Goal: Task Accomplishment & Management: Manage account settings

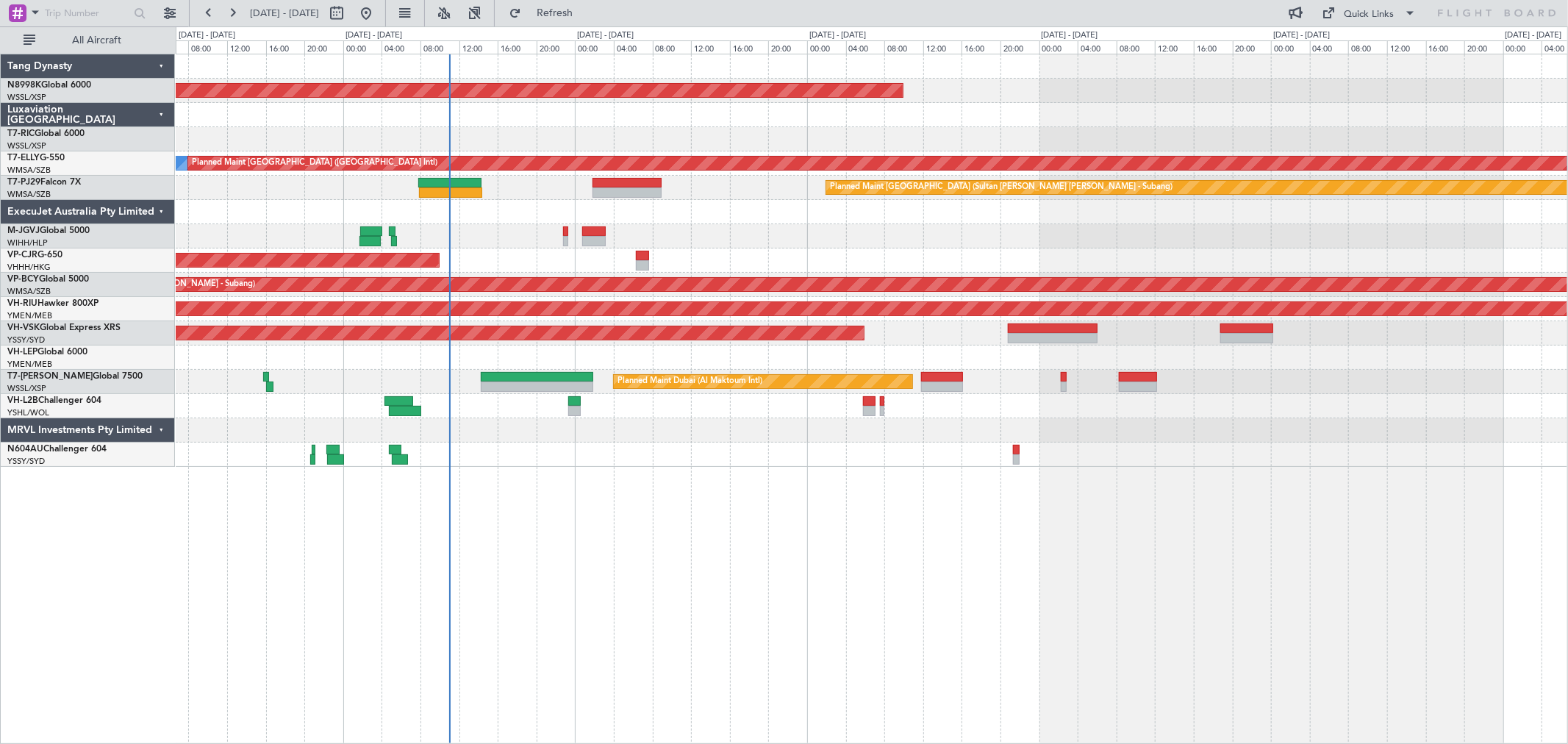
click at [799, 137] on div "Planned Maint [GEOGRAPHIC_DATA] (Seletar) [PERSON_NAME] Planned Maint [GEOGRAPH…" at bounding box center [871, 260] width 1392 height 412
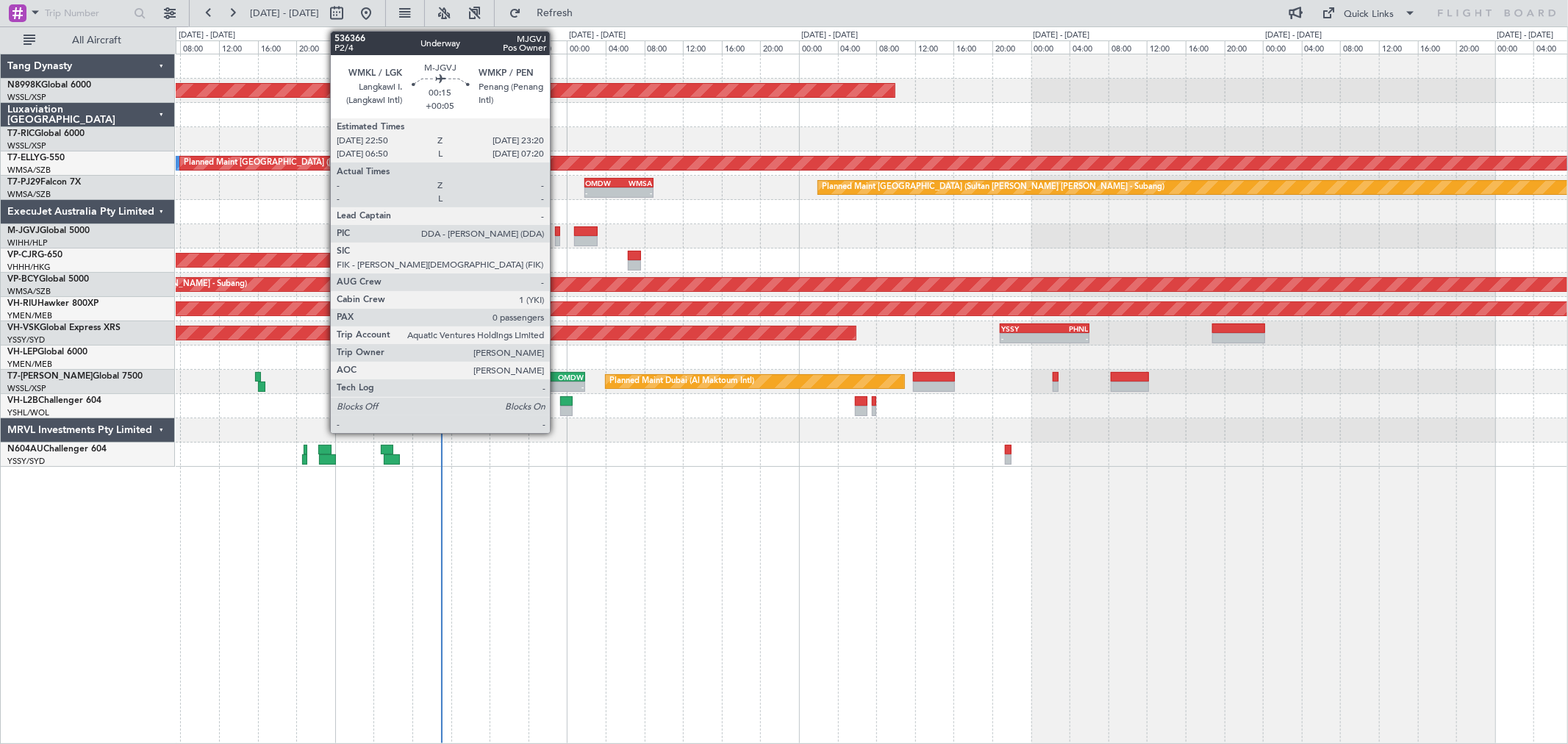
click at [557, 236] on div at bounding box center [556, 240] width 5 height 10
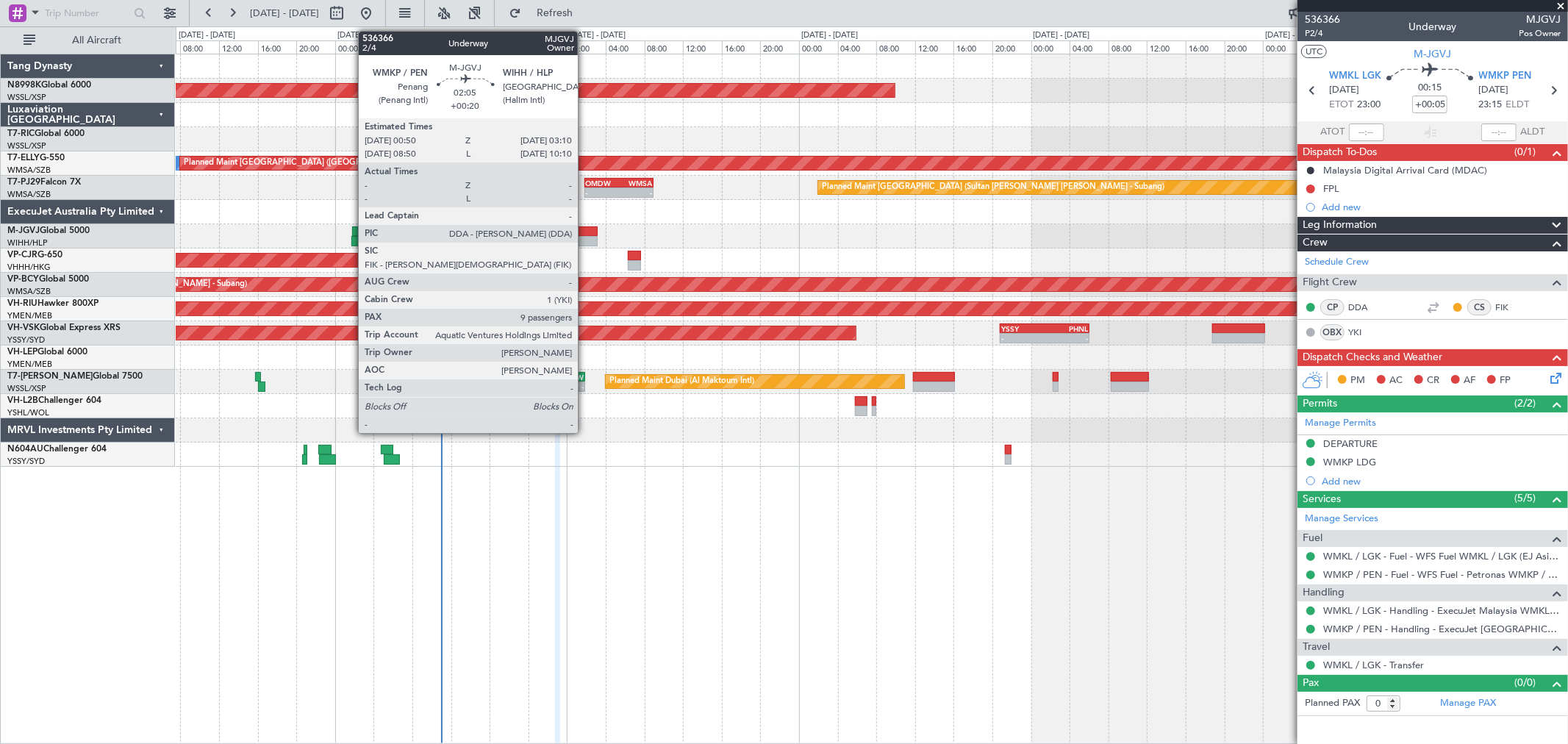
click at [586, 232] on div at bounding box center [586, 231] width 23 height 10
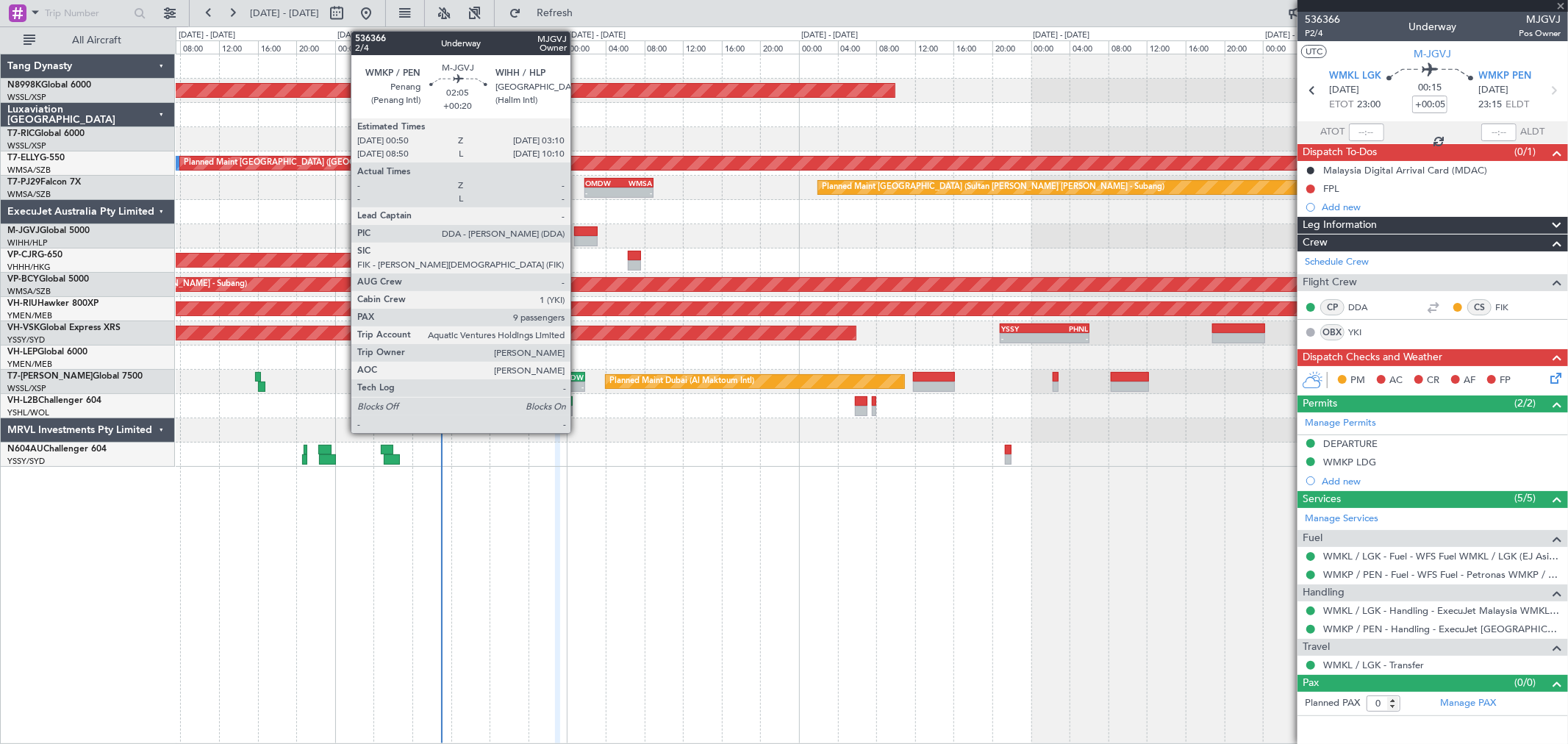
type input "+00:20"
type input "9"
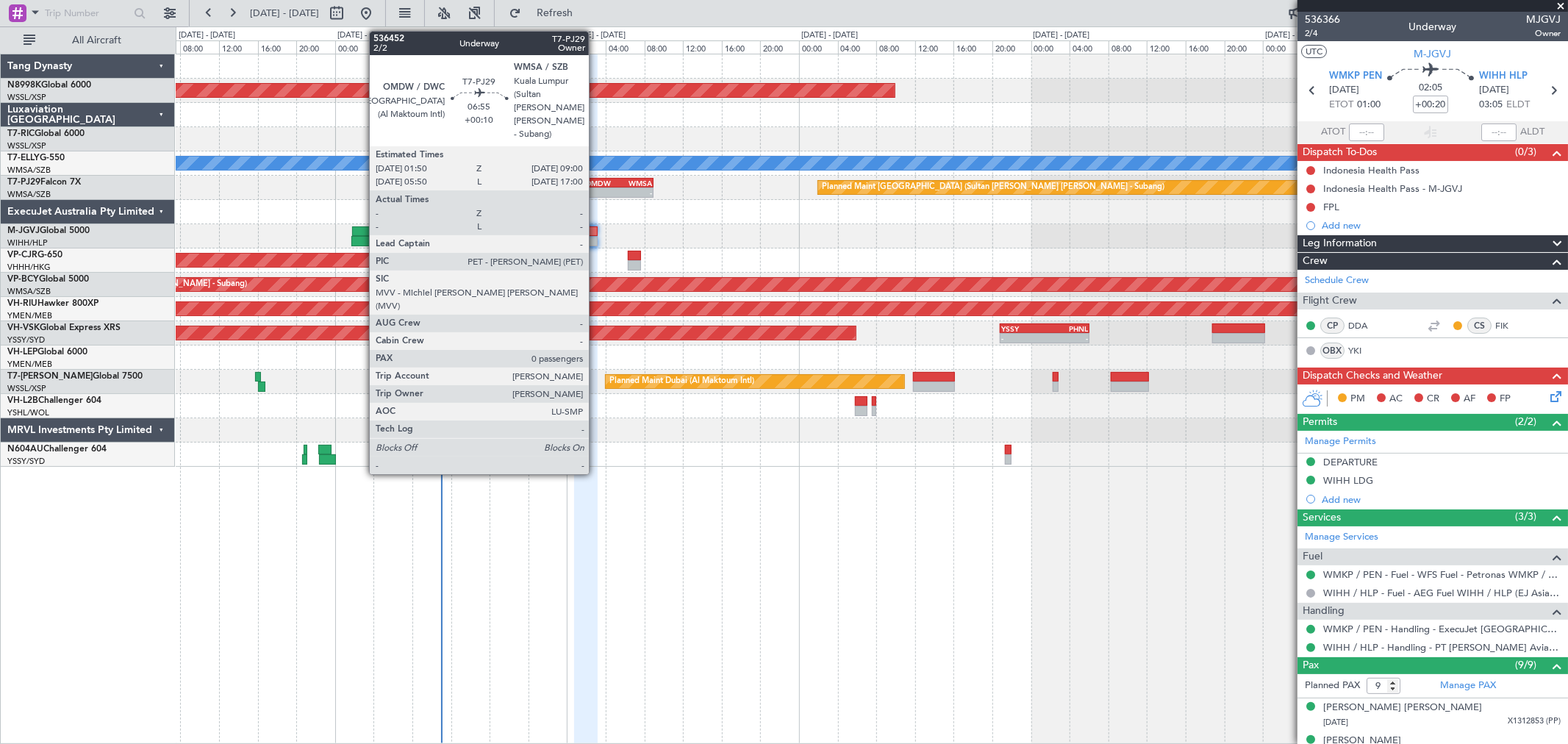
click at [596, 189] on div "-" at bounding box center [601, 192] width 33 height 8
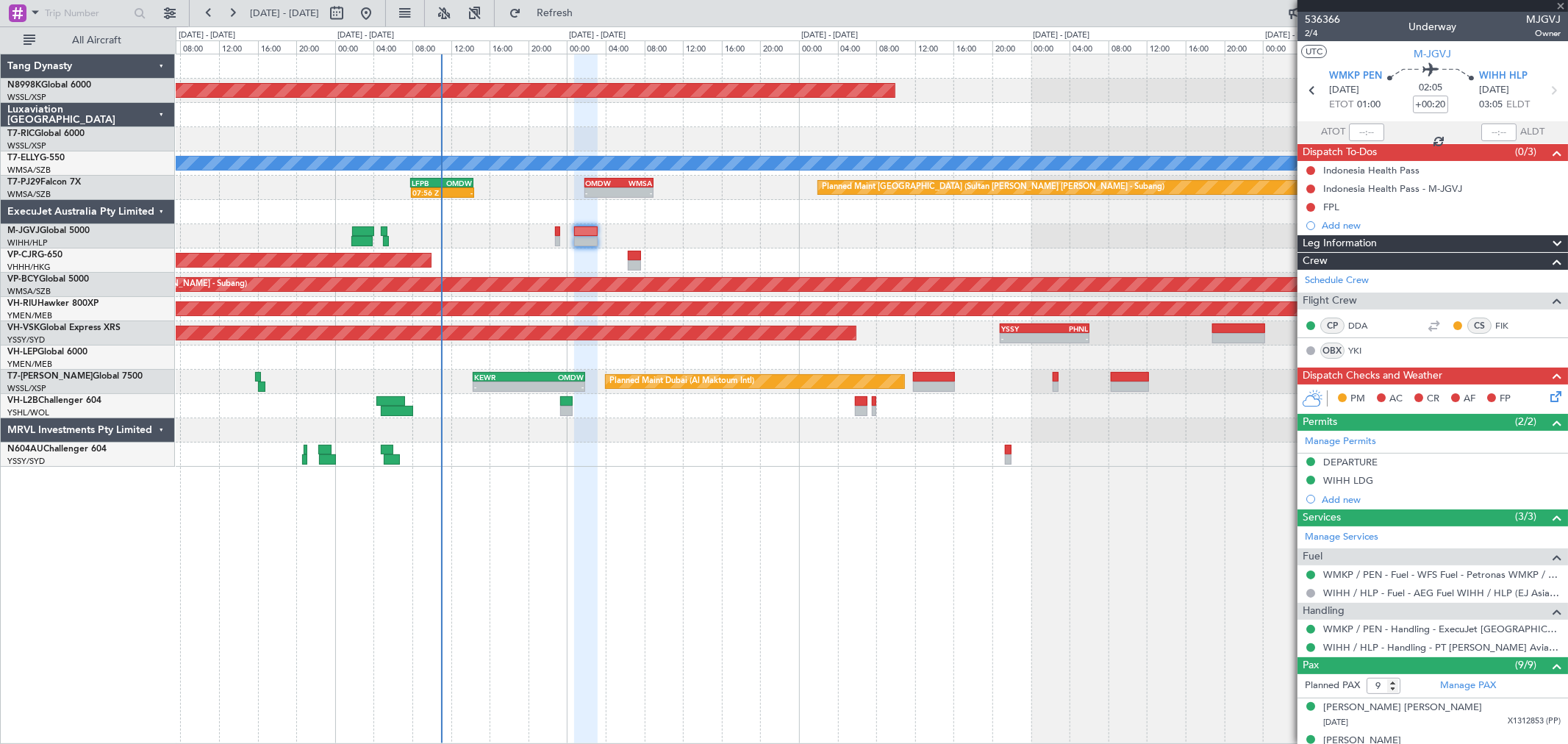
type input "+00:10"
type input "0"
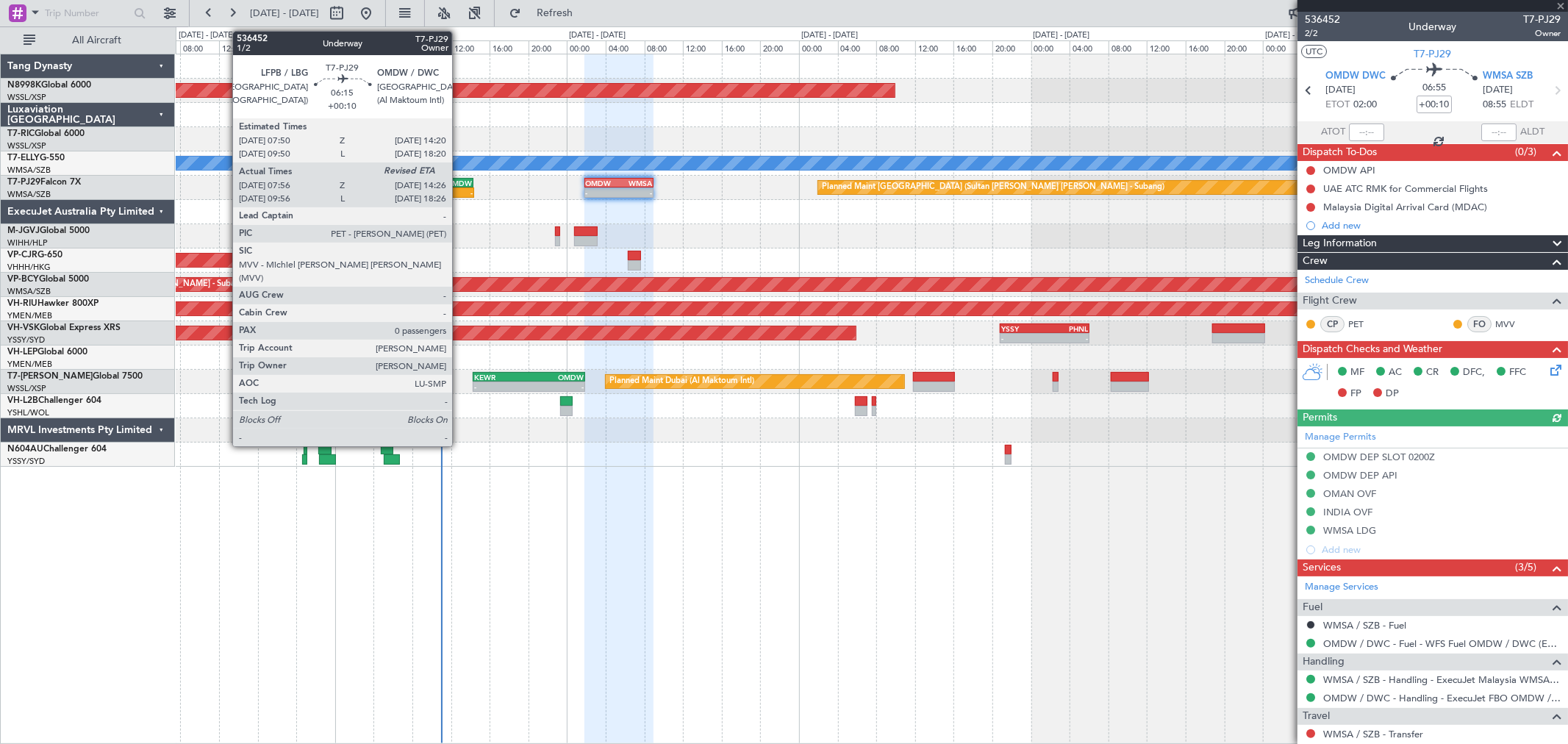
click at [460, 189] on div "-" at bounding box center [457, 192] width 30 height 8
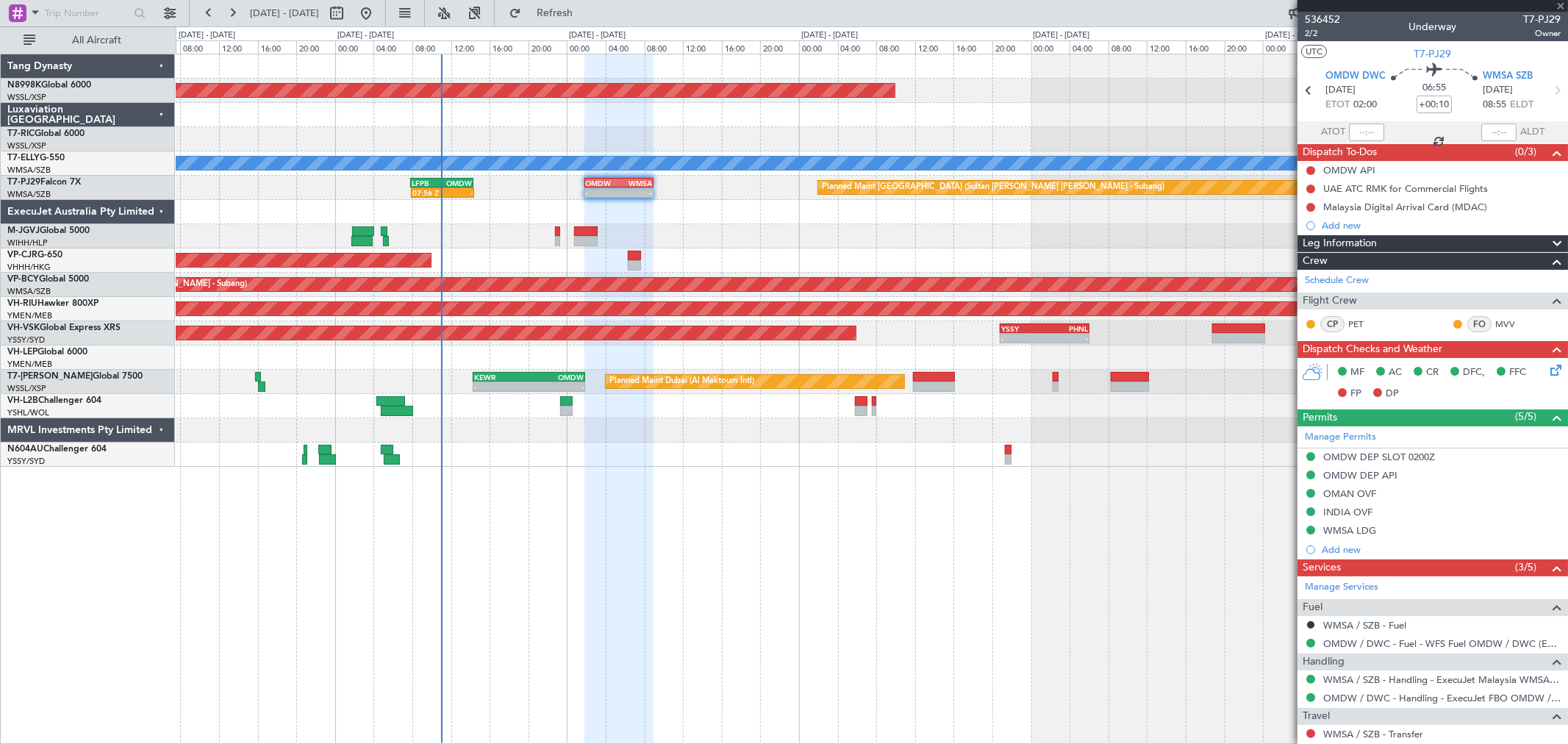
type input "08:06"
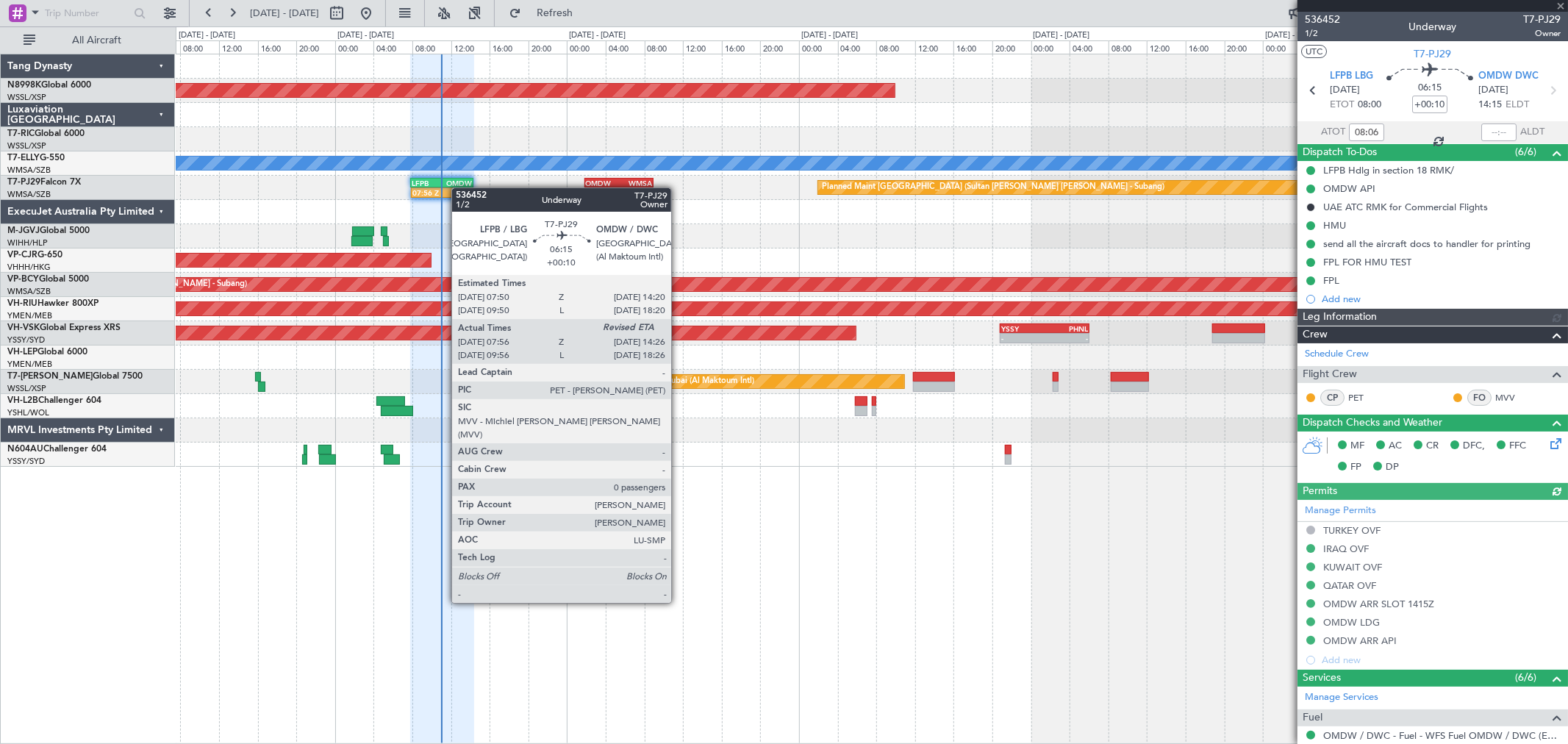
type input "Brien Tan (BTA)"
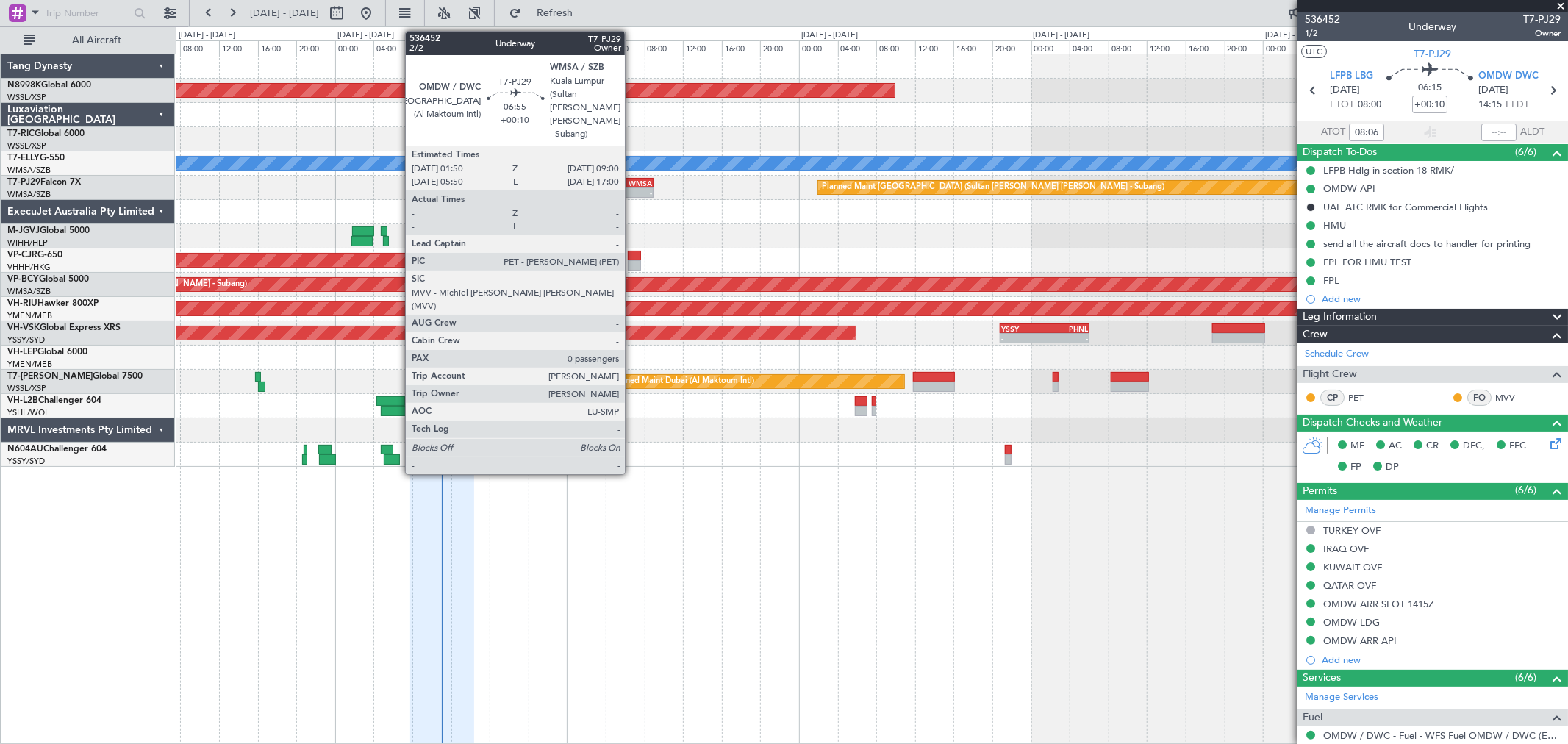
click at [632, 195] on div "-" at bounding box center [634, 192] width 33 height 8
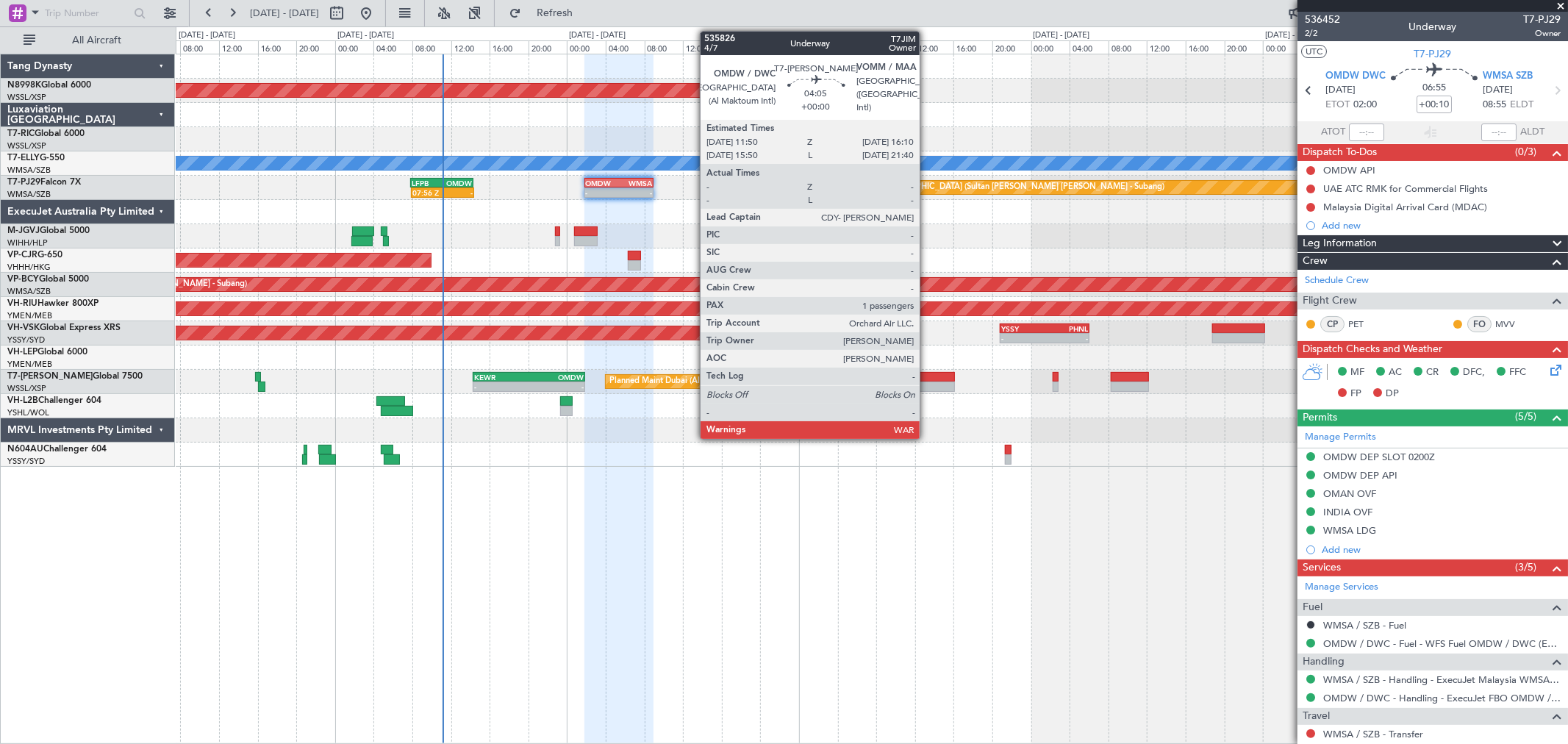
click at [927, 372] on div at bounding box center [934, 376] width 42 height 10
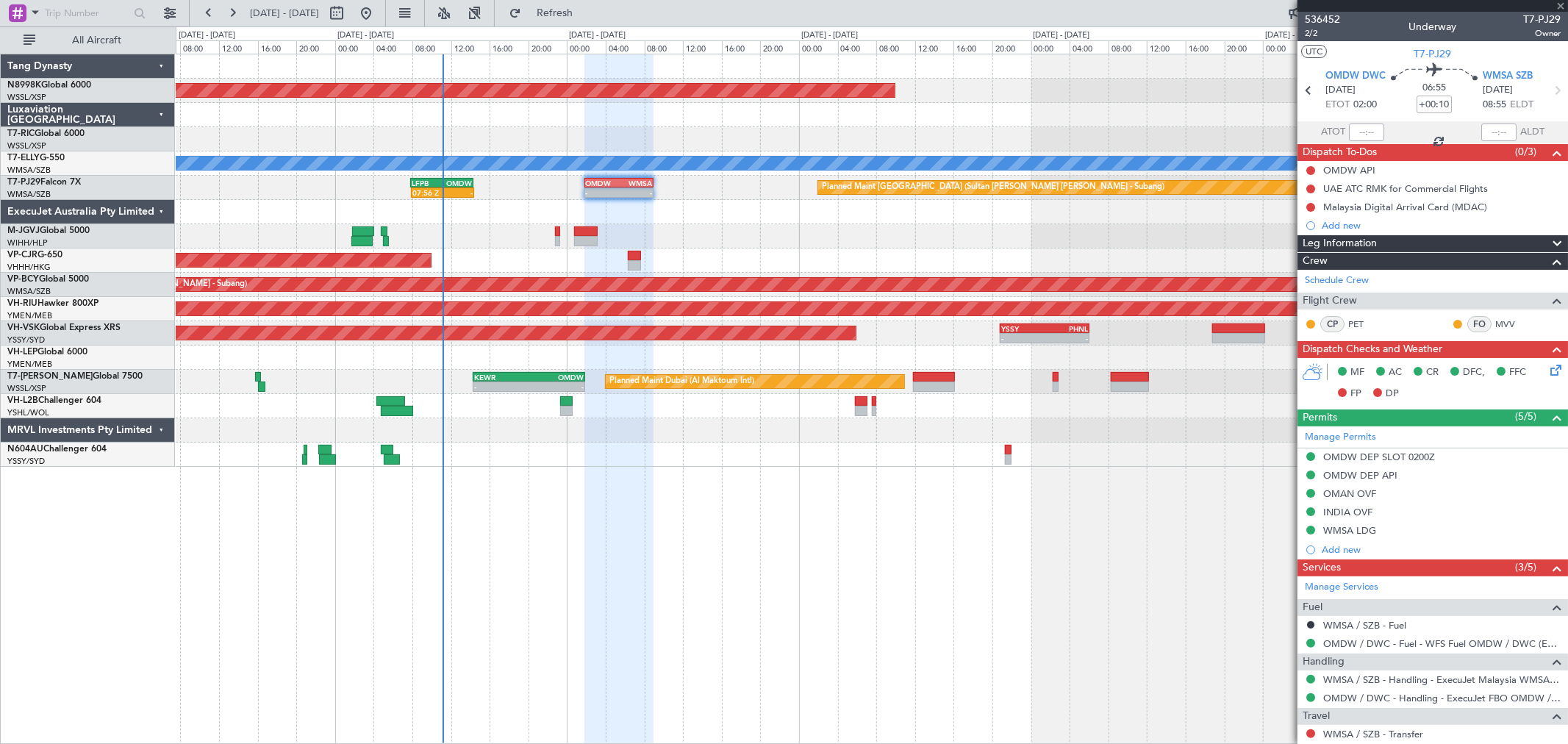
type input "1"
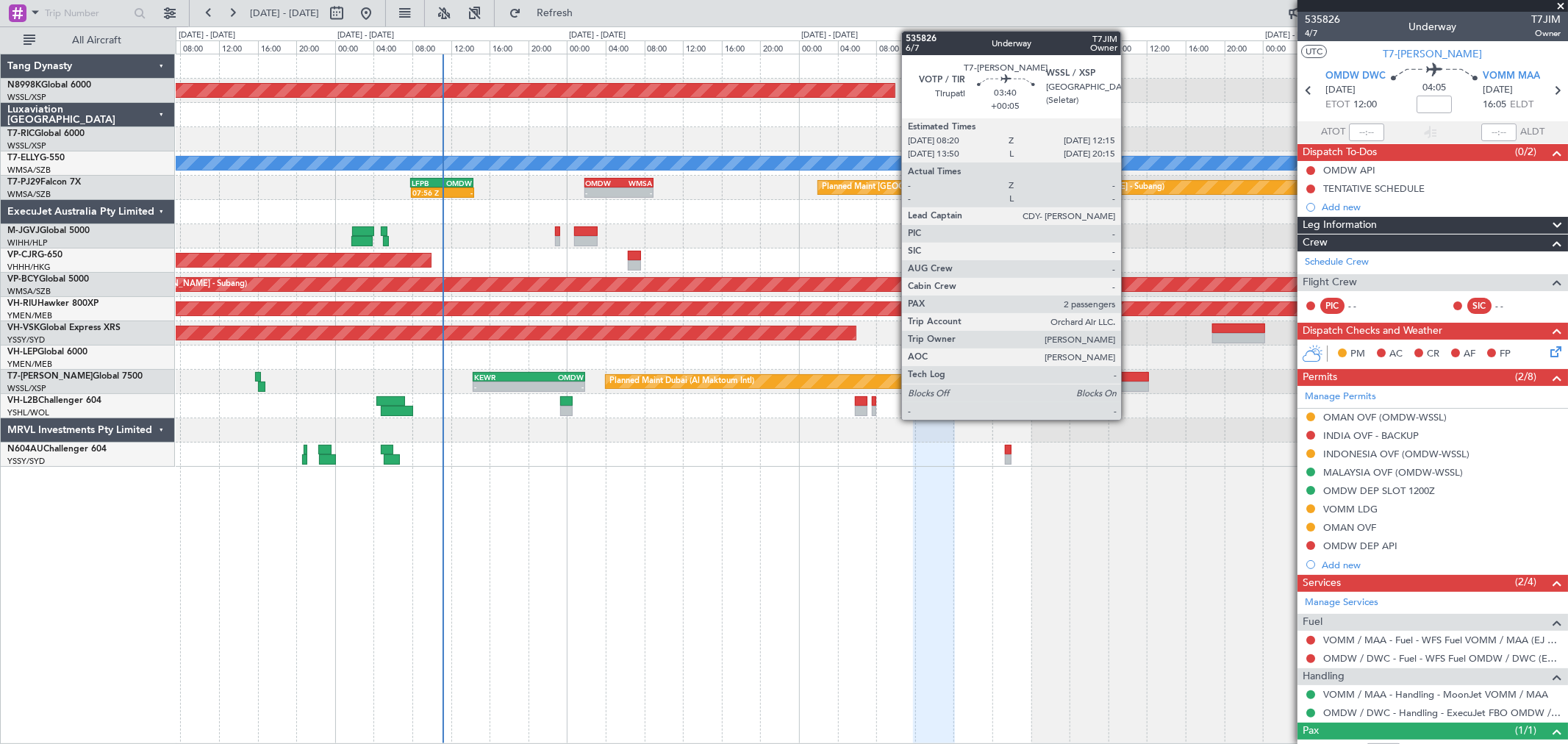
click at [1128, 376] on div at bounding box center [1129, 376] width 38 height 10
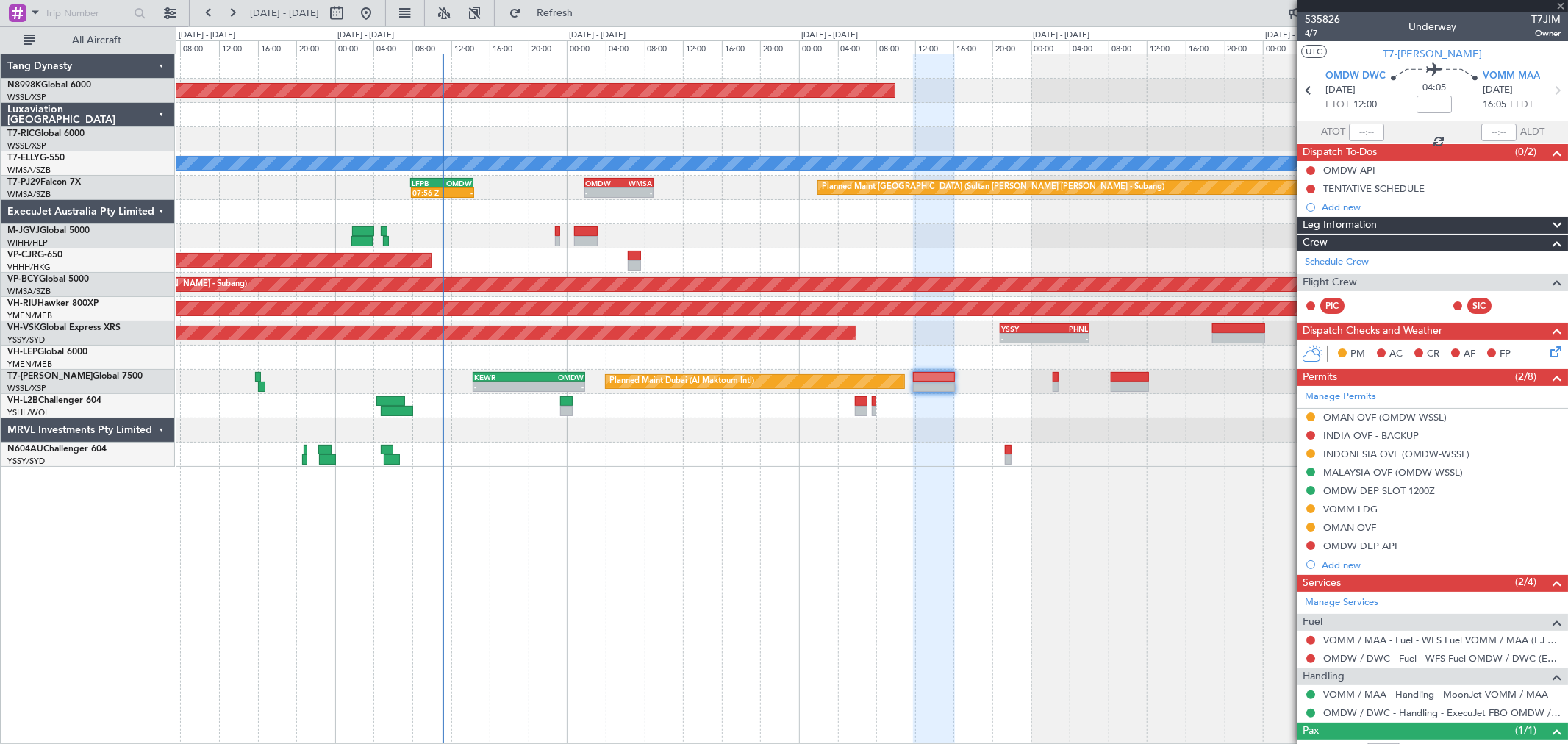
type input "+00:05"
type input "2"
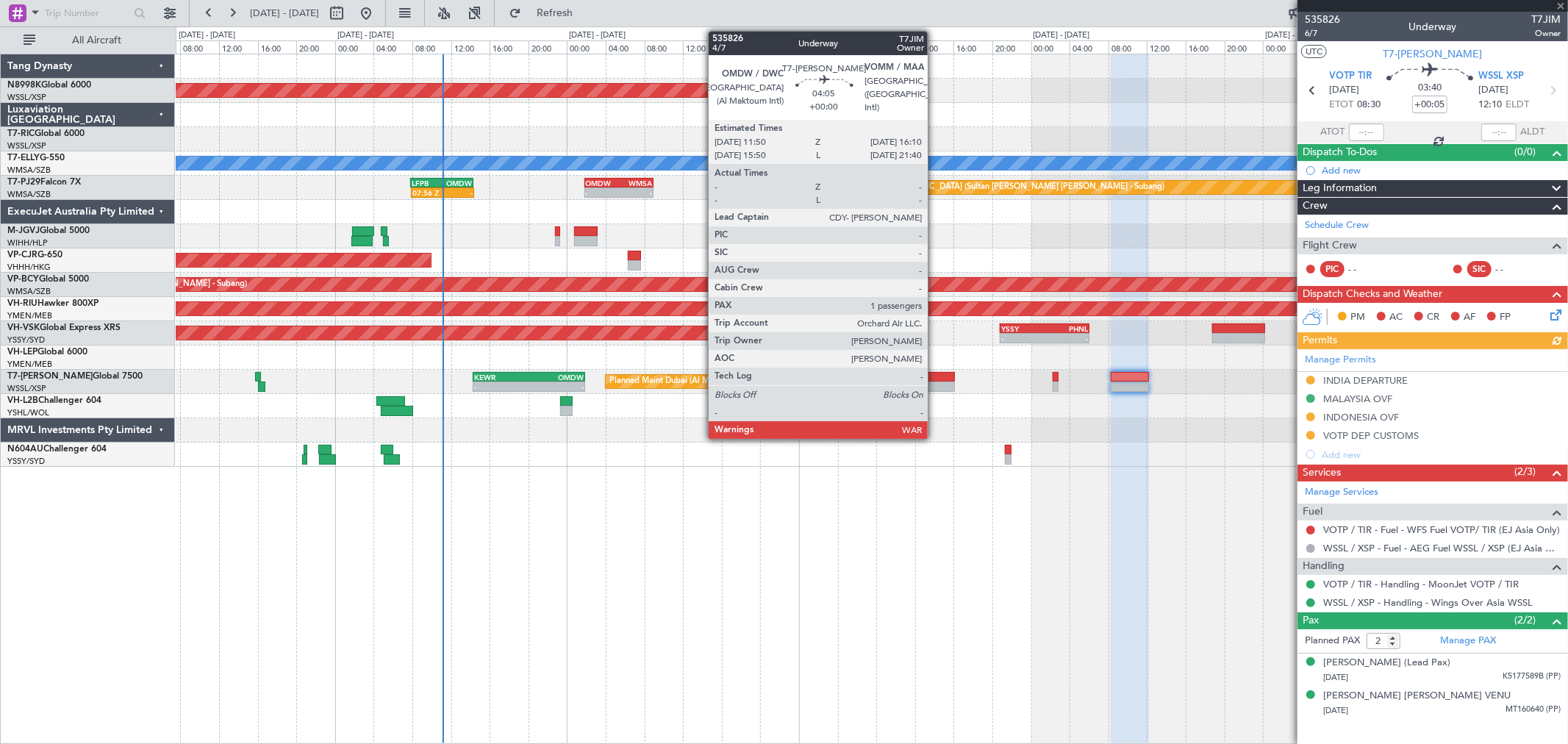
click at [935, 374] on div at bounding box center [934, 376] width 42 height 10
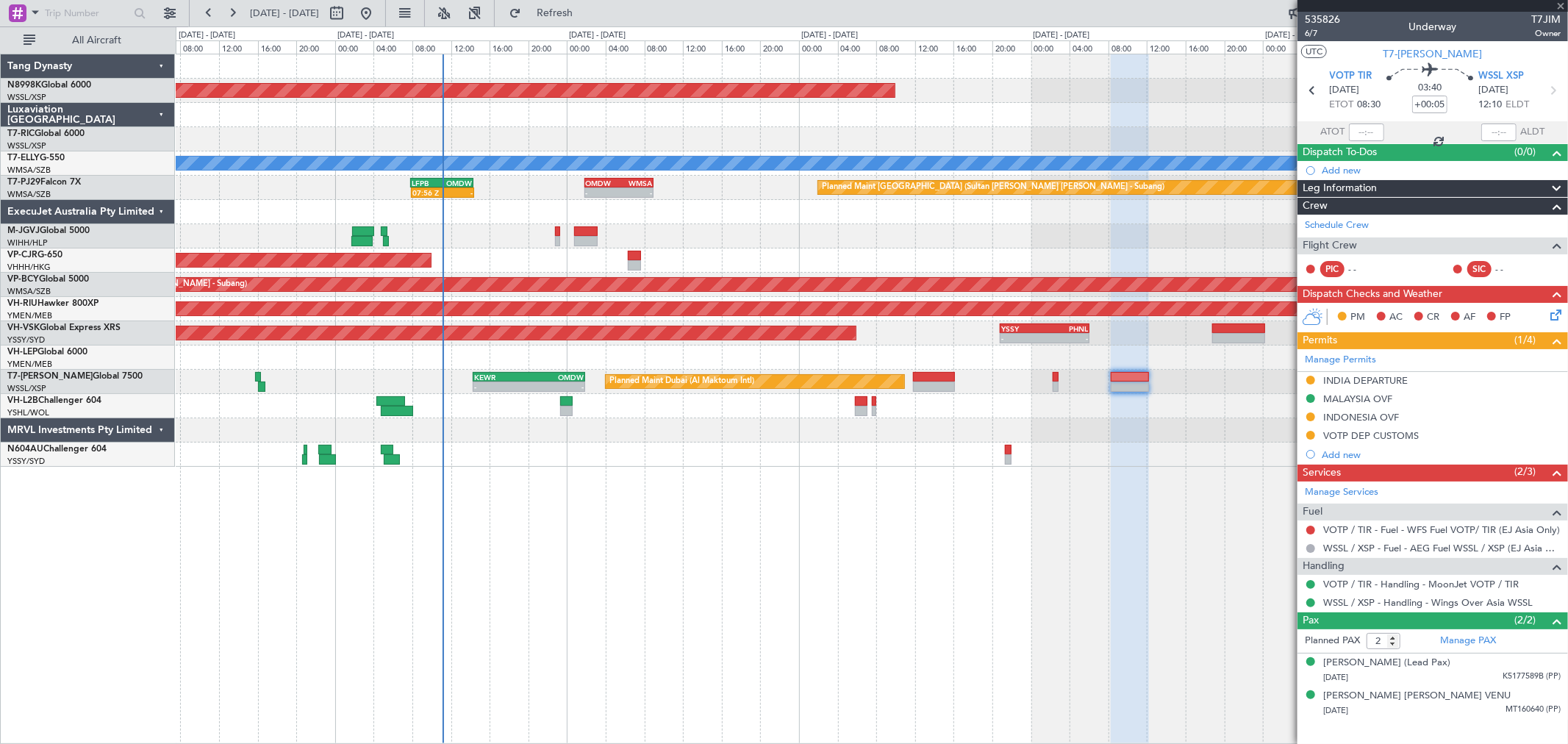
type input "1"
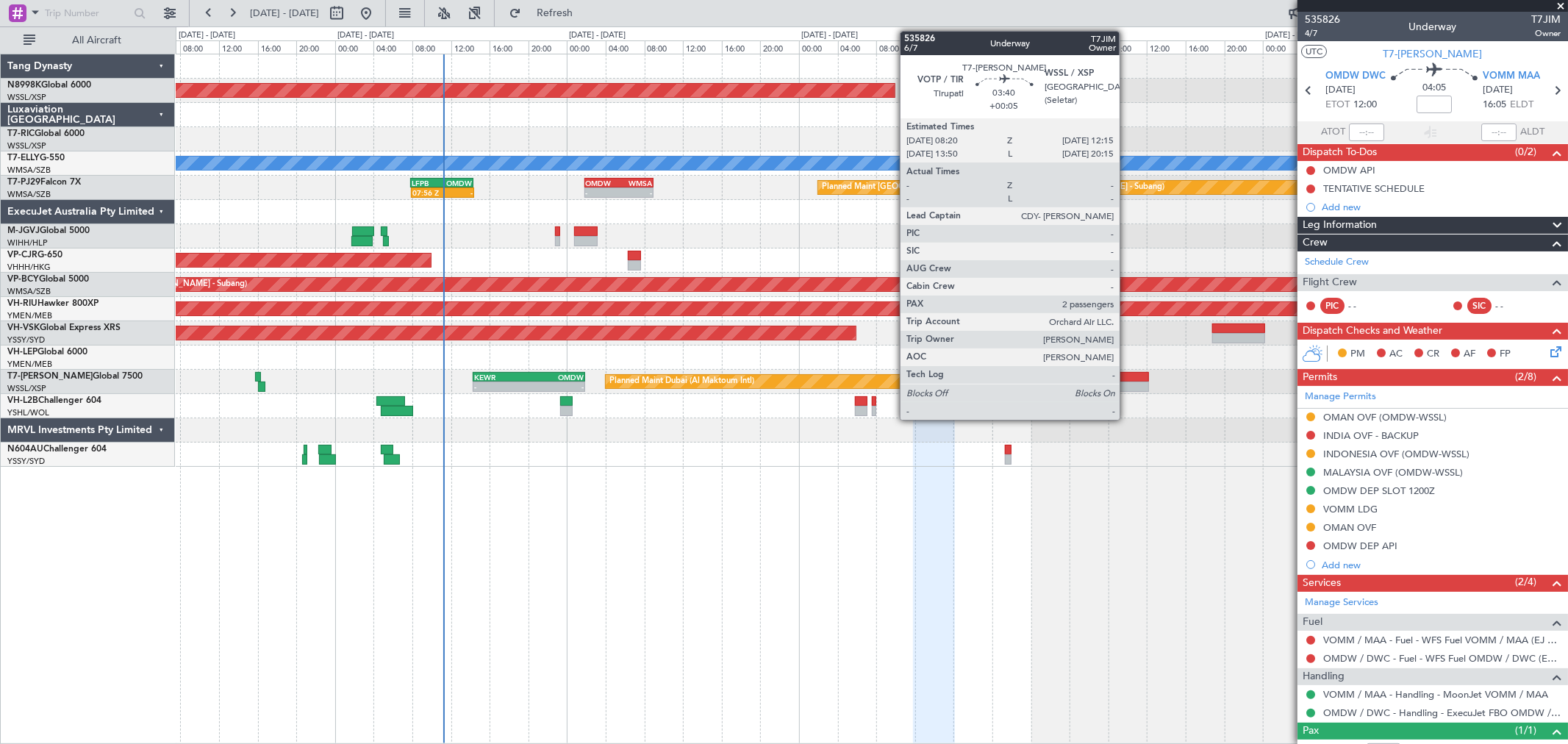
click at [1127, 386] on div at bounding box center [1129, 386] width 38 height 10
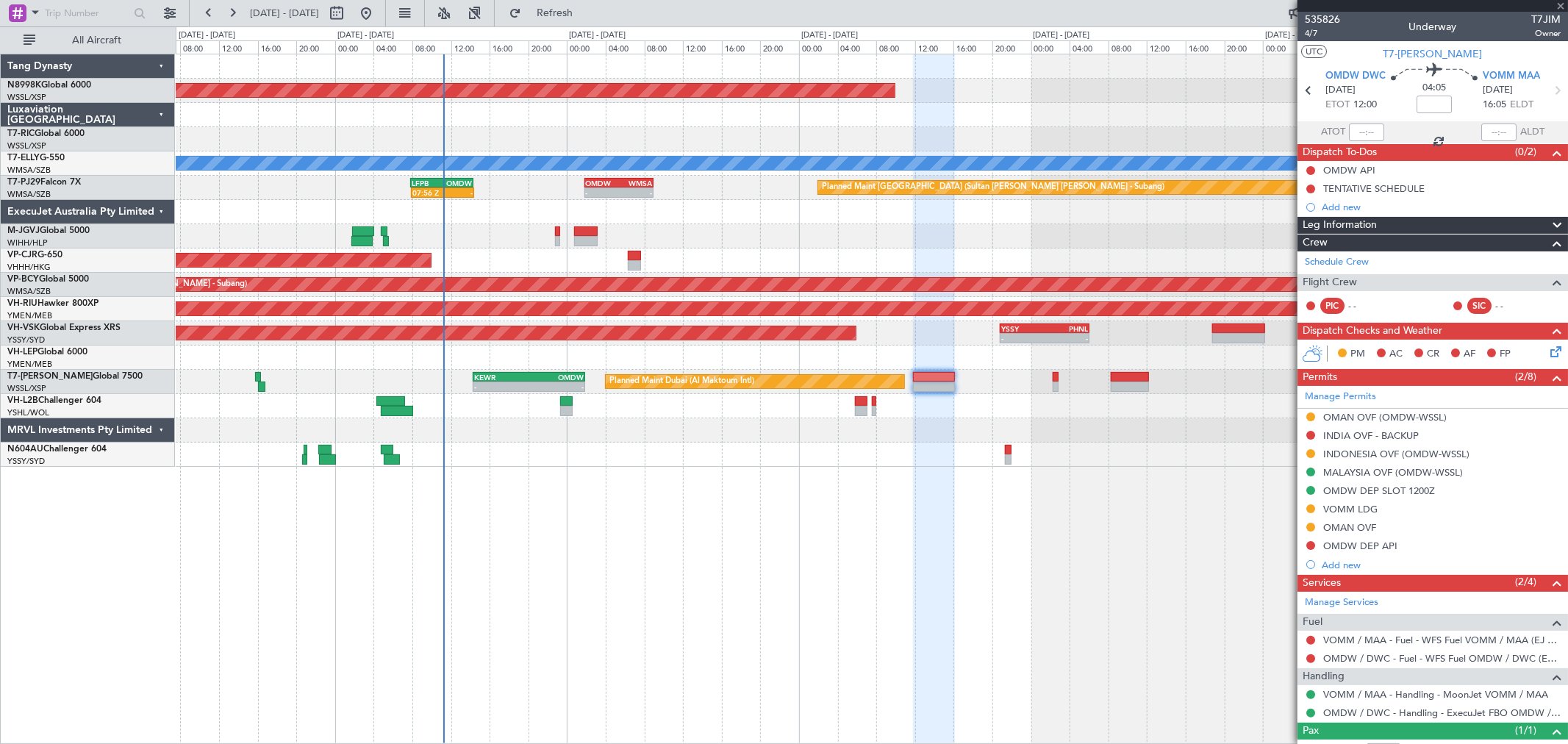
type input "+00:05"
type input "2"
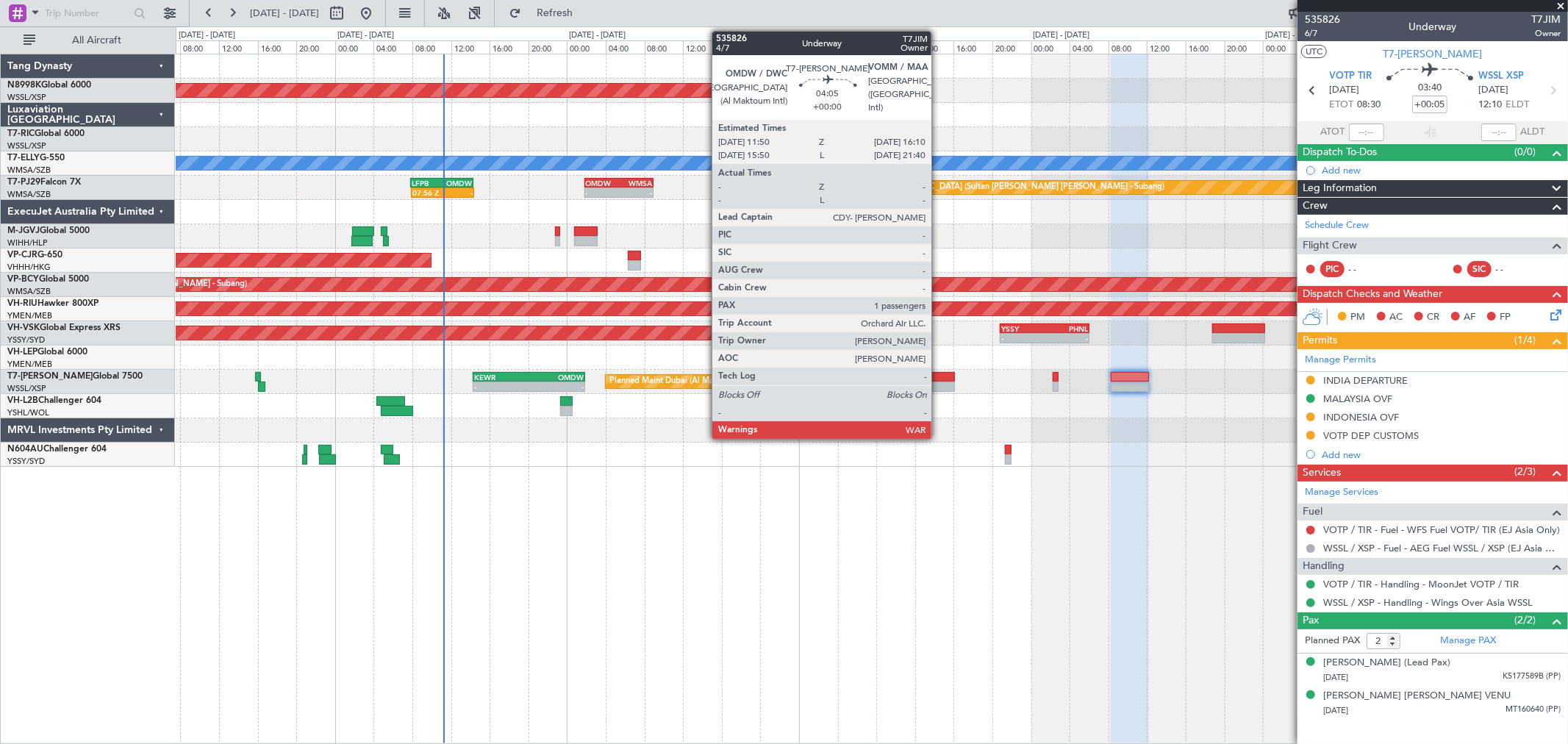
click at [937, 379] on div at bounding box center [934, 376] width 42 height 10
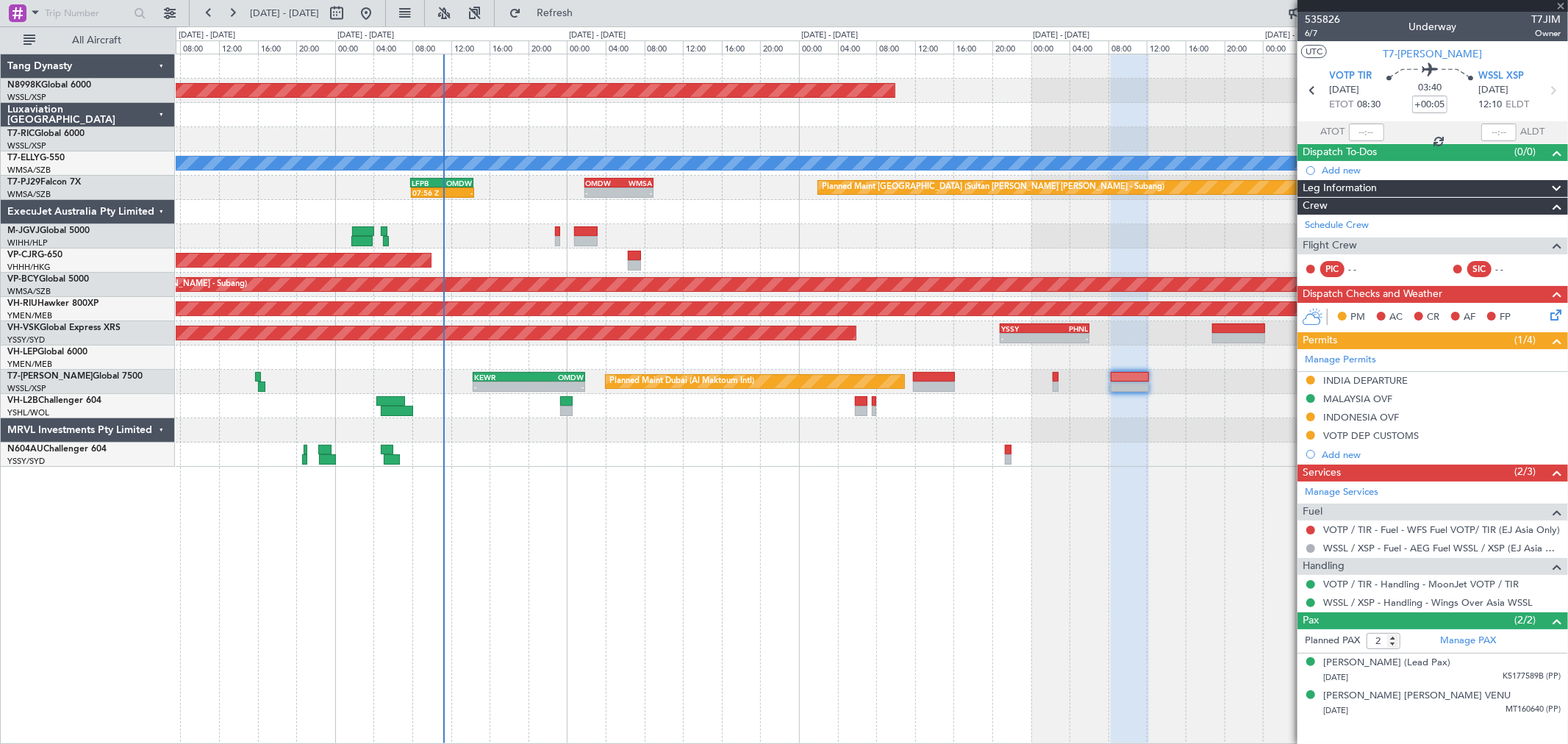
type input "1"
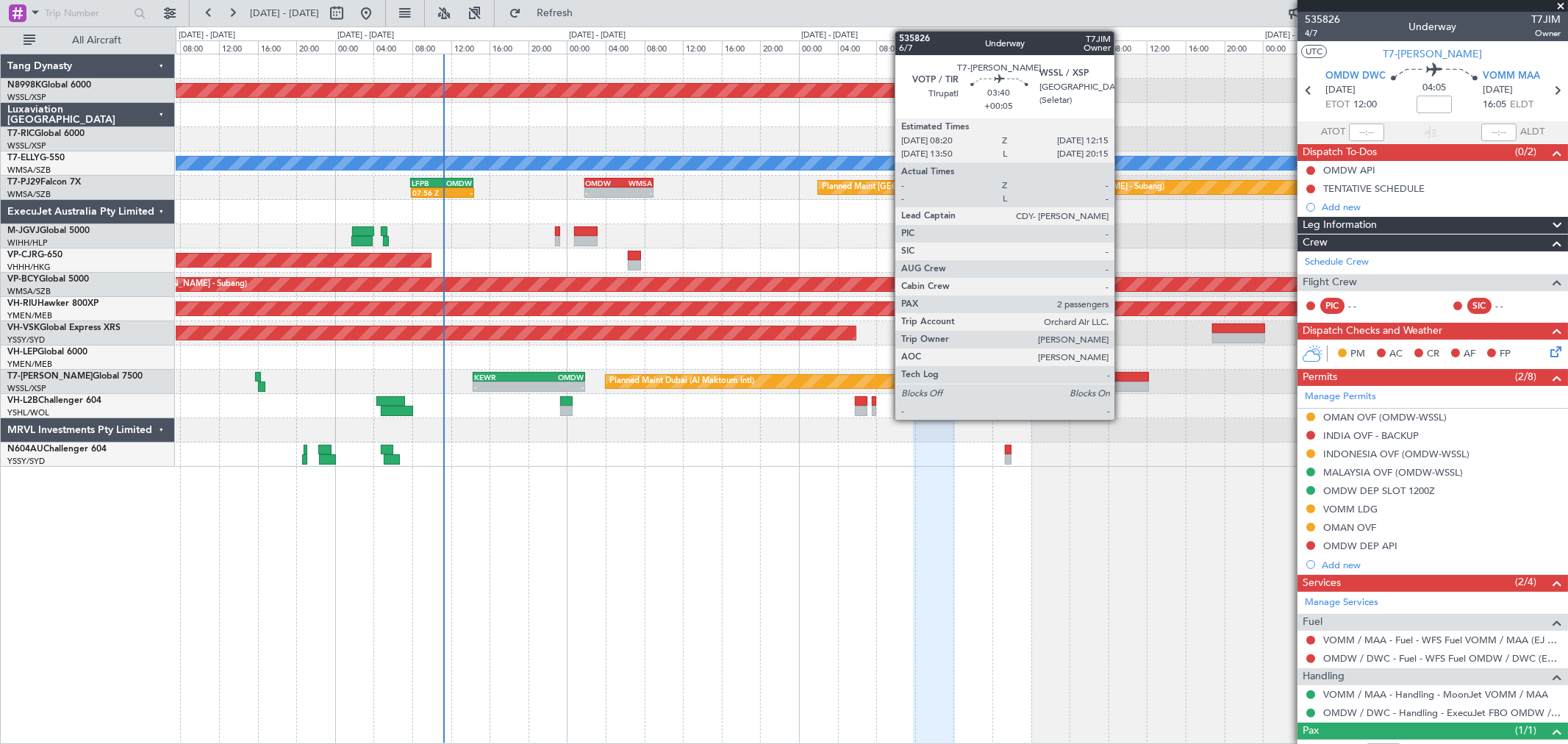
click at [1121, 381] on div at bounding box center [1129, 386] width 38 height 10
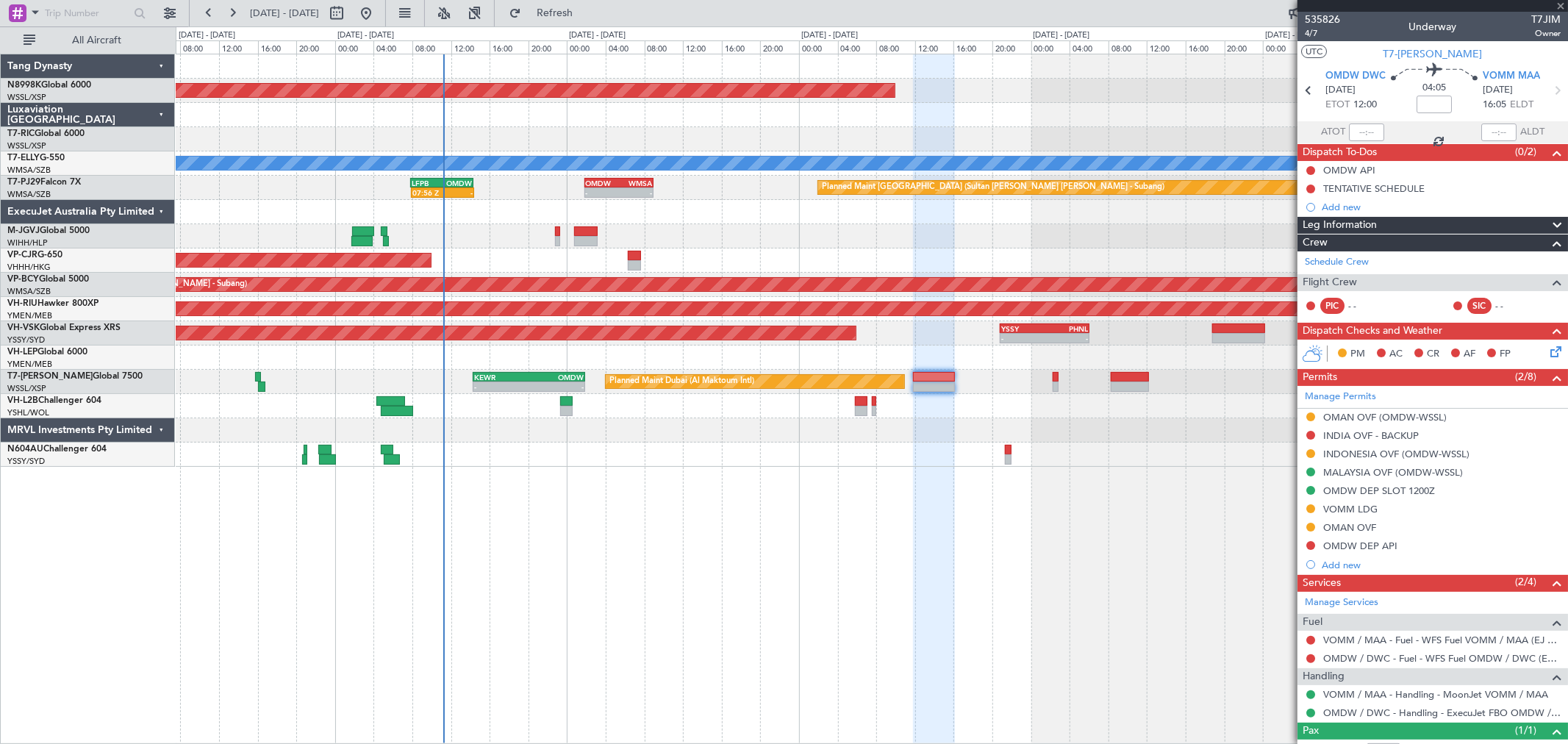
type input "+00:05"
type input "2"
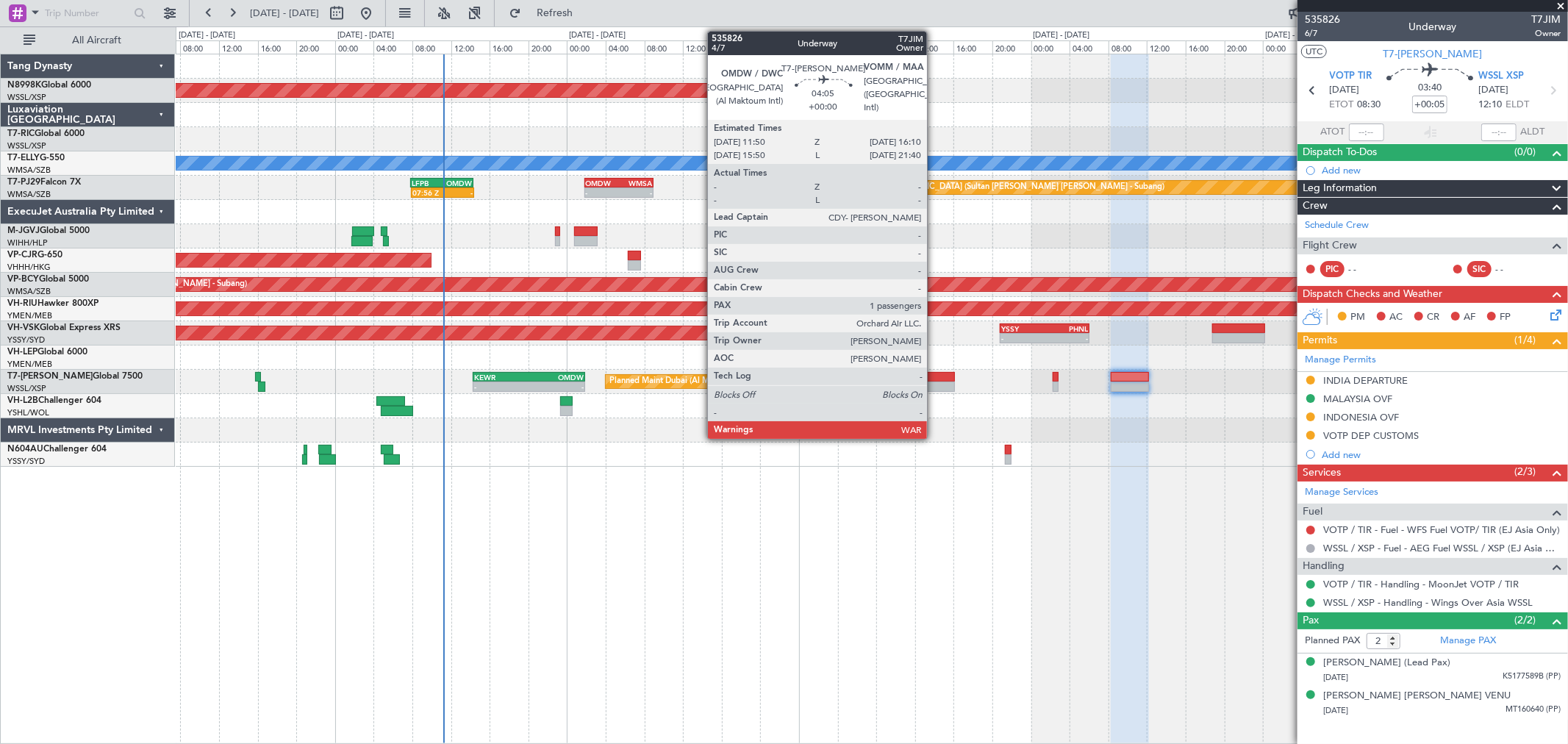
click at [934, 378] on div at bounding box center [934, 376] width 42 height 10
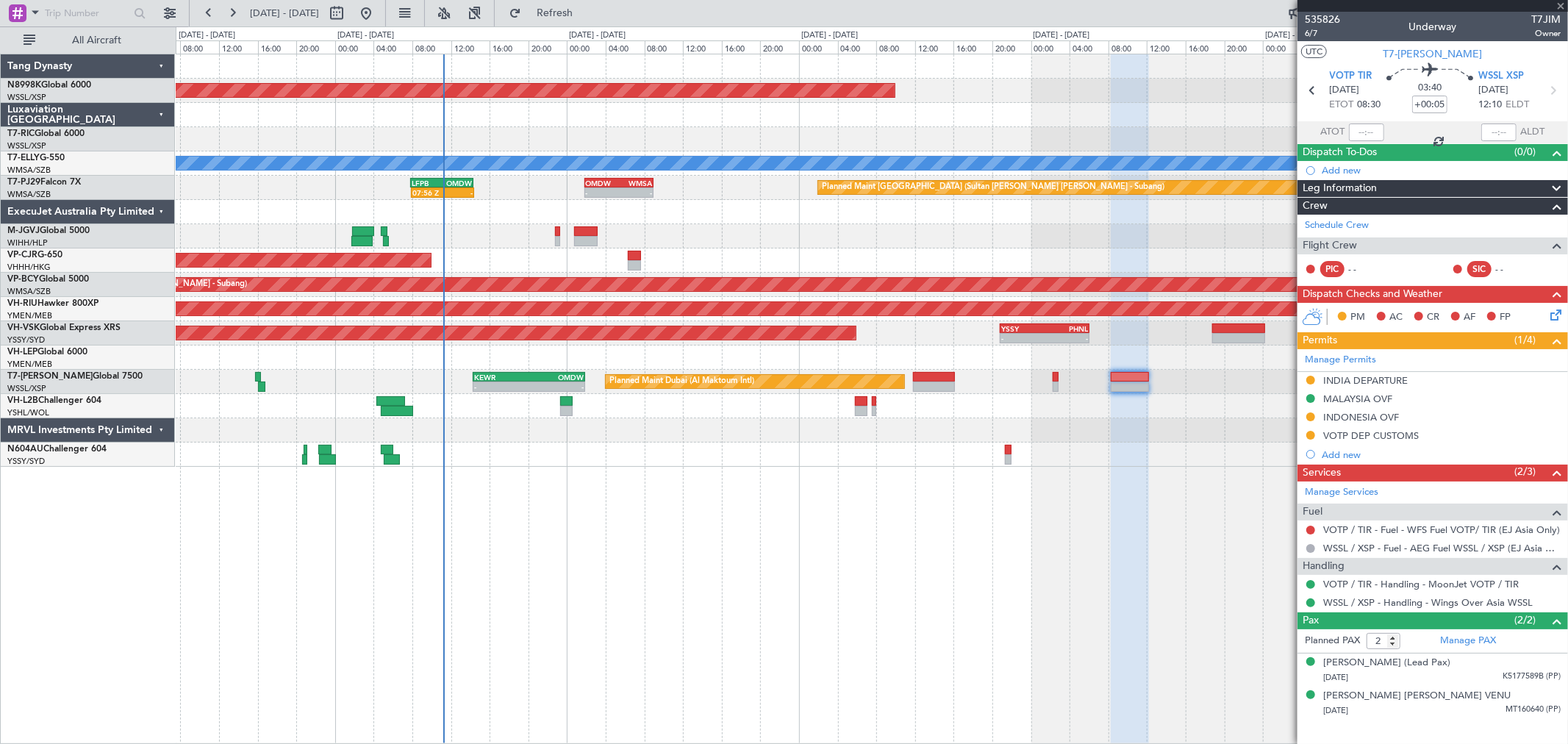
type input "1"
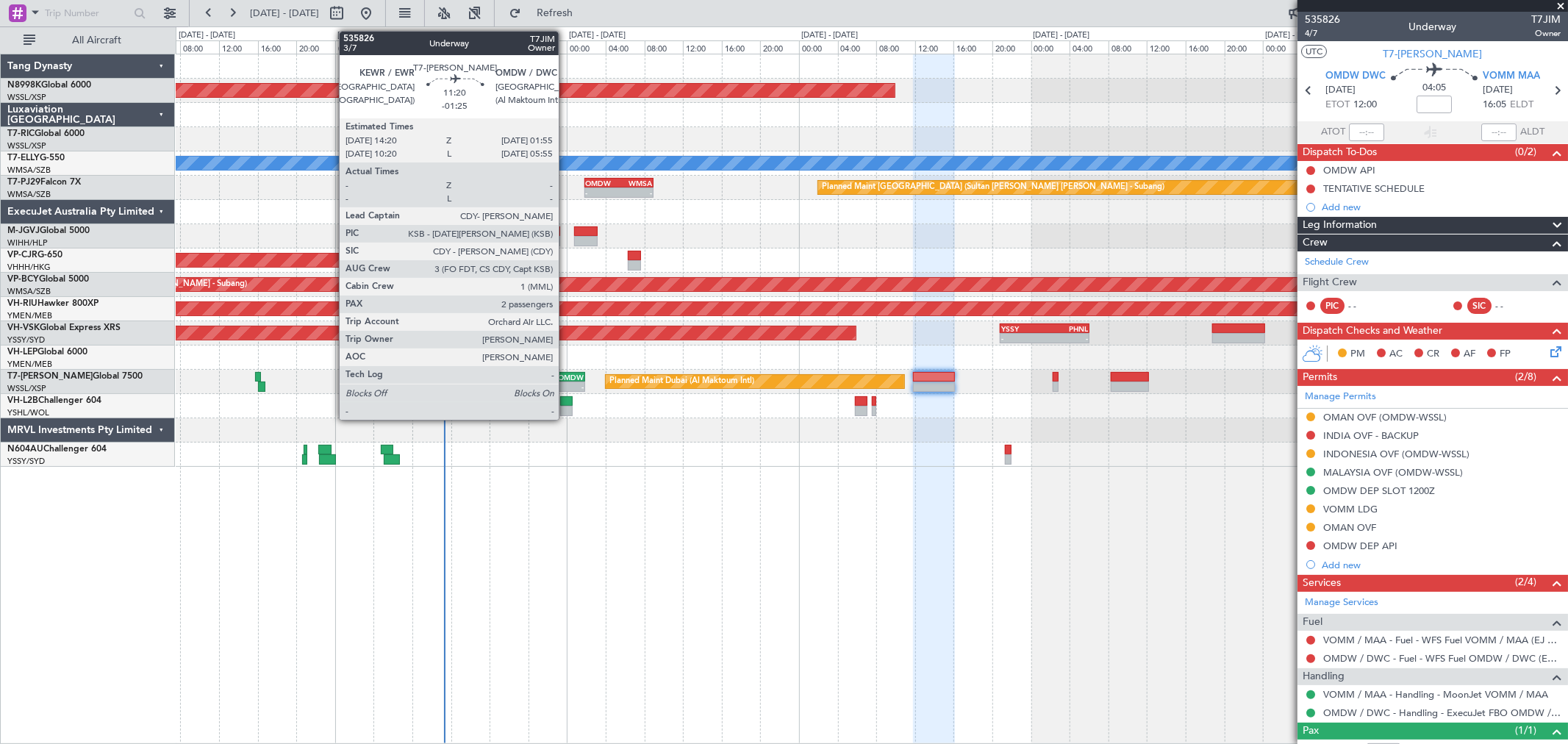
click at [566, 372] on div "OMDW" at bounding box center [556, 376] width 54 height 8
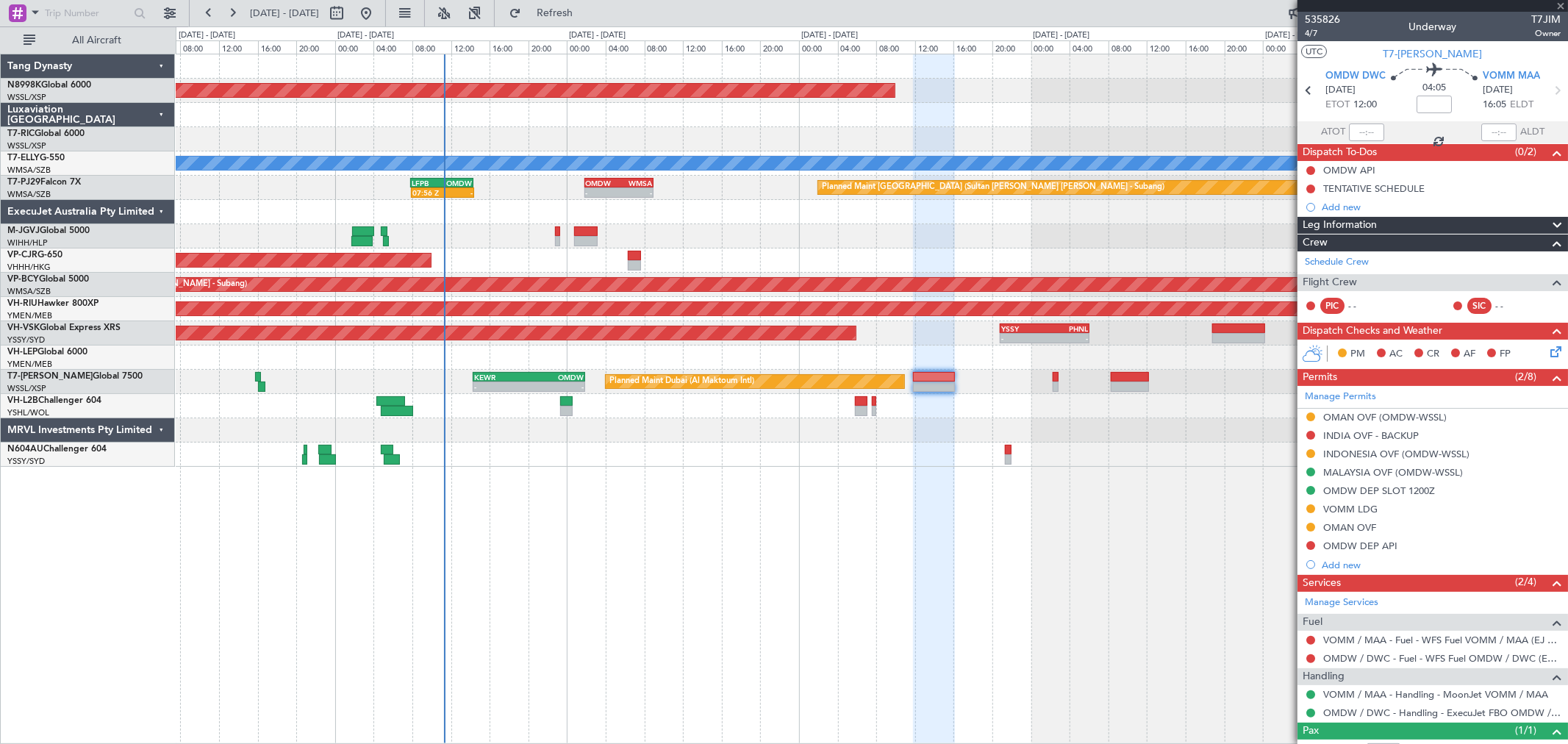
type input "-01:25"
type input "2"
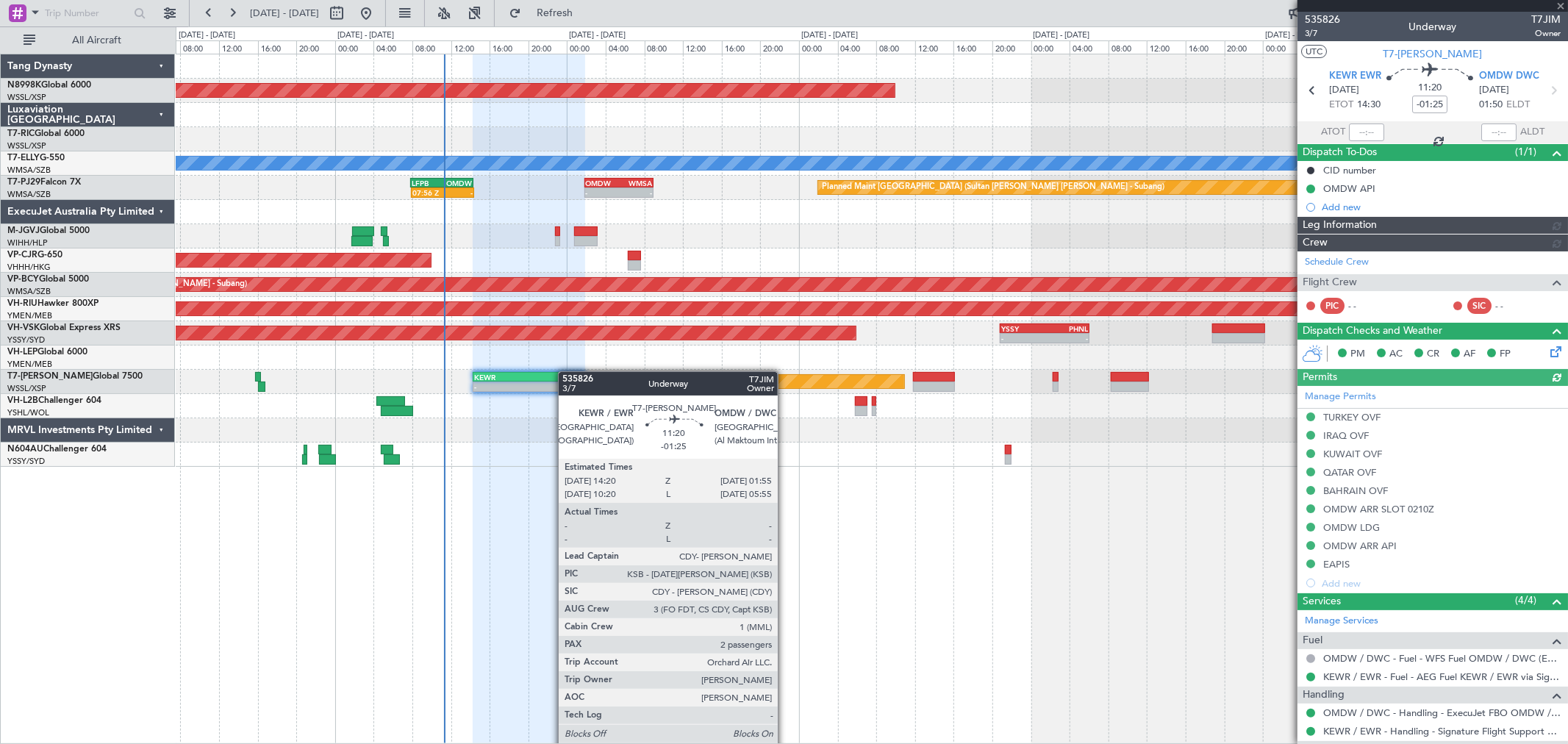
type input "Brien Tan (BTA)"
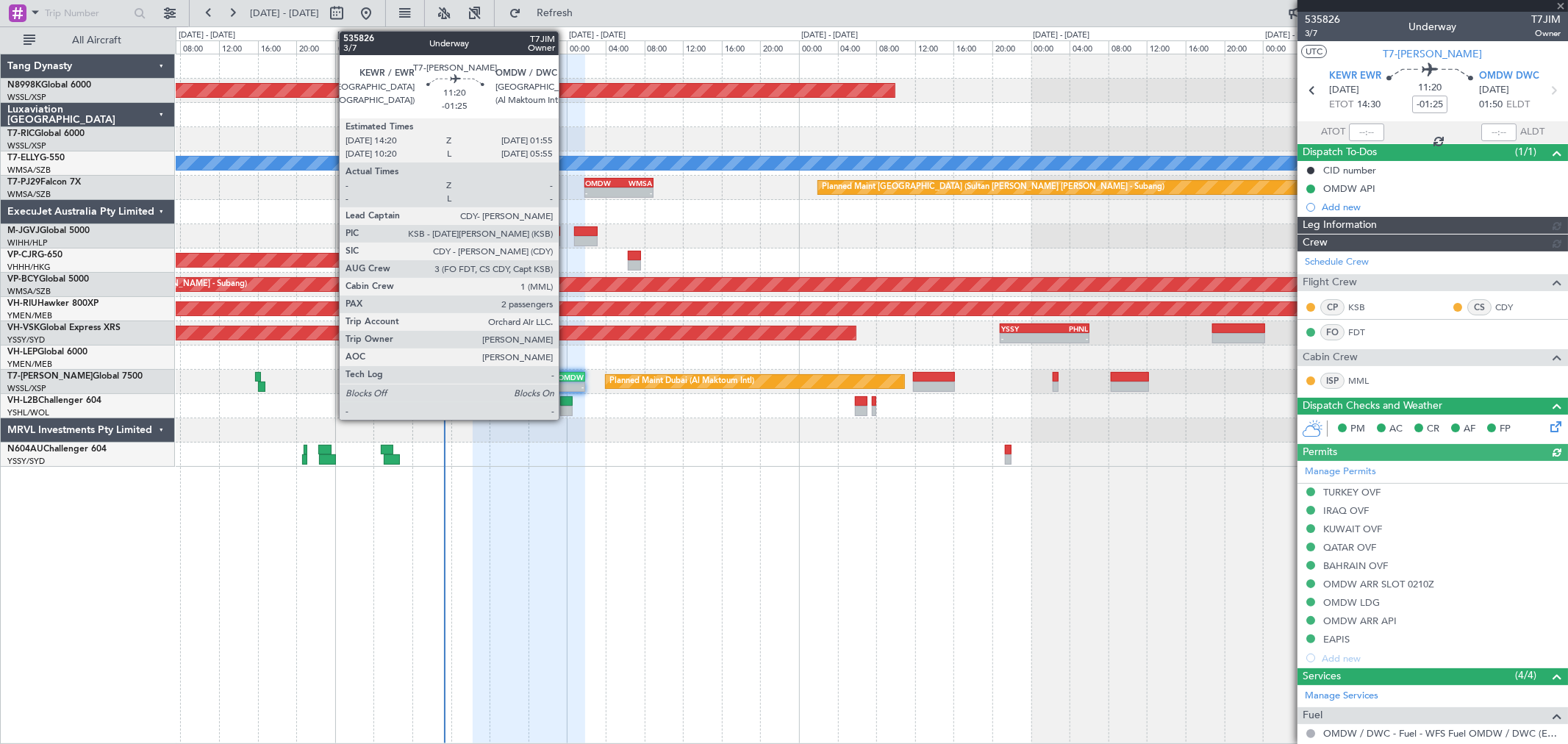
type input "Brien Tan (BTA)"
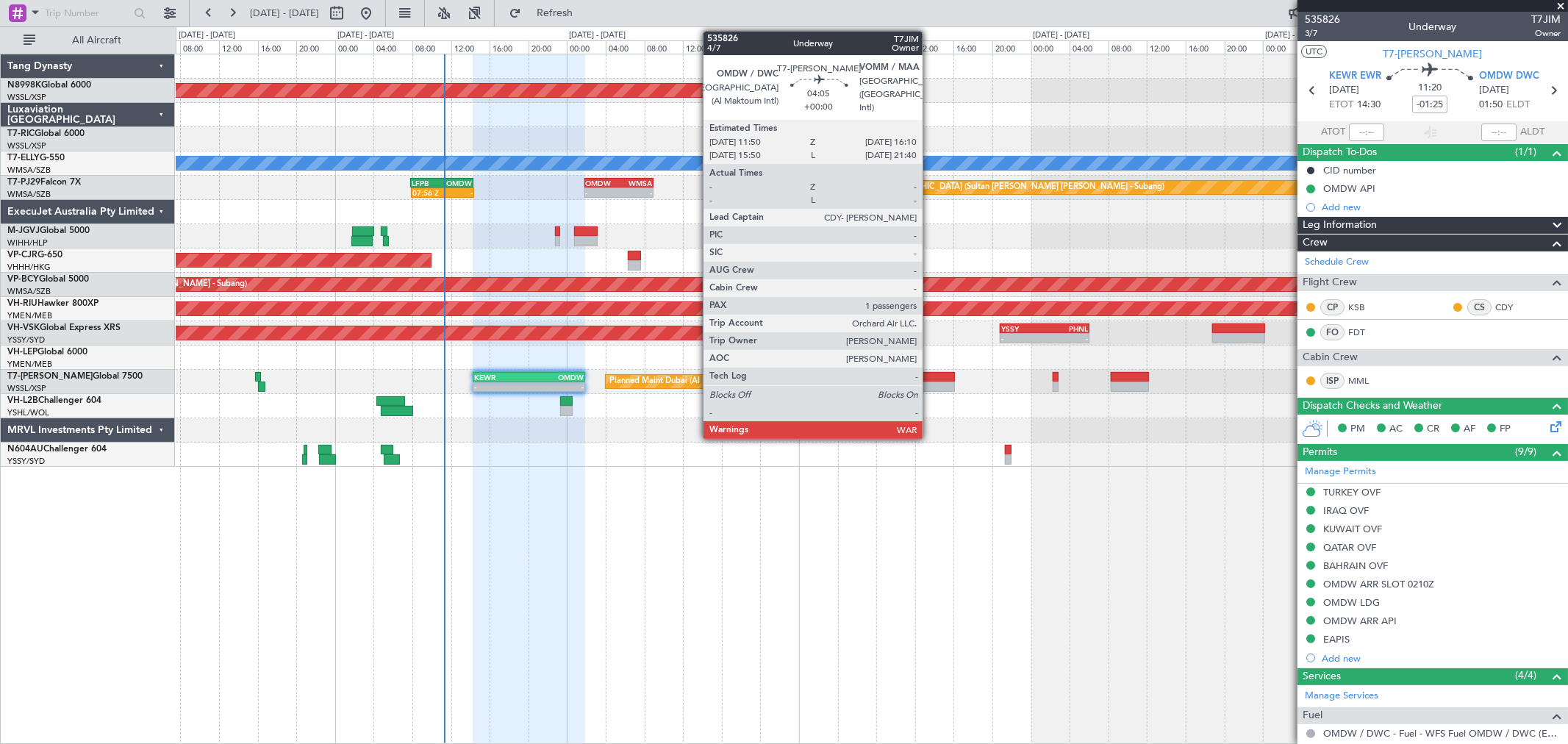
click at [930, 380] on div at bounding box center [934, 376] width 42 height 10
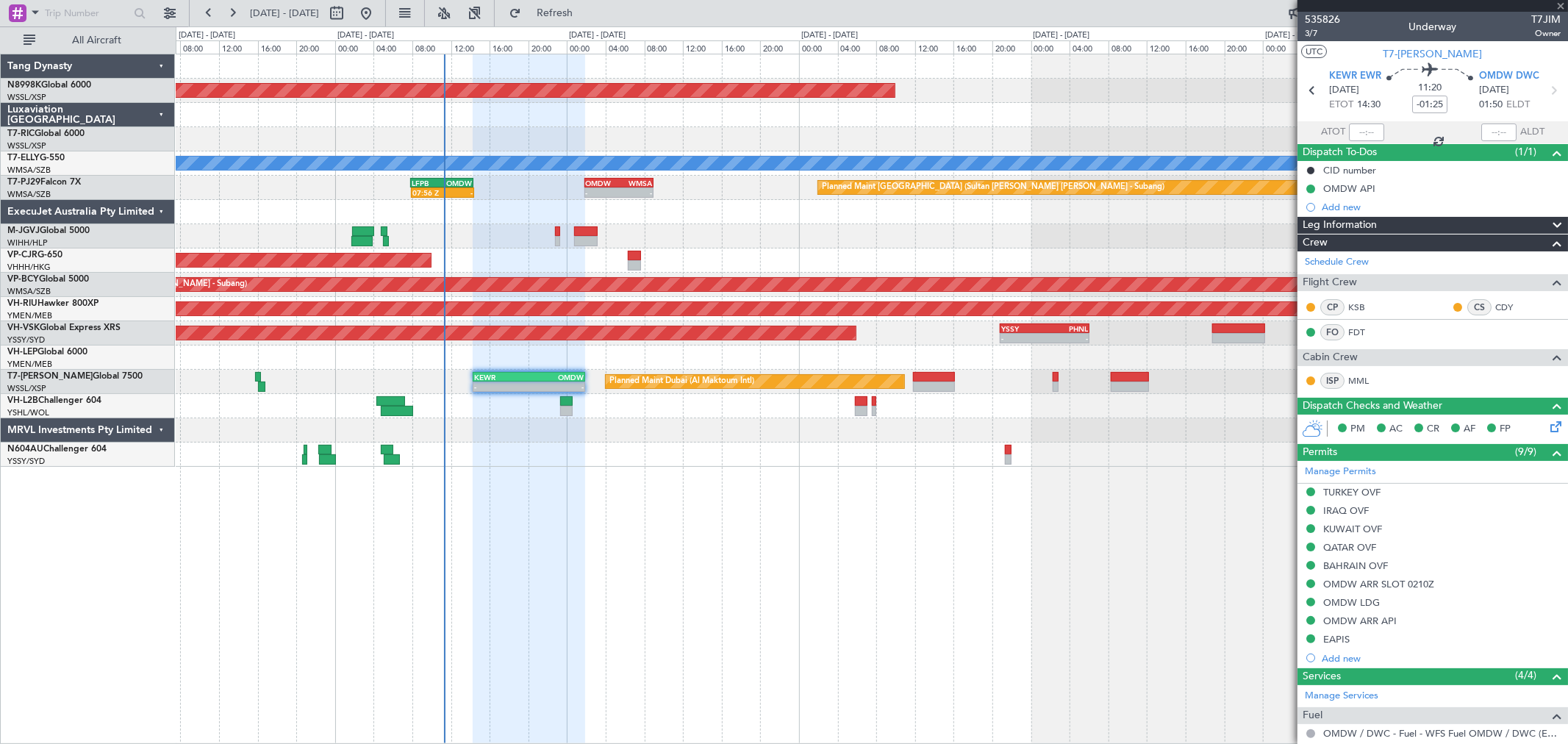
type input "1"
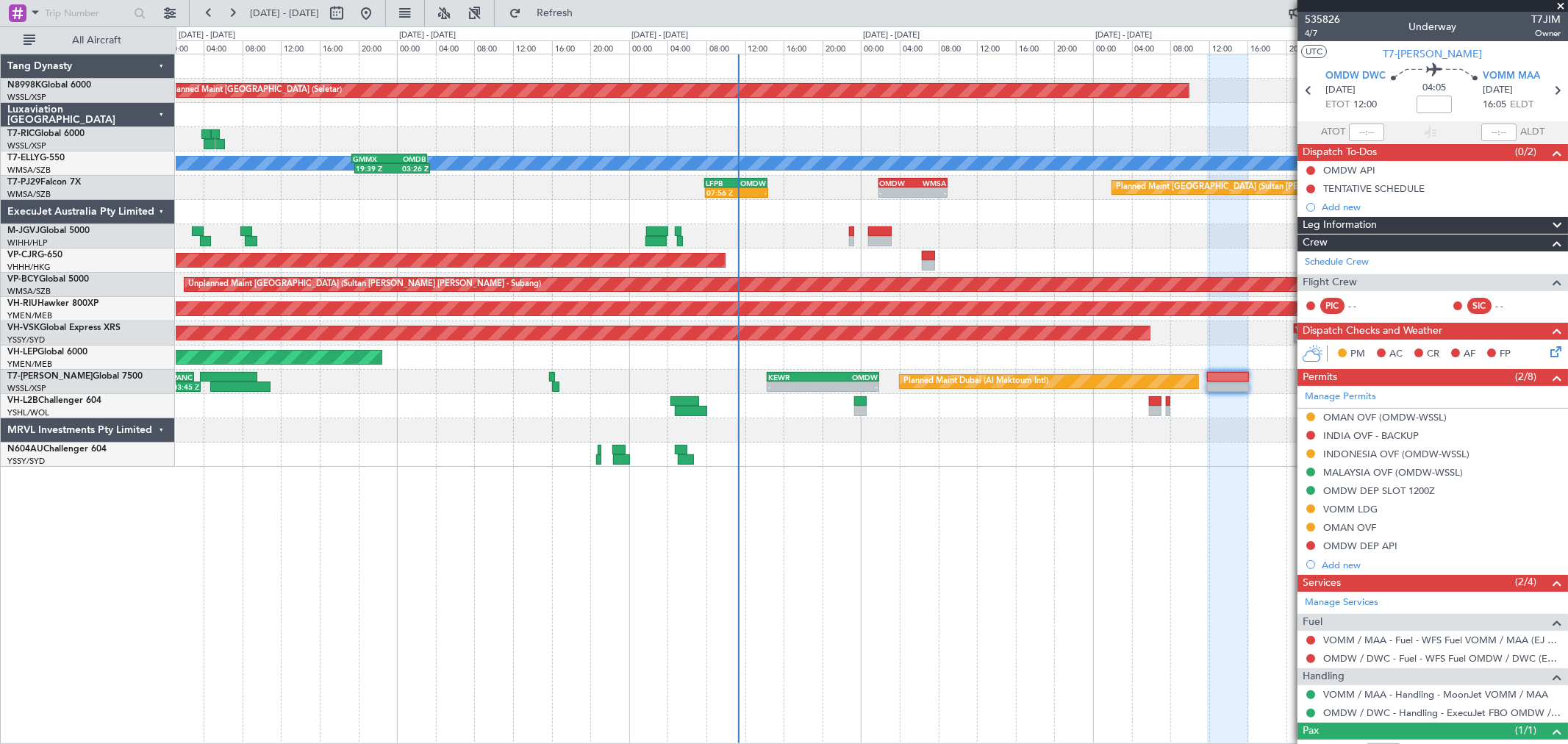
click at [595, 348] on div "Planned Maint Singapore (Seletar) Planned Maint Dubai (Dubai Intl) MEL 19:39 Z …" at bounding box center [871, 260] width 1392 height 412
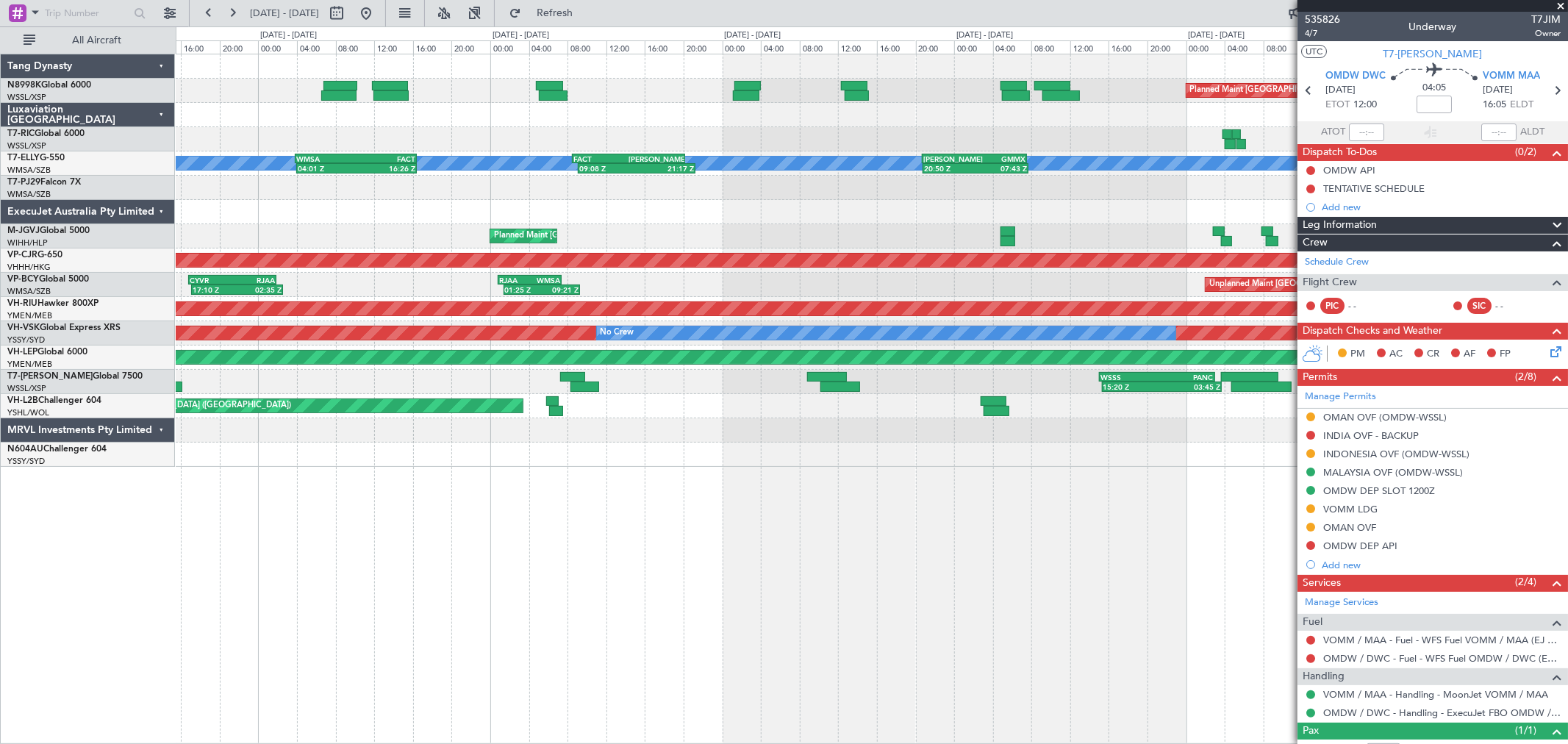
click at [763, 368] on div "Planned Maint Singapore (Seletar) Planned Maint Singapore (Seletar) Planned Mai…" at bounding box center [871, 260] width 1392 height 412
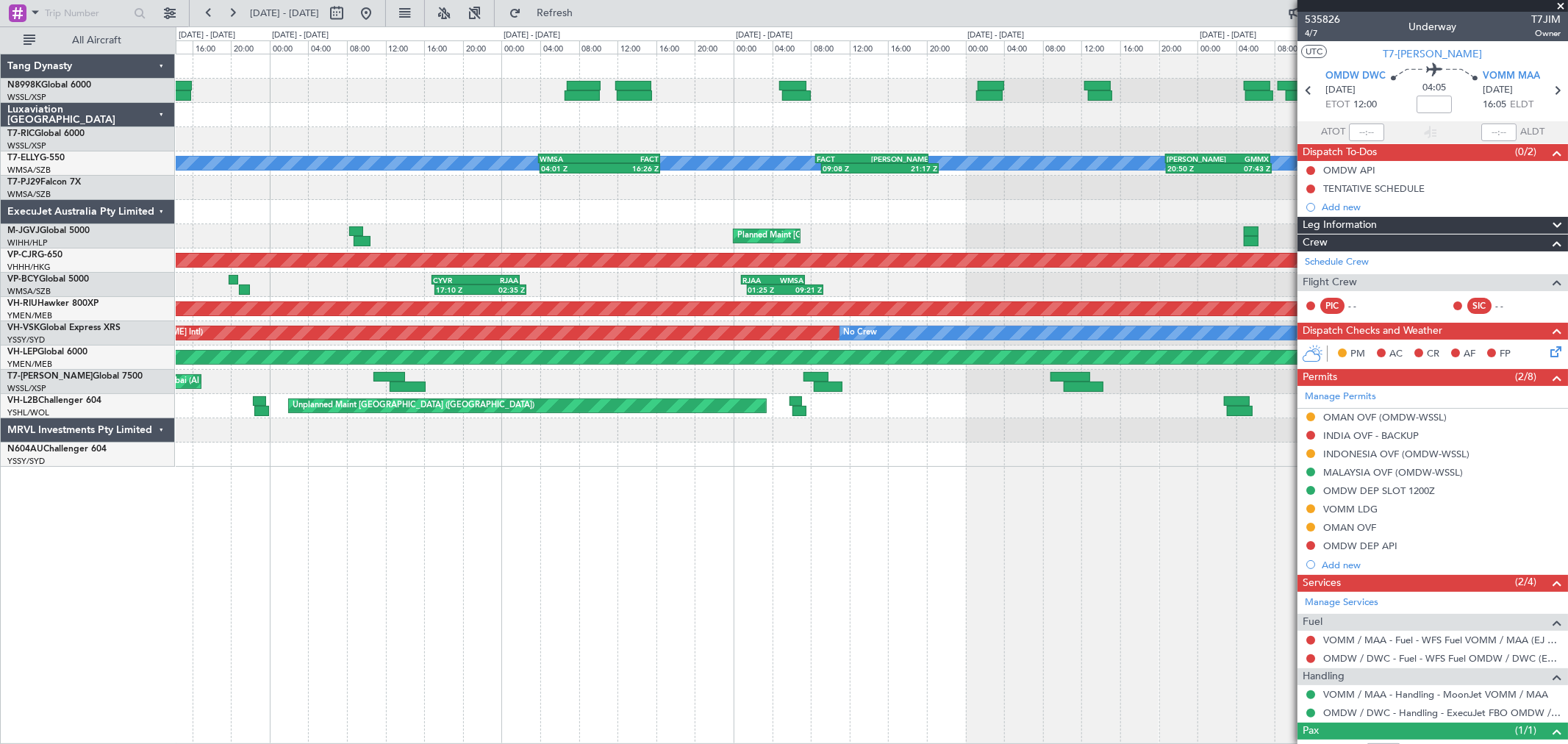
click at [734, 372] on div "15:20 Z 03:45 Z WSSS 15:05 Z PANC 03:00 Z Planned Maint Dubai (Al Maktoum Intl)…" at bounding box center [871, 382] width 1392 height 24
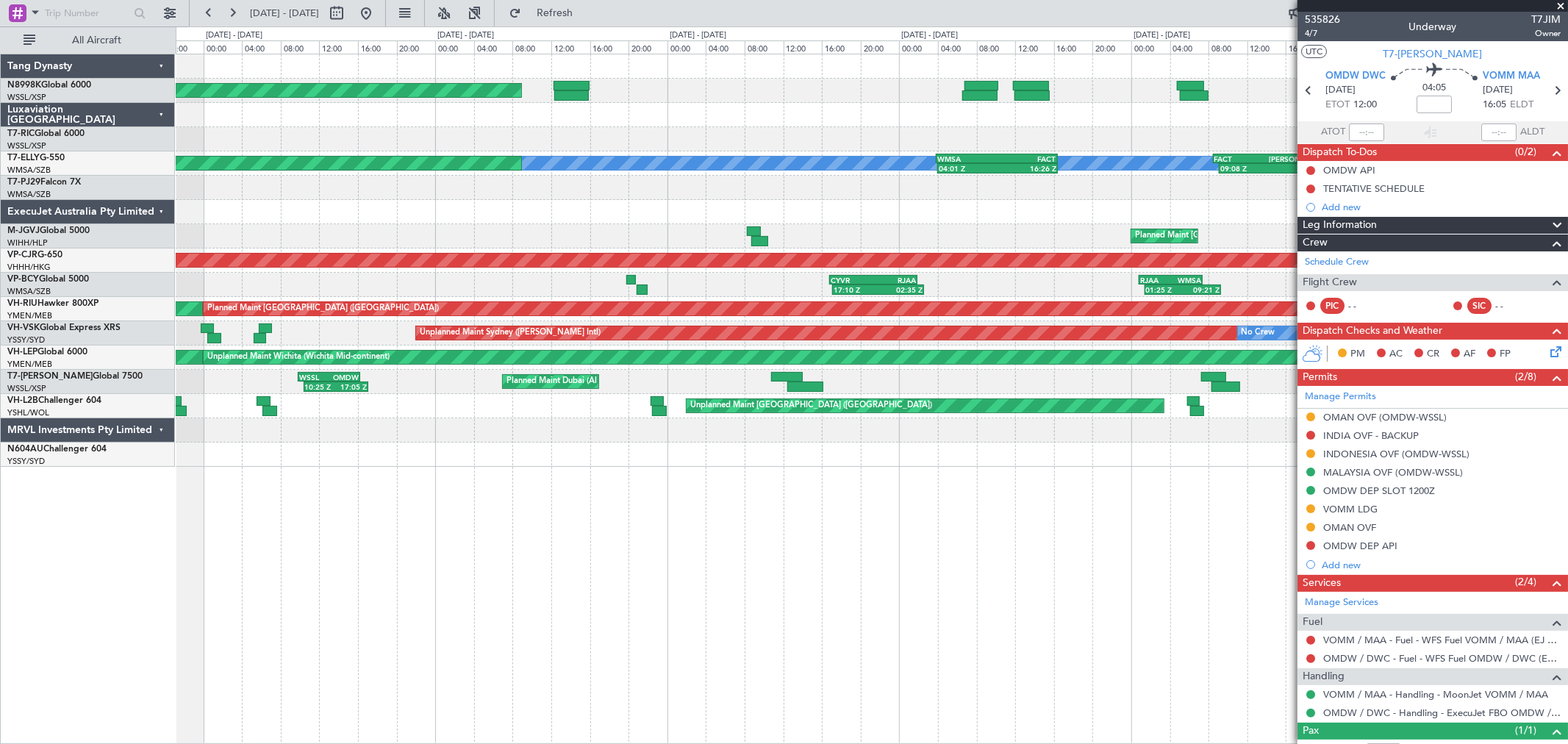
click at [555, 379] on div "Planned Maint Dubai (Al Maktoum Intl) 10:25 Z 17:05 Z WSSL 09:50 Z OMDW 16:15 Z…" at bounding box center [871, 382] width 1392 height 24
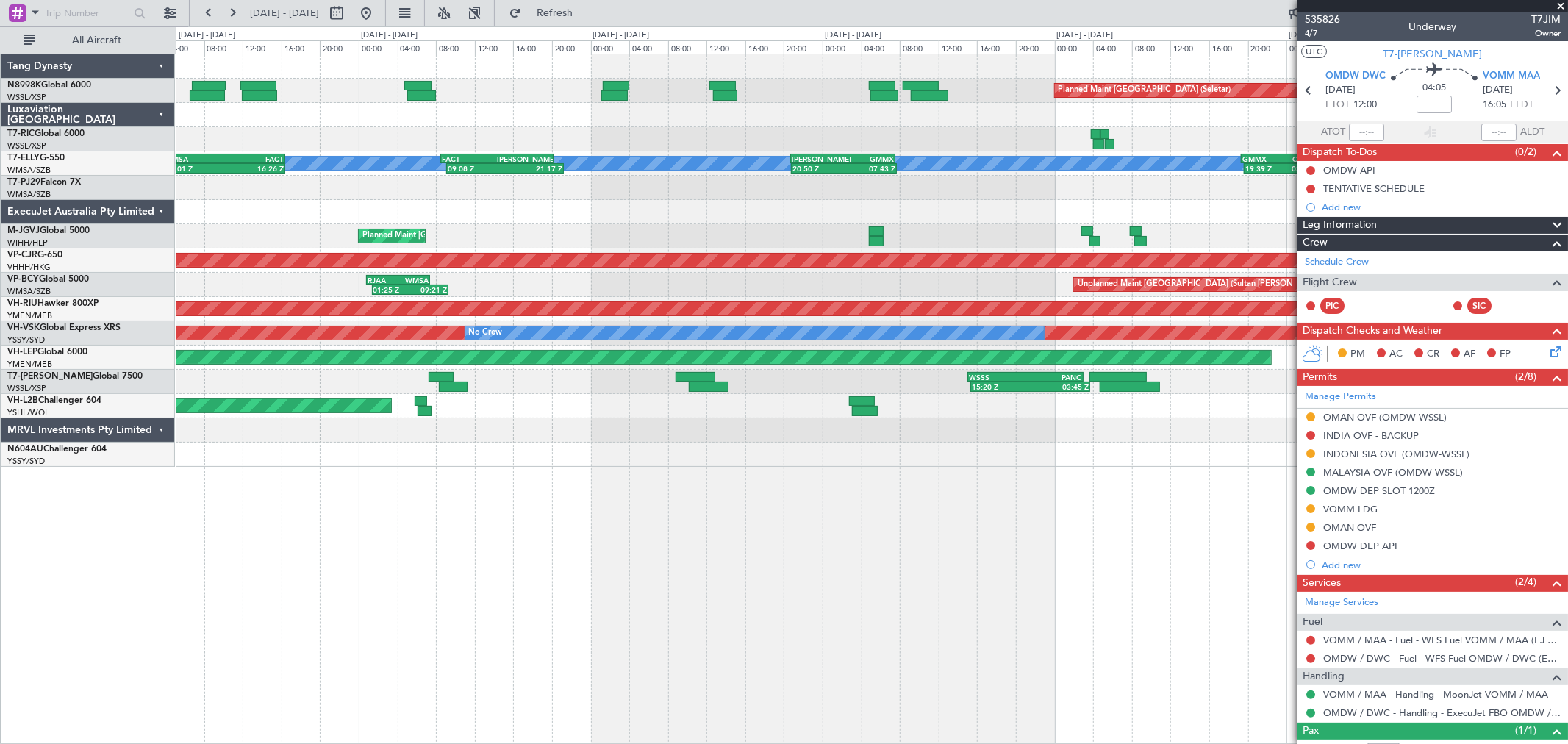
click at [470, 378] on div "WSSS 15:05 Z PANC 03:00 Z 15:20 Z 03:45 Z - - KEWR 14:20 Z OMDW 01:55 Z Planned…" at bounding box center [871, 382] width 1392 height 24
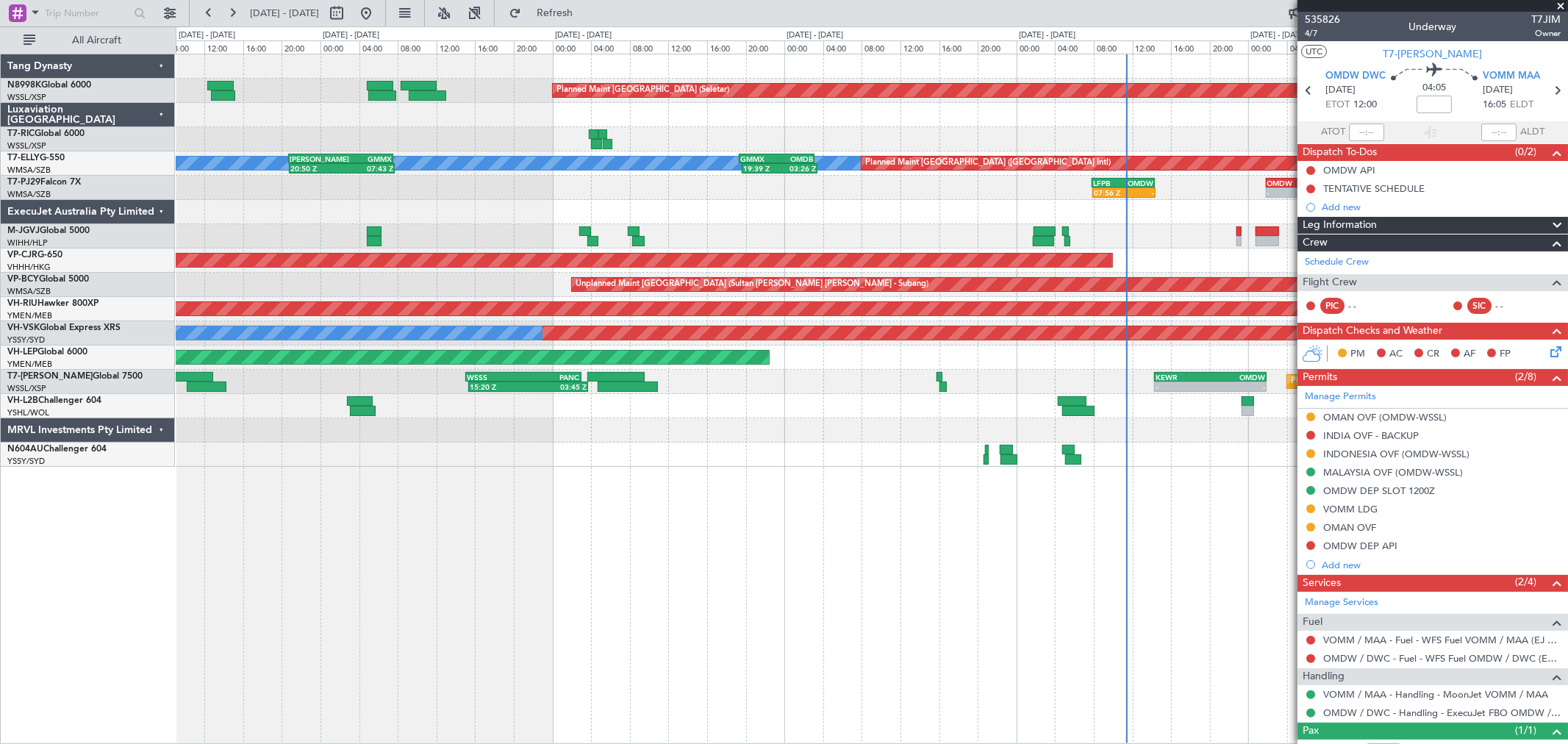
click at [759, 382] on div "WSSS 15:05 Z PANC 03:00 Z 15:20 Z 03:45 Z - - KEWR 14:20 Z OMDW 01:55 Z Planned…" at bounding box center [871, 382] width 1392 height 24
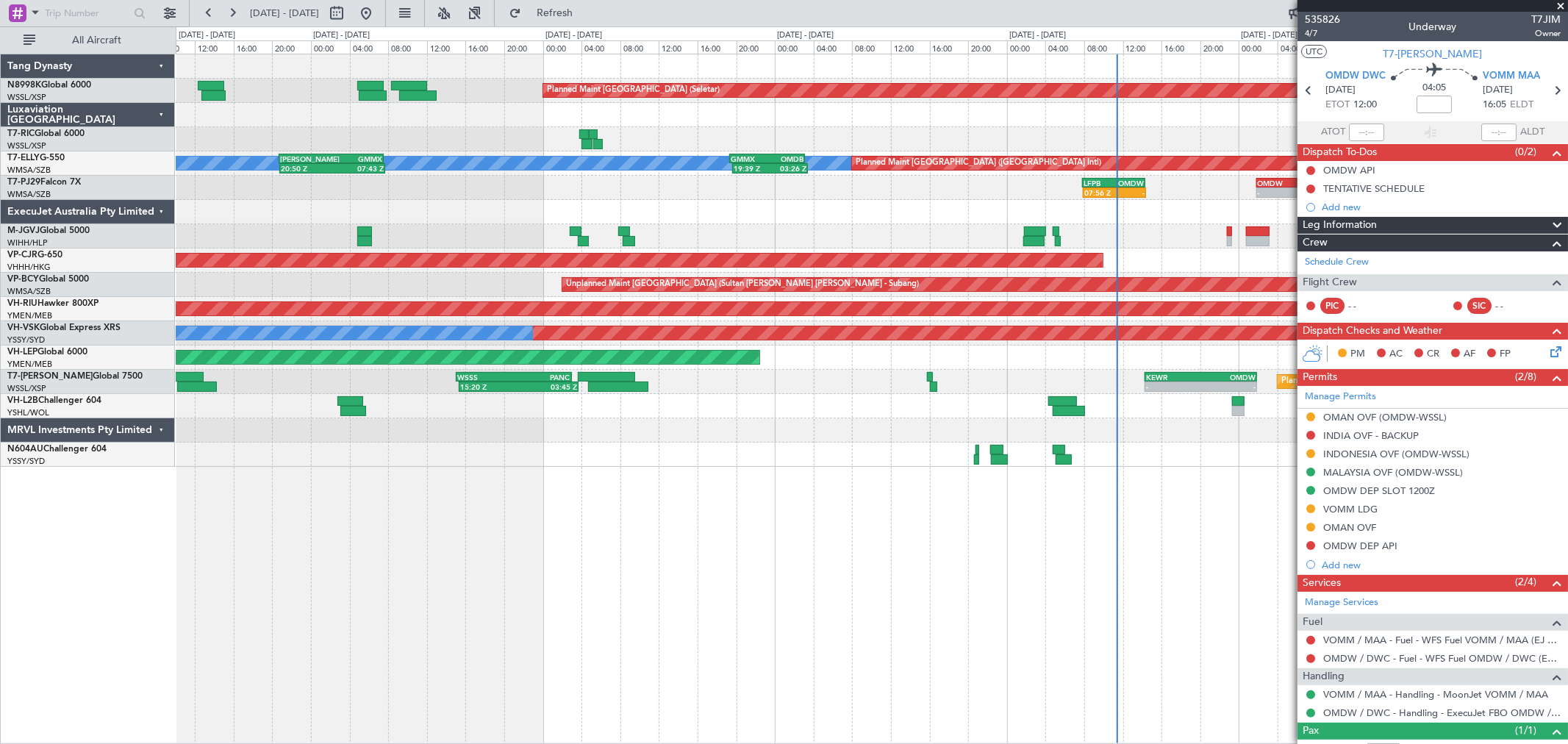
click at [822, 387] on div "WSSS 15:05 Z PANC 03:00 Z 15:20 Z 03:45 Z - - KEWR 14:20 Z OMDW 01:55 Z Planned…" at bounding box center [871, 382] width 1392 height 24
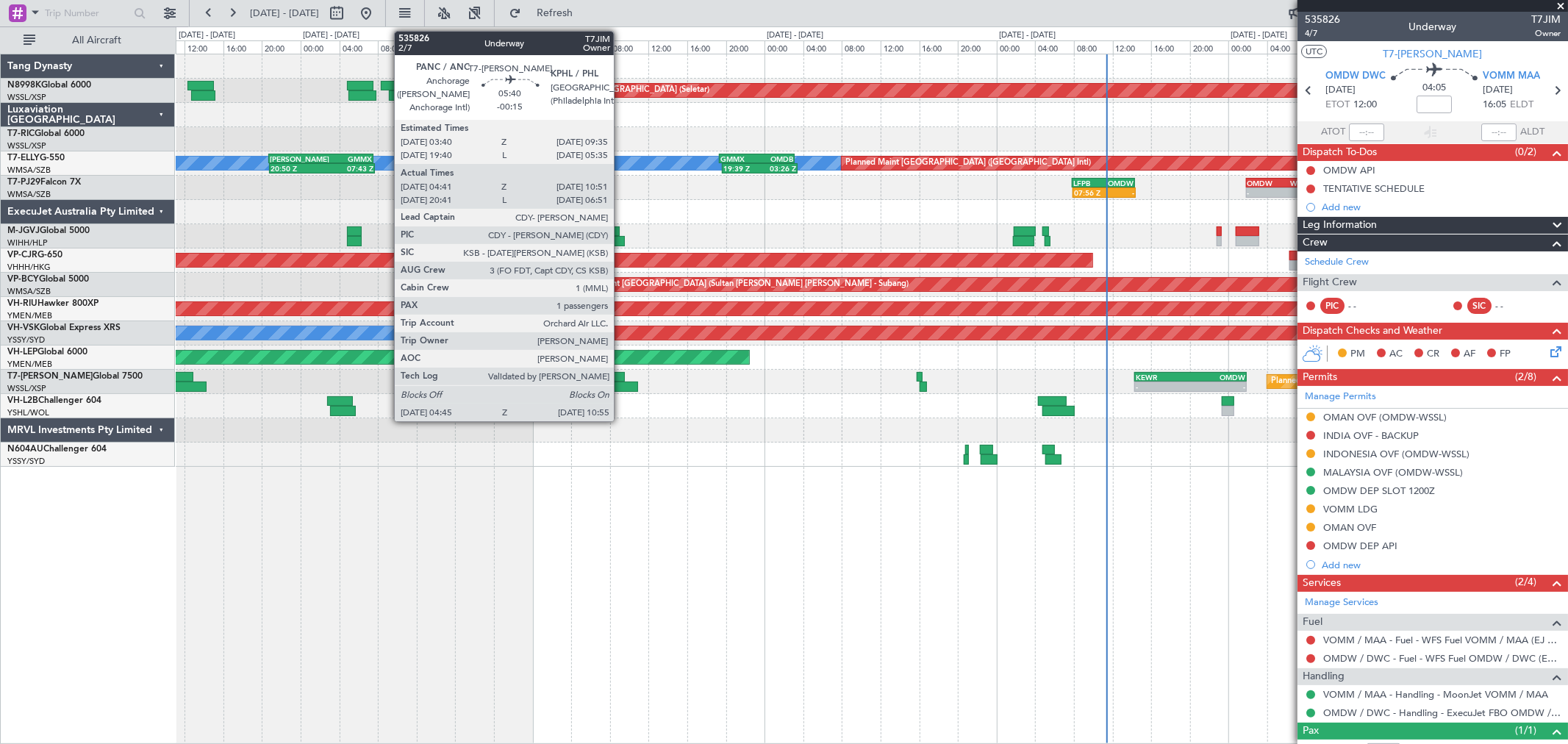
click at [621, 372] on div at bounding box center [596, 376] width 57 height 10
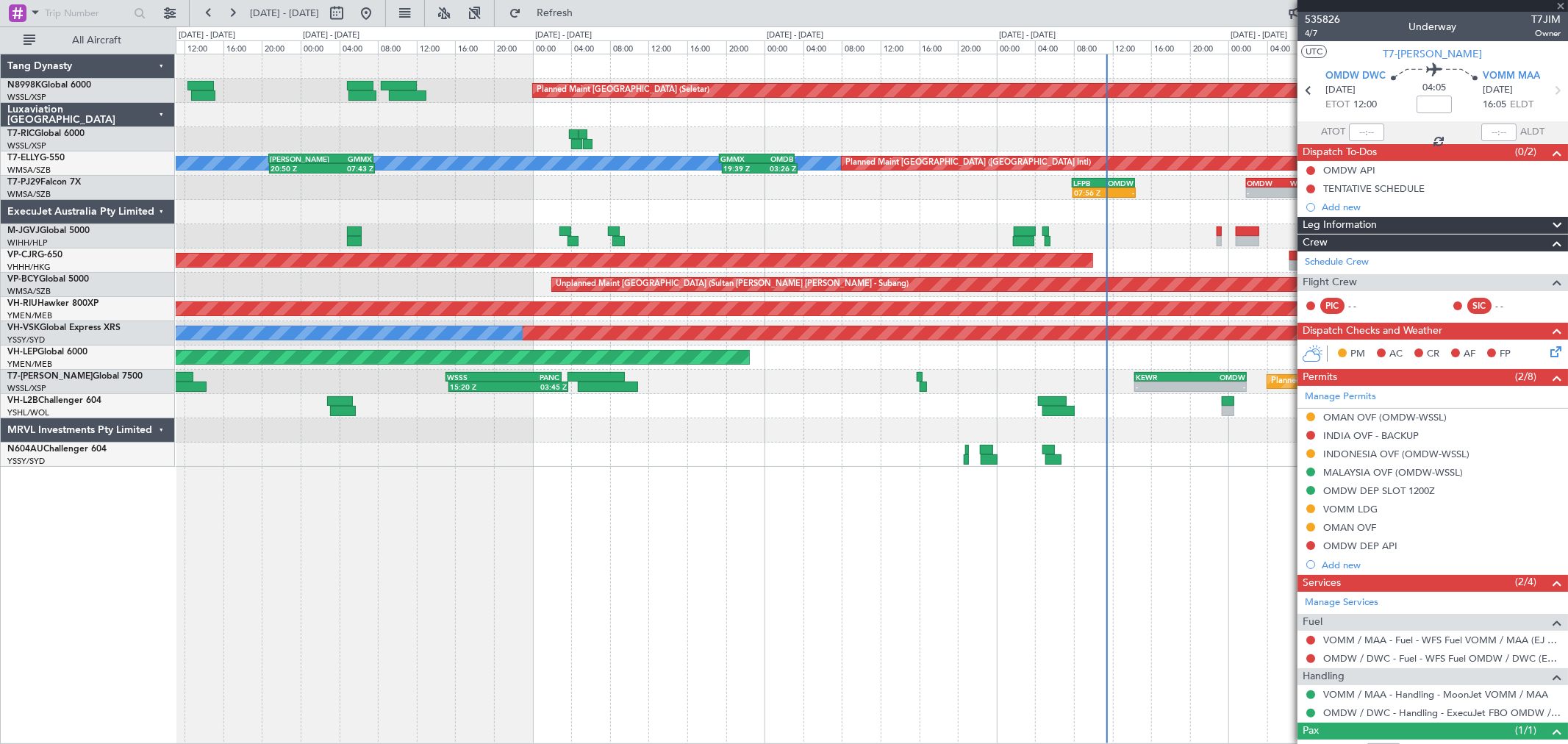
type input "-00:15"
type input "04:51"
type input "10:46"
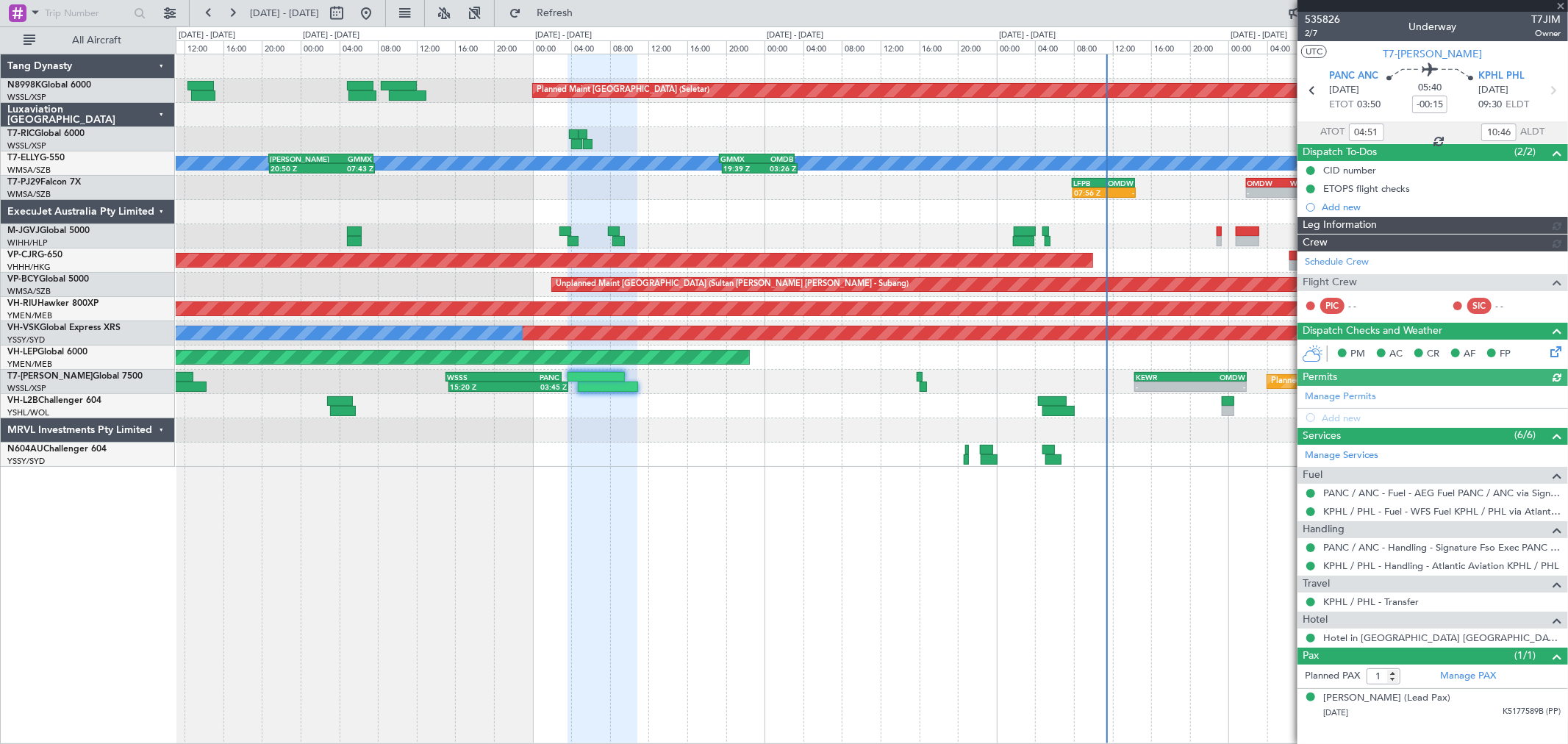
type input "Terry Leung (LEU)"
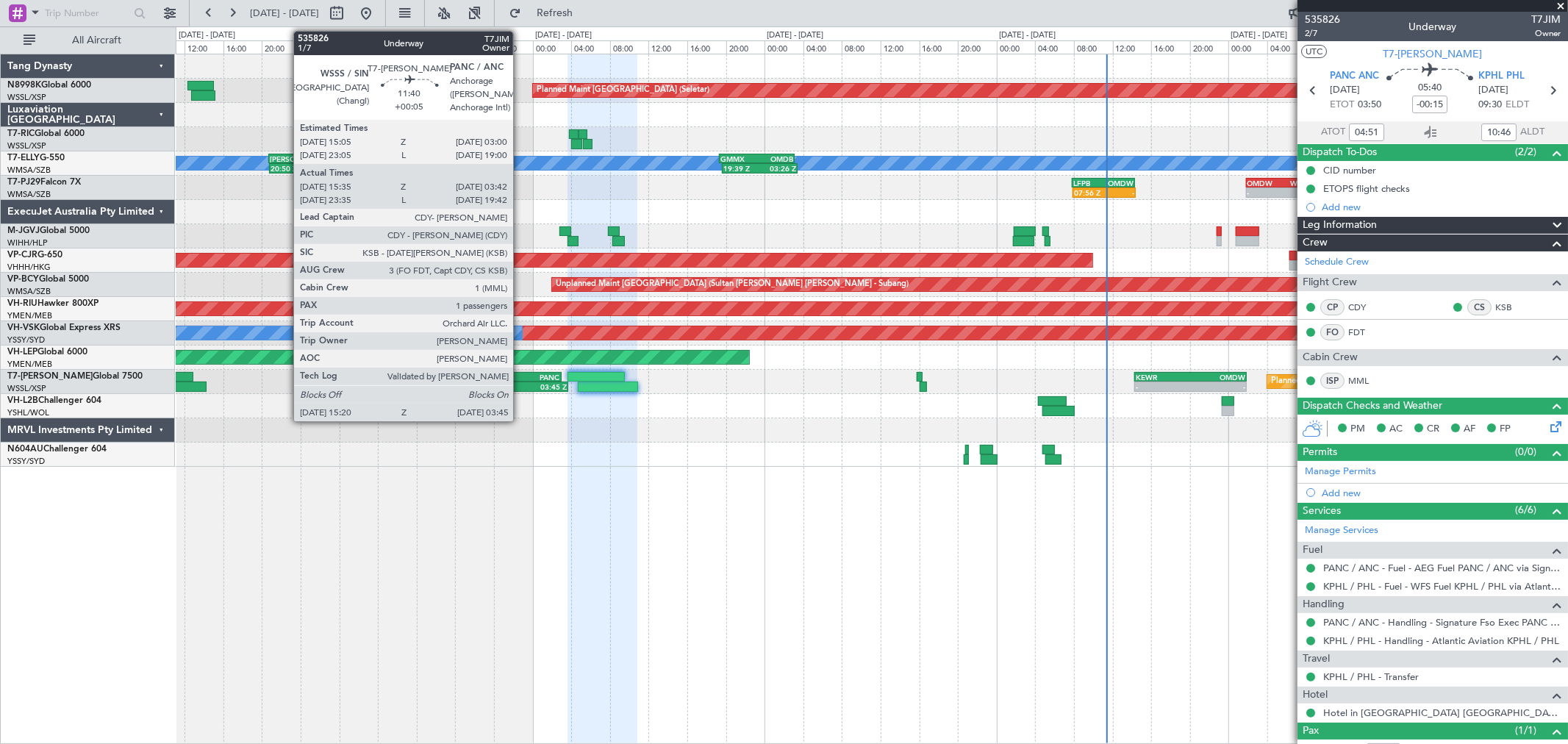
click at [521, 379] on div "PANC" at bounding box center [532, 376] width 56 height 8
type input "+00:05"
type input "15:45"
type input "03:37"
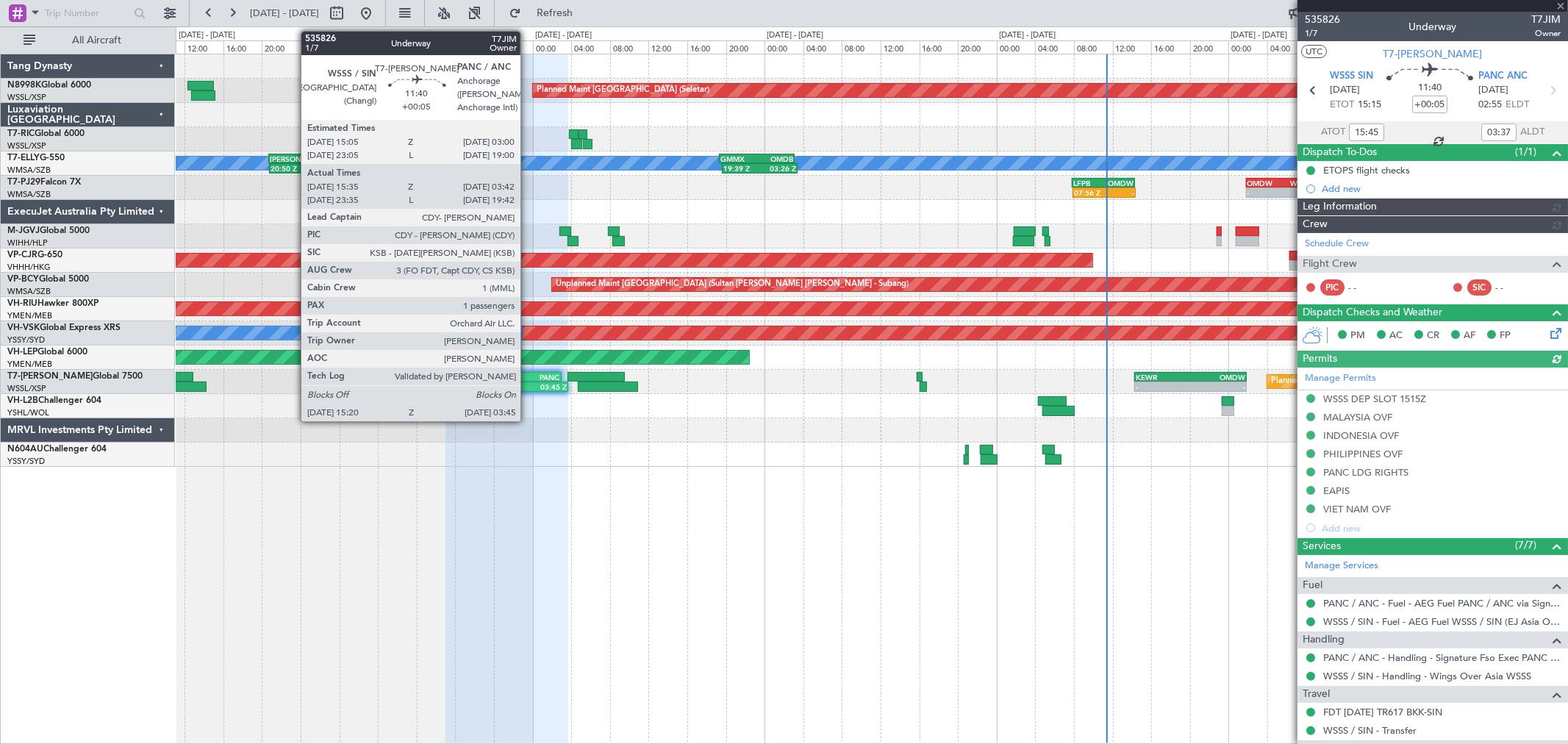
type input "Terry Leung (LEU)"
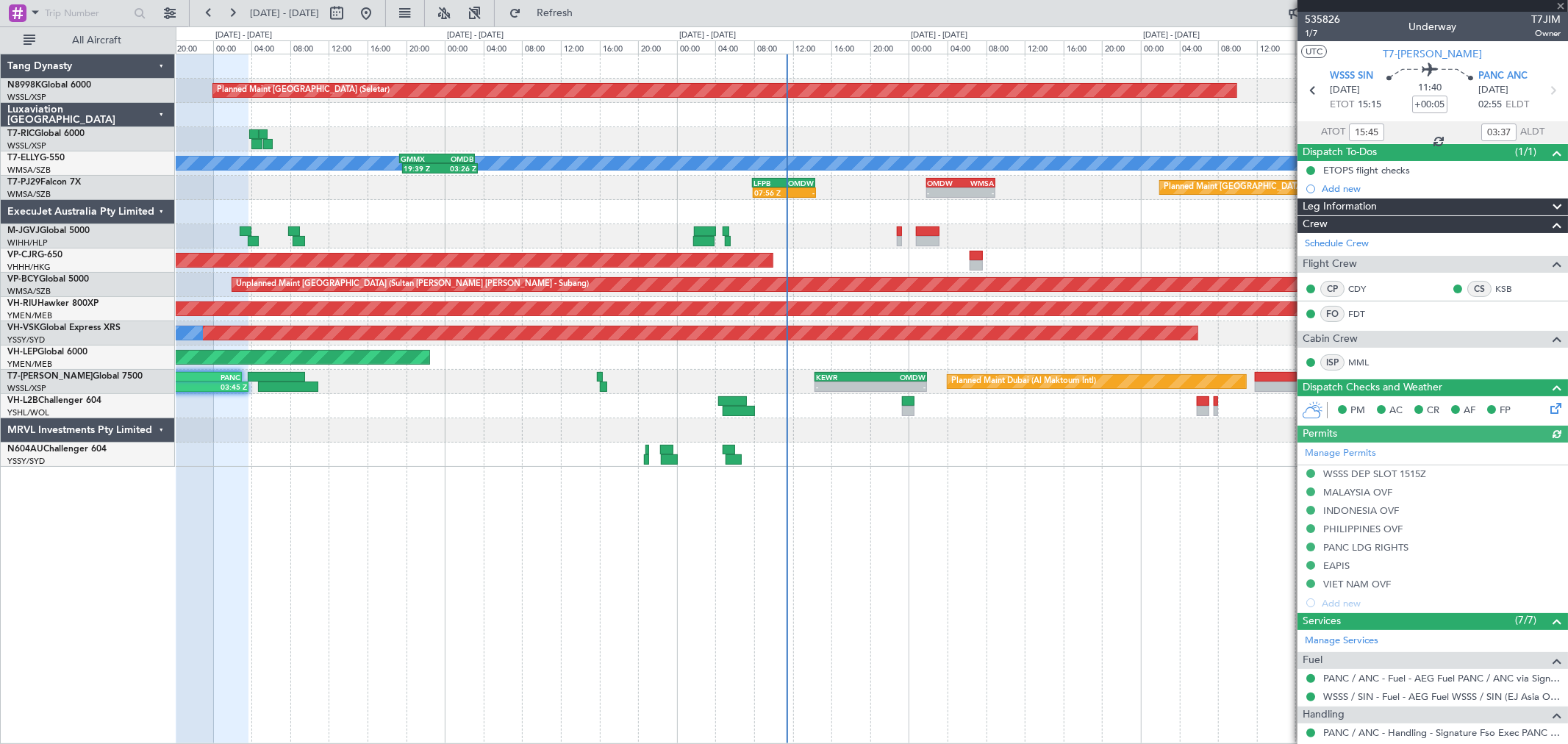
click at [616, 372] on div "Planned Maint Dubai (Al Maktoum Intl) 15:20 Z 03:45 Z WSSS 15:05 Z PANC 03:00 Z…" at bounding box center [871, 382] width 1392 height 24
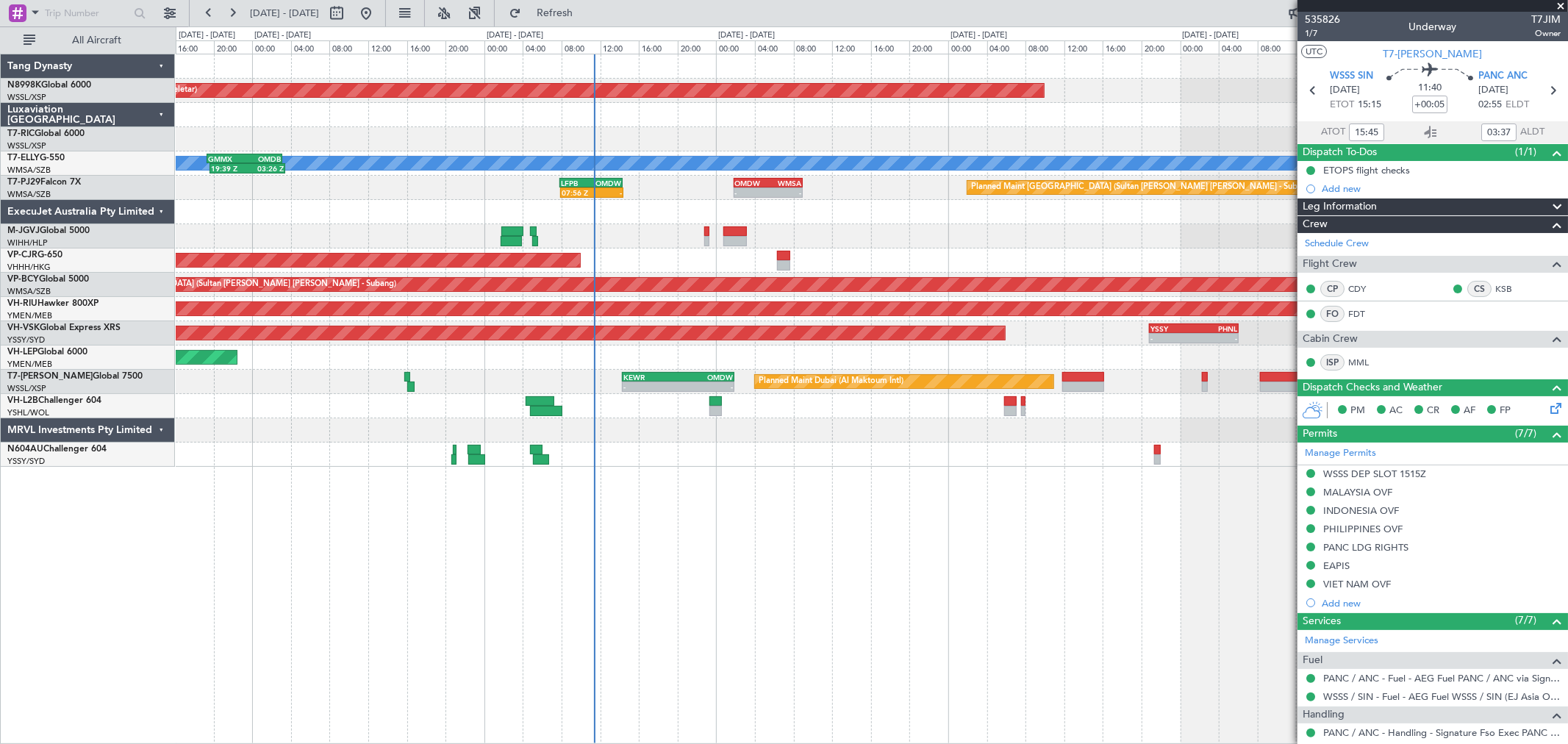
click at [825, 356] on div "Unplanned Maint Wichita (Wichita Mid-continent)" at bounding box center [871, 357] width 1392 height 24
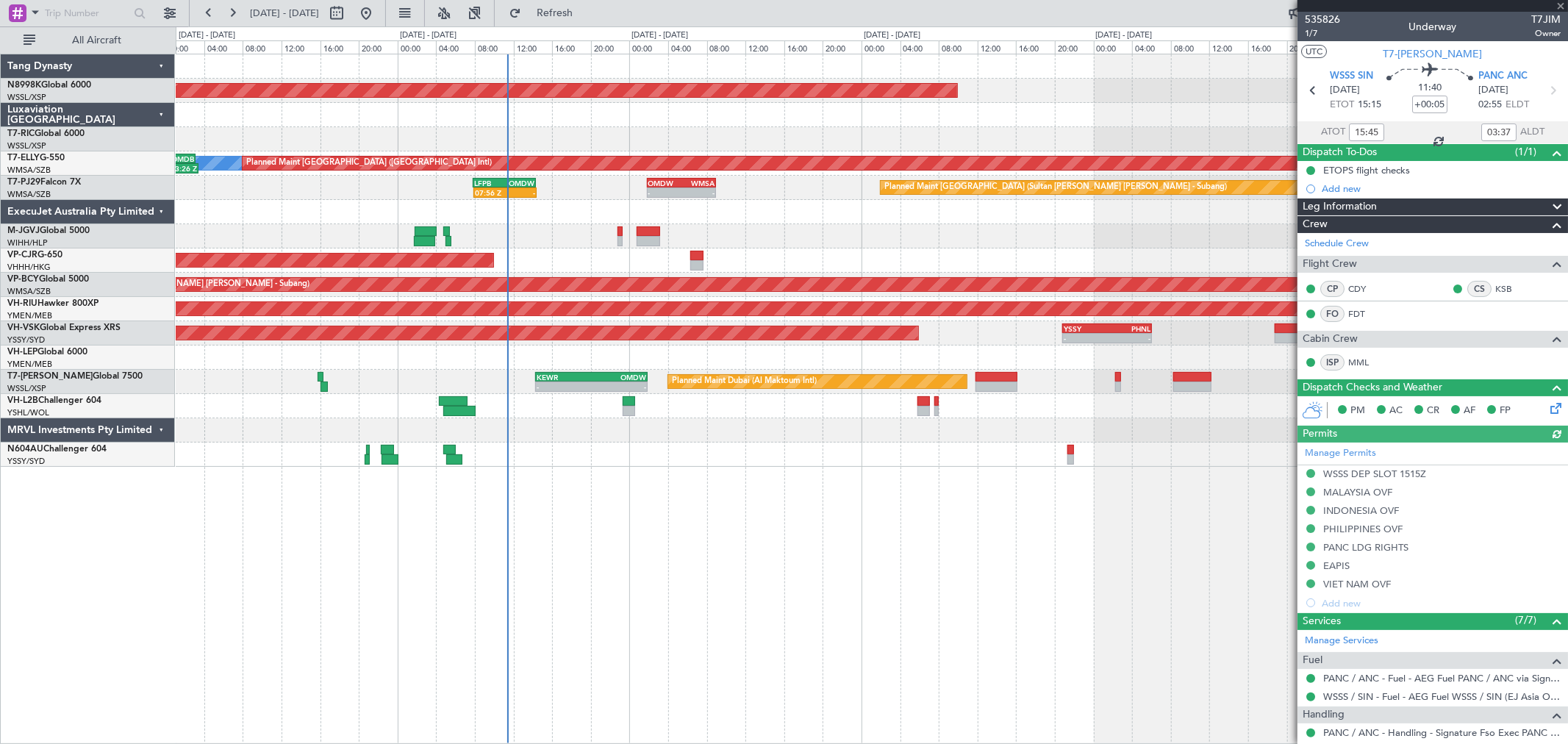
type input "Terry Leung (LEU)"
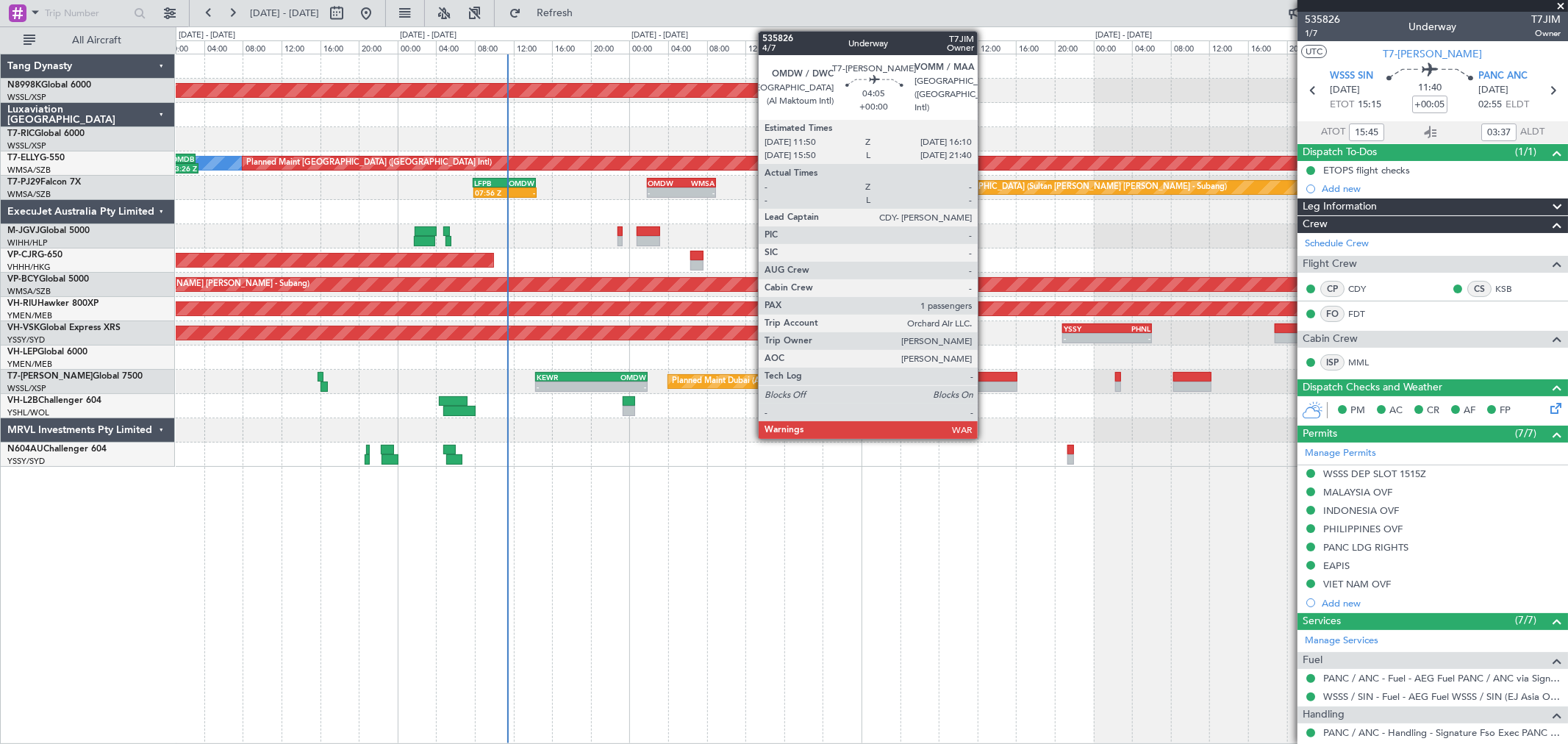
click at [985, 378] on div at bounding box center [996, 376] width 42 height 10
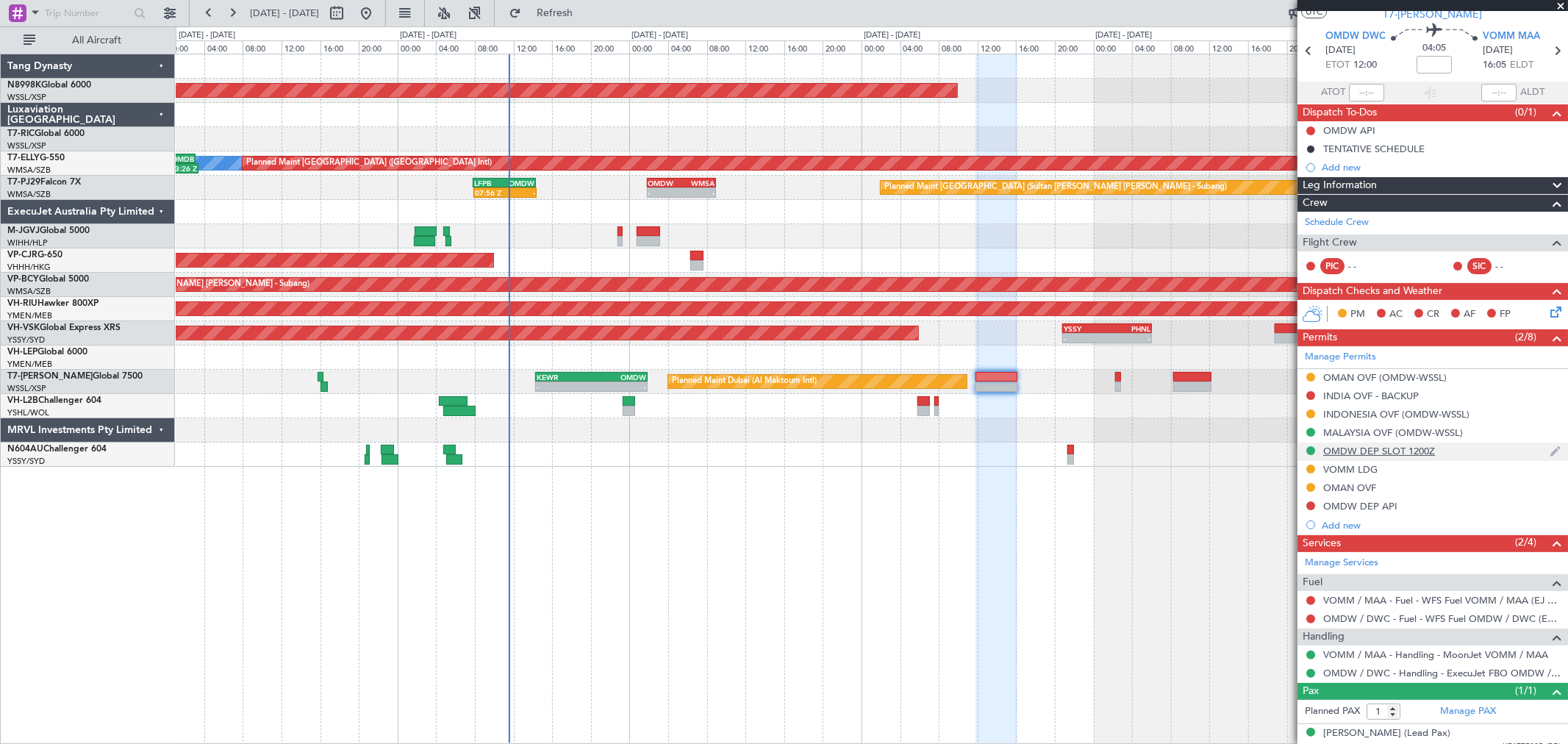
scroll to position [53, 0]
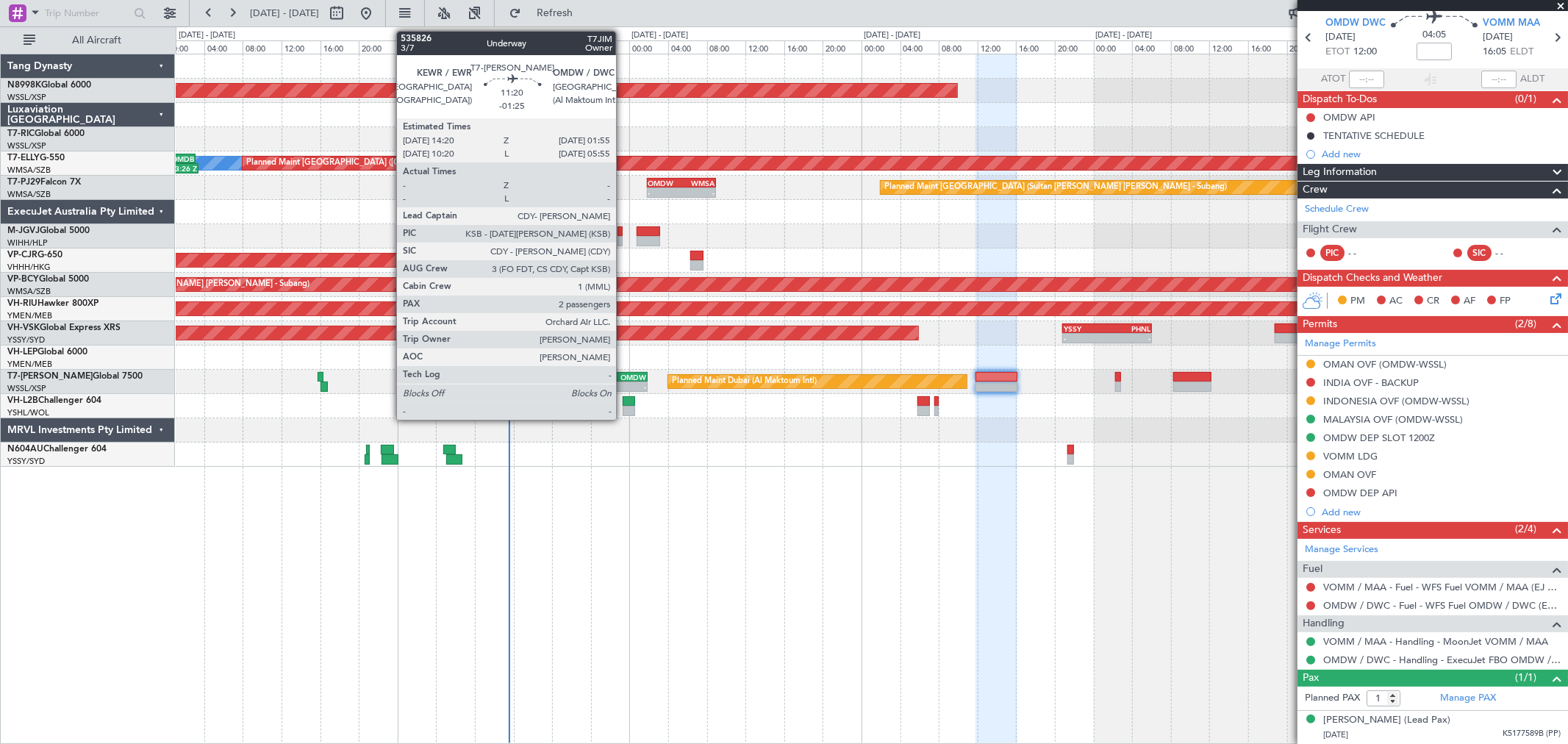
click at [623, 376] on div "OMDW" at bounding box center [618, 376] width 54 height 8
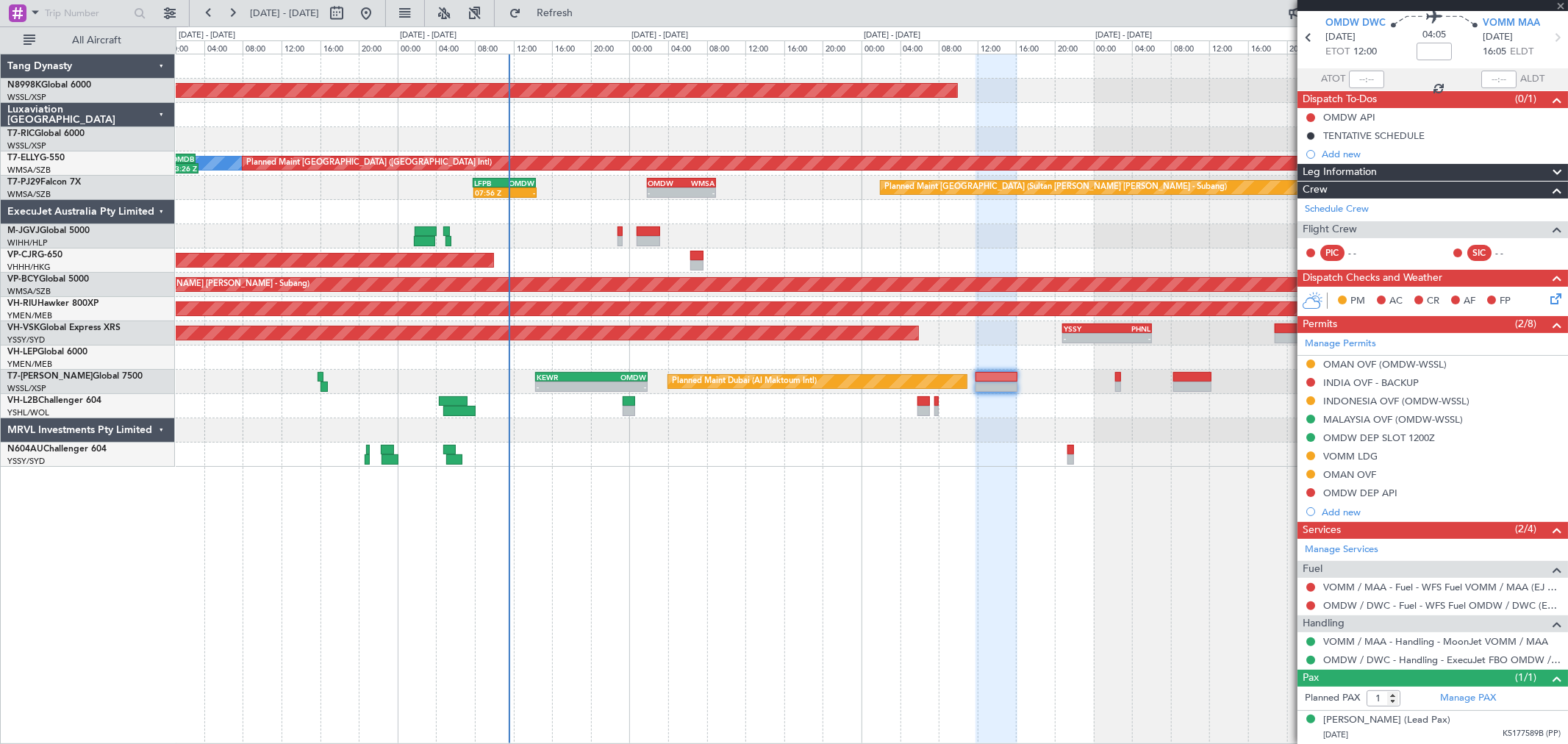
type input "-01:25"
type input "2"
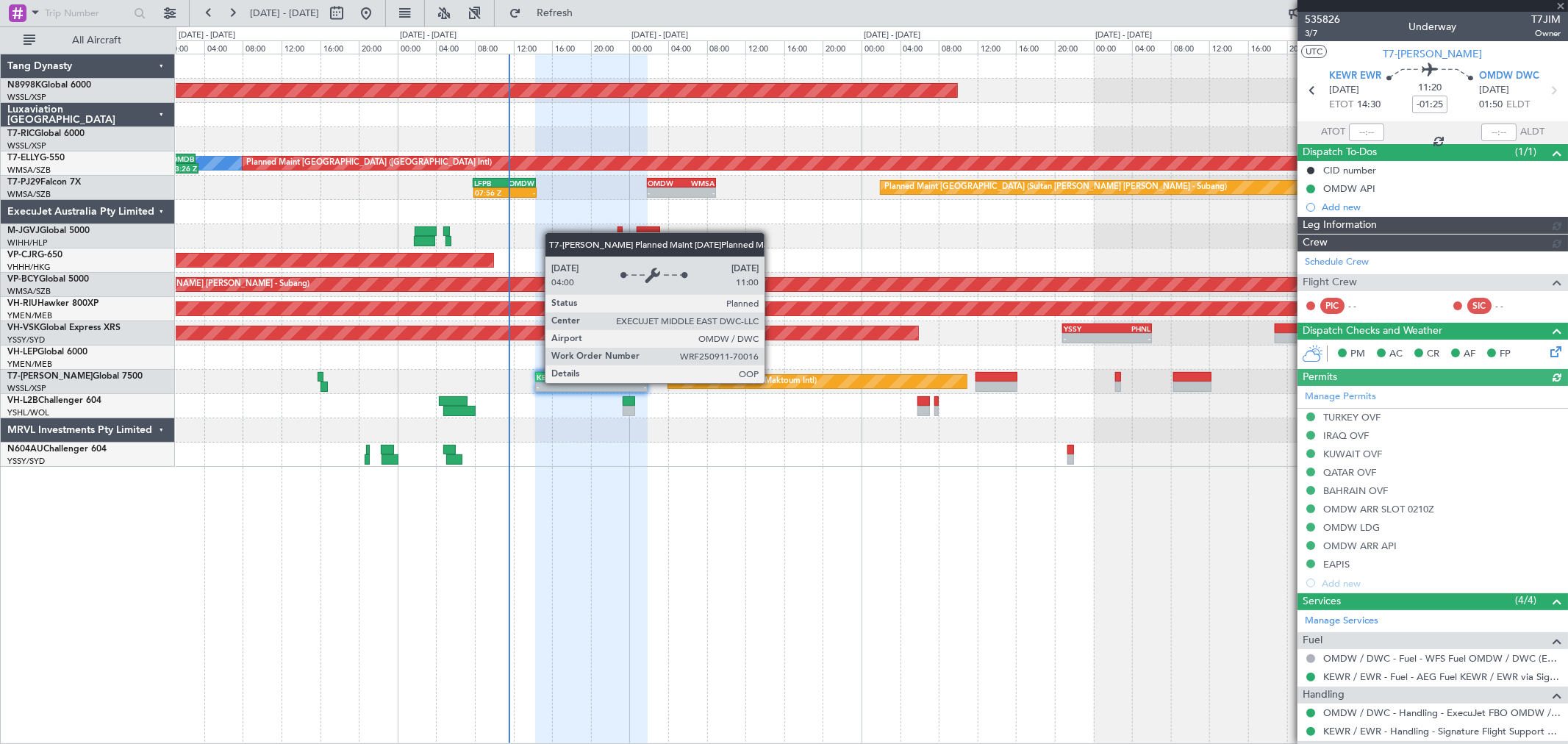
type input "Brien Tan (BTA)"
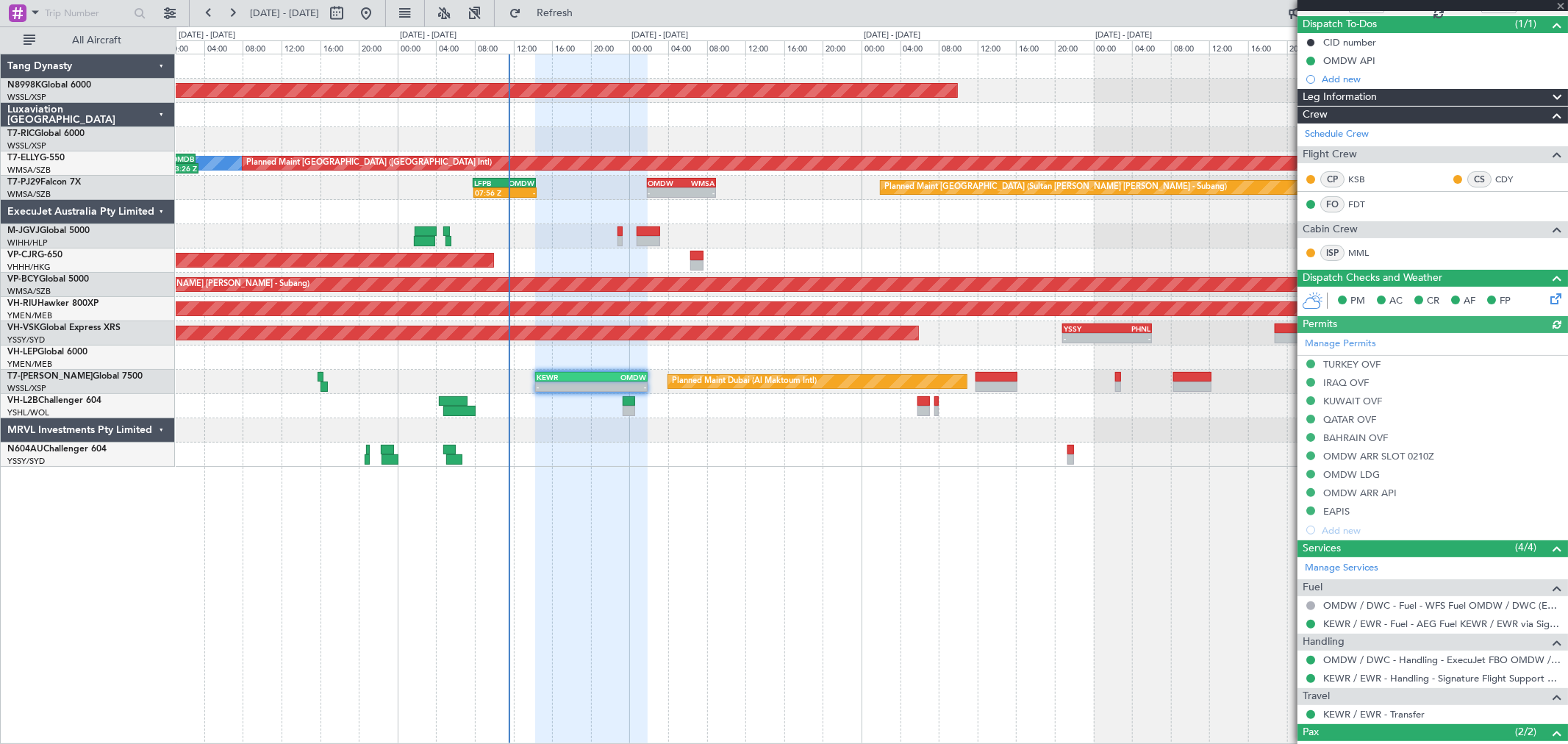
scroll to position [215, 0]
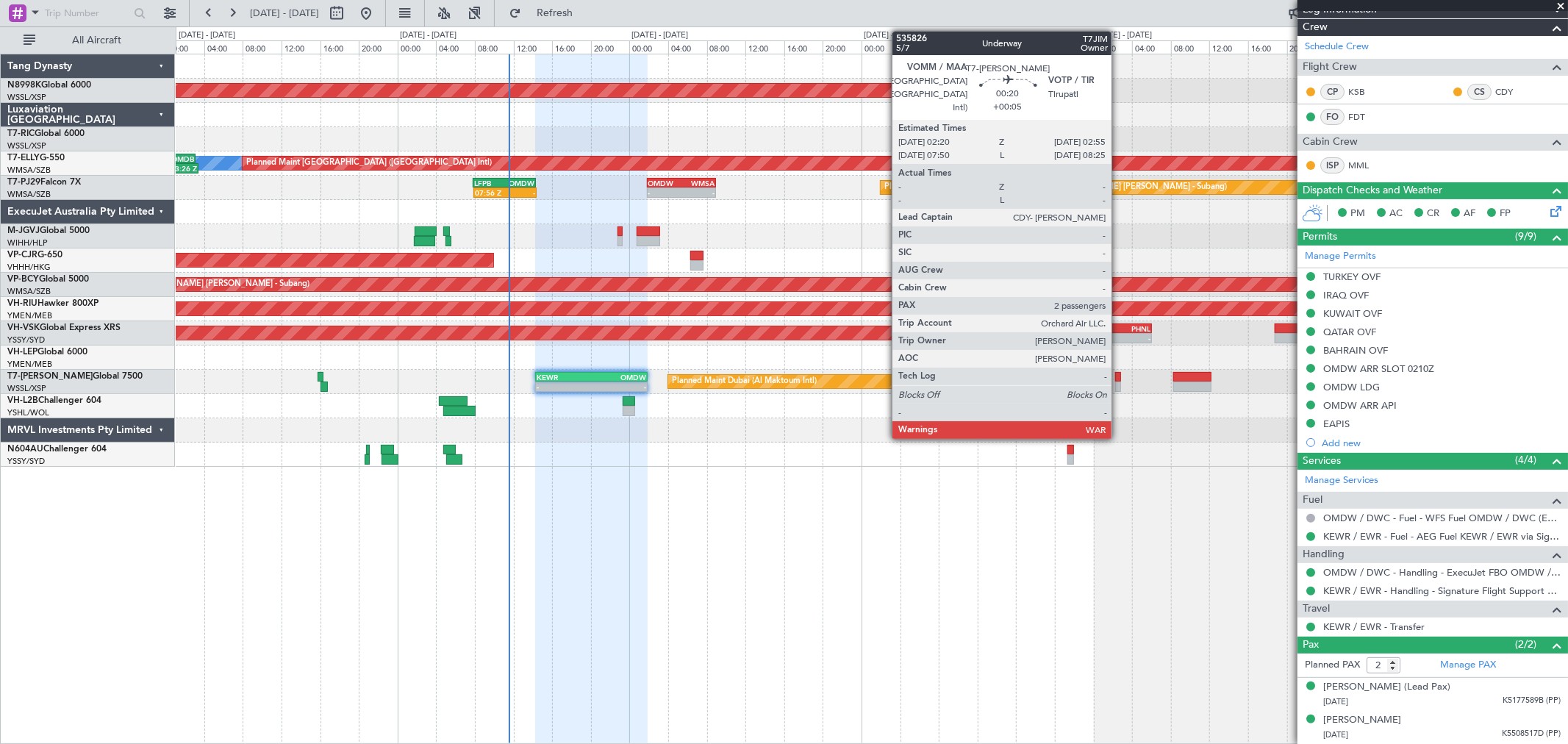
click at [1119, 383] on div at bounding box center [1118, 386] width 6 height 10
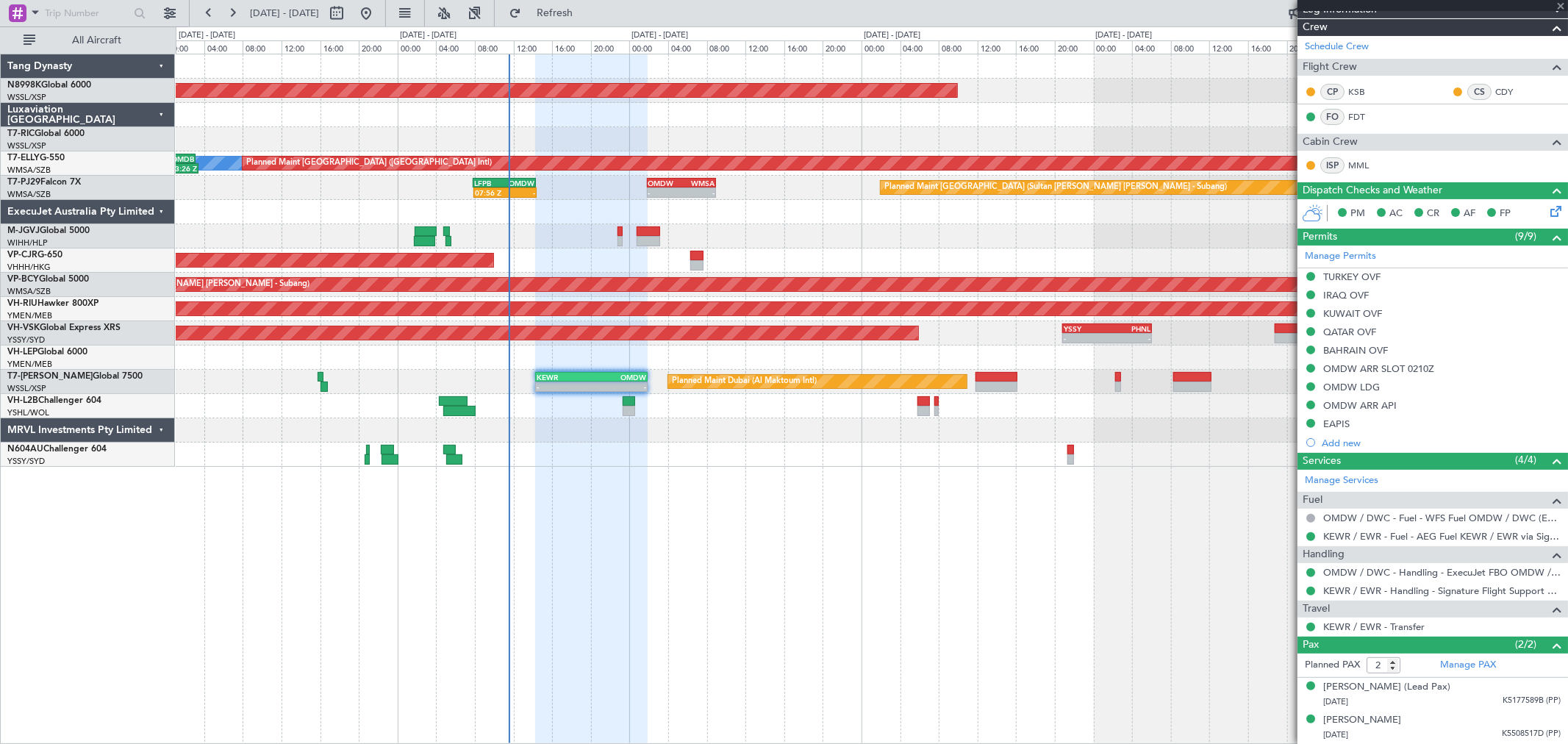
type input "+00:05"
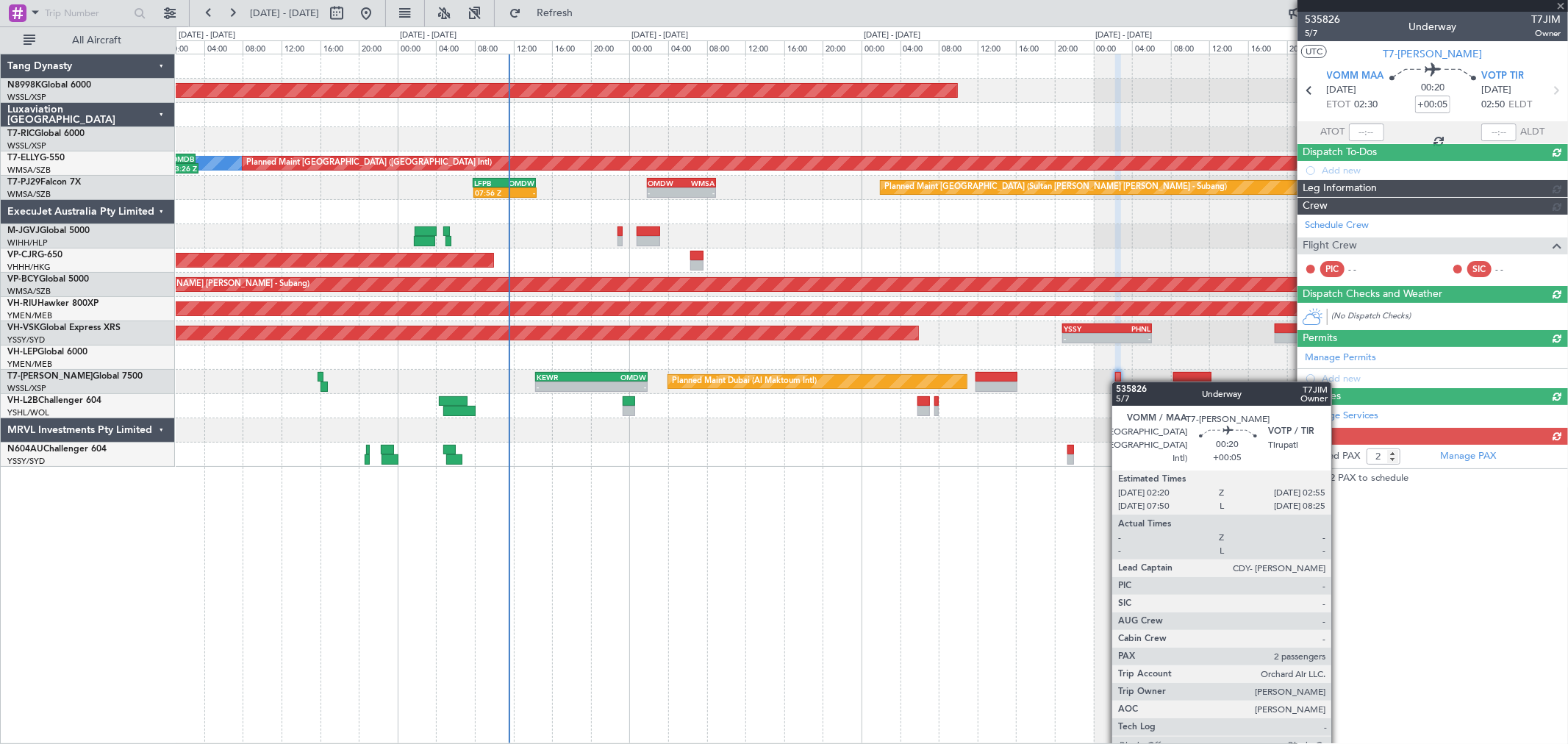
scroll to position [0, 0]
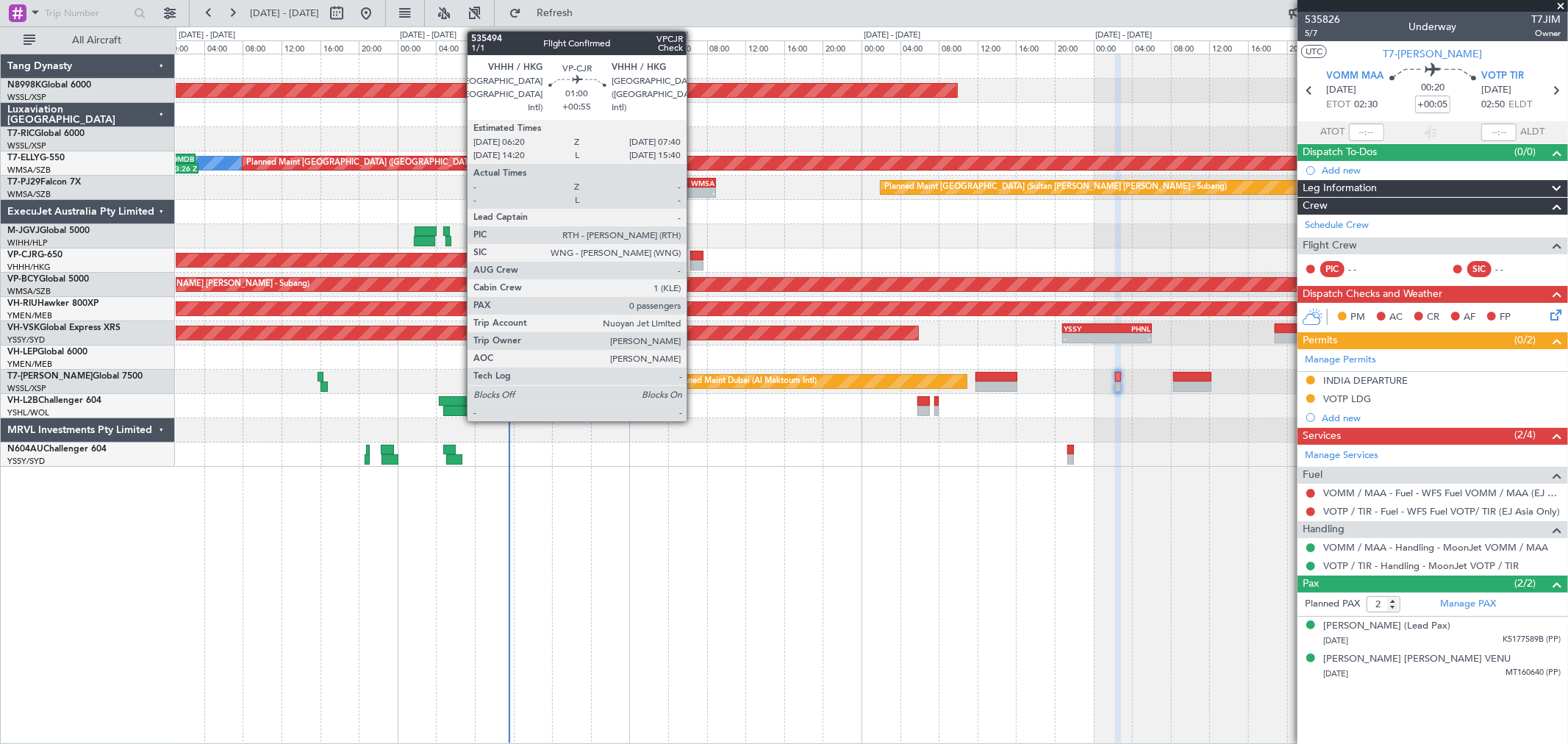
click at [693, 254] on div at bounding box center [696, 255] width 13 height 10
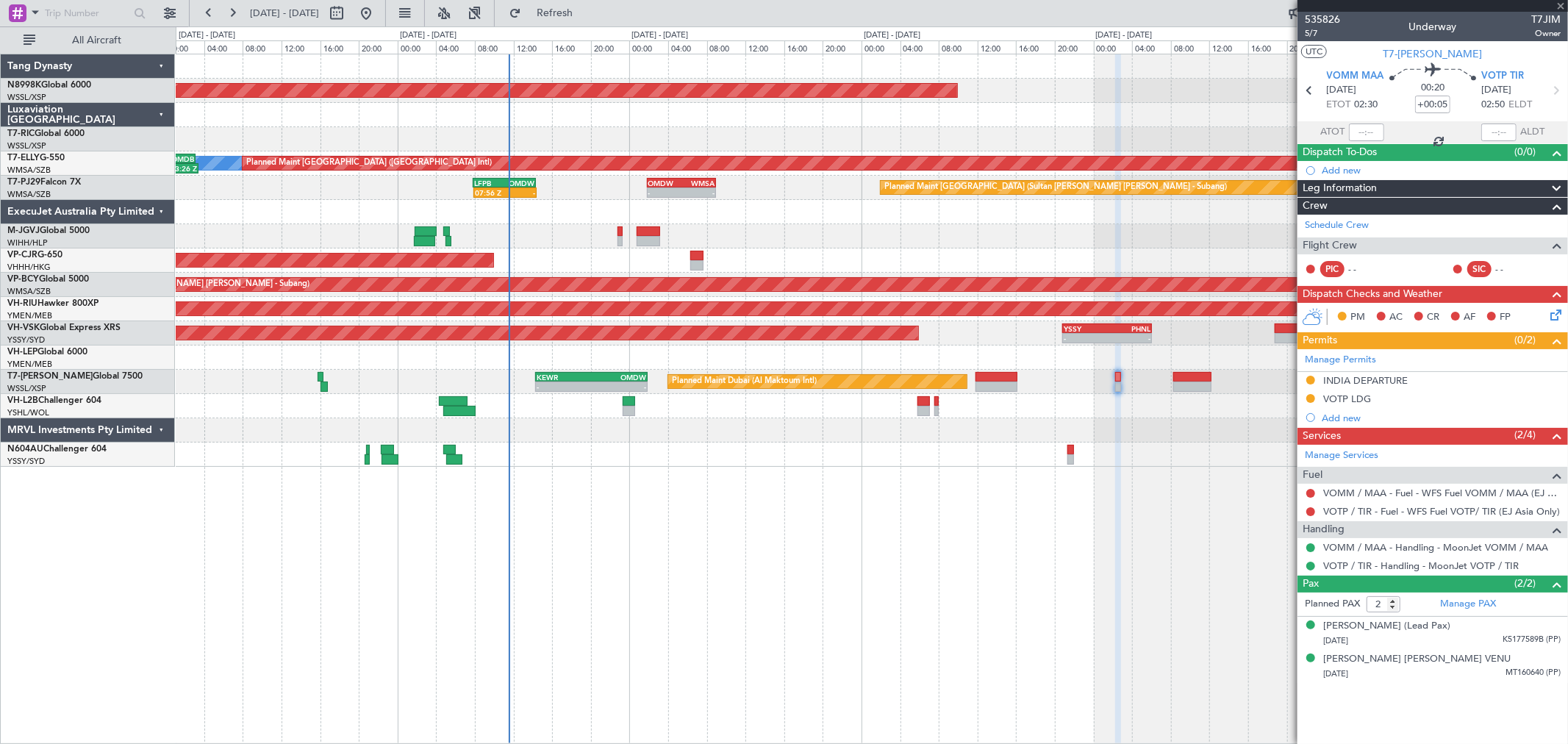
type input "+00:55"
type input "0"
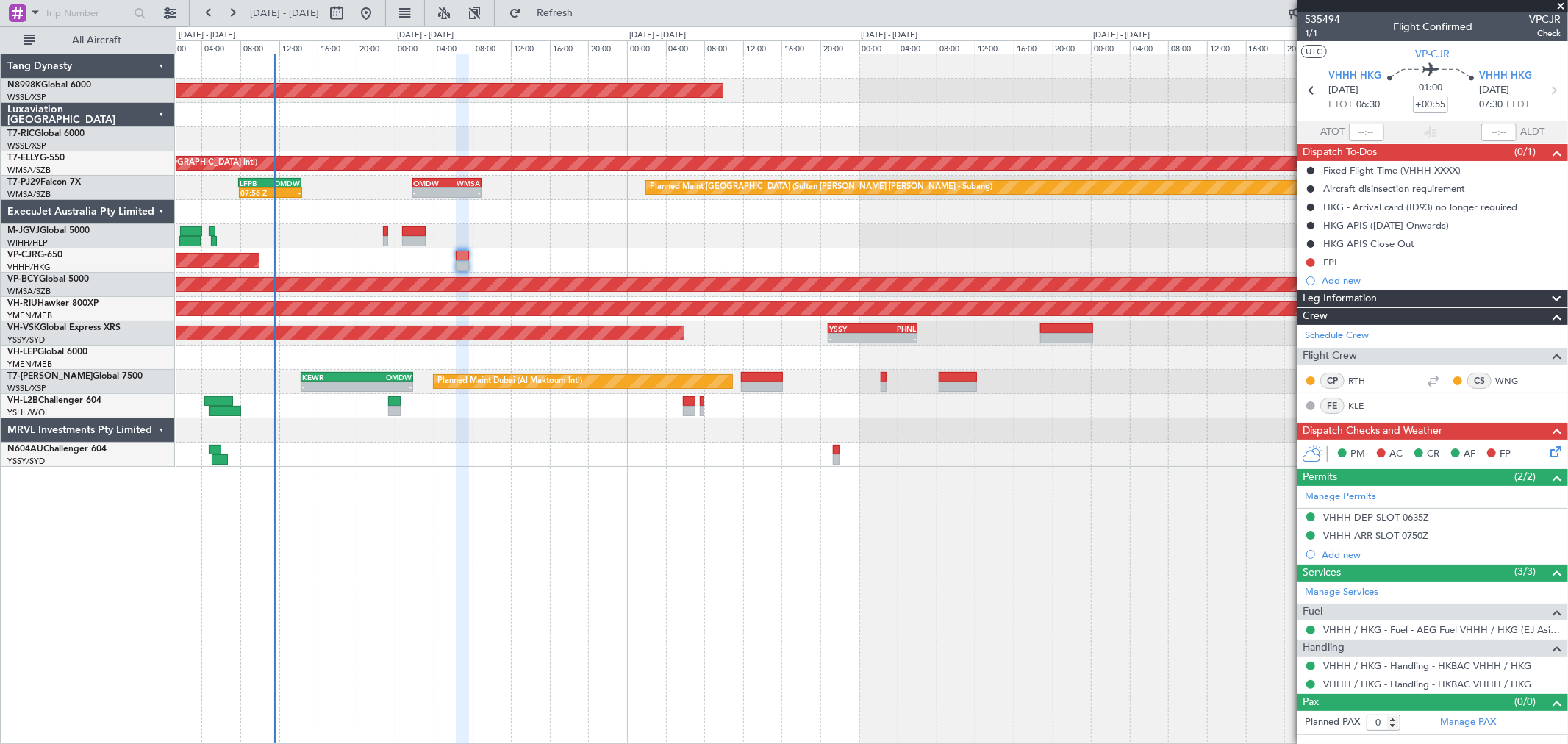
click at [752, 437] on div "Planned Maint Singapore (Seletar) MEL Planned Maint Dubai (Dubai Intl) 19:39 Z …" at bounding box center [871, 260] width 1392 height 412
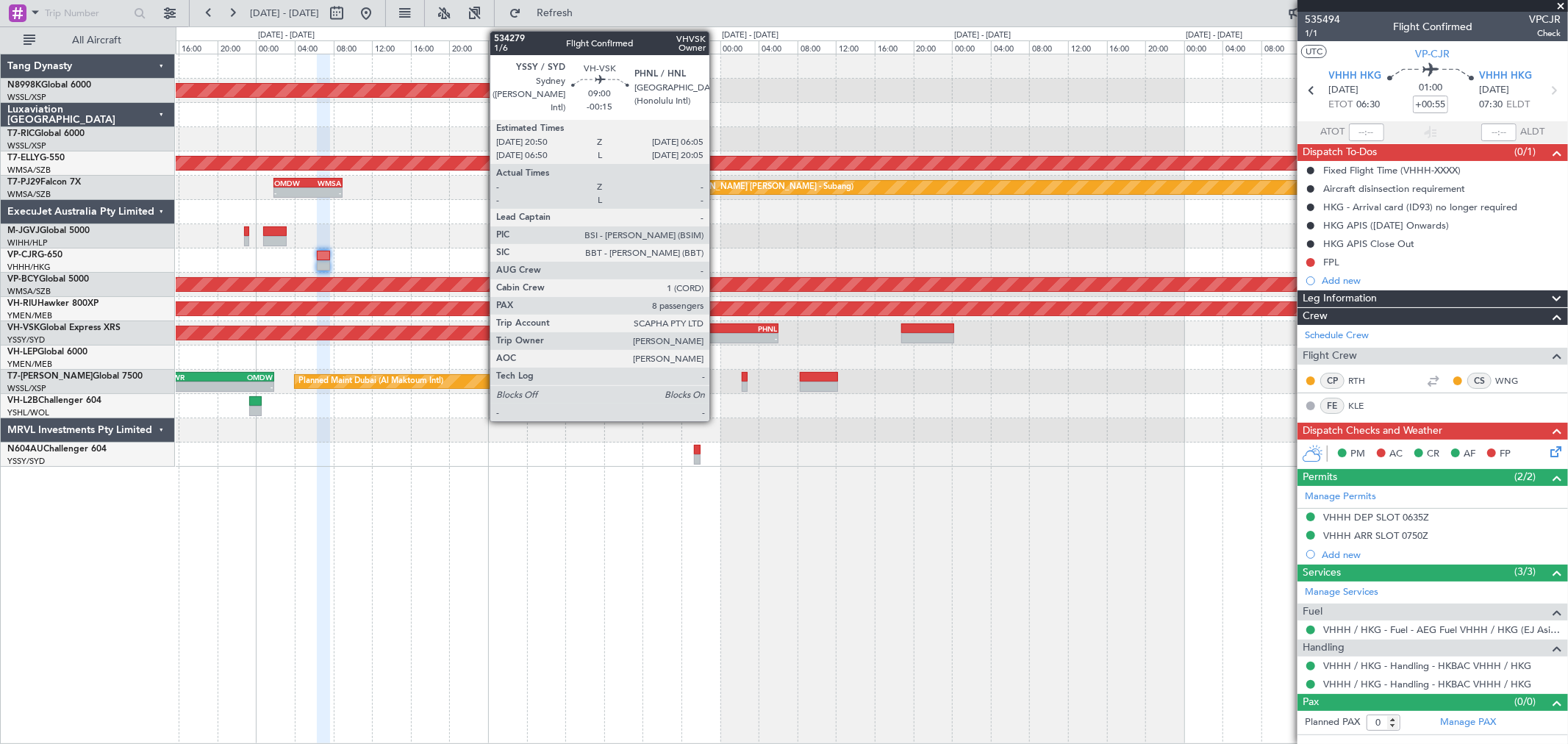
click at [717, 324] on div "YSSY" at bounding box center [711, 327] width 43 height 8
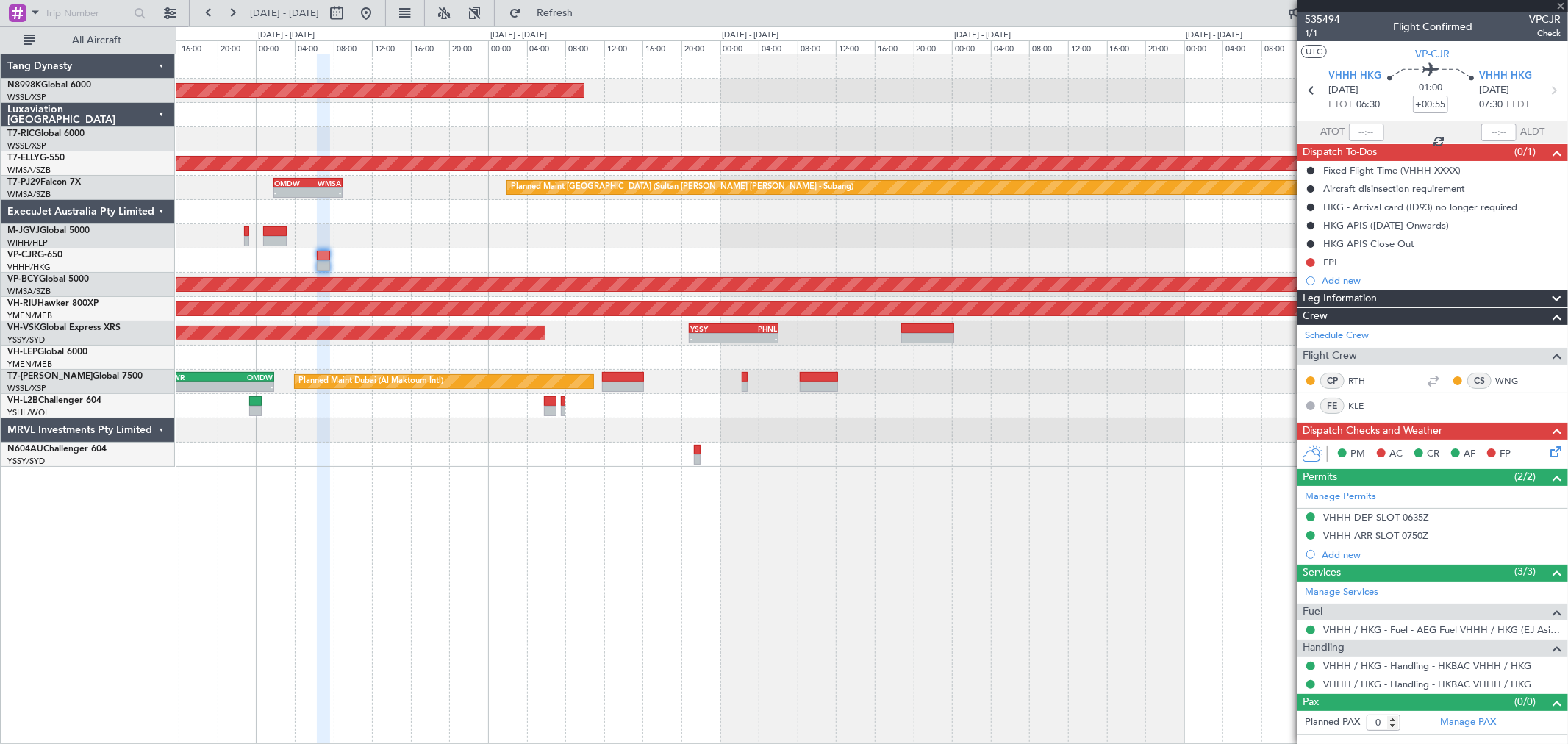
type input "-00:15"
type input "8"
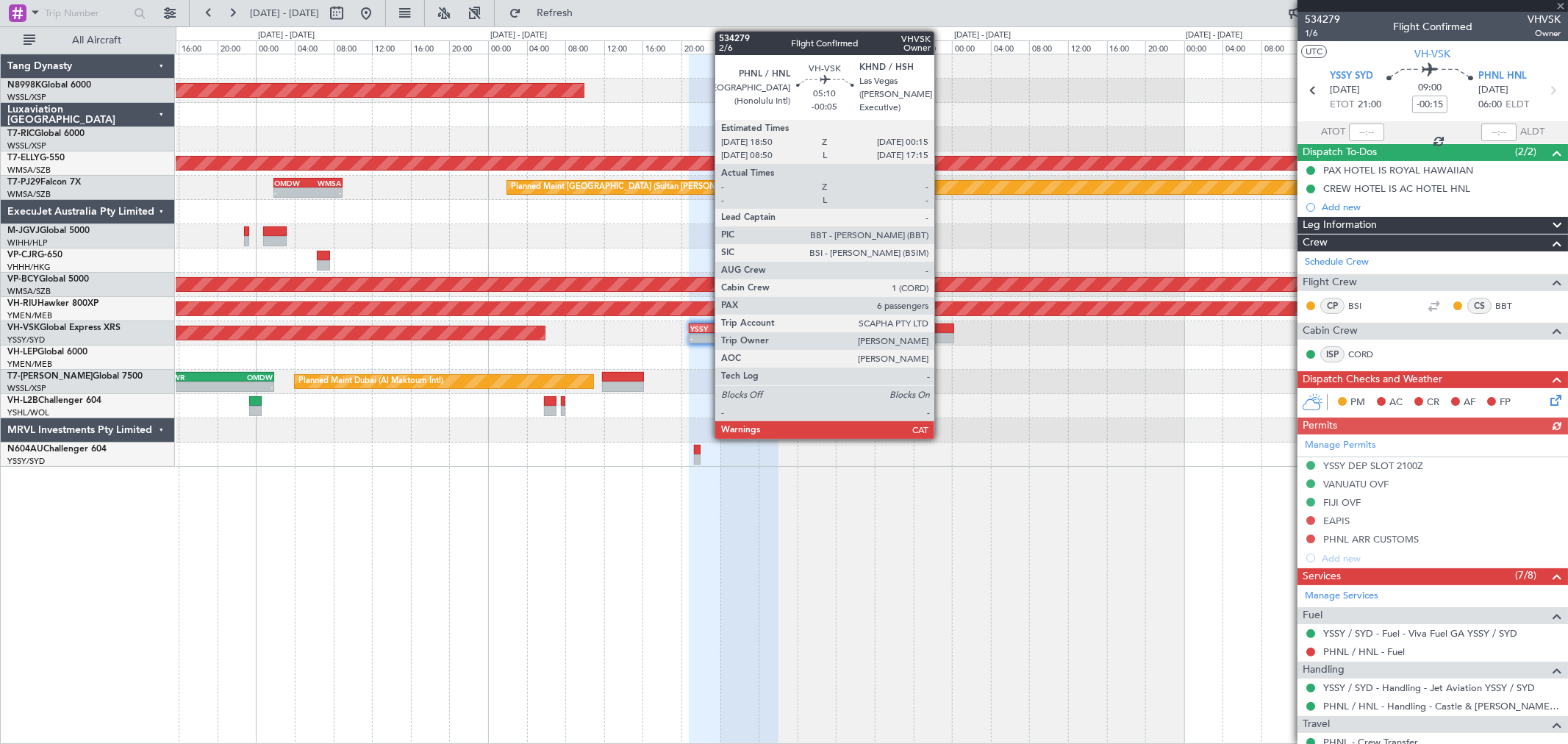
click at [941, 327] on div at bounding box center [927, 328] width 53 height 10
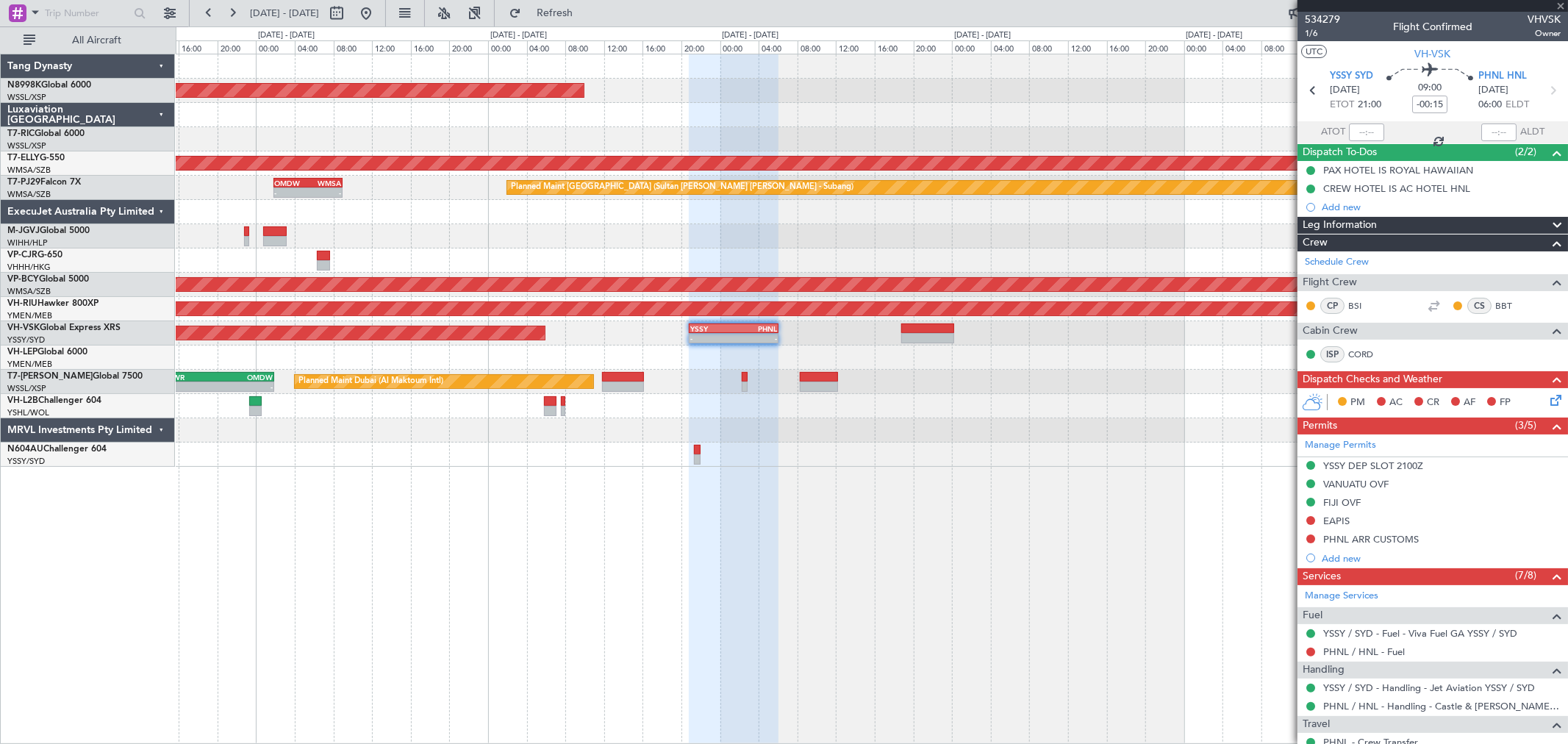
type input "-00:05"
type input "6"
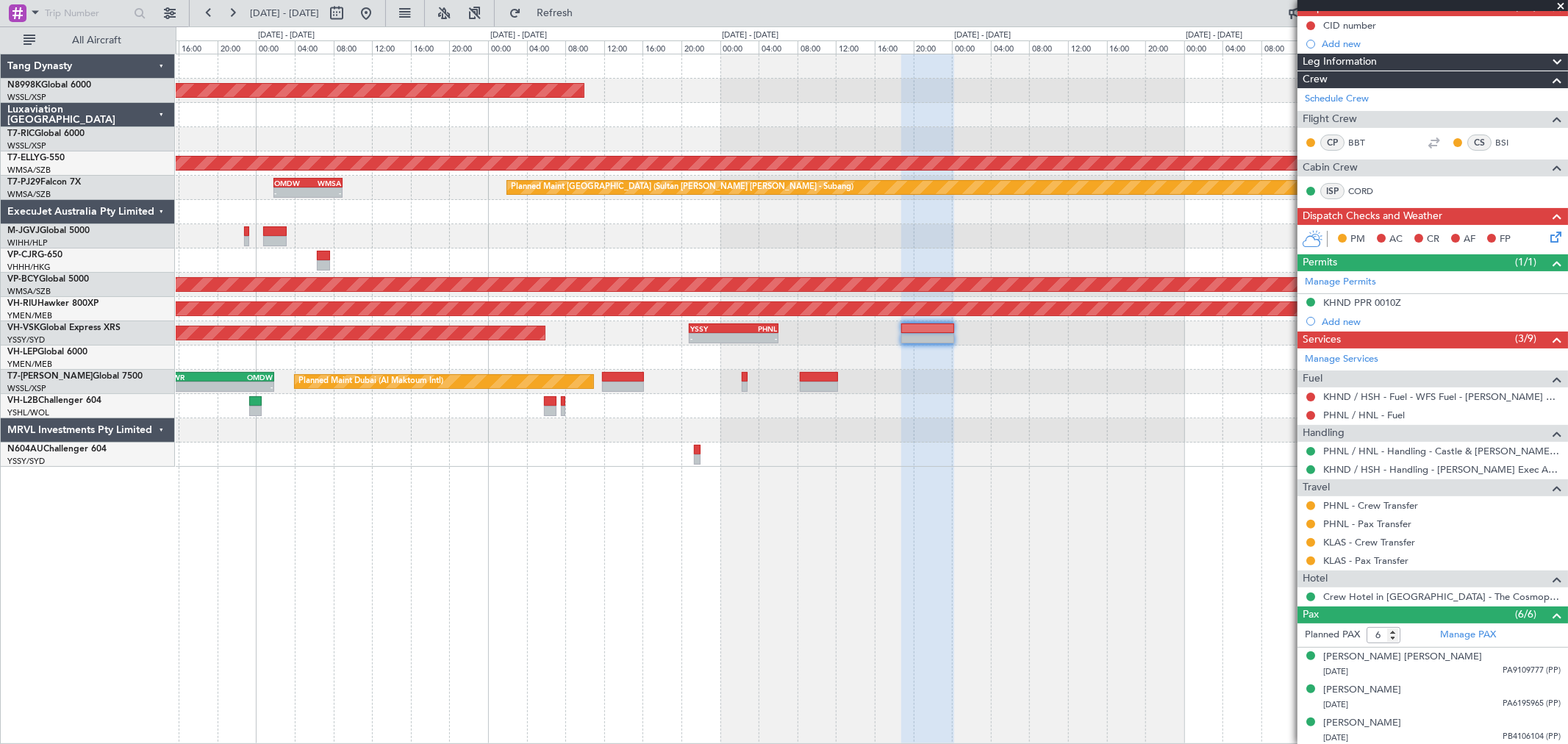
scroll to position [247, 0]
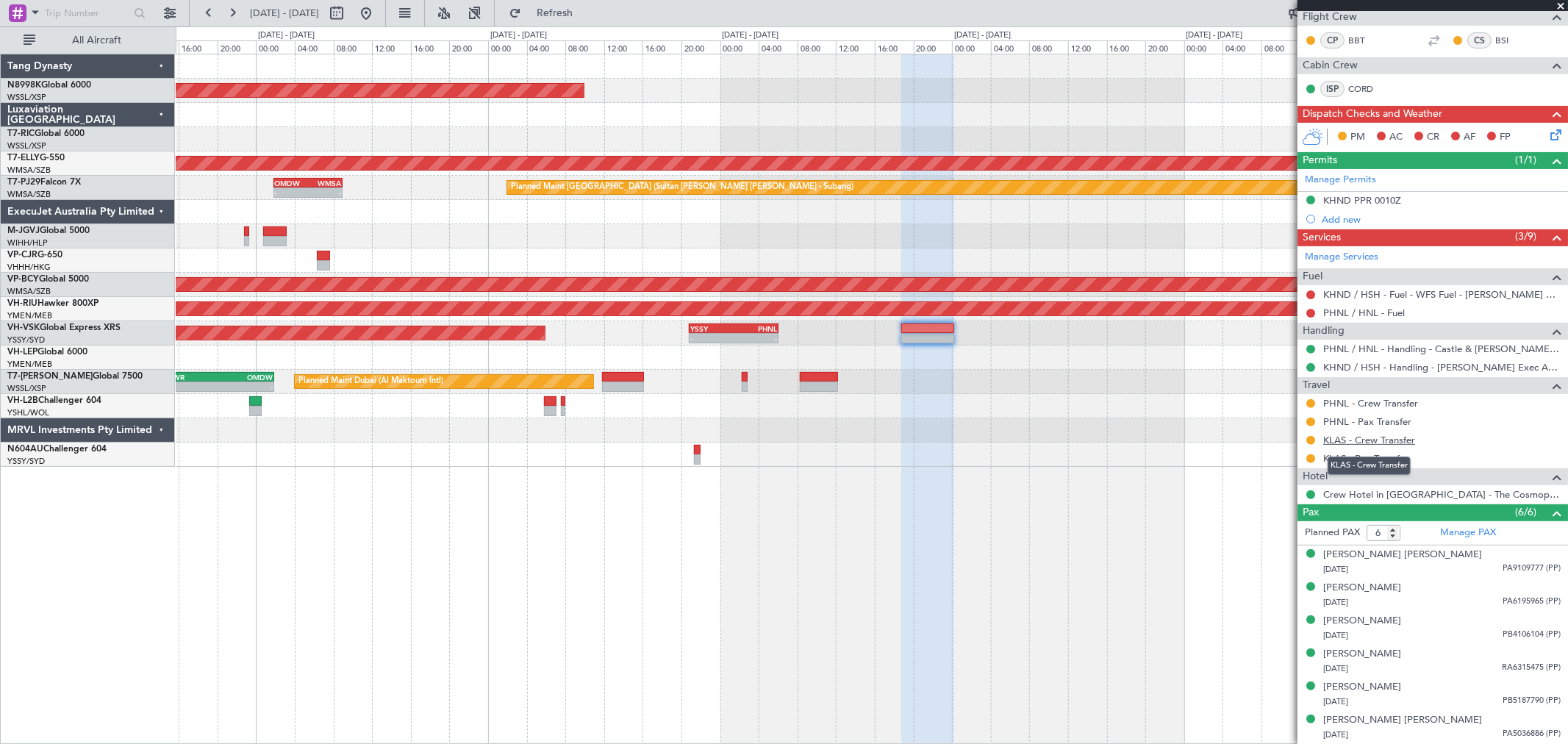
click at [1128, 437] on link "KLAS - Crew Transfer" at bounding box center [1369, 439] width 92 height 12
click at [1128, 454] on link "KLAS - Pax Transfer" at bounding box center [1365, 458] width 85 height 12
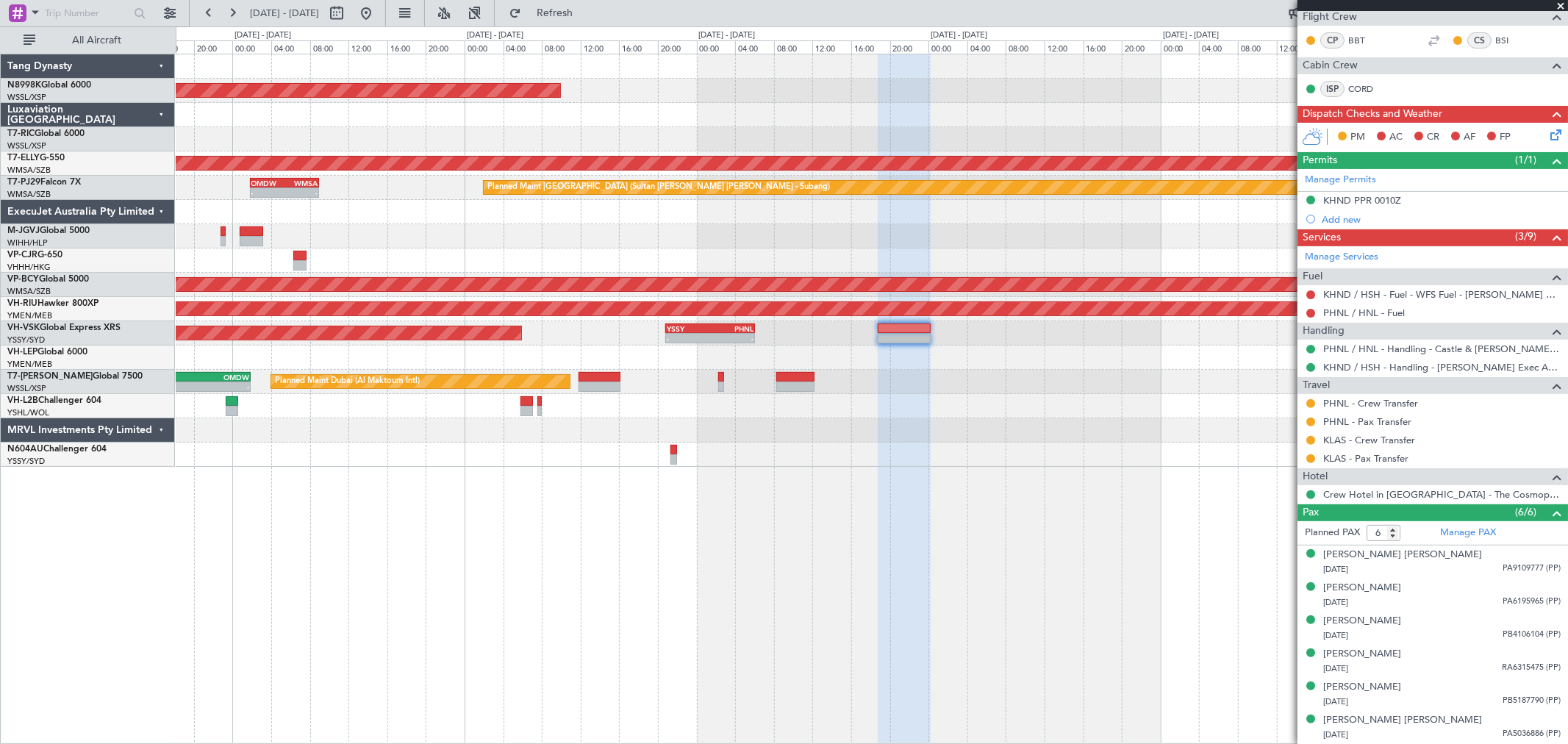
click at [740, 385] on div "Planned Maint Singapore (Seletar) MEL Planned Maint Dubai (Dubai Intl) Planned …" at bounding box center [871, 260] width 1392 height 412
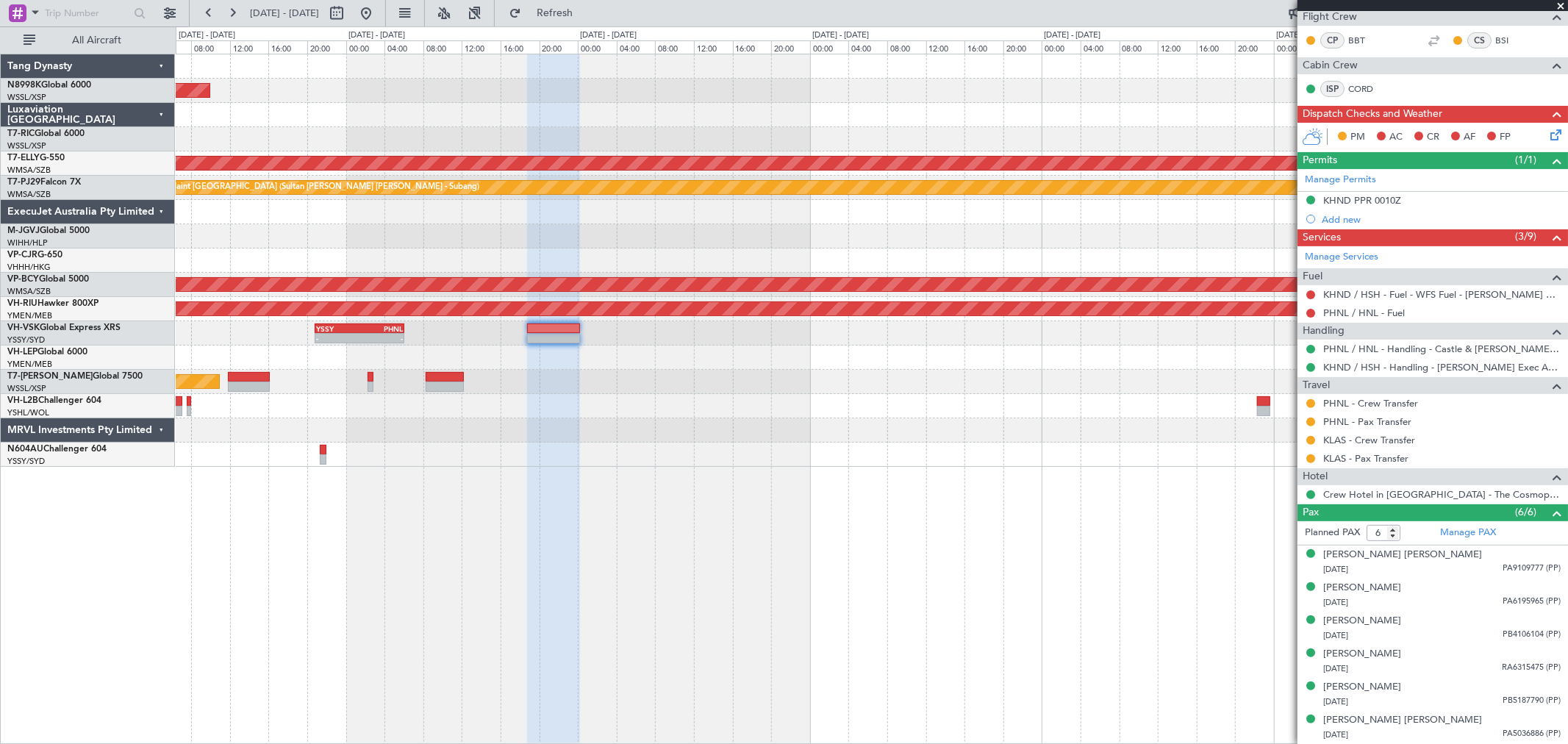
click at [659, 349] on div "Planned Maint Singapore (Seletar) MEL Planned Maint Dubai (Dubai Intl) Planned …" at bounding box center [871, 260] width 1392 height 412
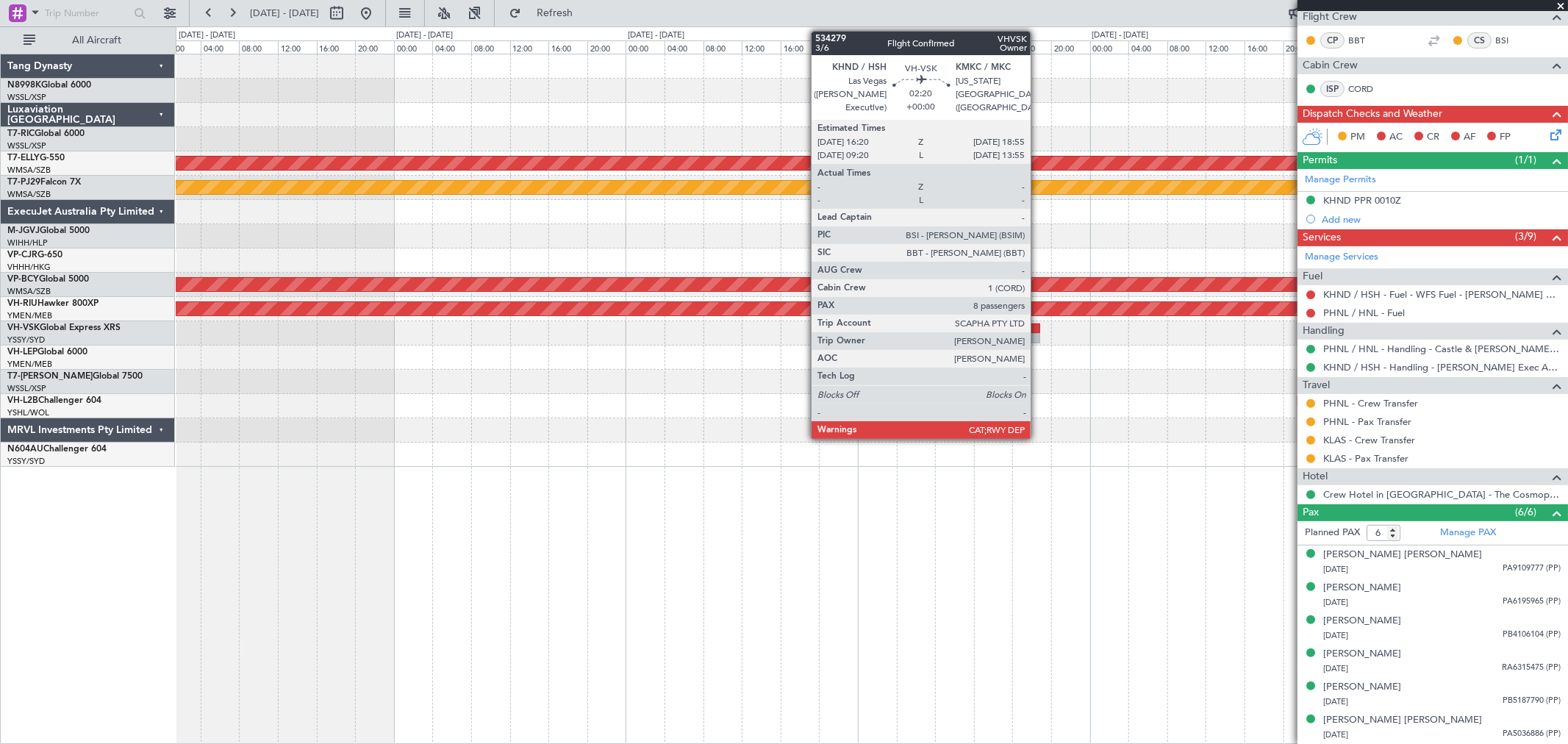
click at [1038, 330] on div at bounding box center [1028, 328] width 25 height 10
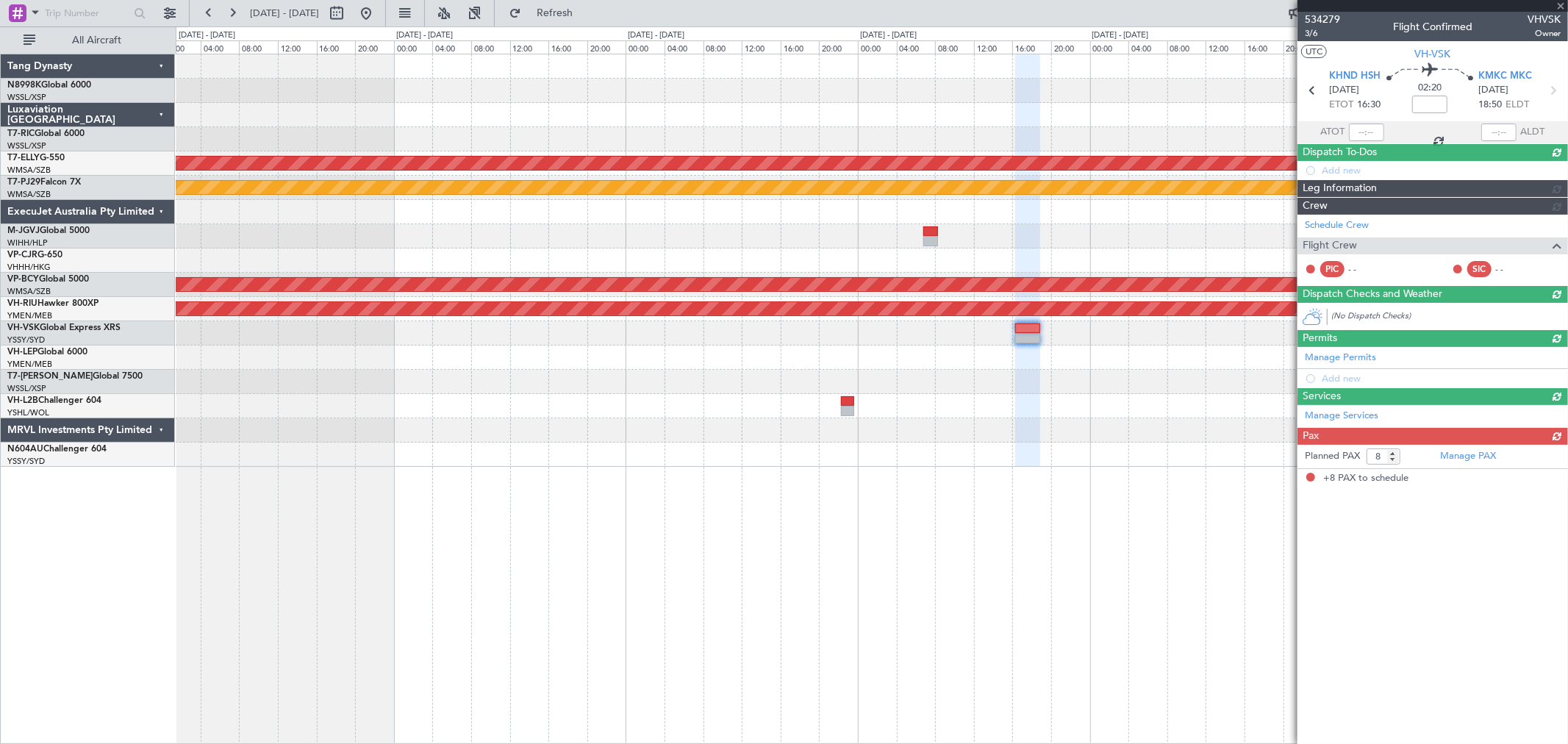
scroll to position [0, 0]
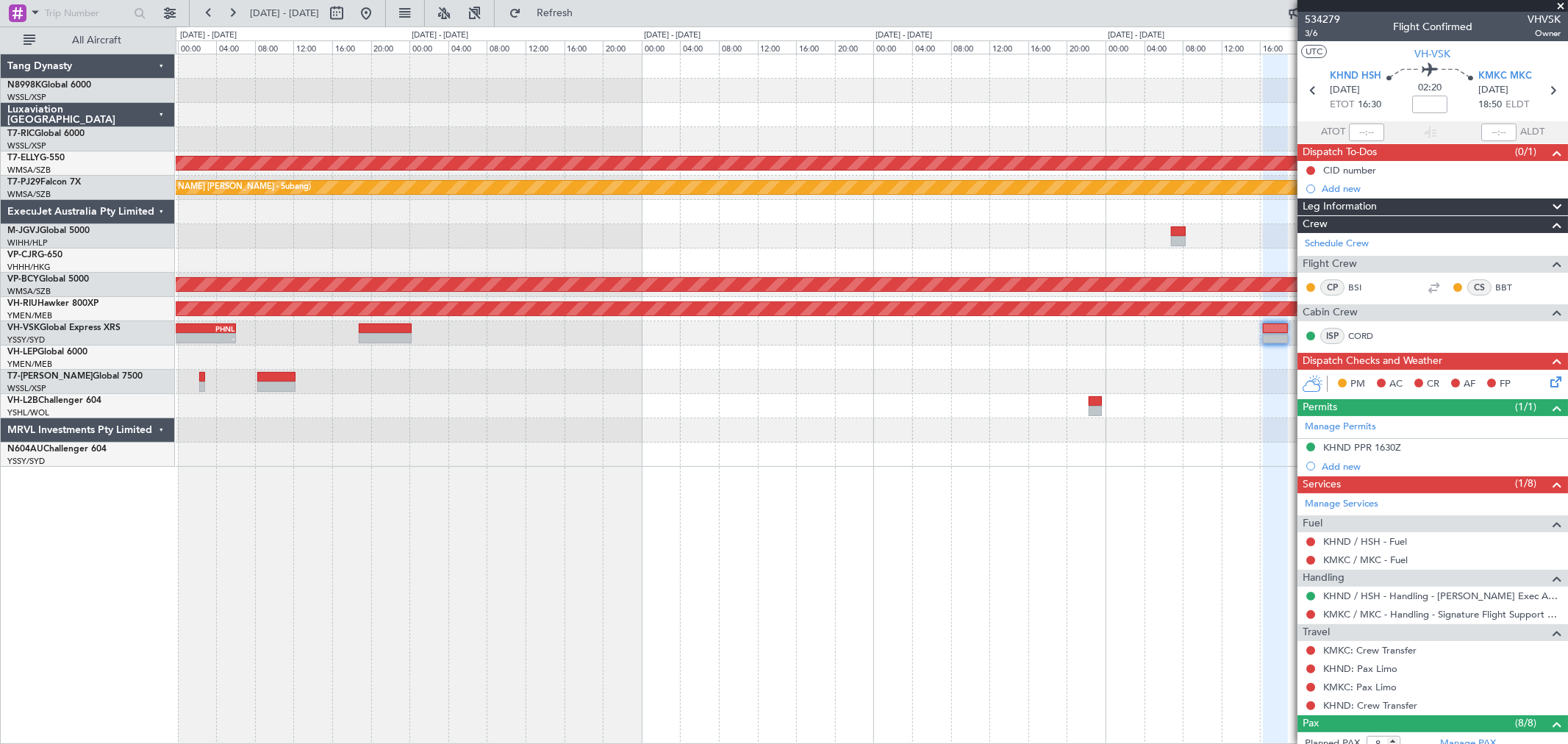
click at [1102, 405] on div at bounding box center [1095, 410] width 13 height 10
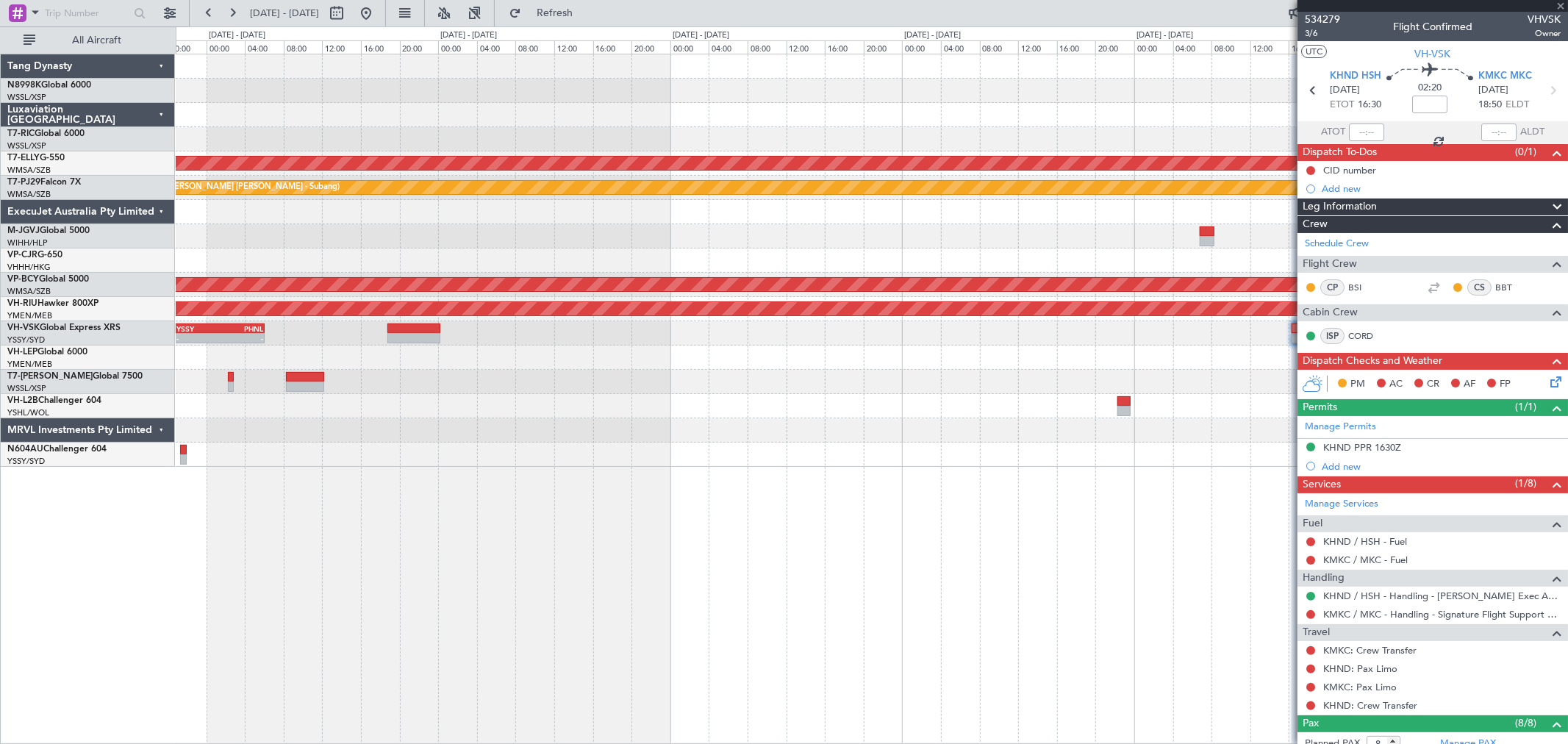
click at [1105, 377] on div "Planned Maint Dubai (Al Maktoum Intl)" at bounding box center [871, 382] width 1392 height 24
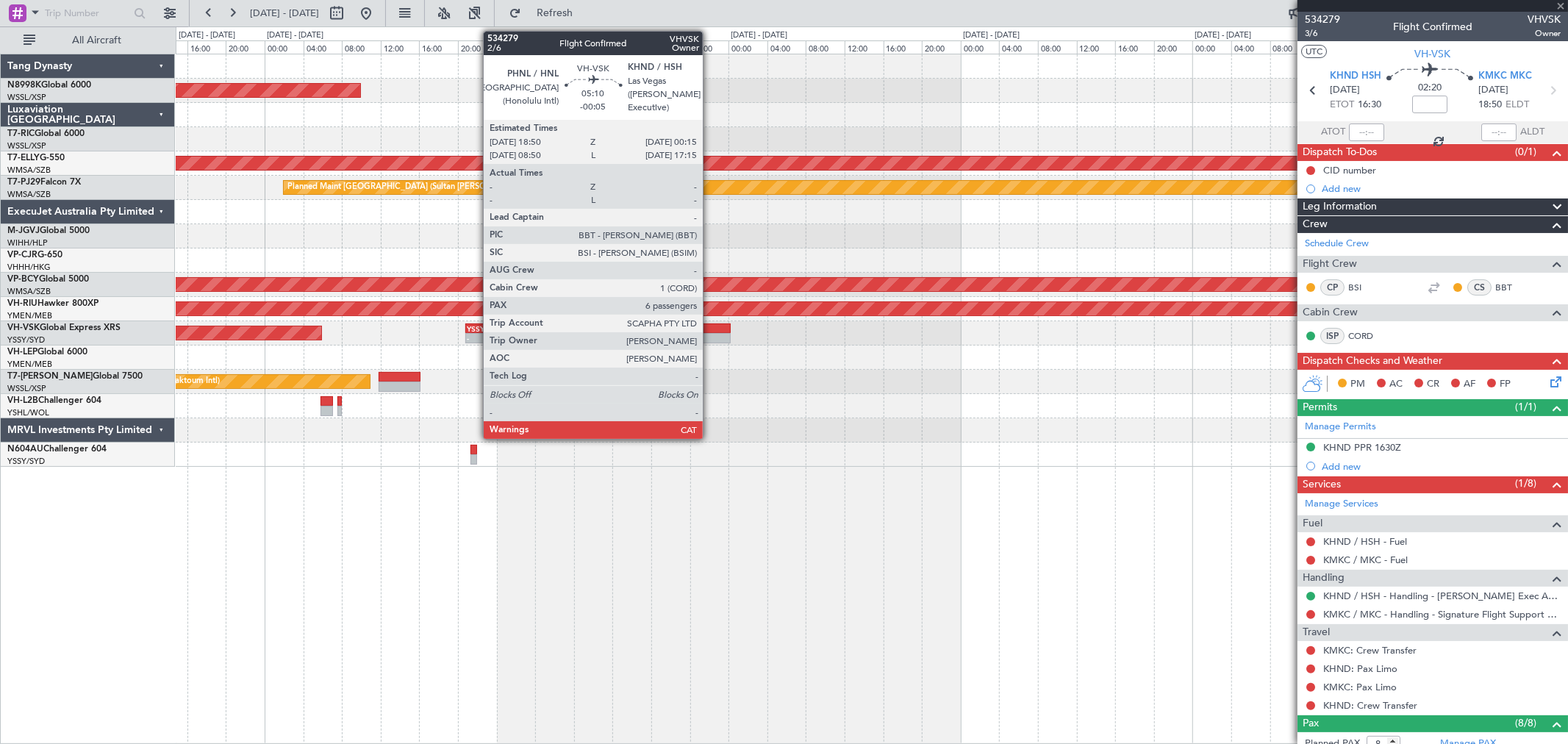
click at [709, 331] on div "YSSY 20:50 Z PHNL 06:05 Z - - Unplanned Maint Sydney (Kingsford Smith Intl)" at bounding box center [871, 333] width 1392 height 24
type input "3"
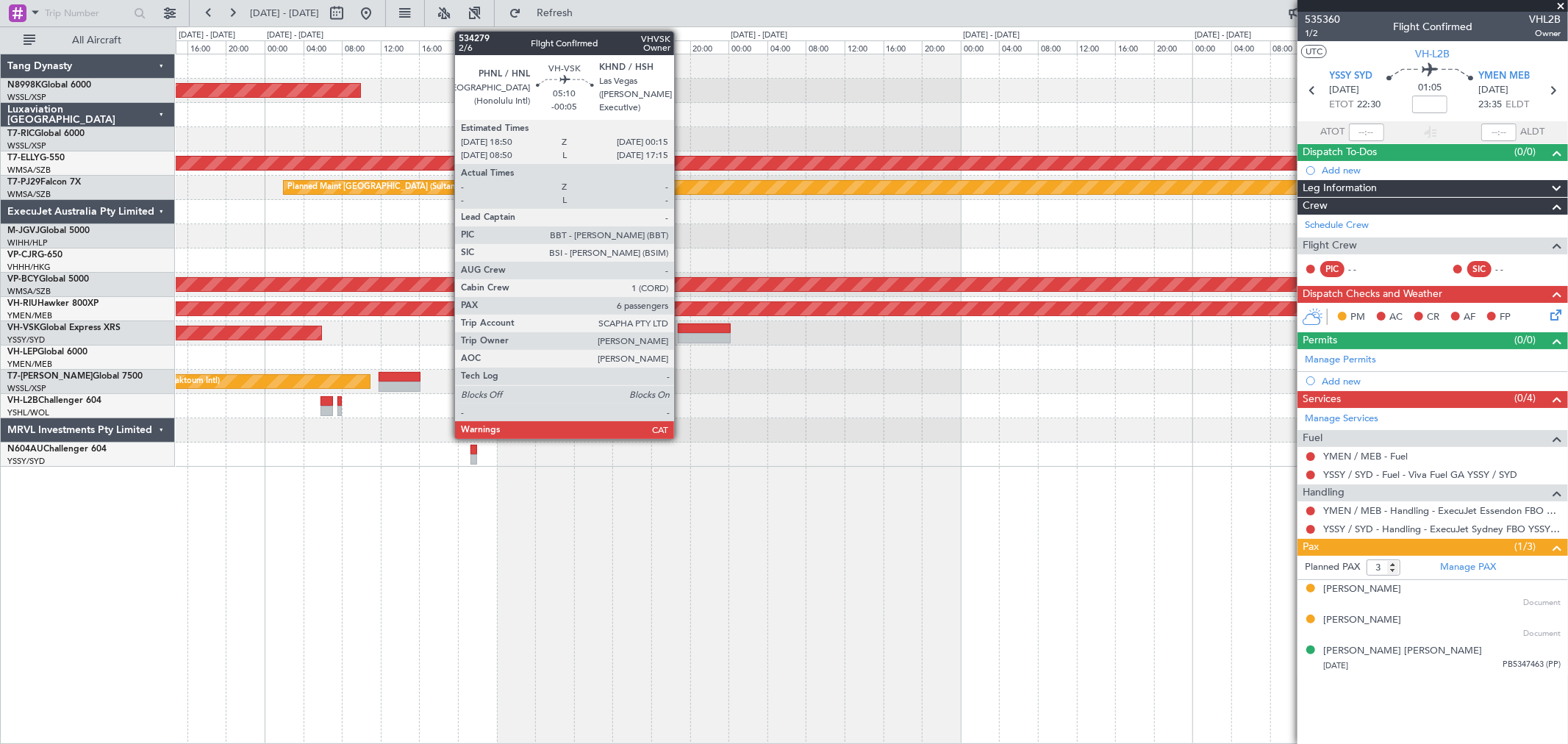
click at [684, 337] on div at bounding box center [704, 338] width 53 height 10
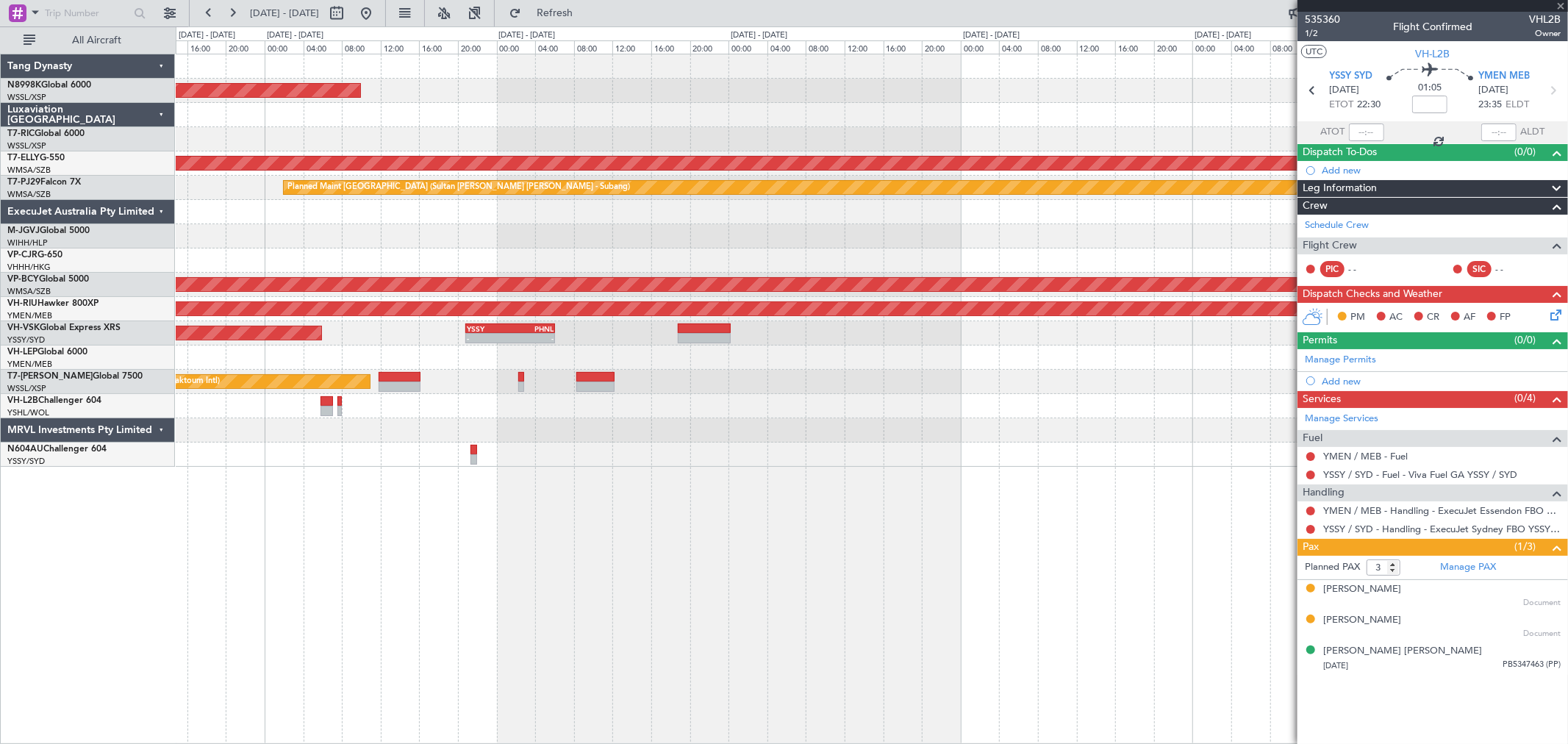
type input "-00:05"
type input "6"
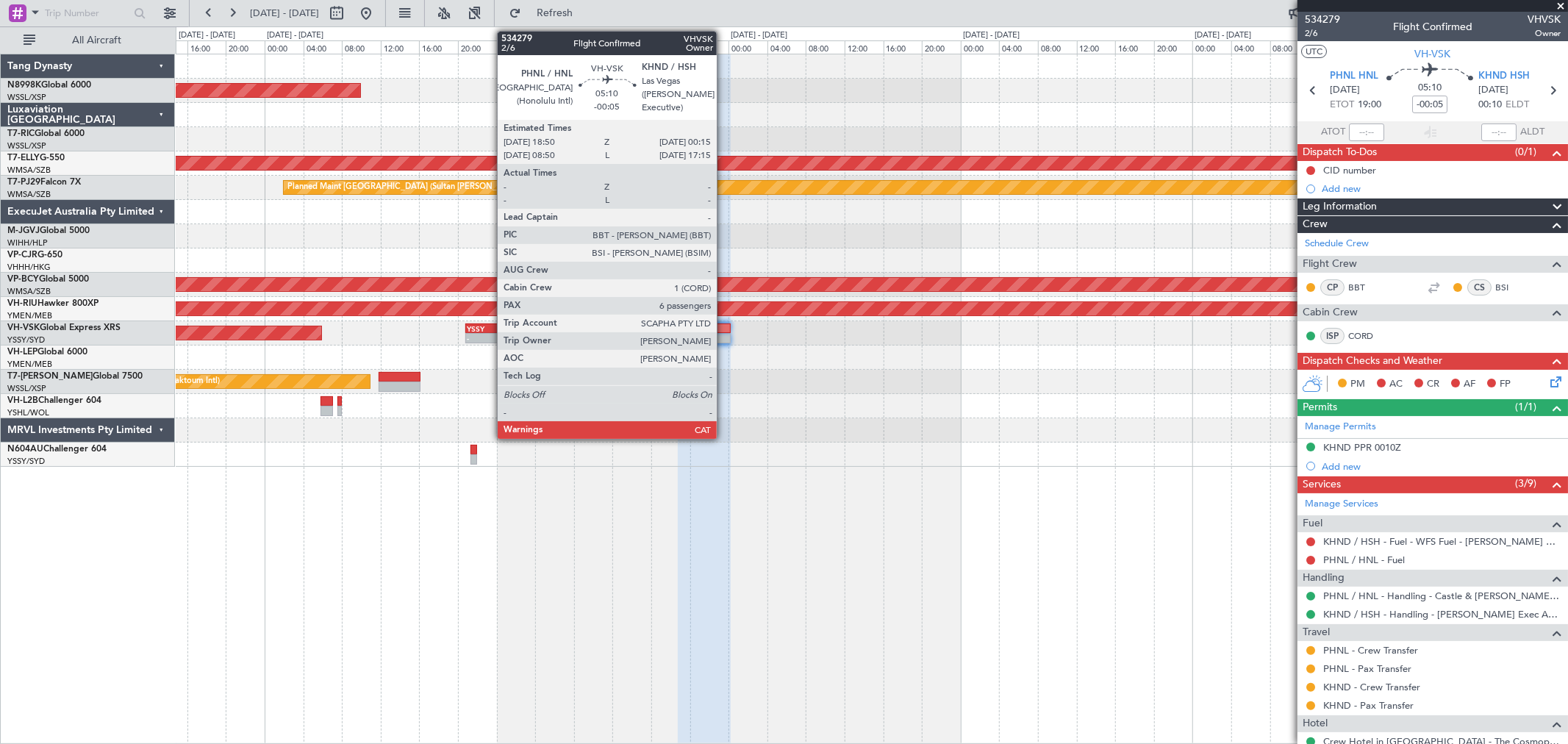
click at [723, 340] on div at bounding box center [704, 338] width 53 height 10
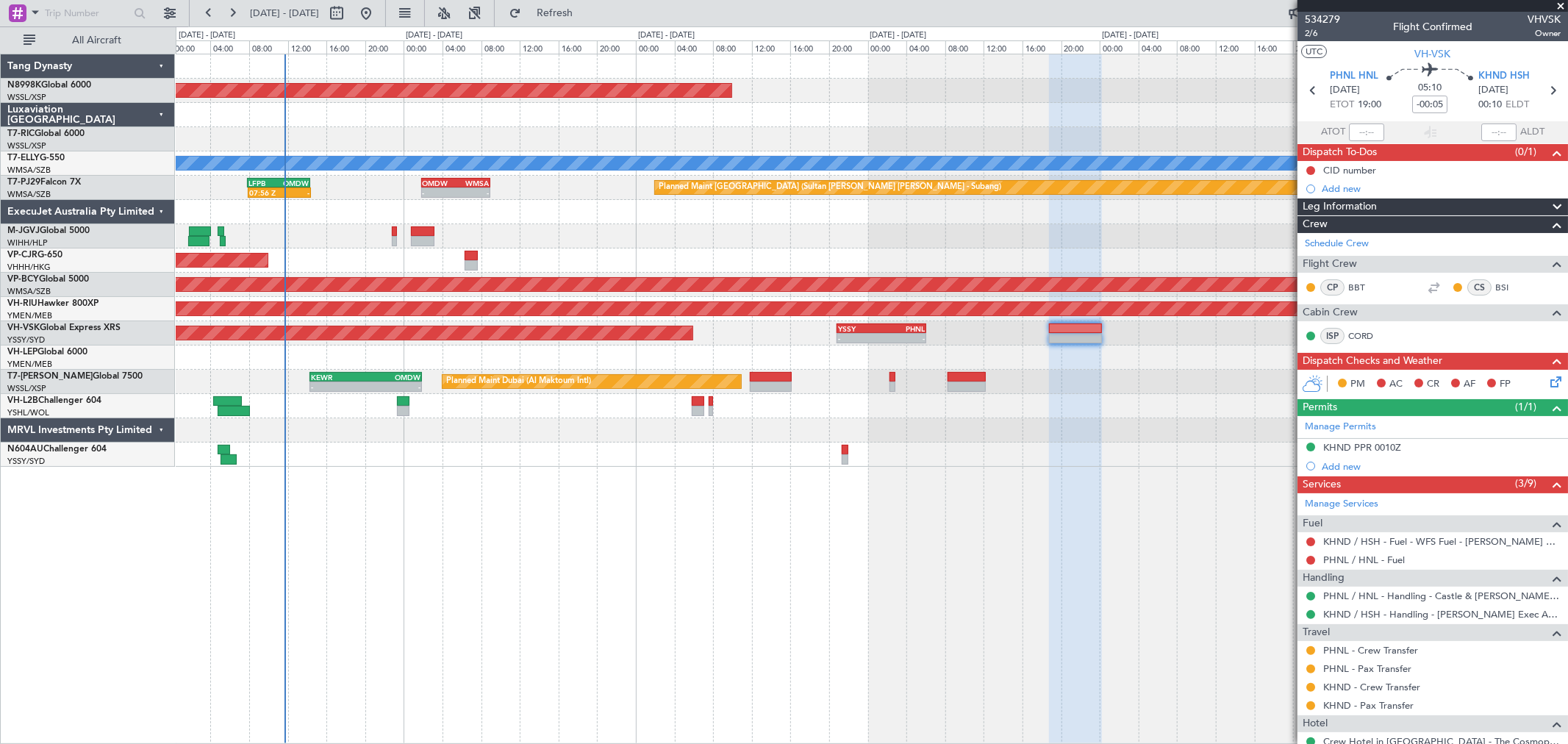
click at [1128, 239] on div "Planned Maint Singapore (Seletar) Planned Maint Dubai (Dubai Intl) MEL GMMX 19:…" at bounding box center [871, 260] width 1392 height 412
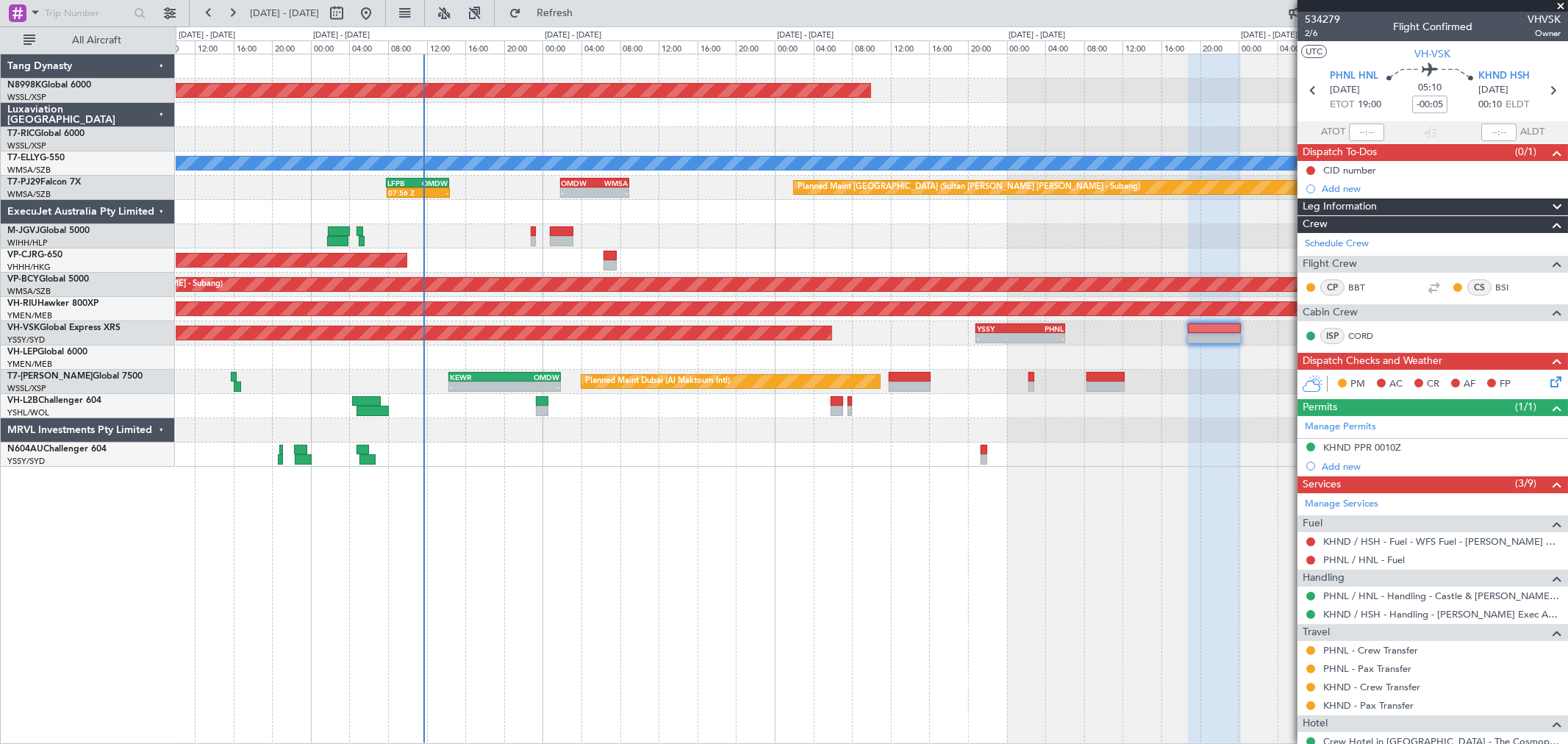
click at [950, 216] on div at bounding box center [871, 212] width 1392 height 24
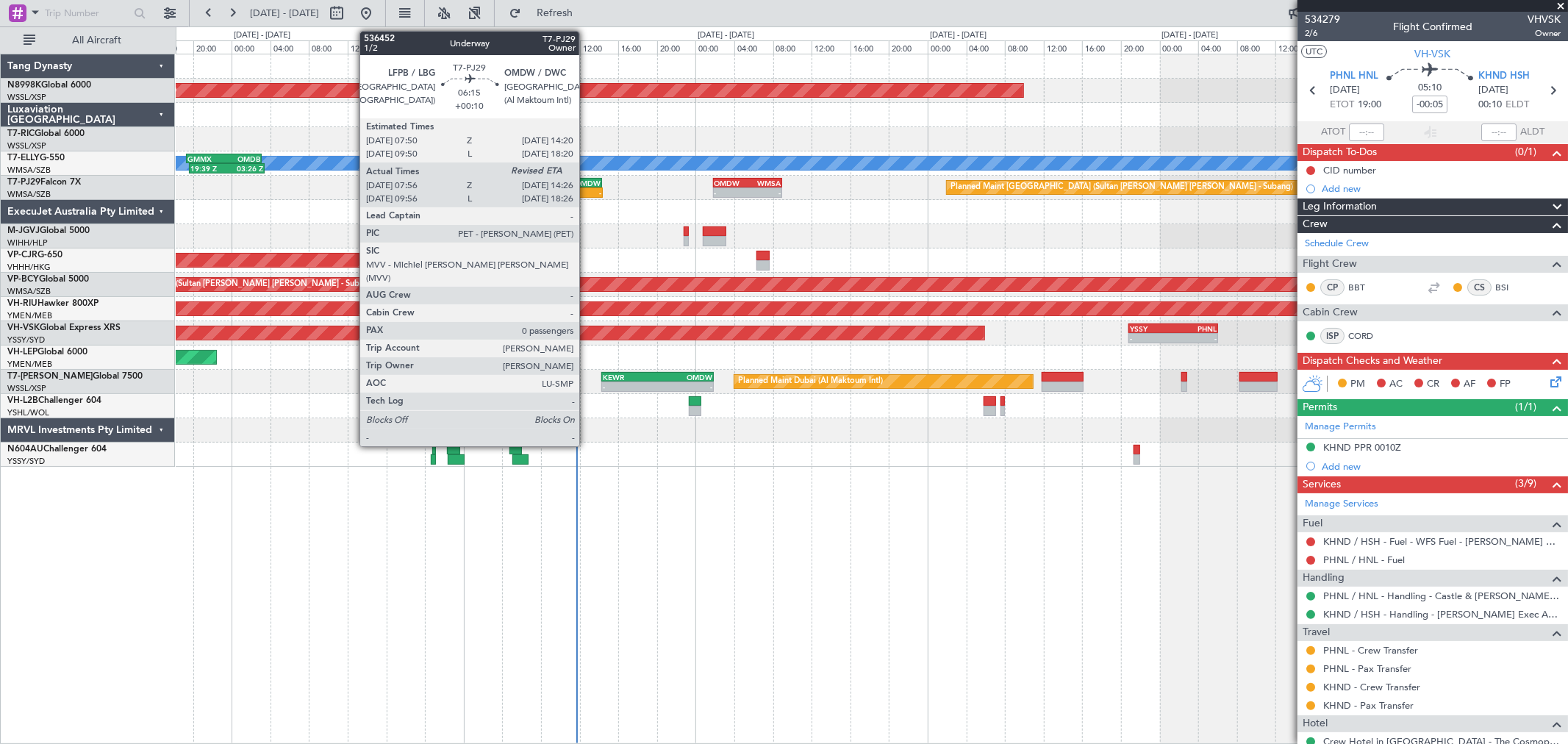
click at [586, 178] on div "LFPB 07:50 Z OMDW 14:20 Z" at bounding box center [570, 183] width 63 height 10
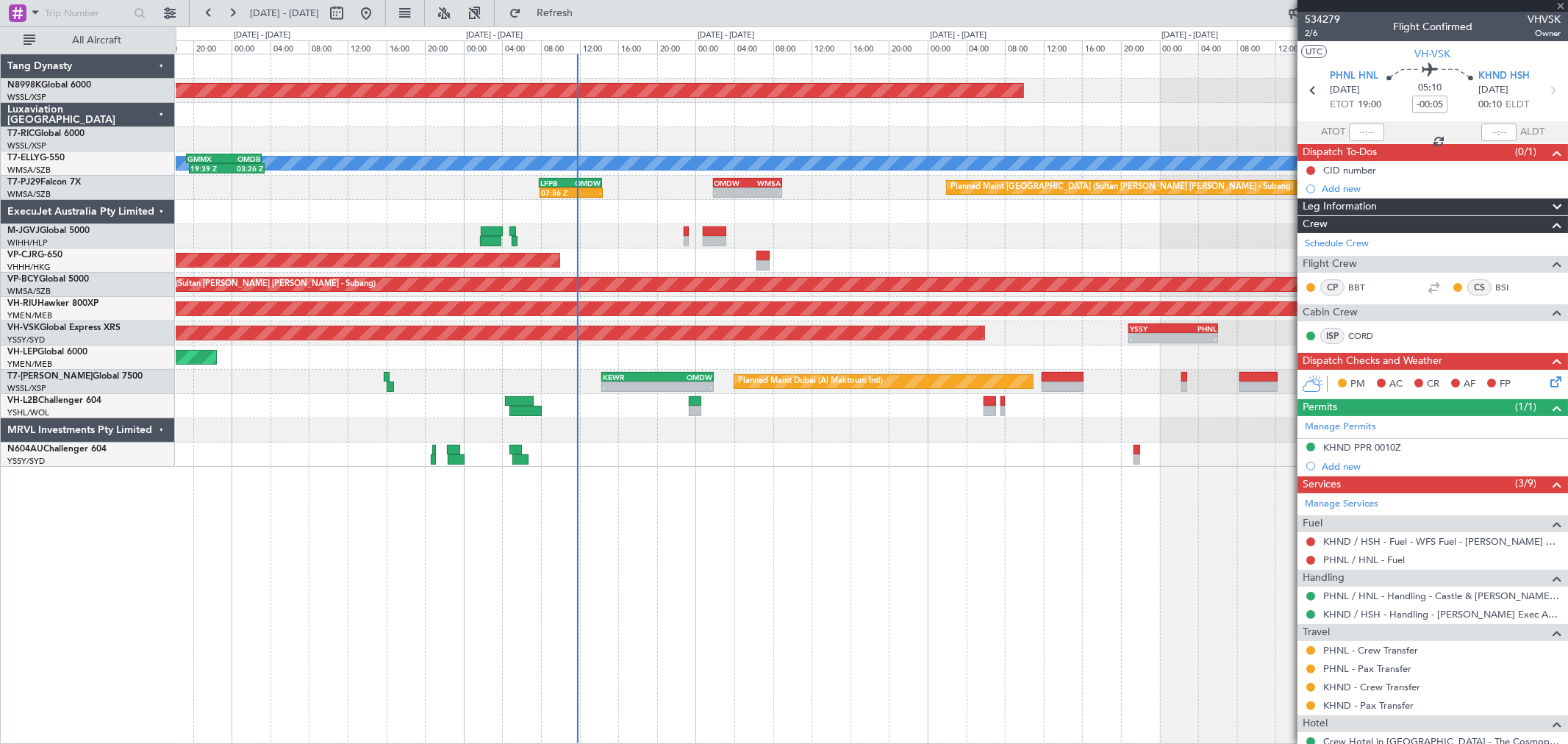
type input "+00:10"
type input "08:06"
type input "0"
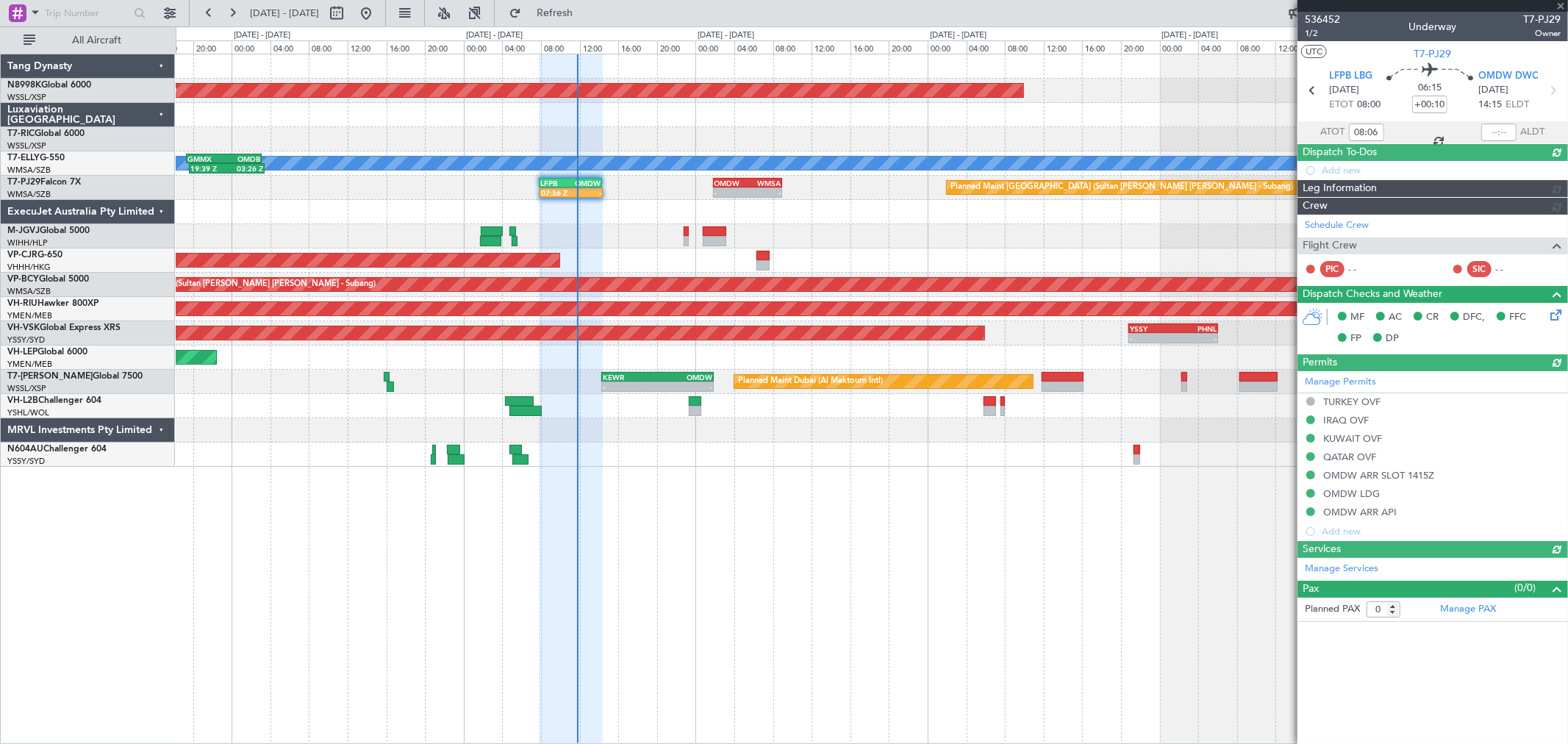
type input "[PERSON_NAME] (BTA)"
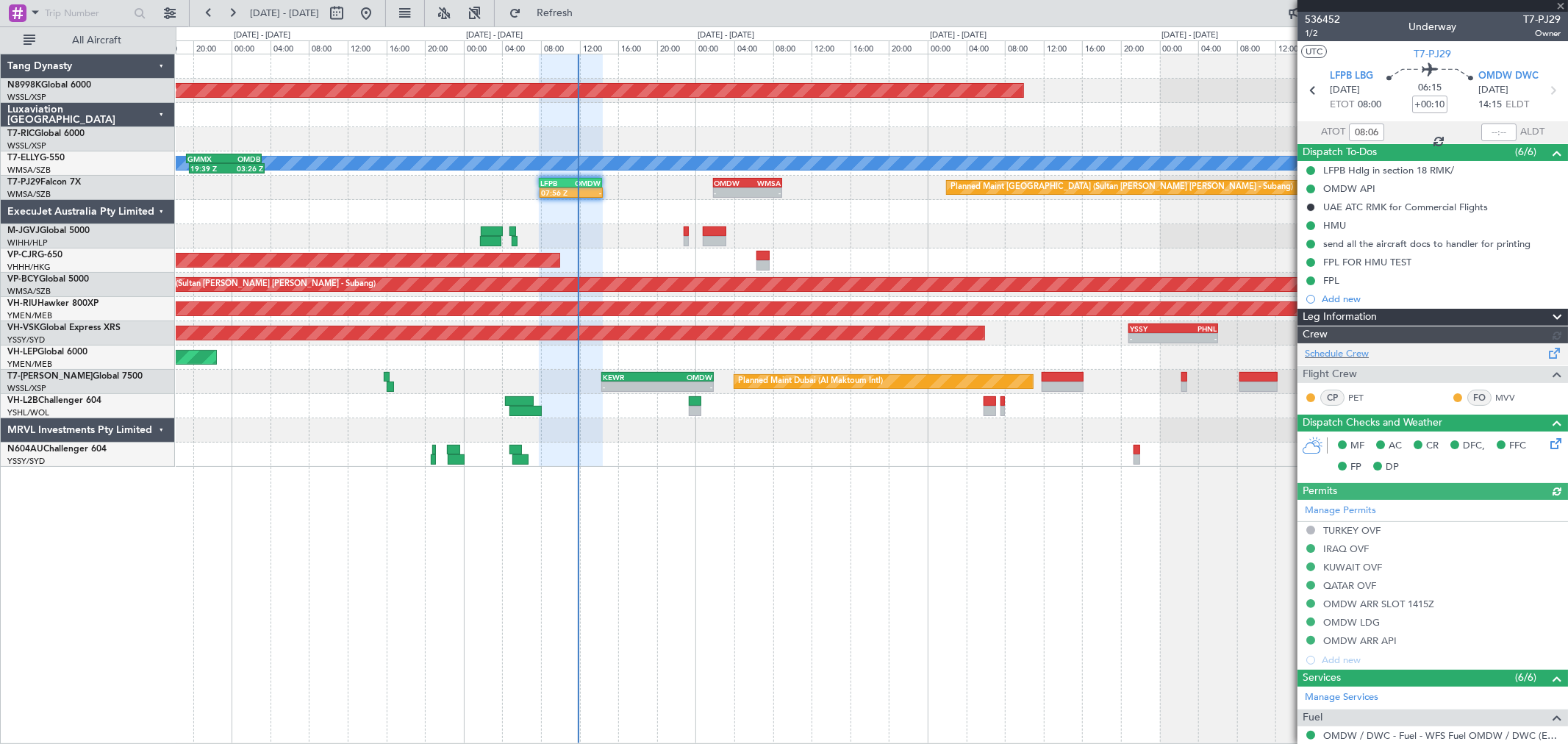
type input "[PERSON_NAME] (BTA)"
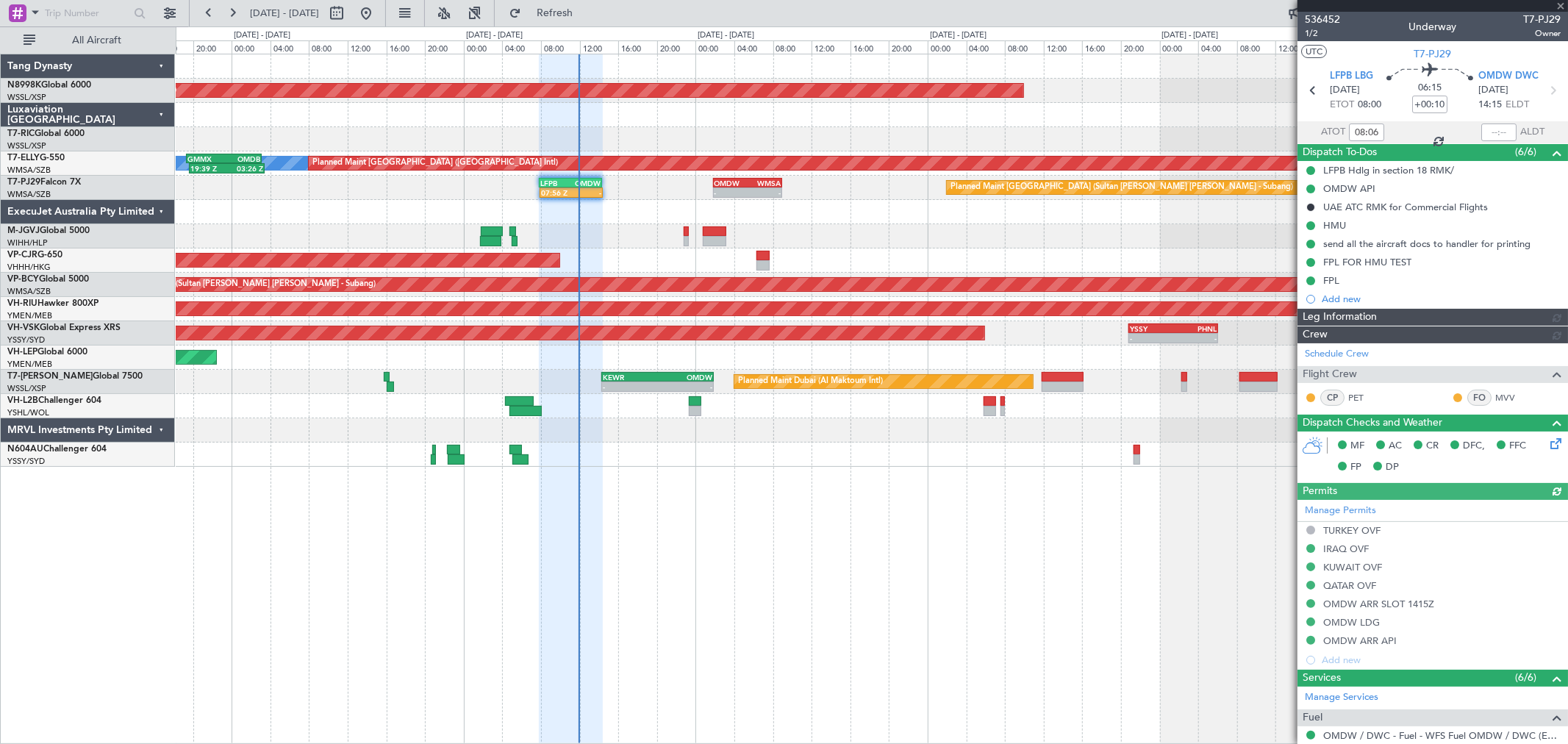
type input "[PERSON_NAME] (BTA)"
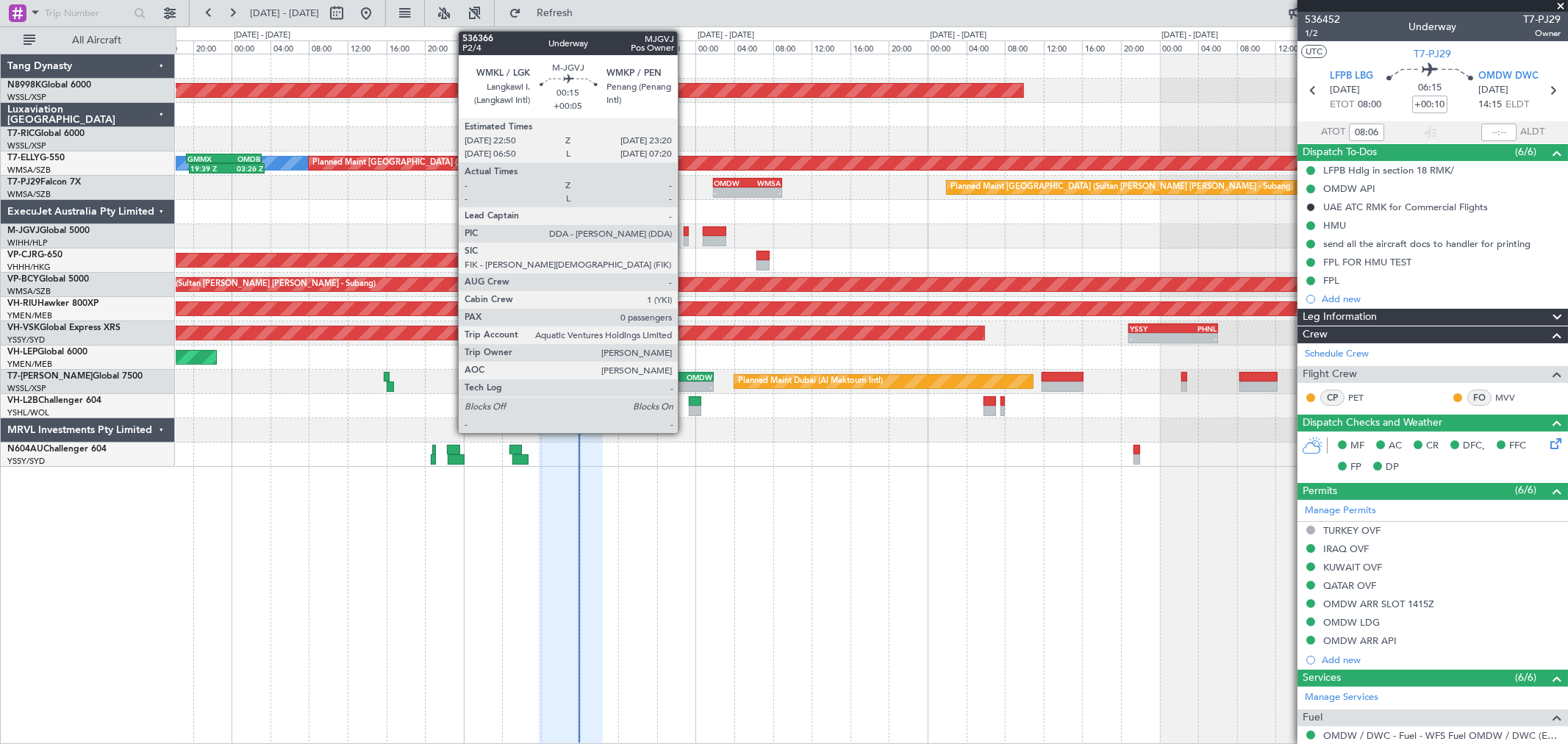
click at [685, 237] on div at bounding box center [685, 240] width 5 height 10
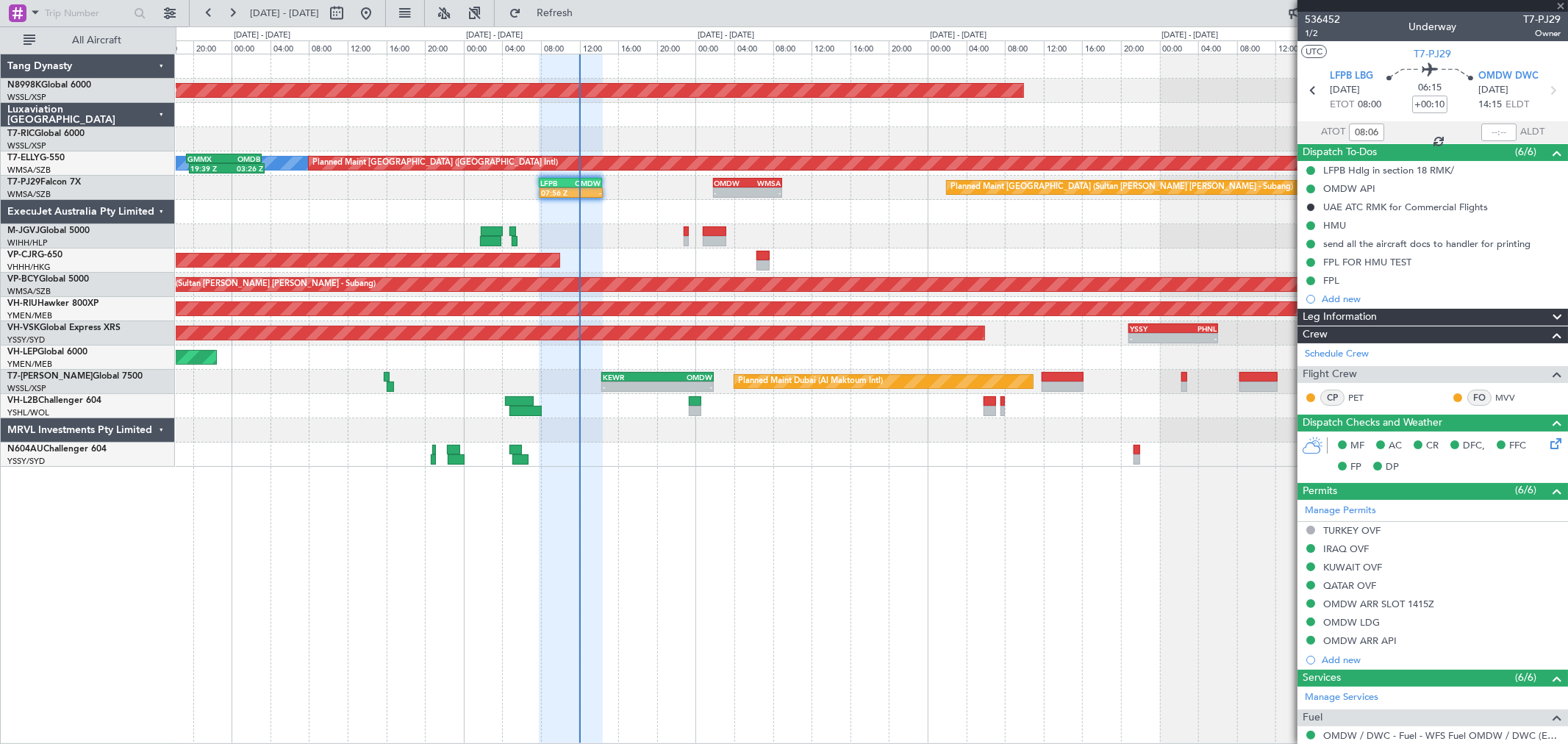
type input "+00:05"
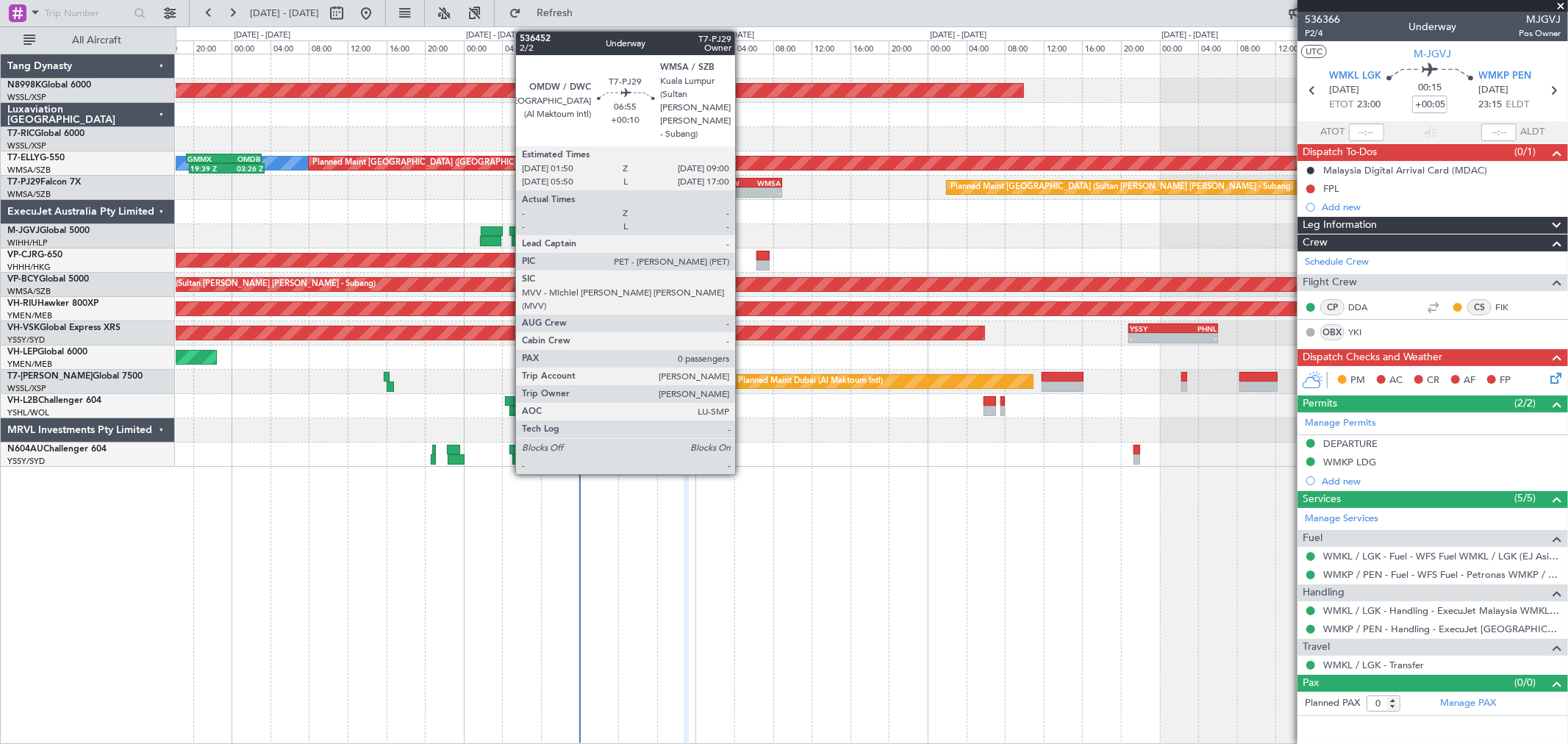
click at [742, 189] on div "-" at bounding box center [730, 192] width 33 height 8
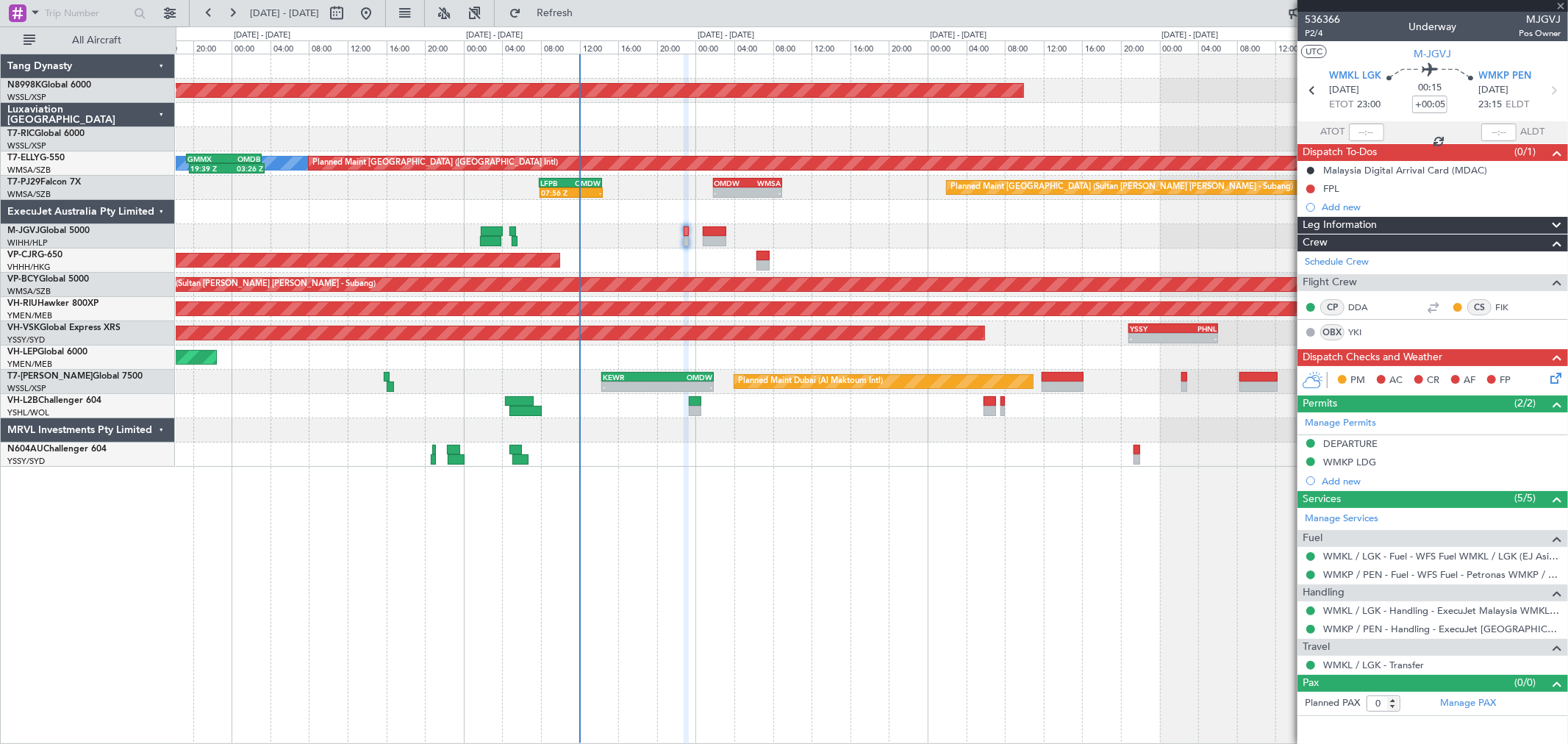
type input "+00:10"
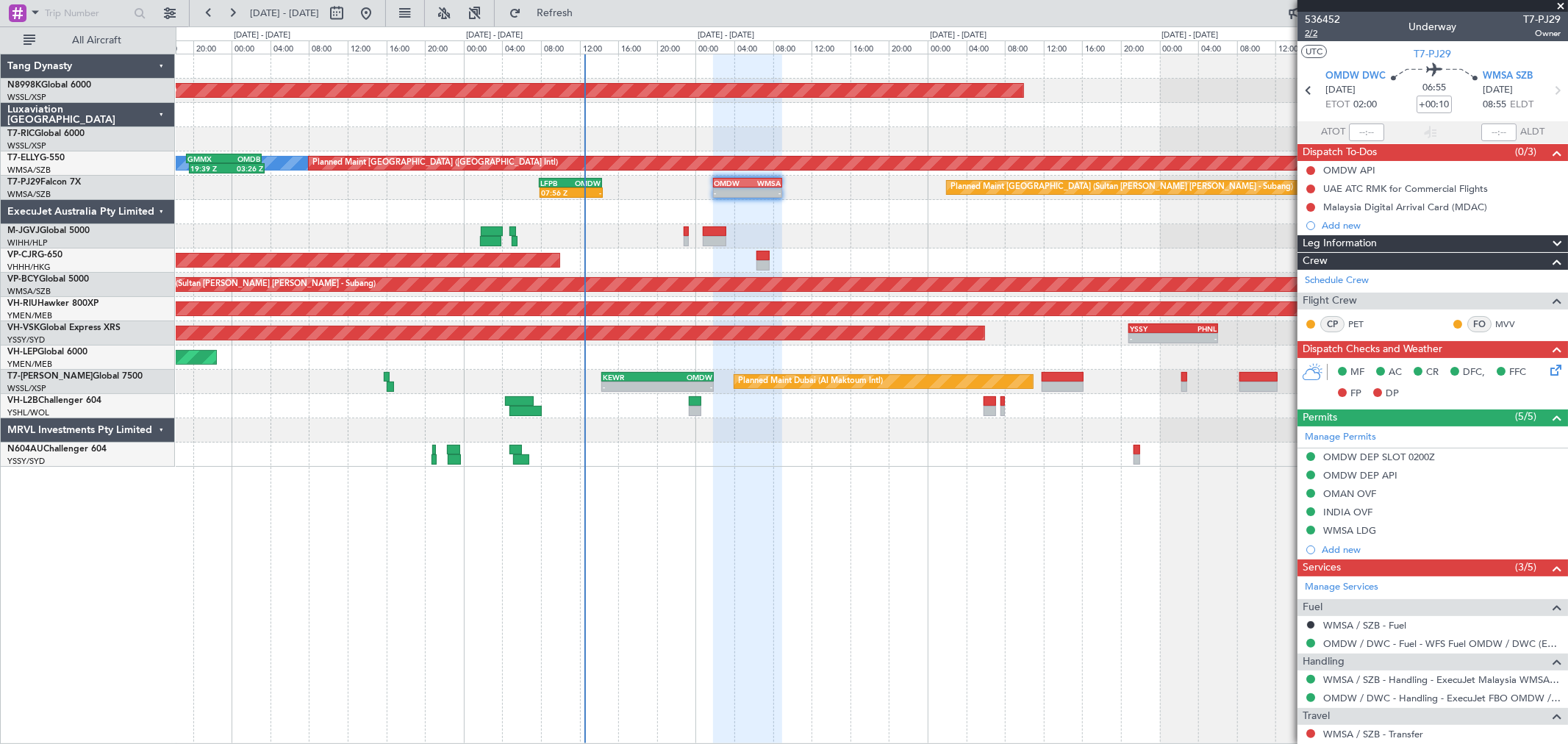
click at [1128, 36] on span "2/2" at bounding box center [1322, 33] width 36 height 12
click at [1128, 34] on span "2/2" at bounding box center [1322, 33] width 36 height 12
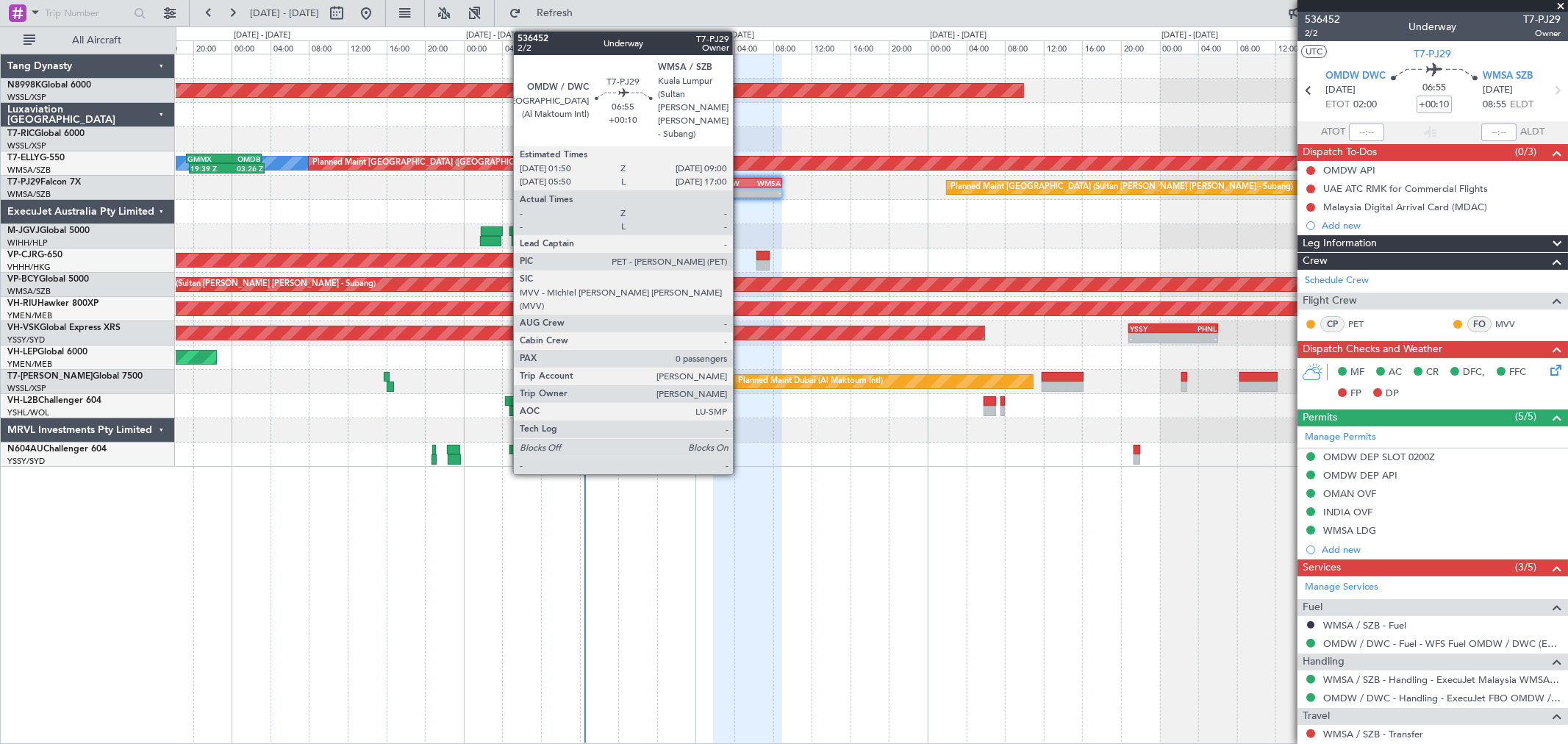
click at [740, 178] on div "OMDW" at bounding box center [730, 182] width 33 height 8
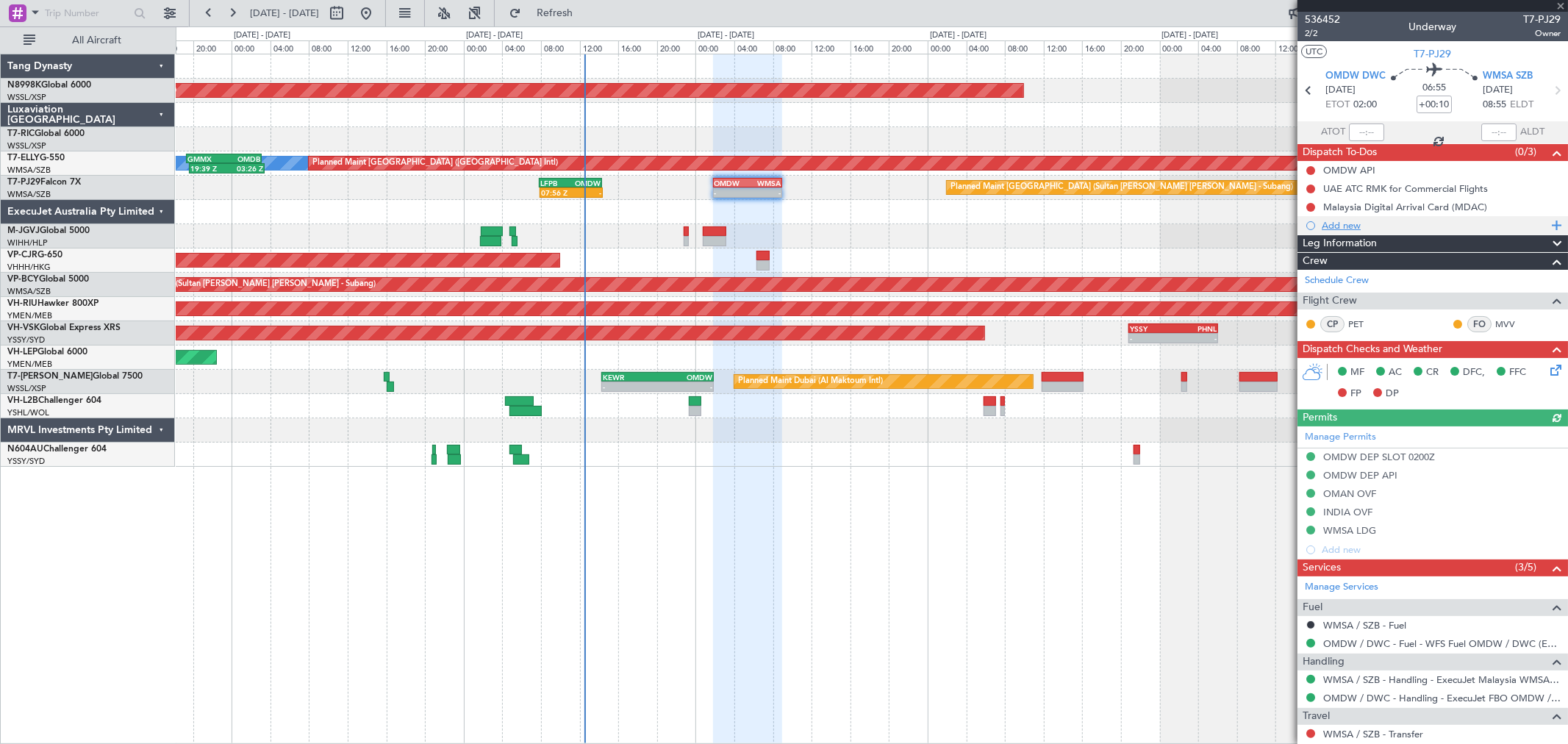
click at [1128, 225] on div "Add new" at bounding box center [1434, 224] width 225 height 12
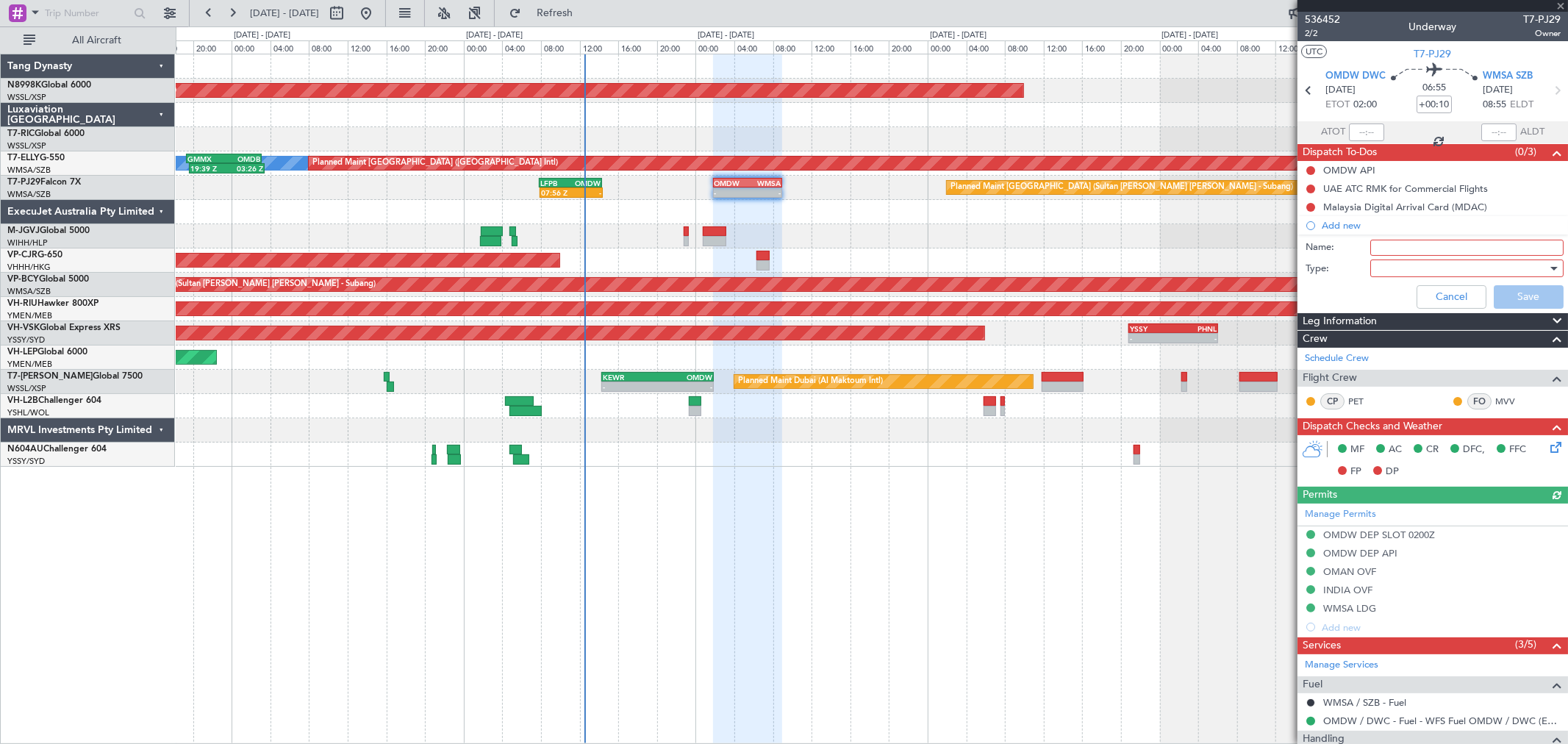
click at [1128, 247] on input "Name:" at bounding box center [1467, 247] width 193 height 16
type input "Aircraft disinsection arranged with EJMY"
click at [1128, 265] on div at bounding box center [1461, 267] width 171 height 22
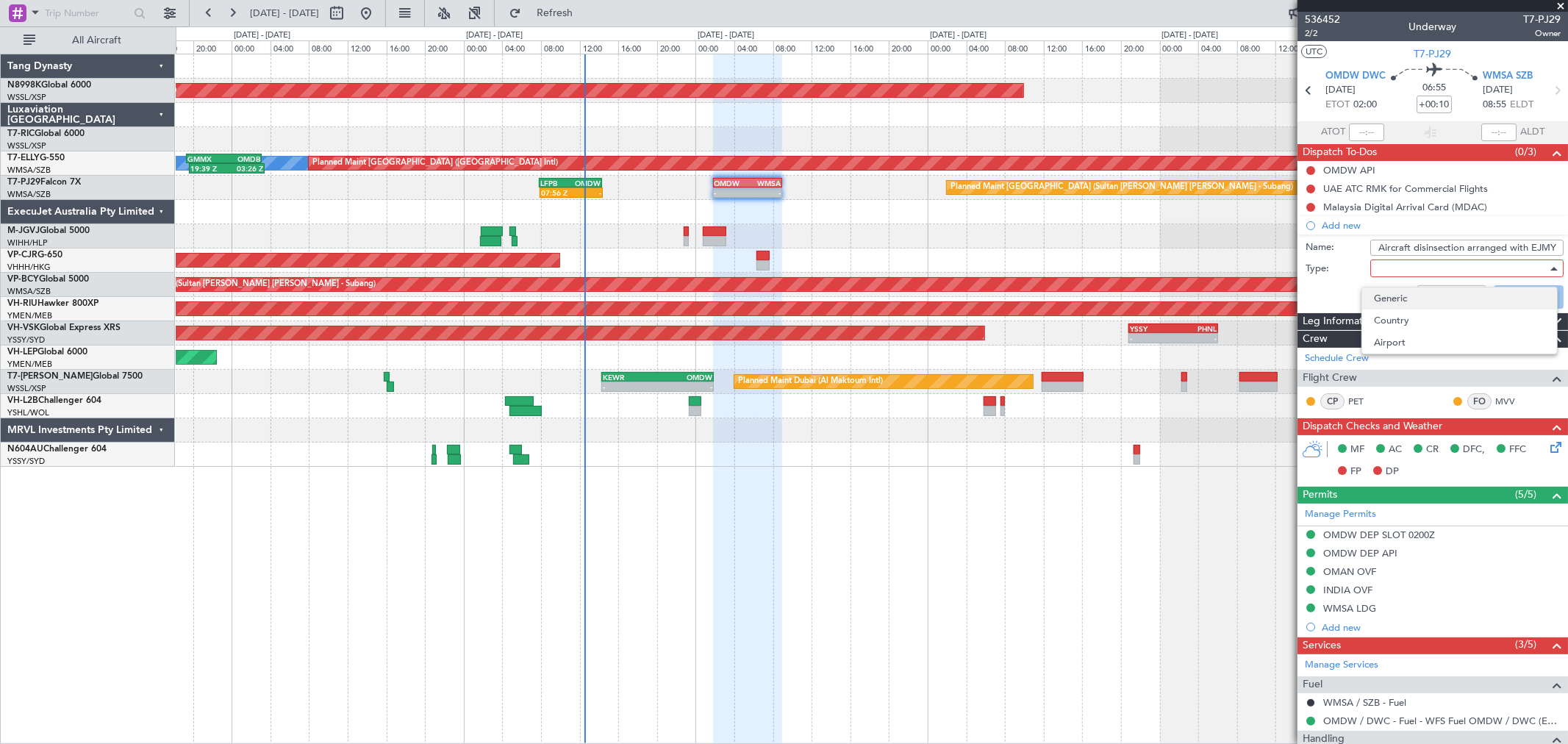
click at [1128, 296] on span "Generic" at bounding box center [1459, 297] width 171 height 22
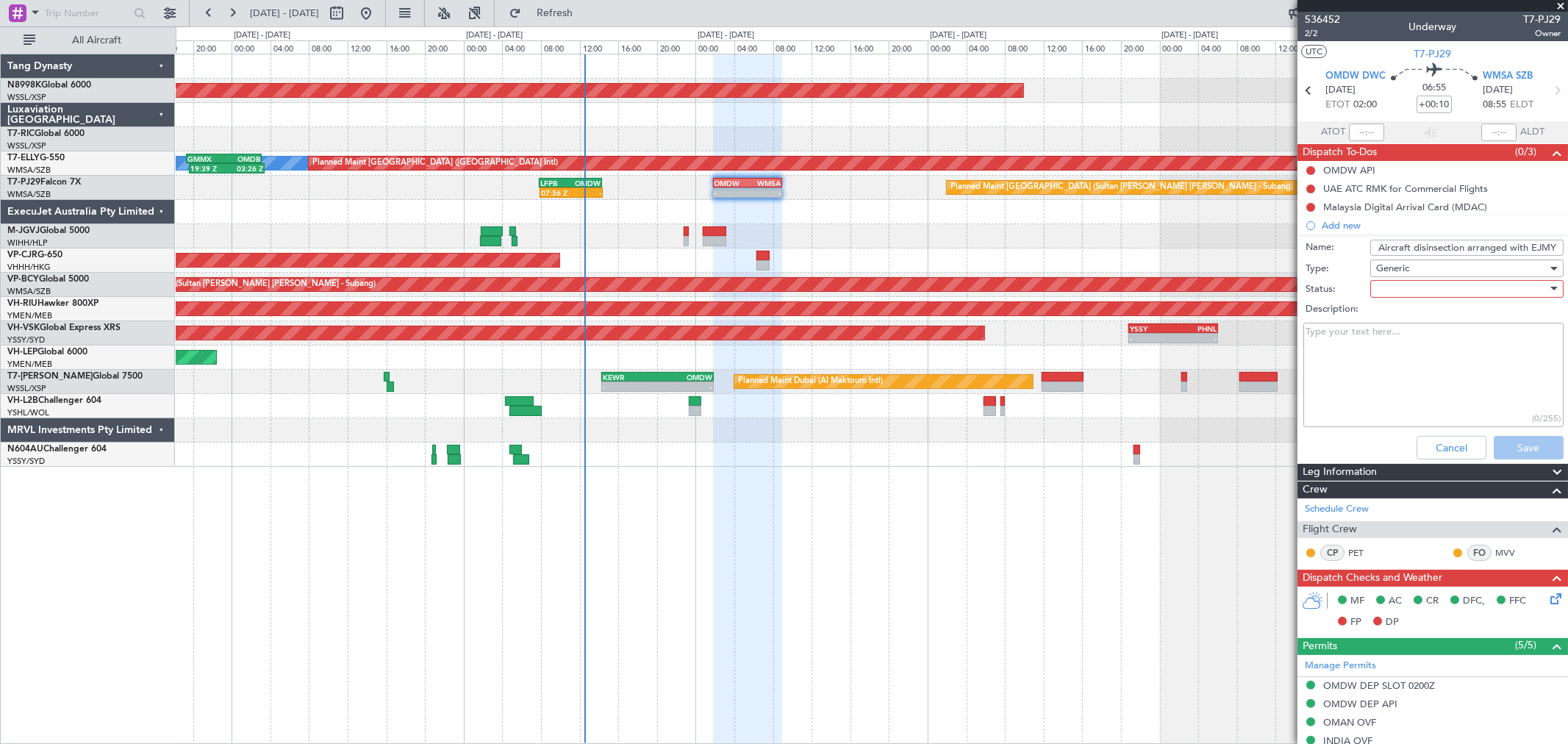
click at [1128, 285] on div at bounding box center [1461, 288] width 171 height 22
click at [1128, 357] on span "Completed" at bounding box center [1459, 361] width 171 height 22
click at [1128, 291] on div "Completed" at bounding box center [1461, 288] width 171 height 22
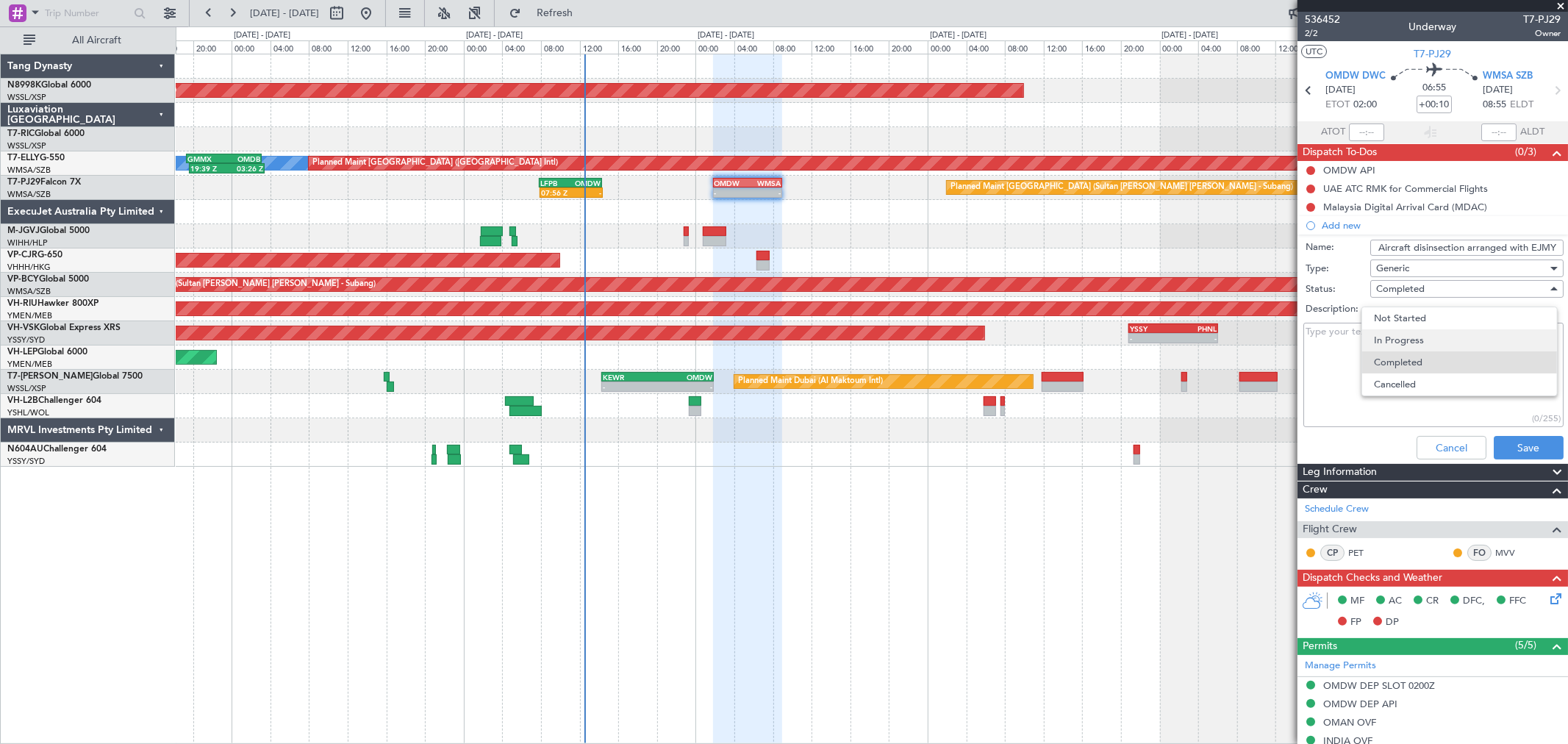
click at [1128, 334] on span "In Progress" at bounding box center [1459, 340] width 171 height 22
click at [1128, 443] on button "Save" at bounding box center [1529, 447] width 69 height 23
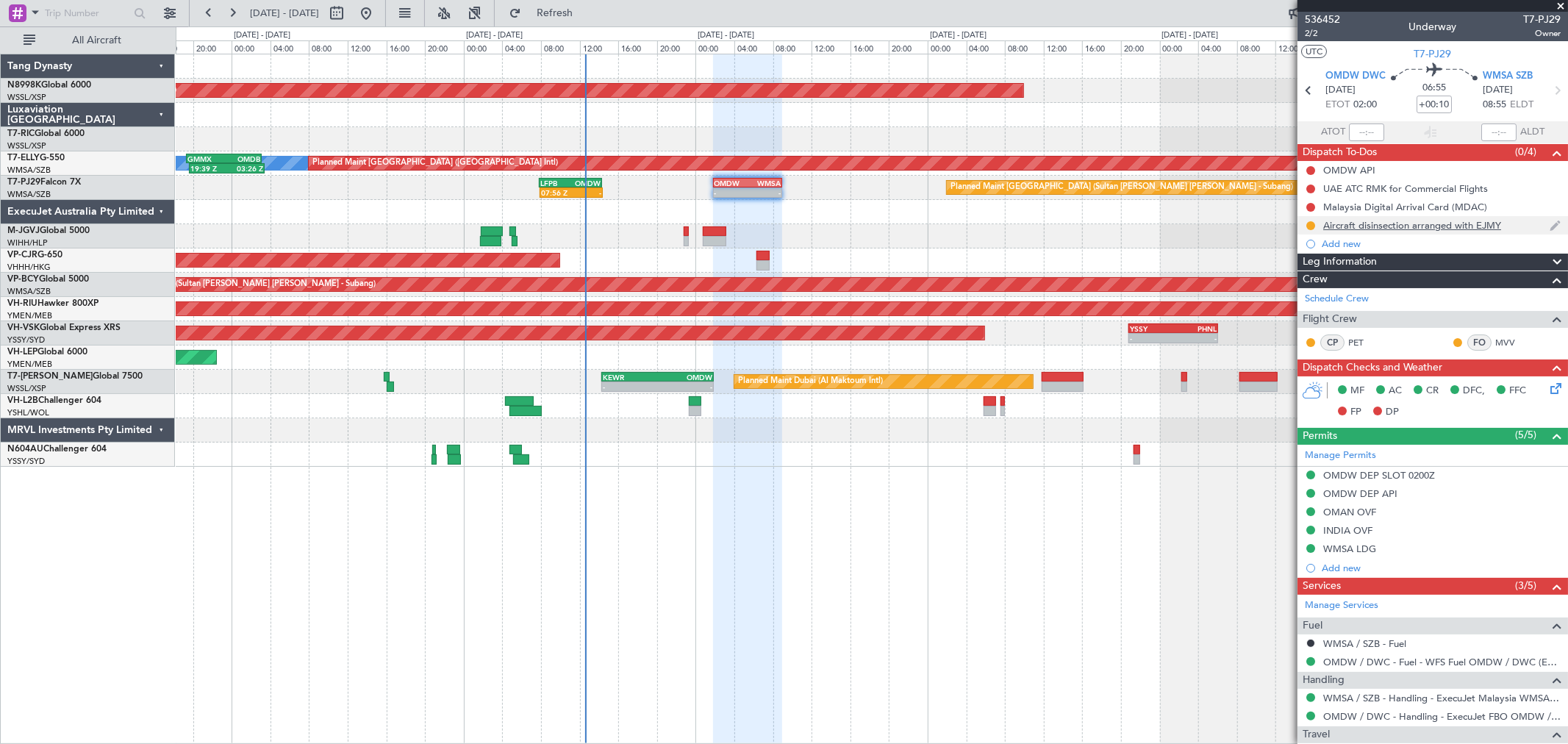
click at [1128, 222] on div at bounding box center [1310, 225] width 12 height 12
click at [1128, 226] on button at bounding box center [1310, 225] width 8 height 8
click at [1128, 287] on span "Completed" at bounding box center [1317, 291] width 49 height 15
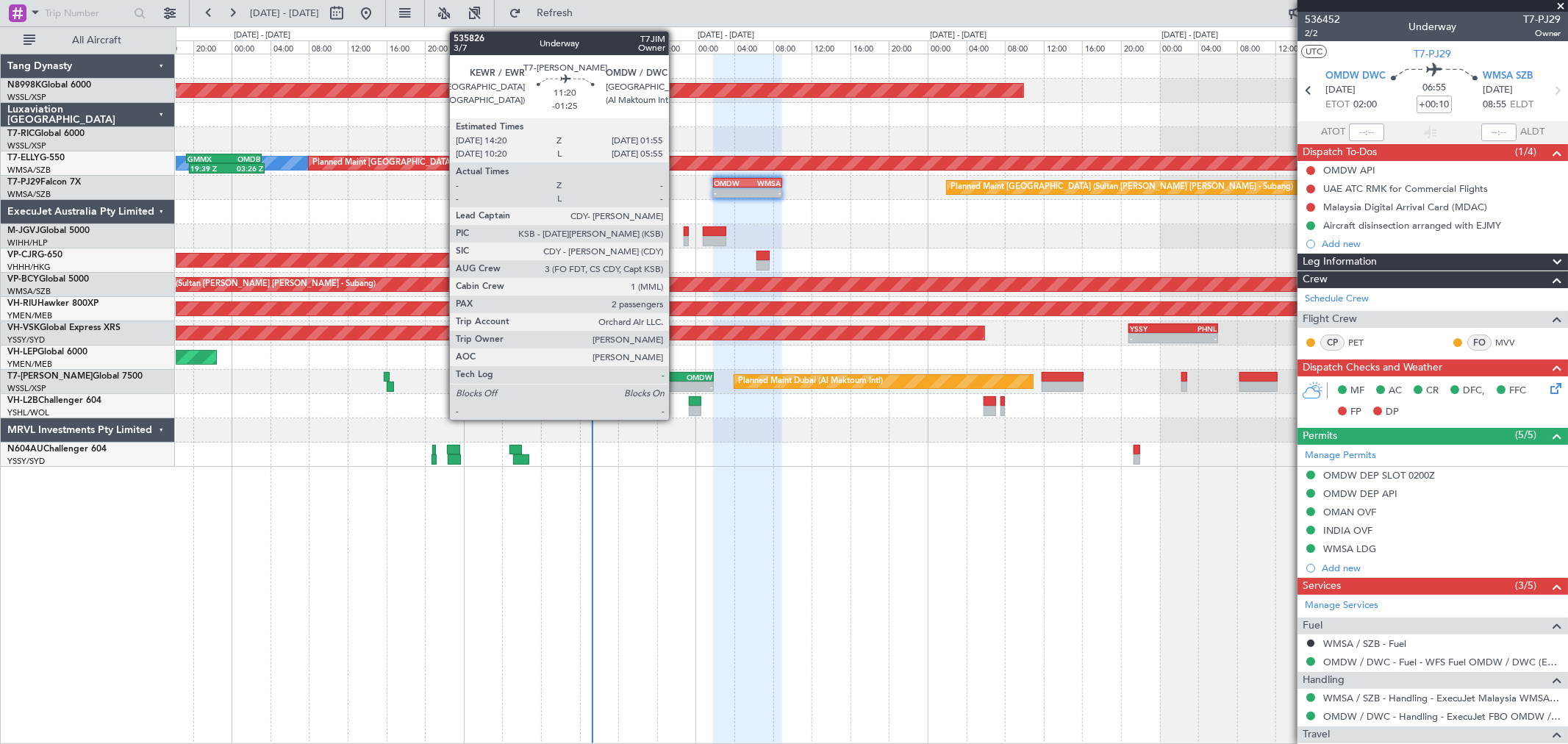
click at [677, 379] on div "OMDW" at bounding box center [685, 376] width 54 height 8
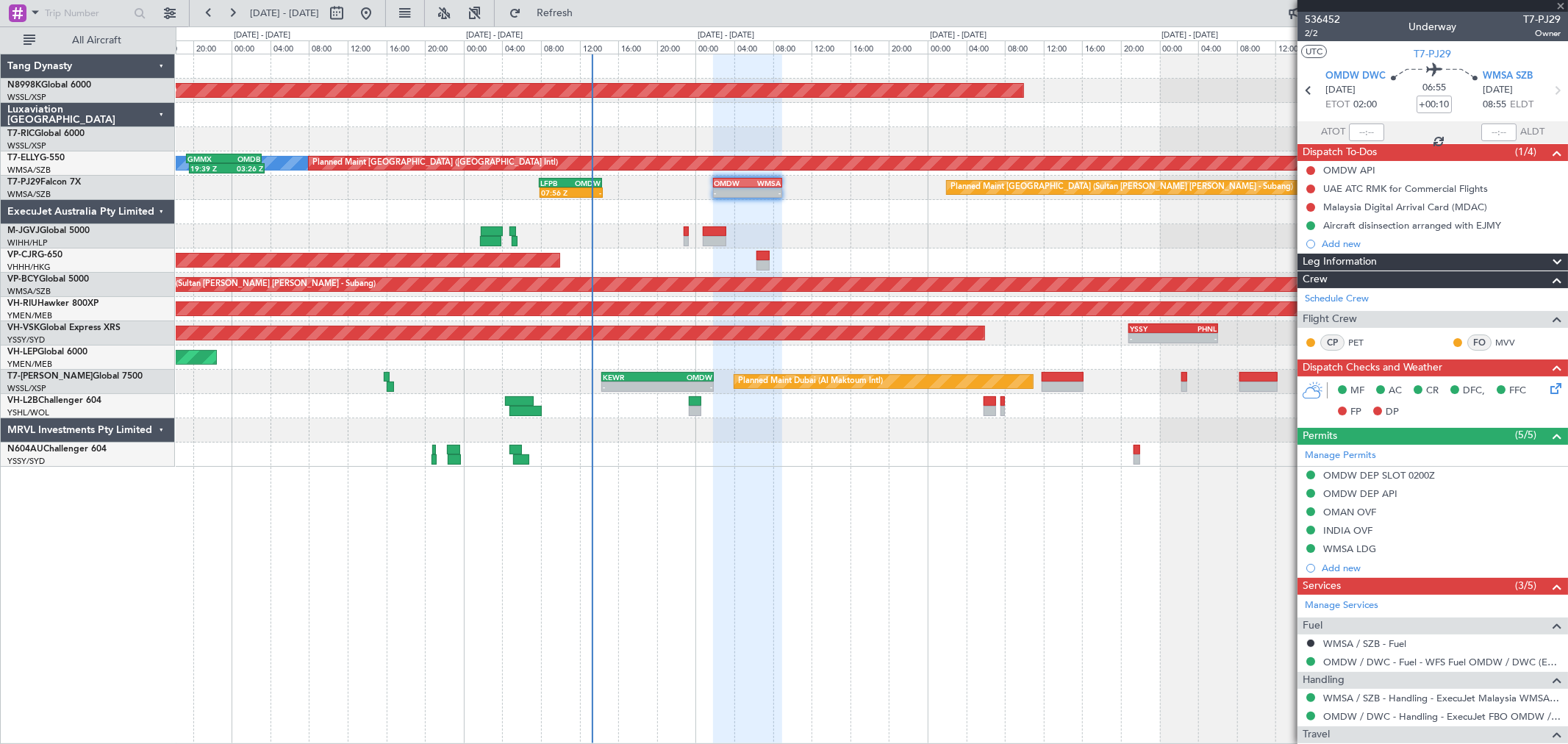
type input "-01:25"
type input "2"
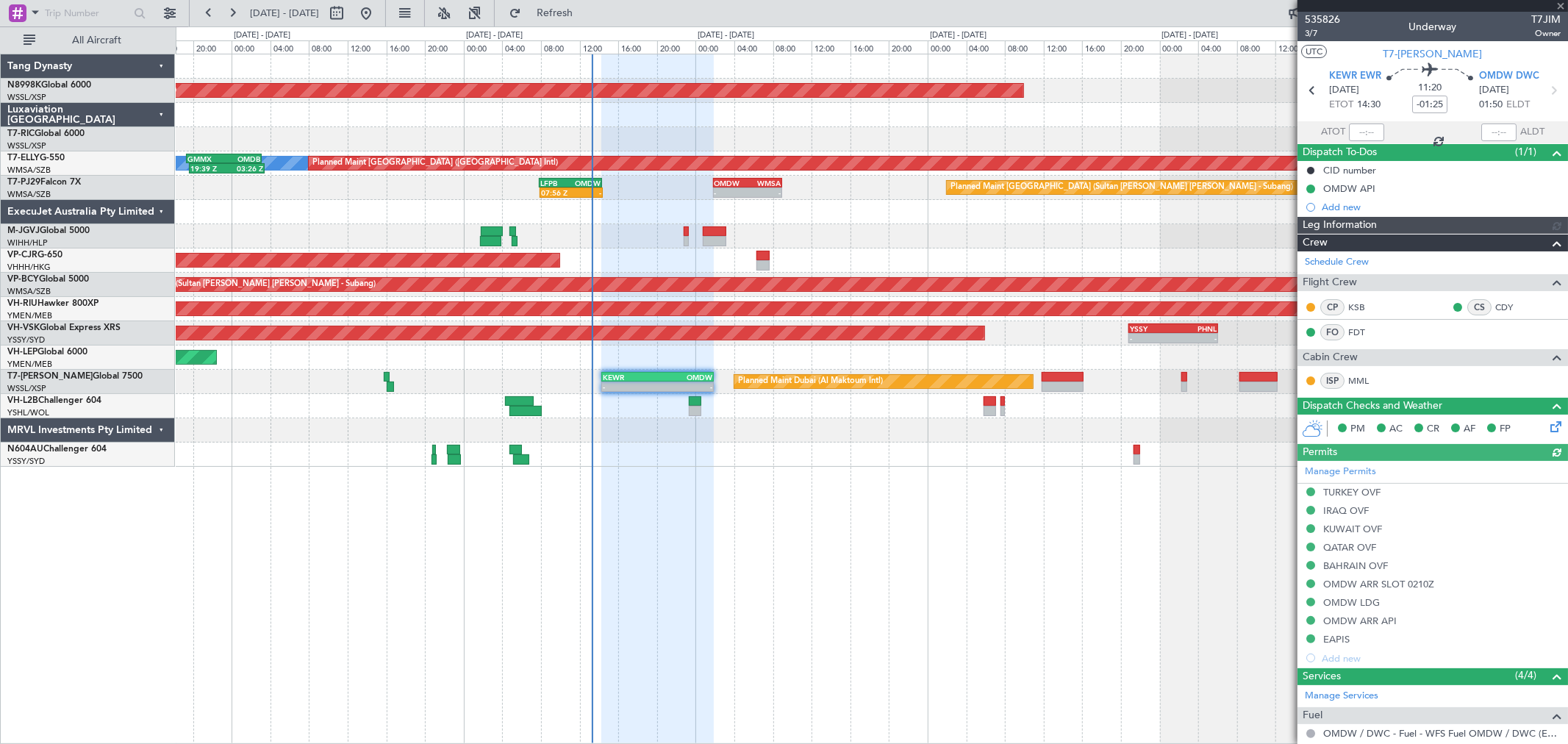
type input "[PERSON_NAME] (BTA)"
type input "Brien Tan (BTA)"
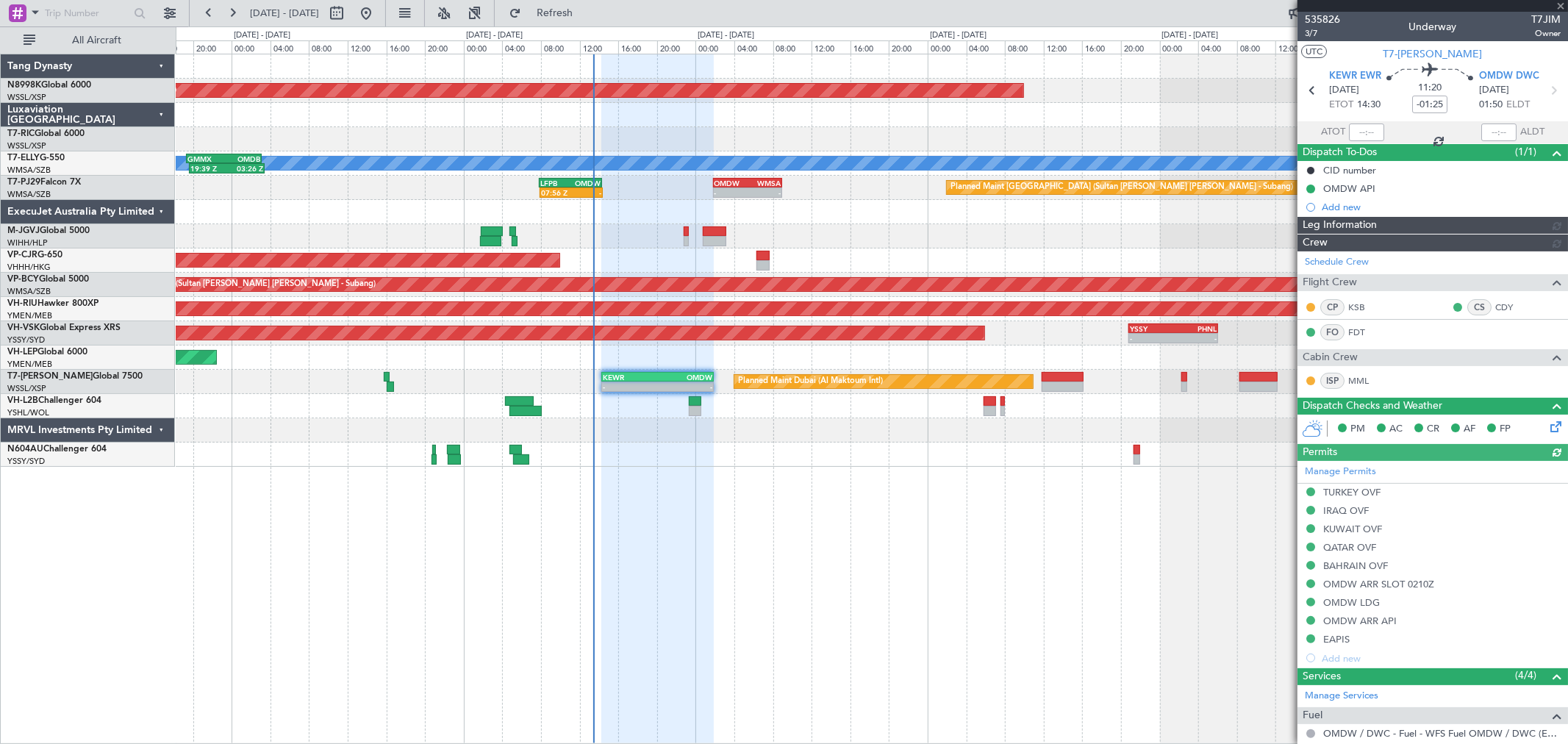
type input "Brien Tan (BTA)"
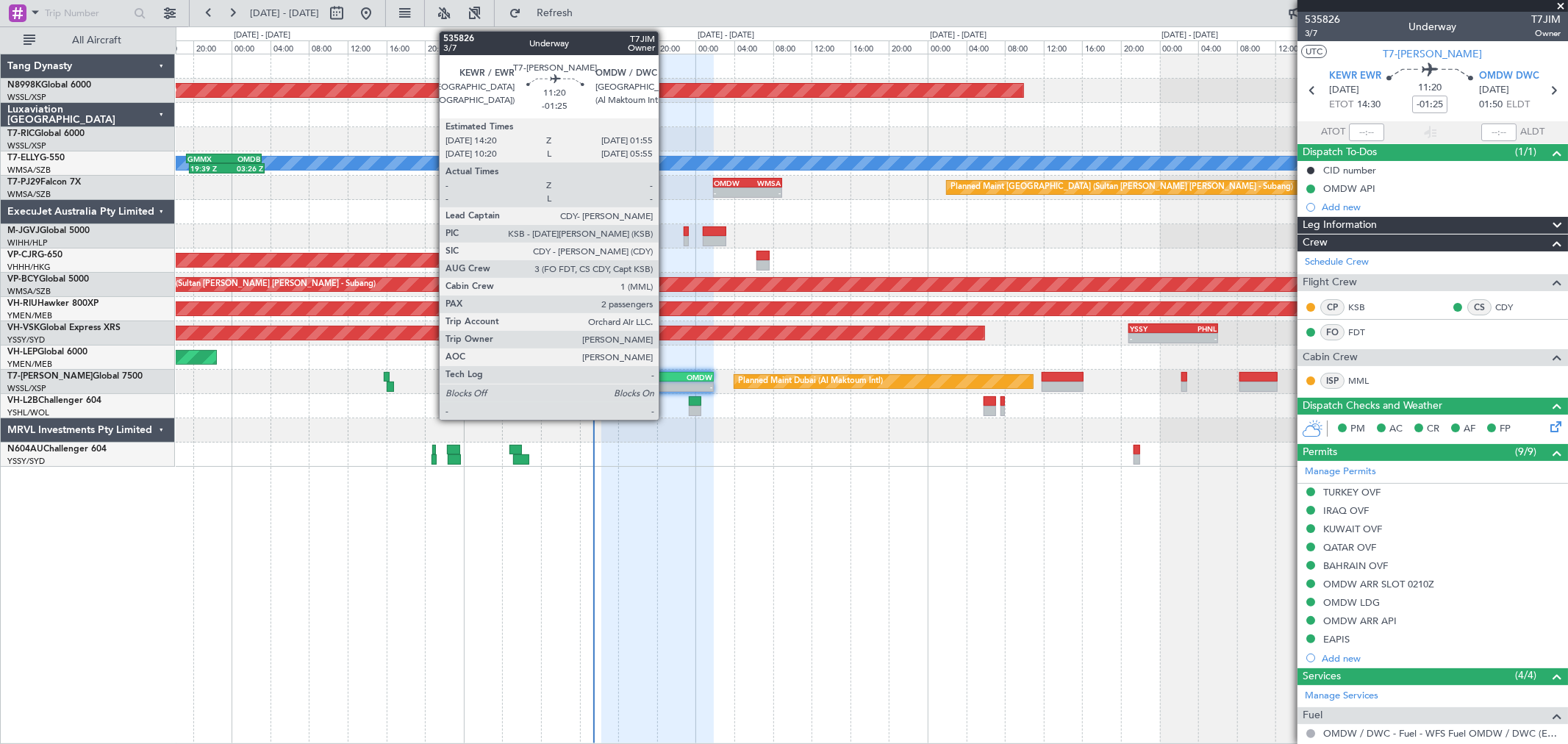
click at [666, 377] on div "OMDW" at bounding box center [685, 376] width 54 height 8
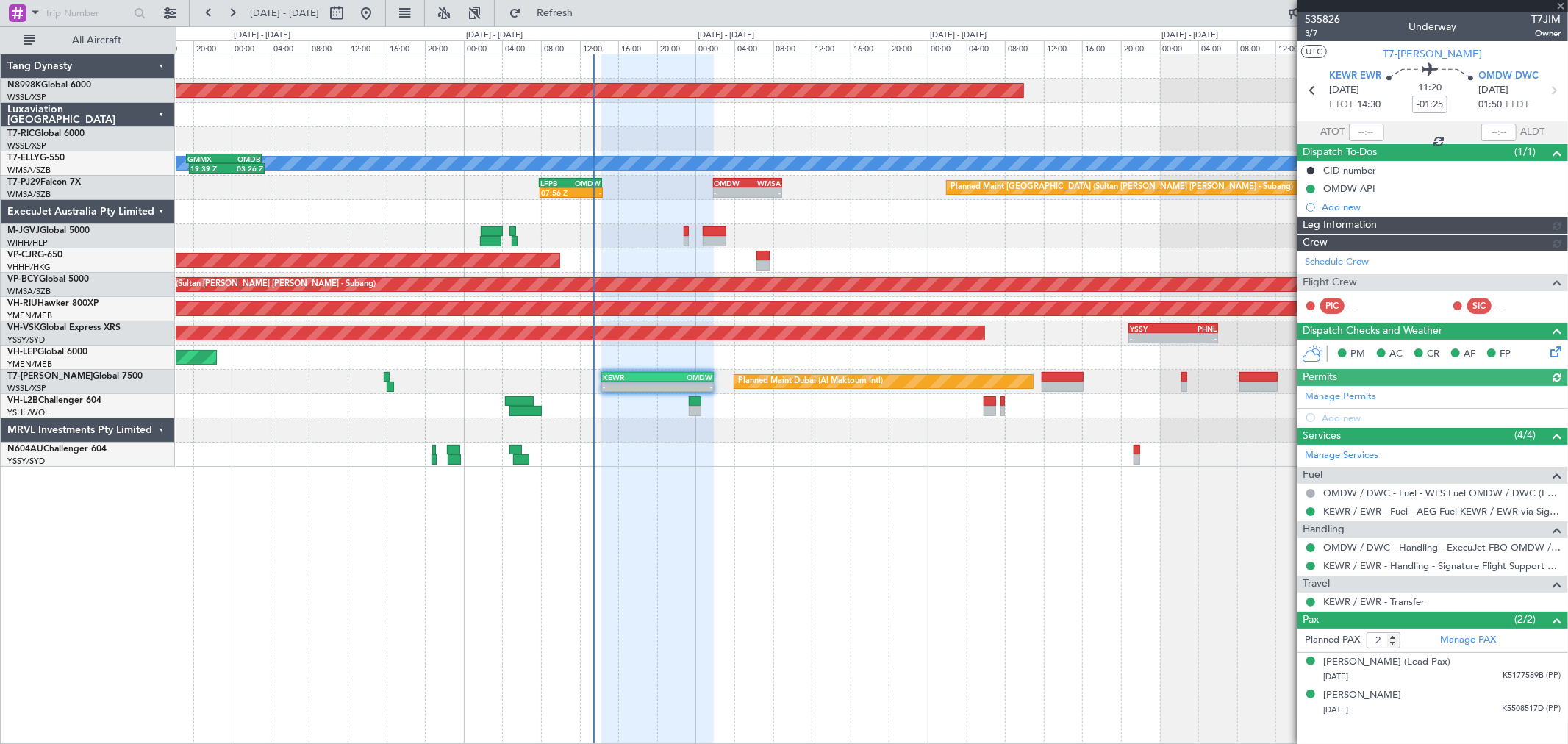
type input "Brien Tan (BTA)"
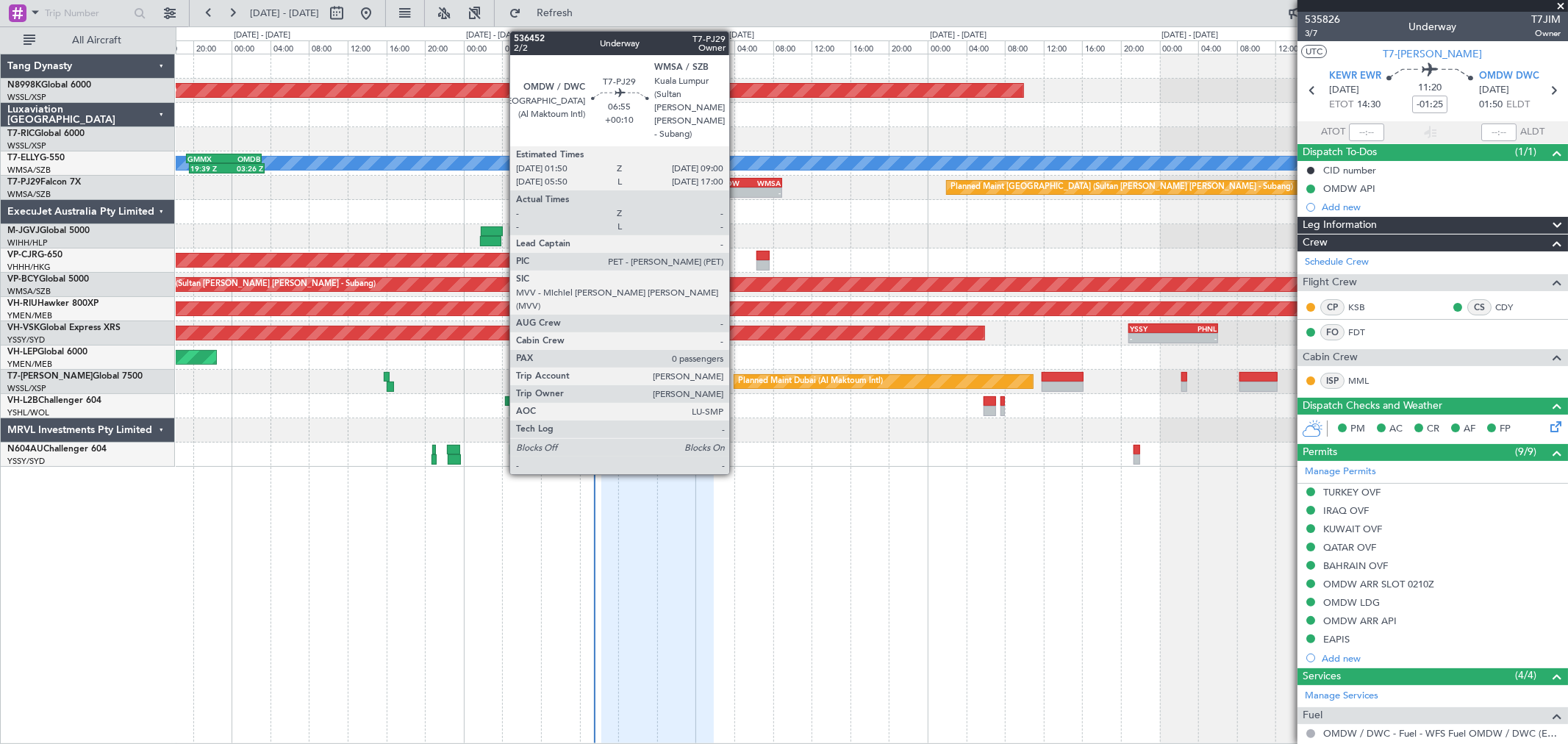
click at [737, 189] on div "-" at bounding box center [730, 192] width 33 height 8
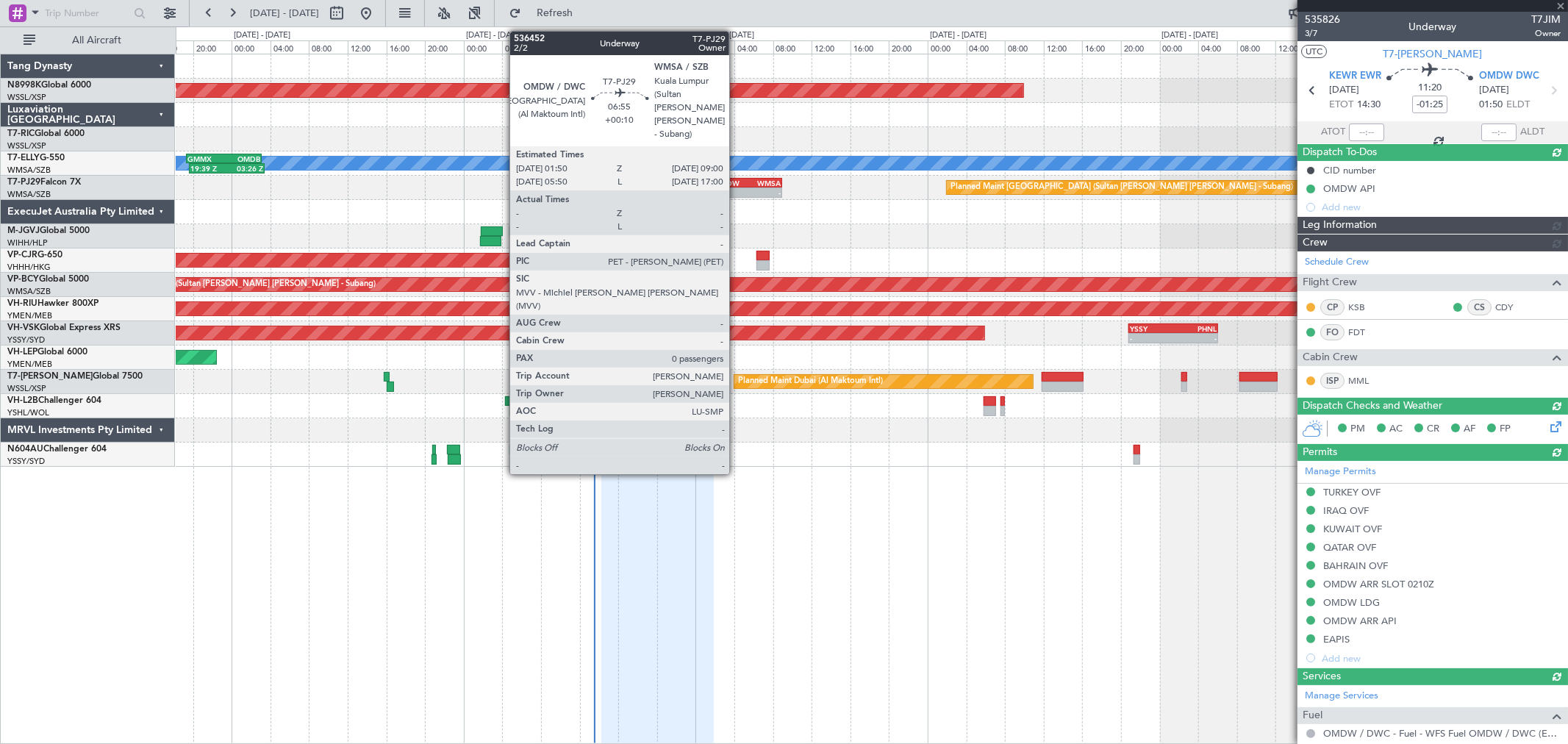
type input "+00:10"
type input "0"
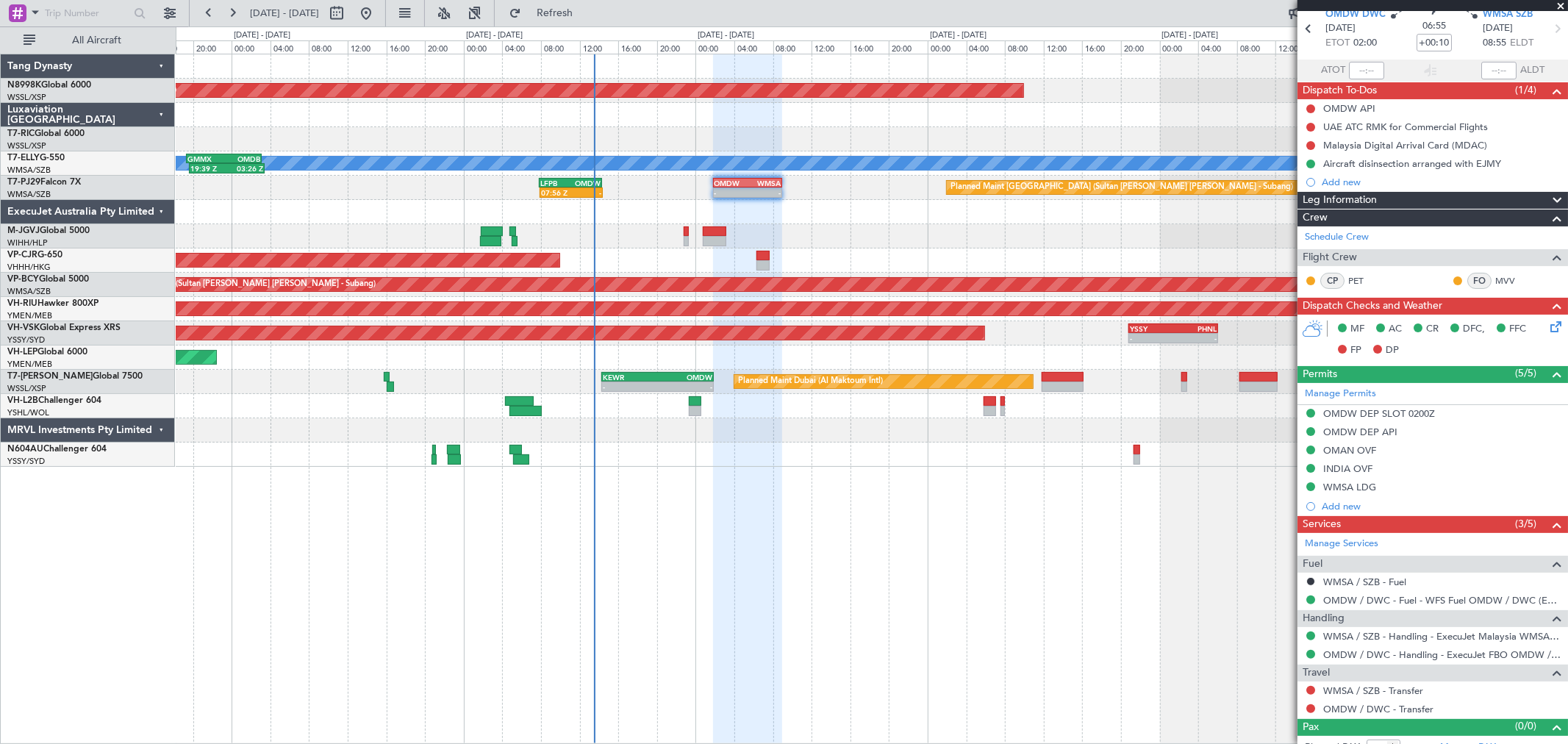
scroll to position [77, 0]
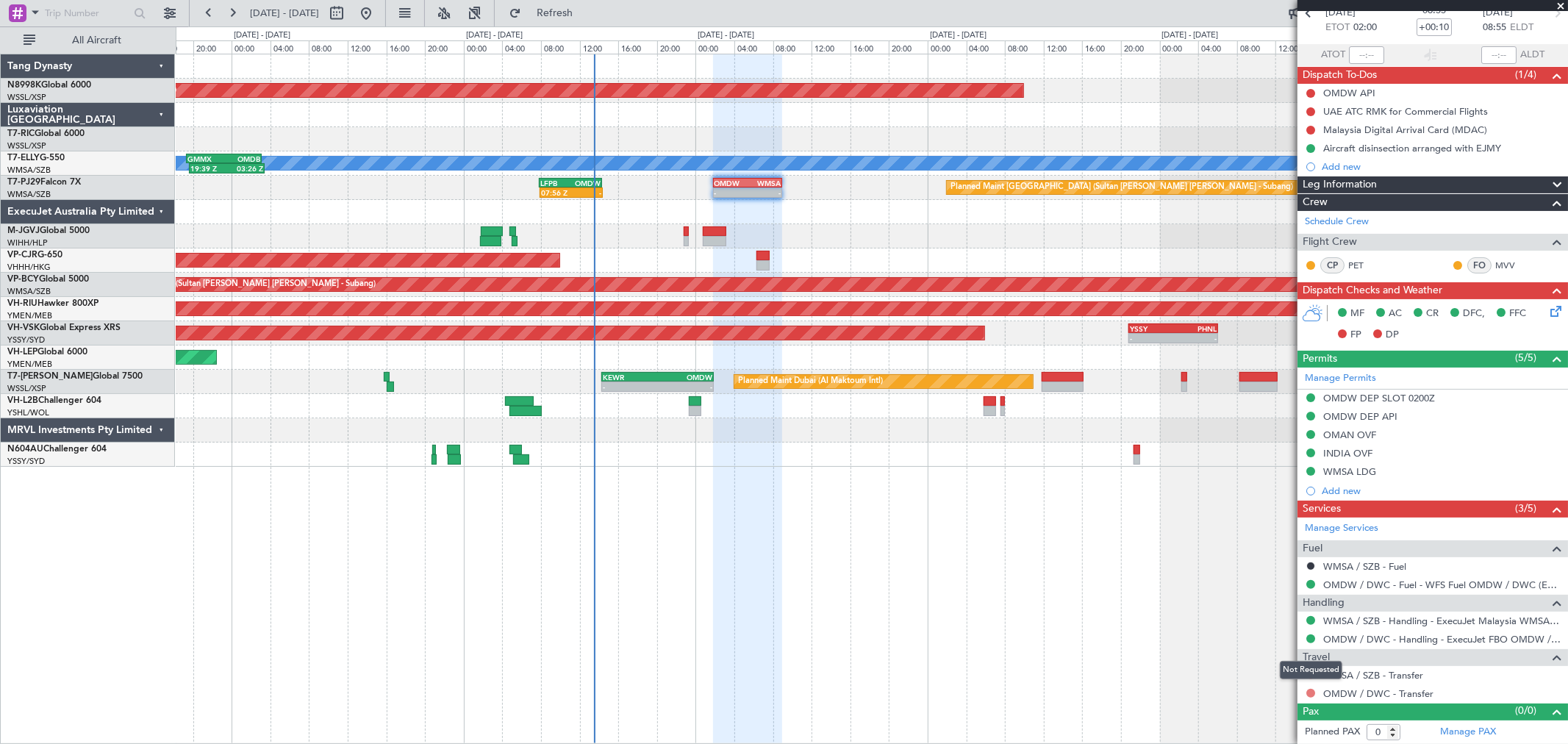
click at [1309, 695] on button at bounding box center [1310, 692] width 8 height 8
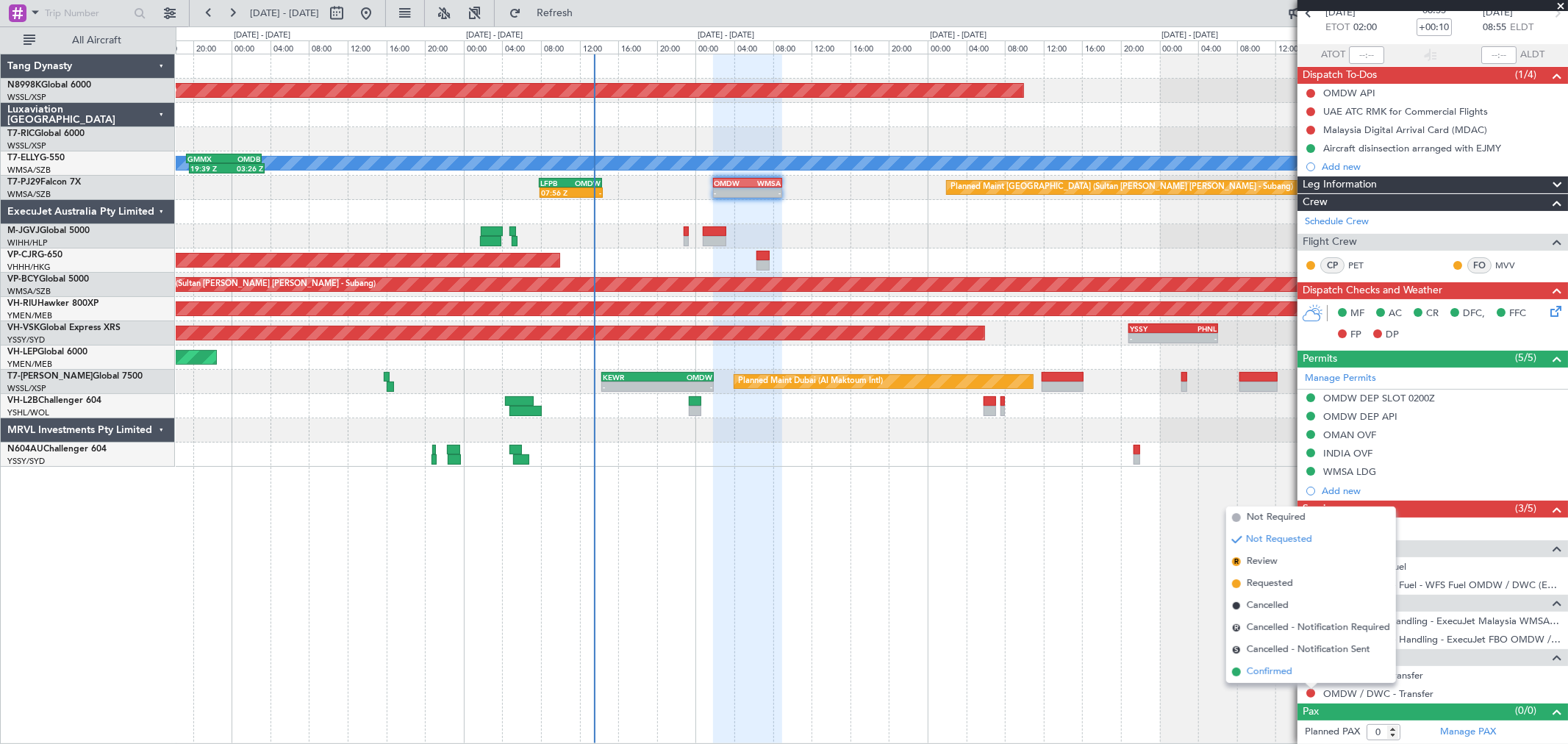
click at [1290, 670] on span "Confirmed" at bounding box center [1269, 672] width 46 height 15
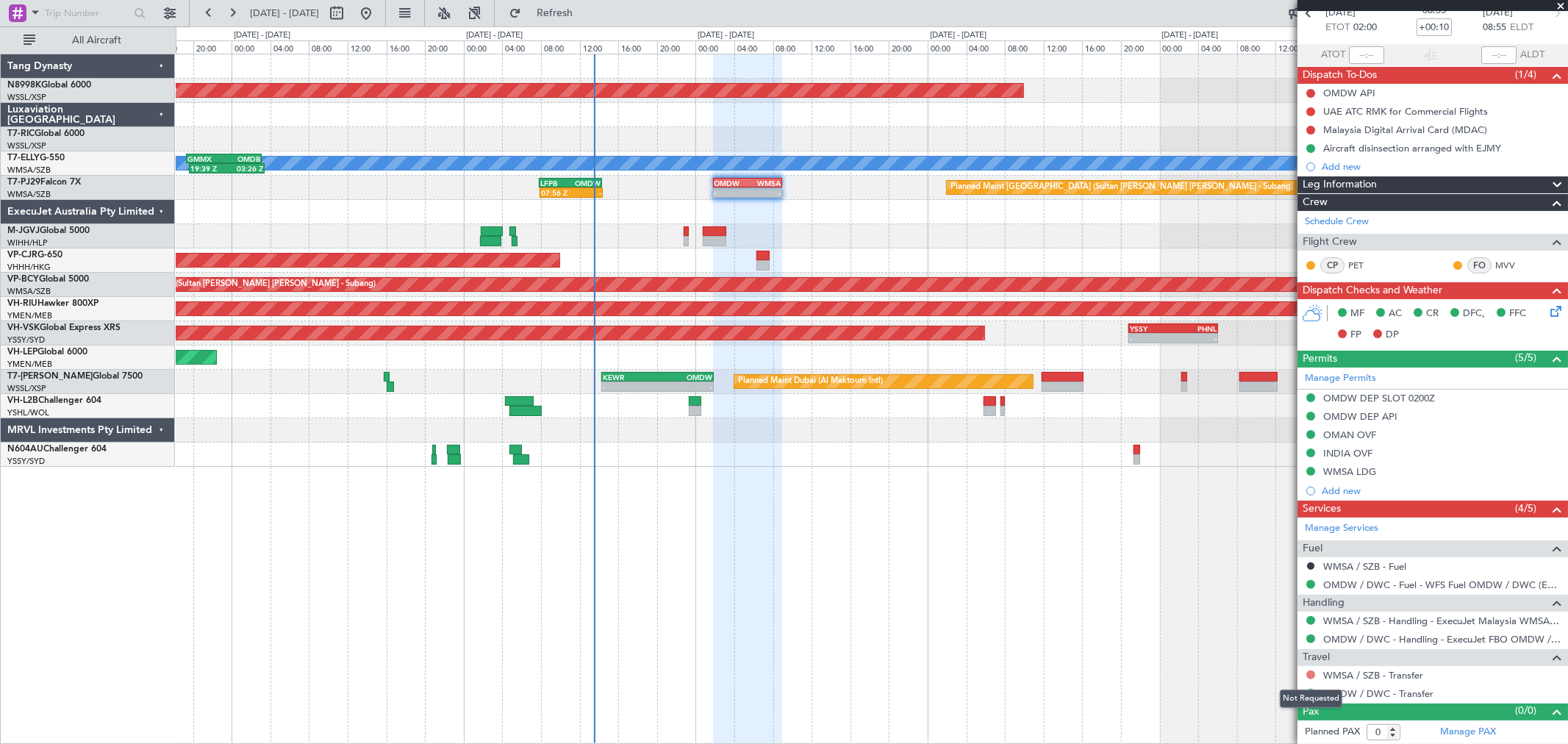
click at [1310, 675] on button at bounding box center [1310, 674] width 8 height 8
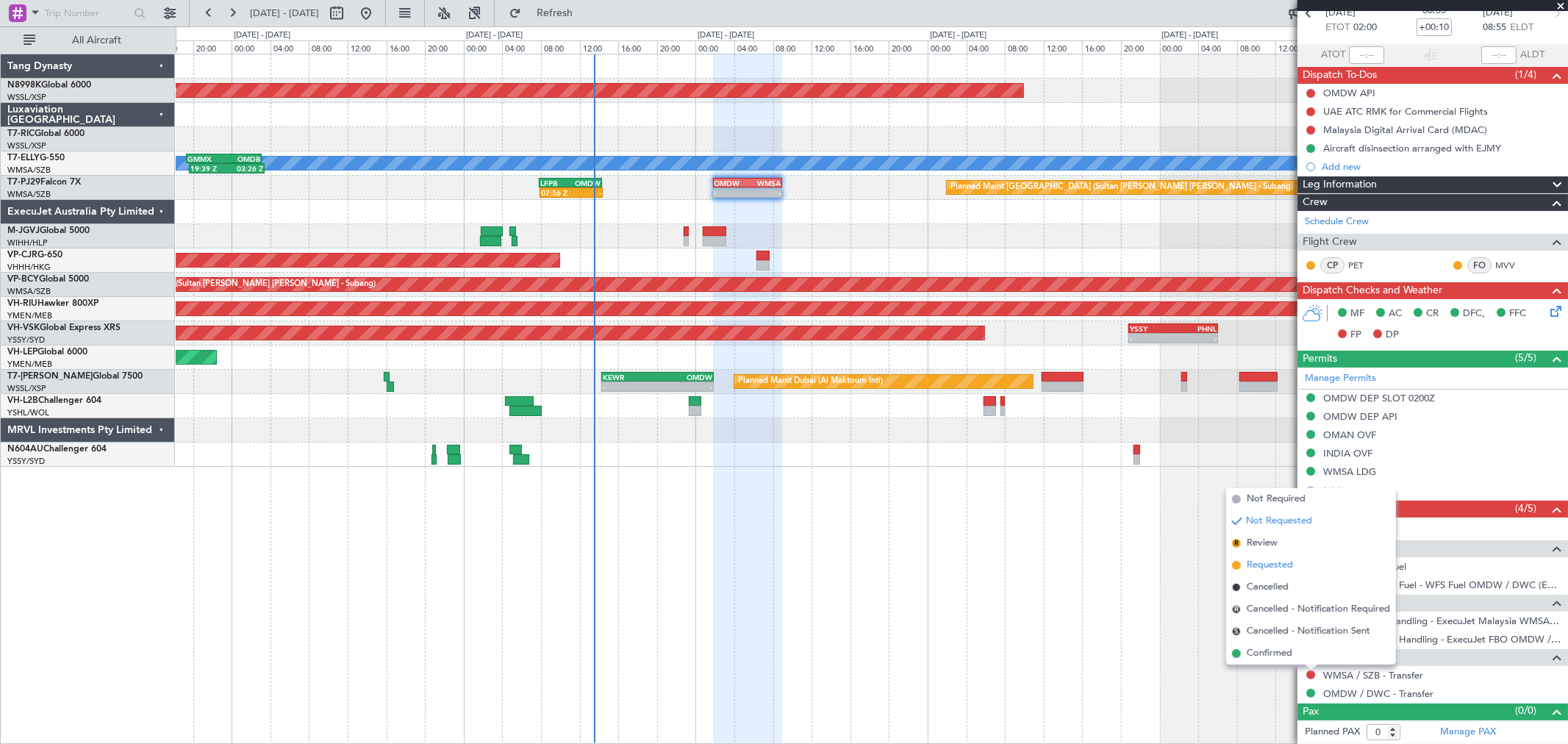
click at [1310, 562] on li "Requested" at bounding box center [1310, 565] width 170 height 22
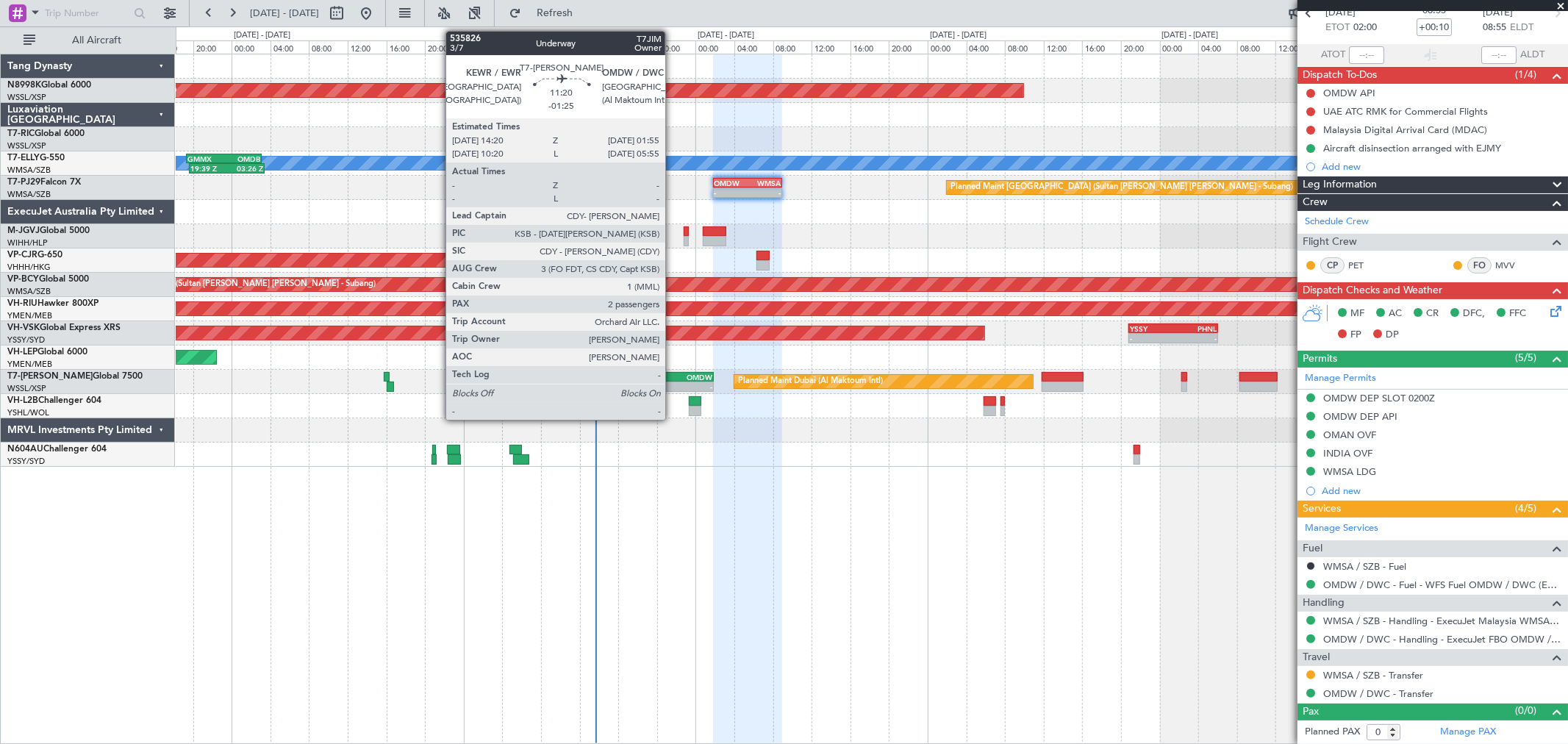
click at [673, 372] on div "OMDW" at bounding box center [685, 376] width 54 height 8
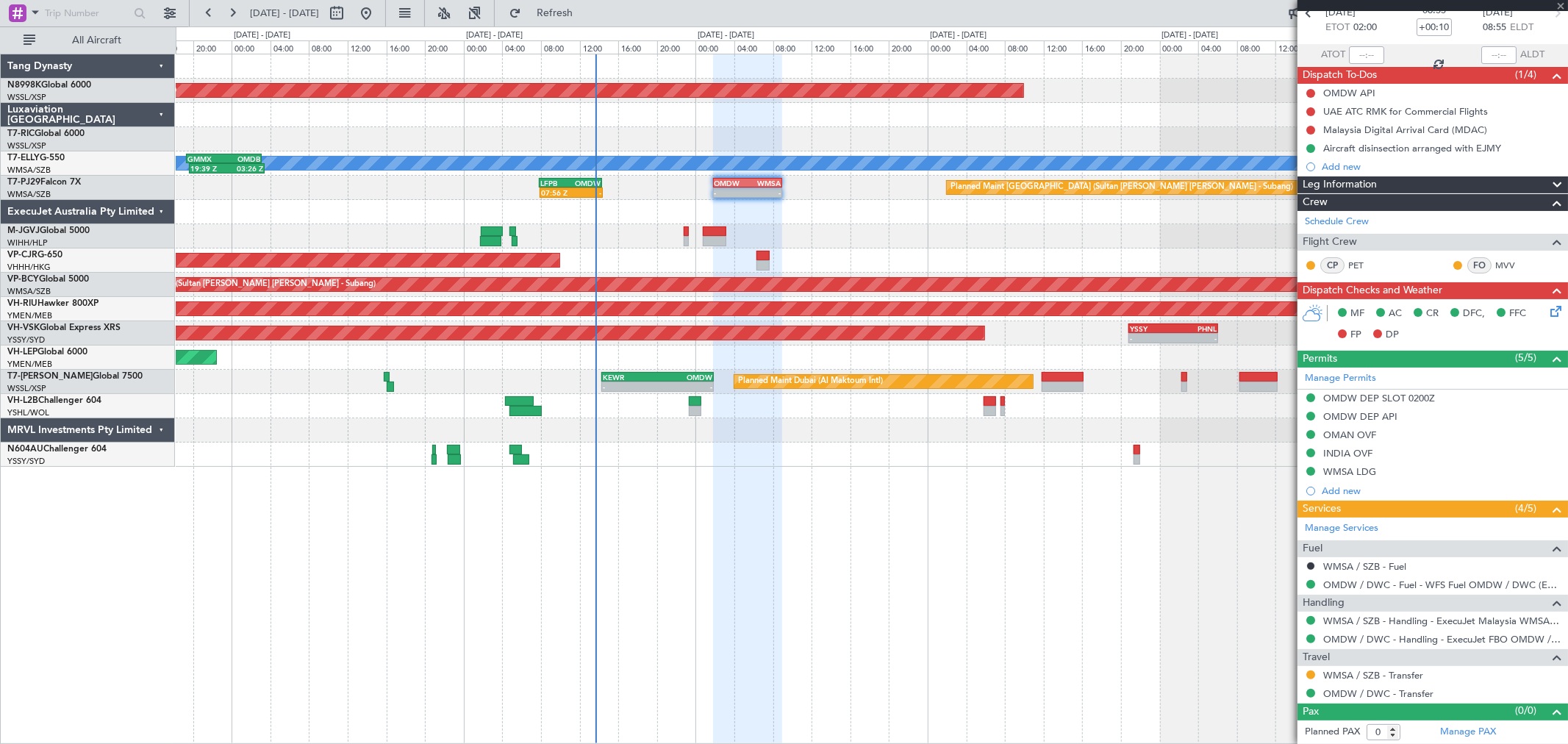
type input "-01:25"
type input "2"
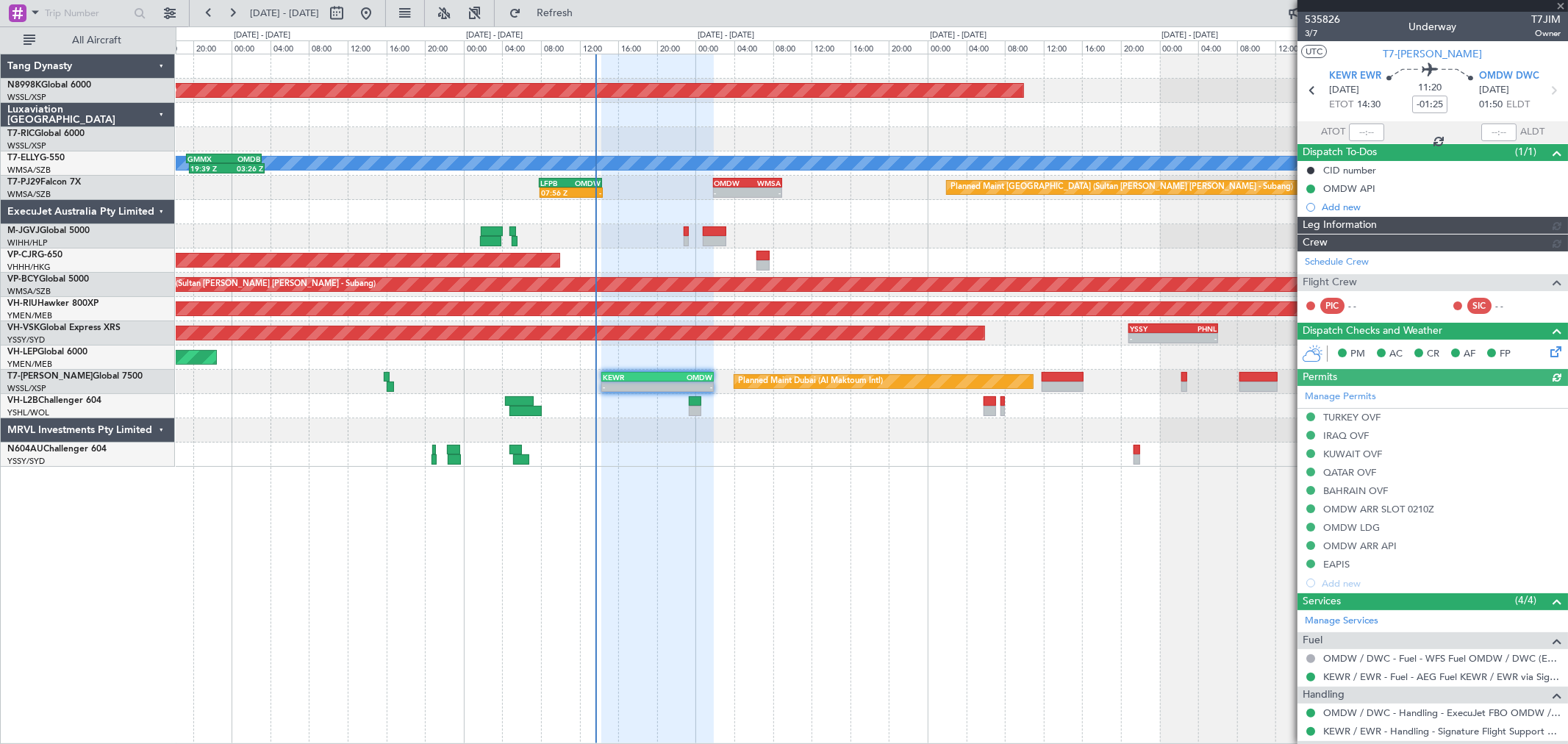
type input "Brien Tan (BTA)"
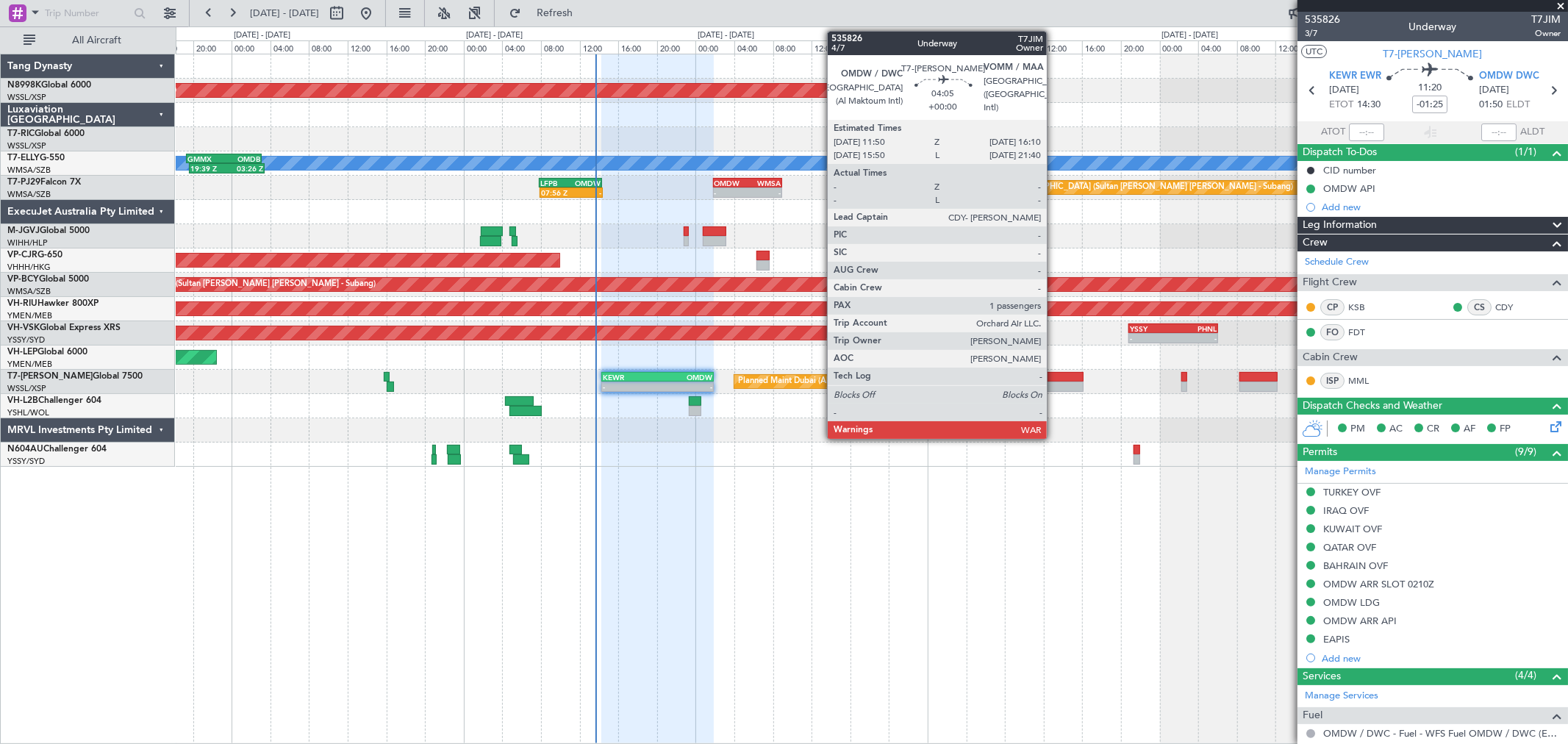
click at [1054, 378] on div at bounding box center [1062, 376] width 42 height 10
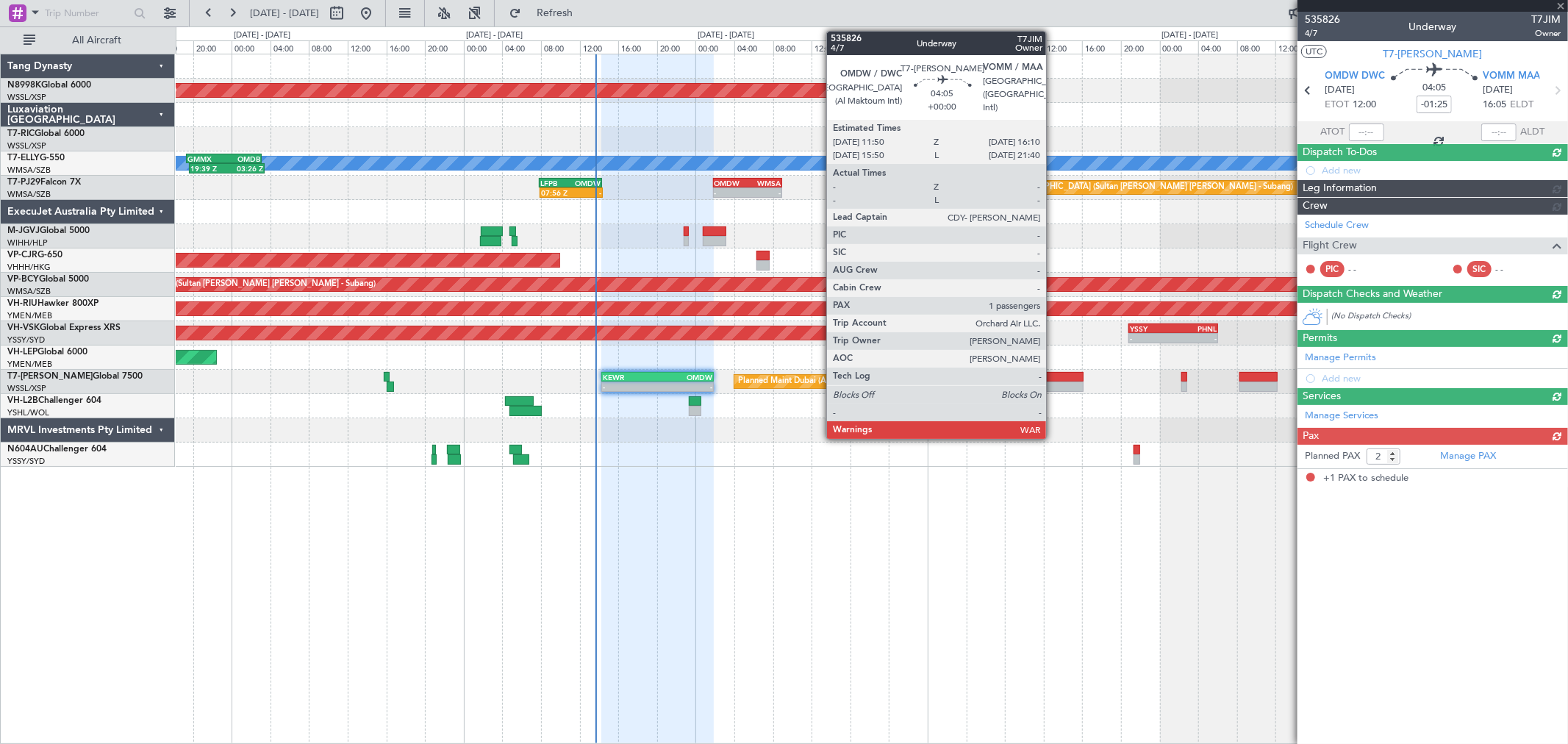
type input "1"
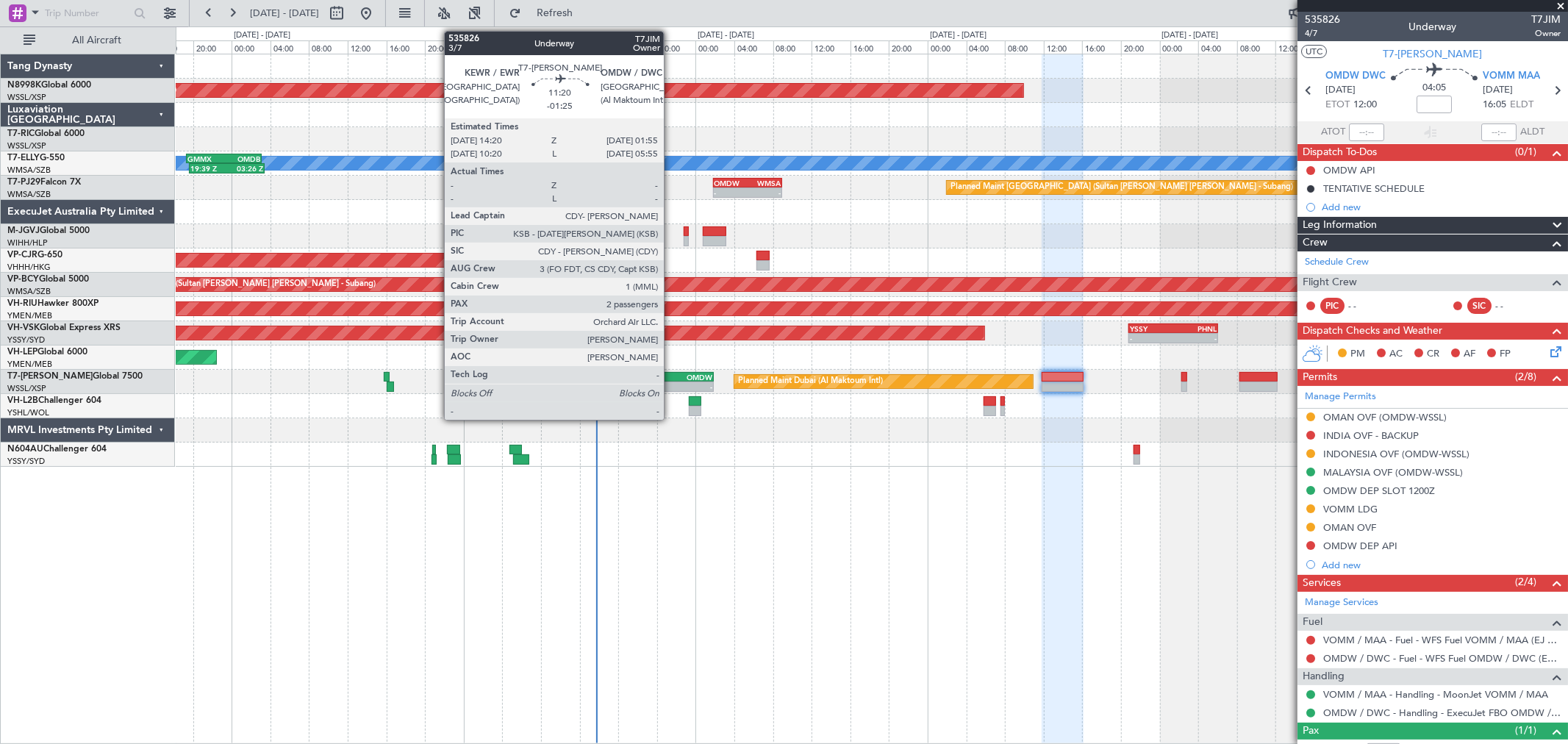
click at [672, 373] on div "OMDW" at bounding box center [685, 376] width 54 height 8
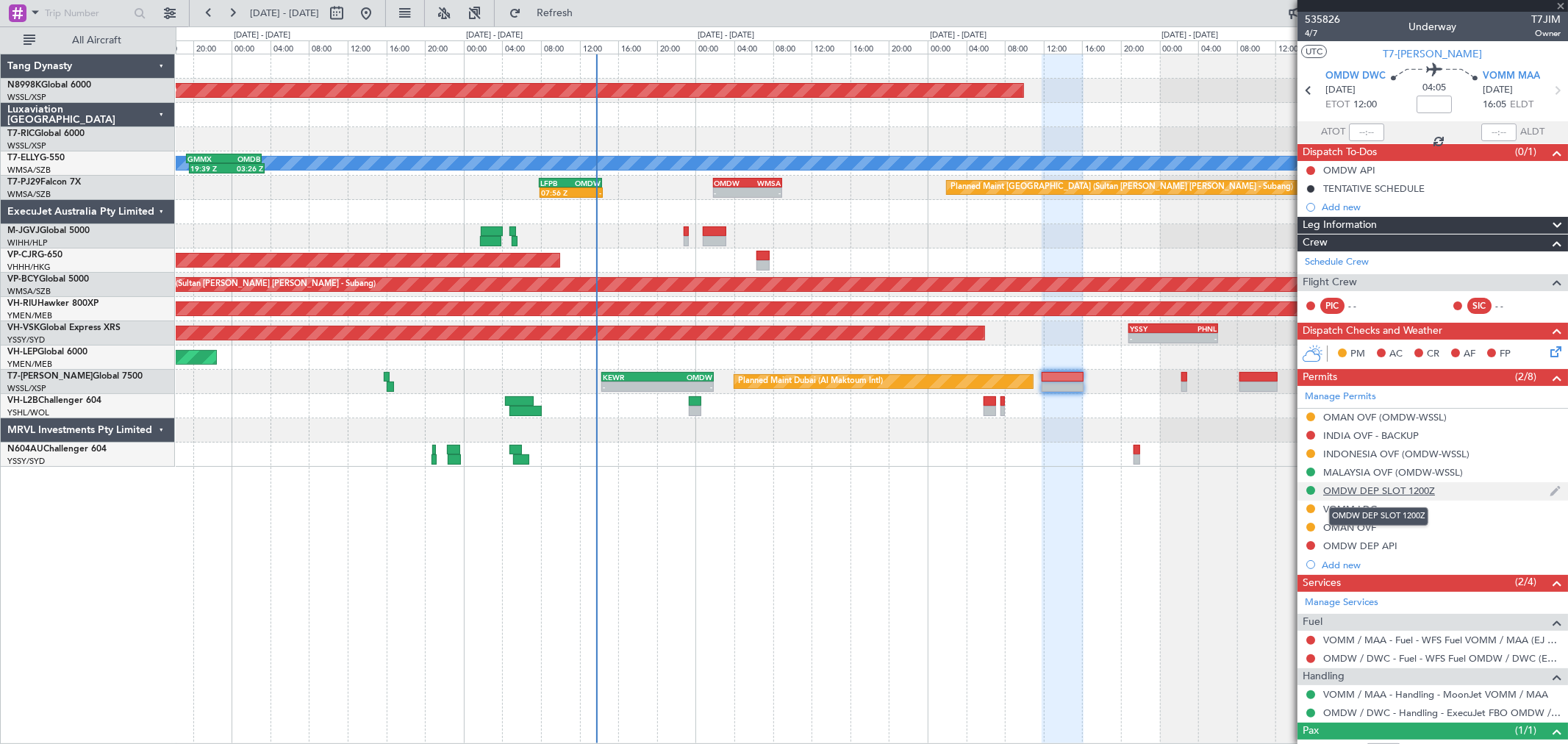
type input "-01:25"
type input "2"
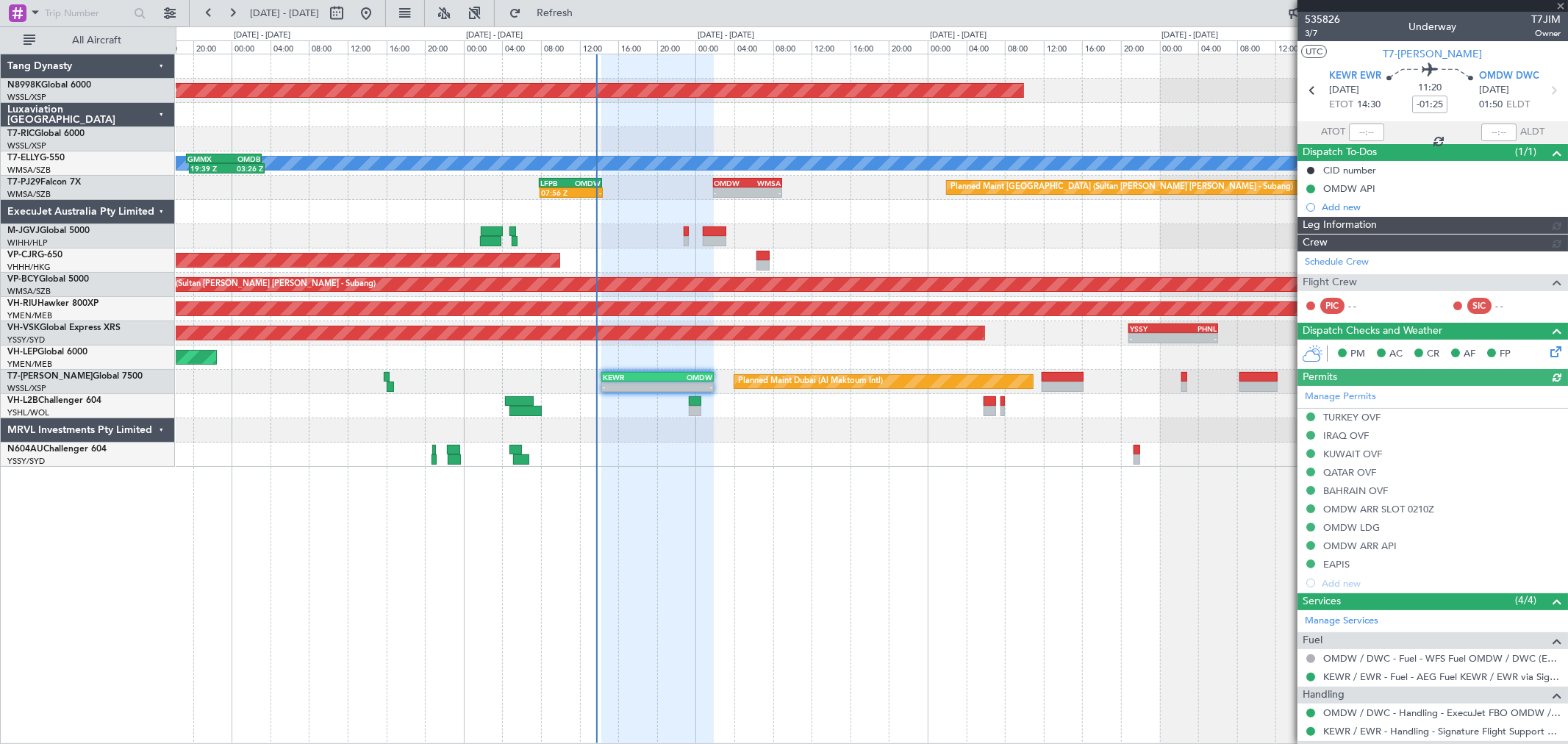
type input "Brien Tan (BTA)"
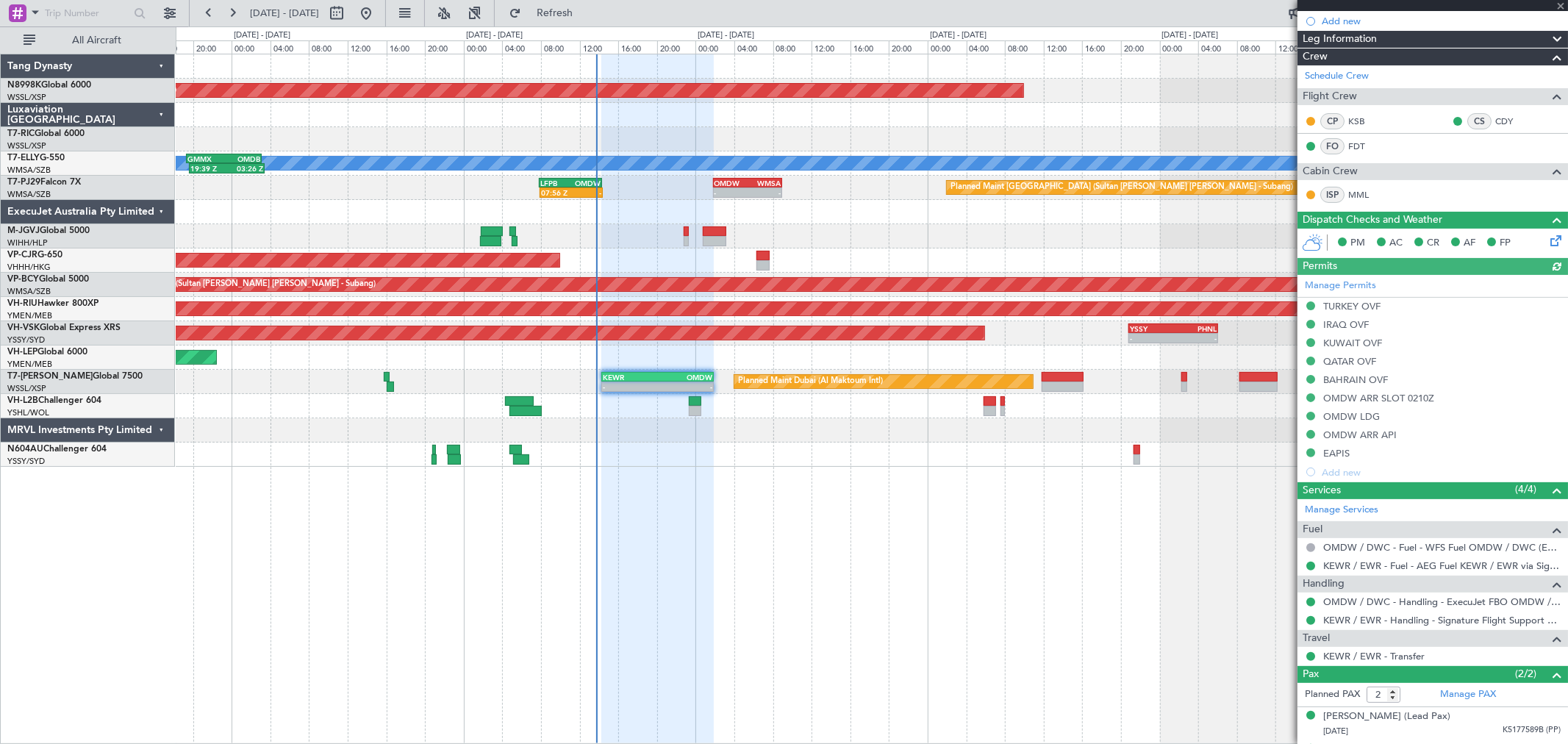
scroll to position [215, 0]
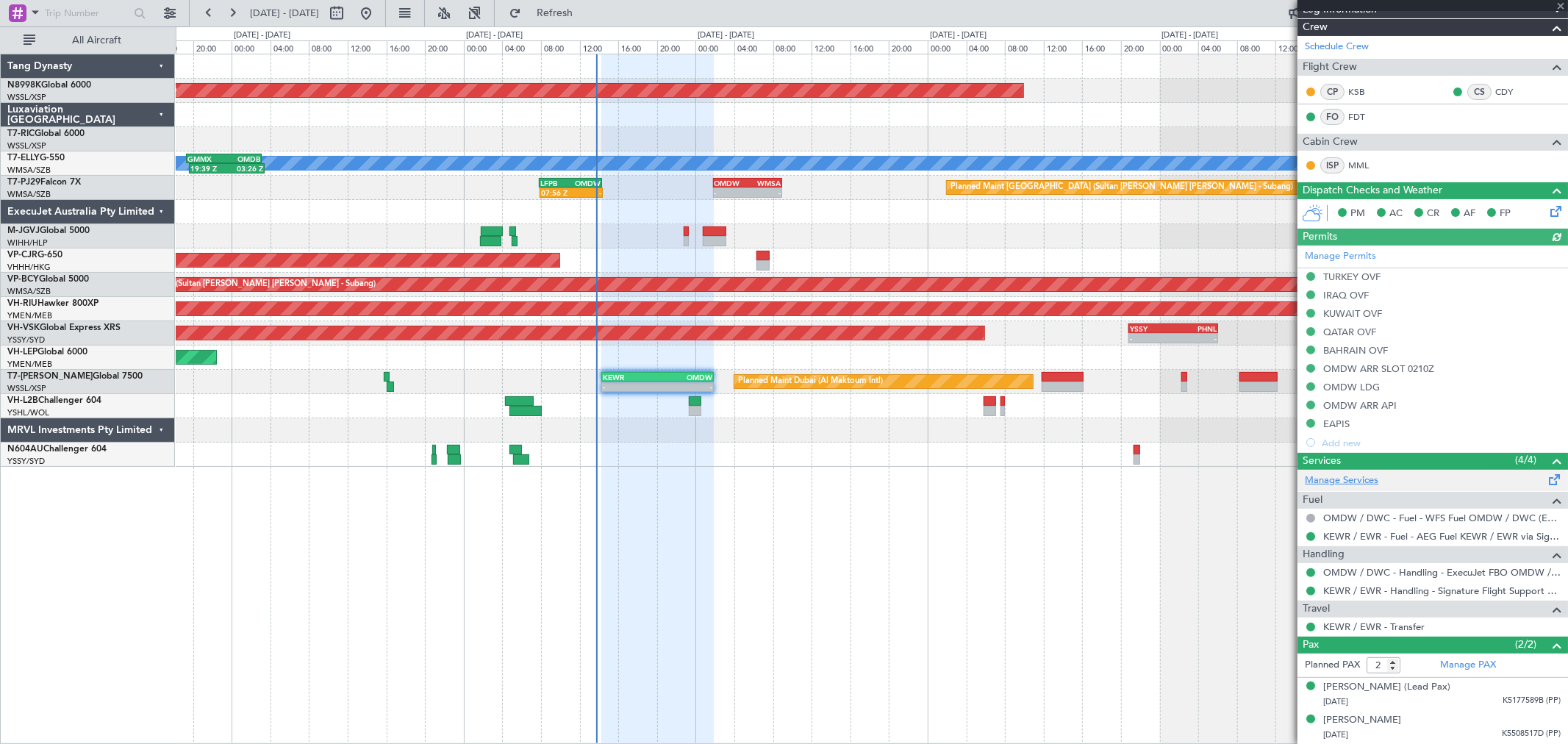
click at [1362, 480] on link "Manage Services" at bounding box center [1341, 480] width 73 height 15
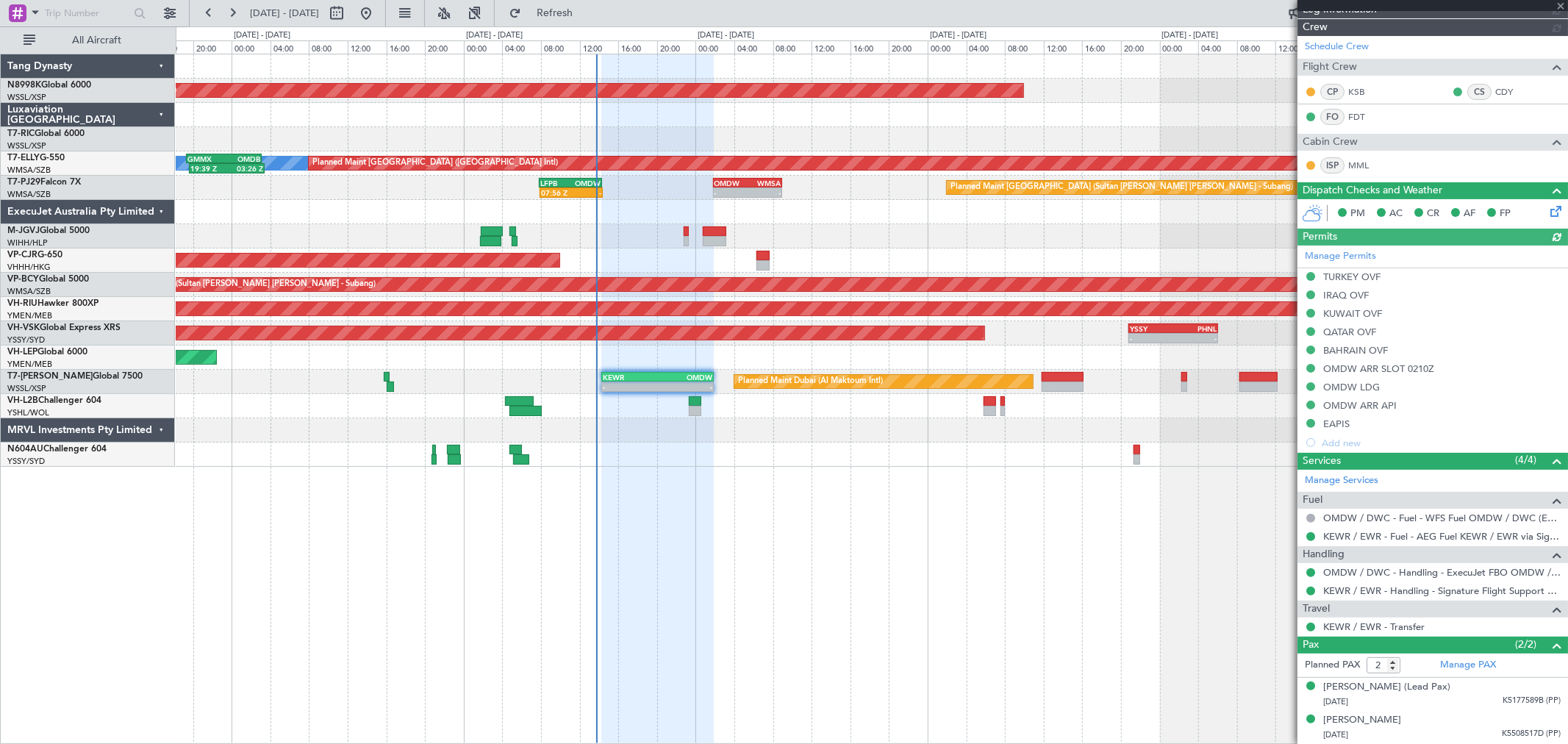
type input "Brien Tan (BTA)"
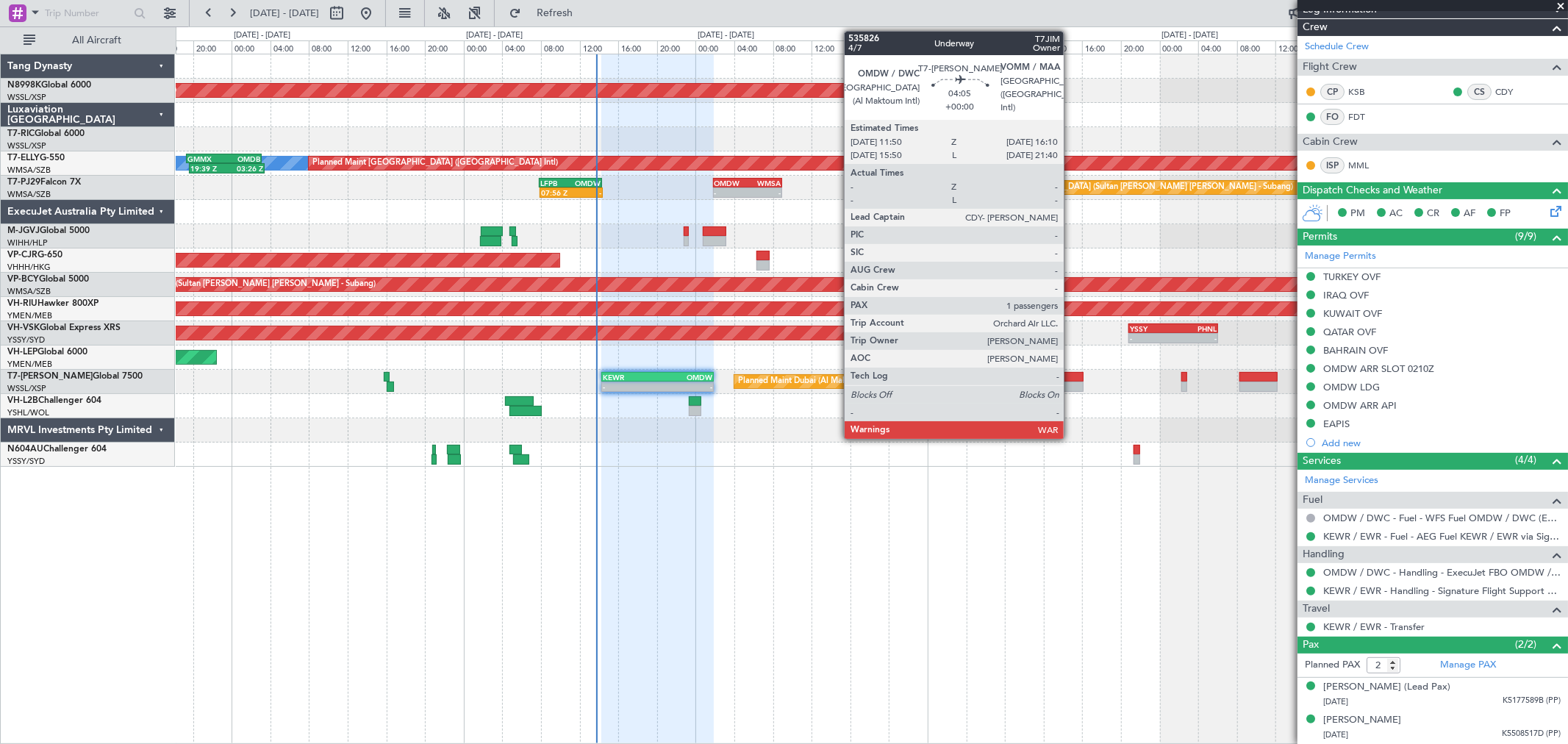
click at [1071, 380] on div at bounding box center [1062, 376] width 42 height 10
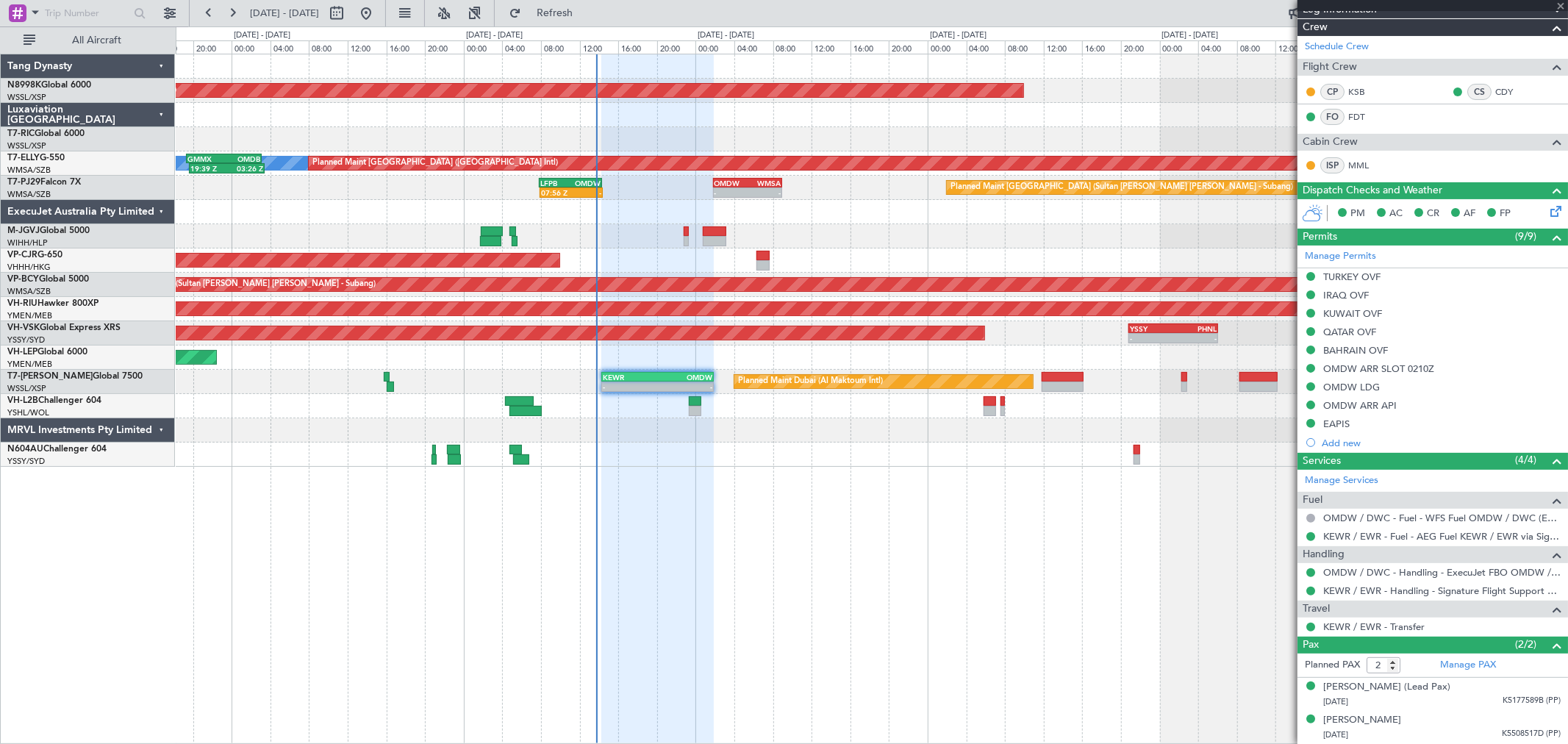
type input "1"
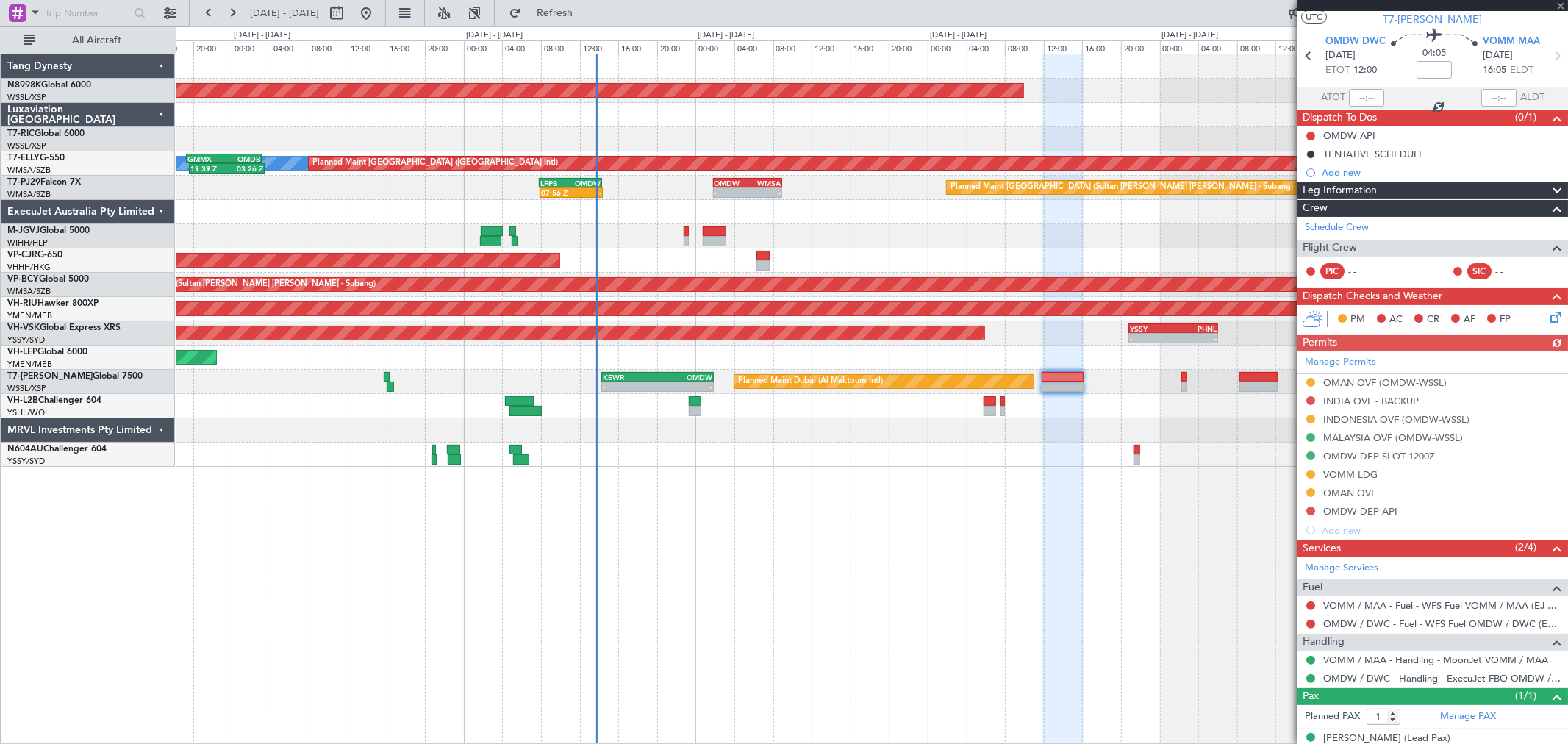
scroll to position [53, 0]
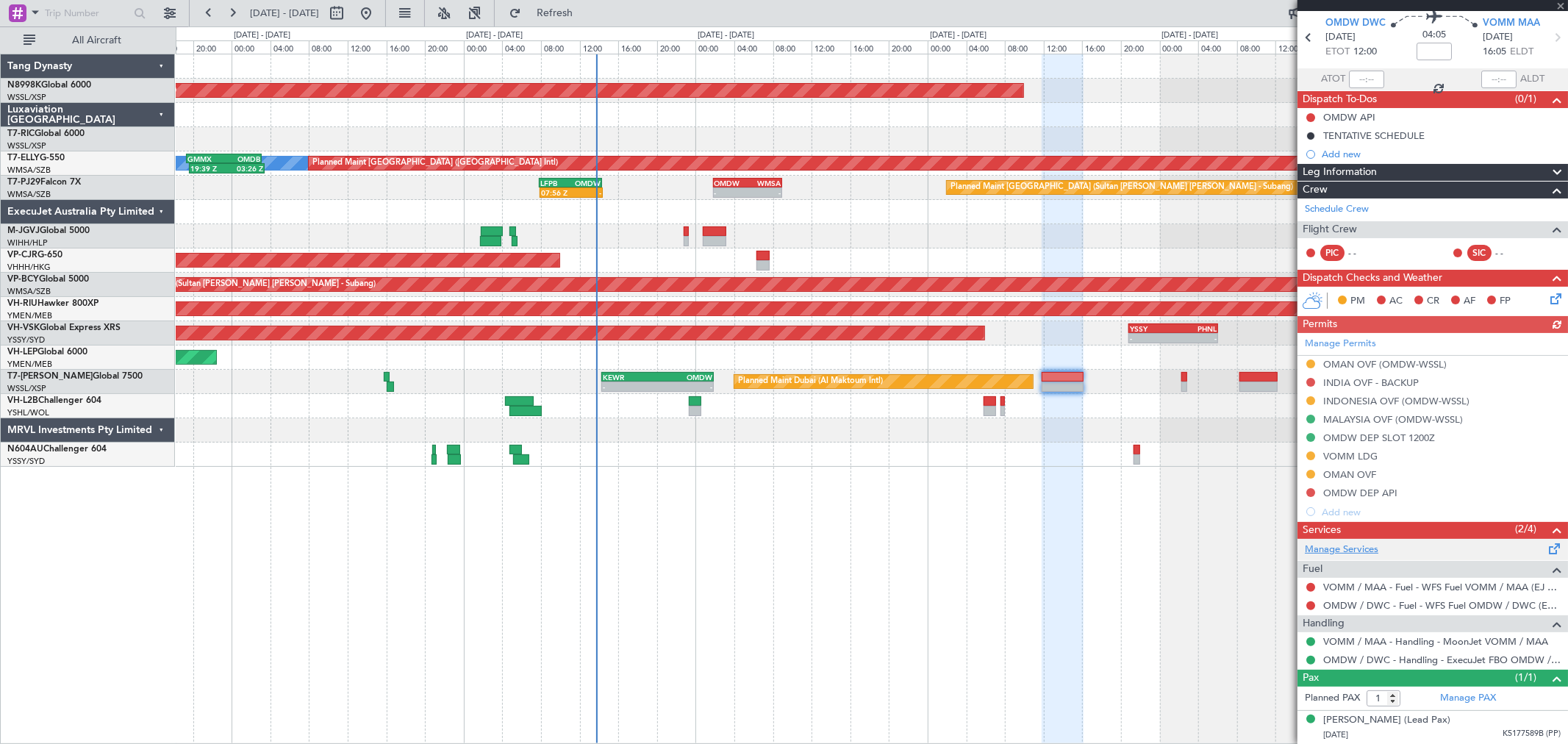
click at [1347, 554] on link "Manage Services" at bounding box center [1341, 550] width 73 height 15
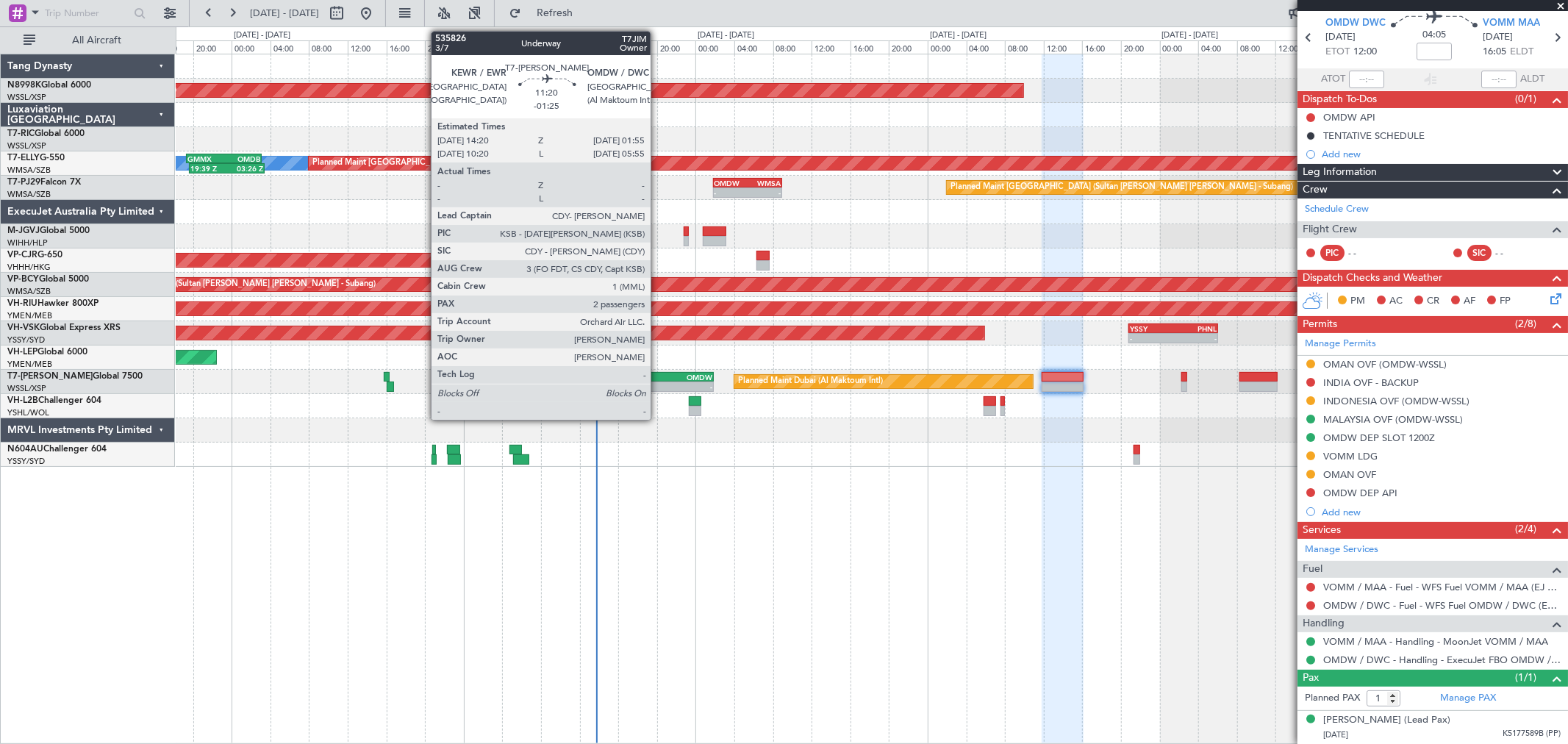
click at [659, 378] on div "OMDW" at bounding box center [685, 376] width 54 height 8
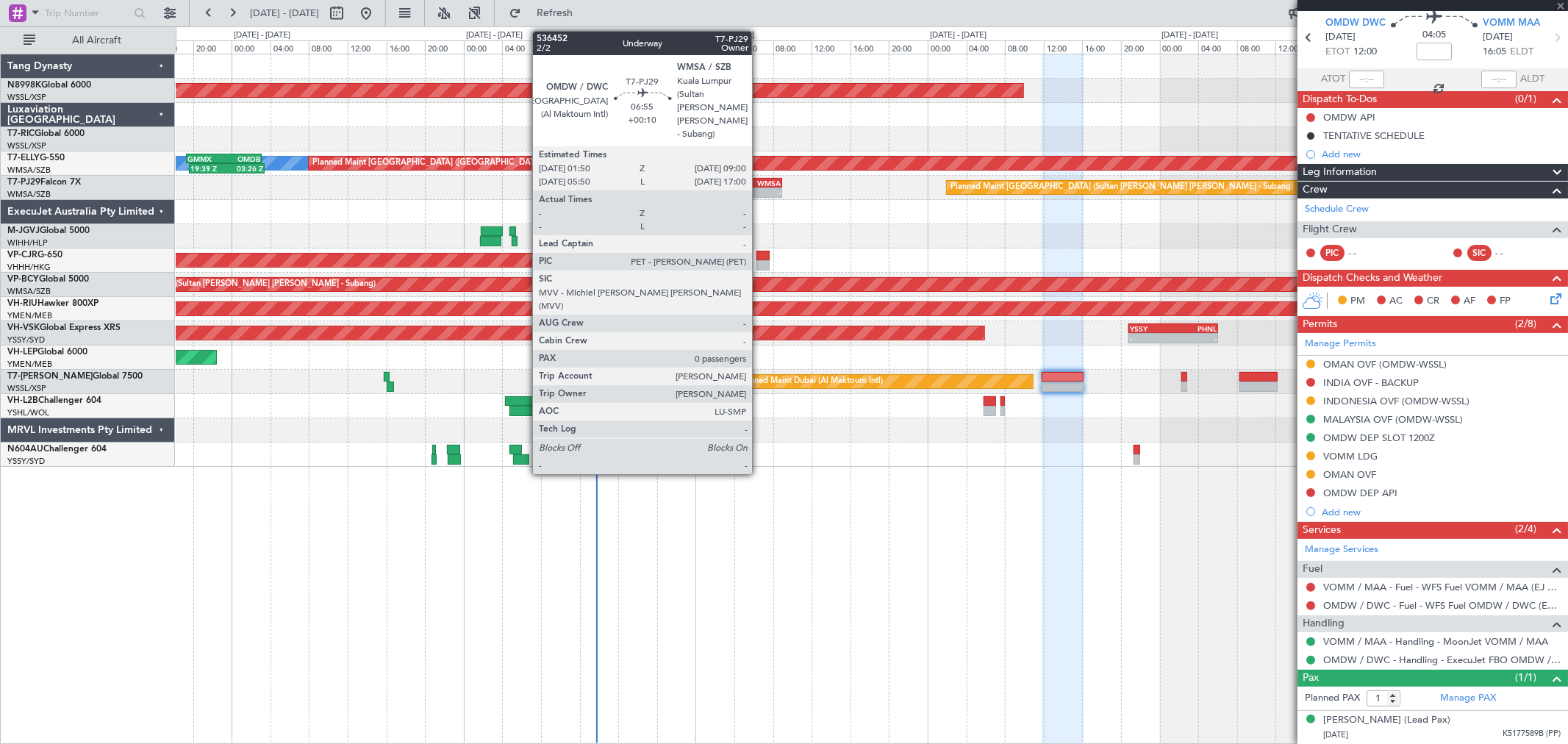
click at [759, 185] on div "WMSA" at bounding box center [764, 182] width 33 height 8
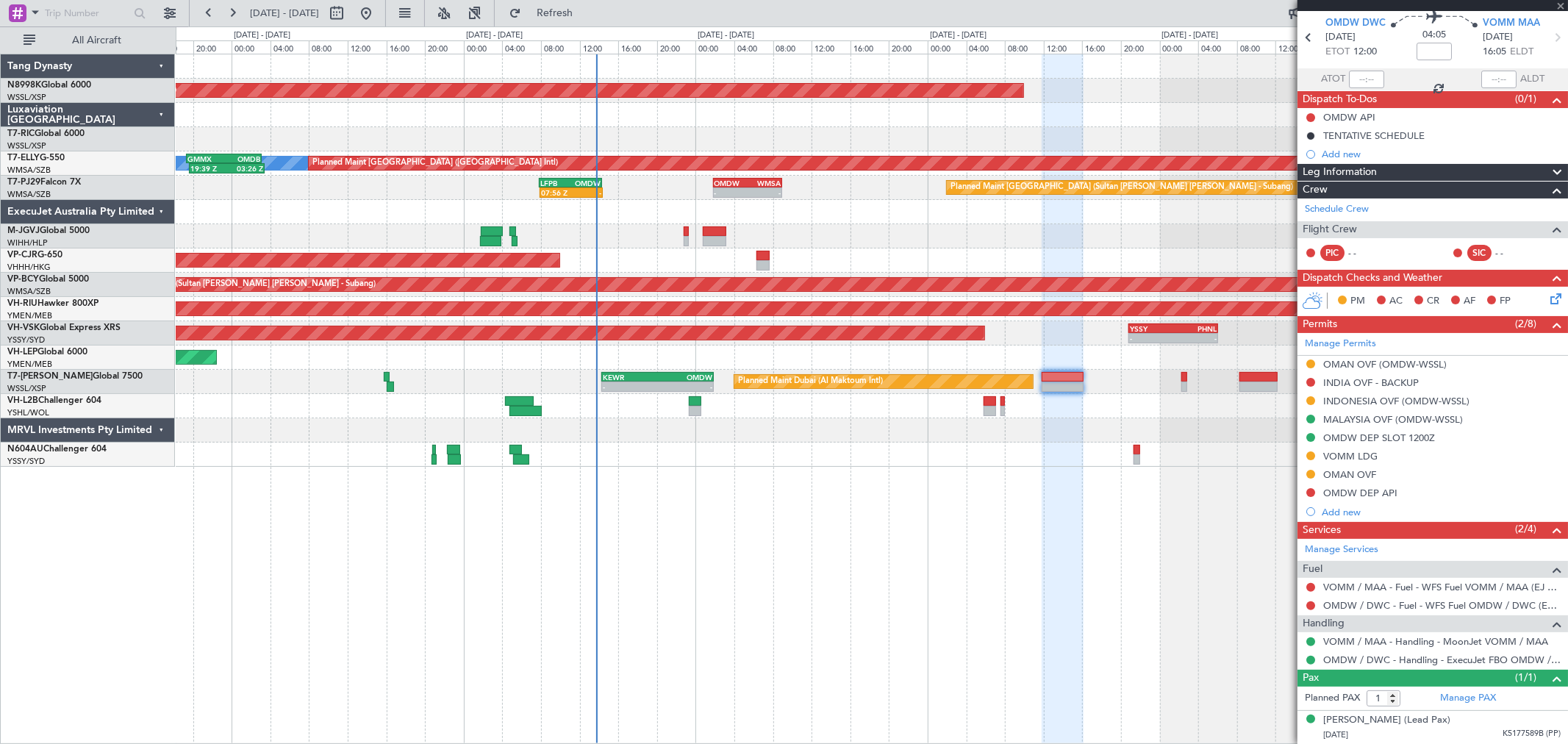
type input "+00:10"
type input "0"
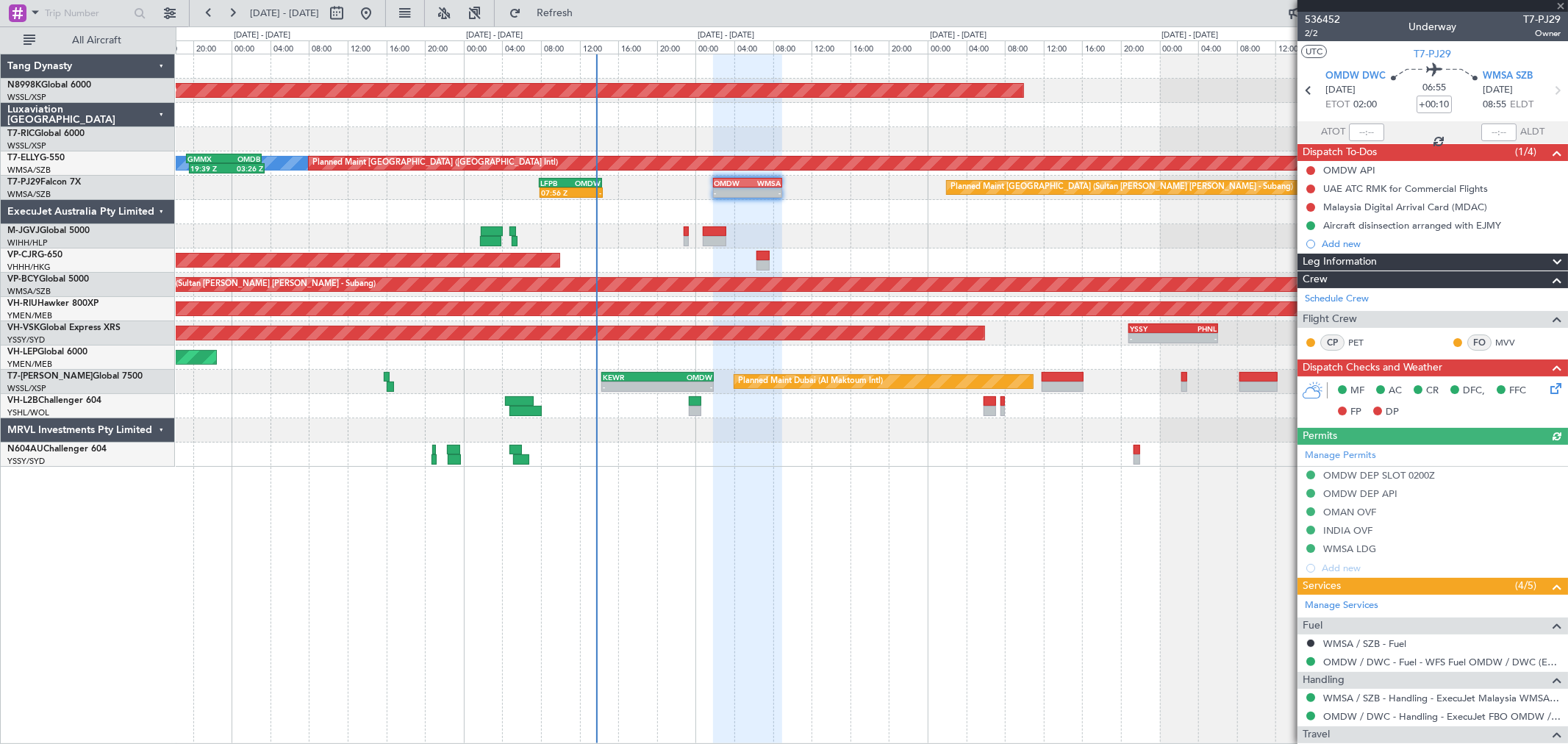
scroll to position [77, 0]
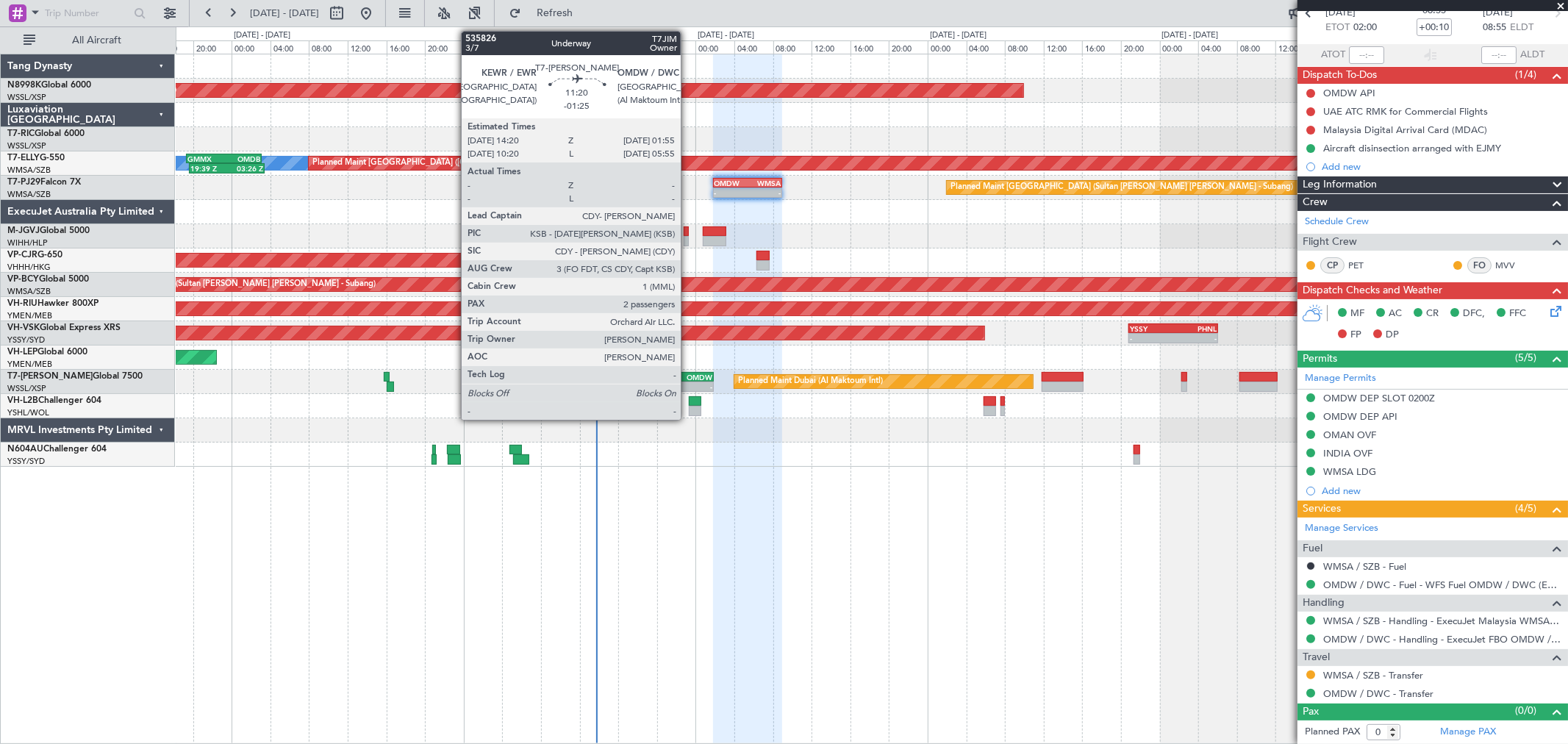
click at [688, 381] on div "- -" at bounding box center [658, 386] width 113 height 10
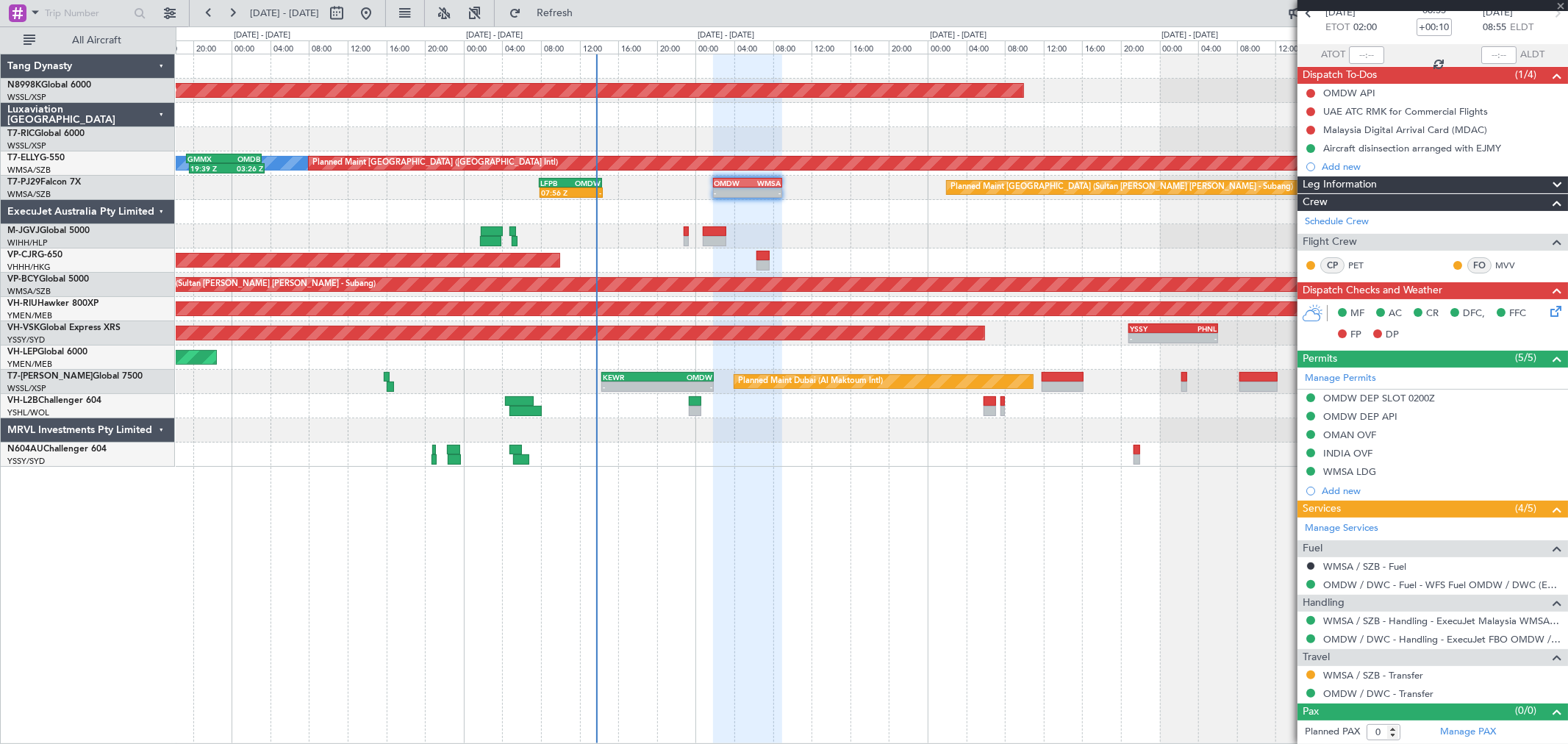
type input "-01:25"
type input "2"
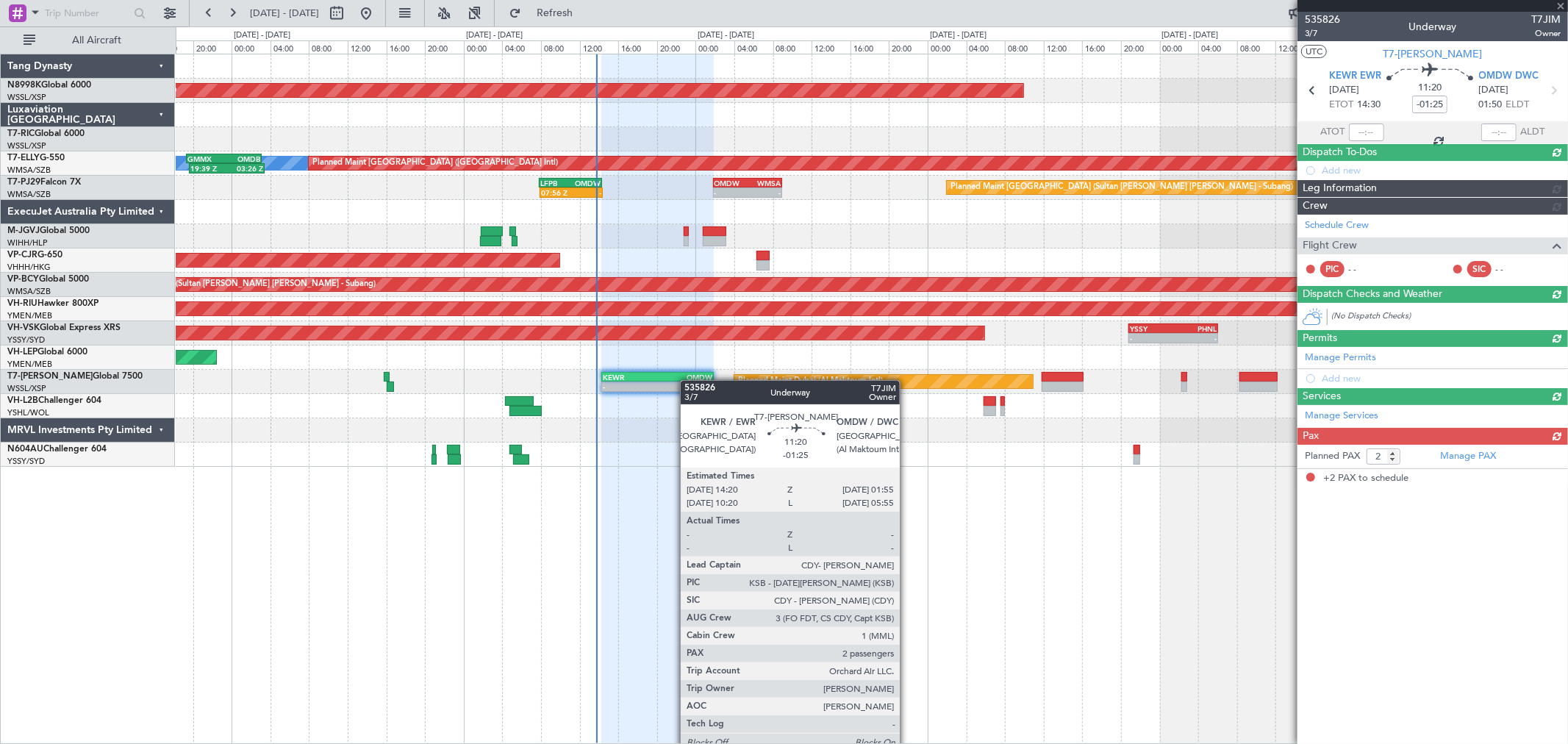
scroll to position [0, 0]
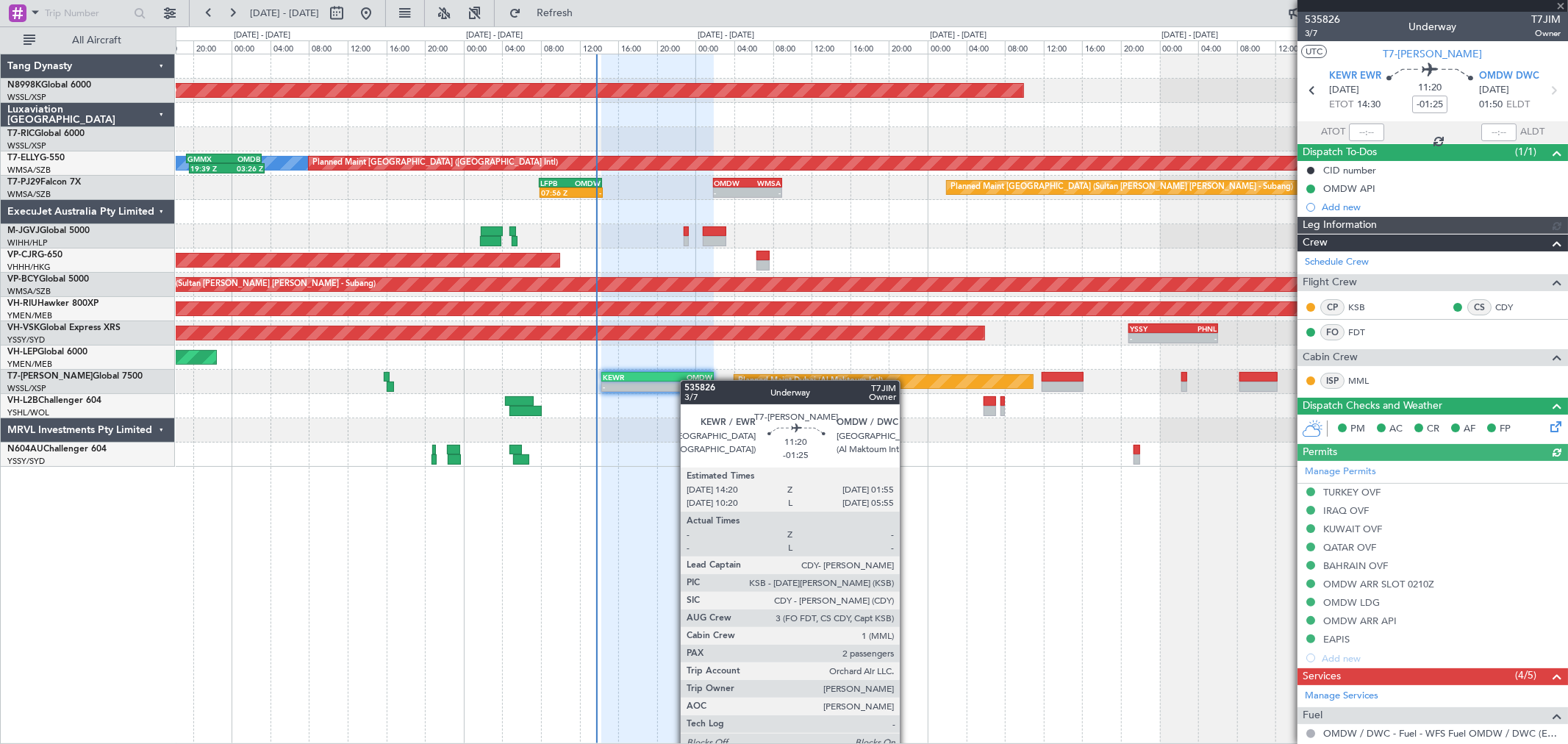
type input "Brien Tan (BTA)"
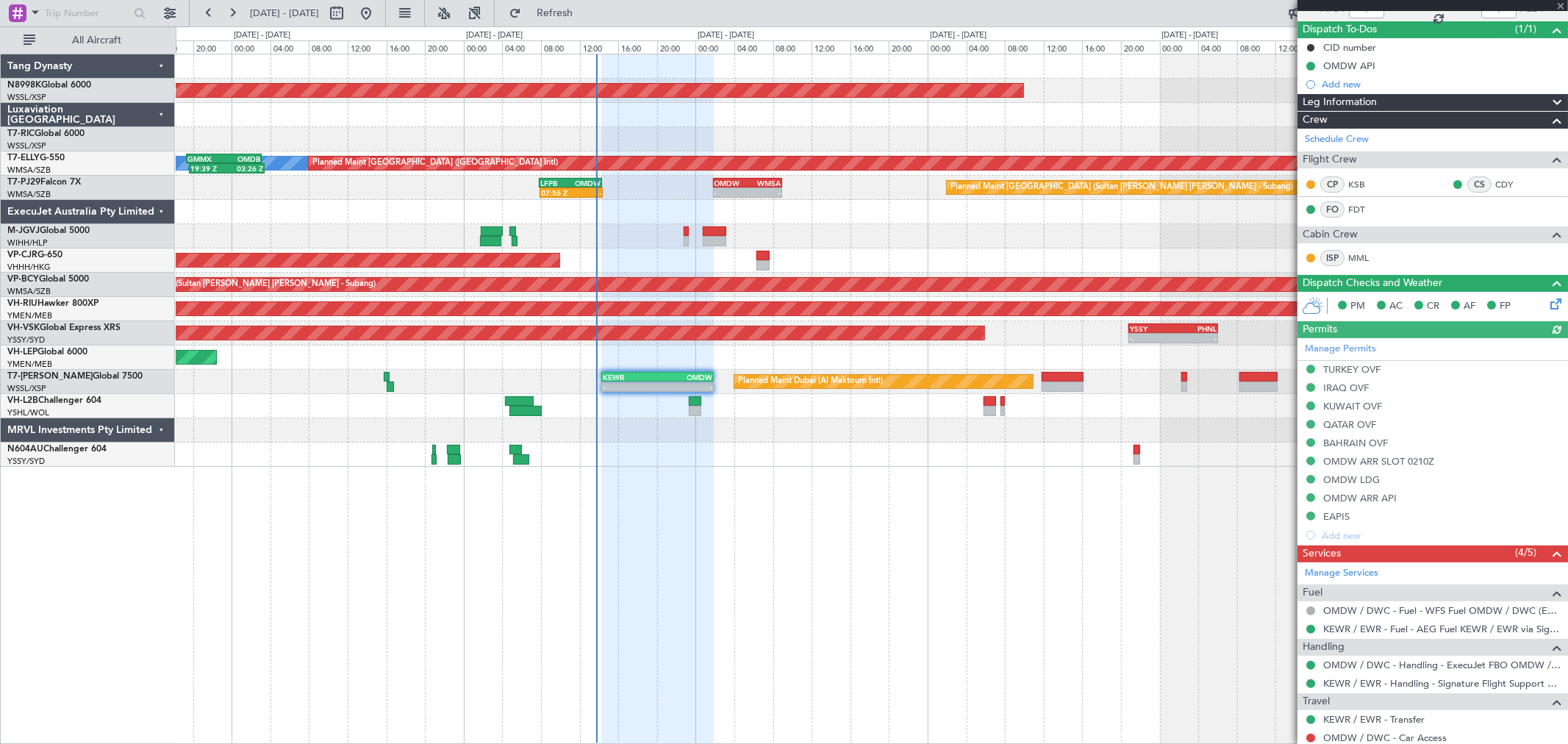
scroll to position [233, 0]
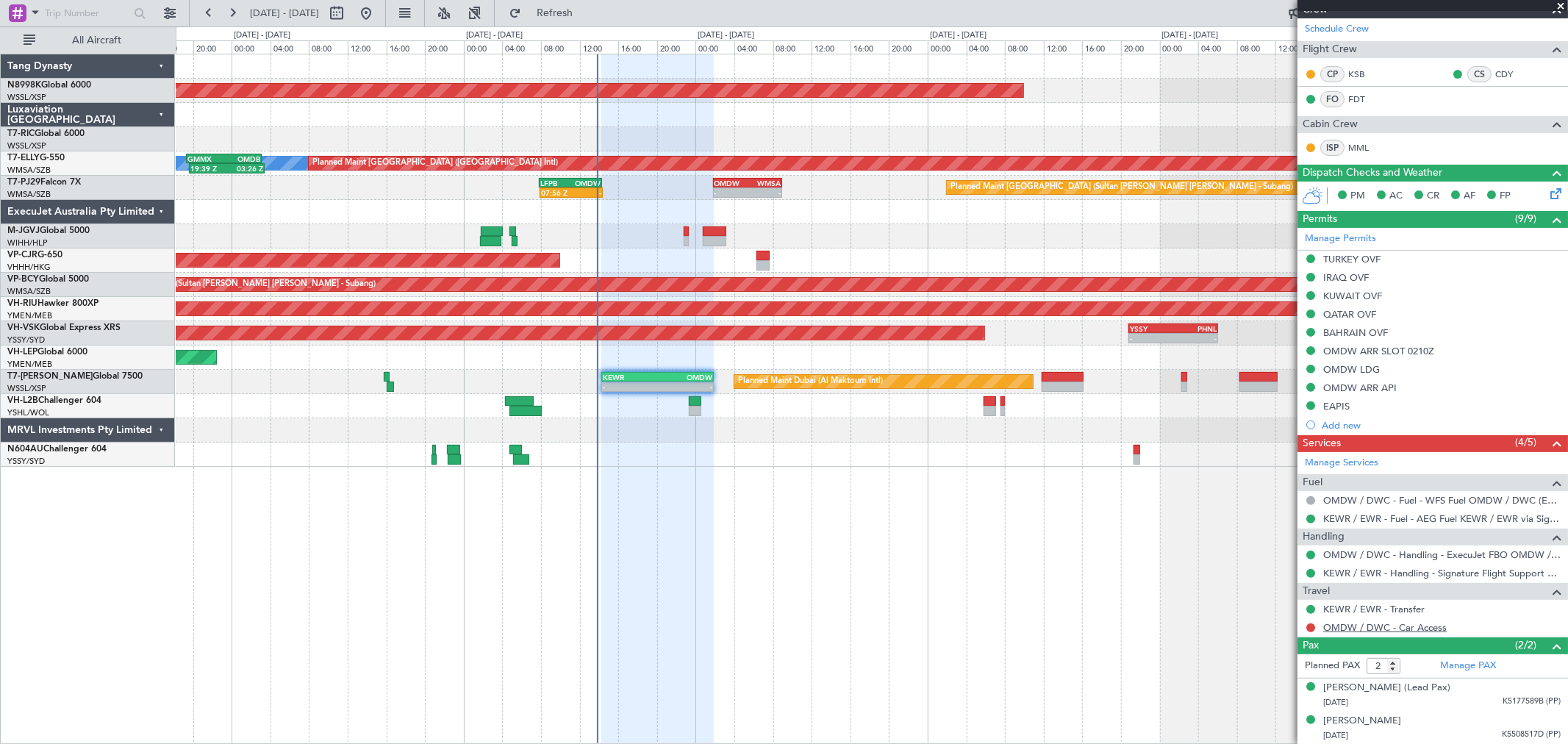
click at [1348, 627] on link "OMDW / DWC - Car Access" at bounding box center [1385, 627] width 124 height 12
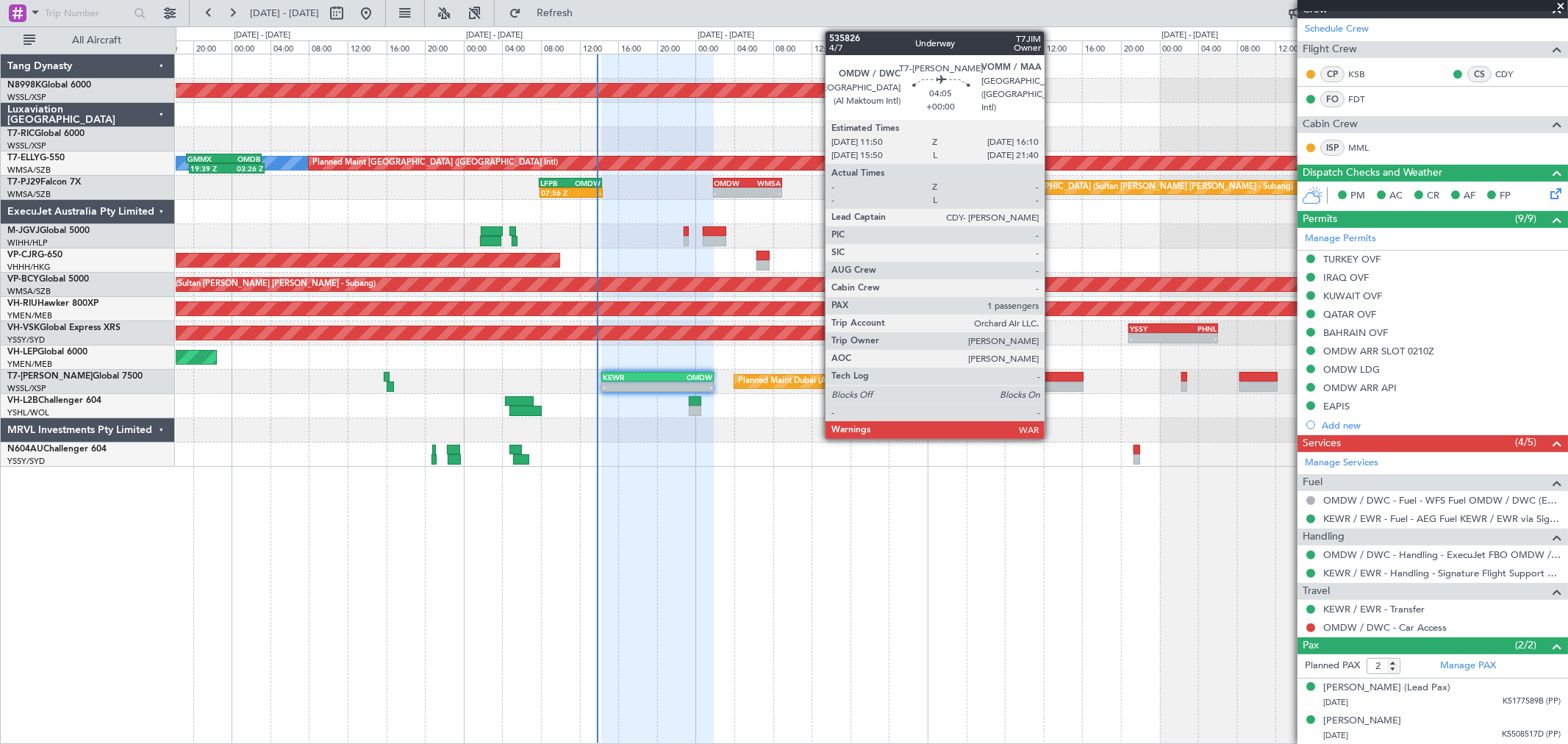
click at [1052, 378] on div at bounding box center [1062, 376] width 42 height 10
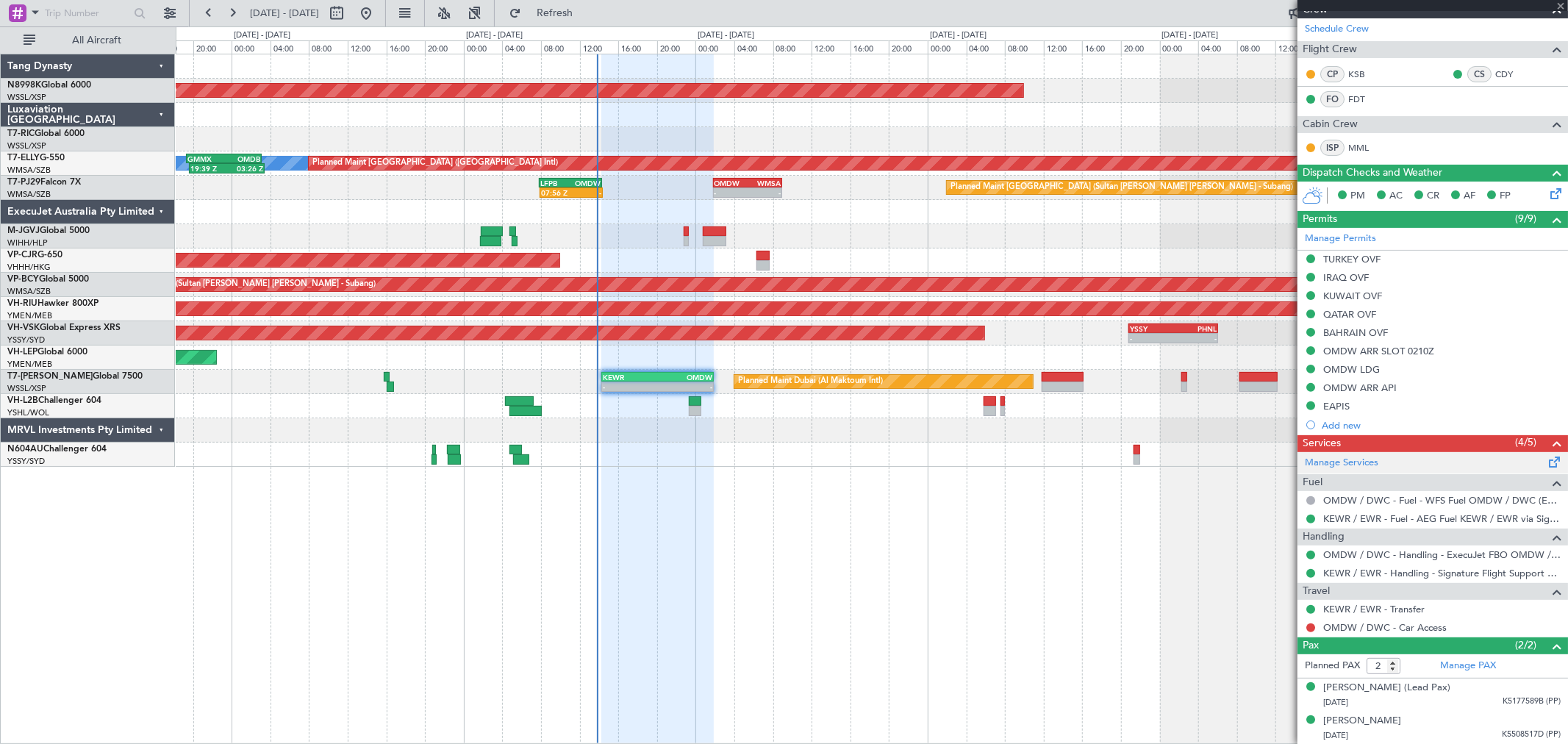
type input "1"
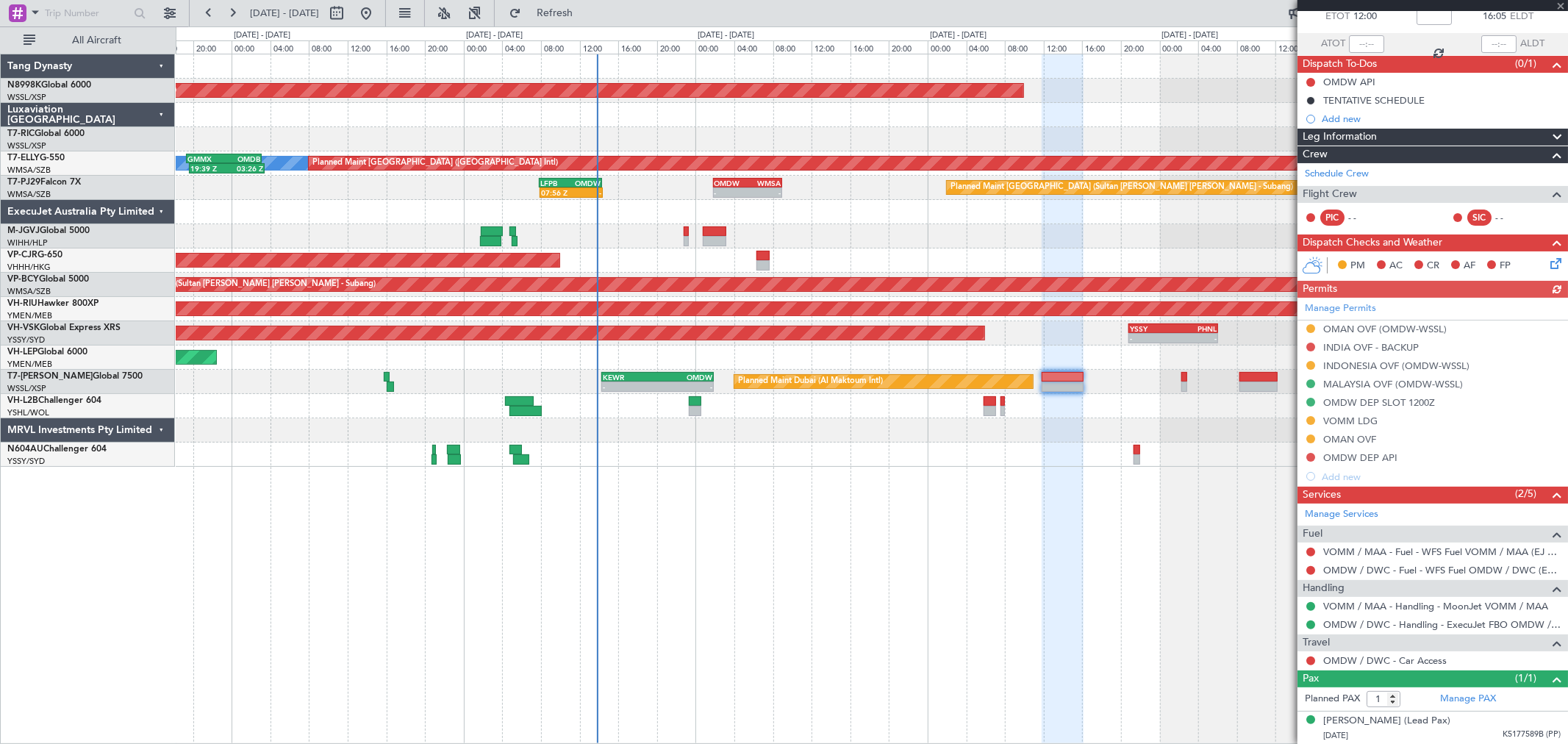
scroll to position [89, 0]
click at [1355, 663] on link "OMDW / DWC - Car Access" at bounding box center [1385, 659] width 124 height 12
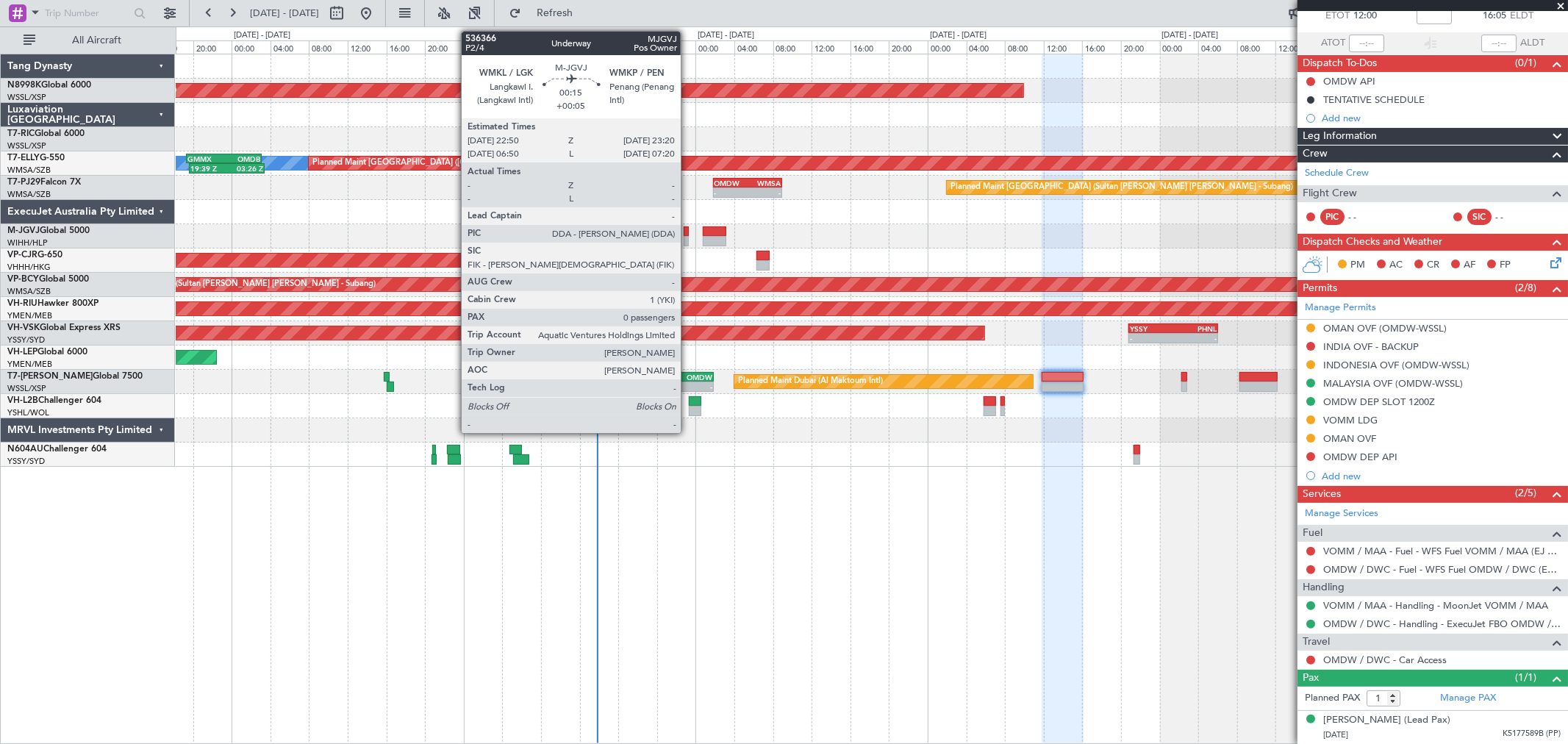
click at [693, 236] on div at bounding box center [871, 236] width 1392 height 24
click at [686, 237] on div at bounding box center [685, 240] width 5 height 10
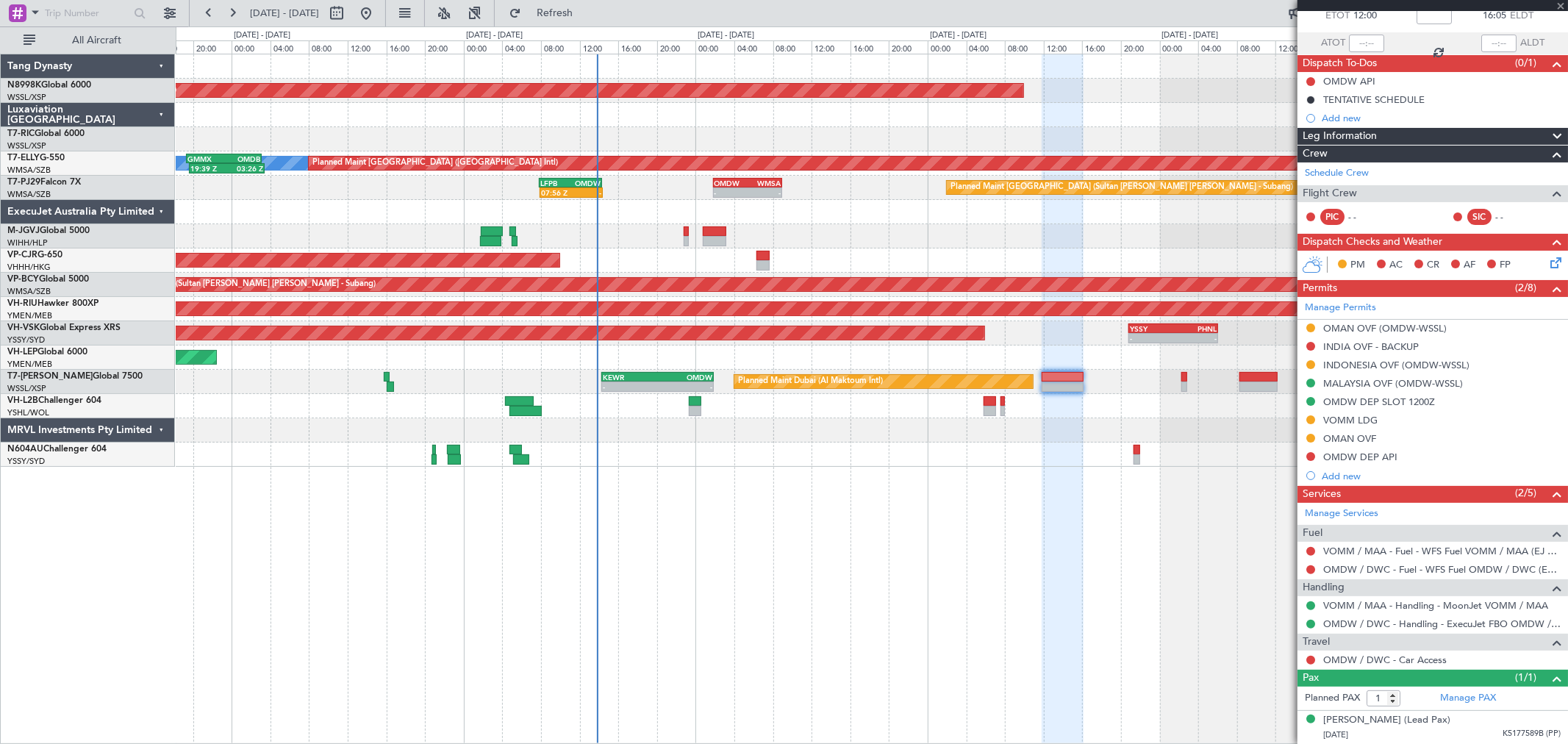
type input "+00:05"
type input "0"
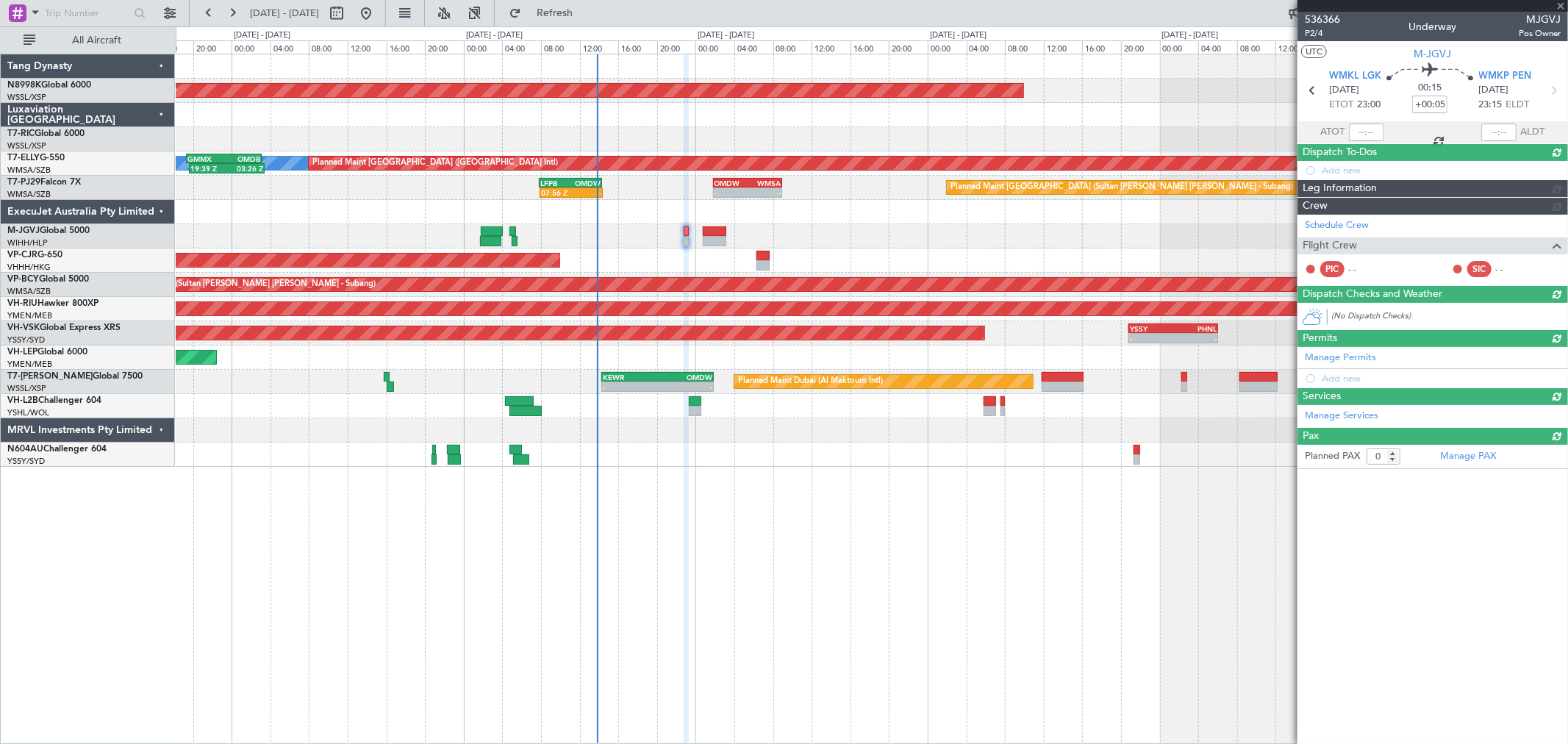
scroll to position [0, 0]
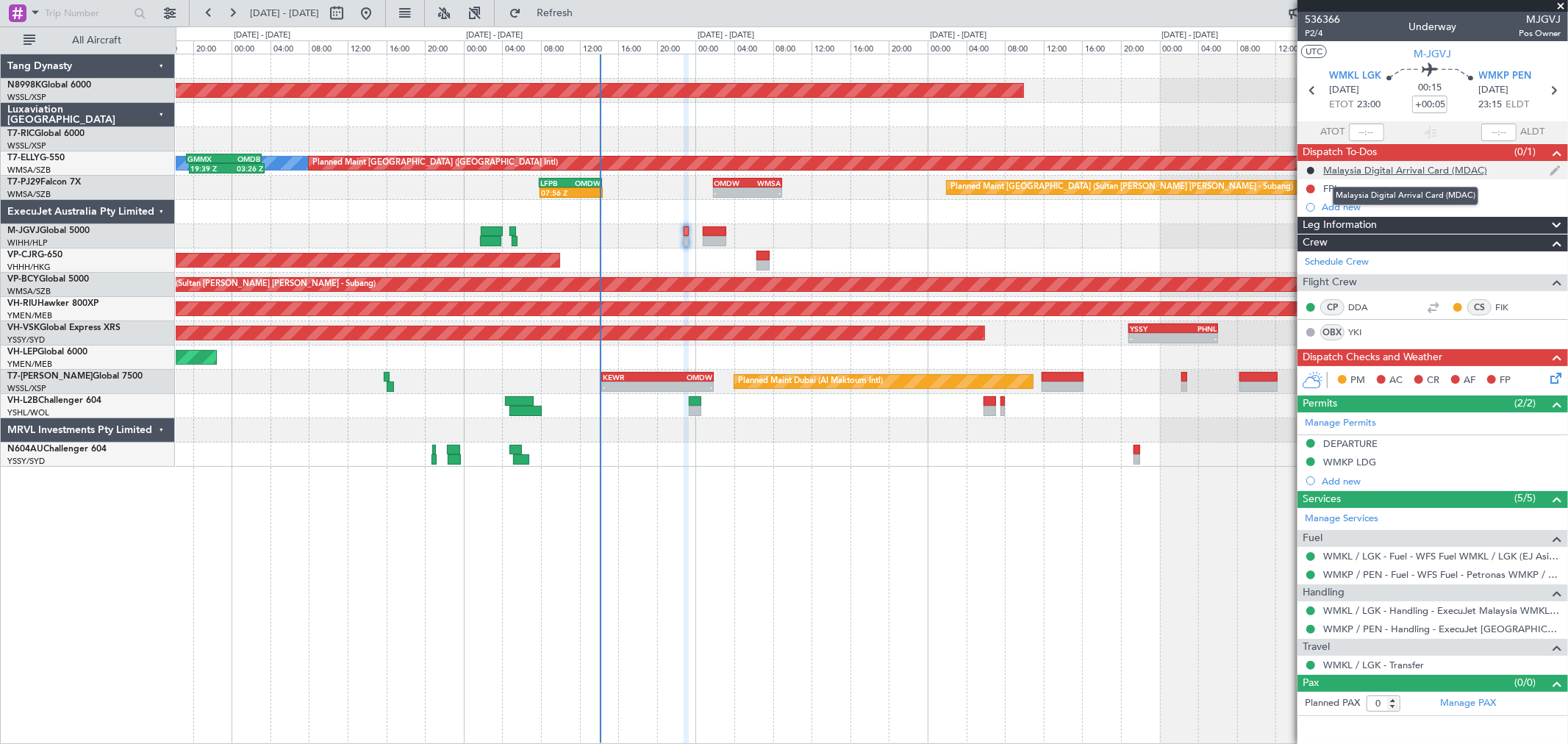
click at [1377, 170] on div "Malaysia Digital Arrival Card (MDAC)" at bounding box center [1405, 170] width 164 height 12
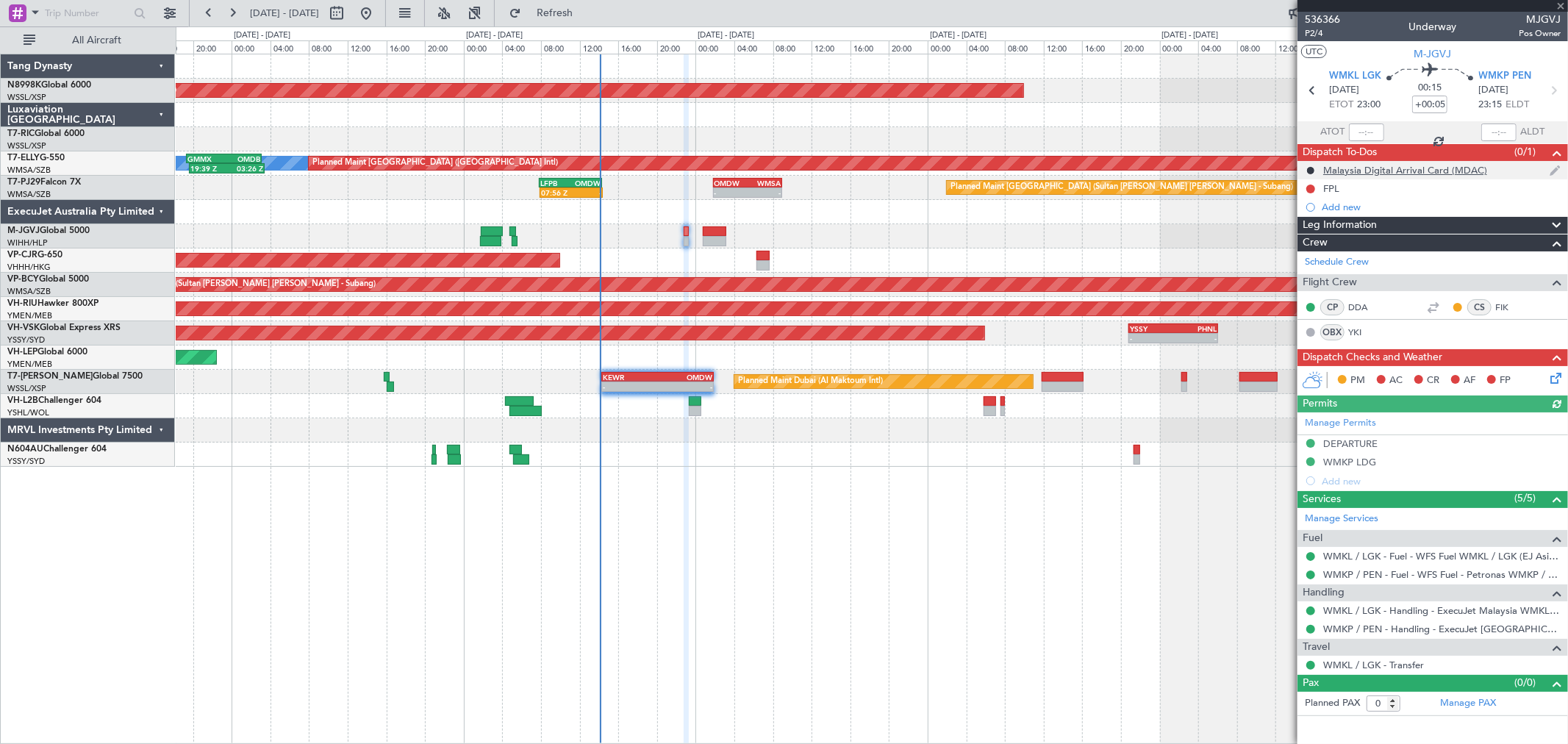
click at [1402, 173] on div "Malaysia Digital Arrival Card (MDAC)" at bounding box center [1405, 170] width 164 height 12
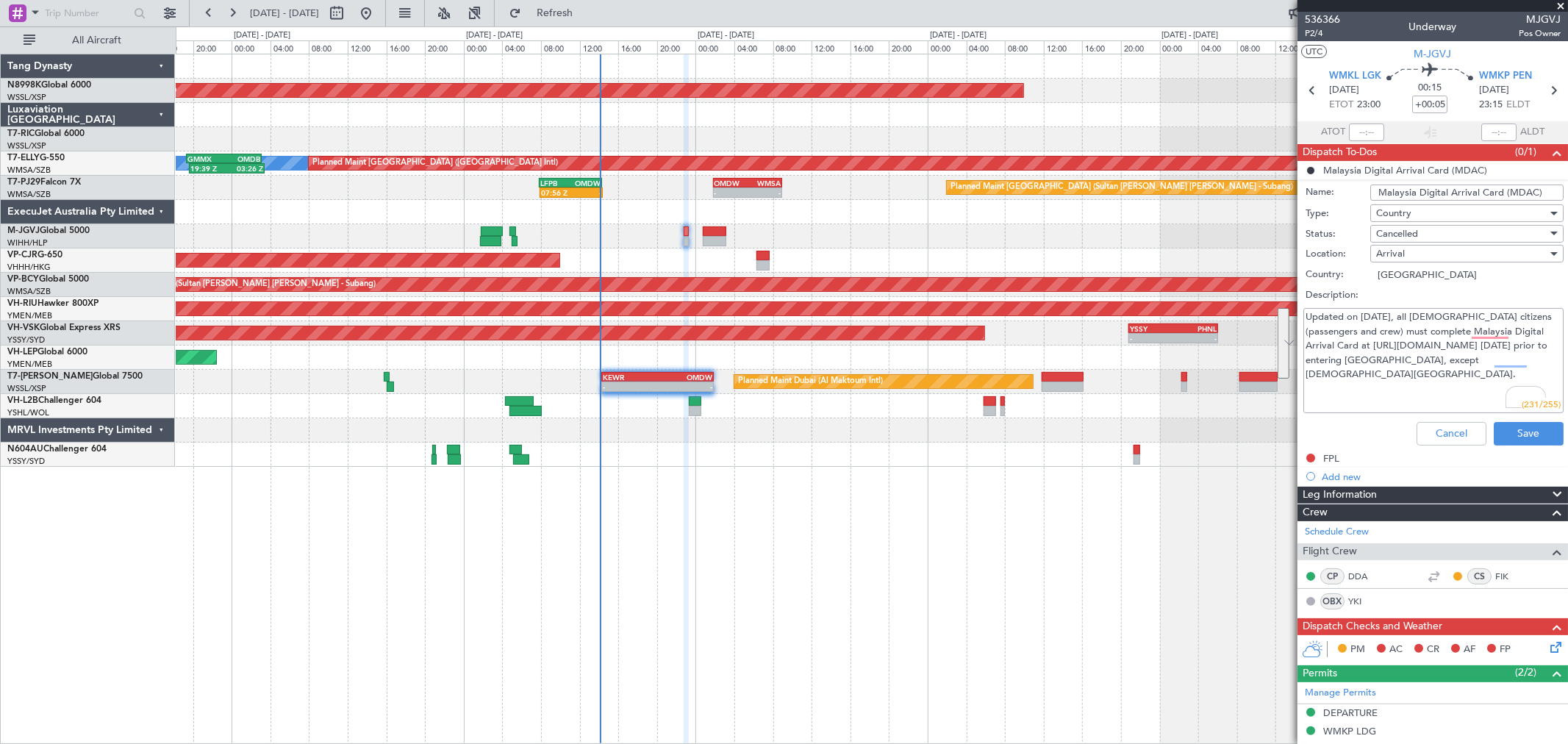
drag, startPoint x: 1417, startPoint y: 311, endPoint x: 1385, endPoint y: 377, distance: 73.3
click at [1385, 377] on textarea "Updated on 01 Jan 2024, all foreign citizens (passengers and crew) must complet…" at bounding box center [1433, 360] width 260 height 105
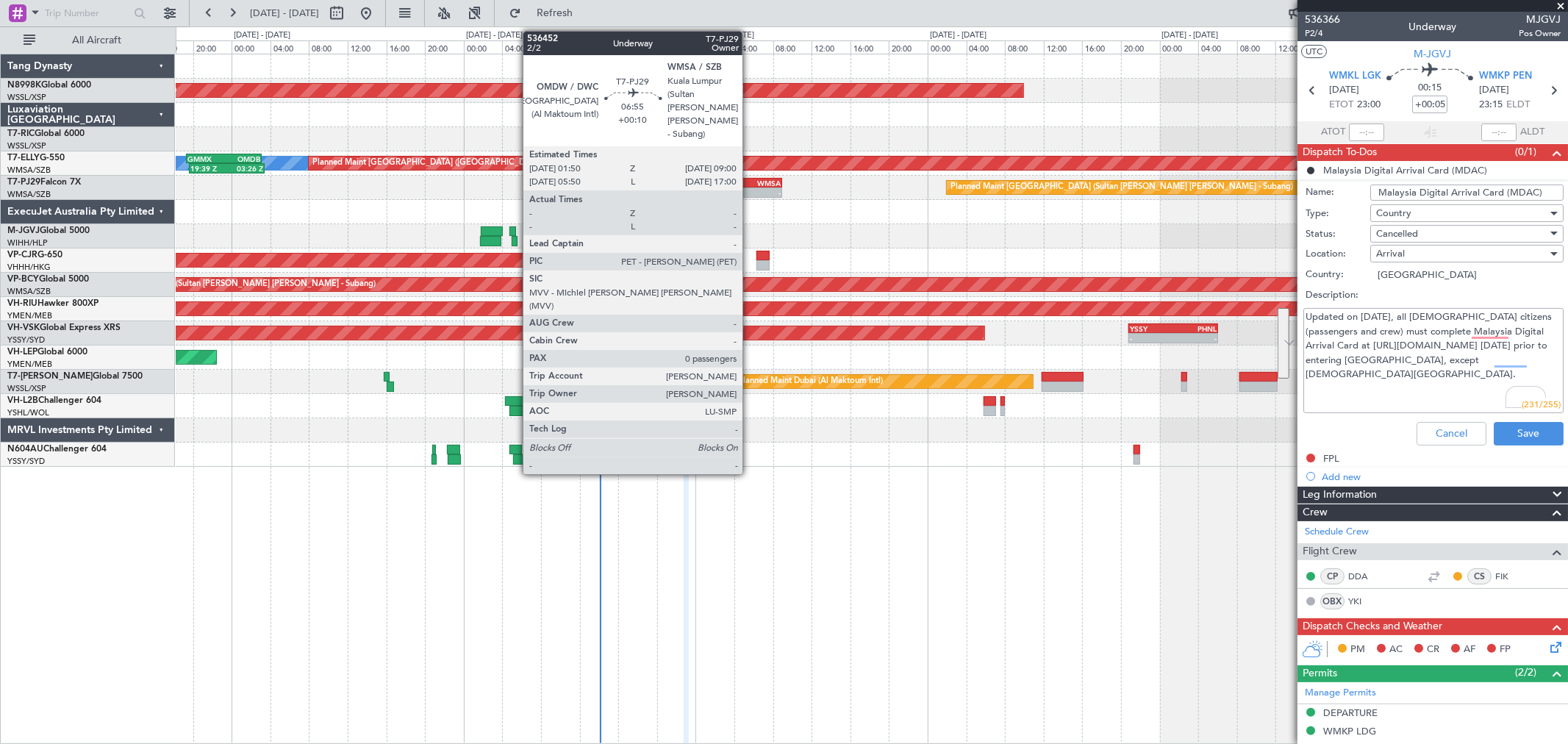
click at [754, 185] on div "WMSA" at bounding box center [764, 182] width 33 height 8
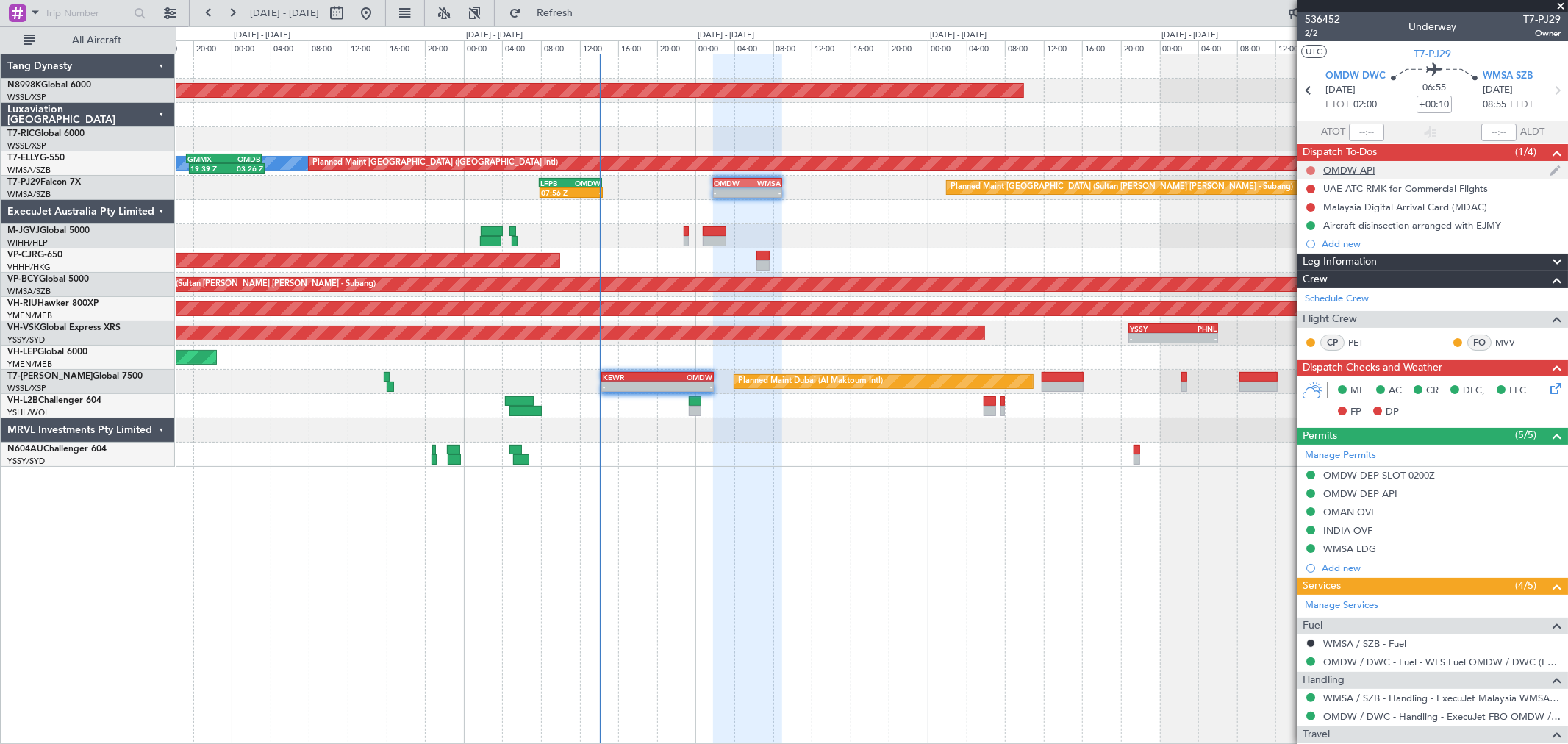
click at [1308, 173] on button at bounding box center [1310, 170] width 8 height 8
click at [1317, 234] on span "Completed" at bounding box center [1317, 235] width 49 height 15
click at [1310, 189] on button at bounding box center [1310, 189] width 8 height 8
click at [1303, 276] on span "Cancelled" at bounding box center [1314, 276] width 42 height 15
click at [1365, 206] on div "Malaysia Digital Arrival Card (MDAC)" at bounding box center [1405, 206] width 164 height 12
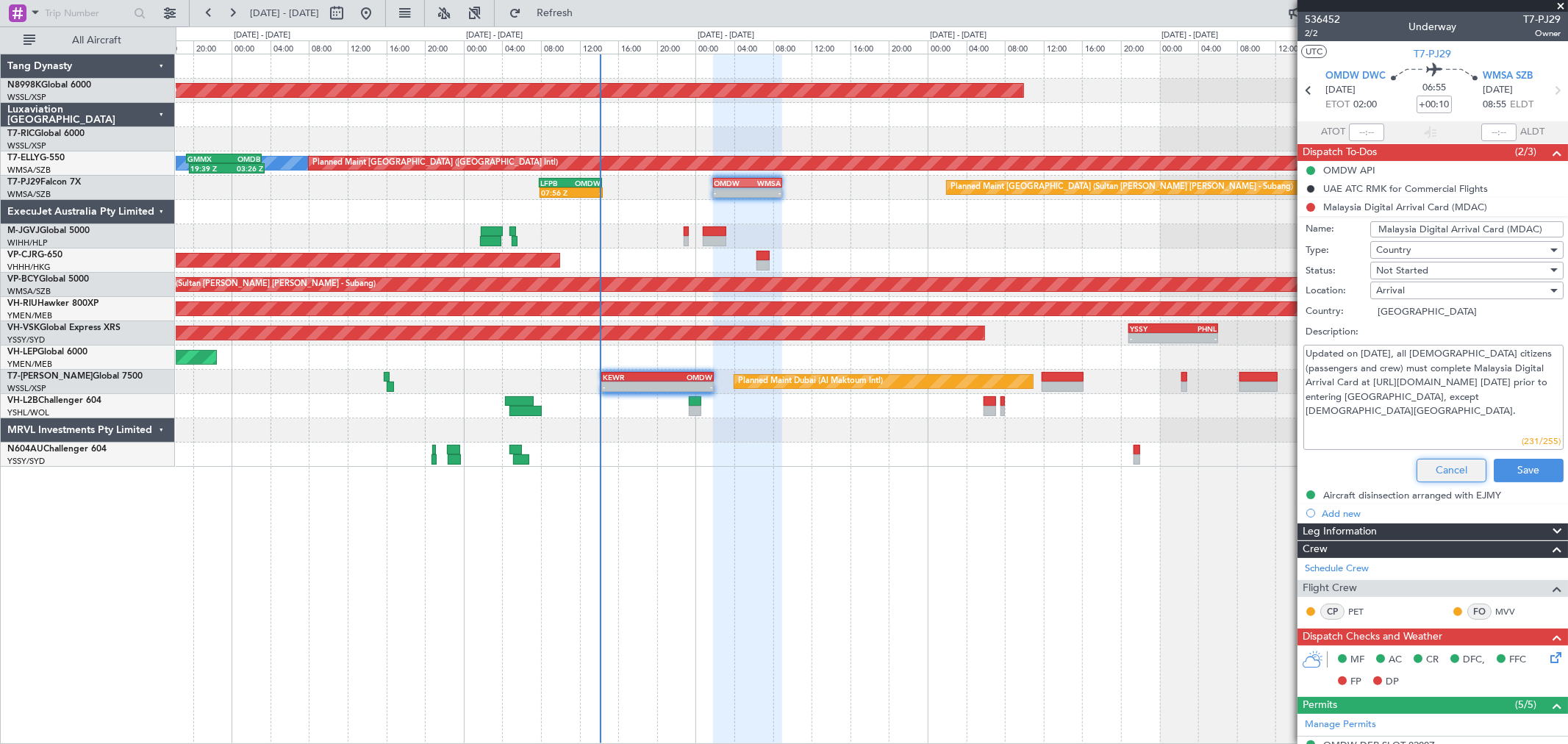
click at [1460, 472] on button "Cancel" at bounding box center [1451, 470] width 69 height 23
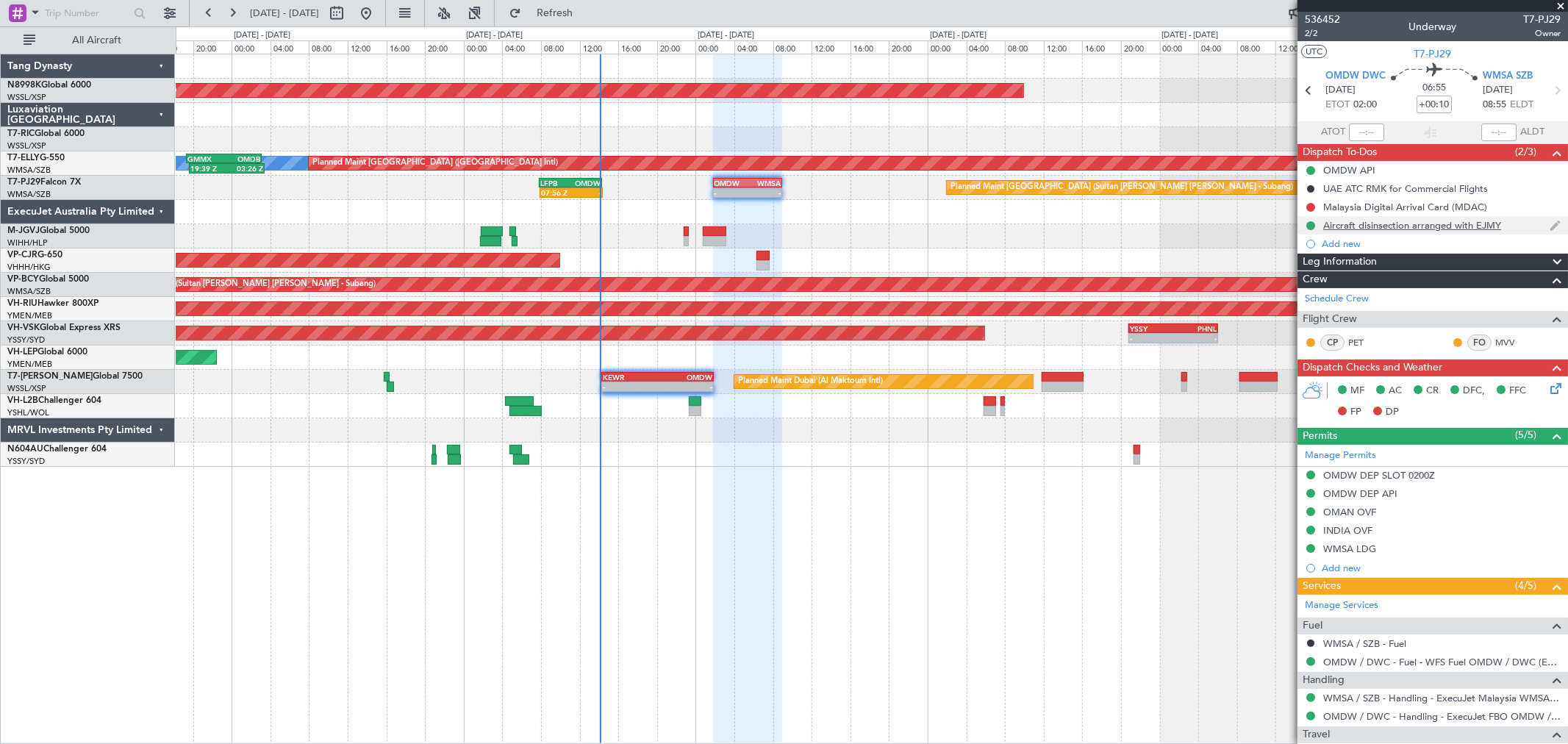
click at [1427, 224] on div "Aircraft disinsection arranged with EJMY" at bounding box center [1412, 224] width 178 height 12
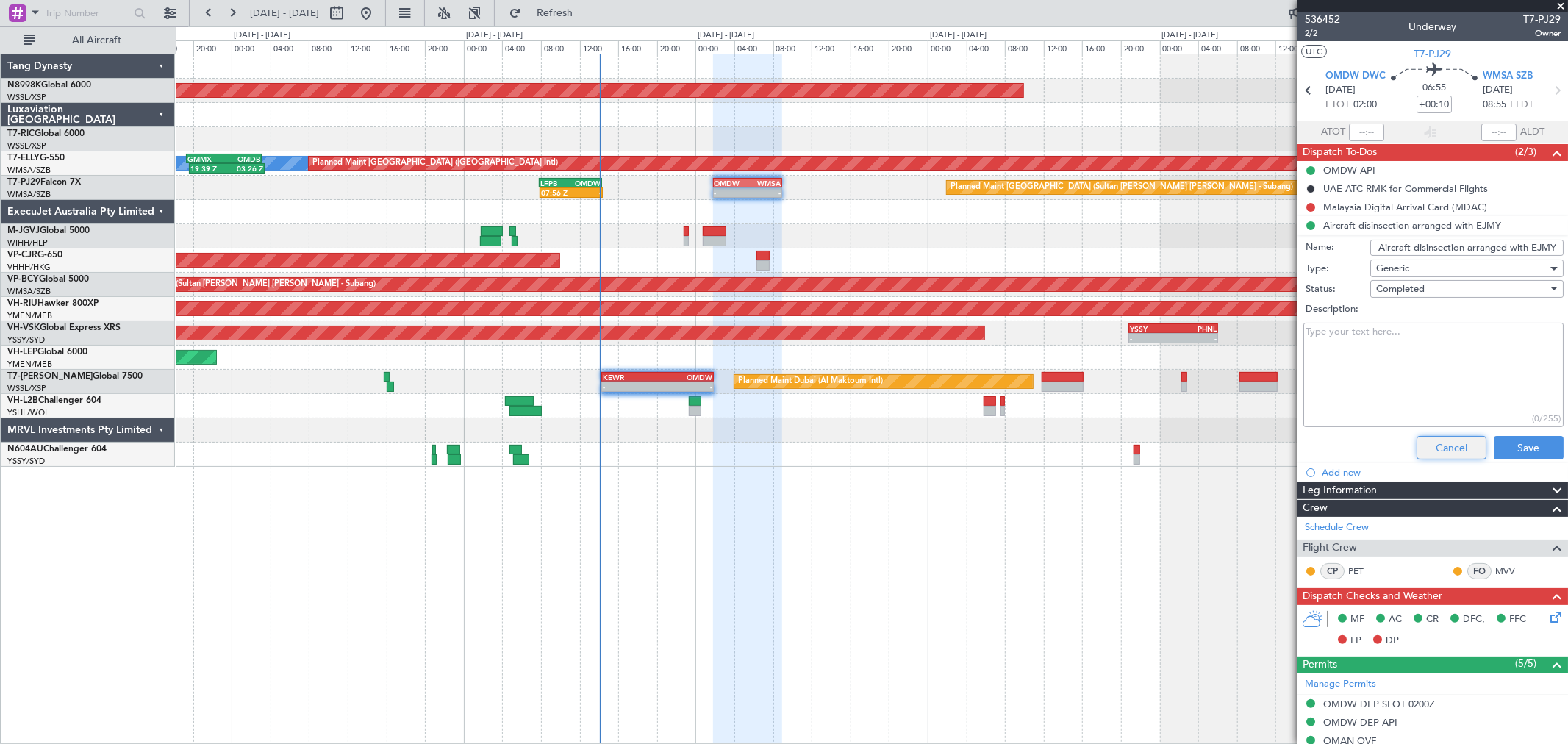
click at [1439, 446] on button "Cancel" at bounding box center [1451, 447] width 69 height 23
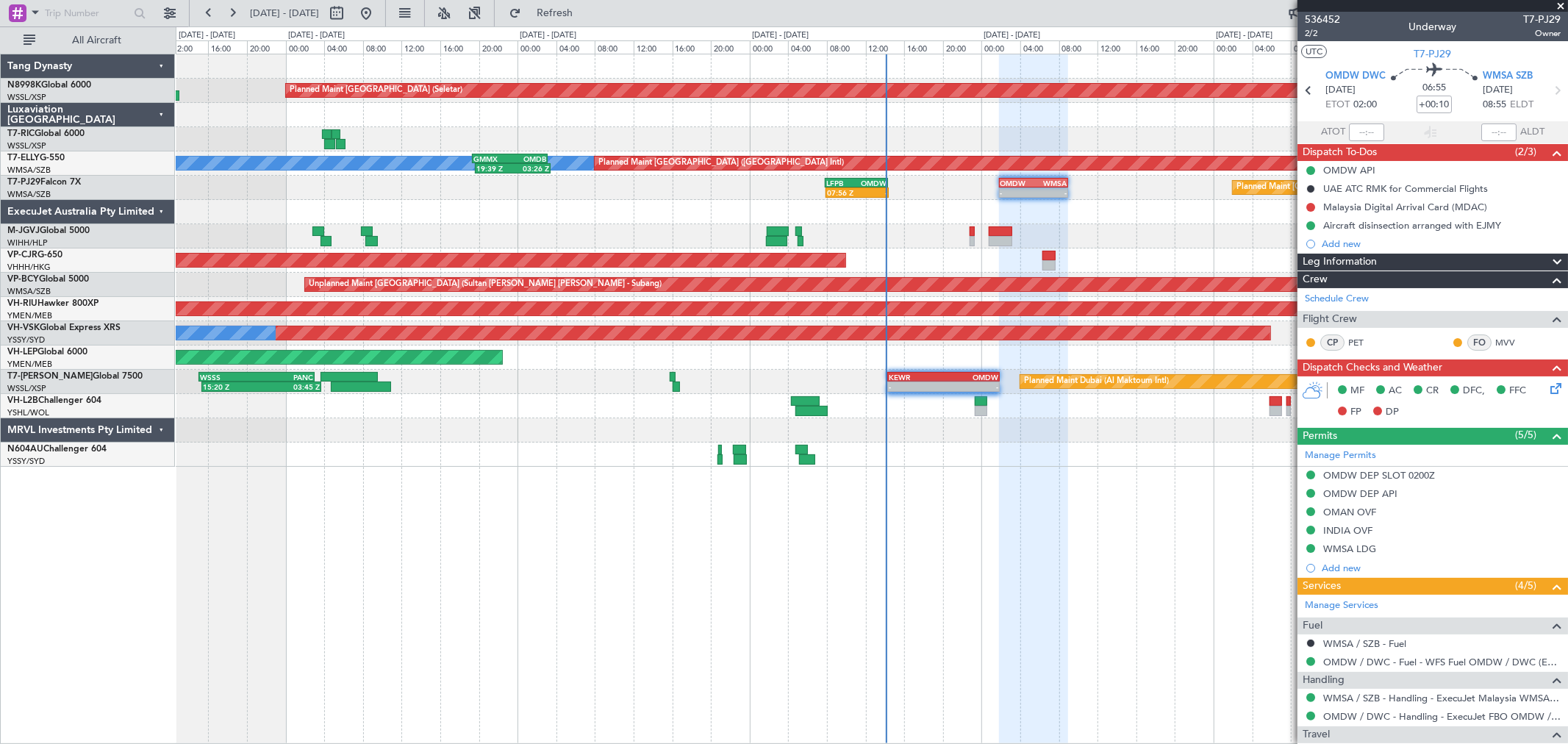
click at [788, 133] on div at bounding box center [871, 139] width 1392 height 24
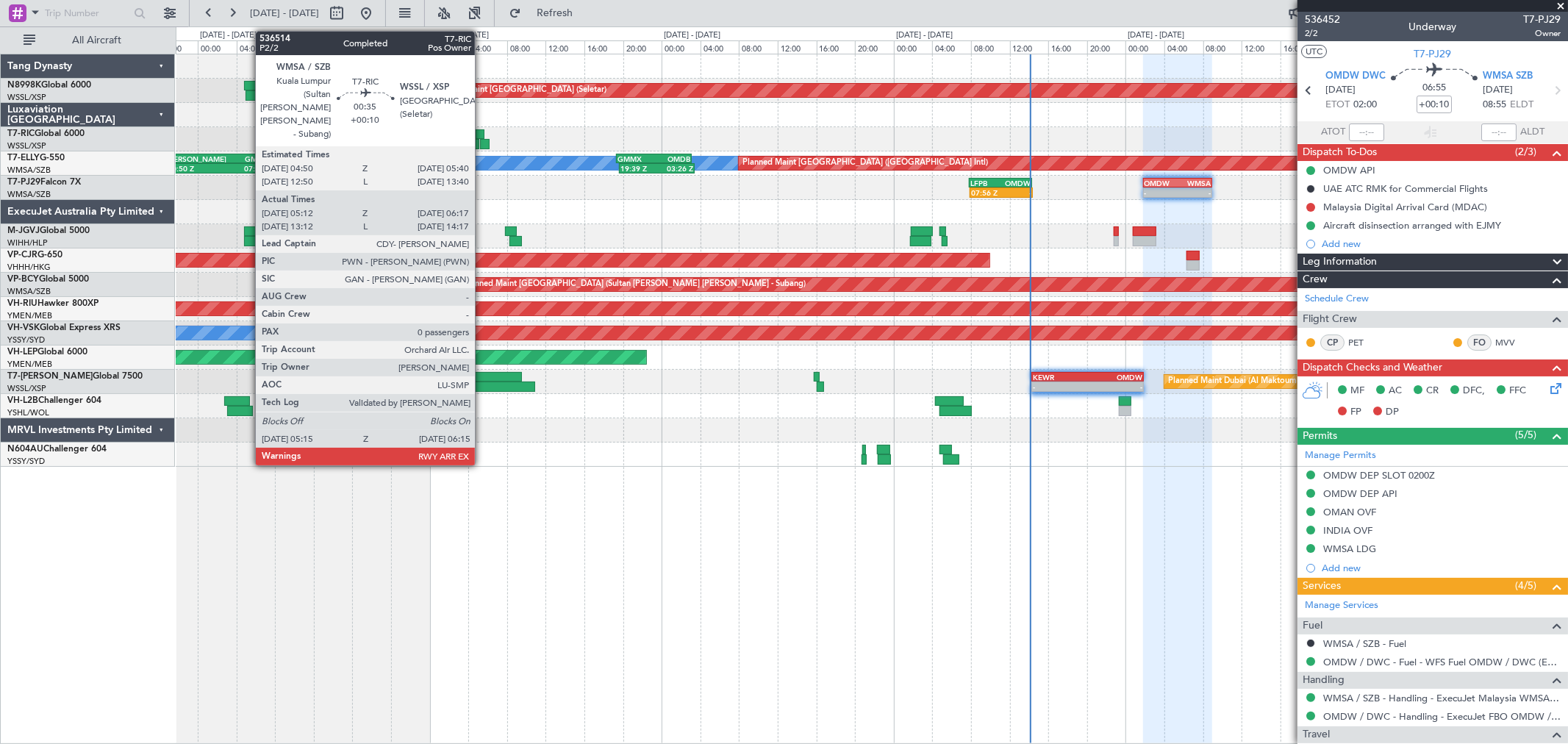
click at [482, 134] on div at bounding box center [480, 134] width 8 height 10
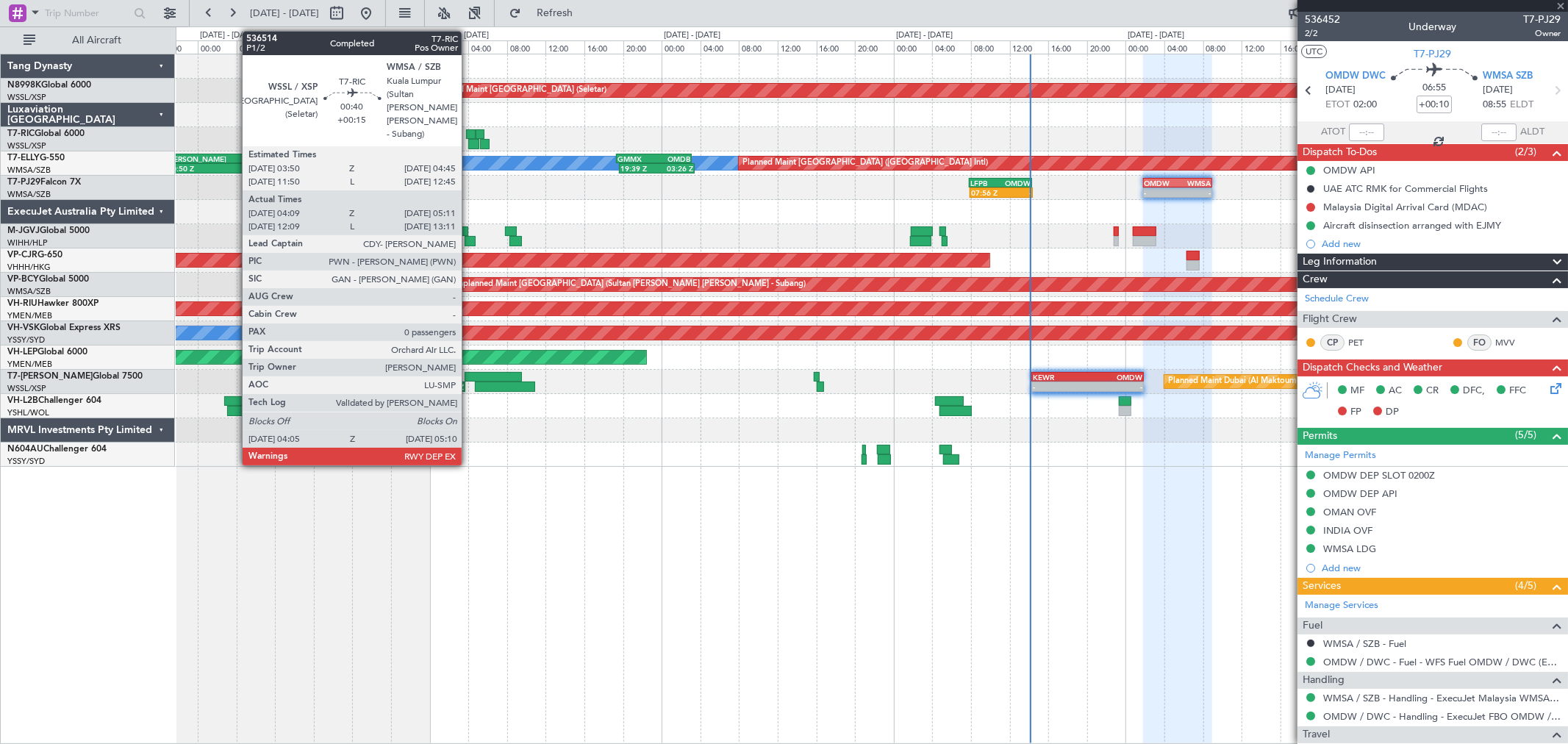
click at [469, 137] on div at bounding box center [471, 134] width 9 height 10
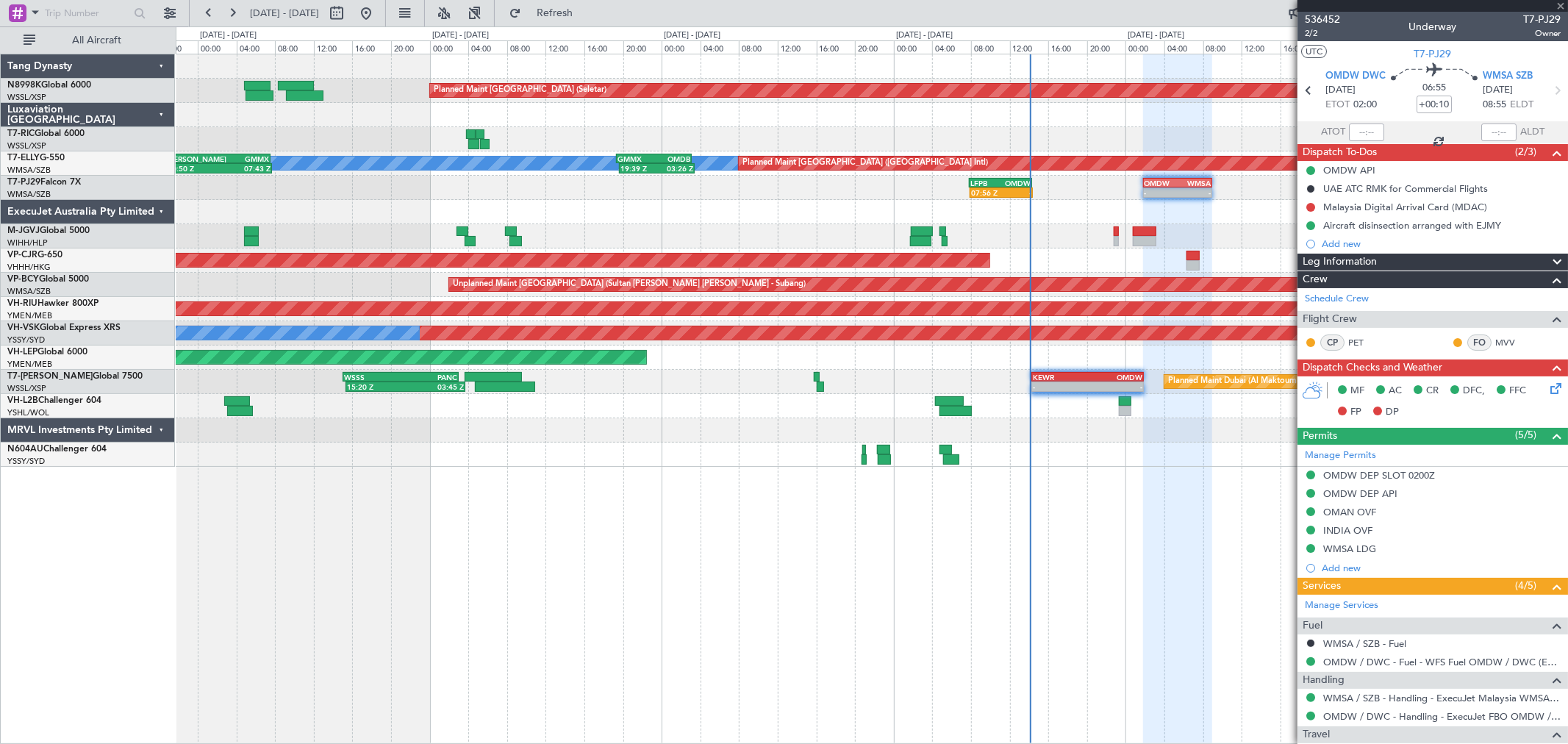
click at [470, 134] on div at bounding box center [471, 134] width 9 height 10
type input "+00:15"
type input "04:19"
type input "05:06"
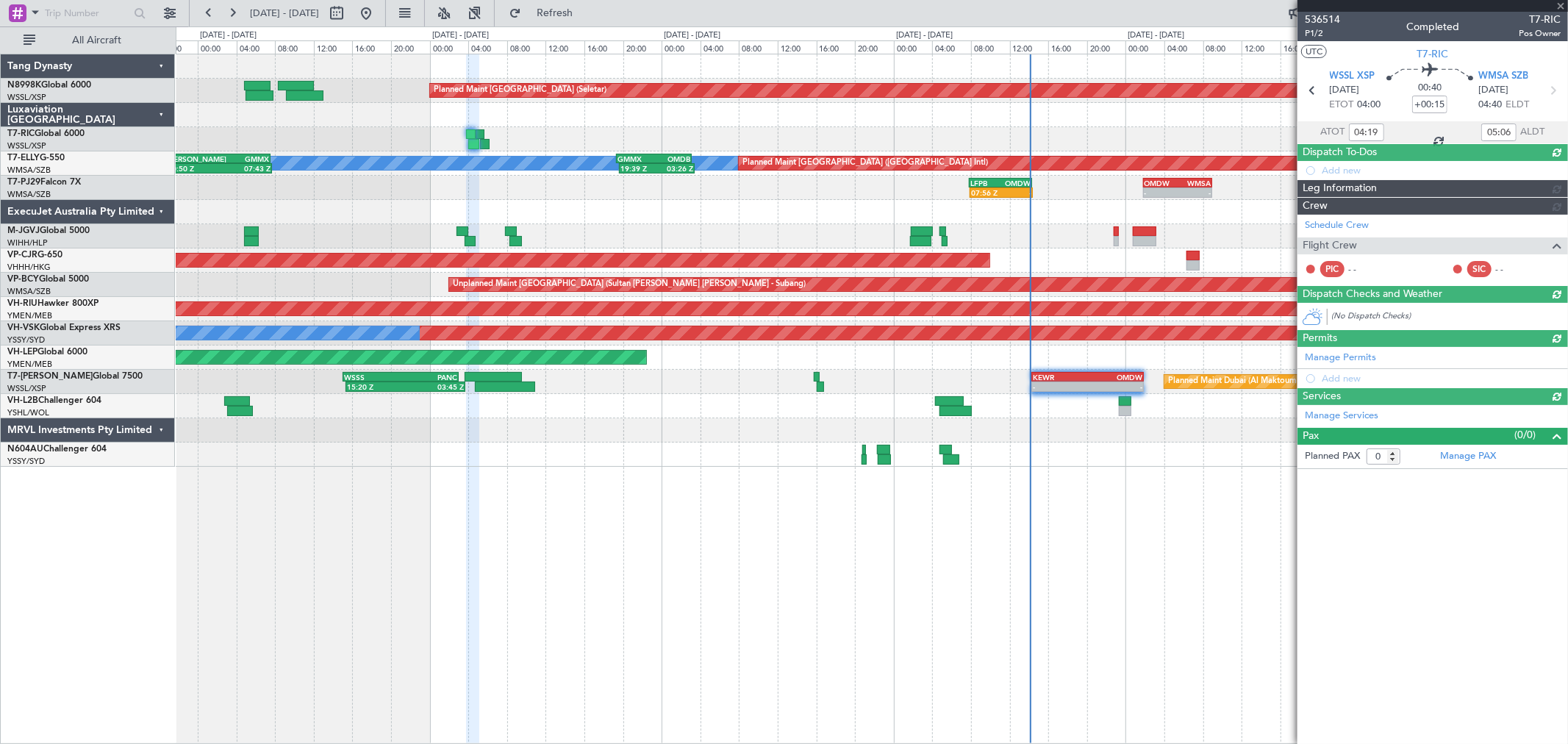
type input "Hafiz Sapuwan (HHAFI)"
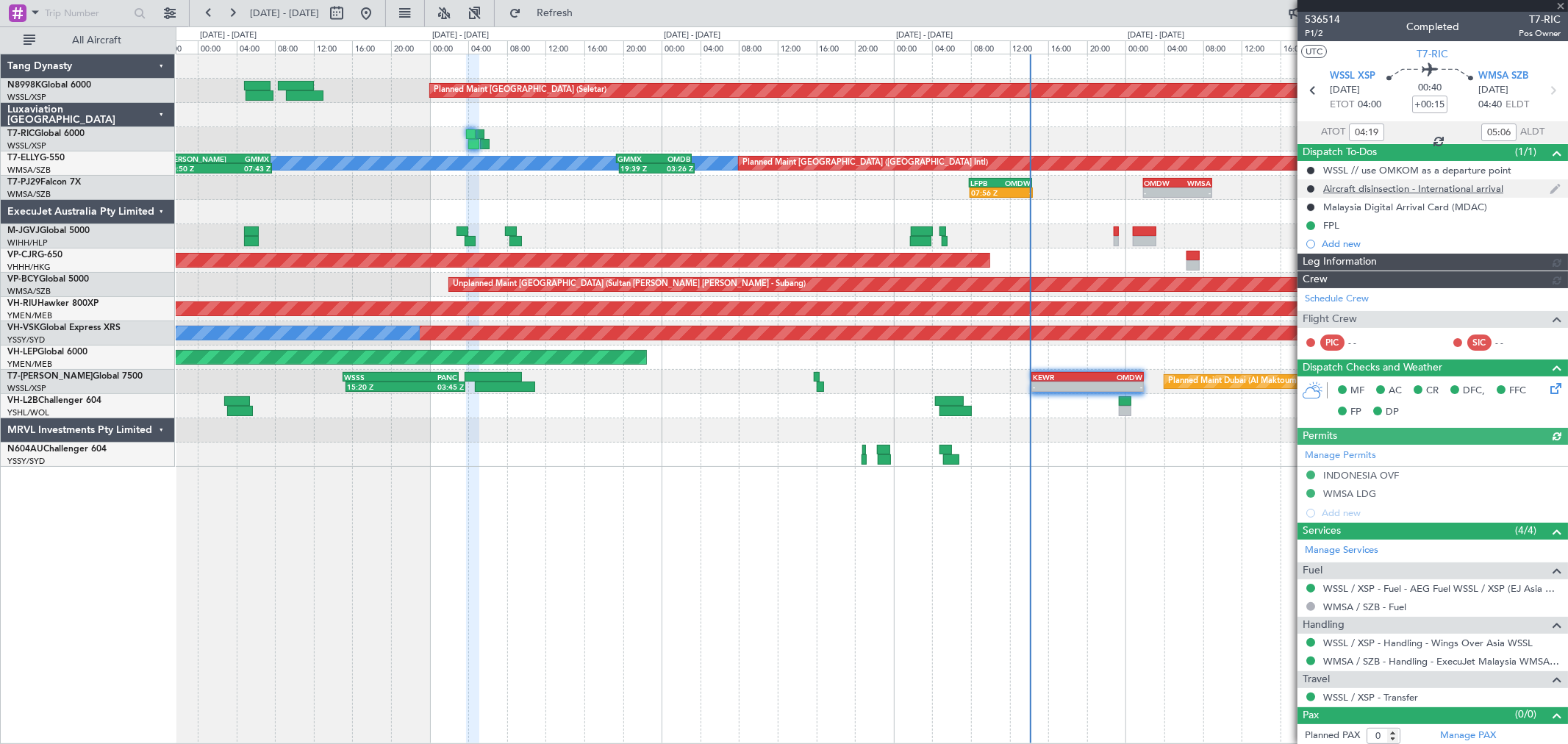
type input "Hafiz Sapuwan (HHAFI)"
click at [1432, 195] on div "Aircraft disinsection - International arrival" at bounding box center [1432, 189] width 270 height 19
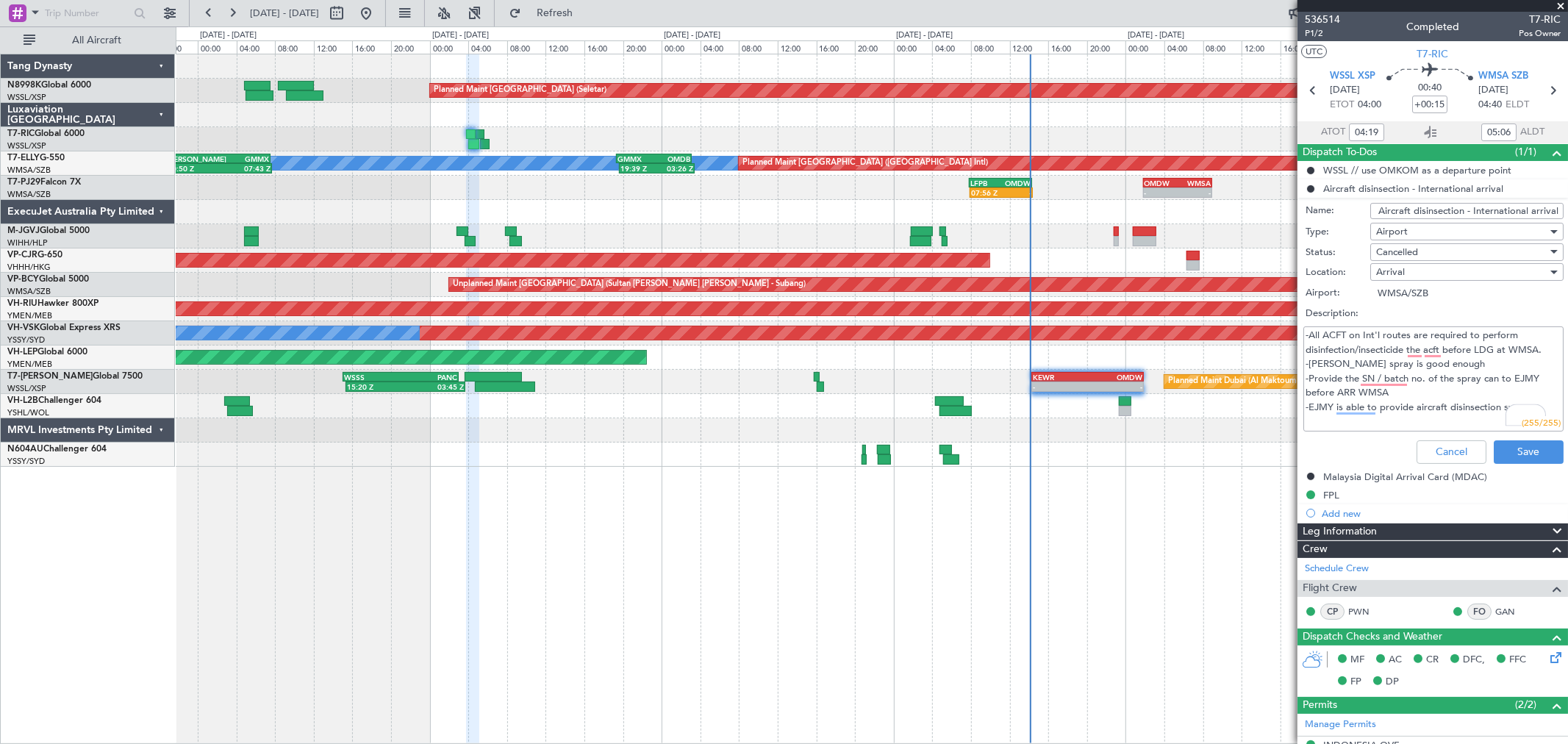
drag, startPoint x: 1307, startPoint y: 335, endPoint x: 1518, endPoint y: 358, distance: 212.2
click at [1518, 358] on textarea "-All ACFT on Int'l routes are required to perform disinfection/insecticide the …" at bounding box center [1433, 379] width 260 height 105
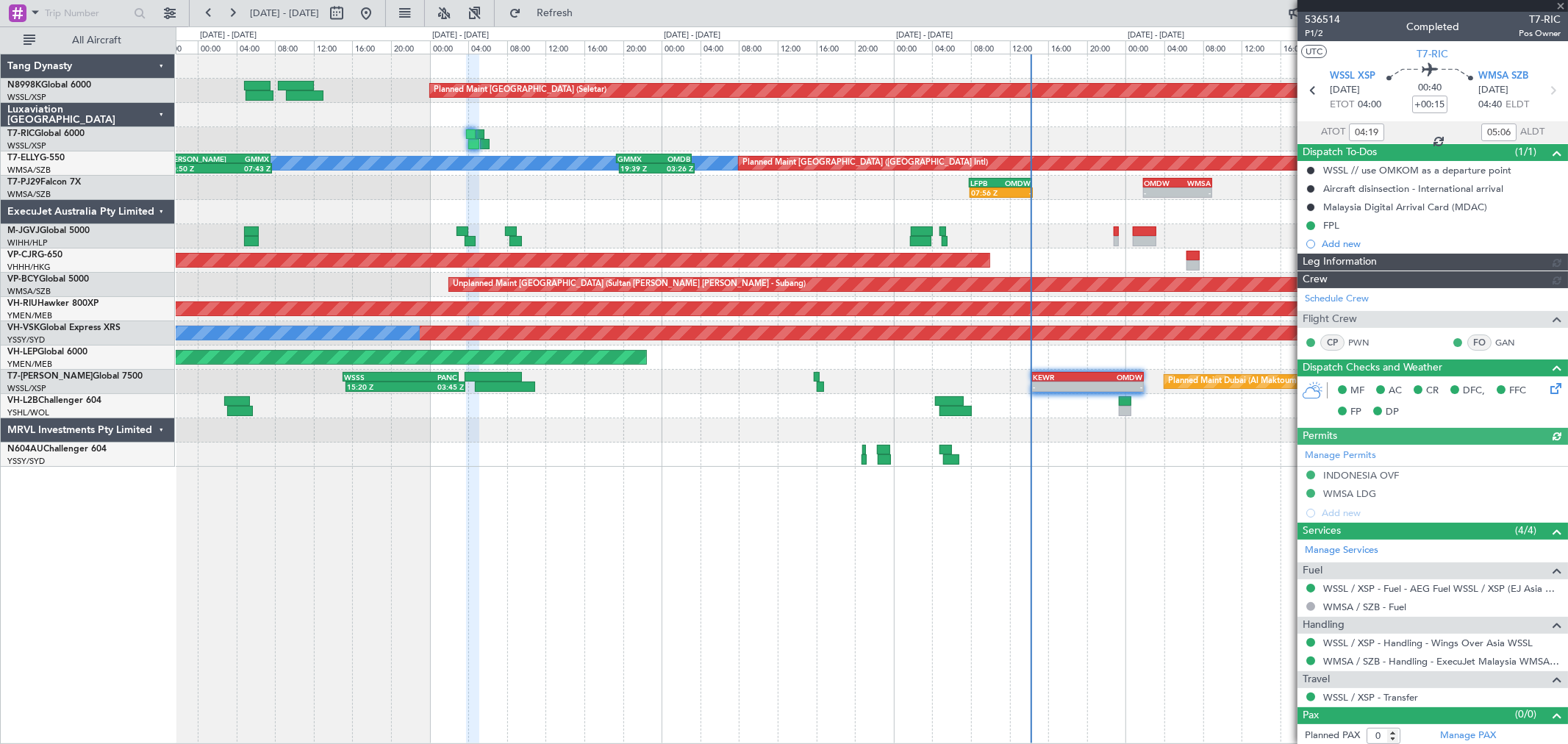
type input "Hafiz Sapuwan (HHAFI)"
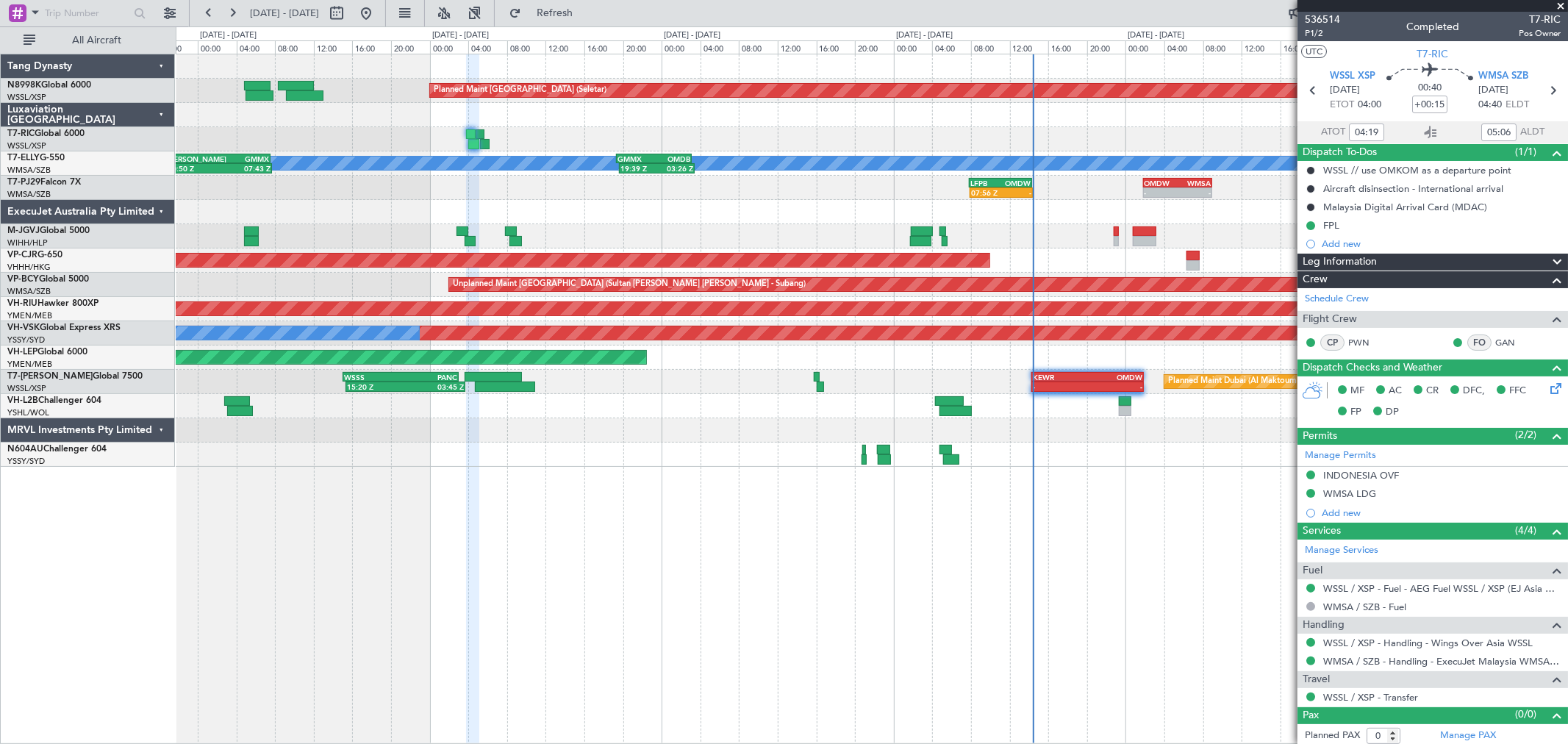
click at [575, 169] on div "Planned Maint Singapore (Seletar) Planned Maint Dubai (Dubai Intl) MEL 20:50 Z …" at bounding box center [871, 260] width 1392 height 412
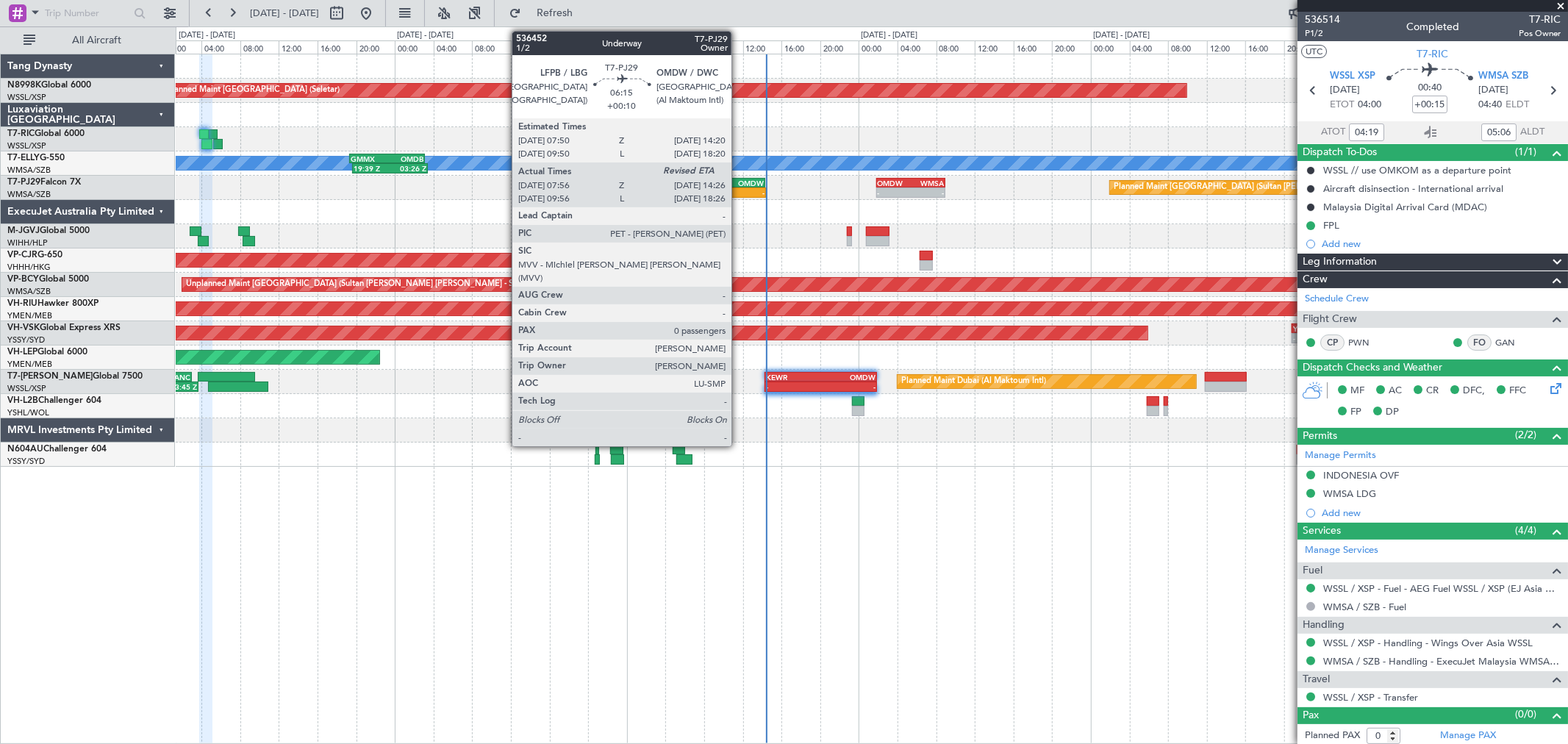
click at [738, 184] on div "OMDW" at bounding box center [749, 182] width 30 height 8
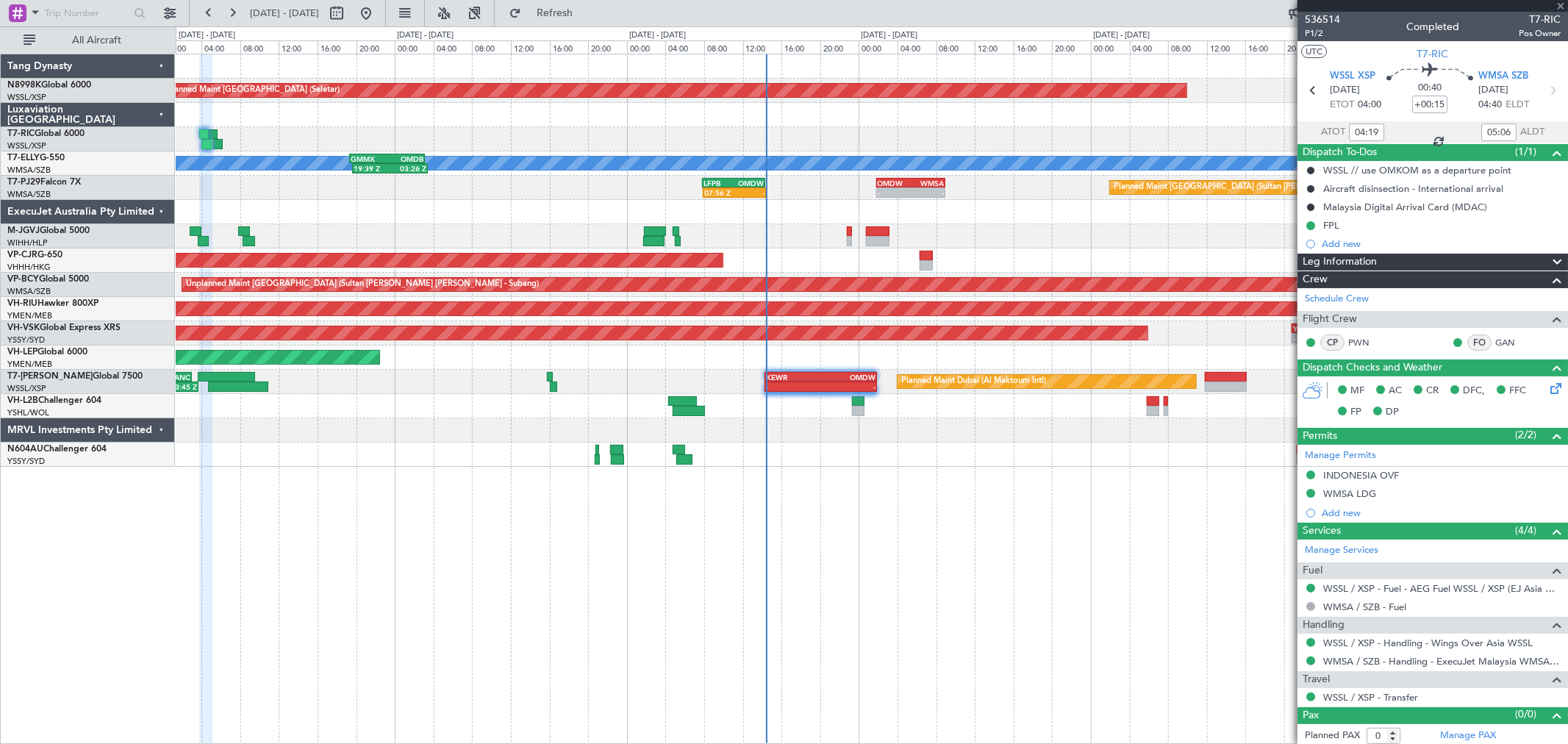
type input "+00:10"
type input "08:06"
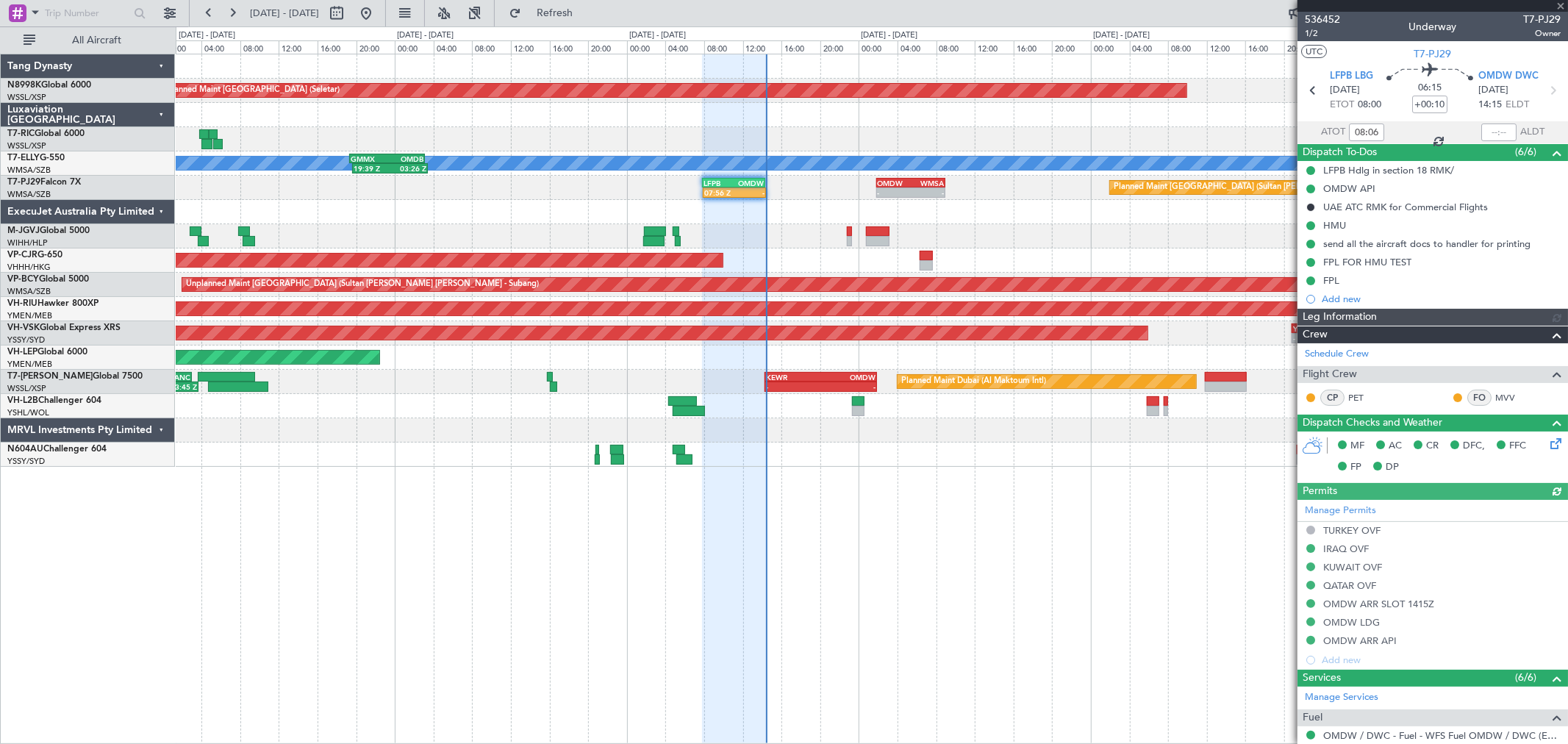
type input "Brien Tan (BTA)"
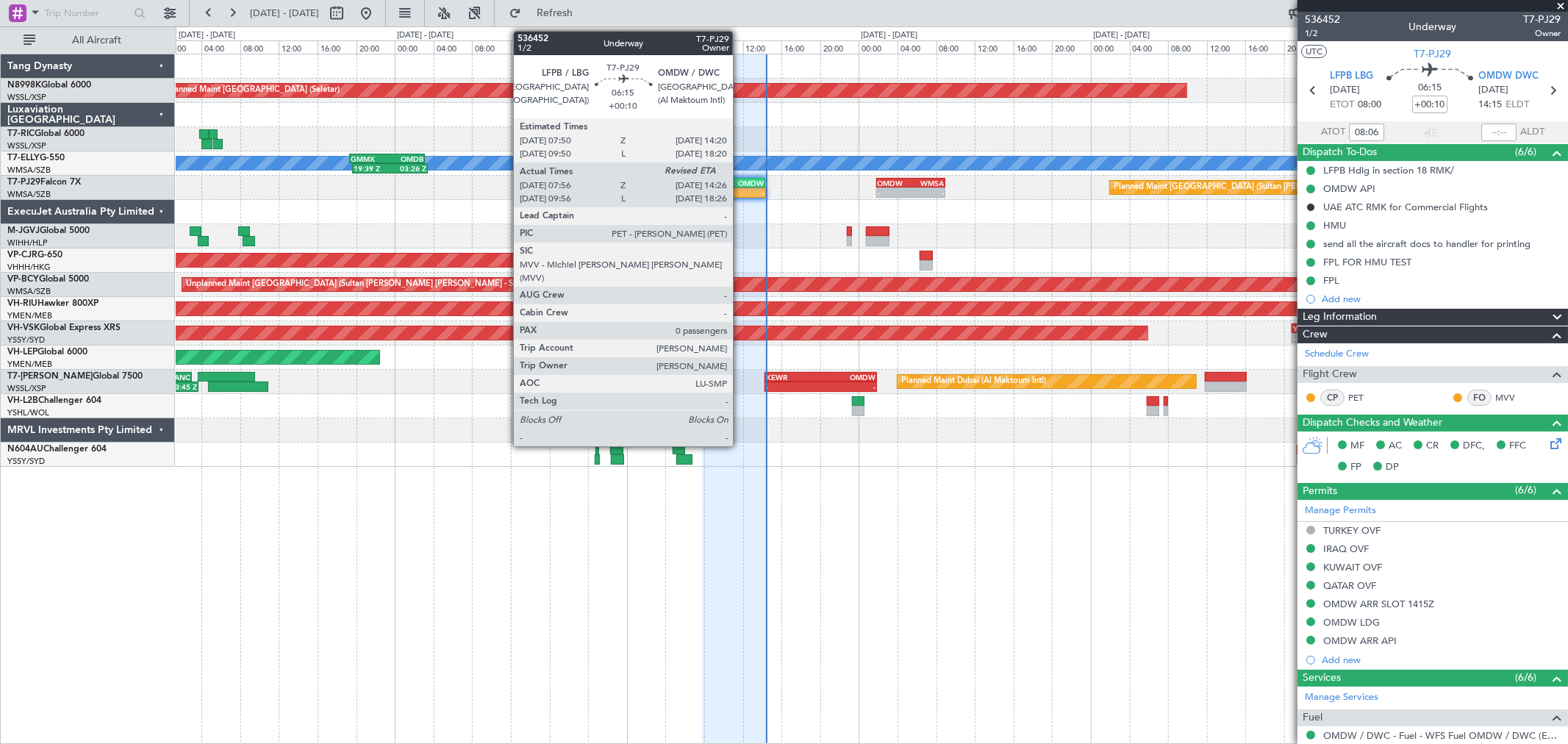
click at [740, 185] on div "OMDW" at bounding box center [749, 182] width 30 height 8
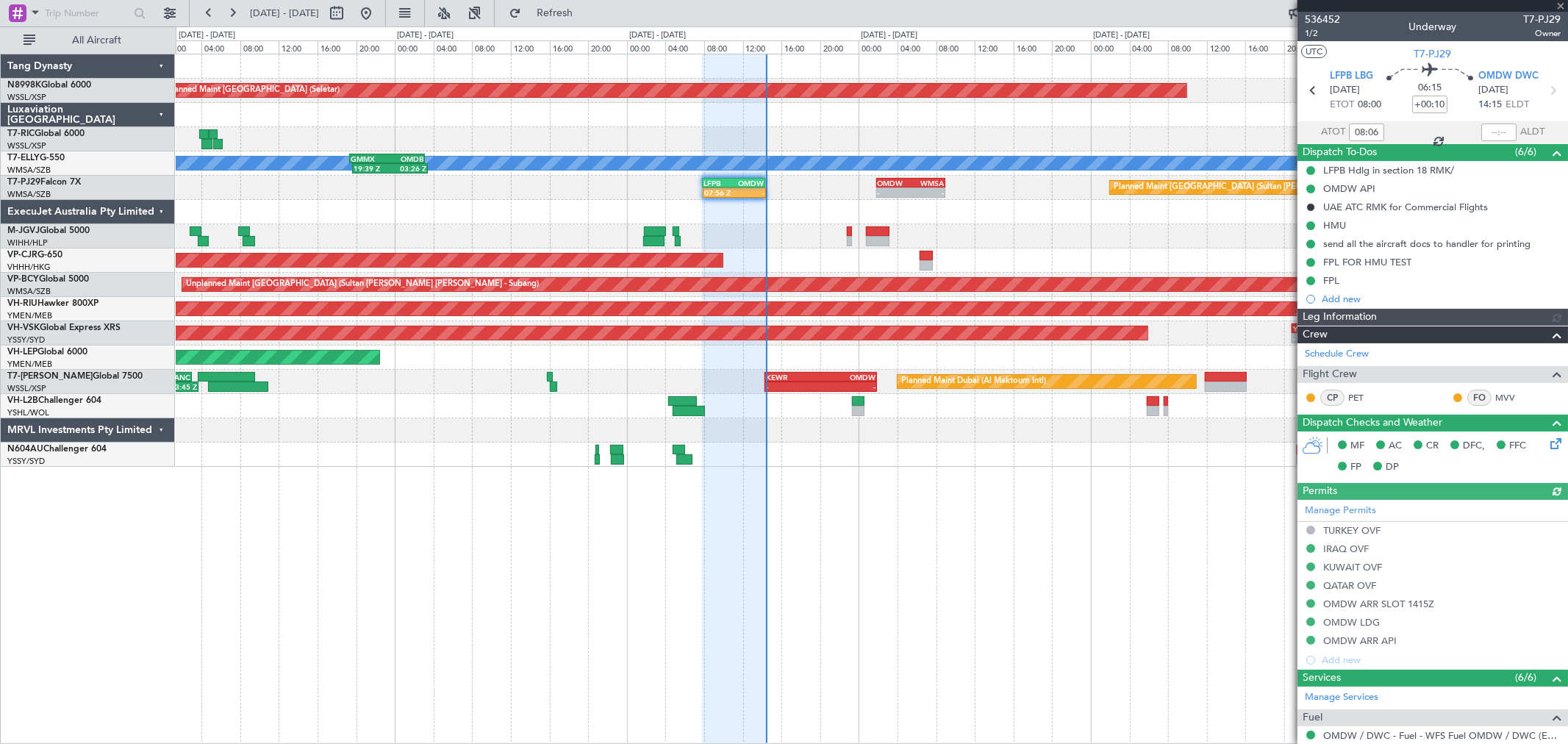
type input "Brien Tan (BTA)"
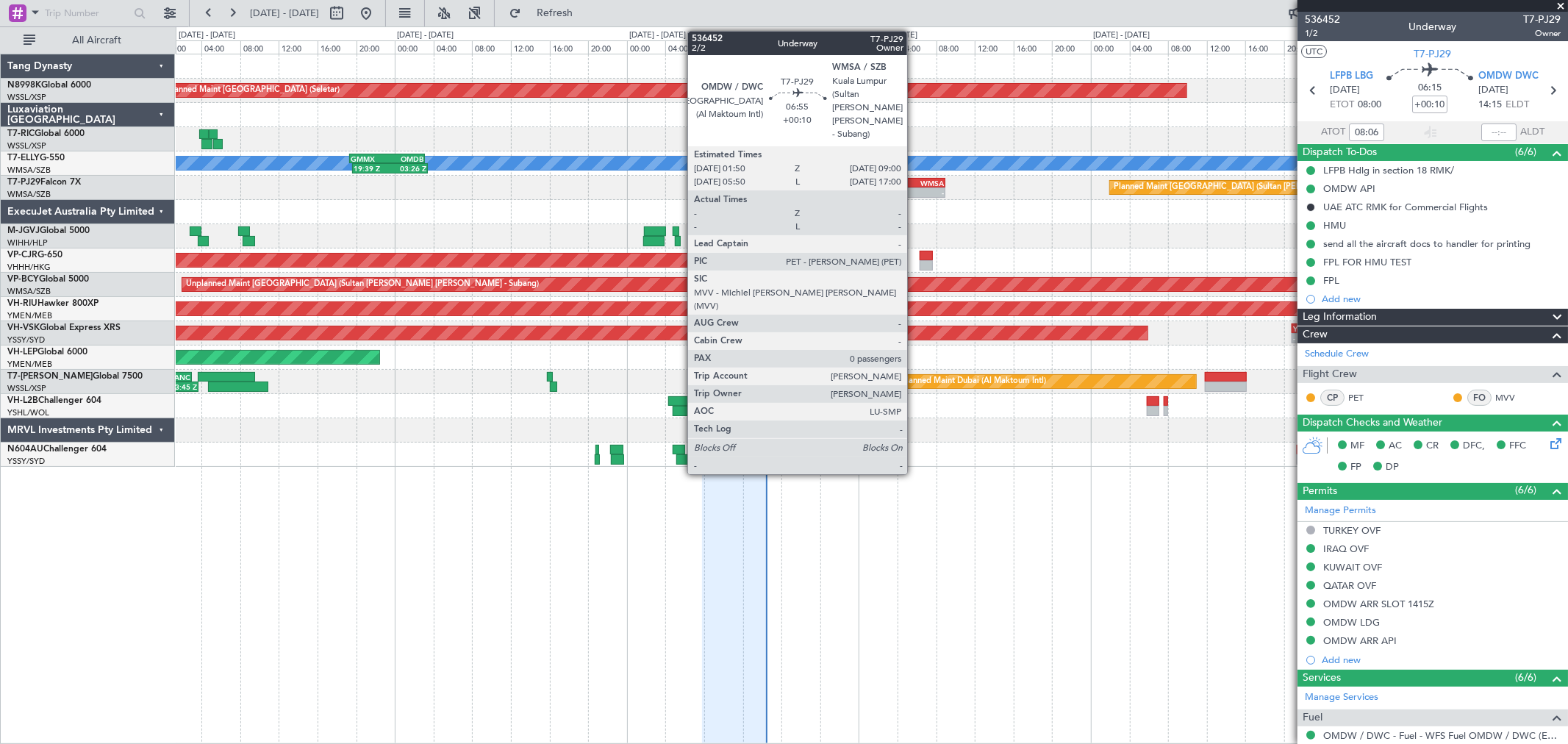
click at [914, 179] on div "WMSA" at bounding box center [926, 182] width 33 height 8
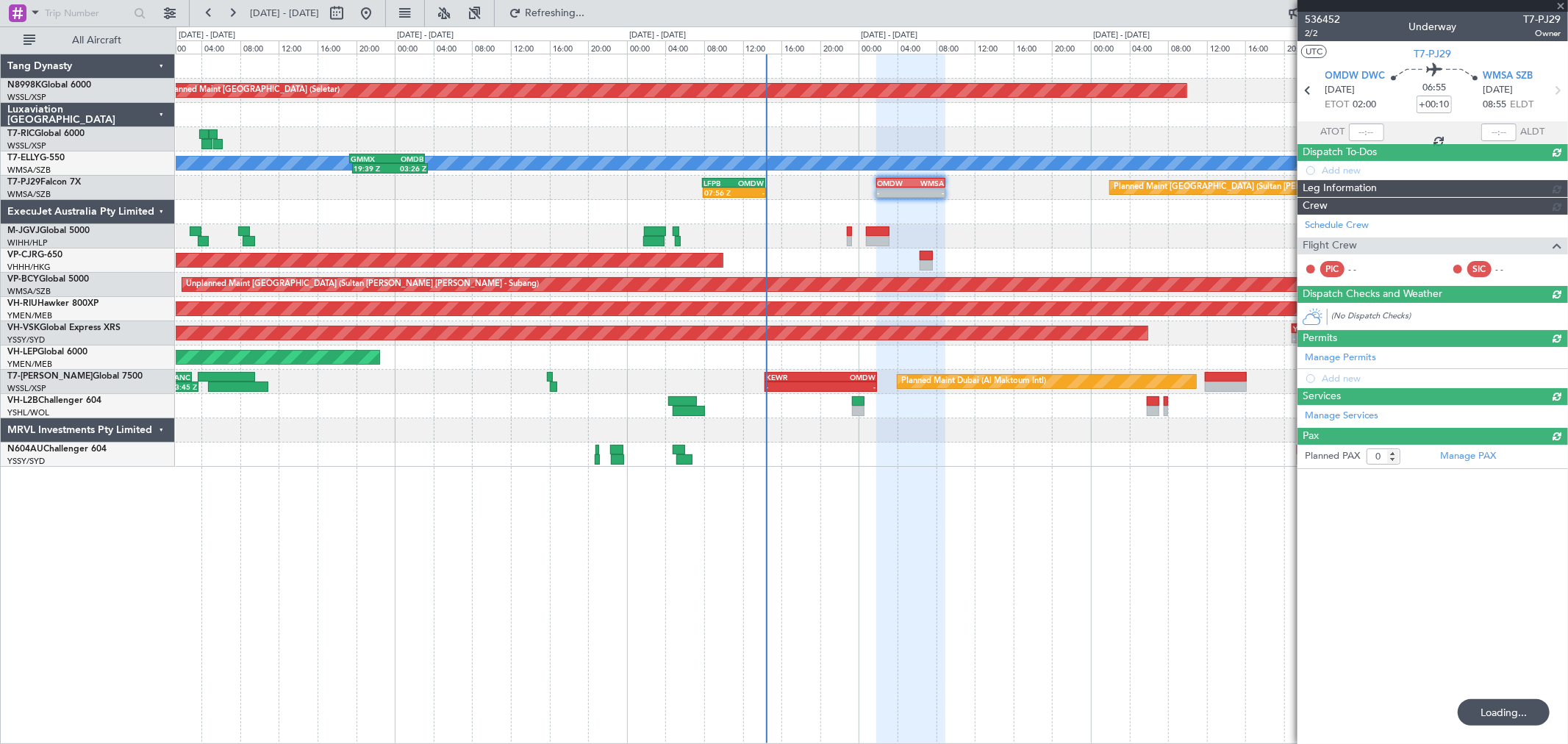
type input "08:06"
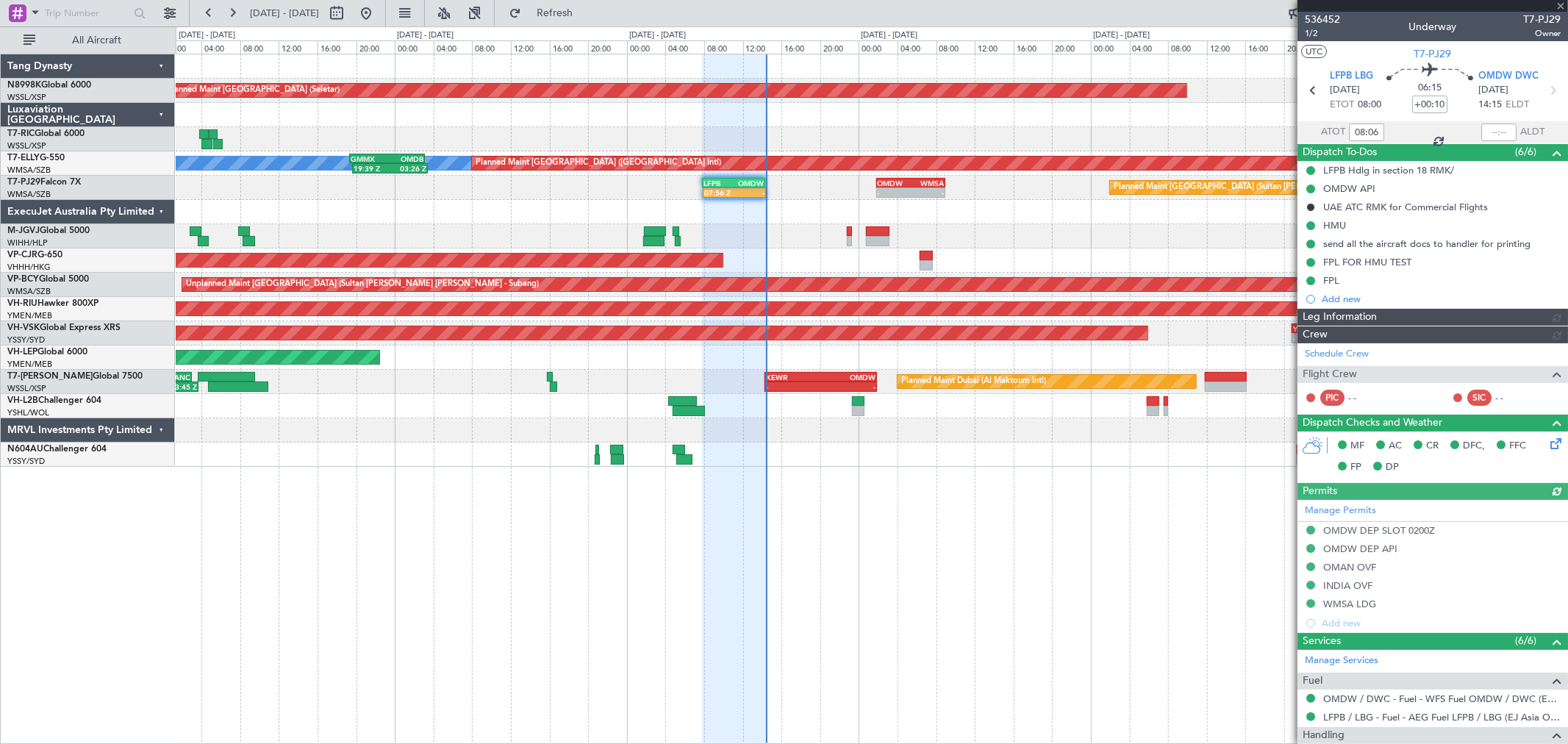
type input "Brien Tan (BTA)"
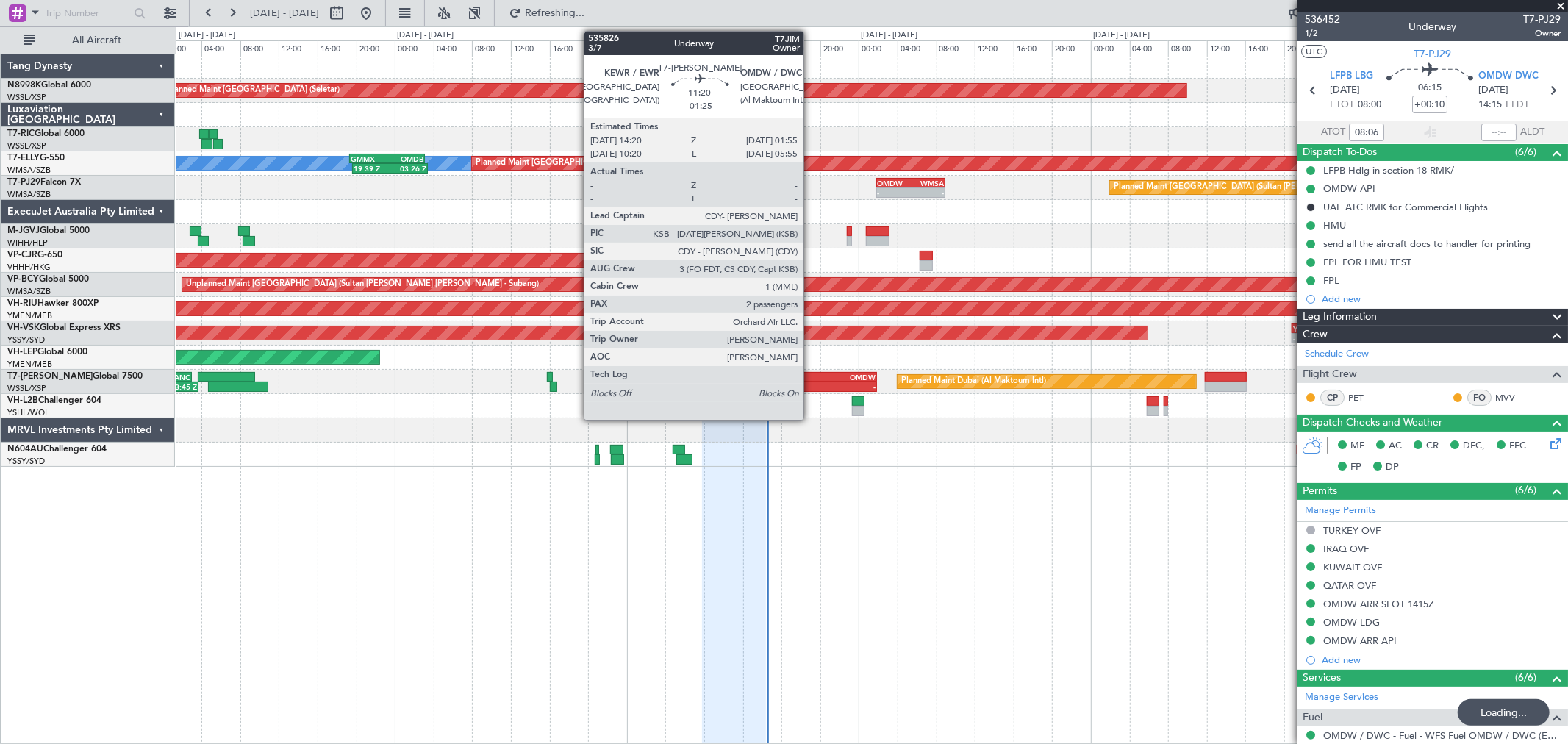
click at [811, 383] on div "-" at bounding box center [793, 386] width 54 height 8
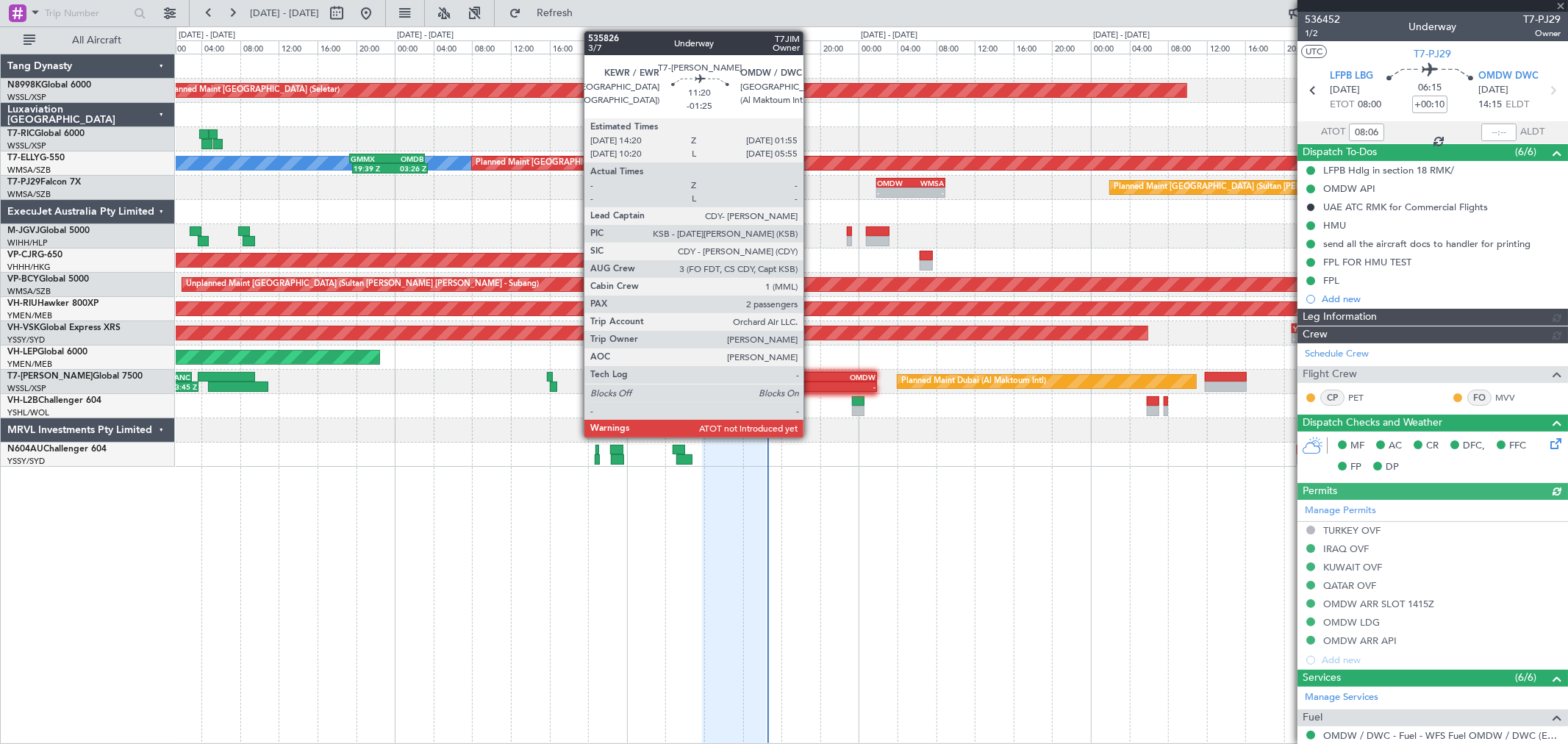
type input "Brien Tan (BTA)"
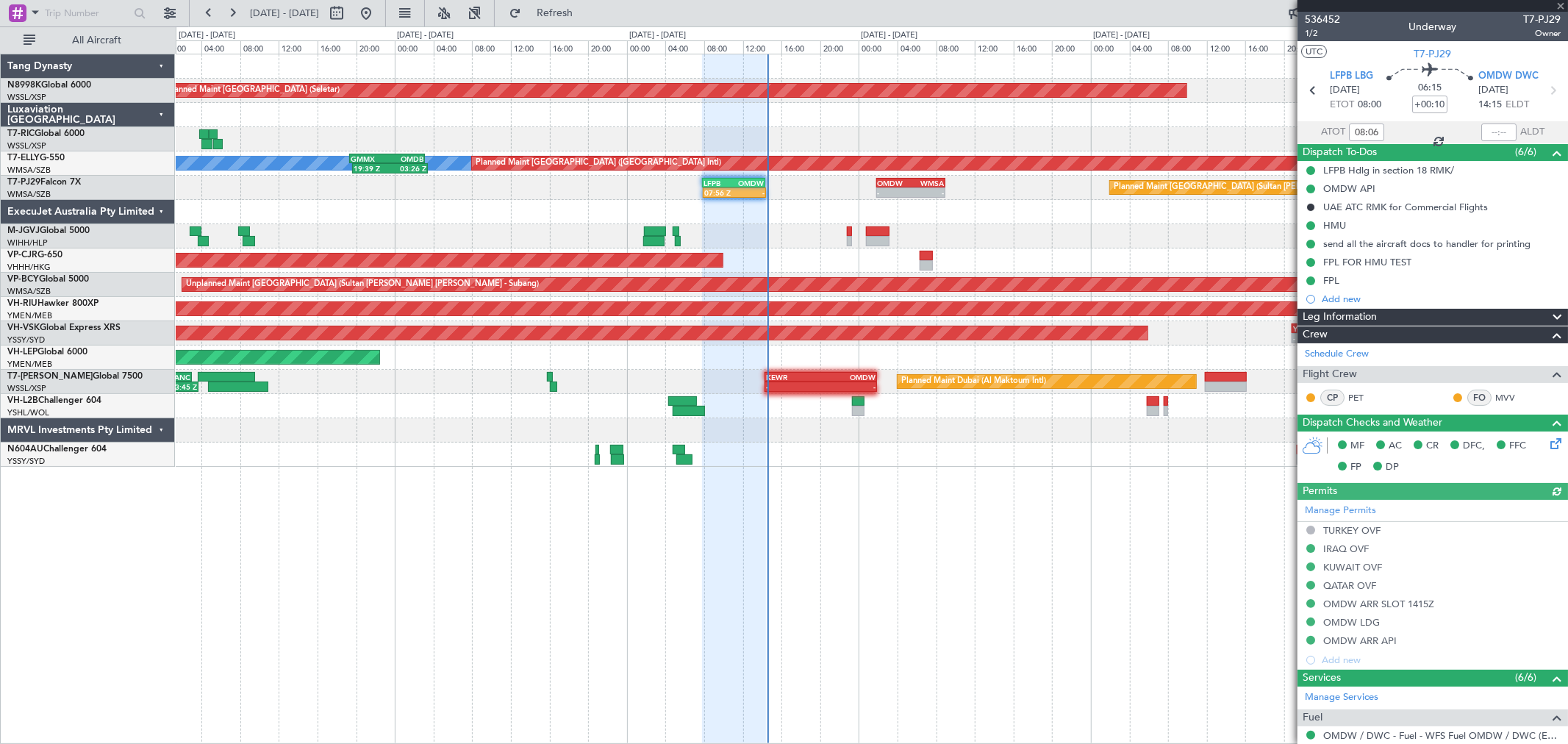
type input "-01:25"
type input "2"
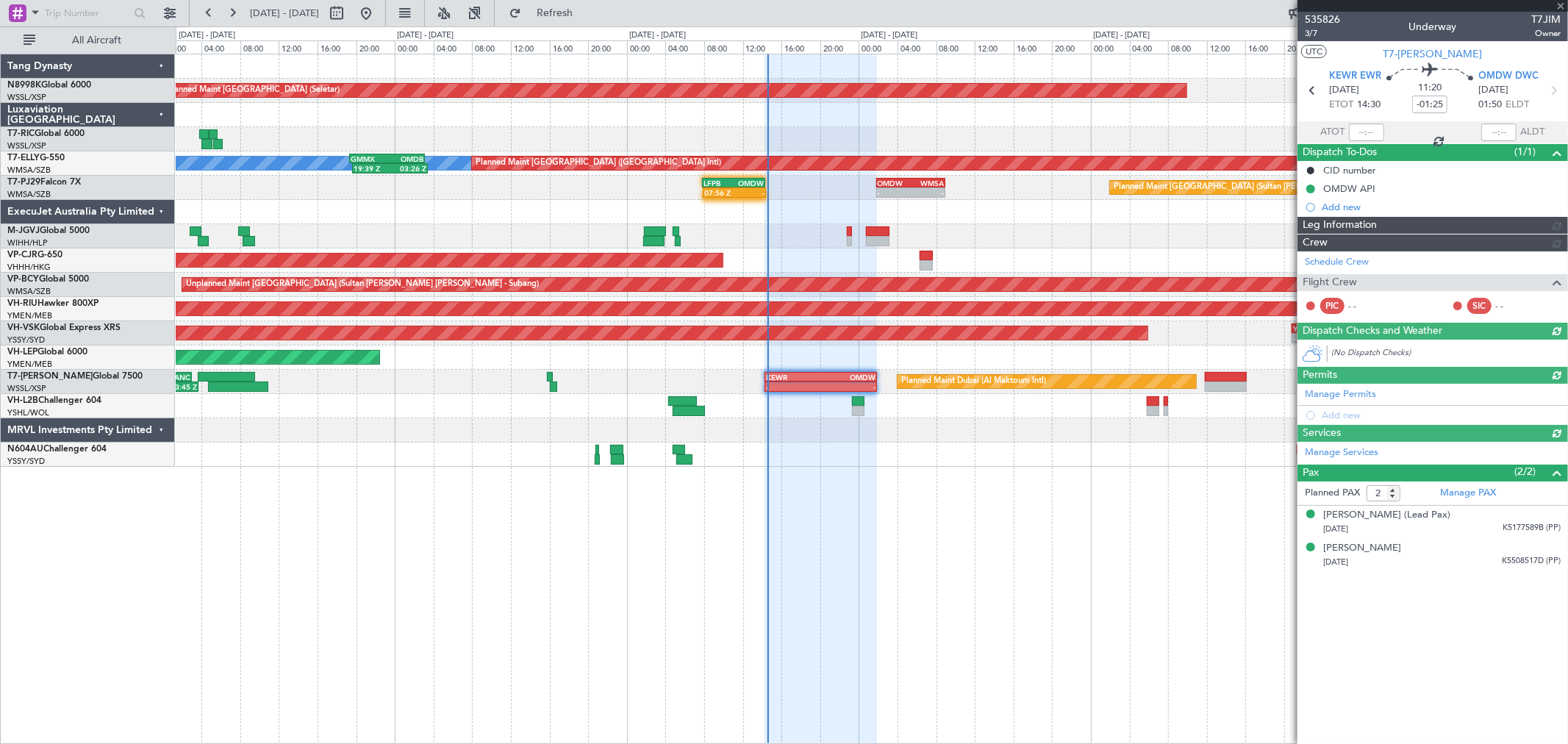
type input "Brien Tan (BTA)"
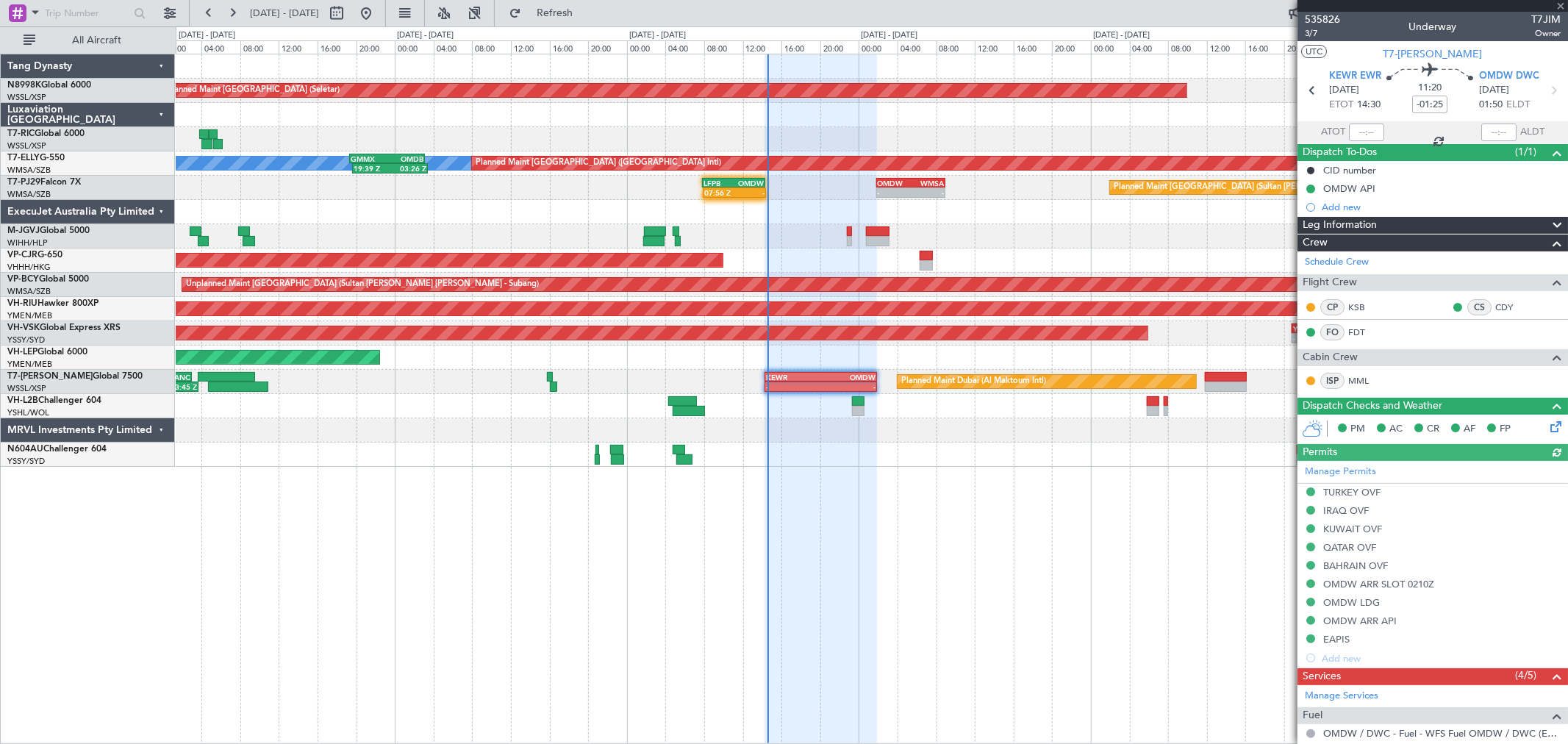
click at [1369, 136] on div at bounding box center [1366, 132] width 36 height 18
click at [1368, 134] on div at bounding box center [1366, 132] width 36 height 18
click at [1368, 135] on input "text" at bounding box center [1366, 132] width 36 height 18
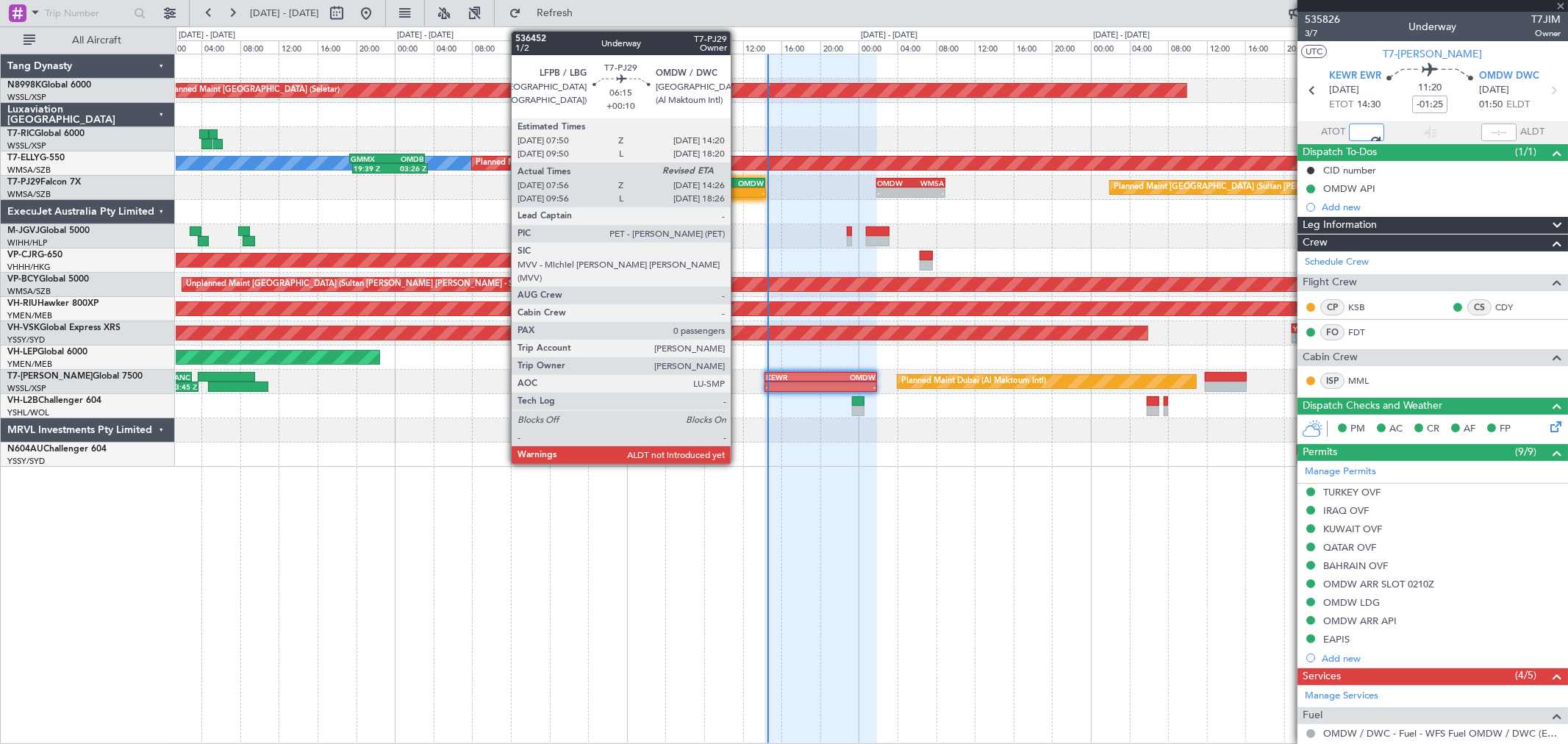
click at [738, 184] on div "OMDW" at bounding box center [749, 182] width 30 height 8
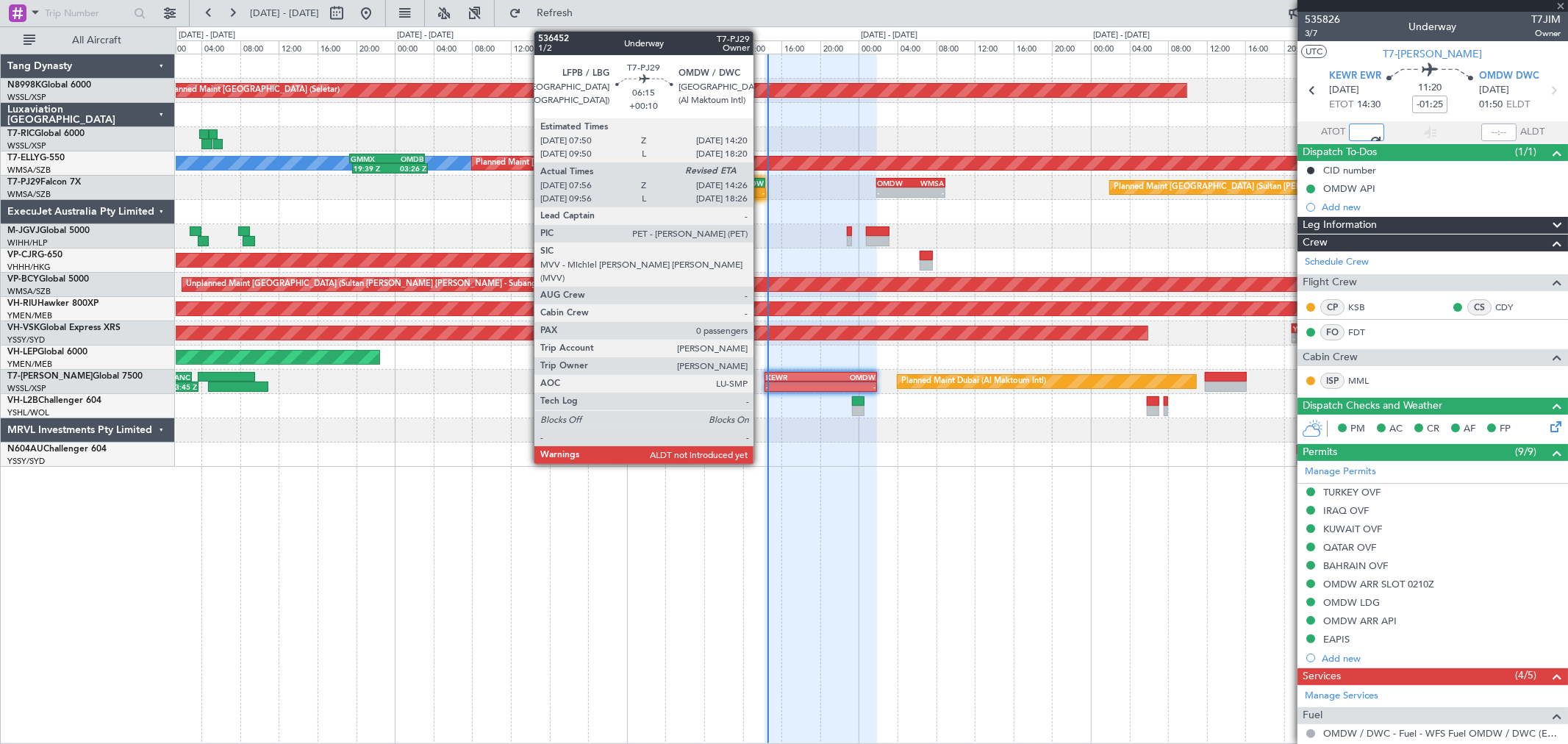
type input "14:32"
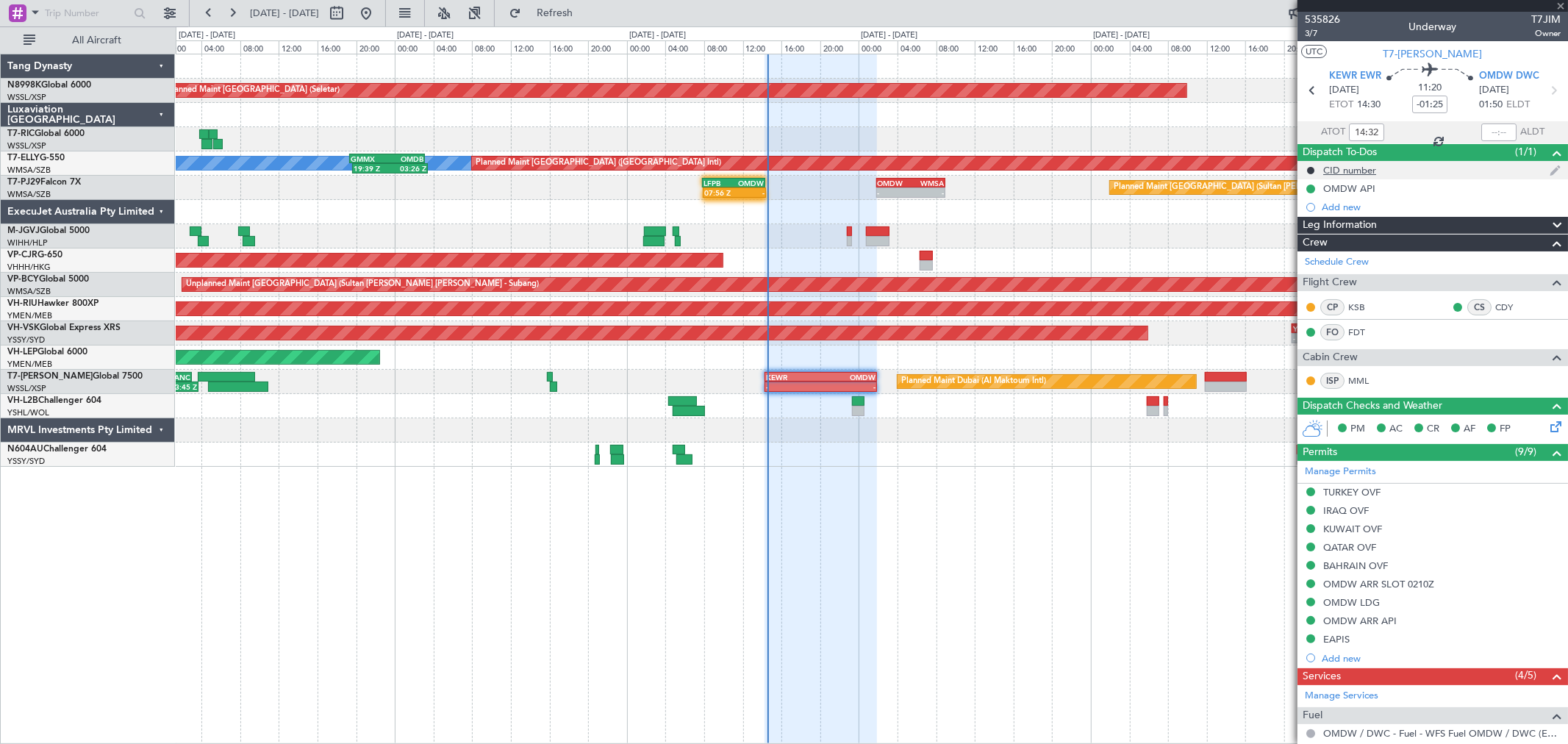
type input "+00:10"
type input "08:06"
type input "0"
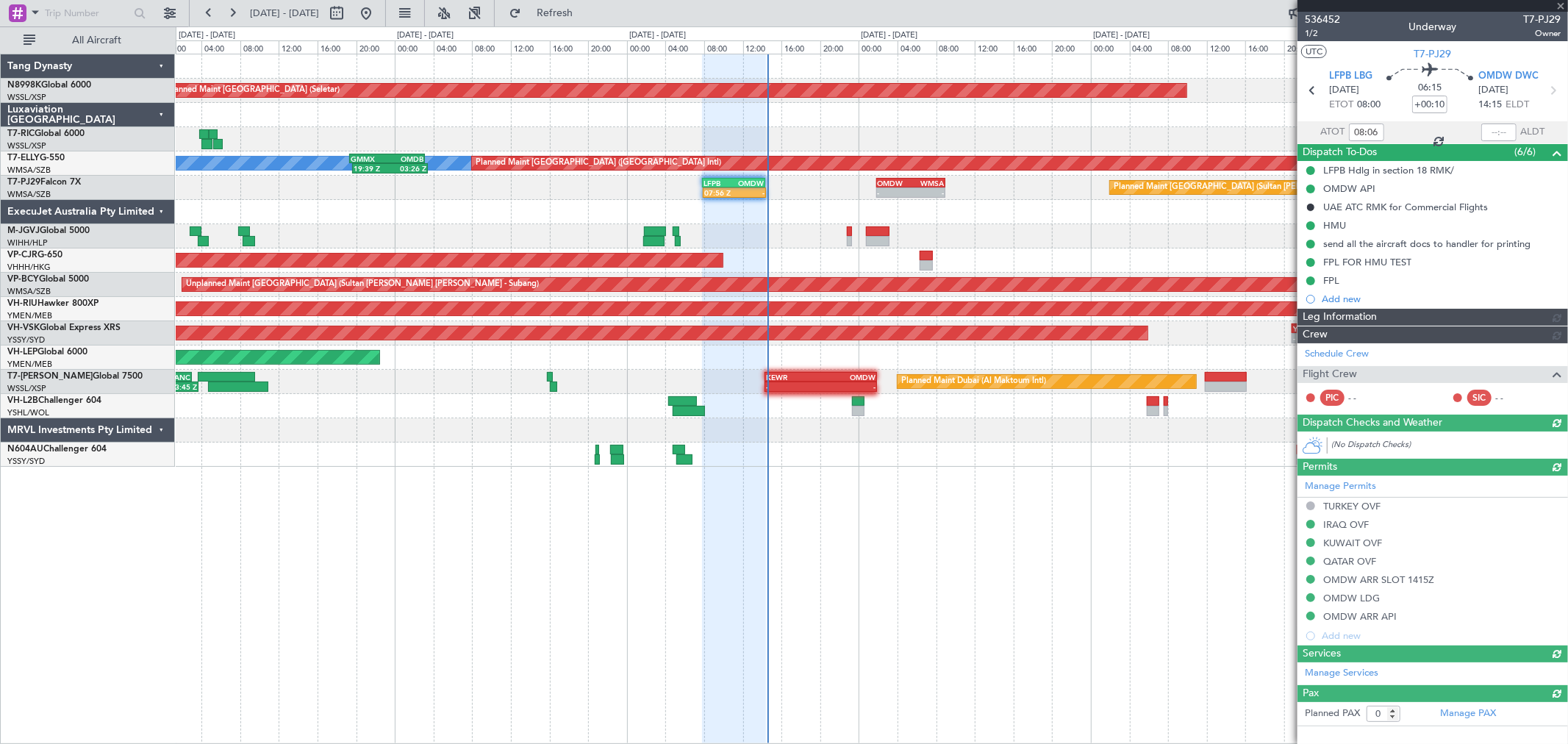
type input "Brien Tan (BTA)"
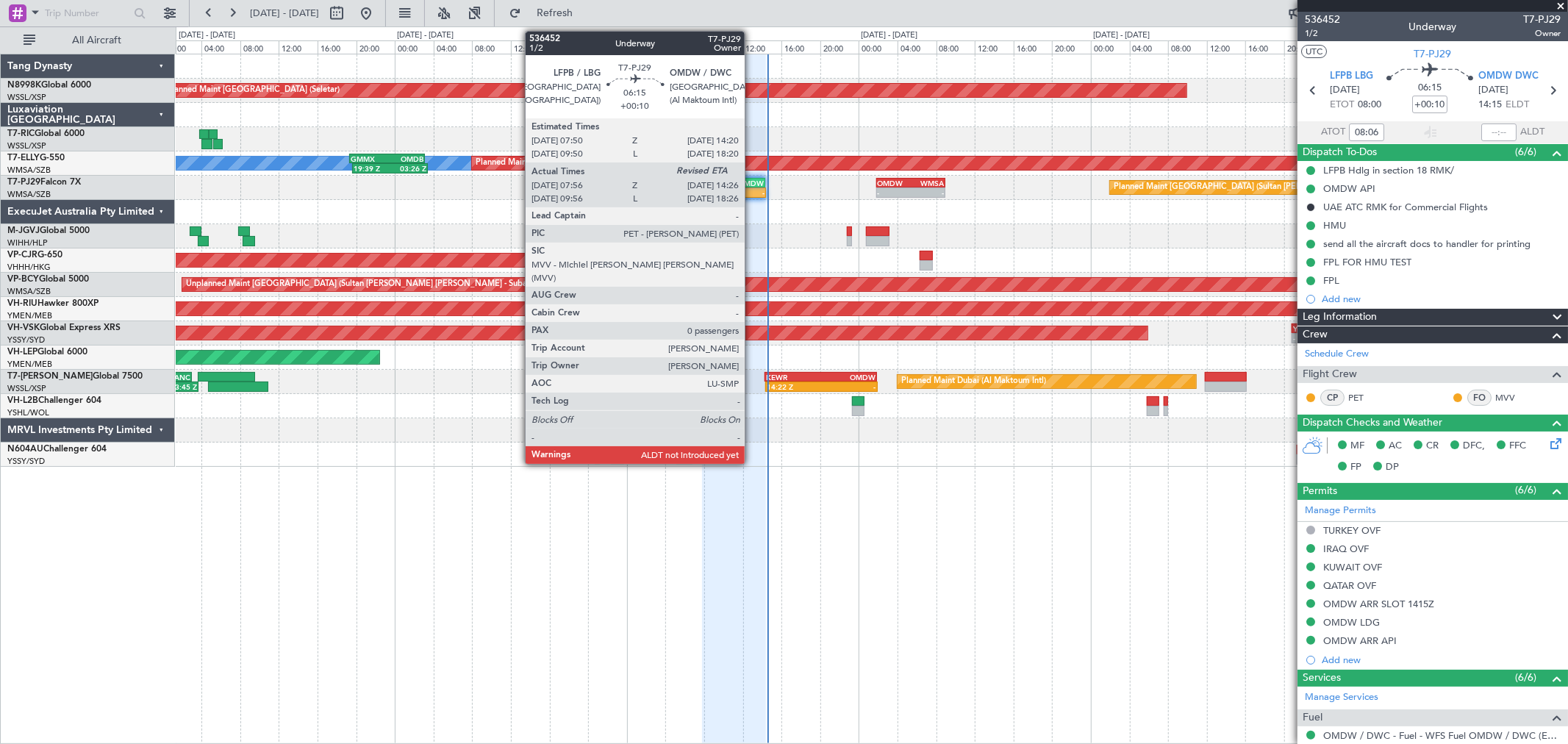
click at [752, 187] on div "LFPB 07:50 Z OMDW 14:20 Z" at bounding box center [733, 183] width 63 height 10
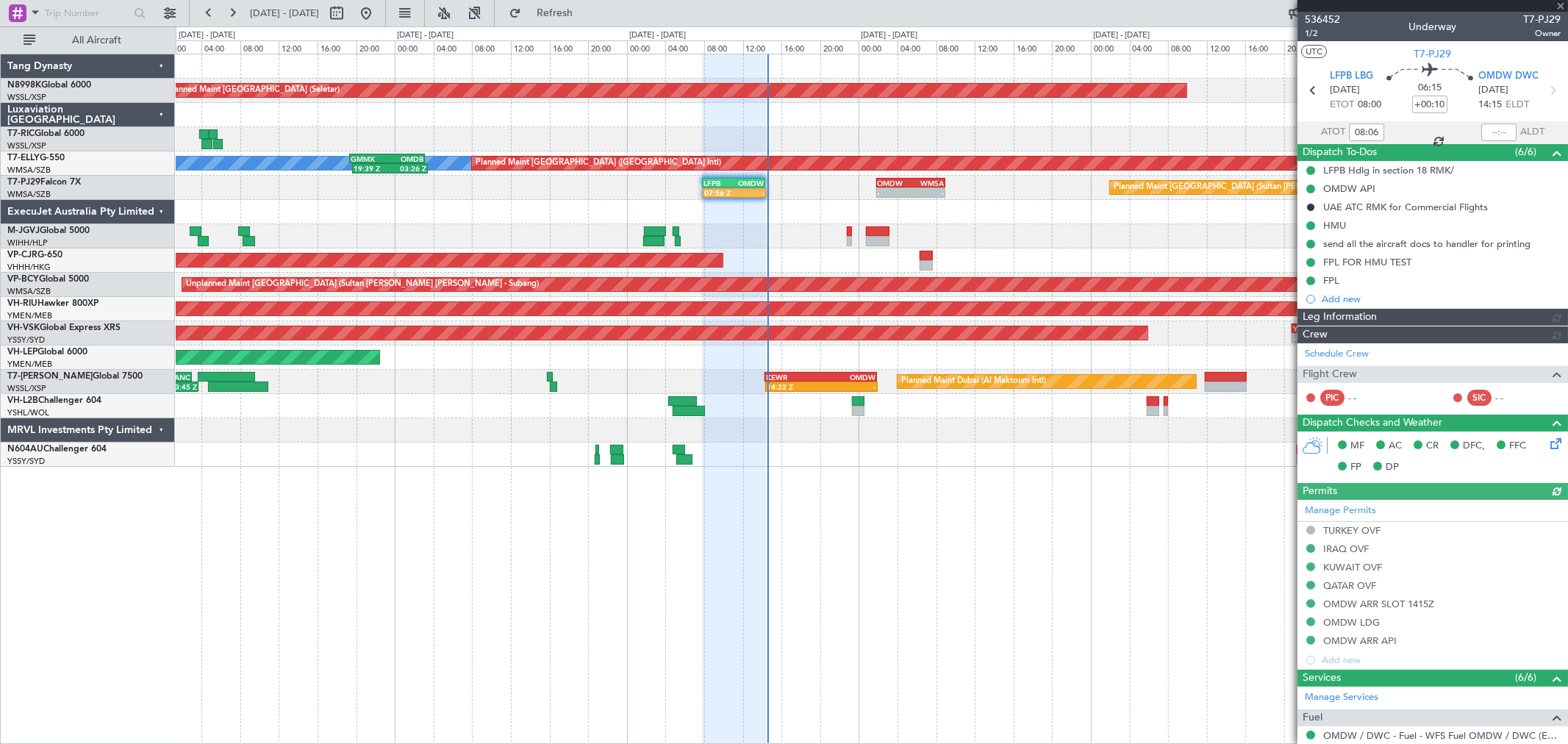
type input "Brien Tan (BTA)"
click at [1497, 128] on div at bounding box center [1499, 132] width 36 height 18
click at [1496, 130] on div at bounding box center [1499, 132] width 36 height 18
click at [1497, 132] on div at bounding box center [1499, 132] width 36 height 18
click at [1494, 132] on div at bounding box center [1499, 132] width 36 height 18
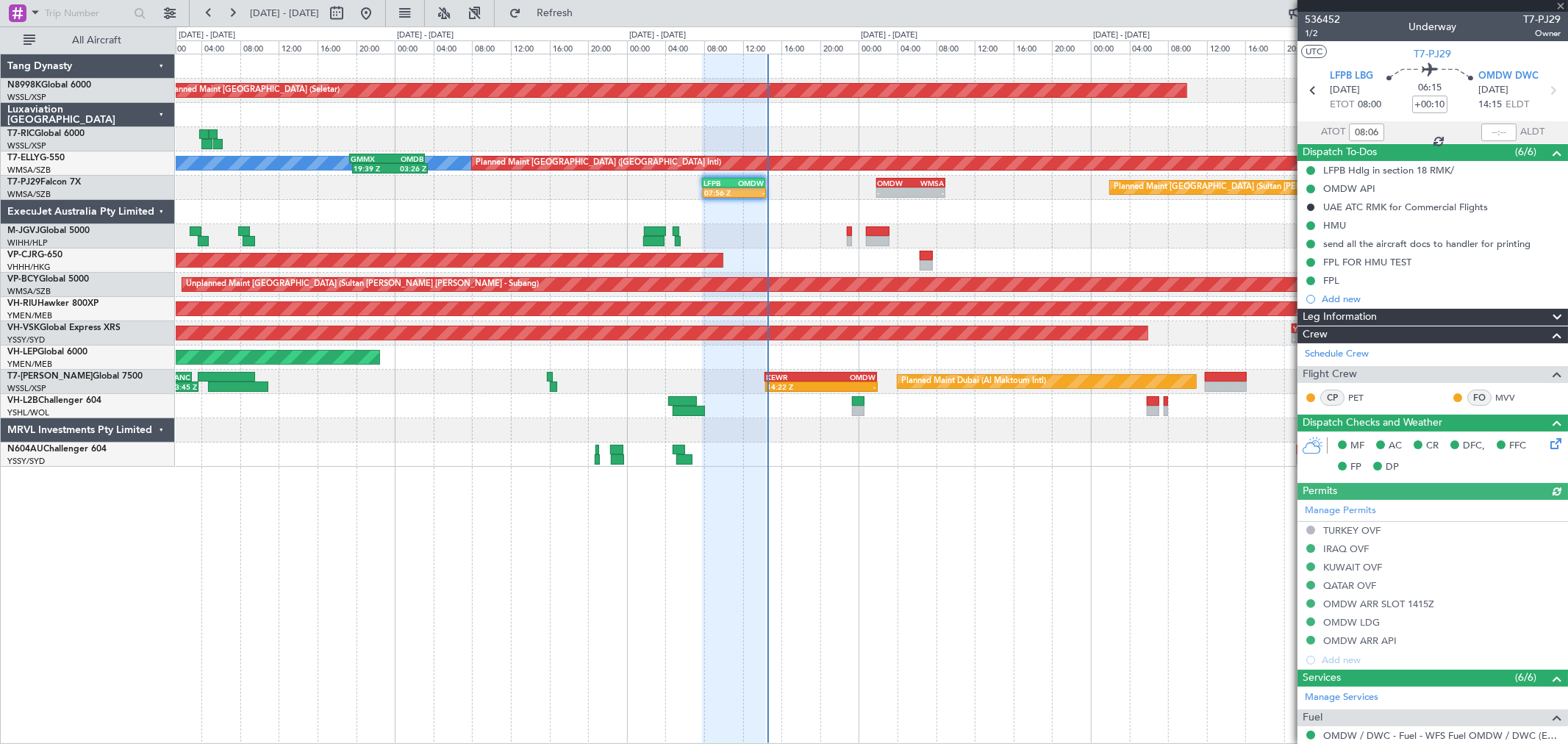
click at [1495, 129] on div at bounding box center [1499, 132] width 36 height 18
click at [1493, 127] on input "text" at bounding box center [1499, 132] width 36 height 18
type input "14:33"
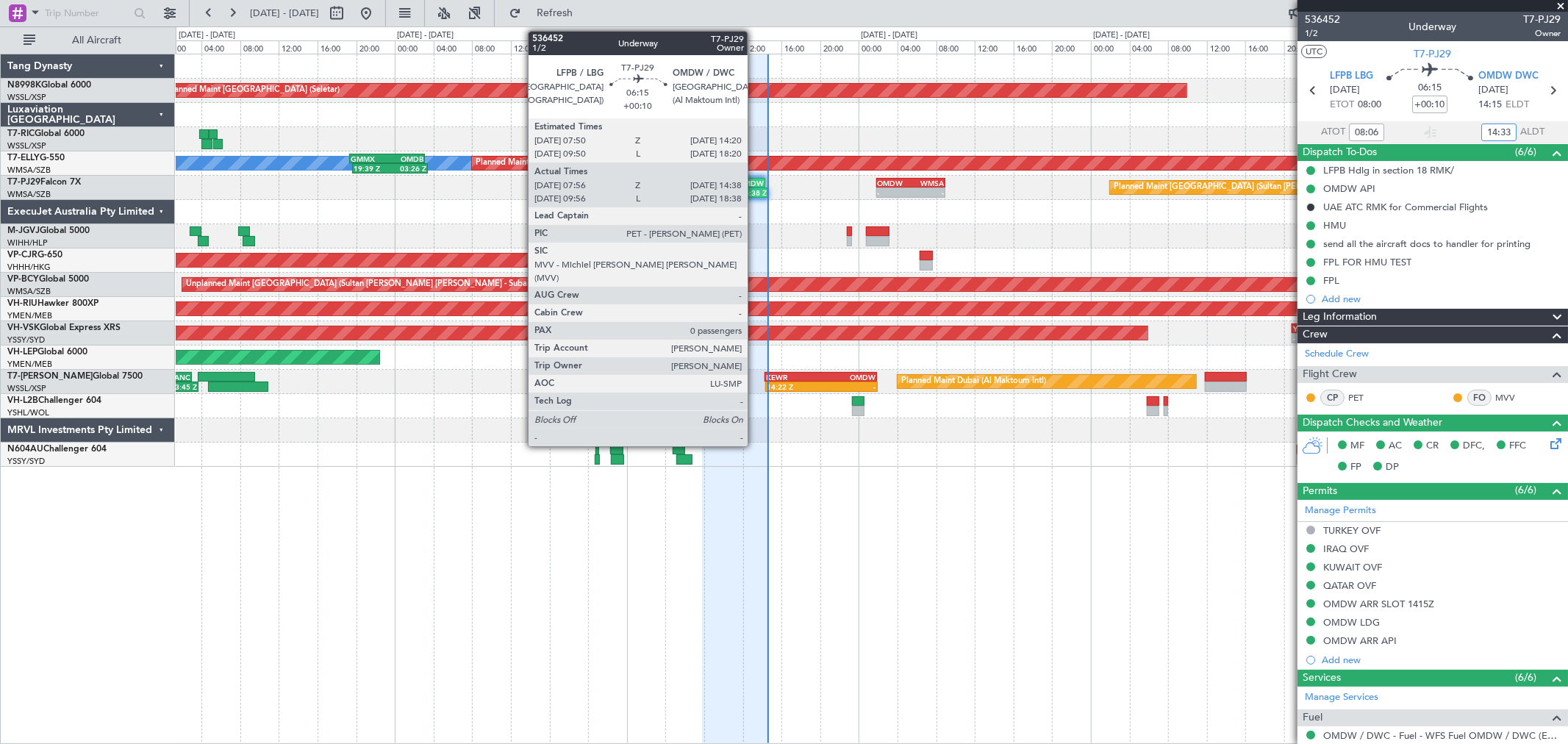
click at [754, 187] on div "14:20 Z" at bounding box center [749, 190] width 30 height 8
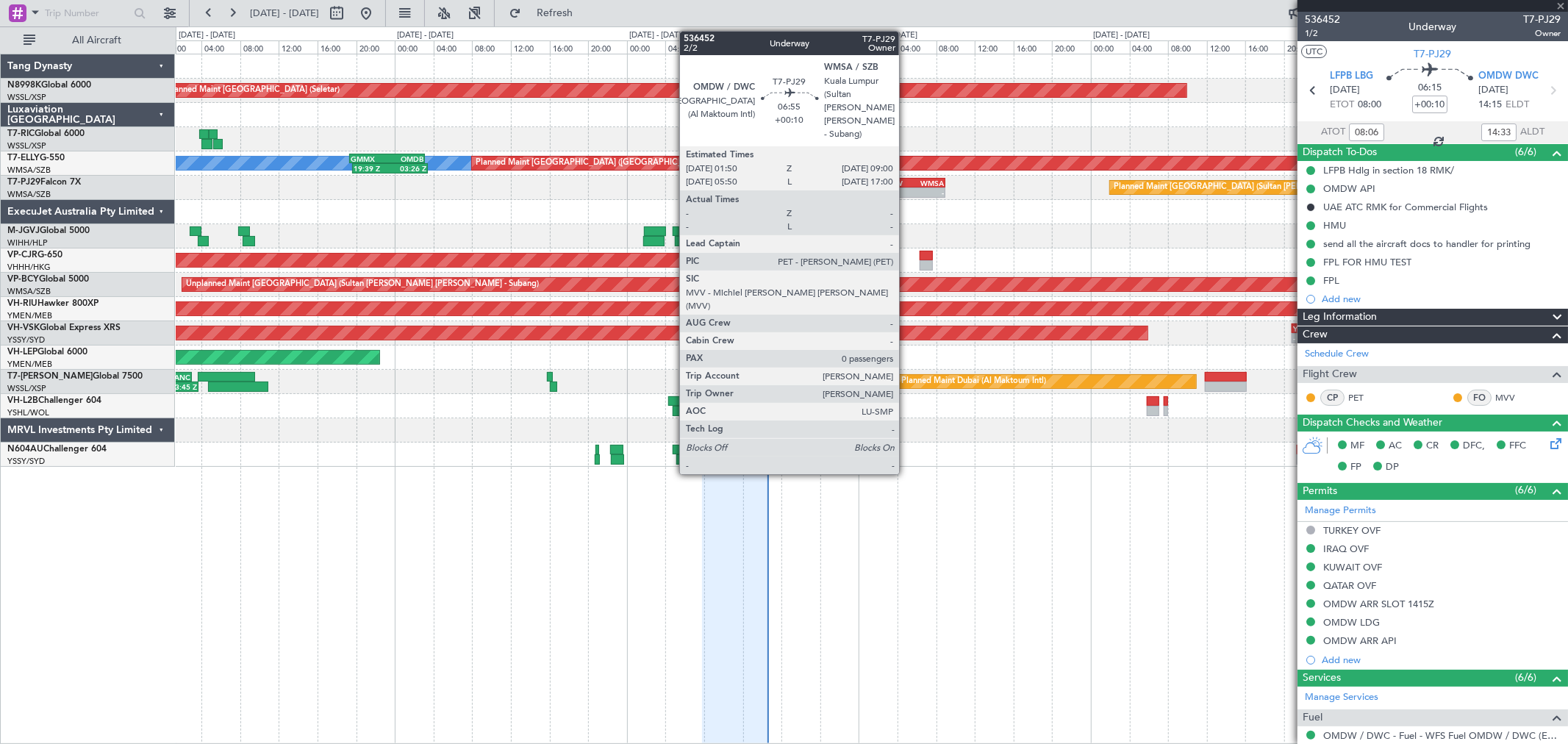
click at [906, 182] on div "OMDW" at bounding box center [893, 182] width 33 height 8
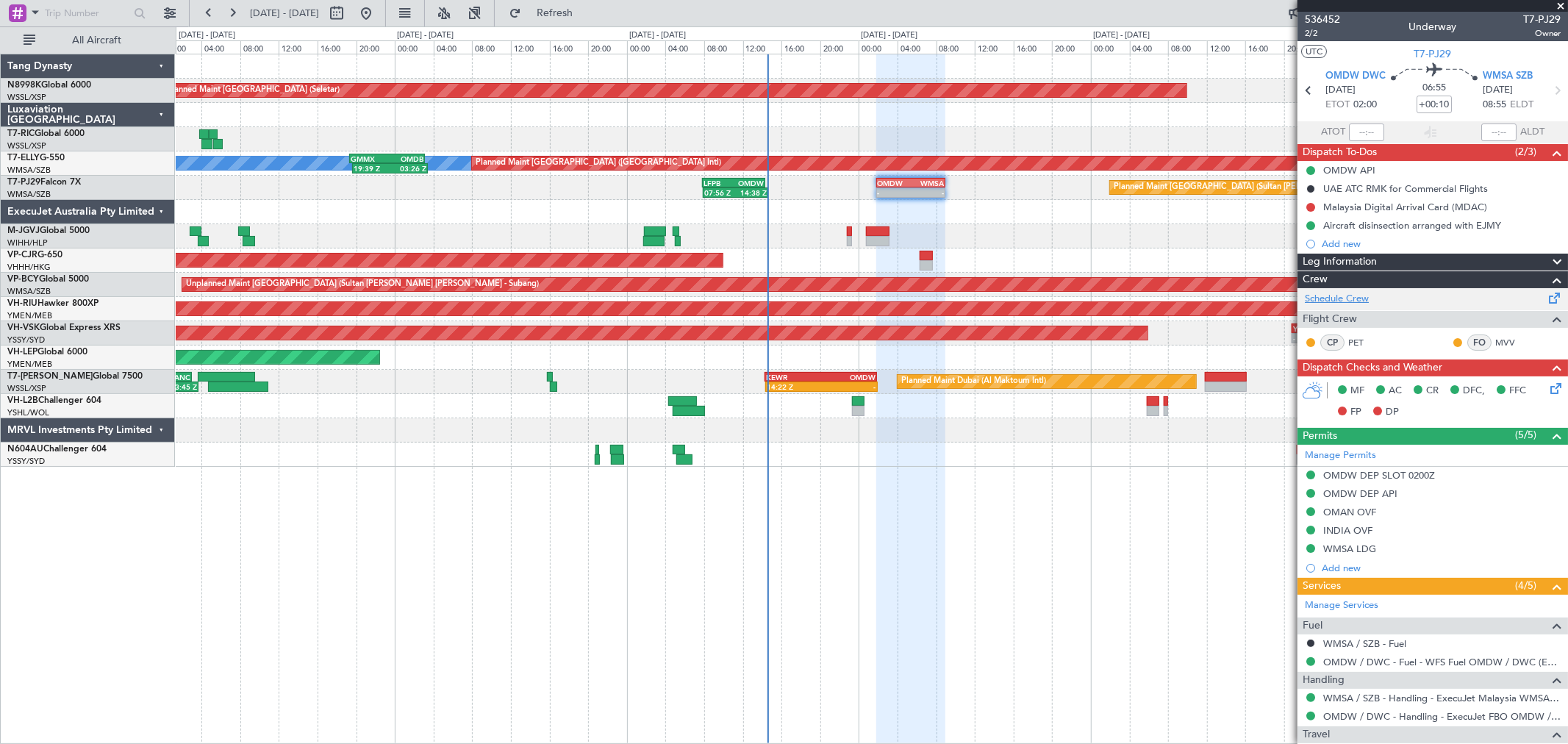
click at [1354, 296] on link "Schedule Crew" at bounding box center [1336, 299] width 64 height 15
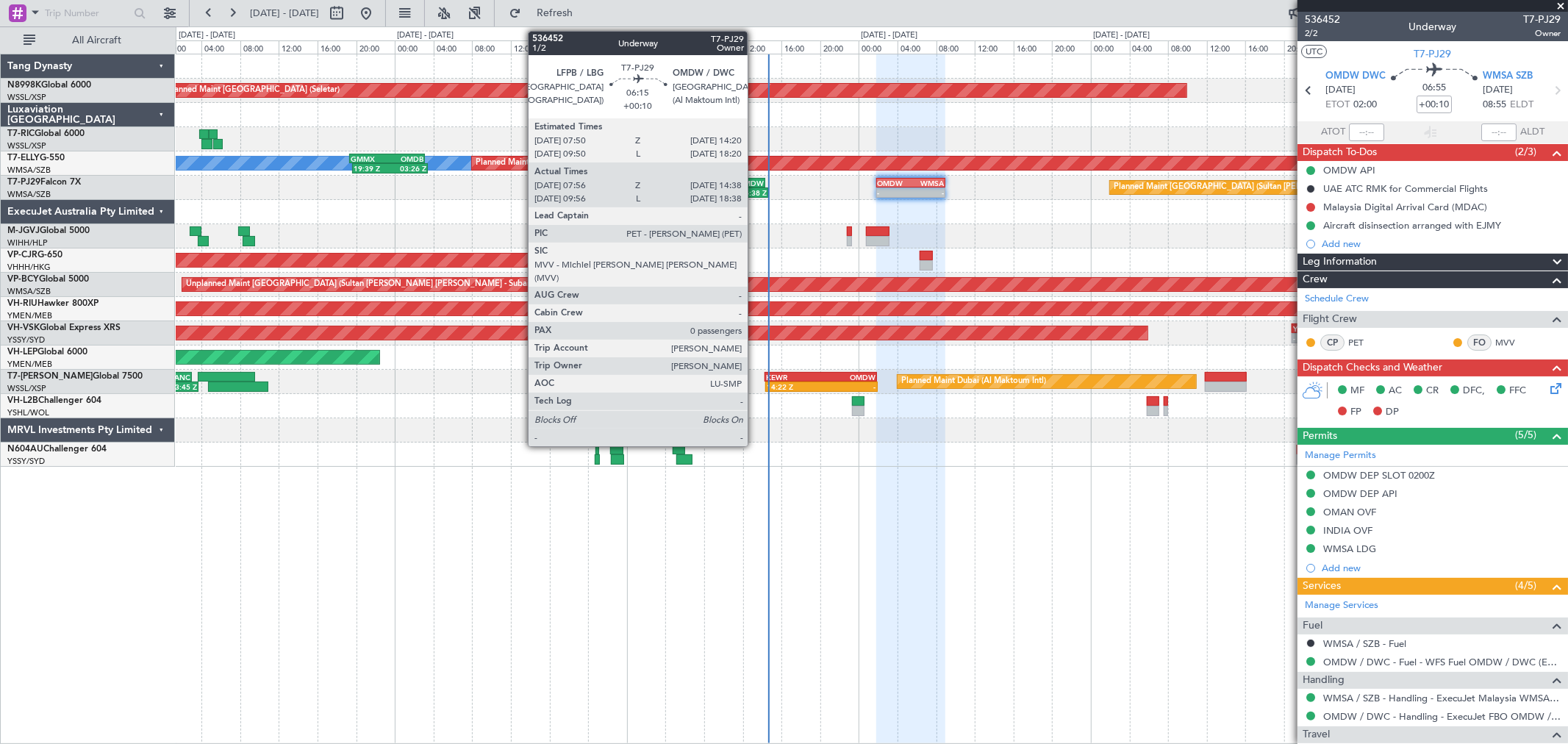
click at [754, 180] on div "OMDW" at bounding box center [749, 182] width 30 height 8
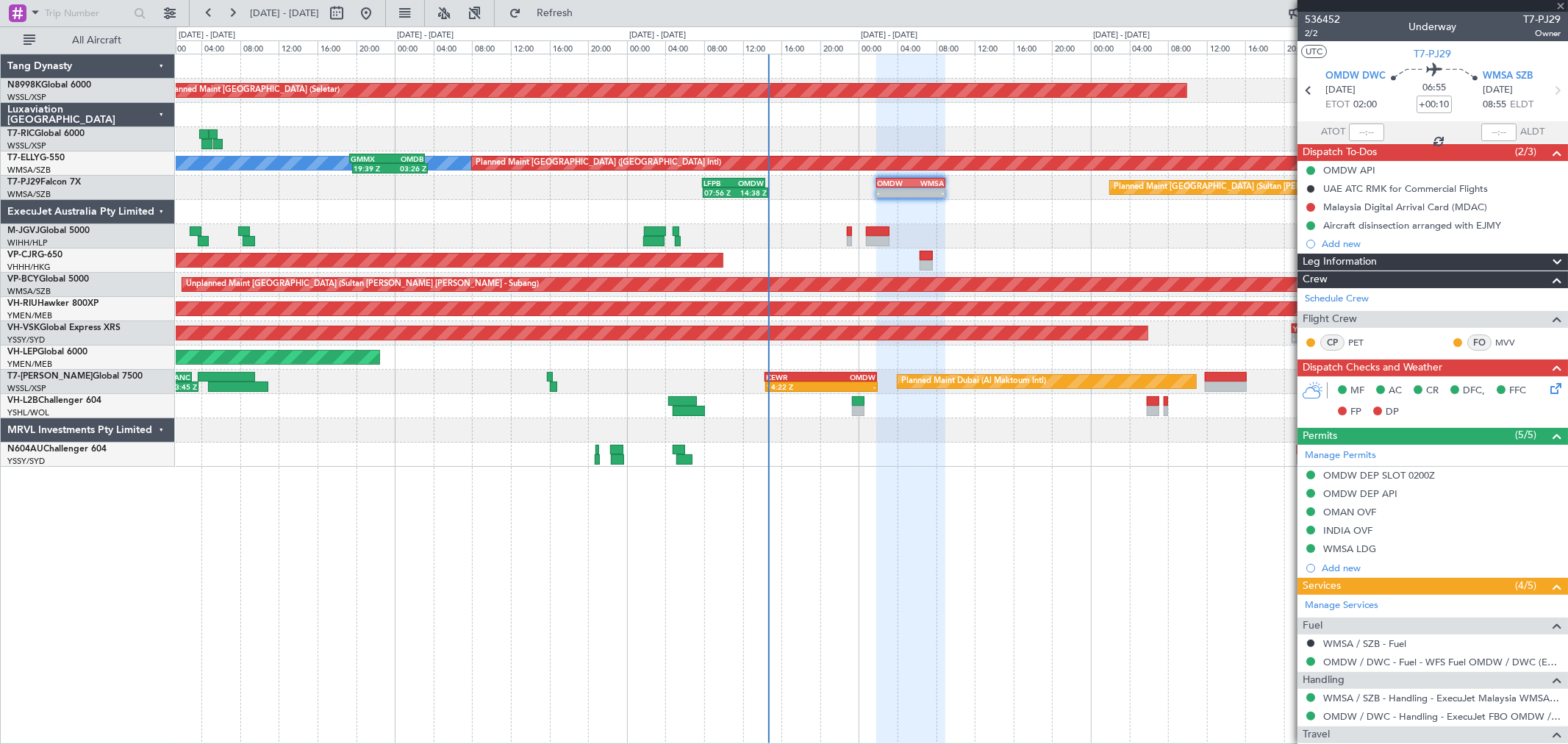
type input "08:06"
type input "14:33"
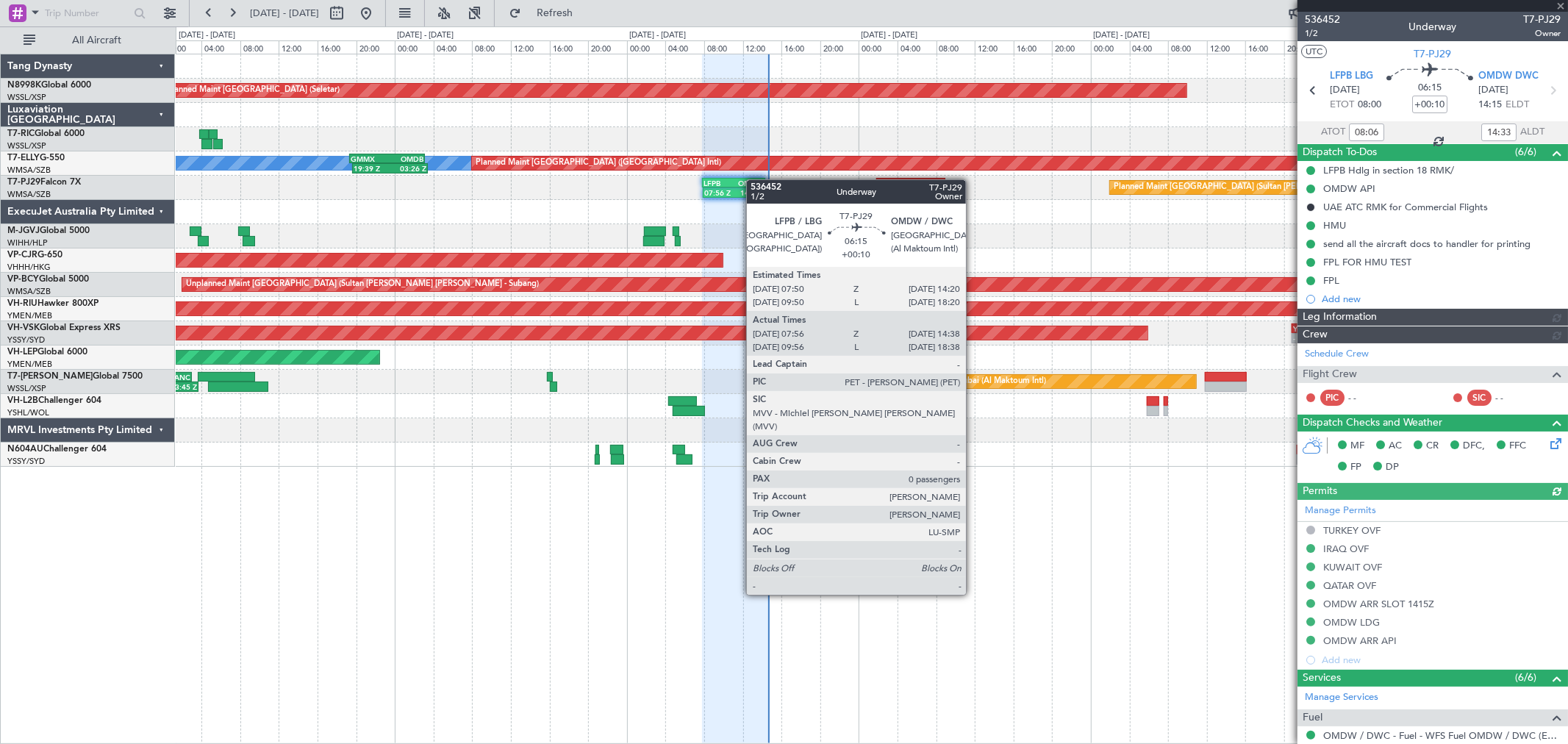
type input "Brien Tan (BTA)"
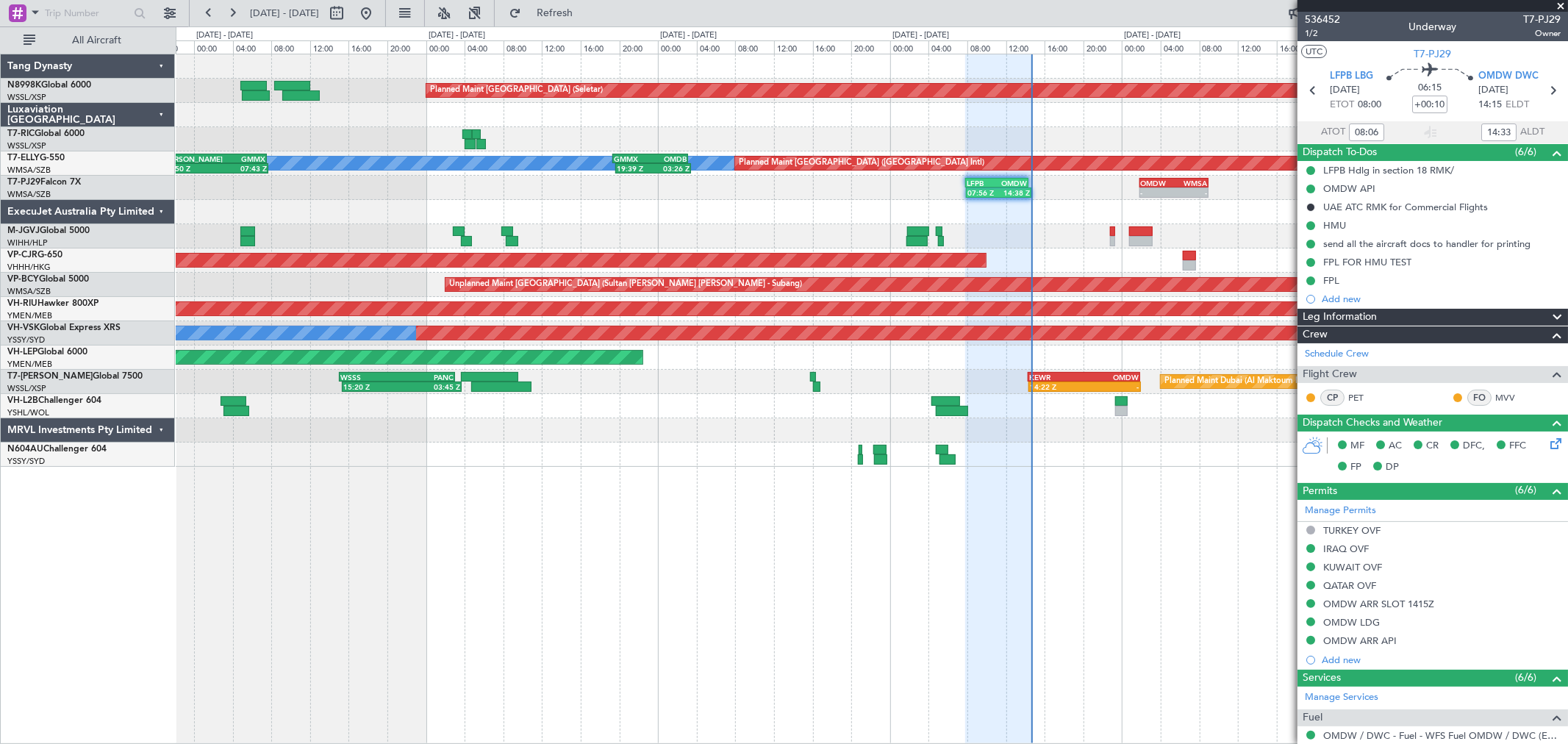
click at [571, 181] on div "Planned Maint Kuala Lumpur (Sultan Abdul Aziz Shah - Subang) 07:56 Z 14:38 Z LF…" at bounding box center [871, 188] width 1392 height 24
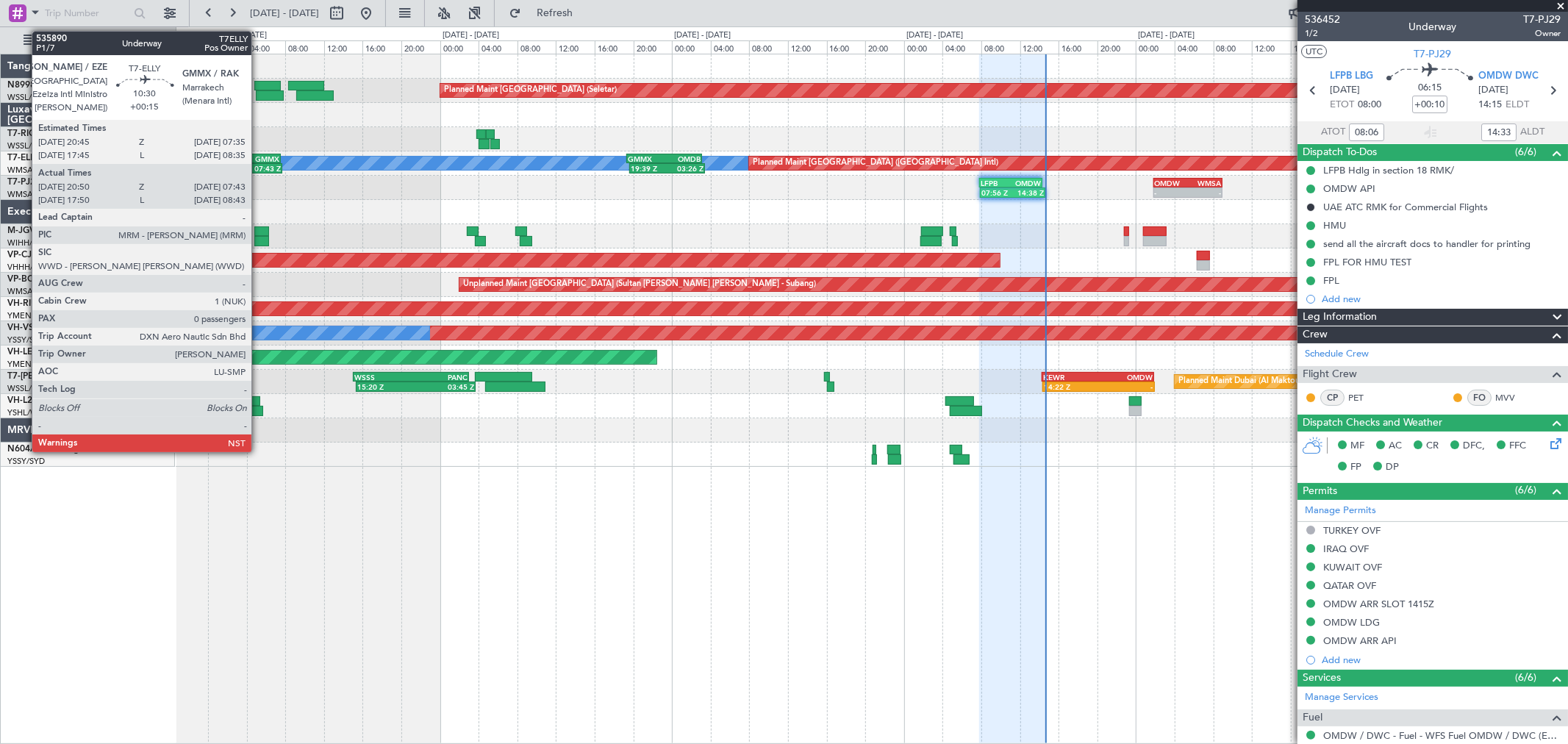
click at [259, 164] on div "07:43 Z" at bounding box center [254, 168] width 52 height 8
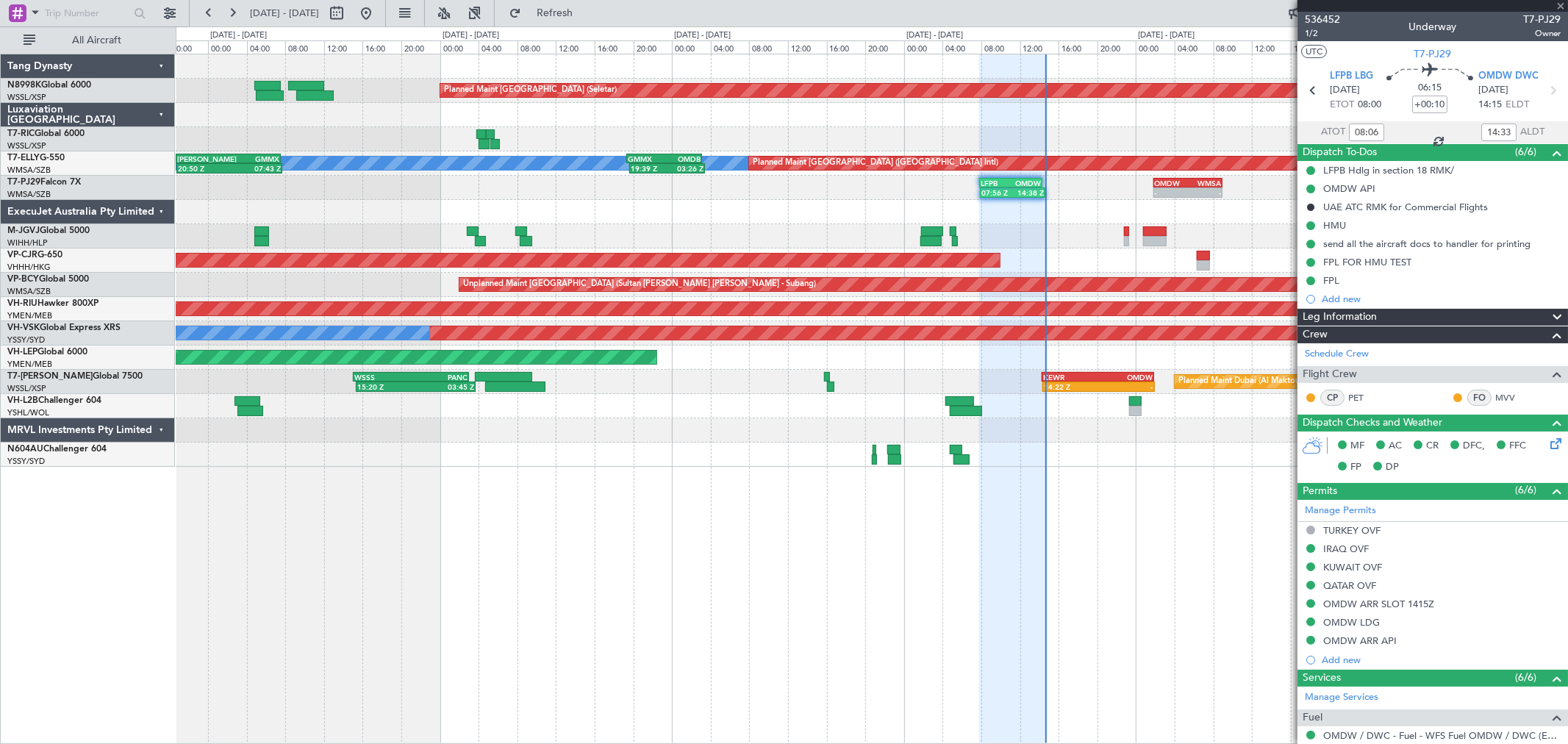
type input "+00:15"
type input "21:05"
type input "07:38"
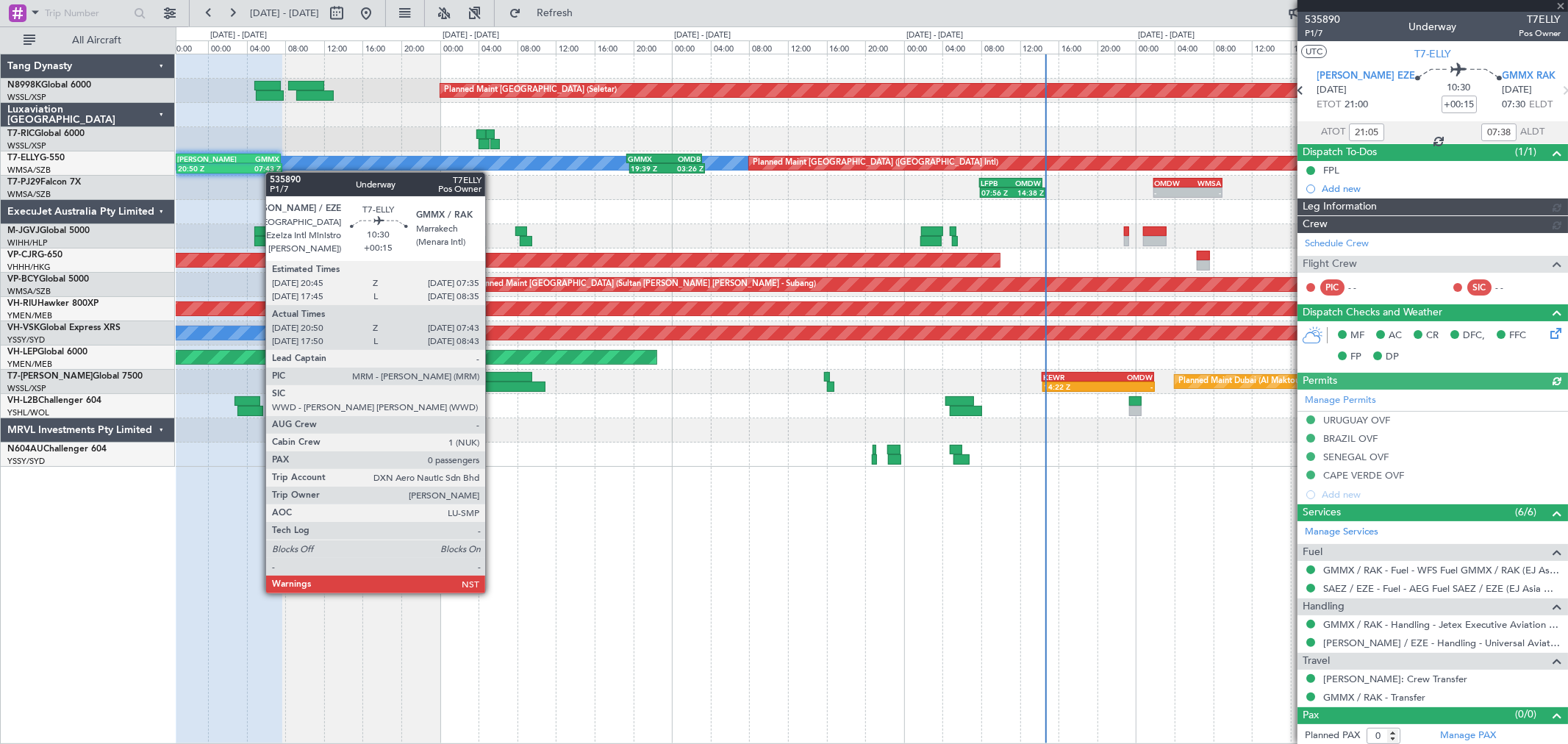
type input "Hafiz Sapuwan (HHAFI)"
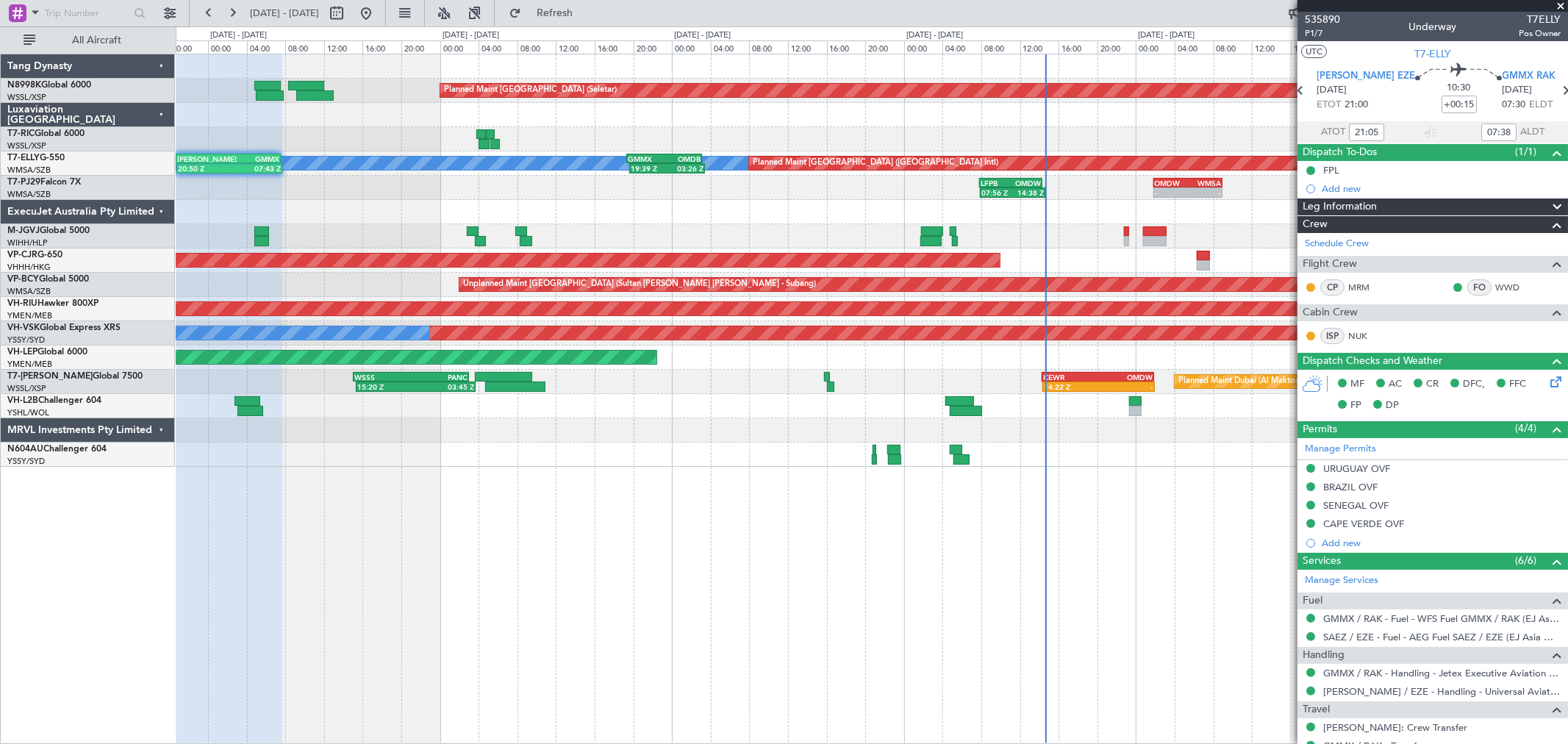
click at [711, 225] on div at bounding box center [871, 236] width 1392 height 24
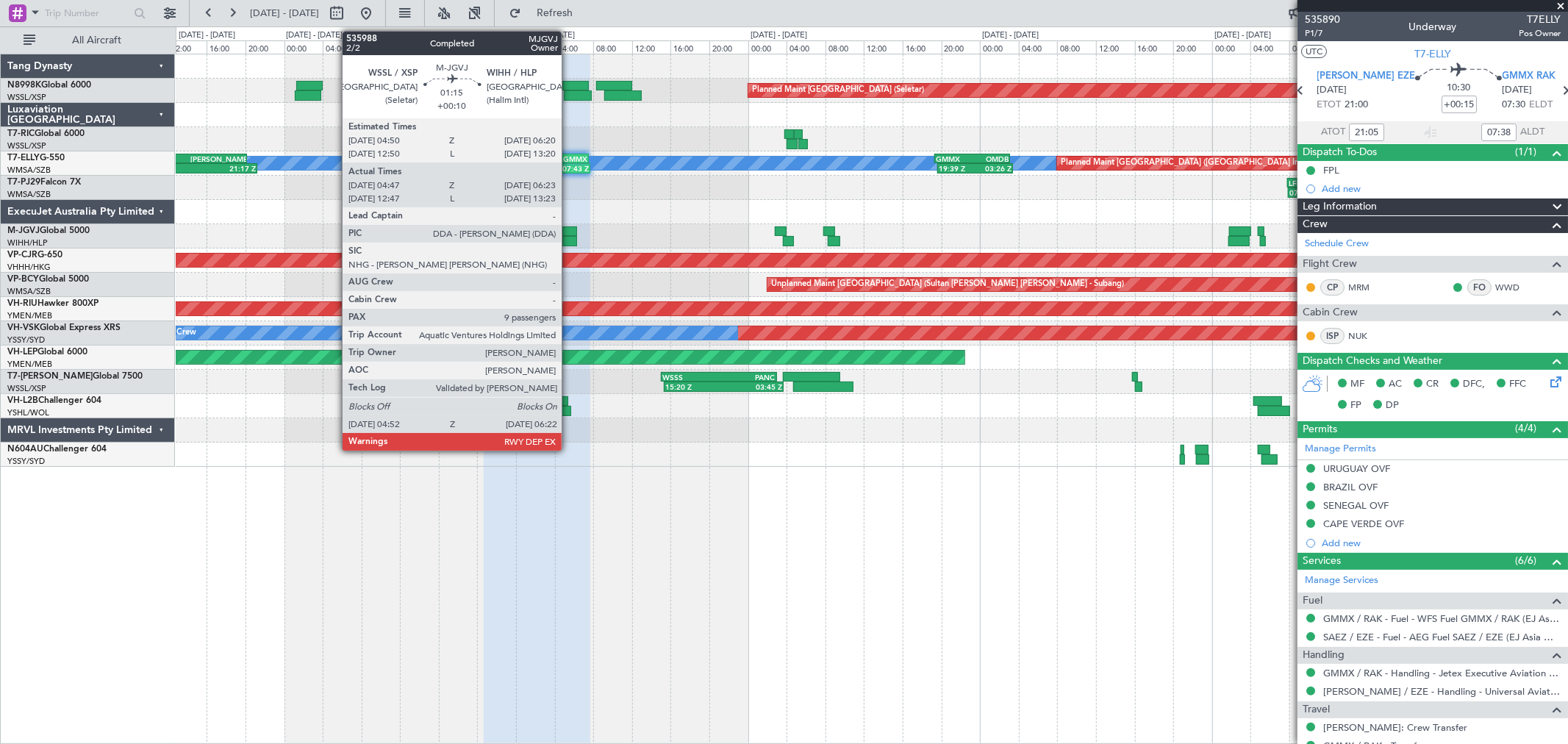
click at [569, 232] on div at bounding box center [570, 231] width 15 height 10
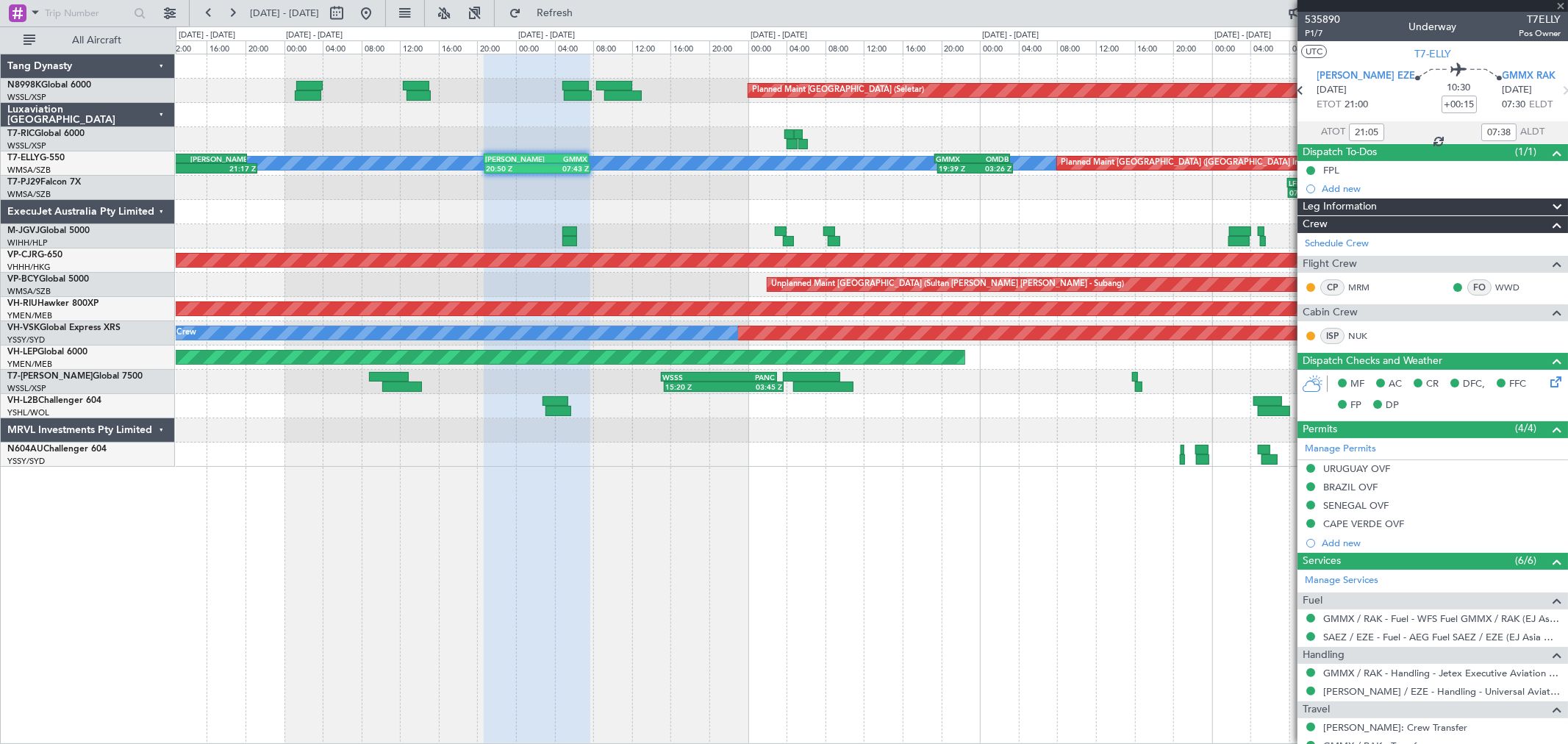
type input "+00:10"
type input "04:57"
type input "06:18"
type input "9"
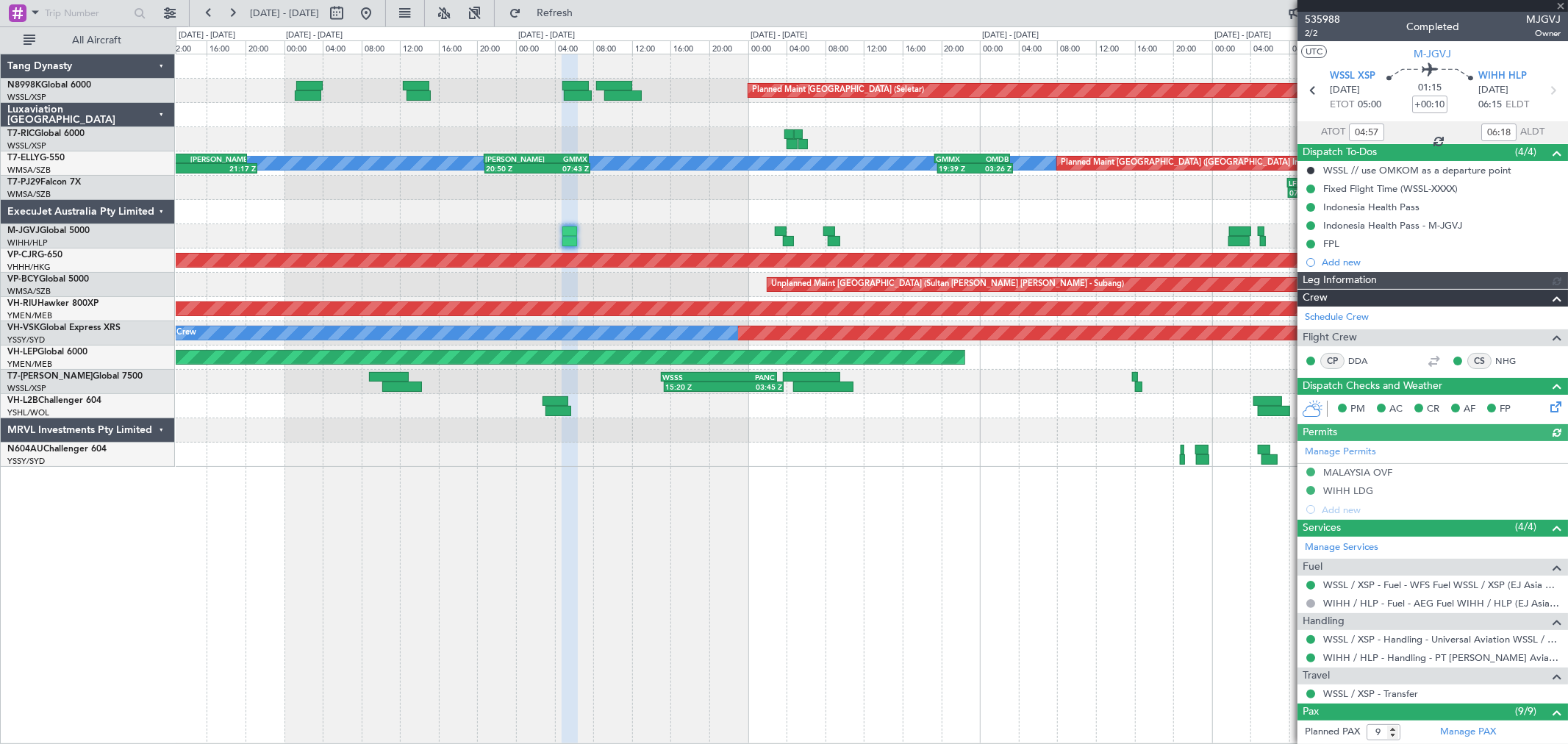
type input "Hafiz Sapuwan (HHAFI)"
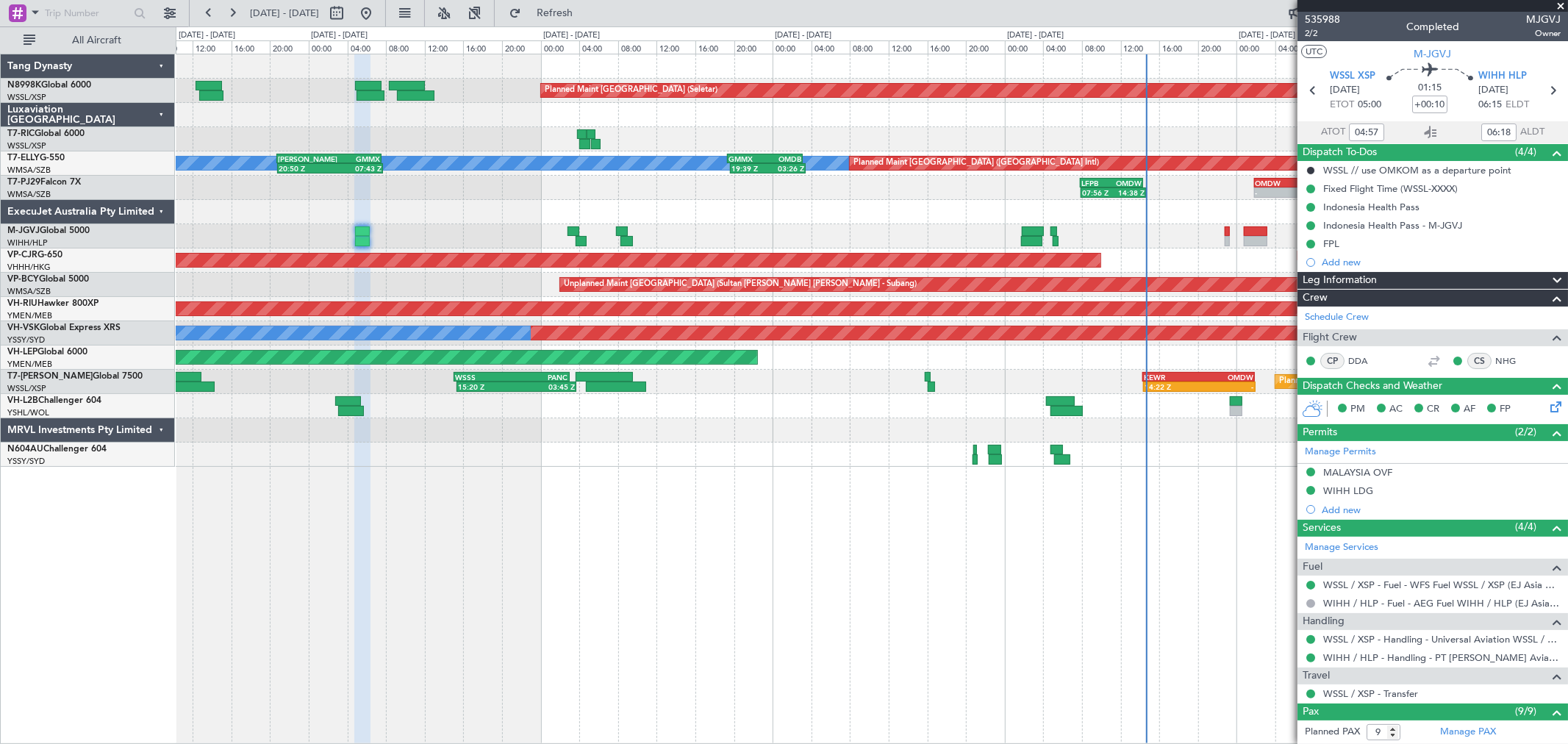
click at [727, 248] on div "Planned Maint Singapore (Seletar) MEL Planned Maint Dubai (Dubai Intl) 20:50 Z …" at bounding box center [871, 260] width 1392 height 412
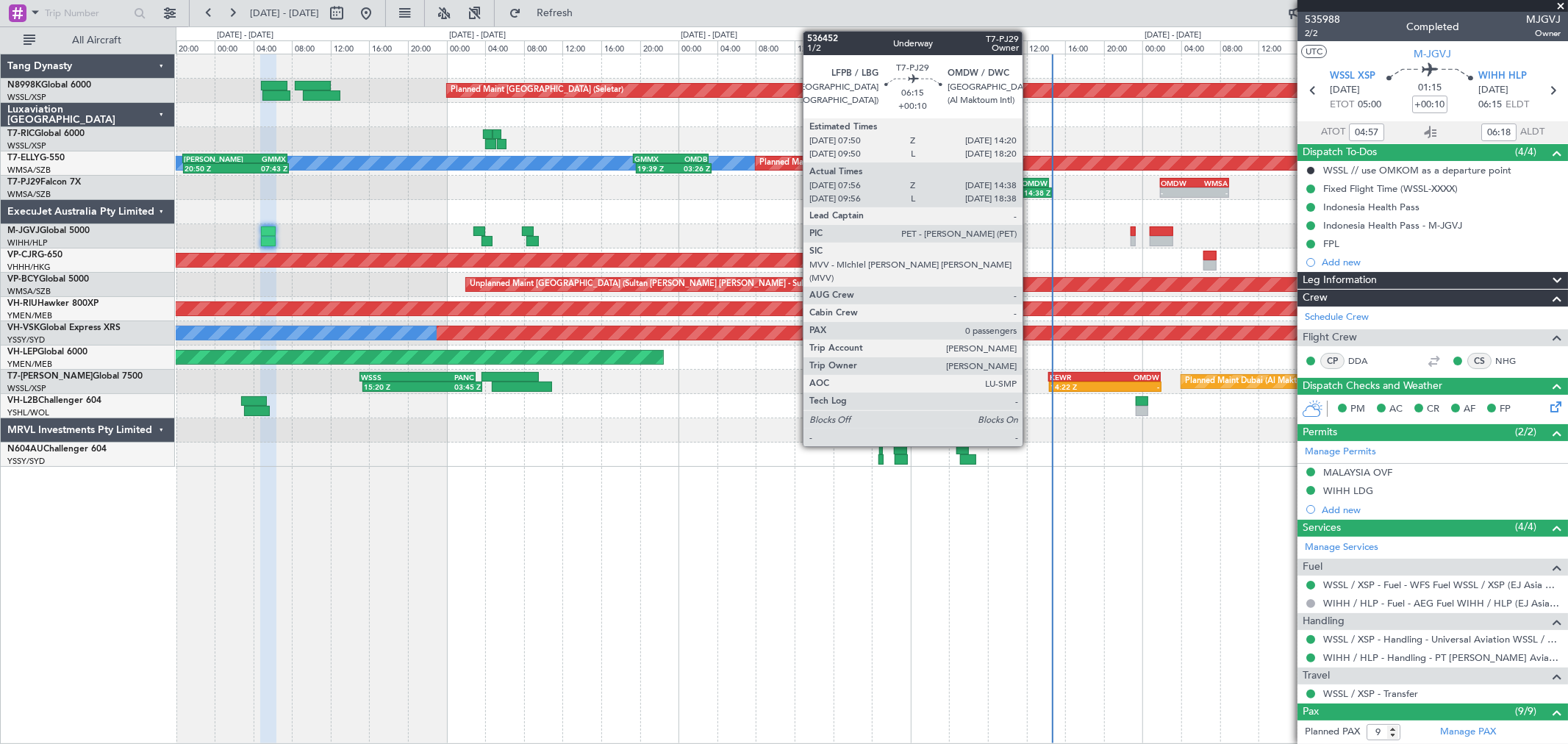
click at [1029, 181] on div "OMDW" at bounding box center [1032, 182] width 30 height 8
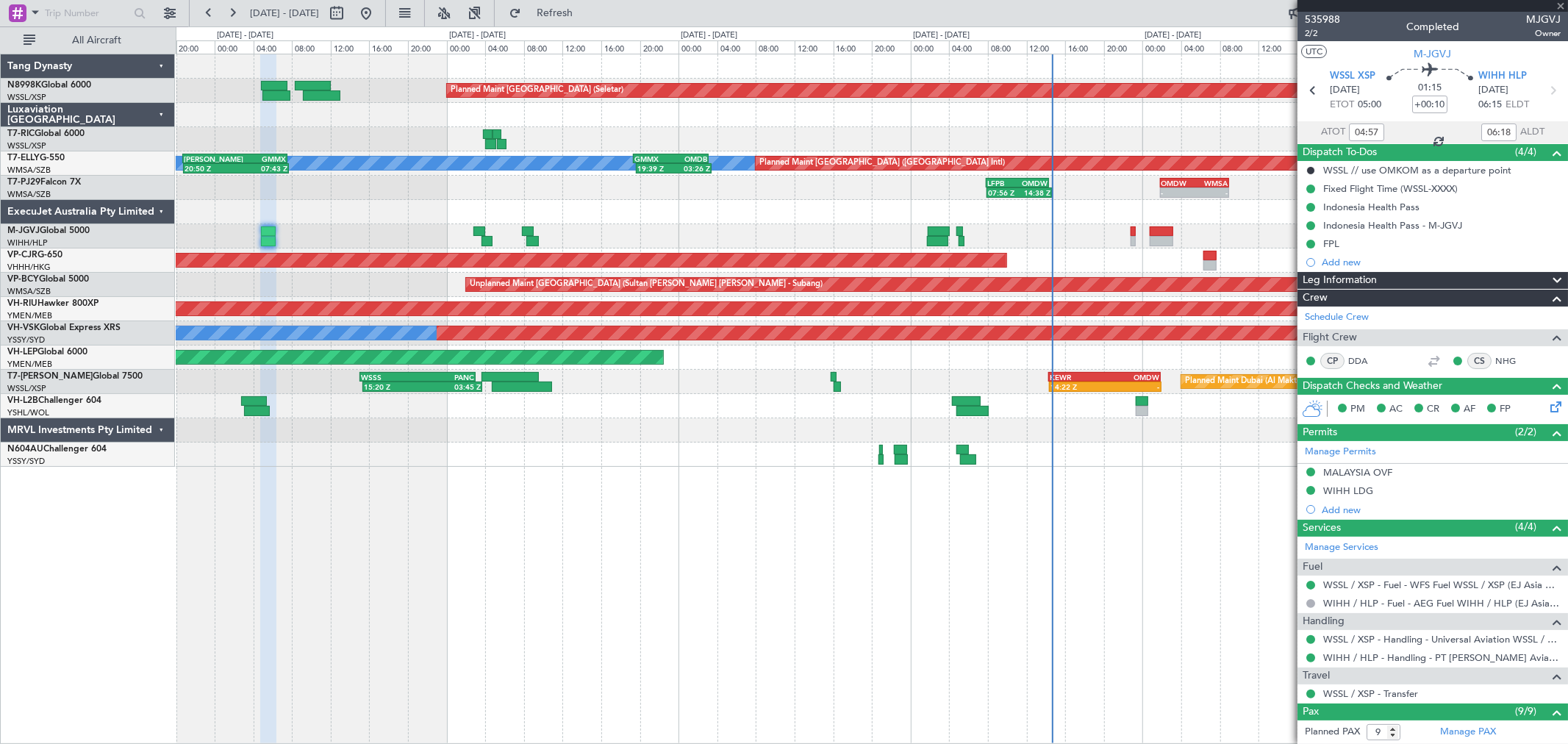
type input "08:06"
type input "14:33"
type input "0"
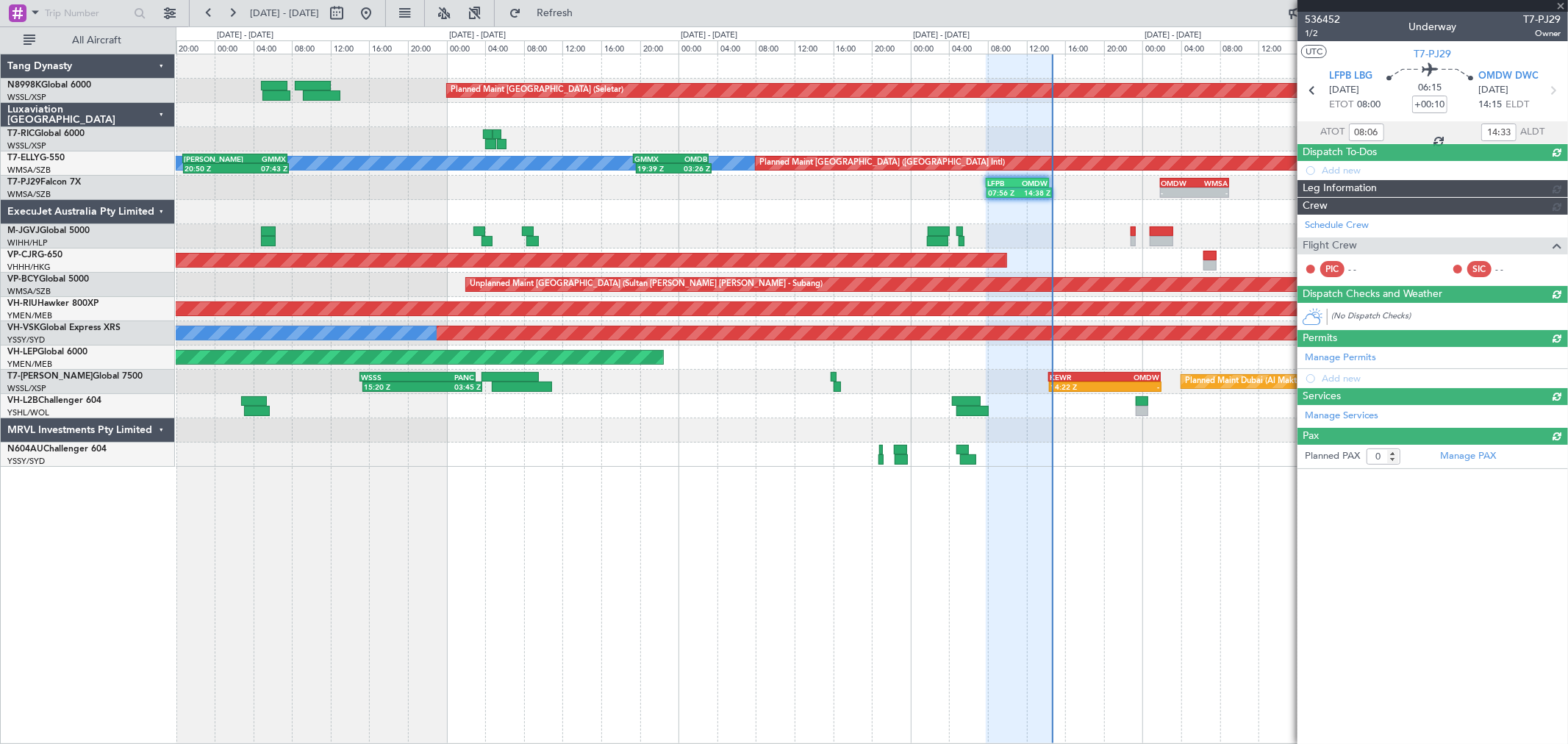
type input "[PERSON_NAME] (BTA)"
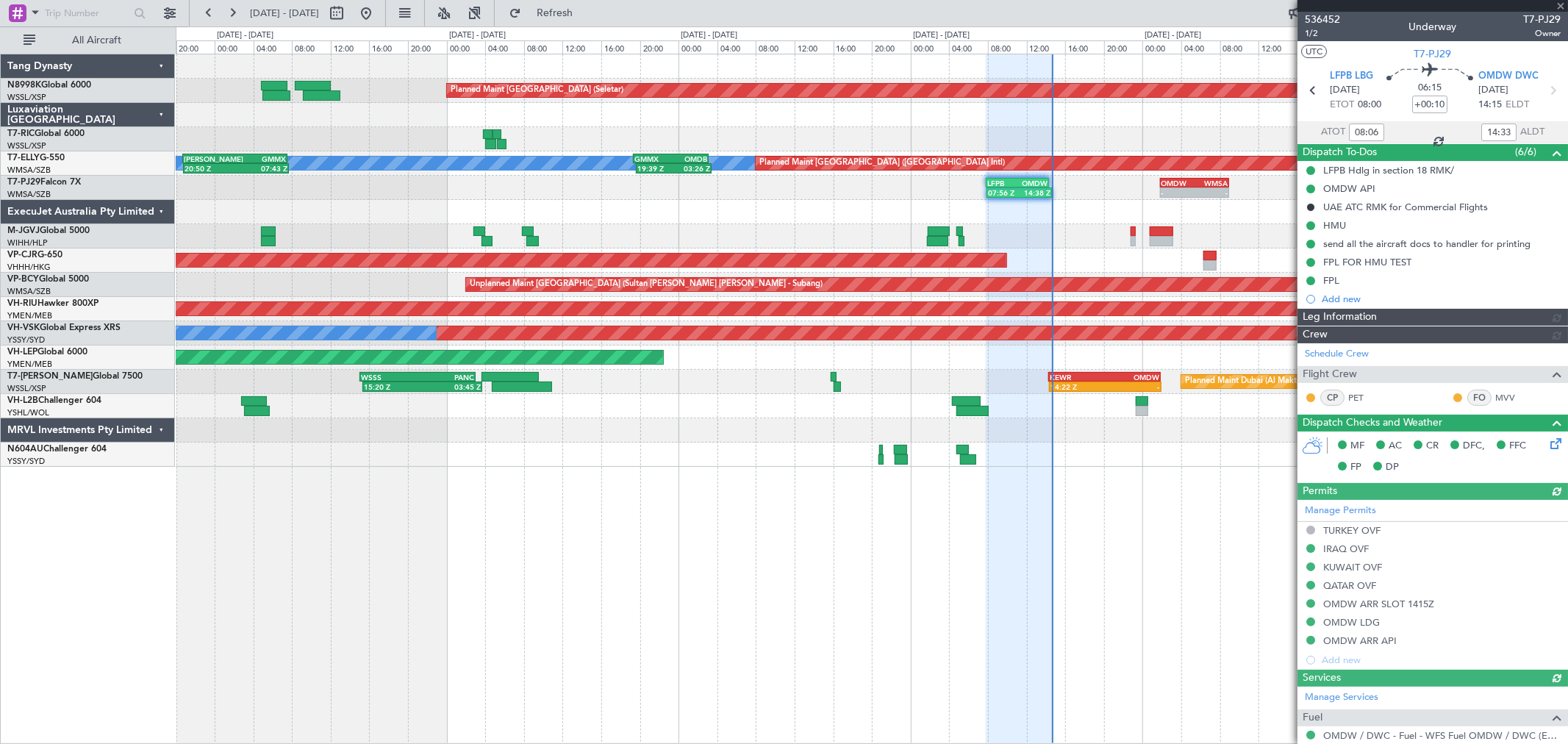
type input "[PERSON_NAME] (BTA)"
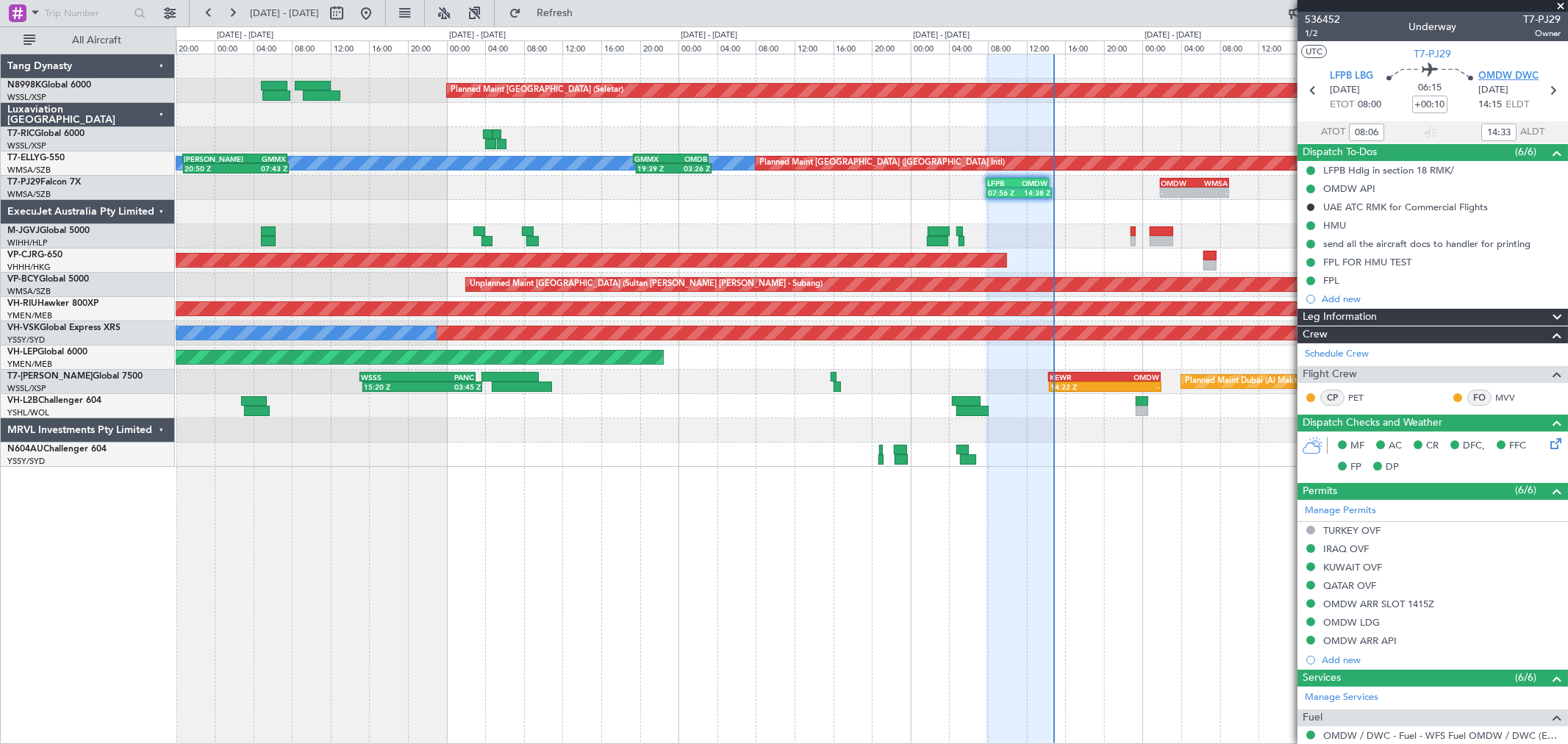
click at [1494, 70] on span "OMDW DWC" at bounding box center [1508, 77] width 60 height 15
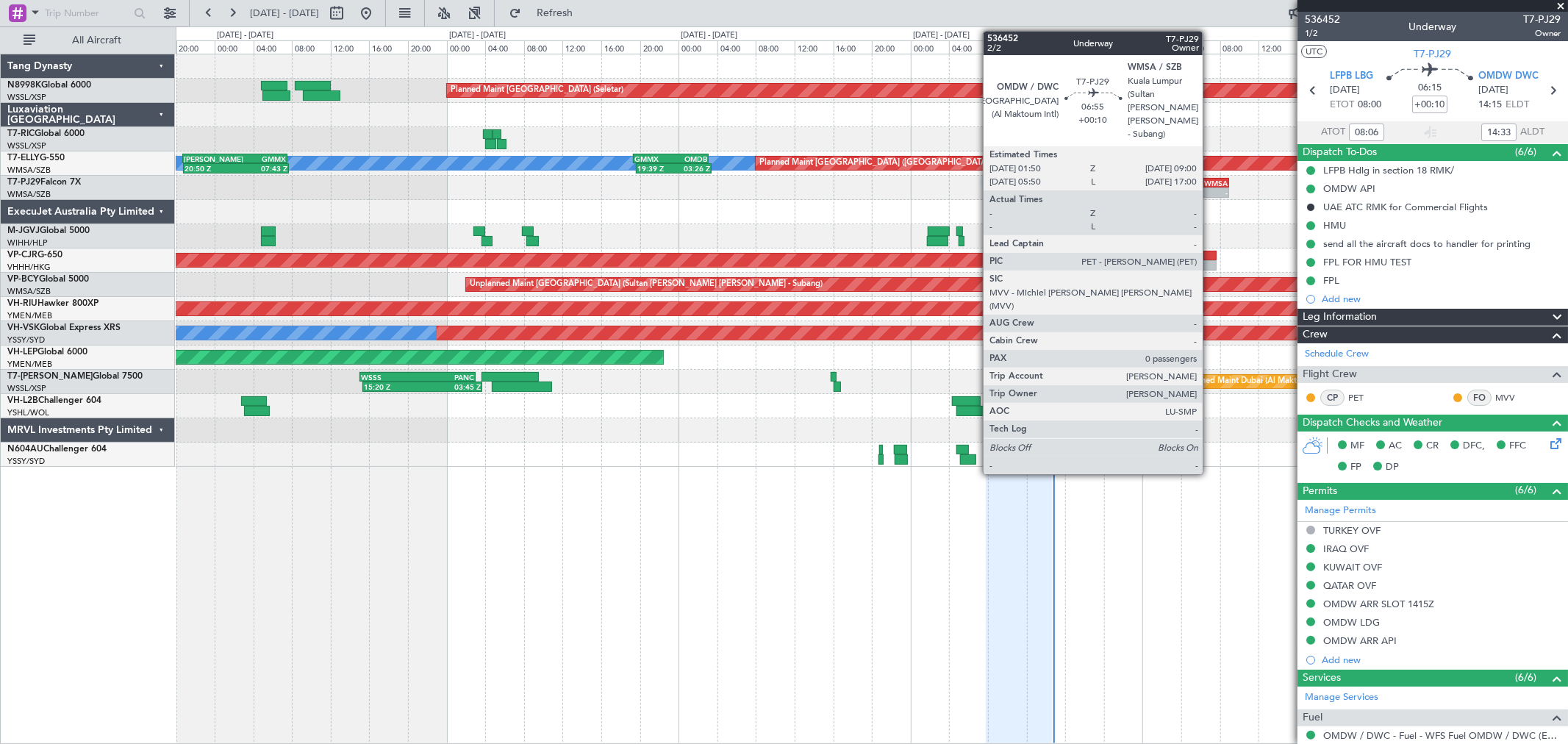
click at [1209, 182] on div "WMSA" at bounding box center [1210, 182] width 33 height 8
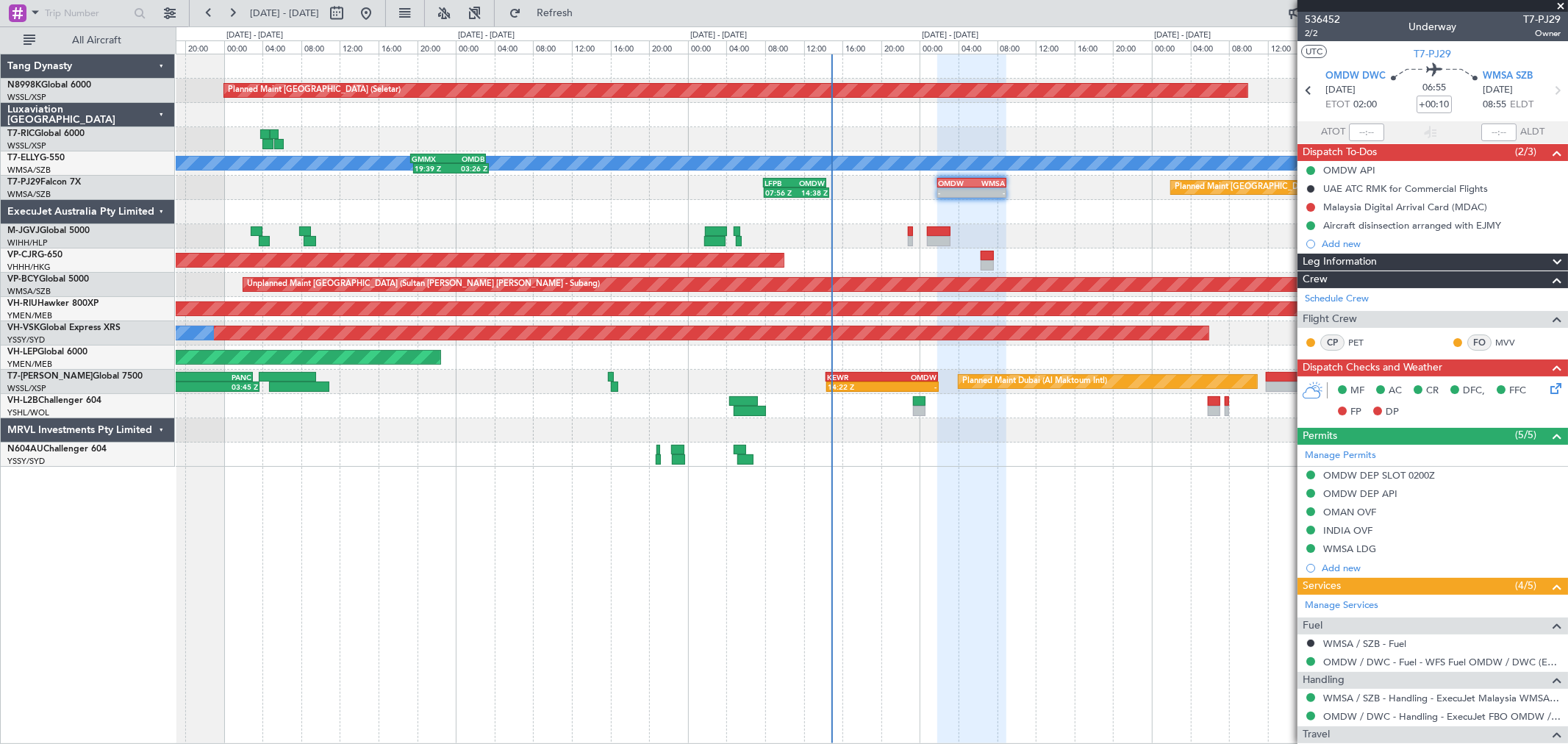
click at [738, 379] on div "Planned Maint Singapore (Seletar) Planned Maint Dubai (Dubai Intl) MEL 19:39 Z …" at bounding box center [871, 260] width 1392 height 412
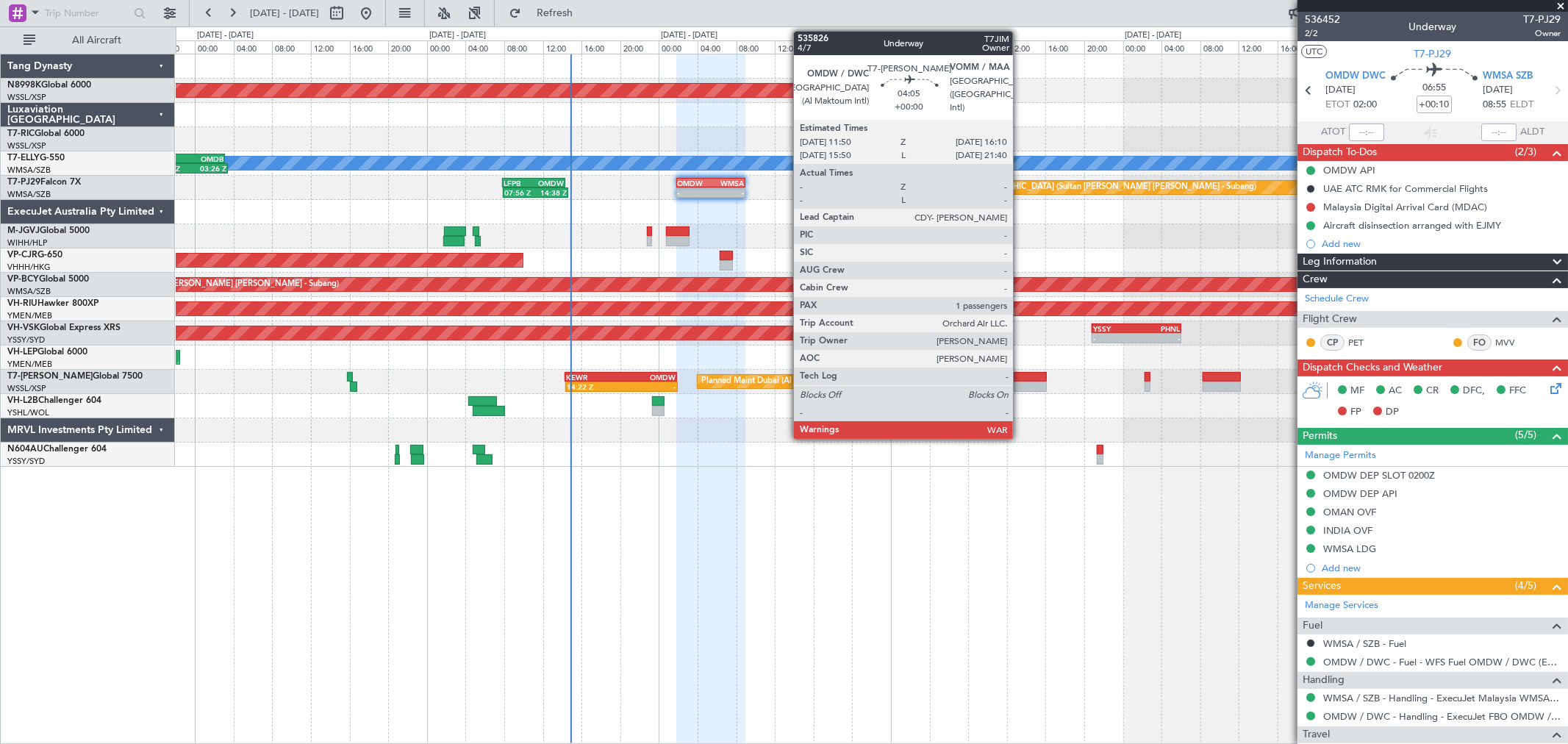
click at [1020, 376] on div at bounding box center [1026, 376] width 42 height 10
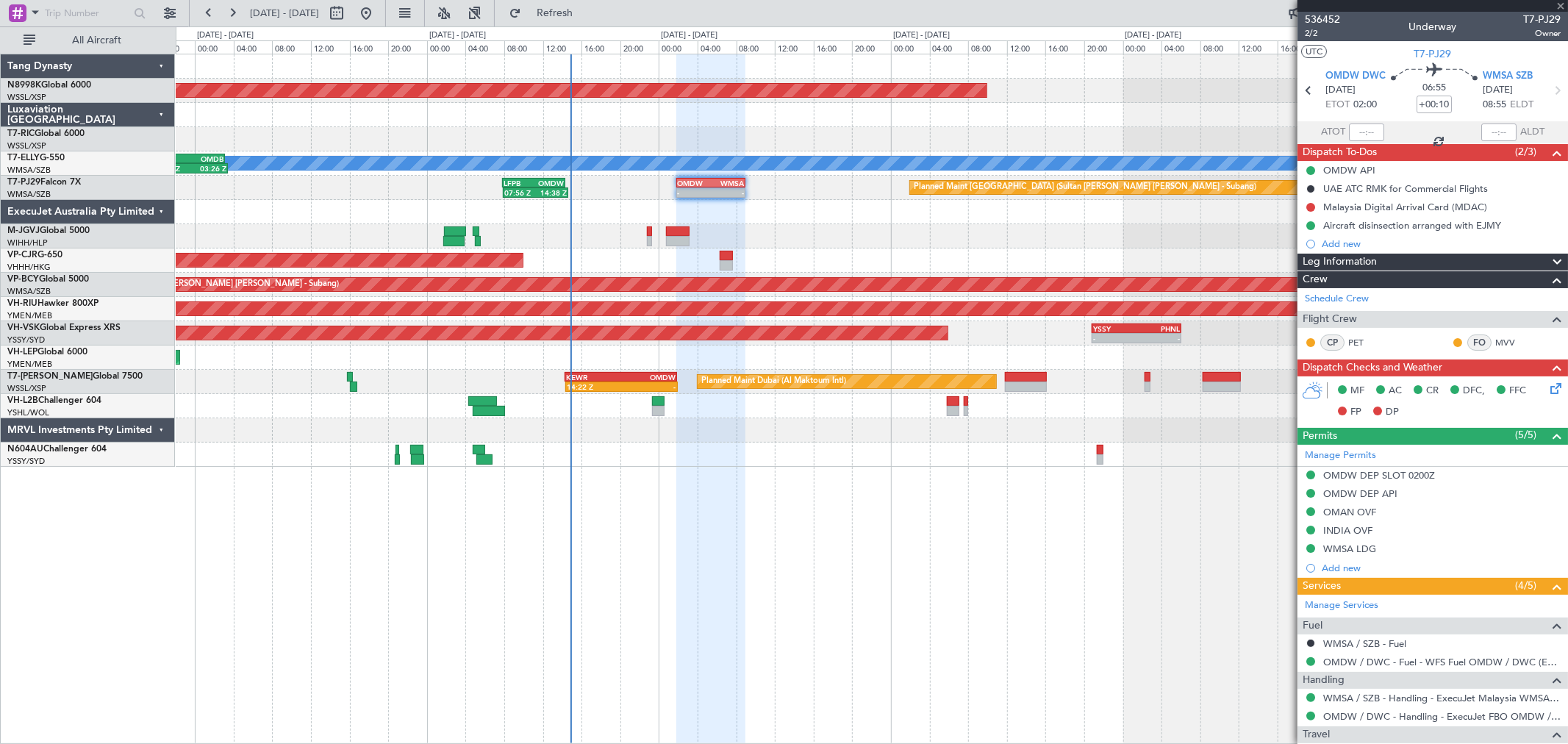
type input "1"
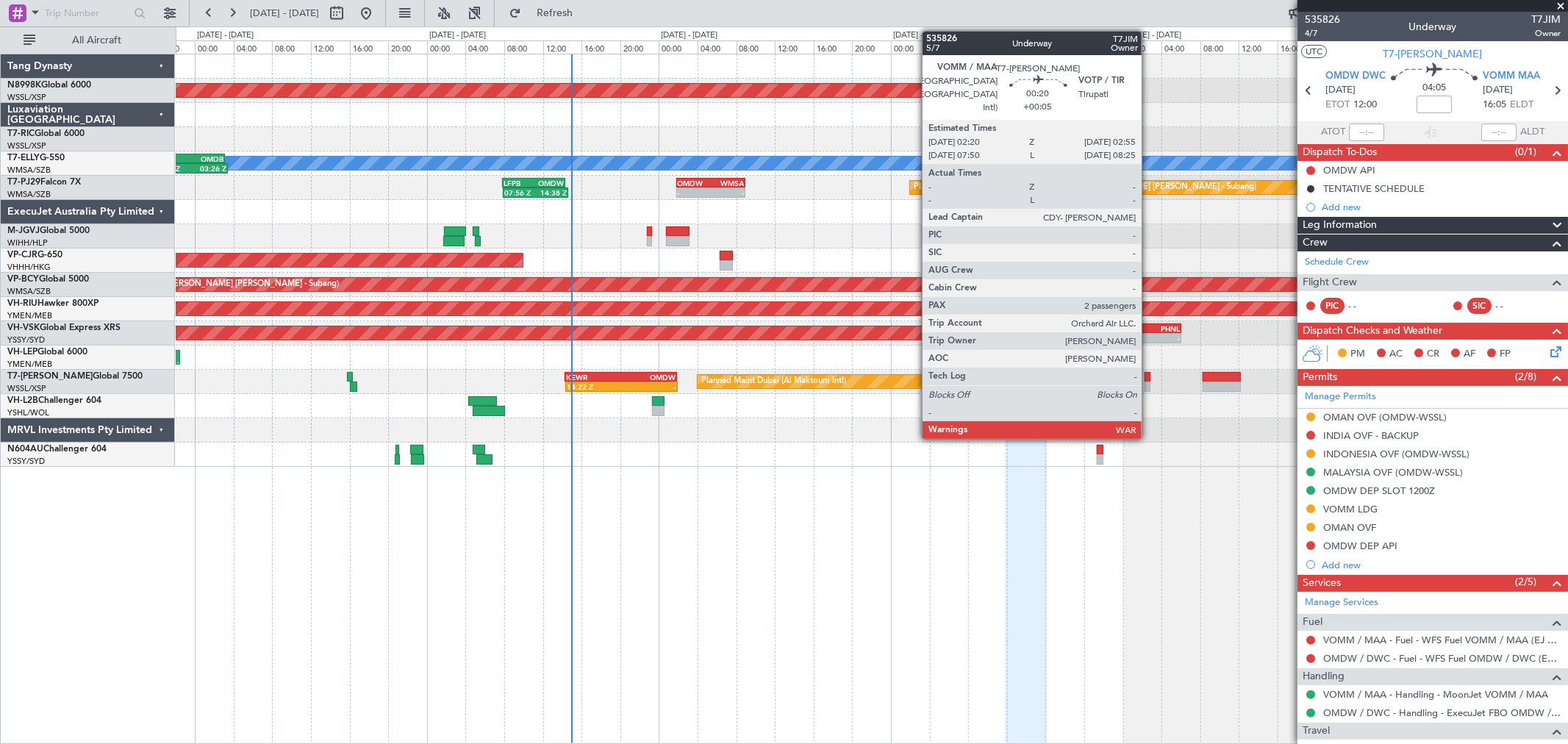
click at [1149, 387] on div at bounding box center [1147, 386] width 6 height 10
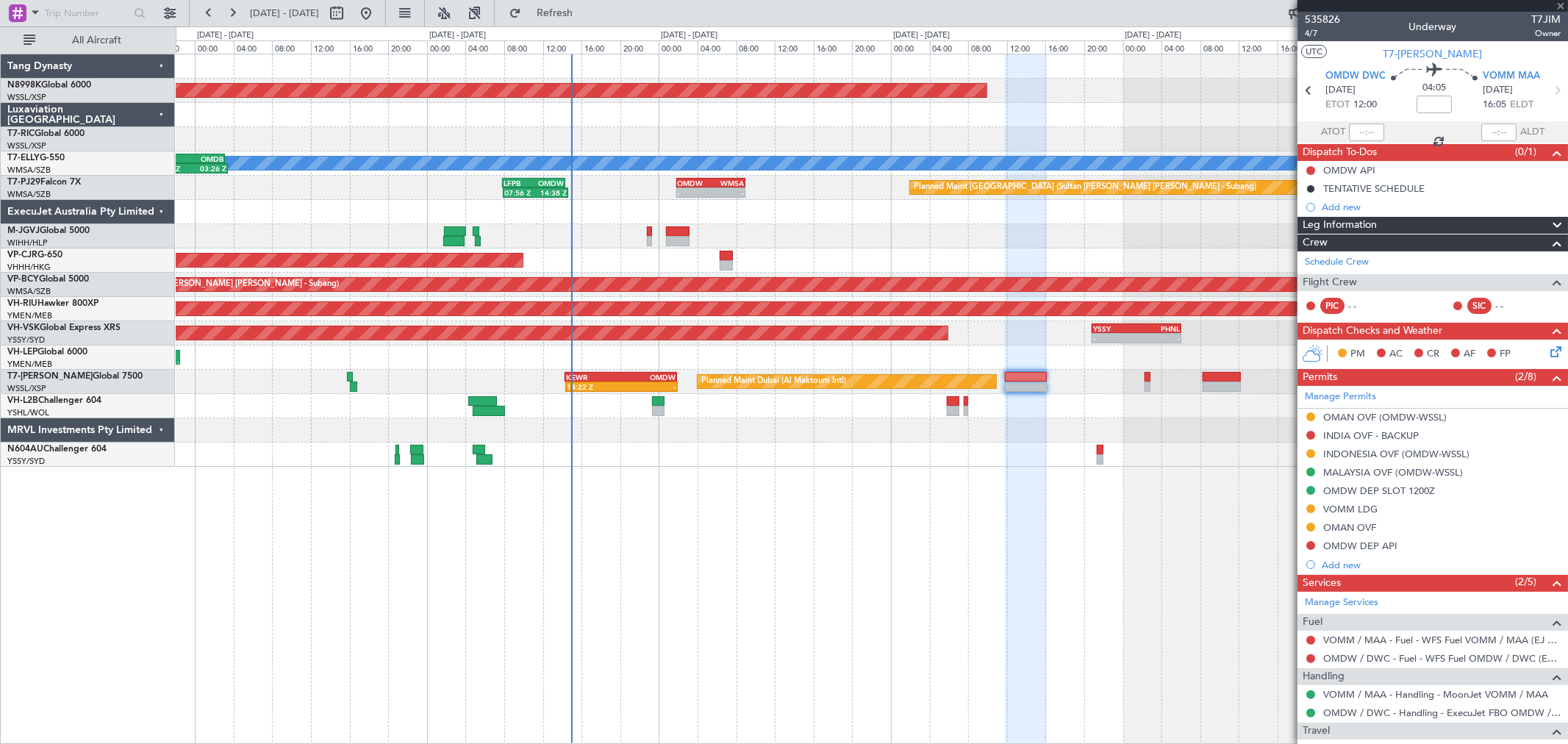
type input "+00:05"
type input "2"
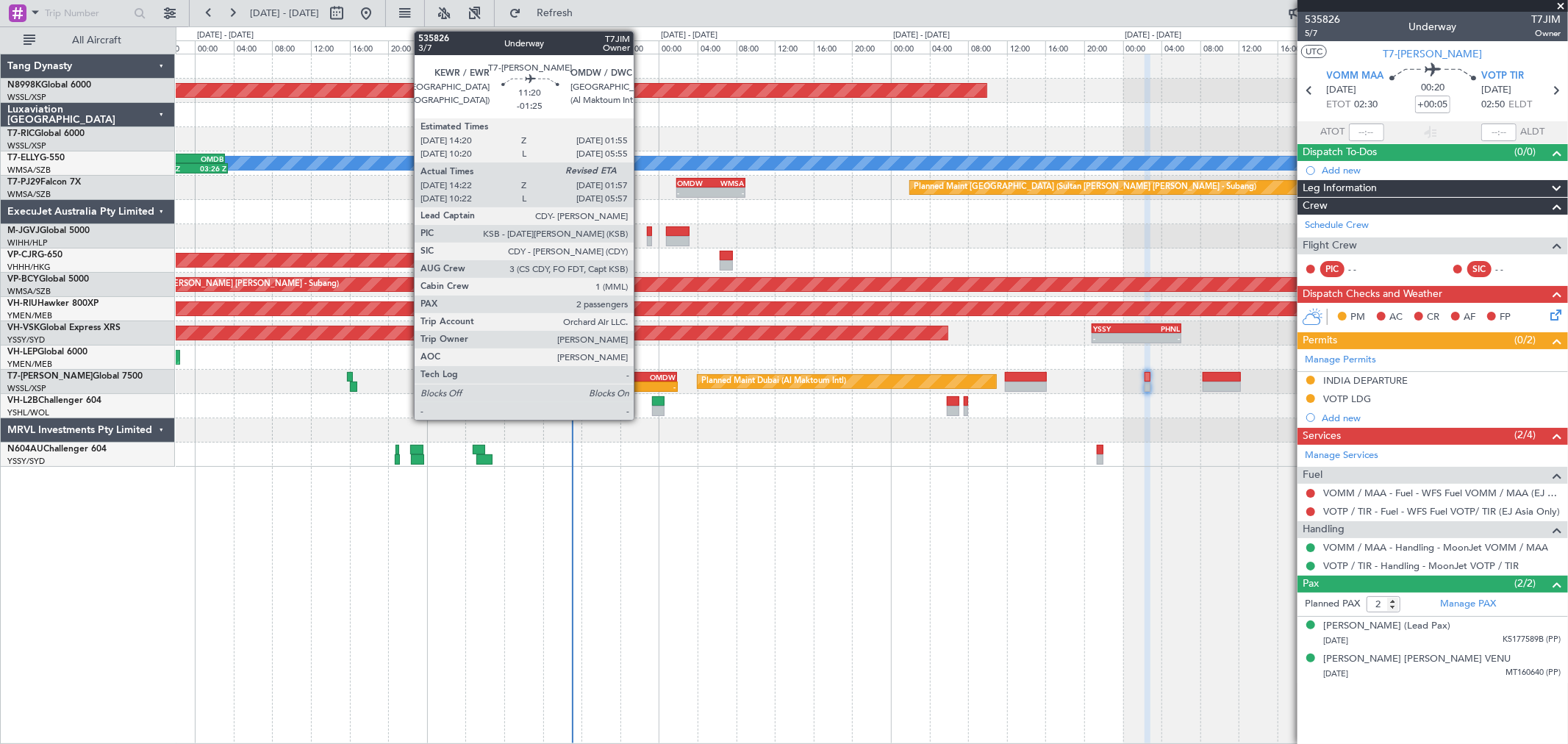
click at [641, 378] on div "OMDW" at bounding box center [648, 376] width 54 height 8
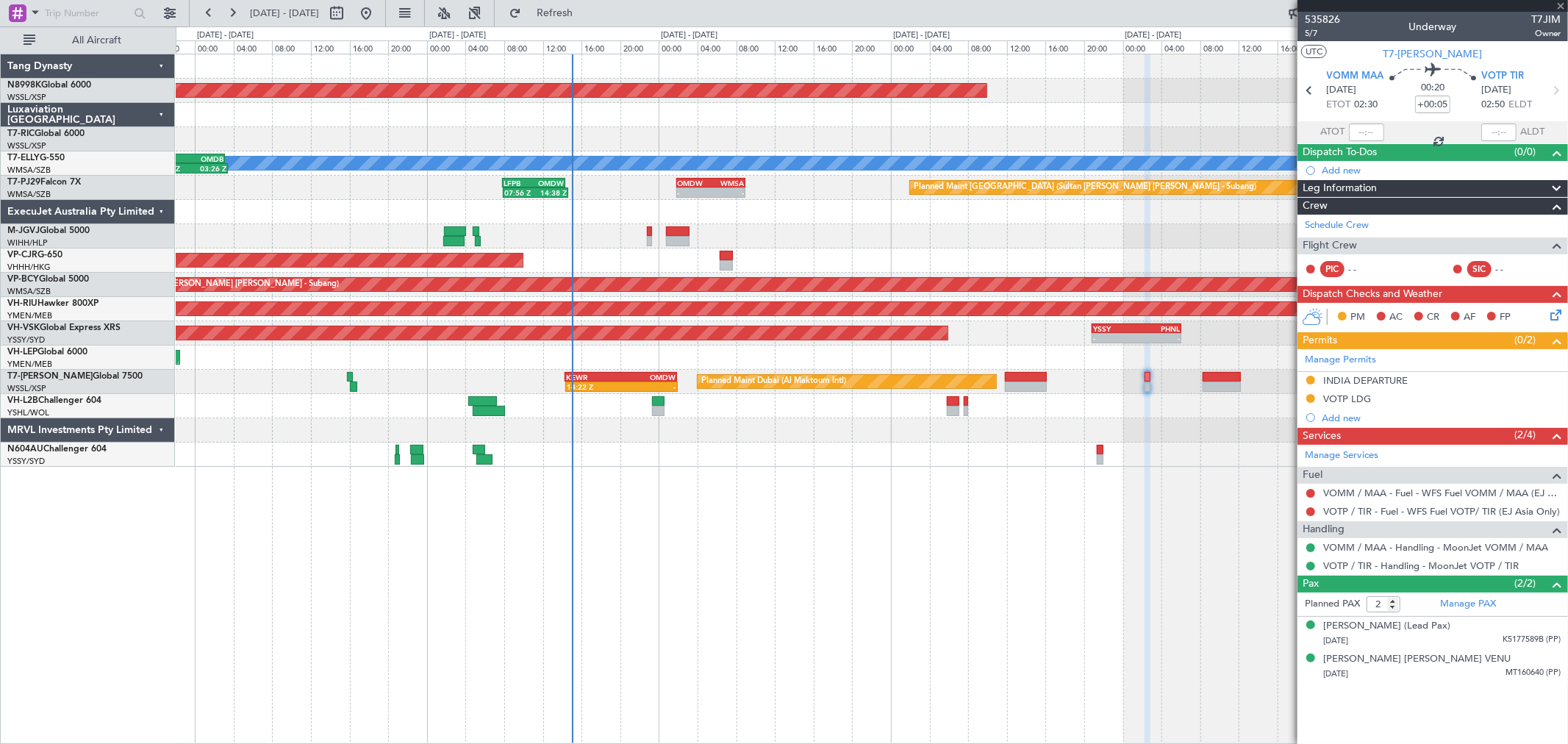
type input "-01:25"
type input "14:32"
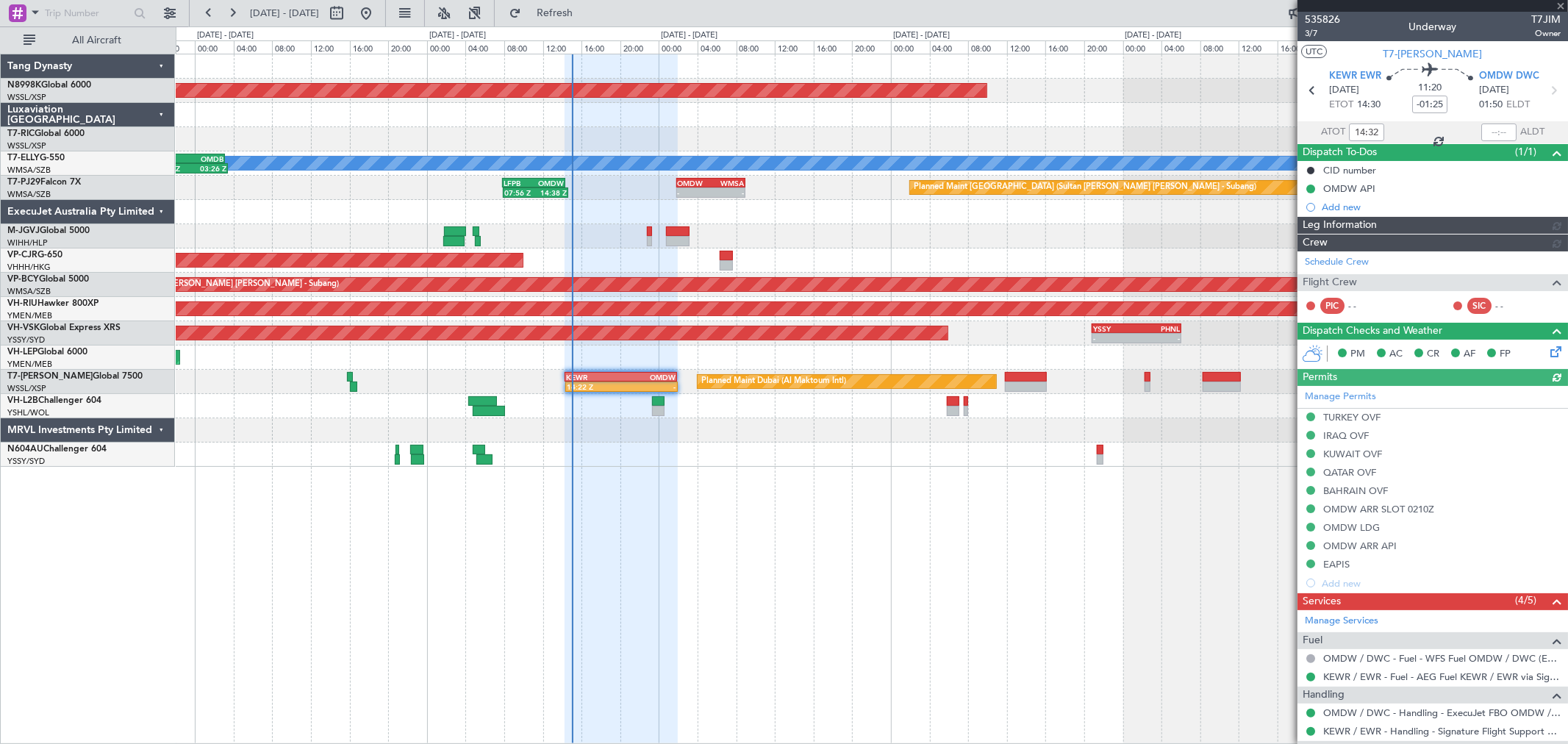
type input "[PERSON_NAME] (BTA)"
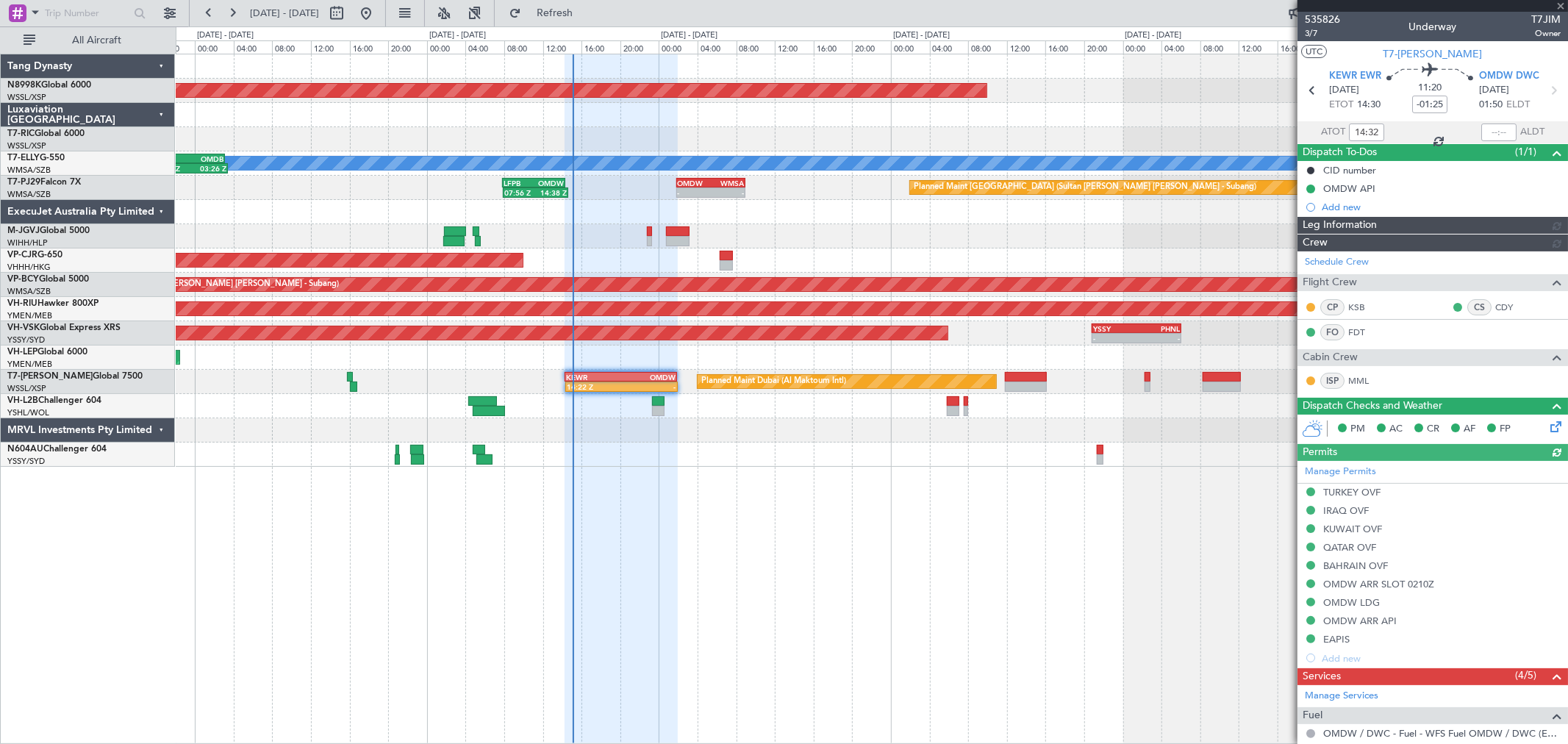
type input "[PERSON_NAME] (BTA)"
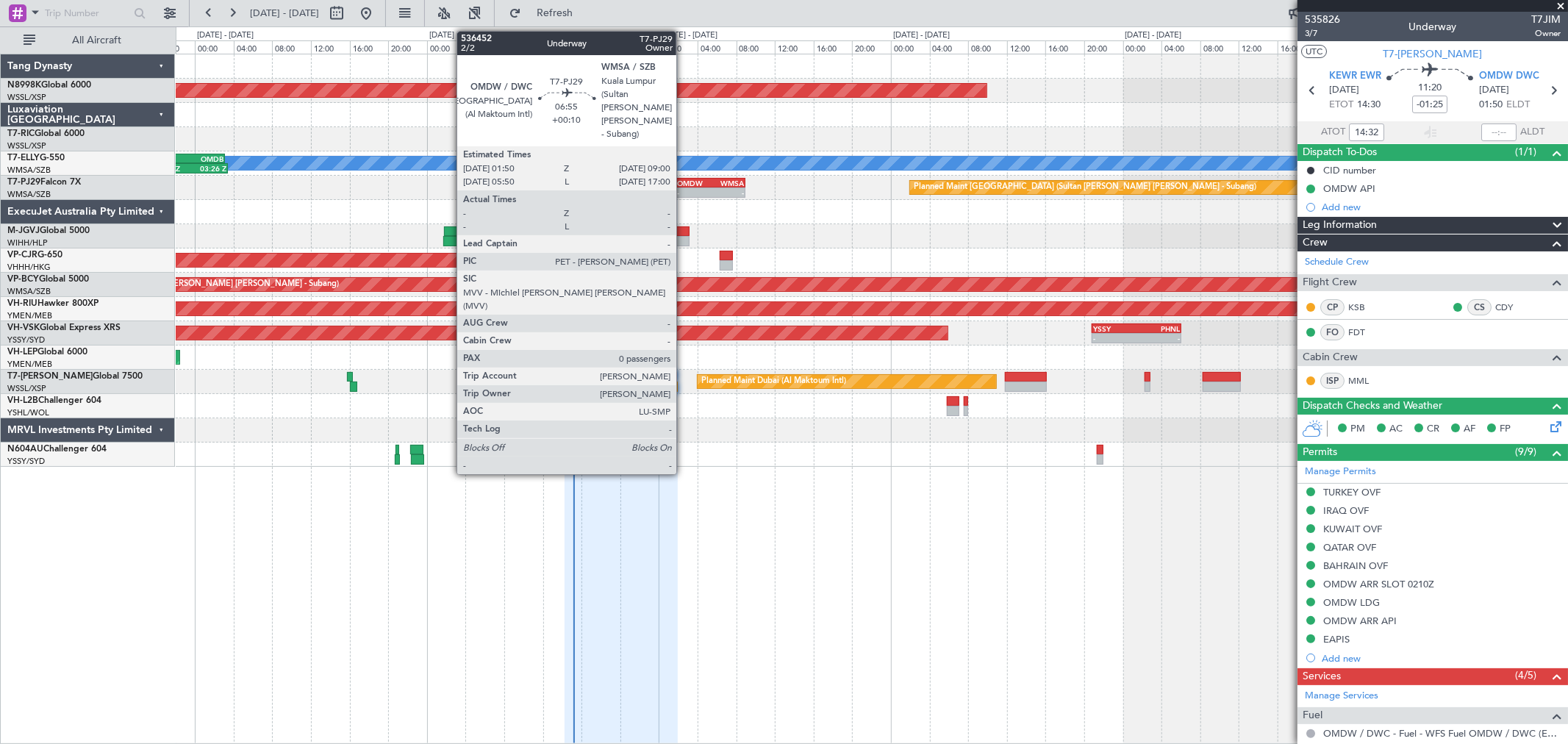
click at [698, 178] on div "OMDW" at bounding box center [693, 182] width 33 height 8
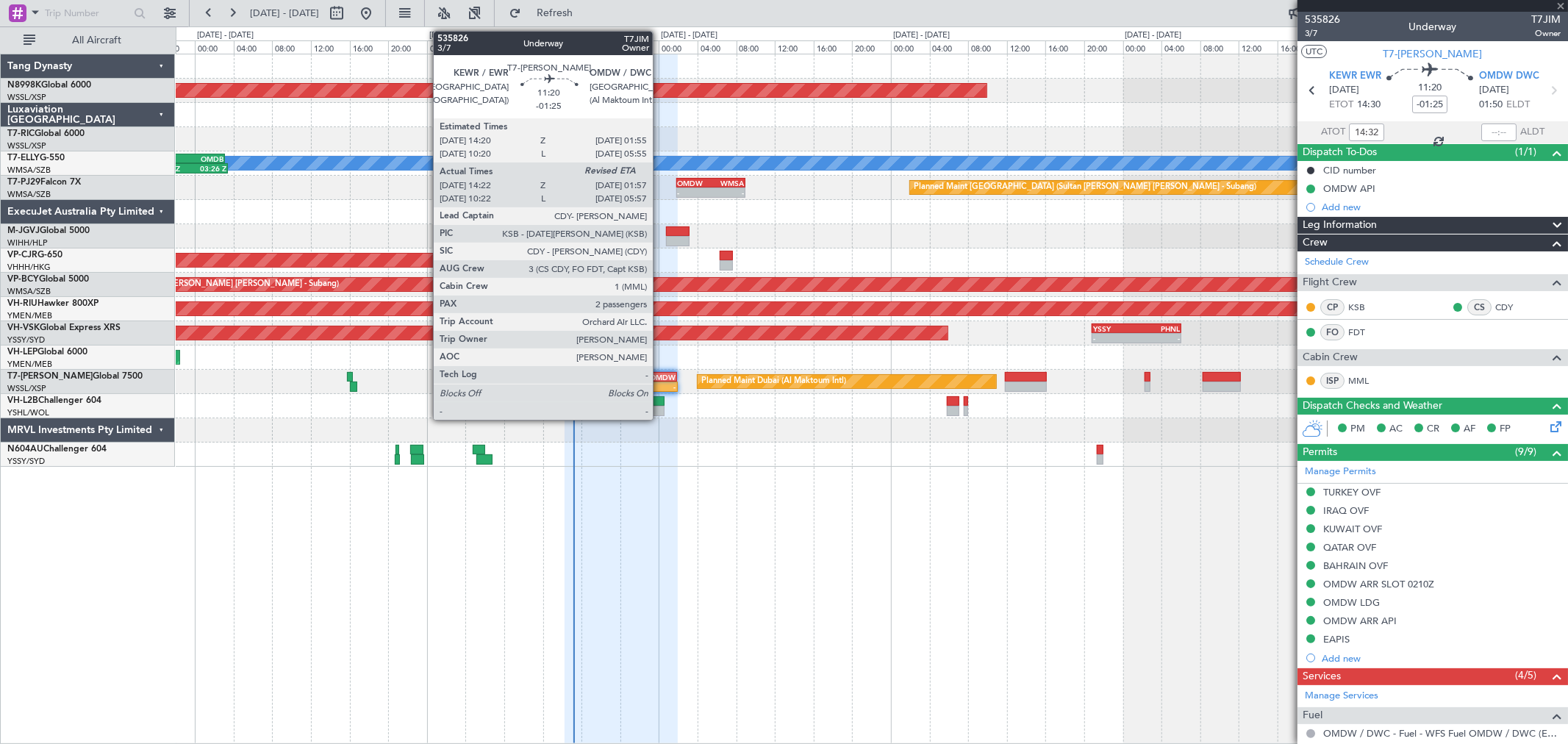
type input "+00:10"
type input "0"
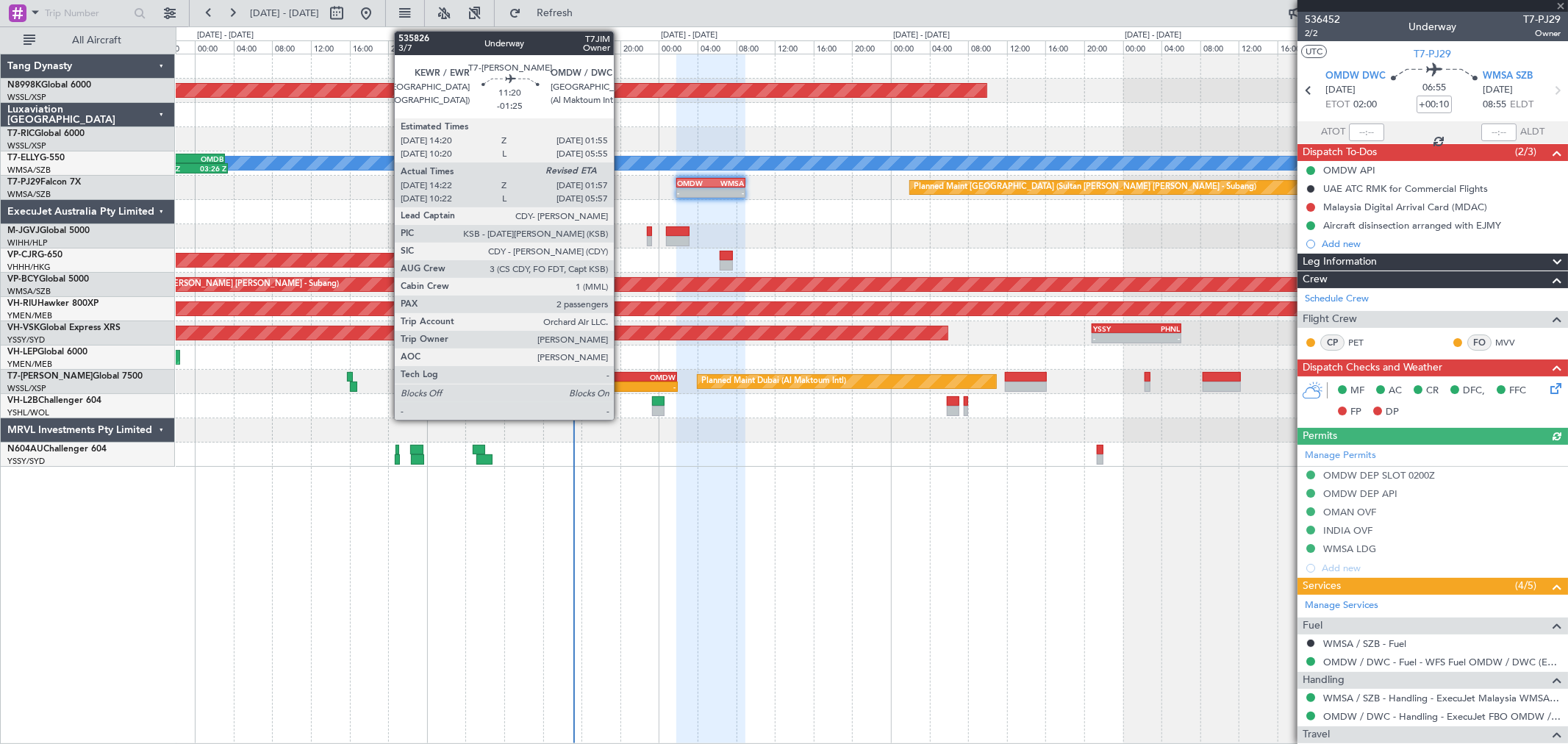
click at [621, 375] on div "OMDW" at bounding box center [648, 376] width 54 height 8
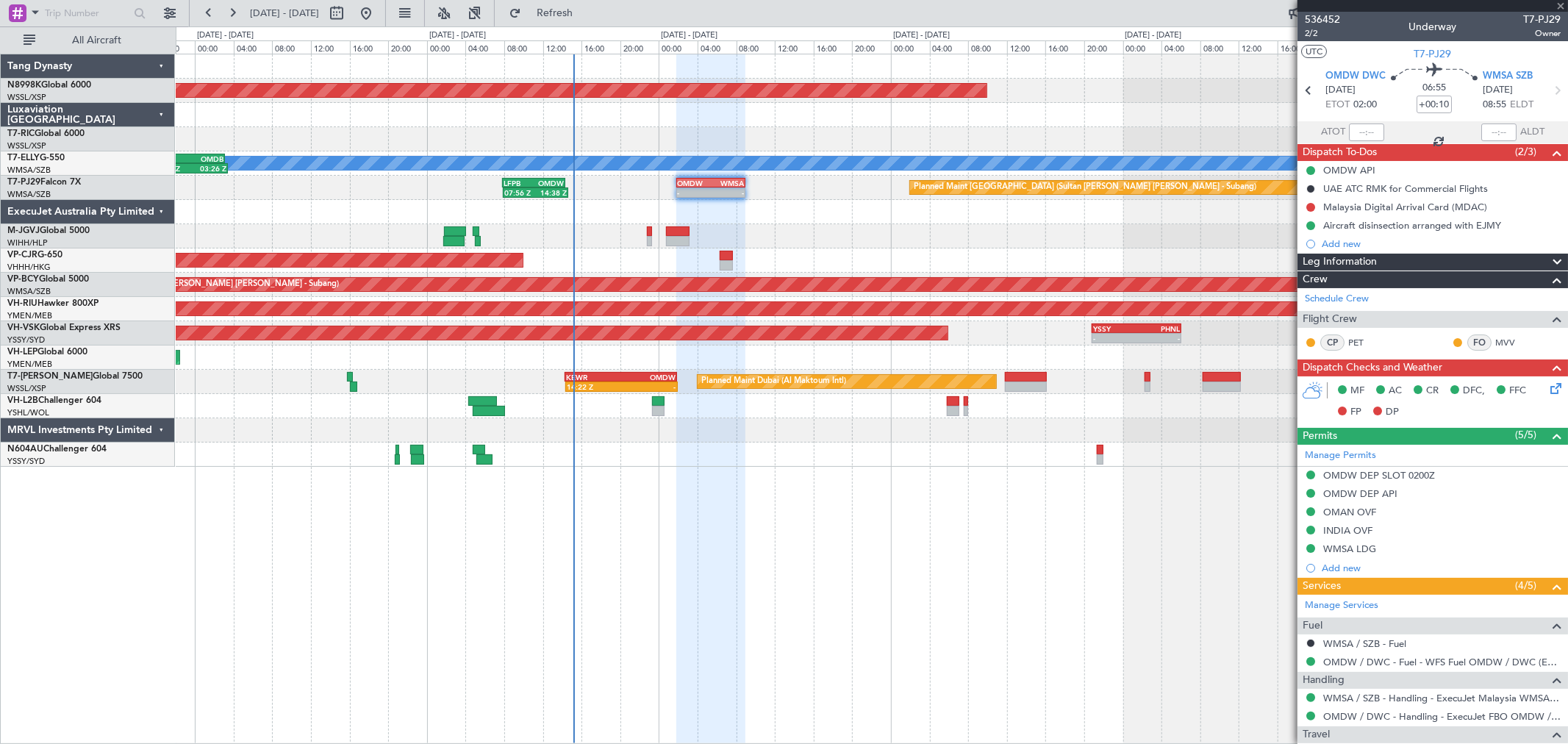
type input "-01:25"
type input "14:32"
type input "2"
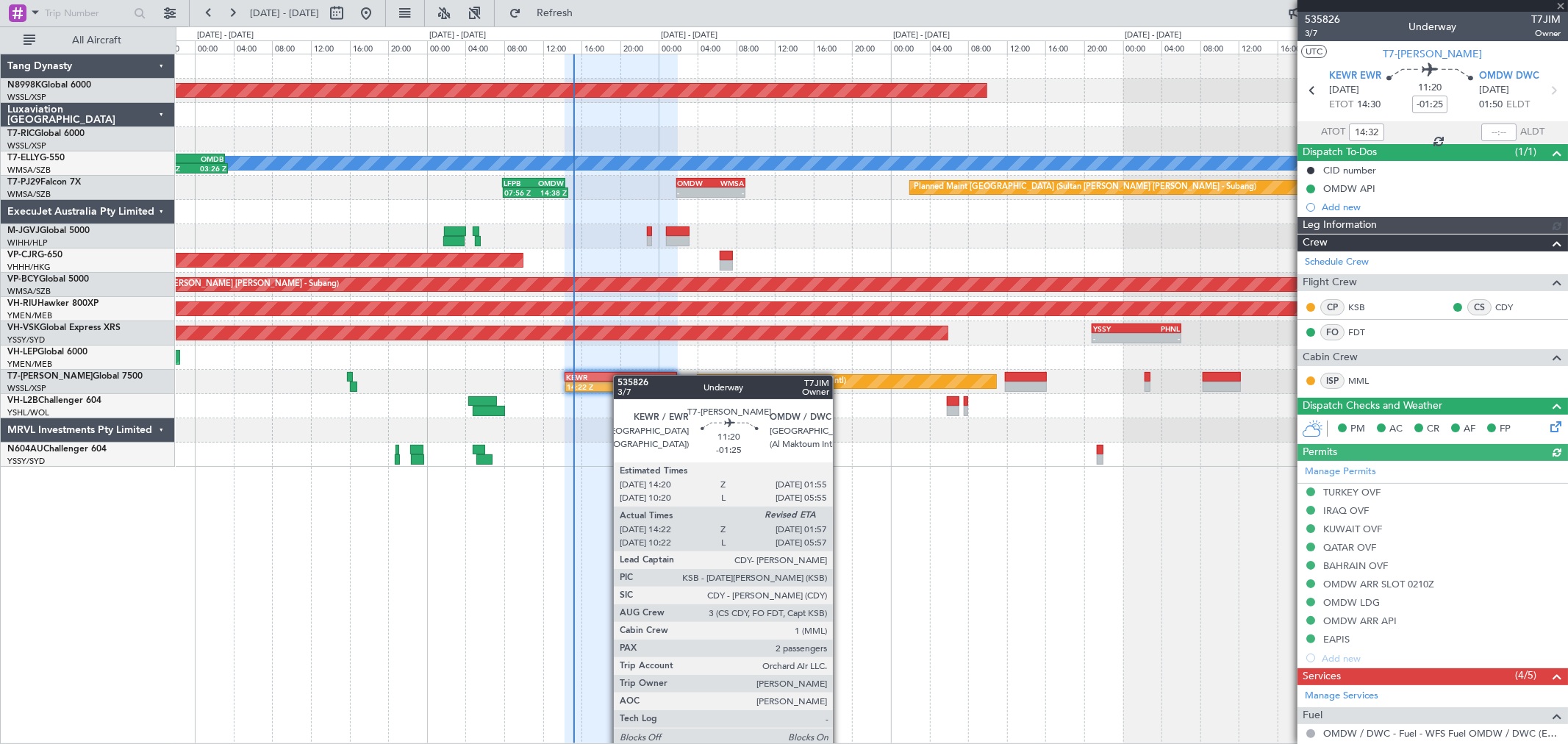
type input "[PERSON_NAME] (BTA)"
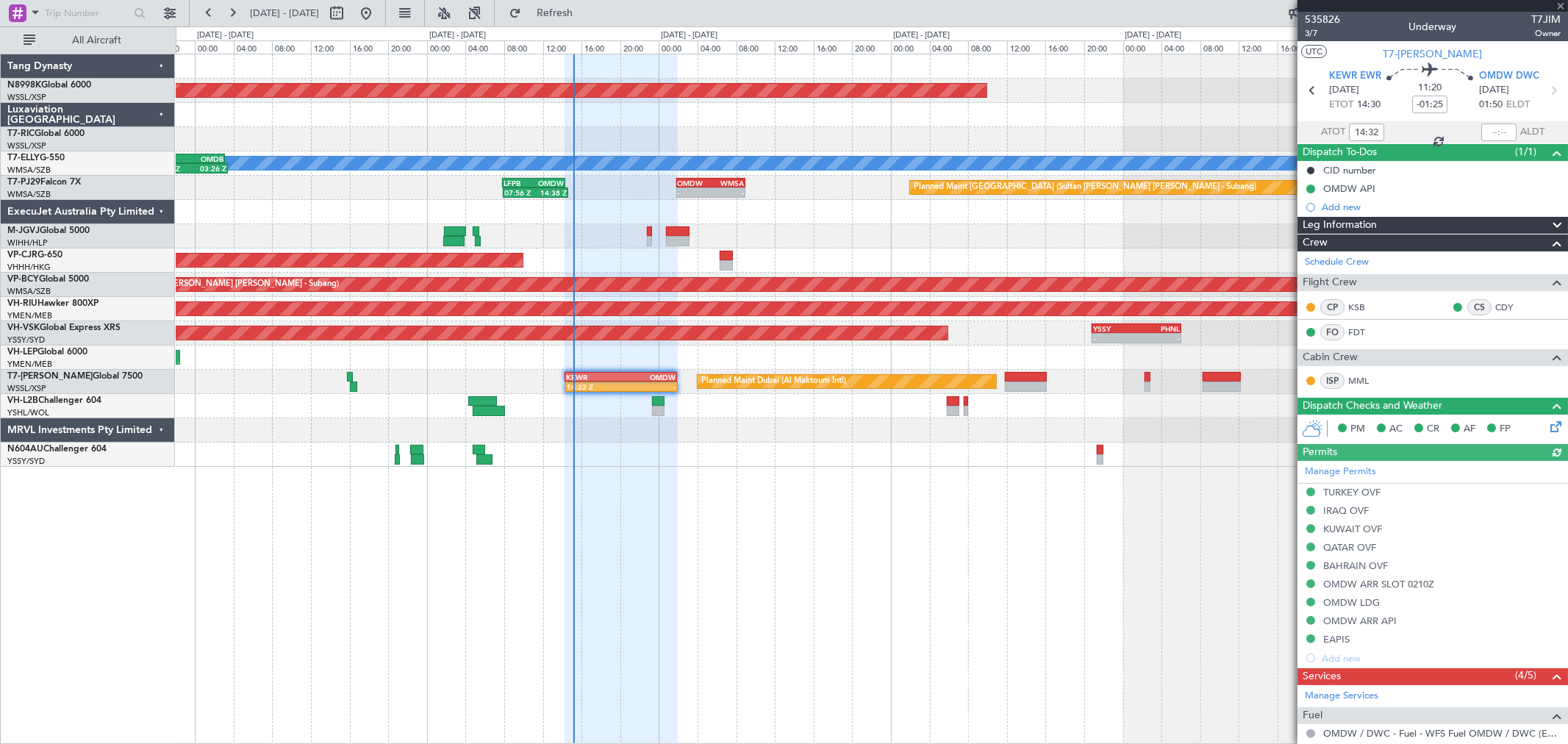
scroll to position [233, 0]
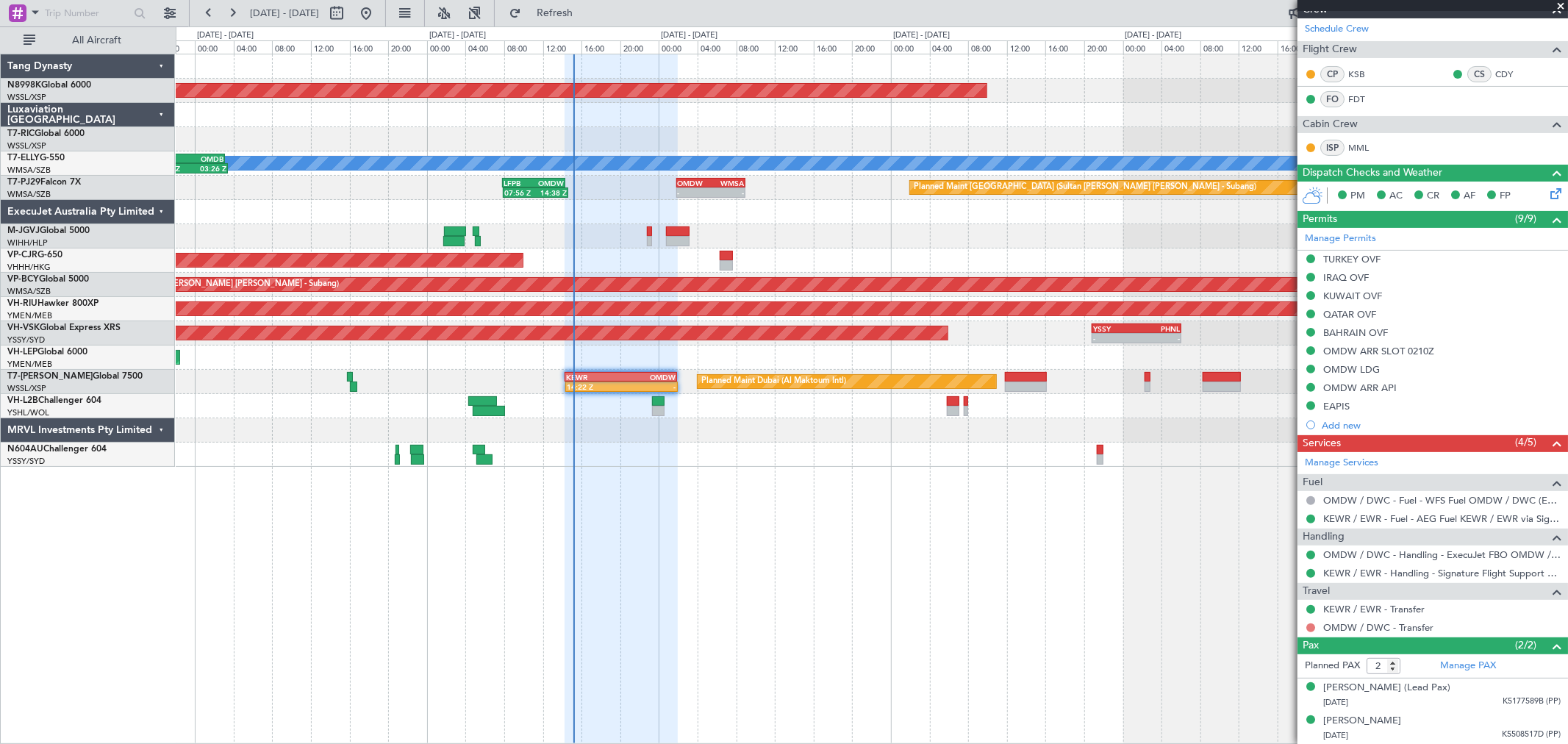
click at [1310, 627] on button at bounding box center [1310, 627] width 8 height 8
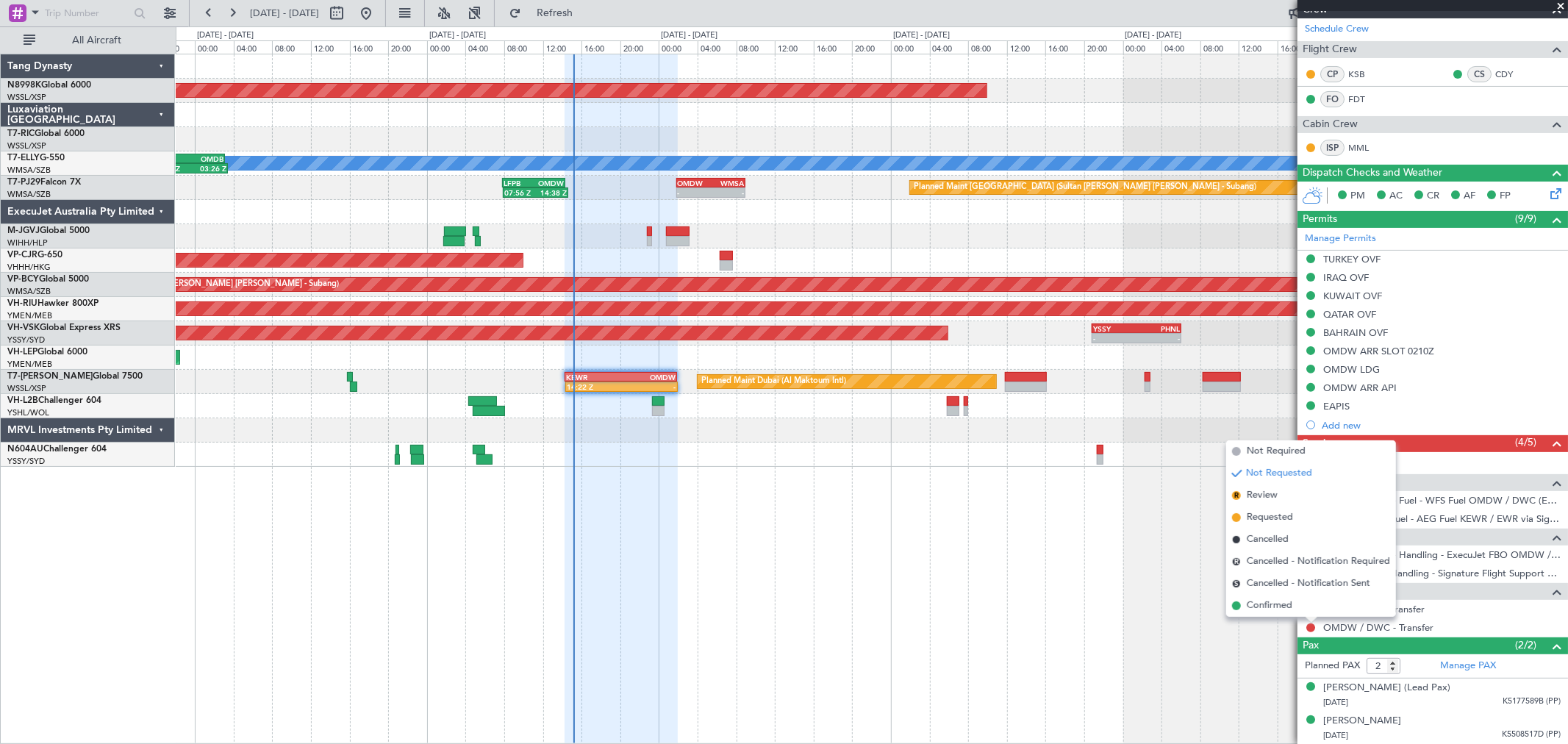
click at [1274, 604] on span "Confirmed" at bounding box center [1269, 606] width 46 height 15
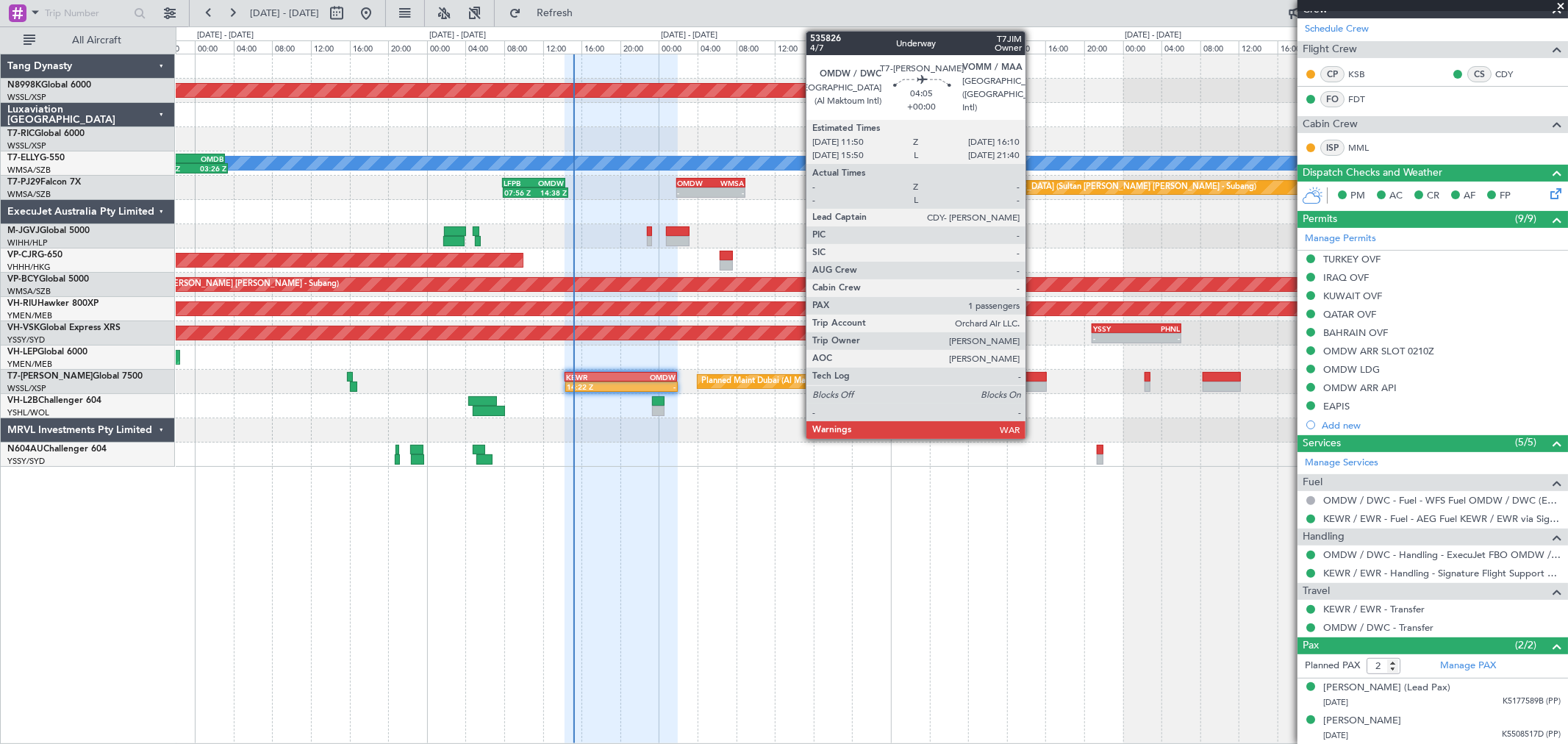
click at [1032, 379] on div at bounding box center [1026, 376] width 42 height 10
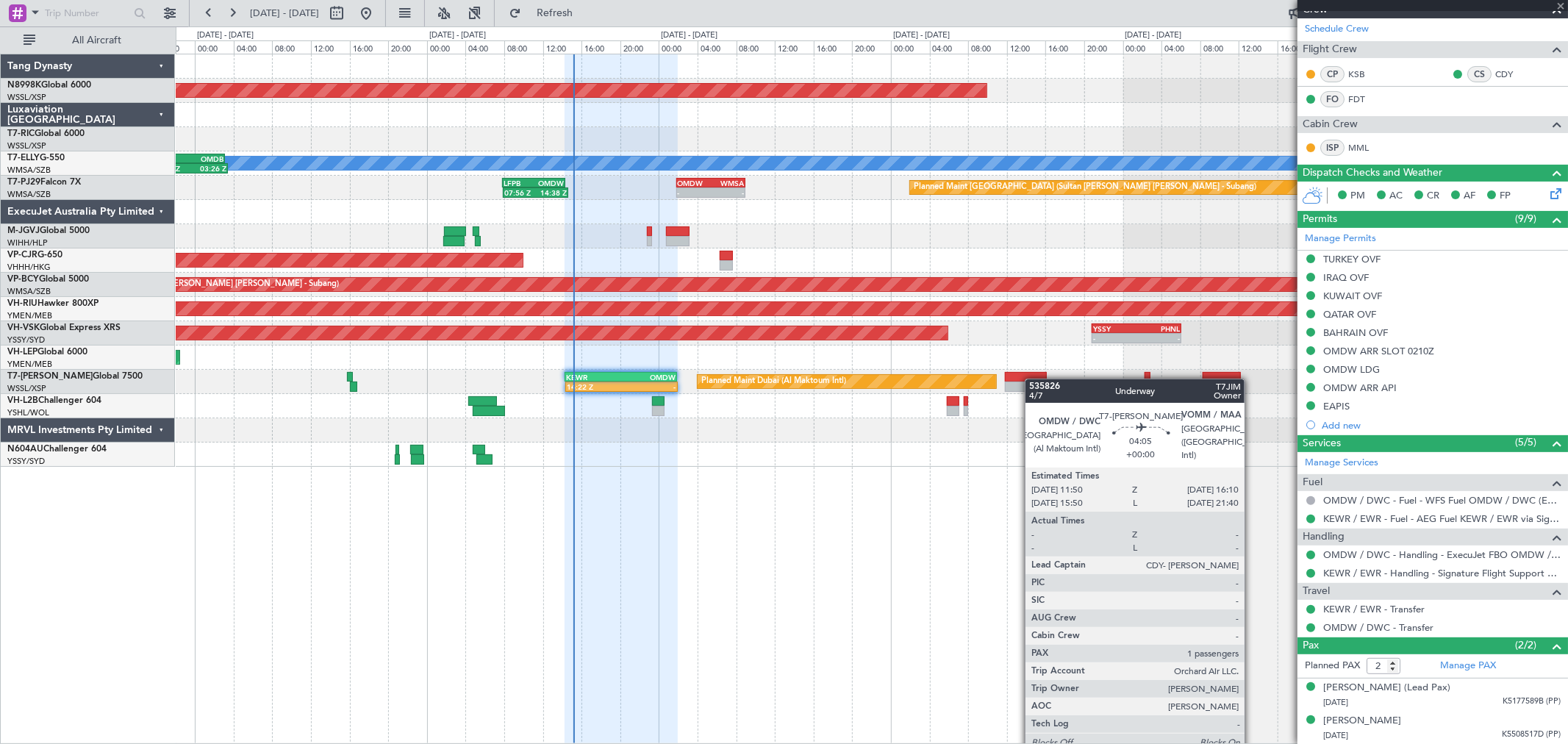
type input "1"
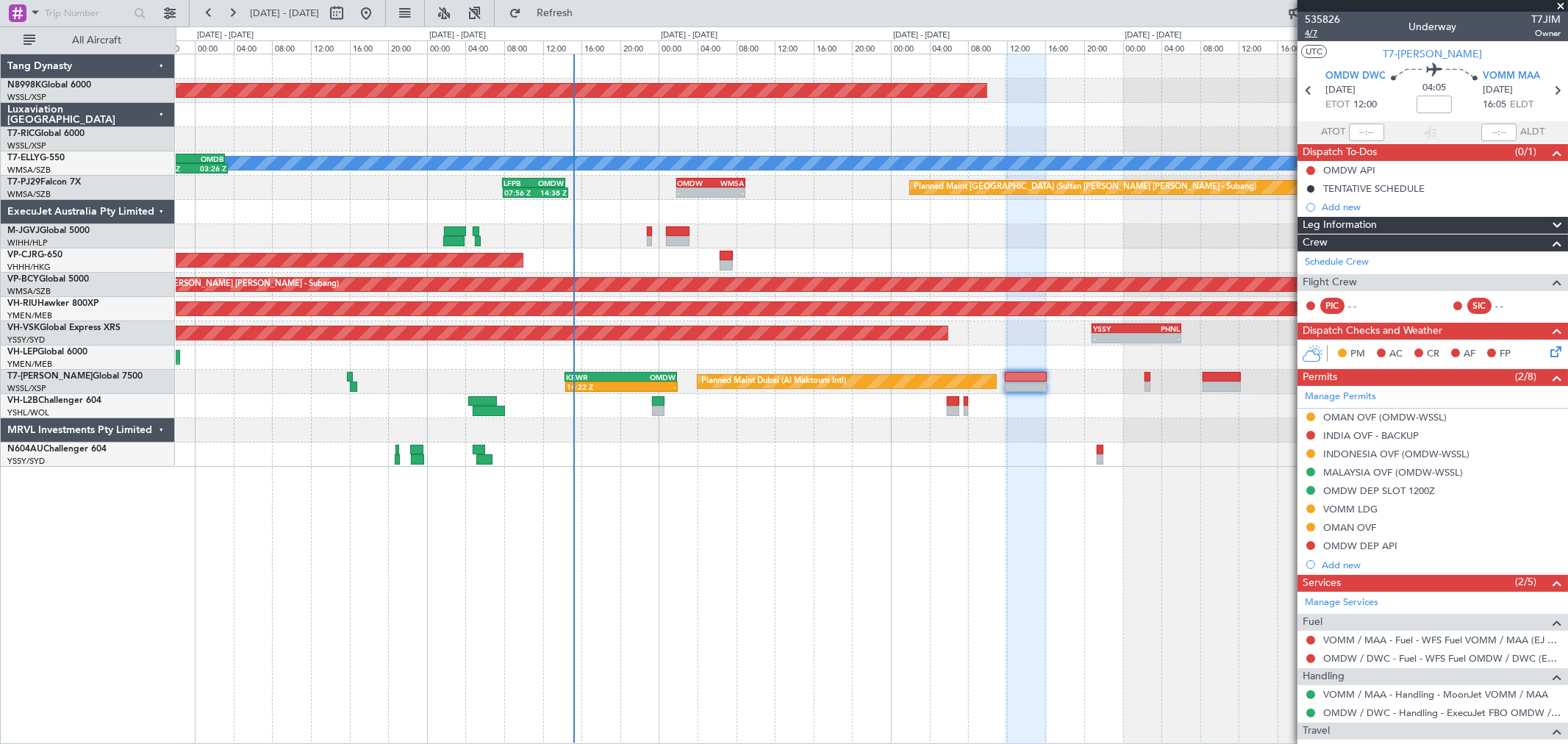
click at [1310, 36] on span "4/7" at bounding box center [1322, 33] width 36 height 12
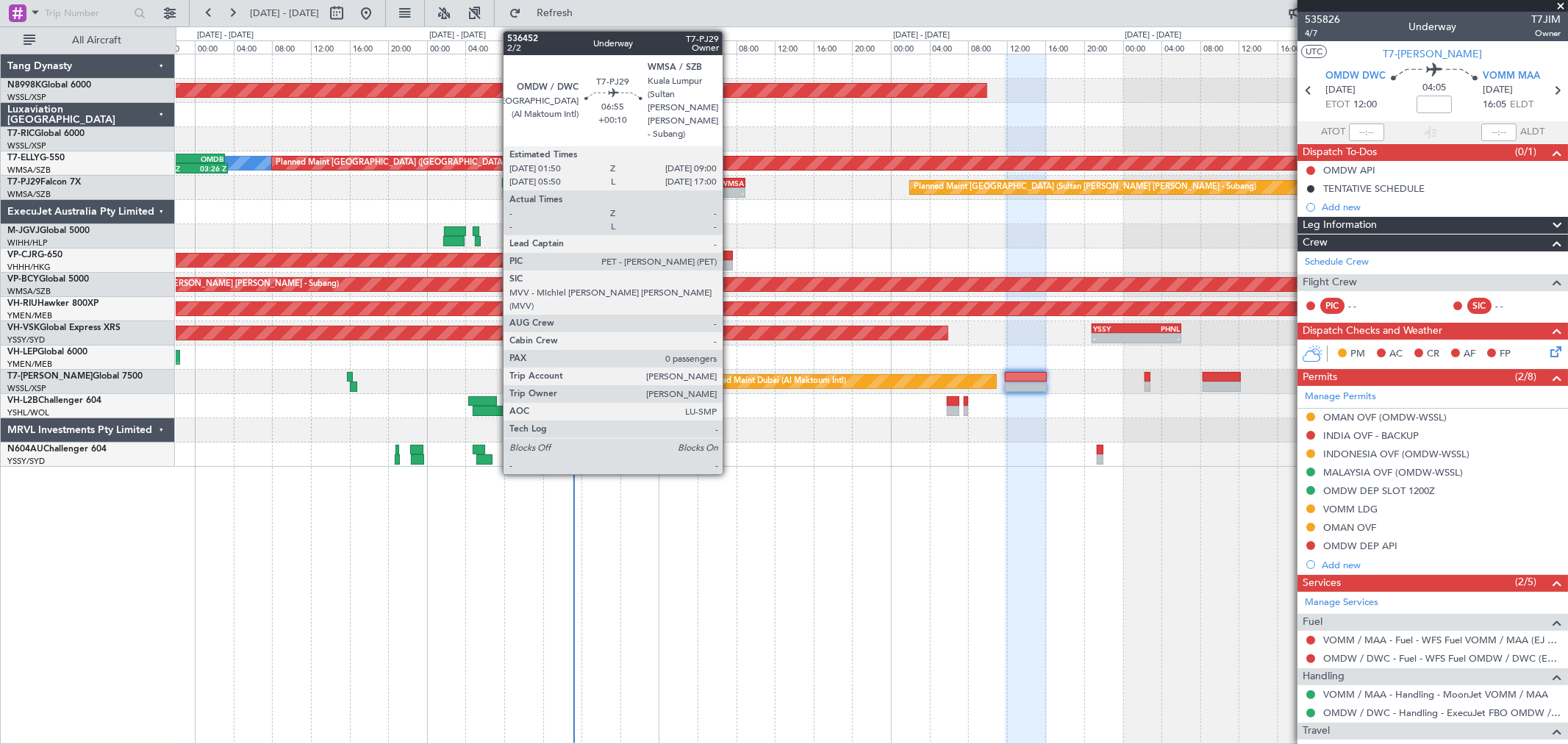
click at [730, 187] on div "09:00 Z" at bounding box center [726, 190] width 33 height 8
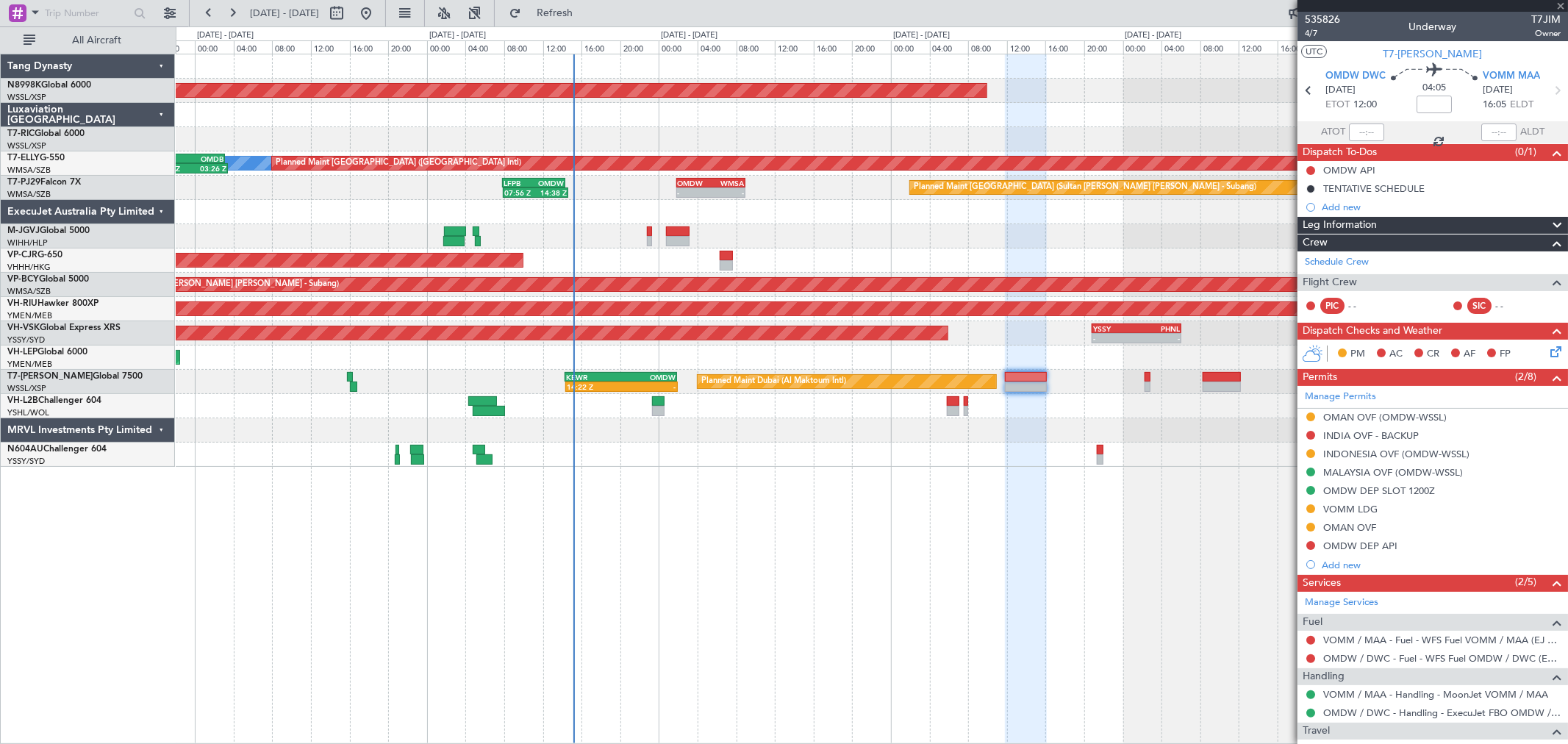
type input "+00:10"
type input "0"
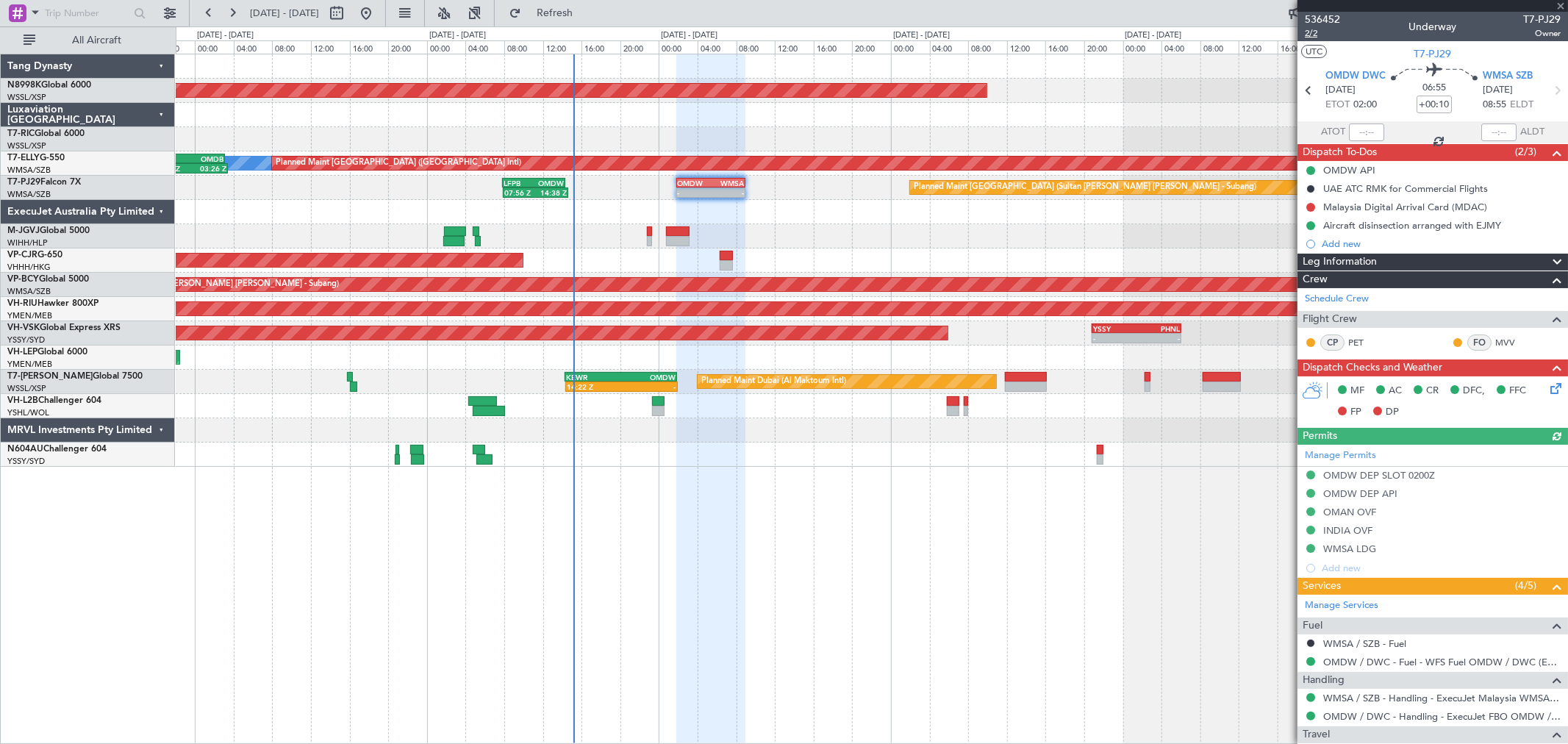
click at [1312, 35] on span "2/2" at bounding box center [1322, 33] width 36 height 12
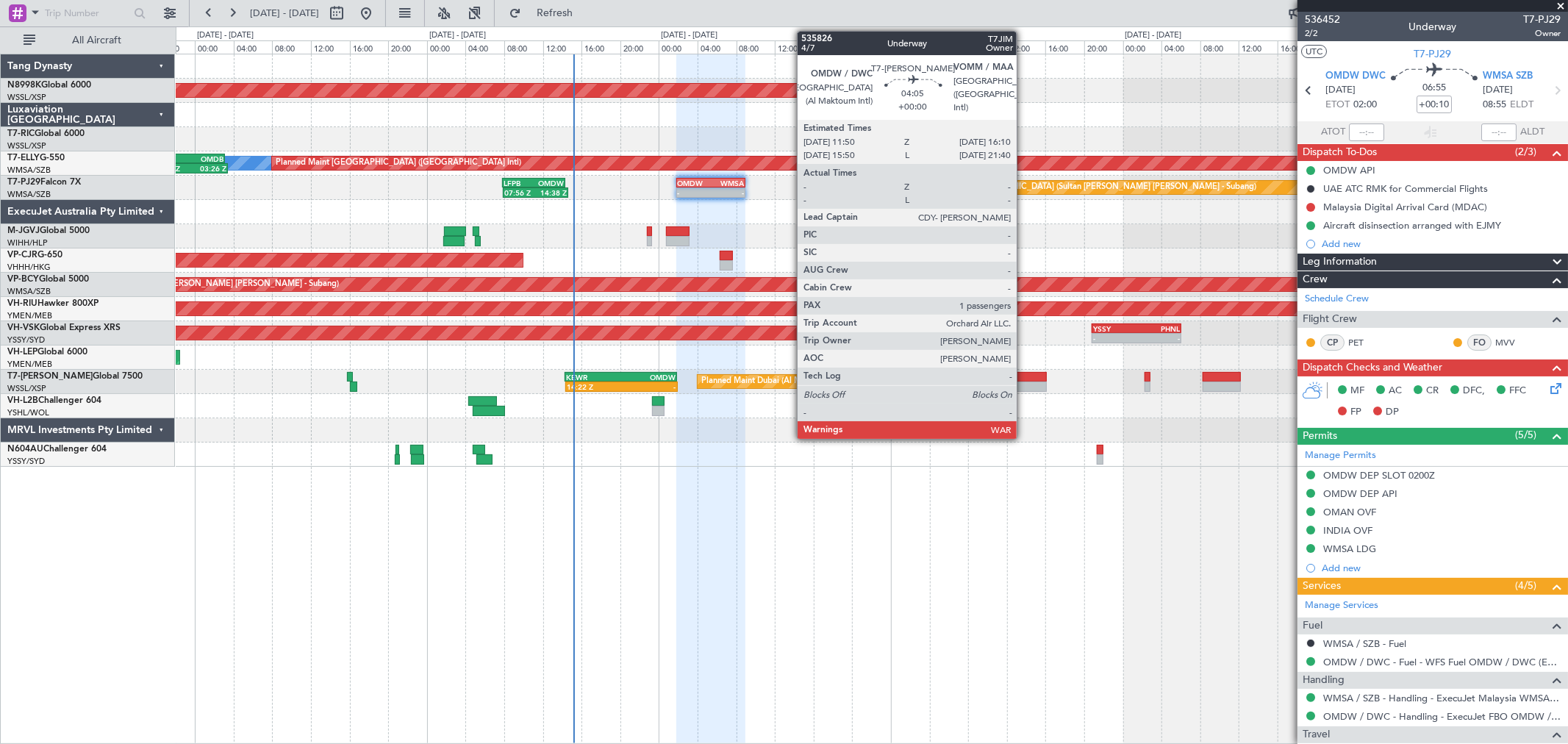
click at [1024, 379] on div at bounding box center [1026, 376] width 42 height 10
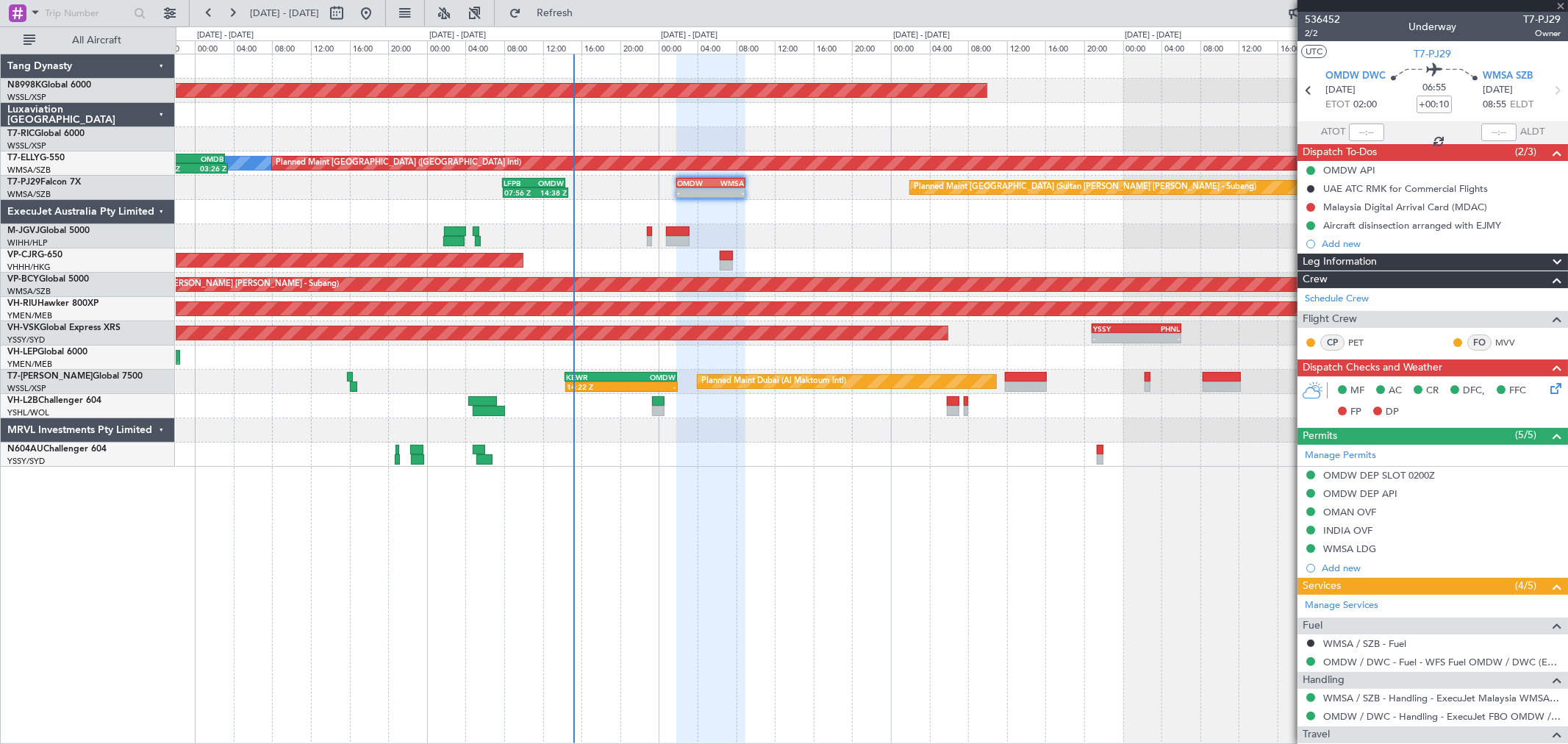
type input "1"
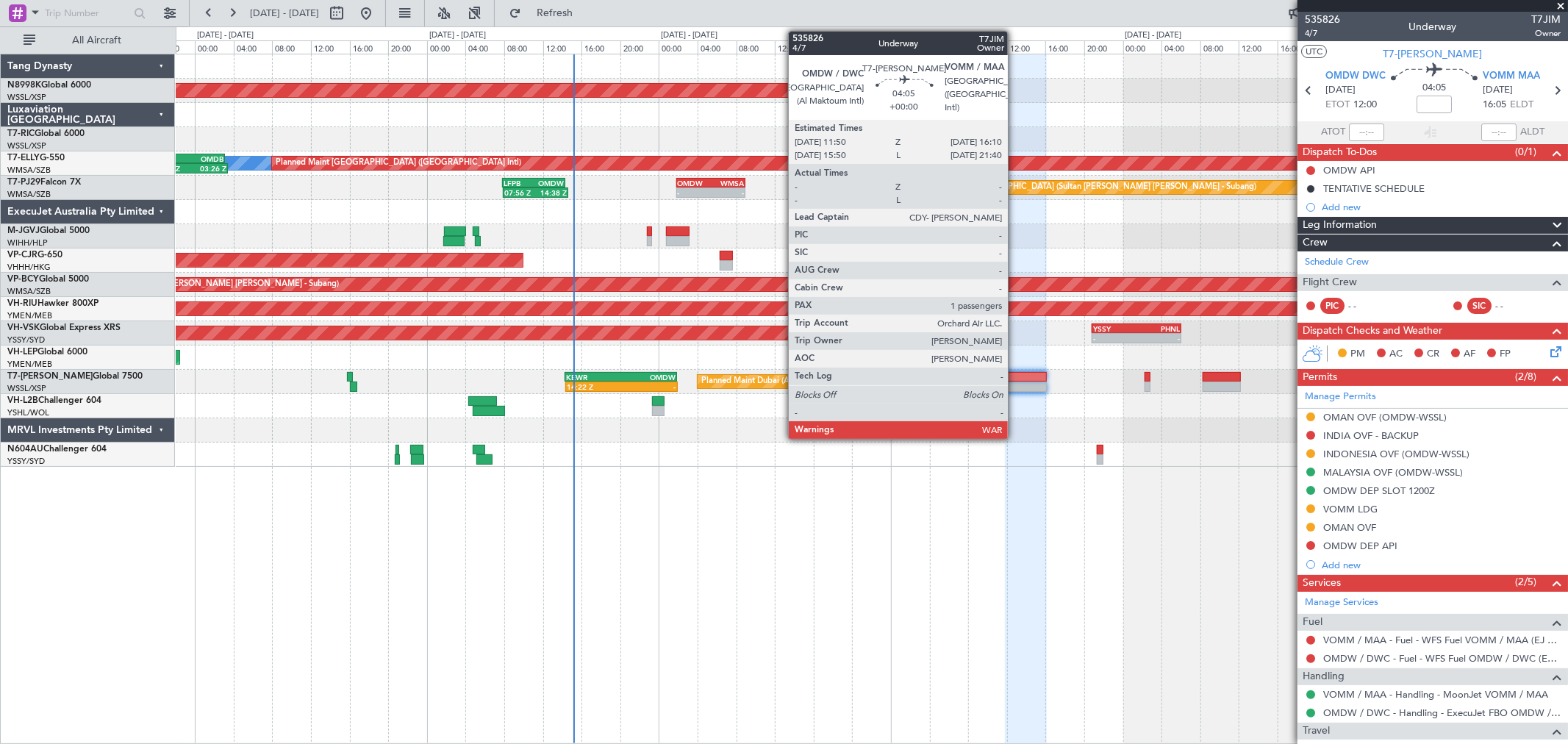
click at [1015, 378] on div at bounding box center [1026, 376] width 42 height 10
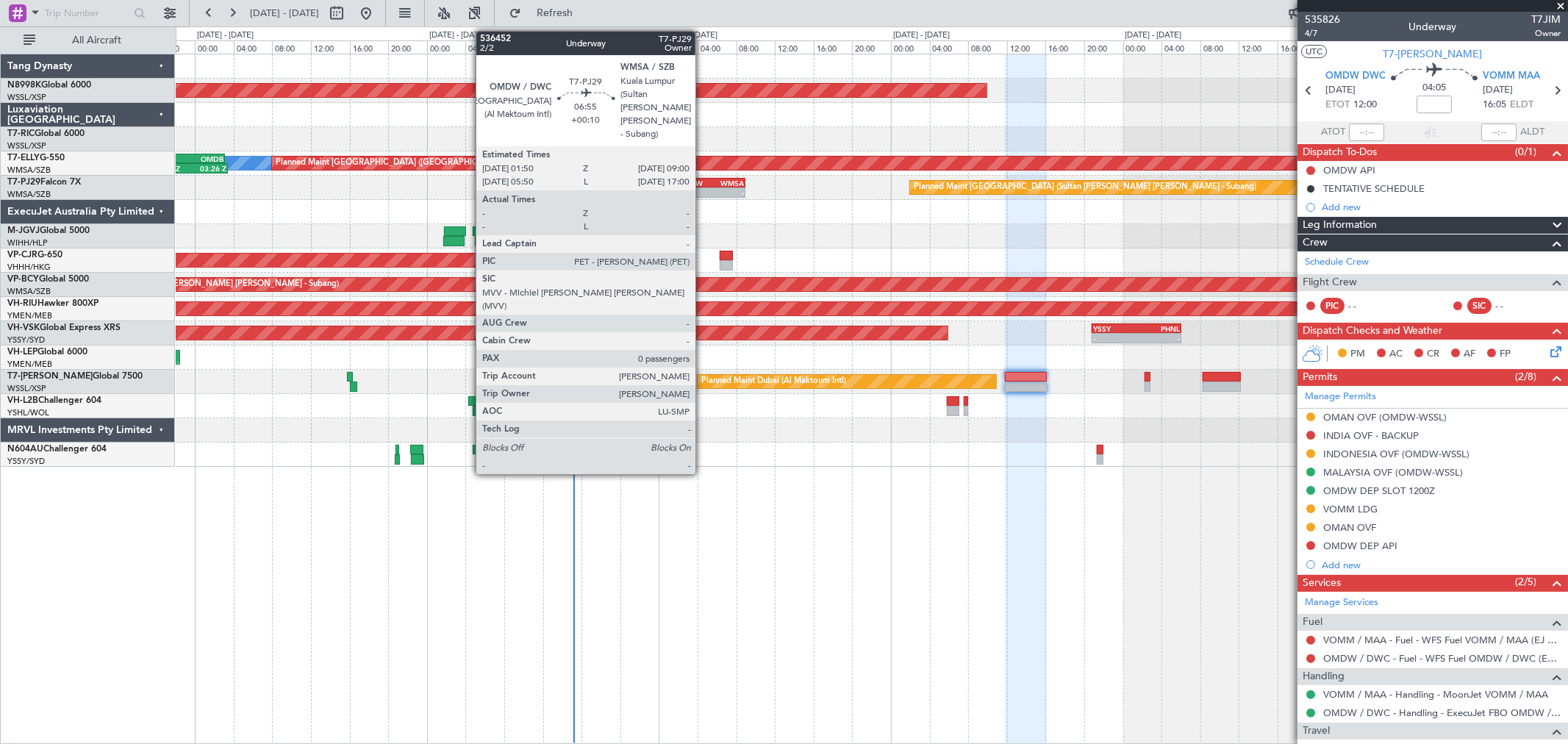
click at [706, 187] on div "01:50 Z" at bounding box center [693, 190] width 33 height 8
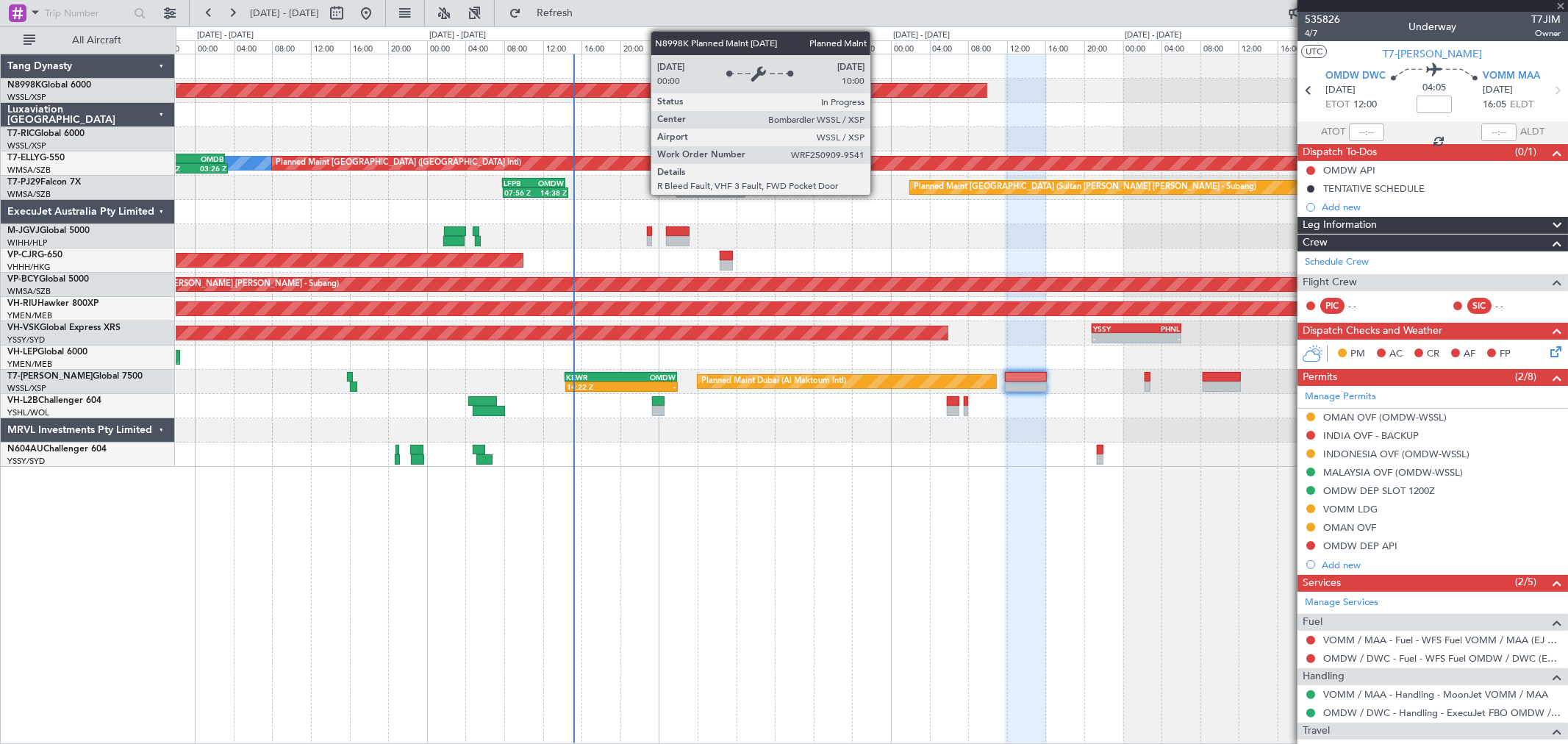
type input "+00:10"
type input "0"
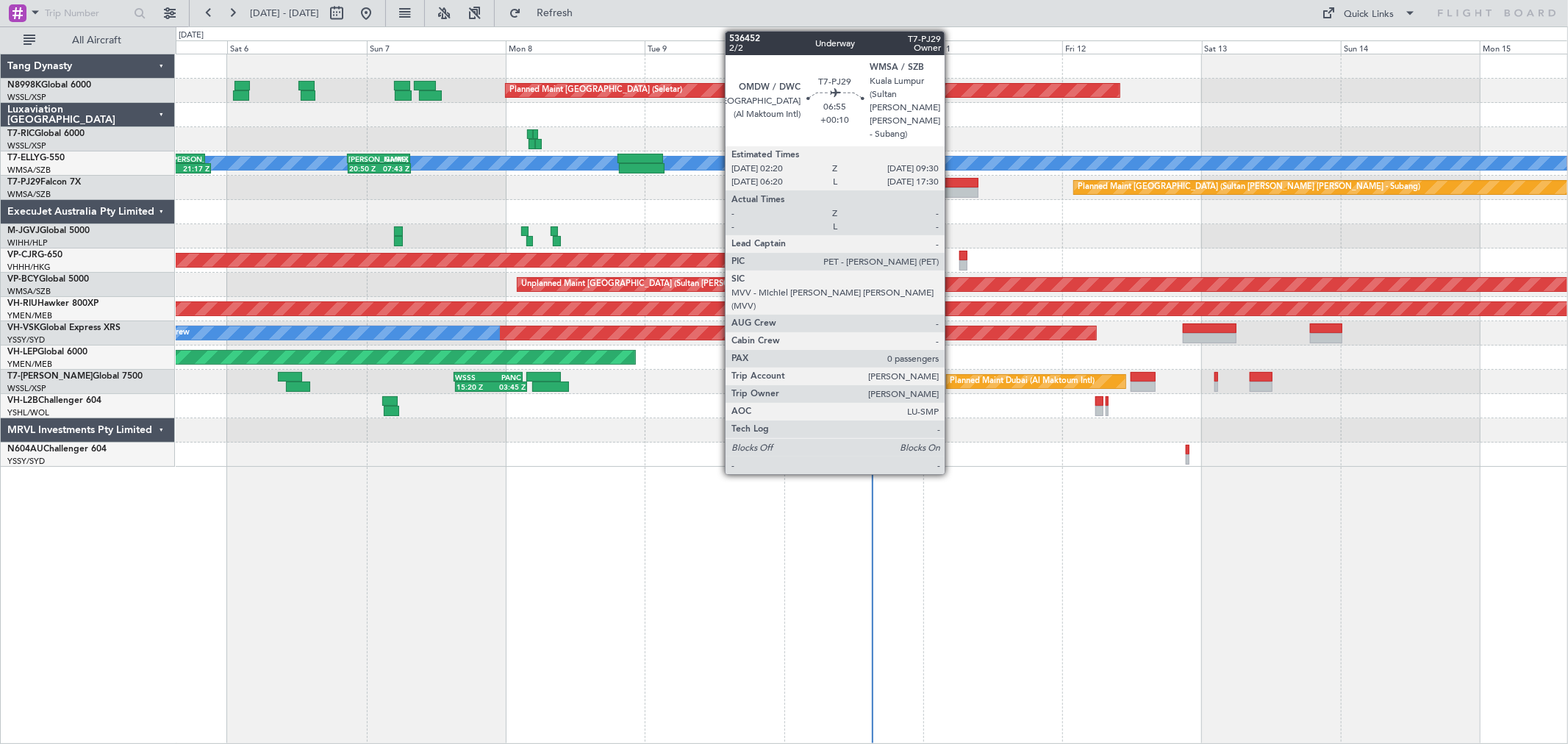
click at [951, 178] on div at bounding box center [956, 183] width 42 height 10
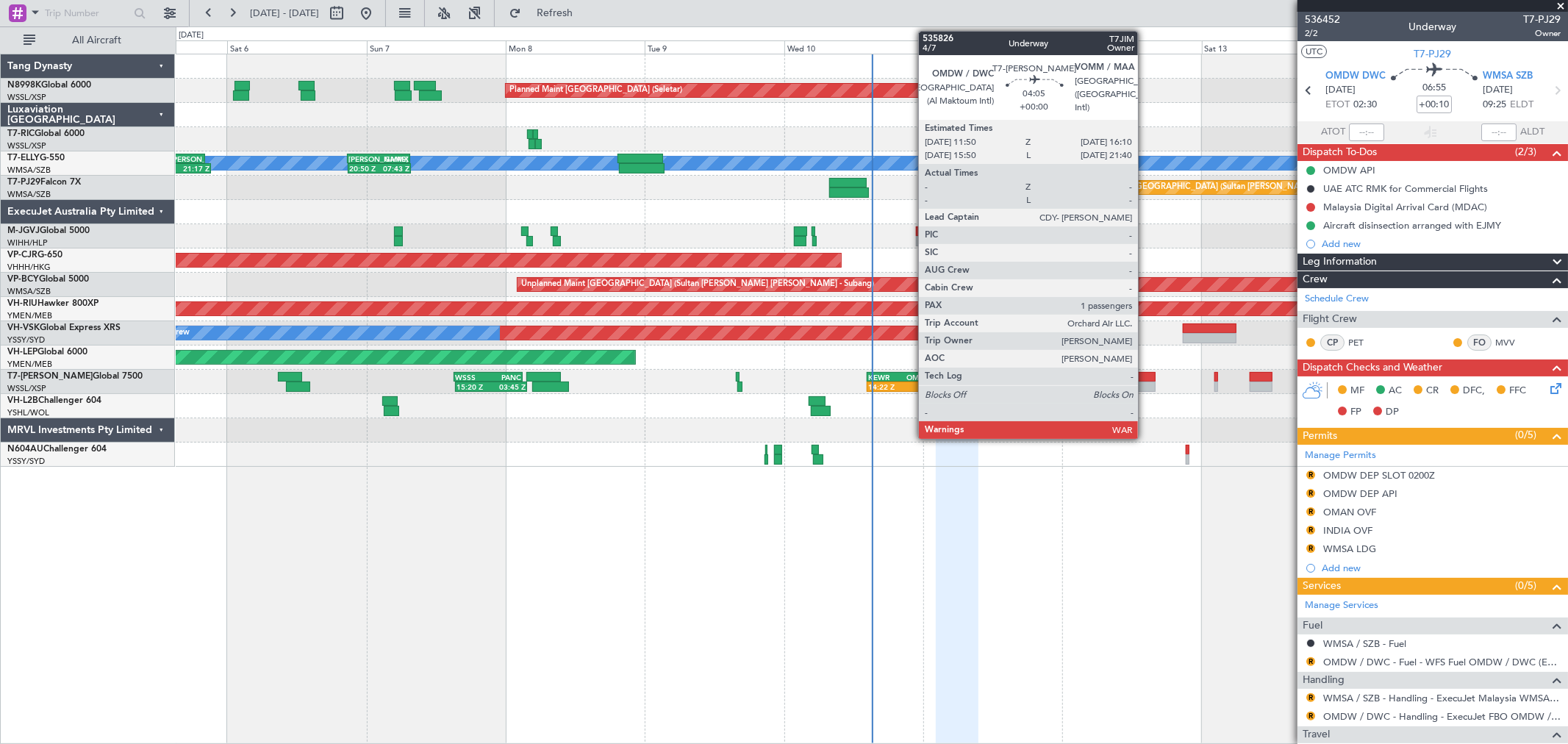
click at [1145, 377] on div at bounding box center [1143, 376] width 25 height 10
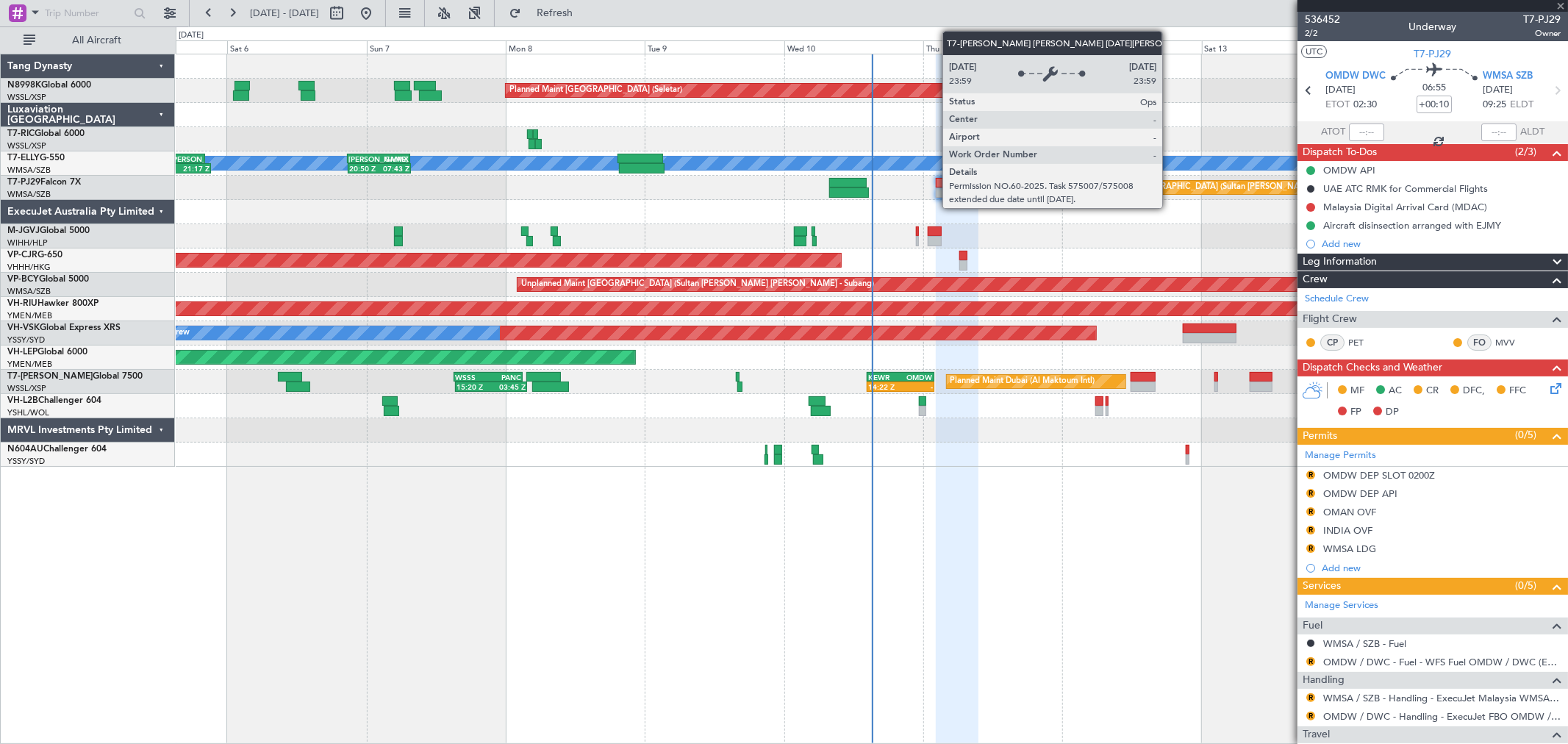
type input "1"
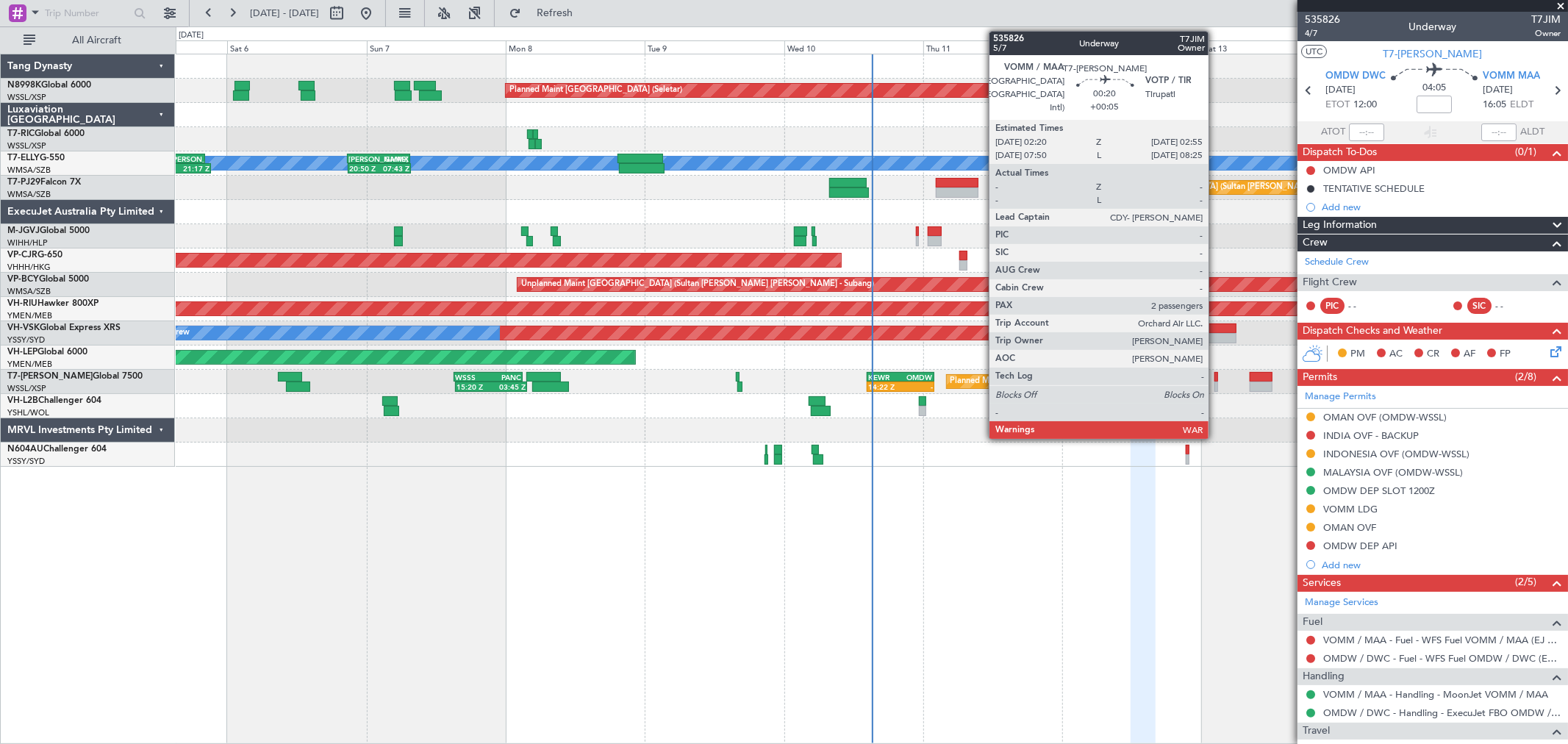
click at [1215, 377] on div at bounding box center [1216, 376] width 4 height 10
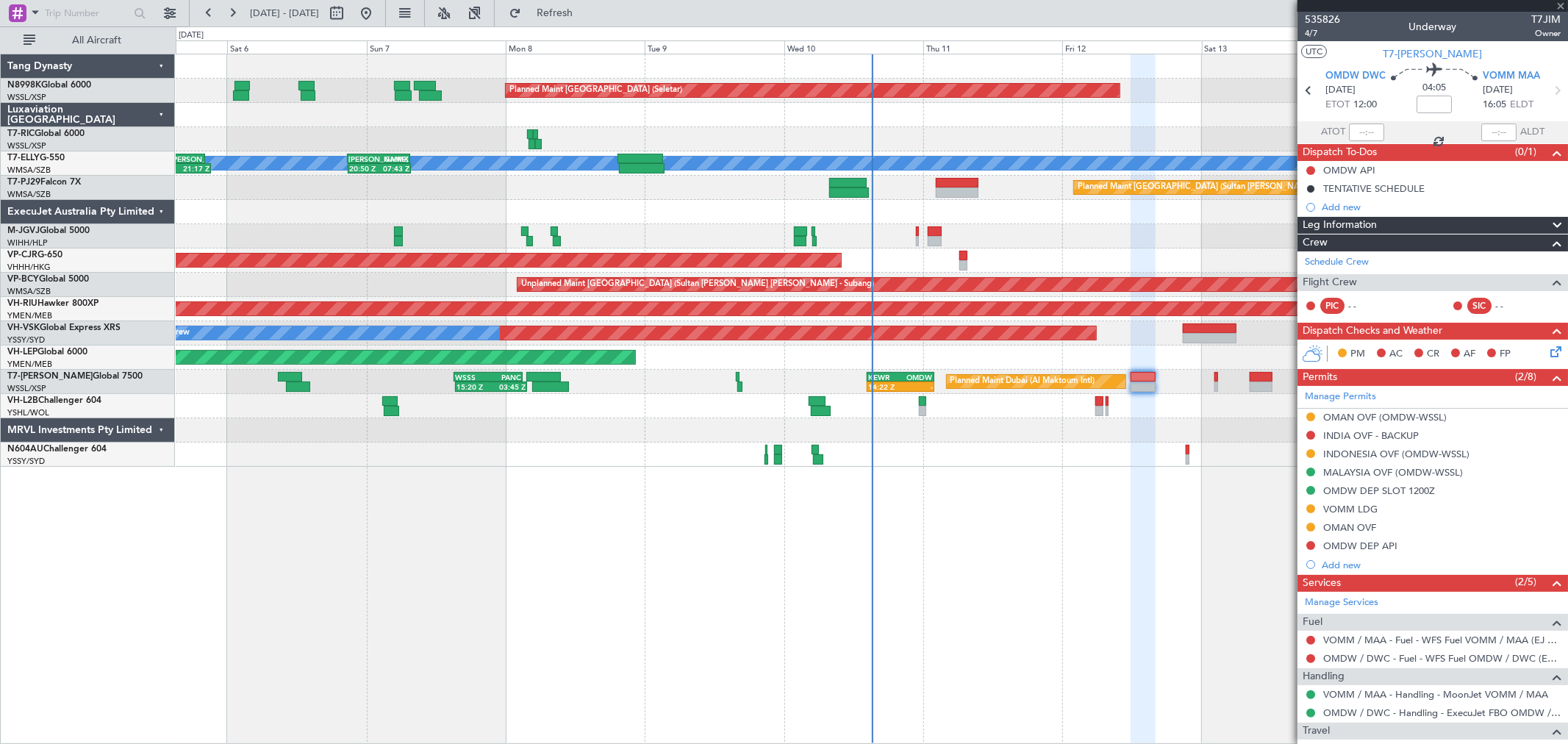
type input "+00:05"
type input "2"
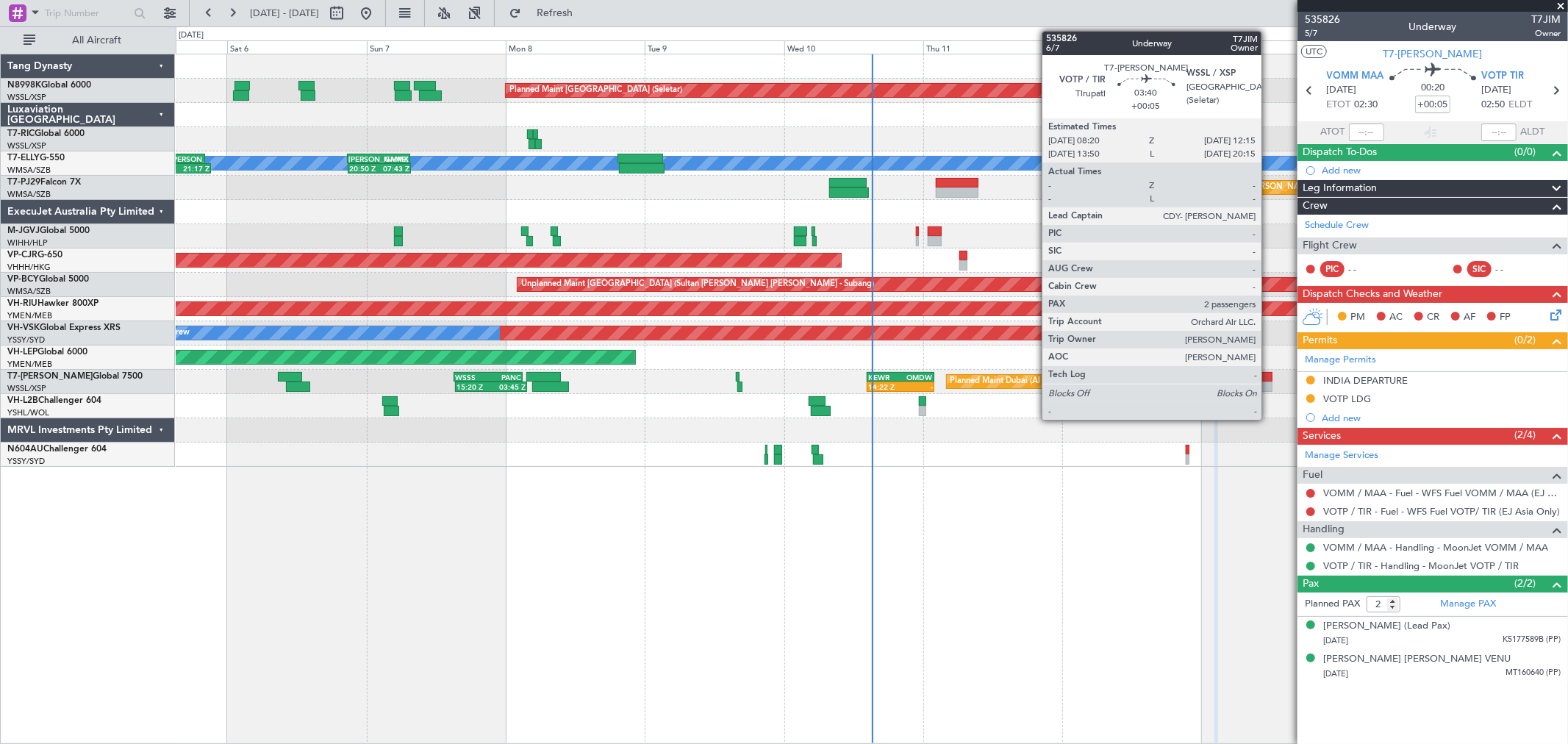
click at [1269, 383] on div at bounding box center [1260, 386] width 23 height 10
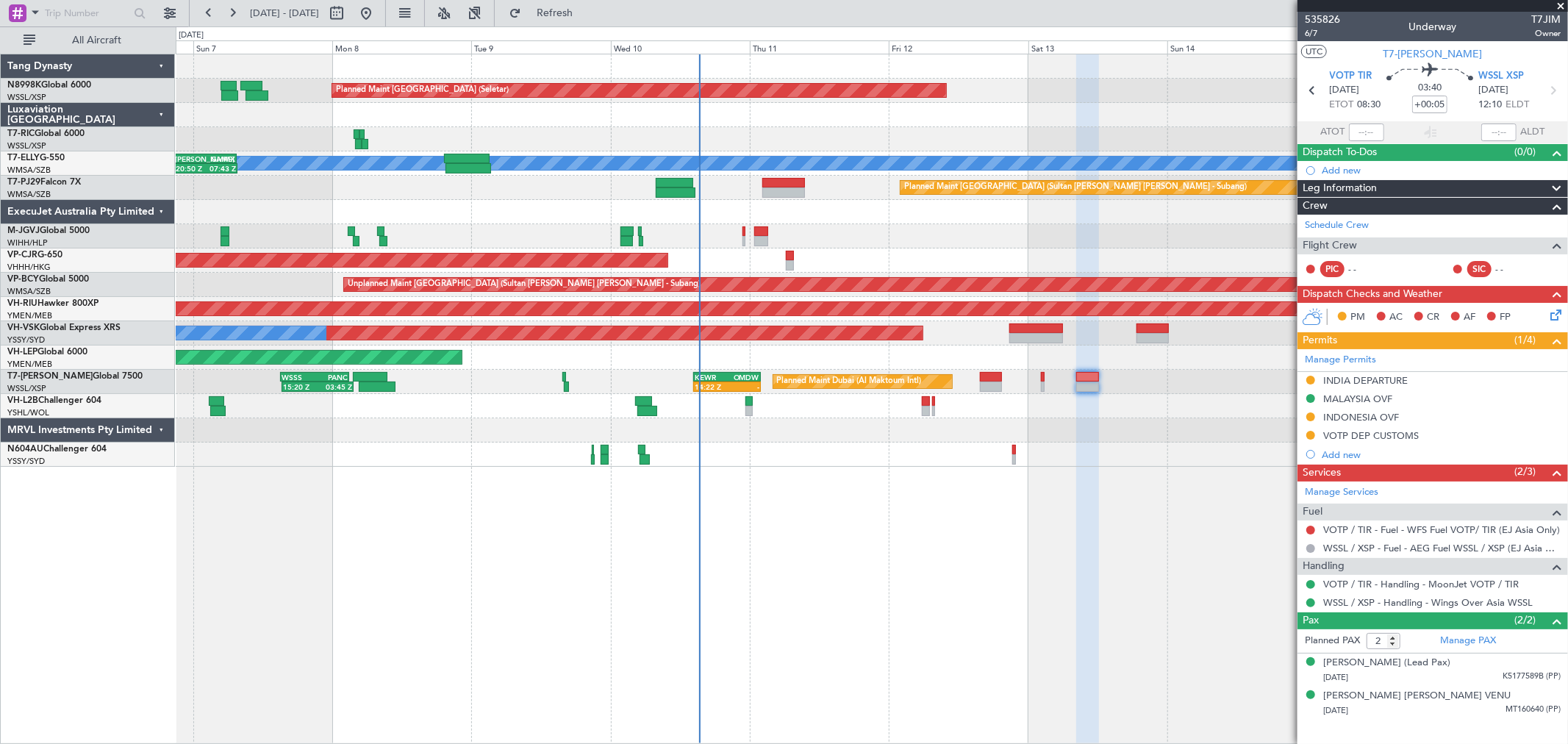
click at [908, 252] on div "Planned Maint [GEOGRAPHIC_DATA] (Seletar) Planned Maint [GEOGRAPHIC_DATA] ([GEO…" at bounding box center [871, 260] width 1392 height 412
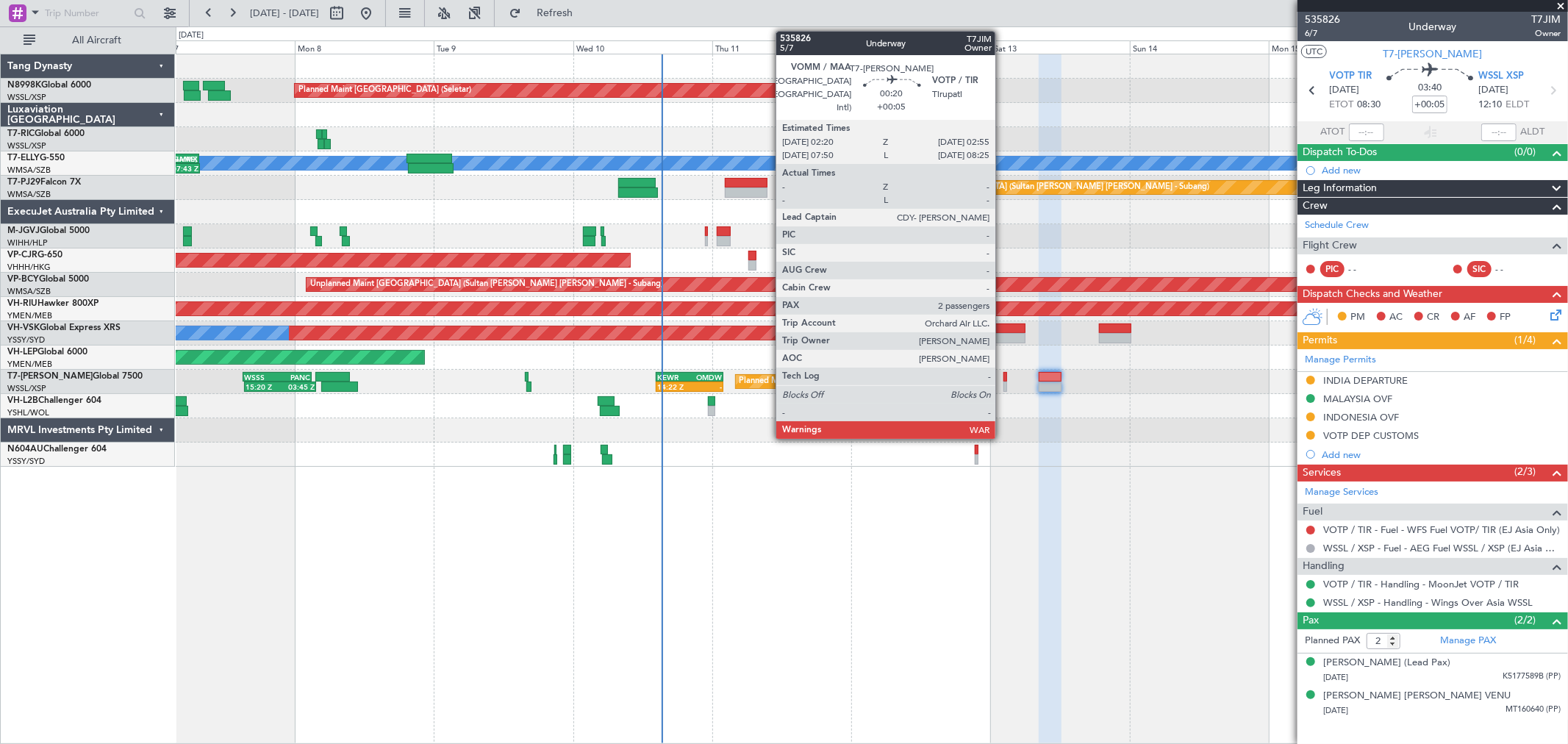
click at [1003, 380] on div at bounding box center [1005, 376] width 4 height 10
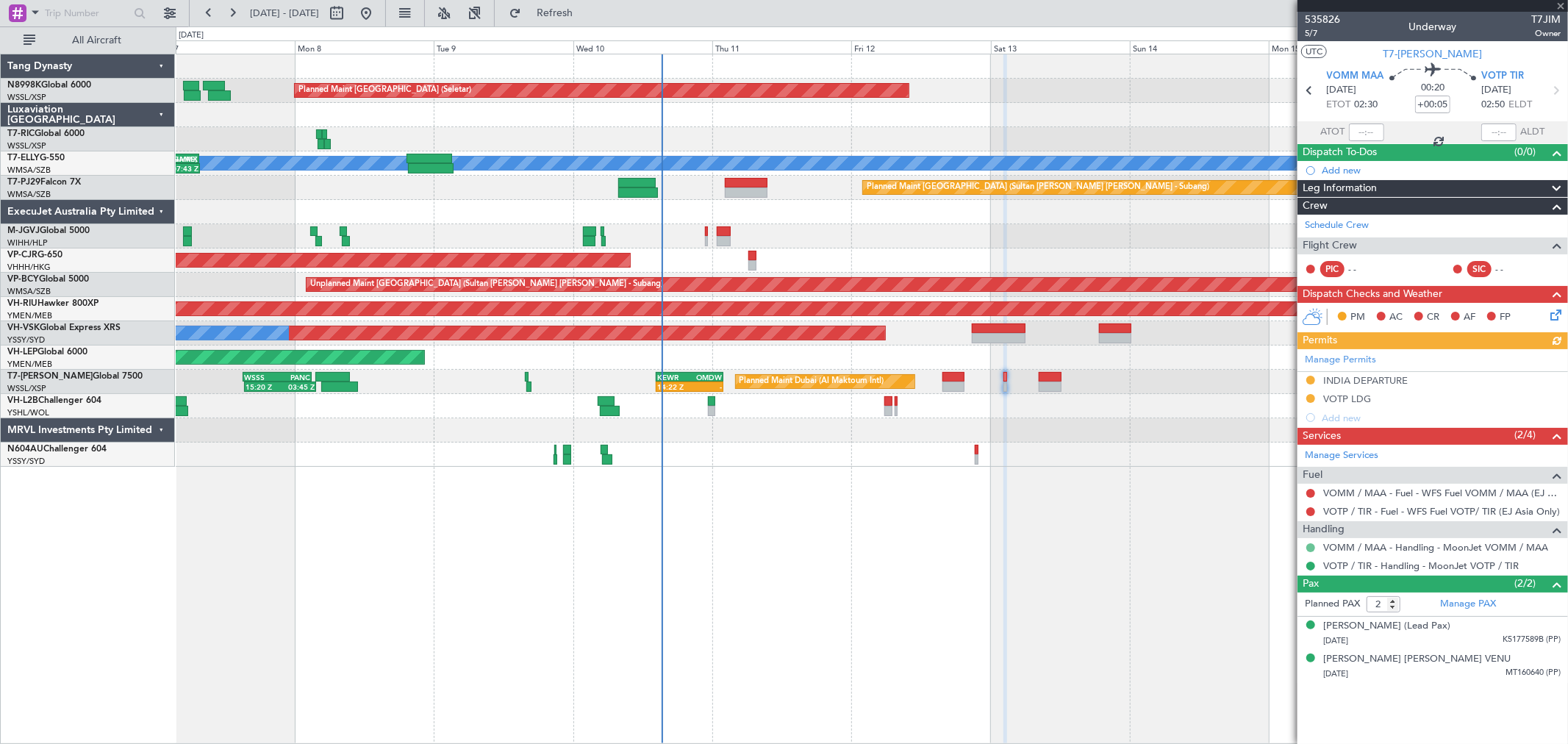
click at [1312, 545] on button at bounding box center [1310, 547] width 8 height 8
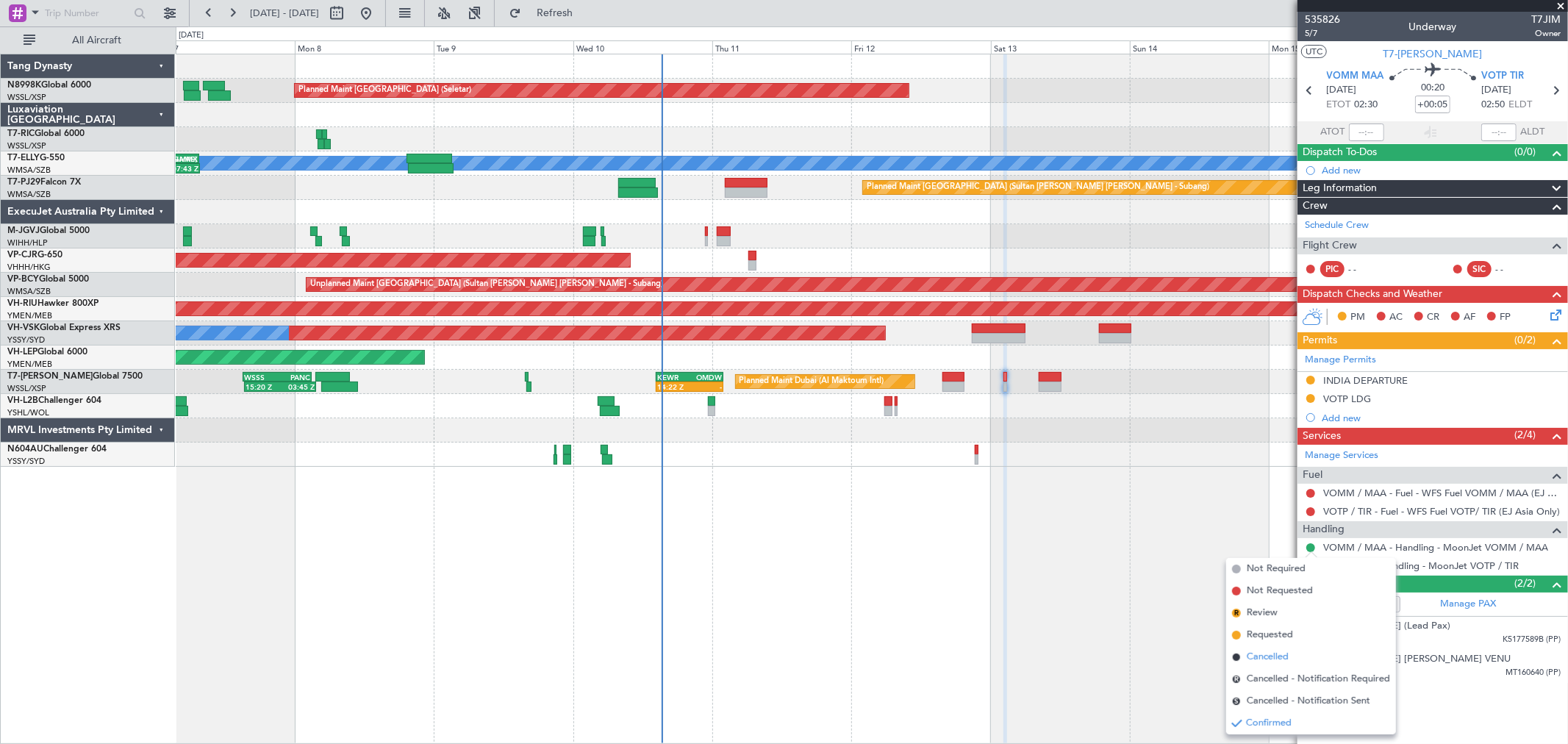
click at [1263, 652] on span "Cancelled" at bounding box center [1267, 657] width 42 height 15
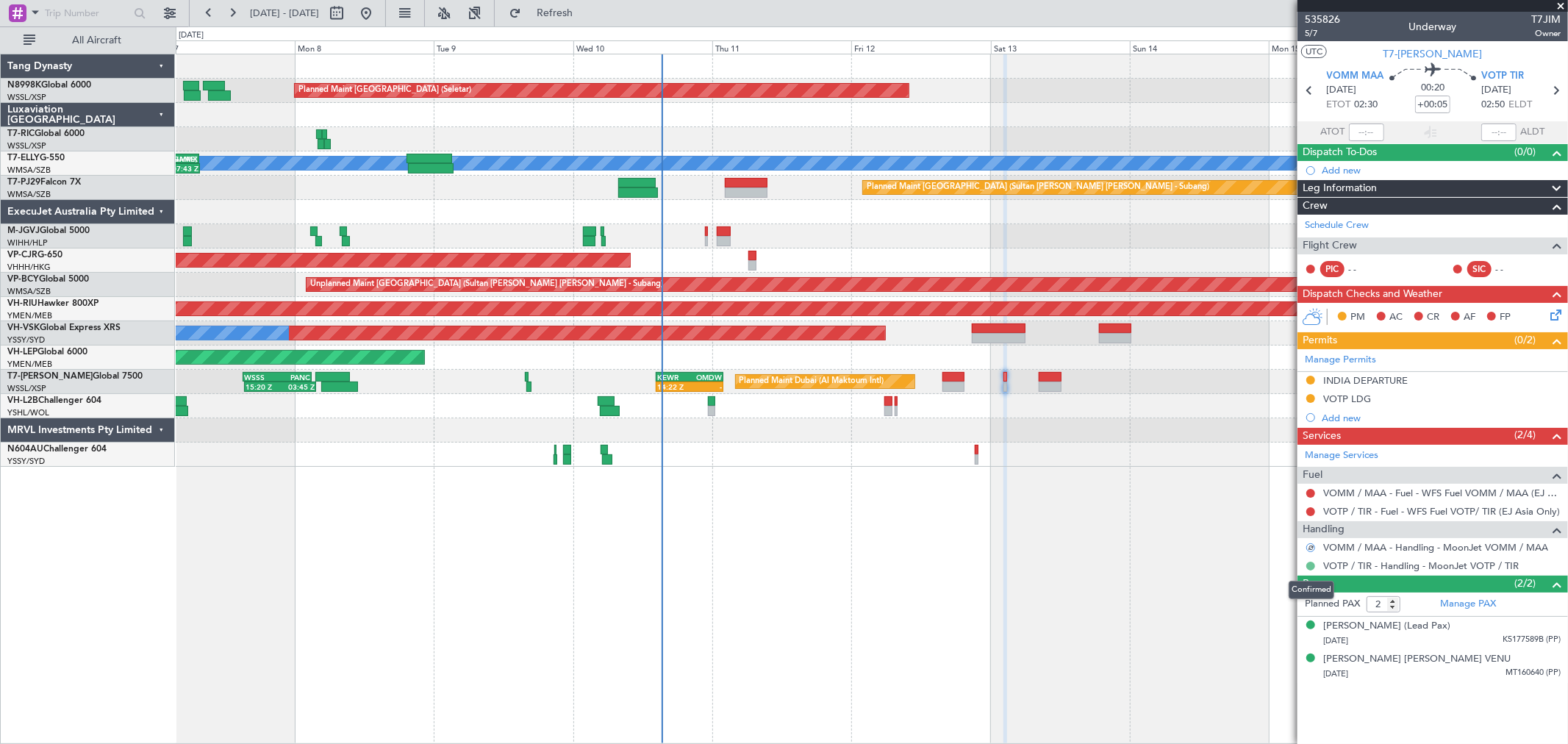
click at [1310, 563] on button at bounding box center [1310, 565] width 8 height 8
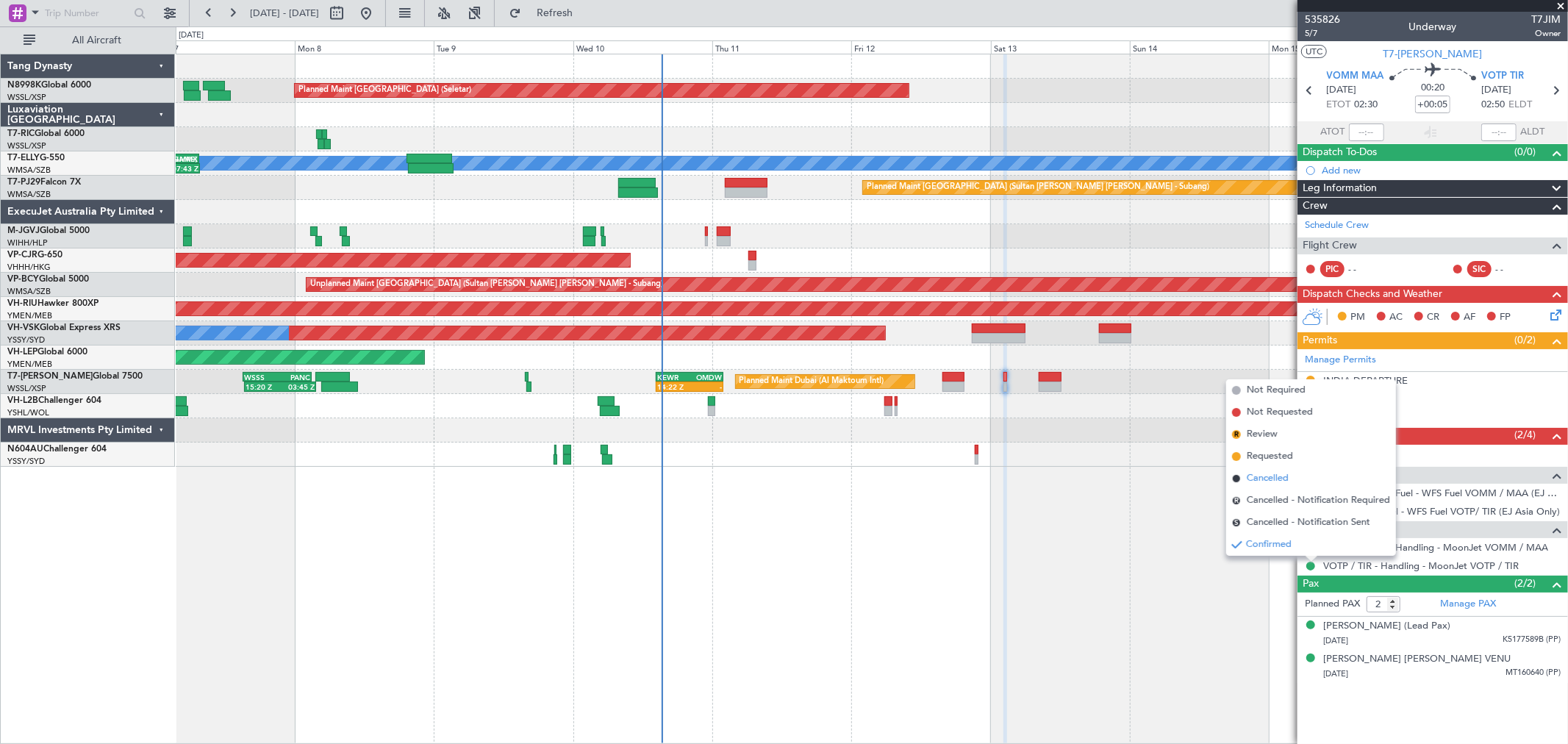
click at [1269, 479] on span "Cancelled" at bounding box center [1267, 478] width 42 height 15
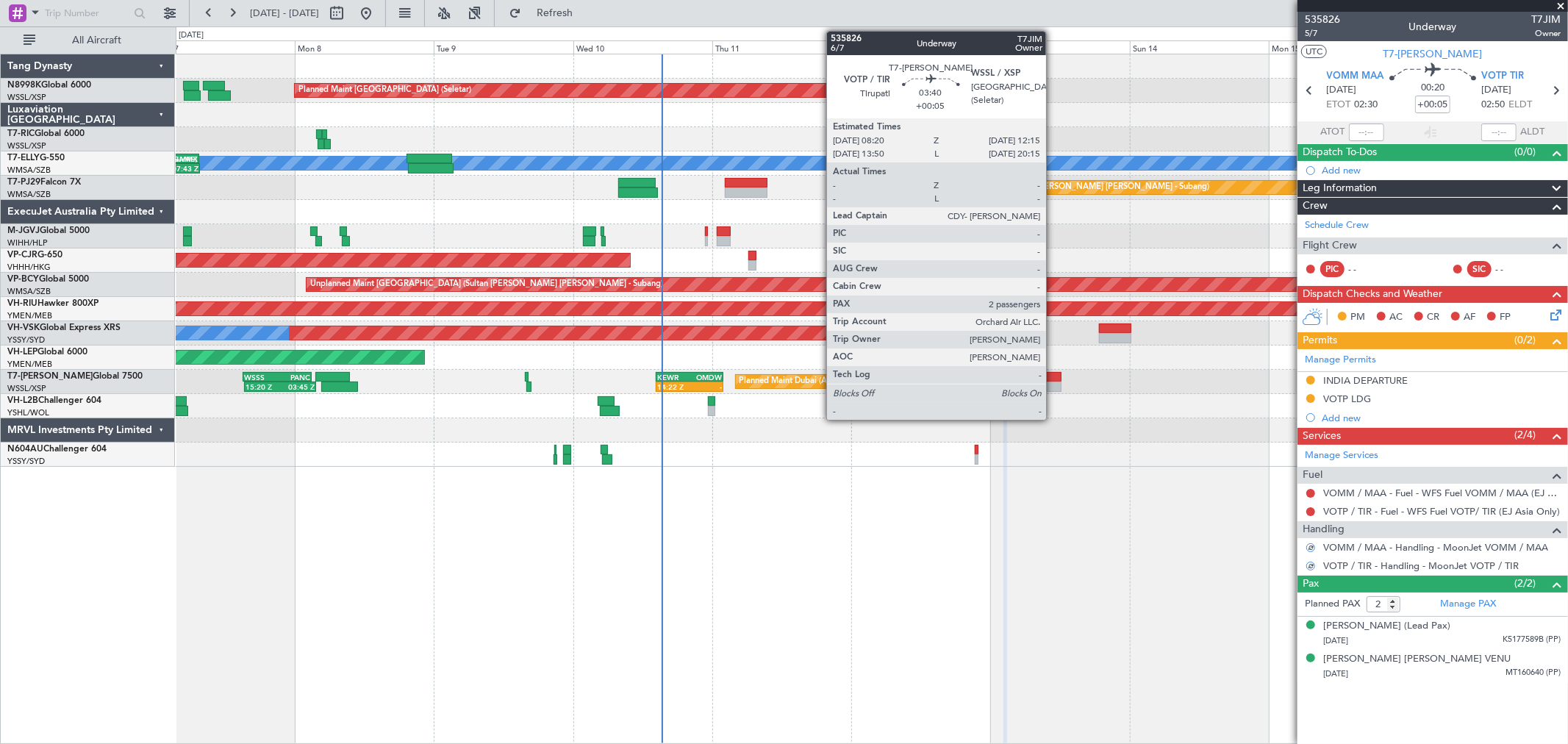
click at [1053, 375] on div at bounding box center [1050, 376] width 23 height 10
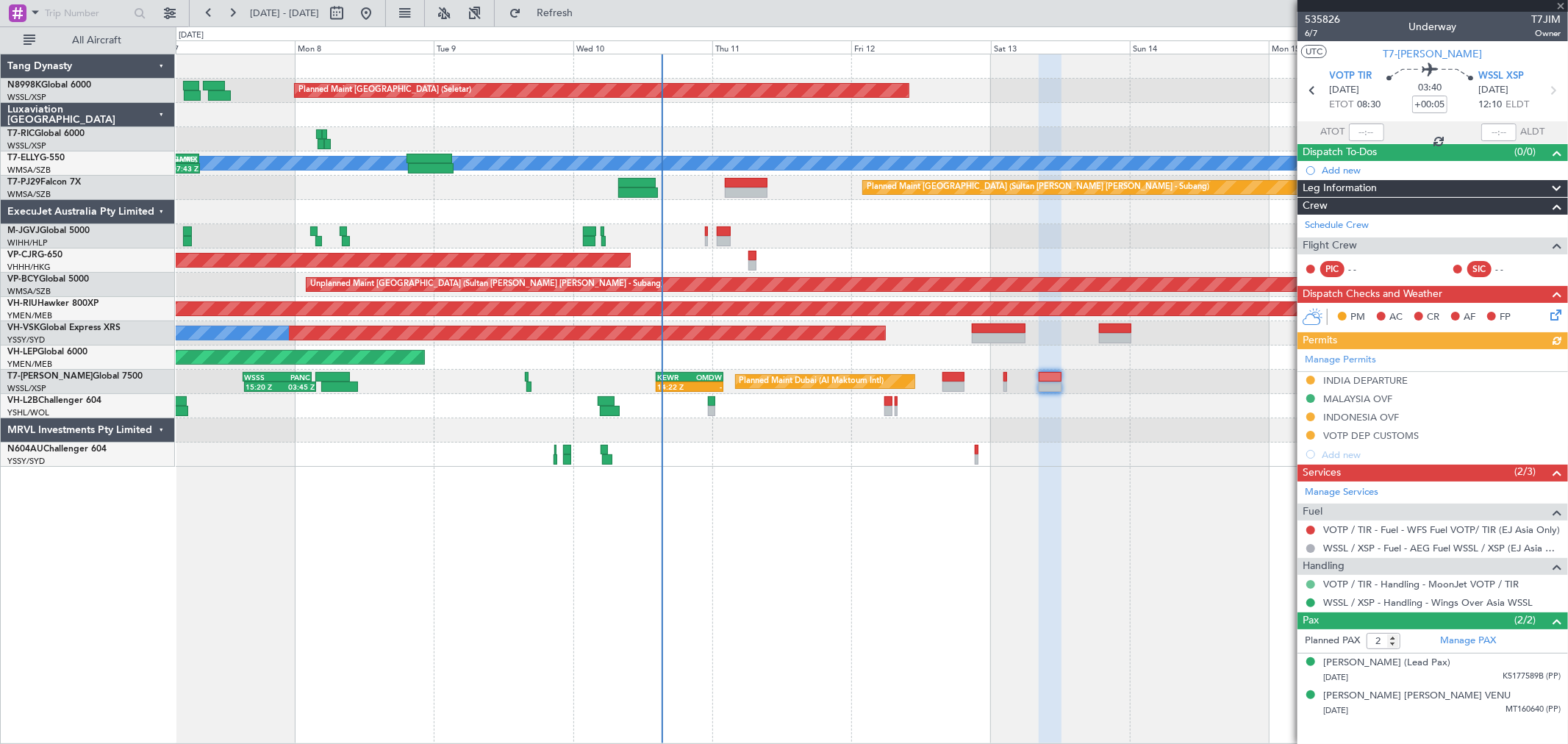
click at [1309, 585] on button at bounding box center [1310, 584] width 8 height 8
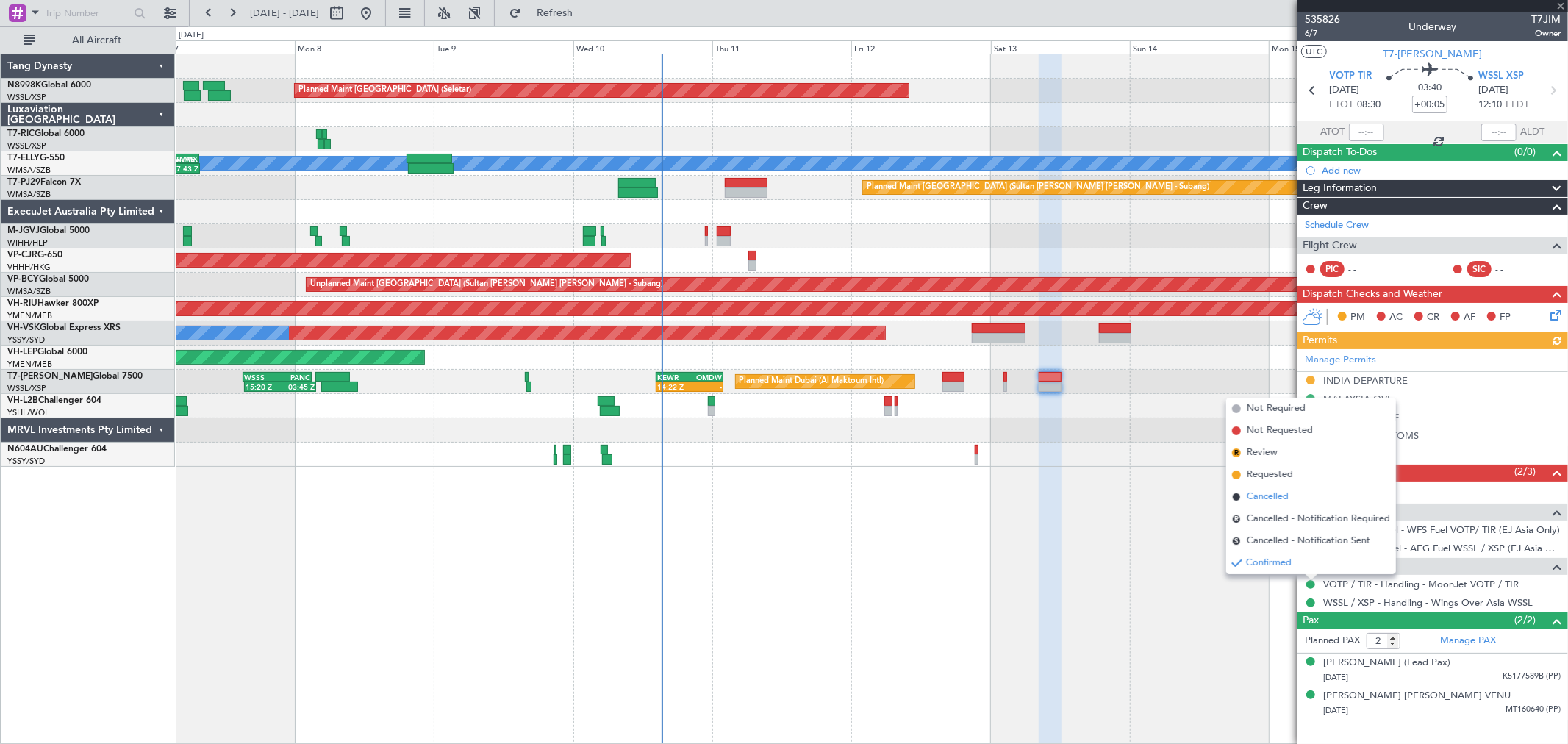
click at [1272, 493] on span "Cancelled" at bounding box center [1267, 497] width 42 height 15
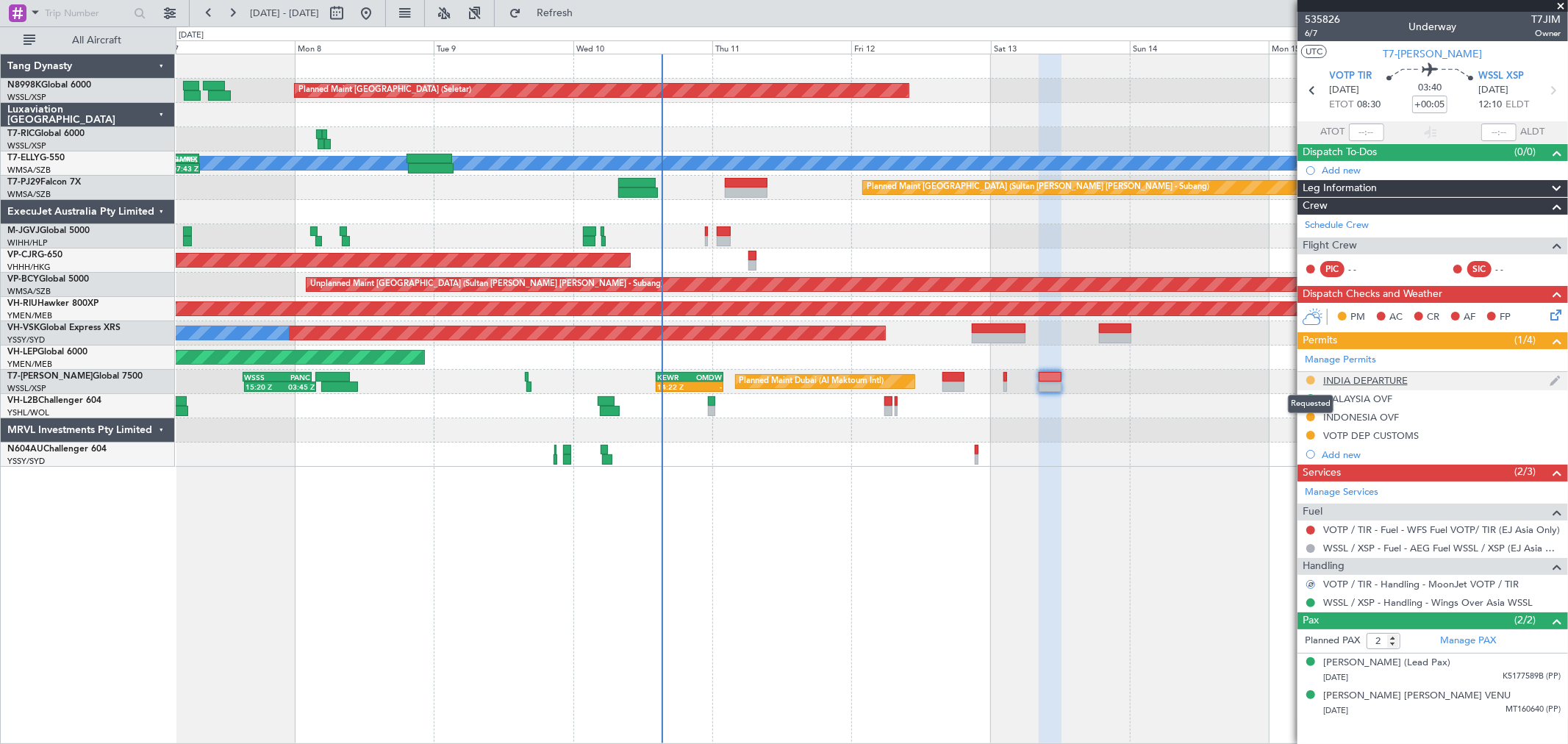
click at [1311, 381] on button at bounding box center [1310, 379] width 8 height 8
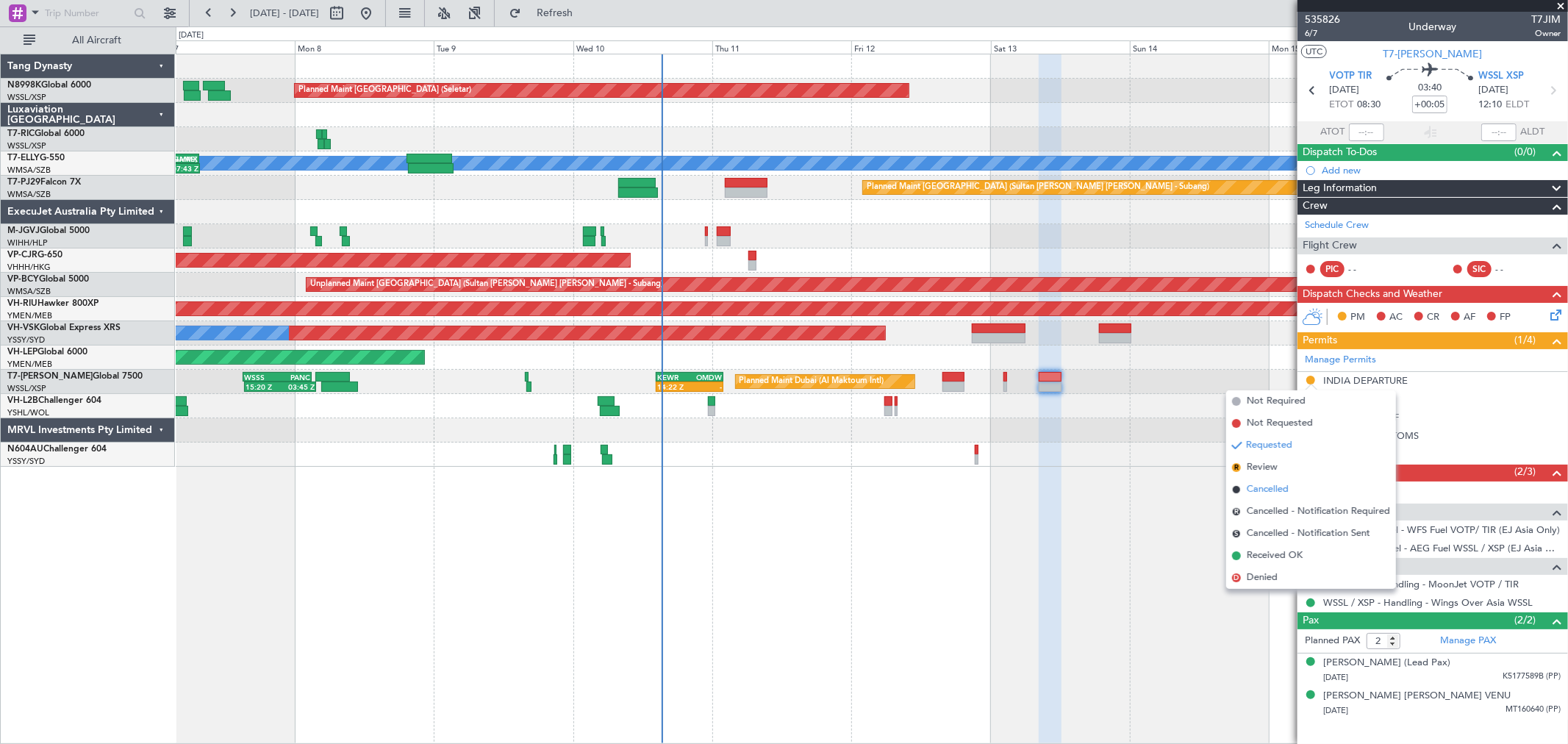
click at [1255, 483] on span "Cancelled" at bounding box center [1267, 490] width 42 height 15
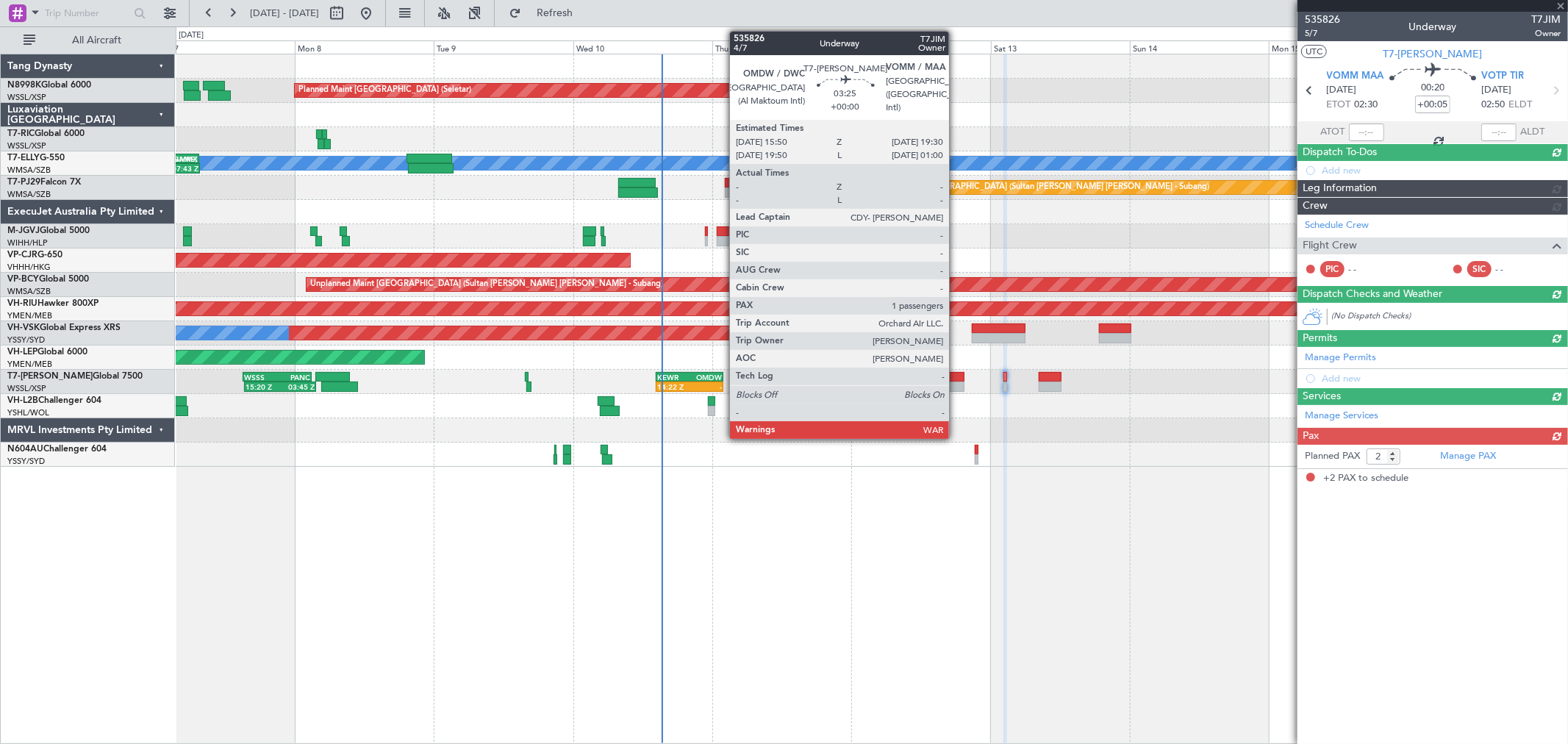
click at [956, 385] on div at bounding box center [952, 386] width 22 height 10
type input "1"
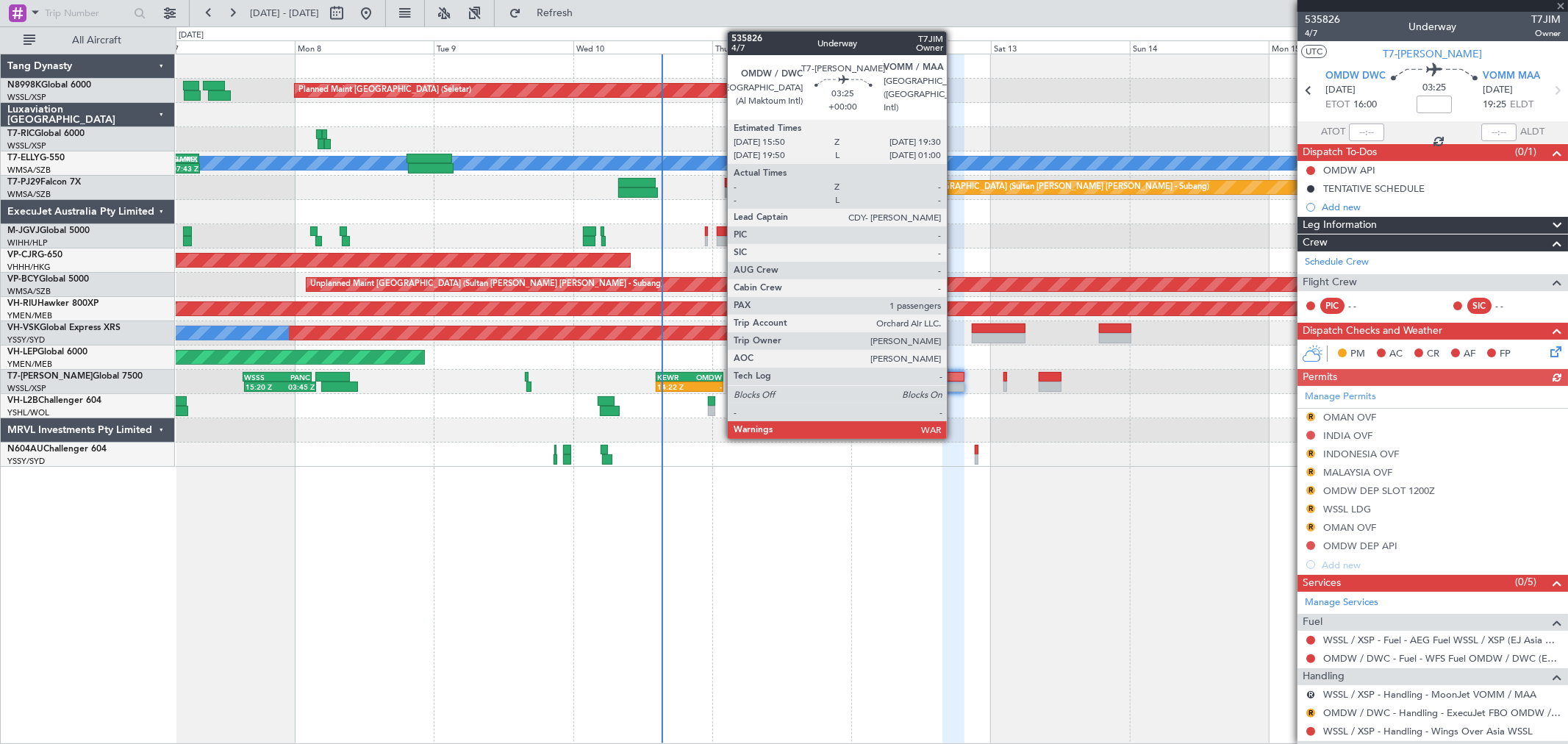
click at [954, 378] on div at bounding box center [952, 376] width 22 height 10
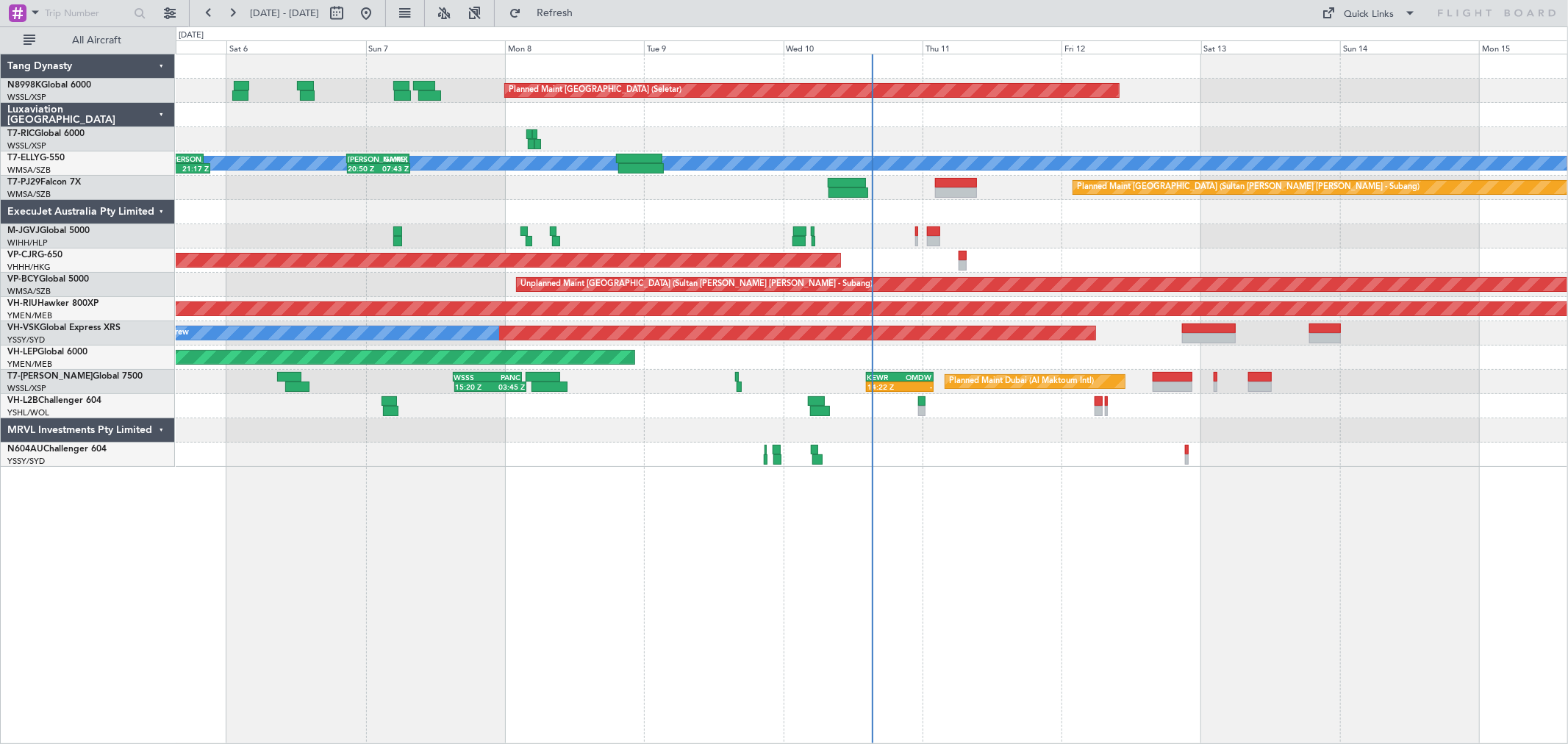
click at [961, 451] on div "Planned Maint [GEOGRAPHIC_DATA] (Seletar) Planned Maint [GEOGRAPHIC_DATA] ([GEO…" at bounding box center [871, 260] width 1392 height 412
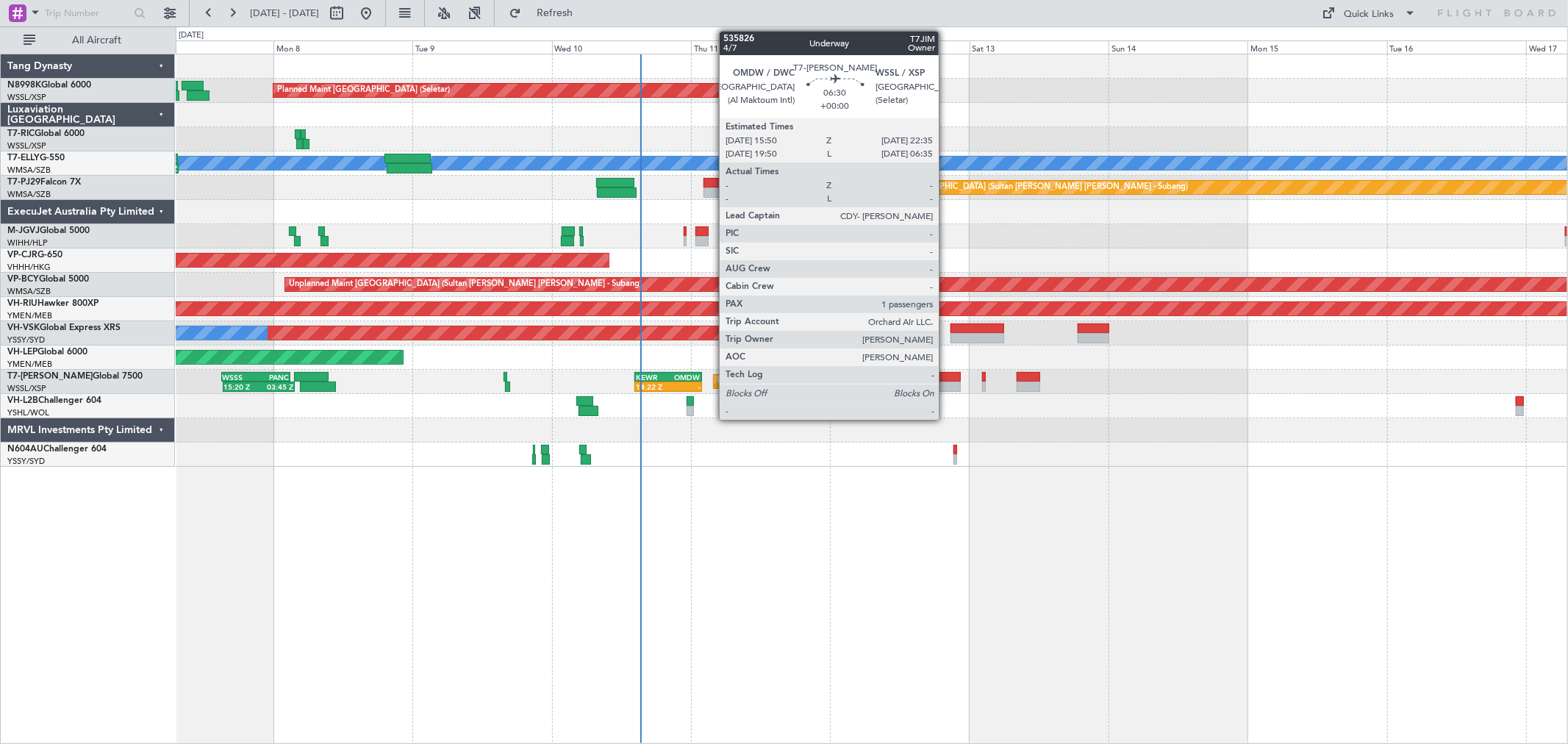
click at [946, 381] on div at bounding box center [940, 386] width 39 height 10
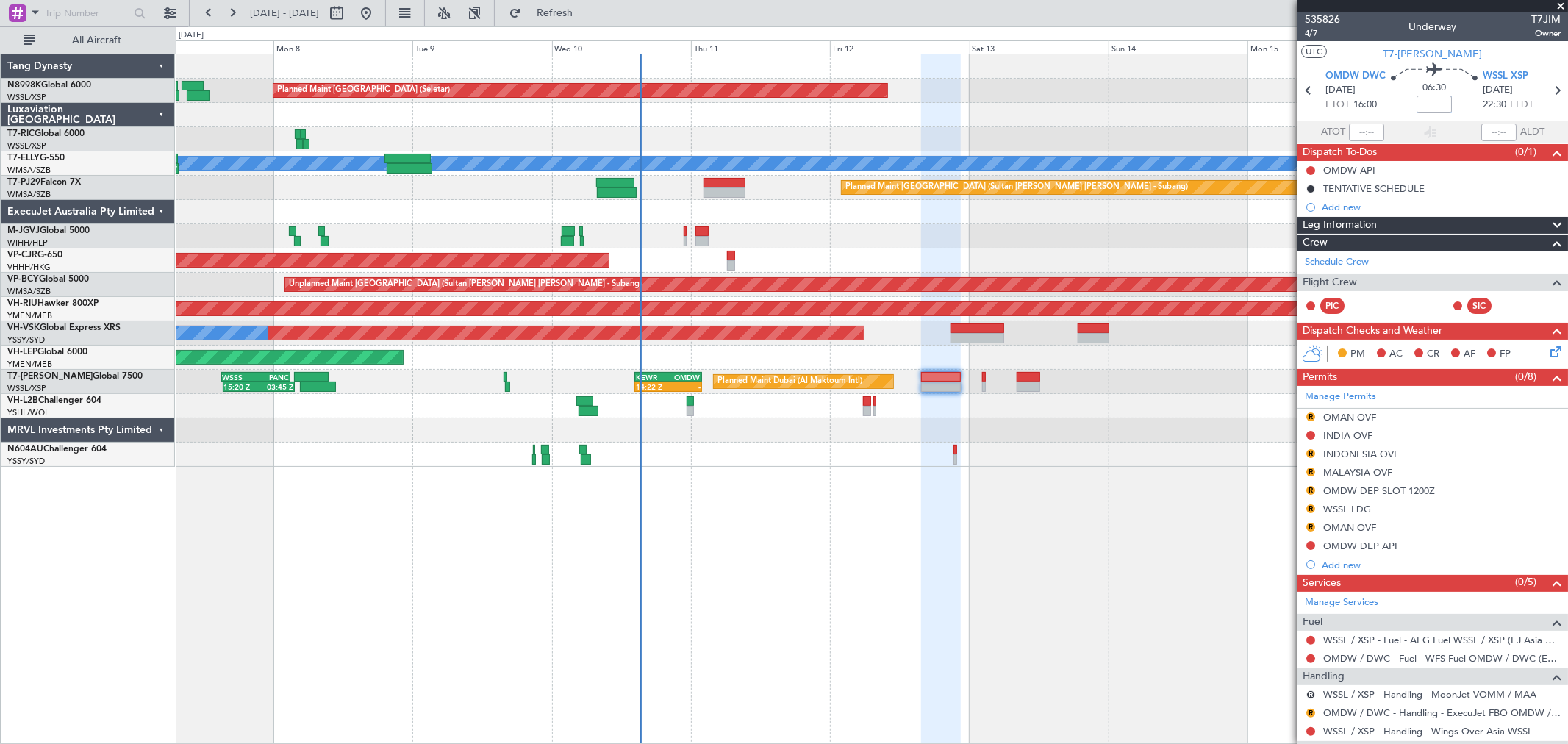
click at [1435, 100] on input at bounding box center [1434, 104] width 36 height 18
type input "+00:35"
click at [1334, 398] on link "Manage Permits" at bounding box center [1340, 397] width 71 height 15
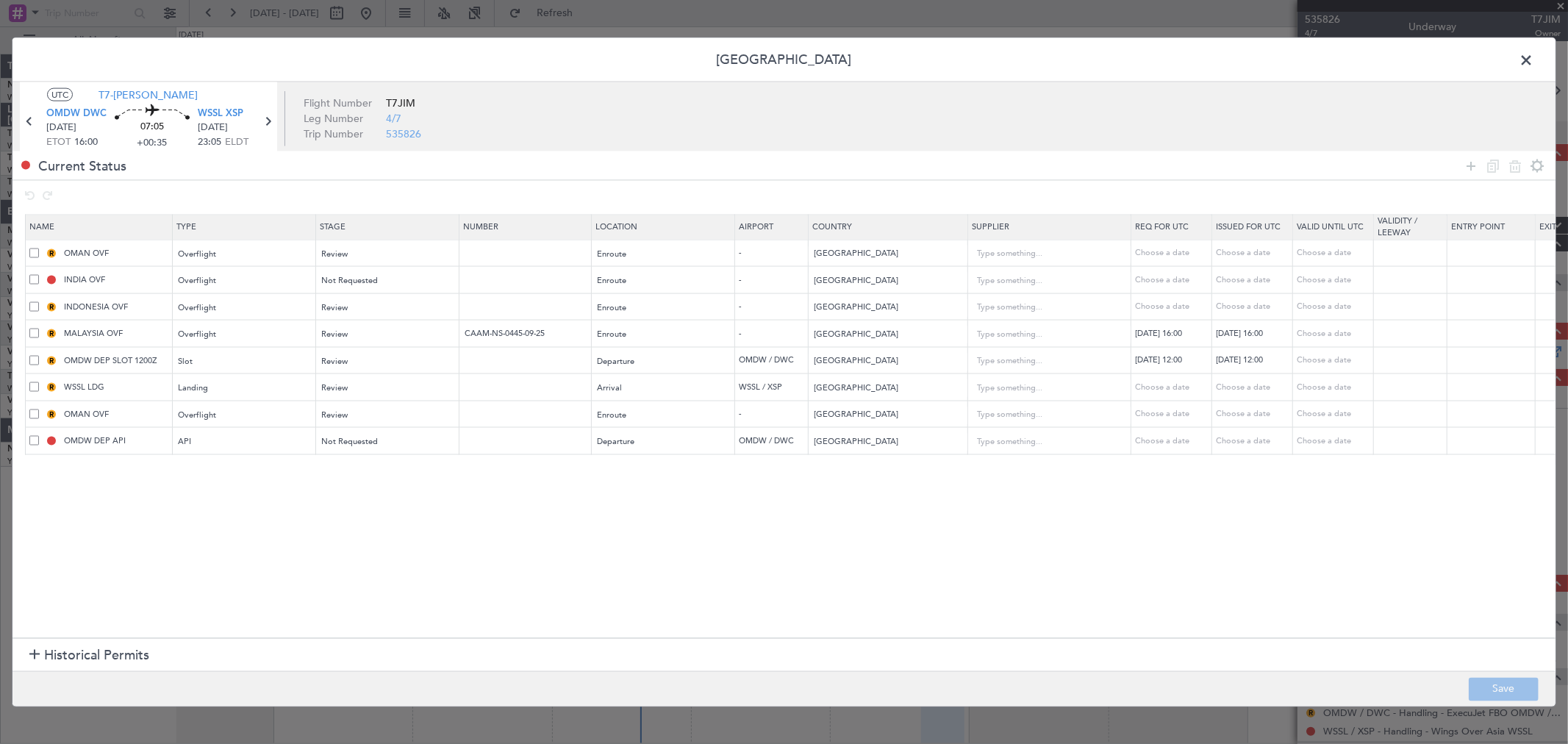
click at [1533, 63] on span at bounding box center [1533, 63] width 0 height 29
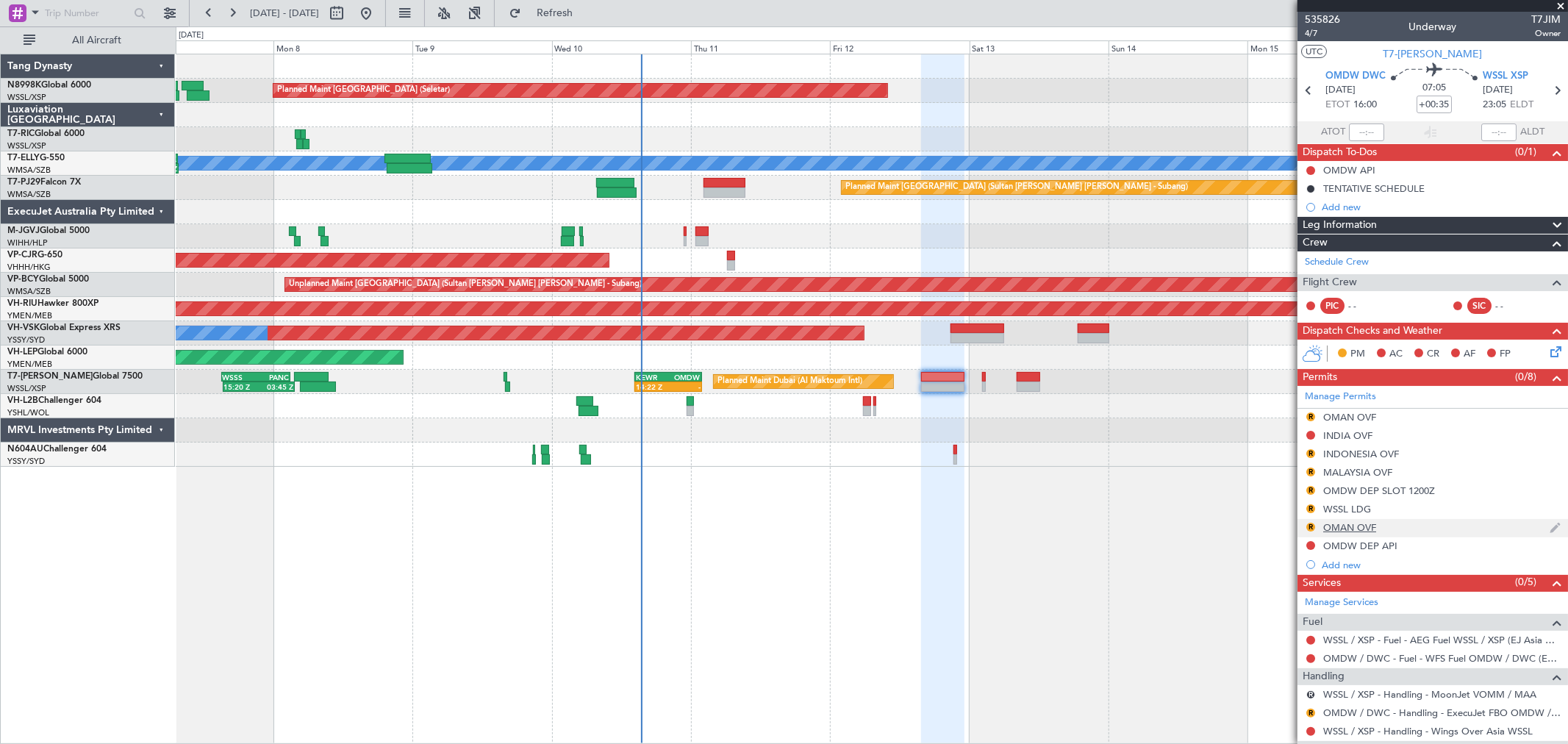
scroll to position [107, 0]
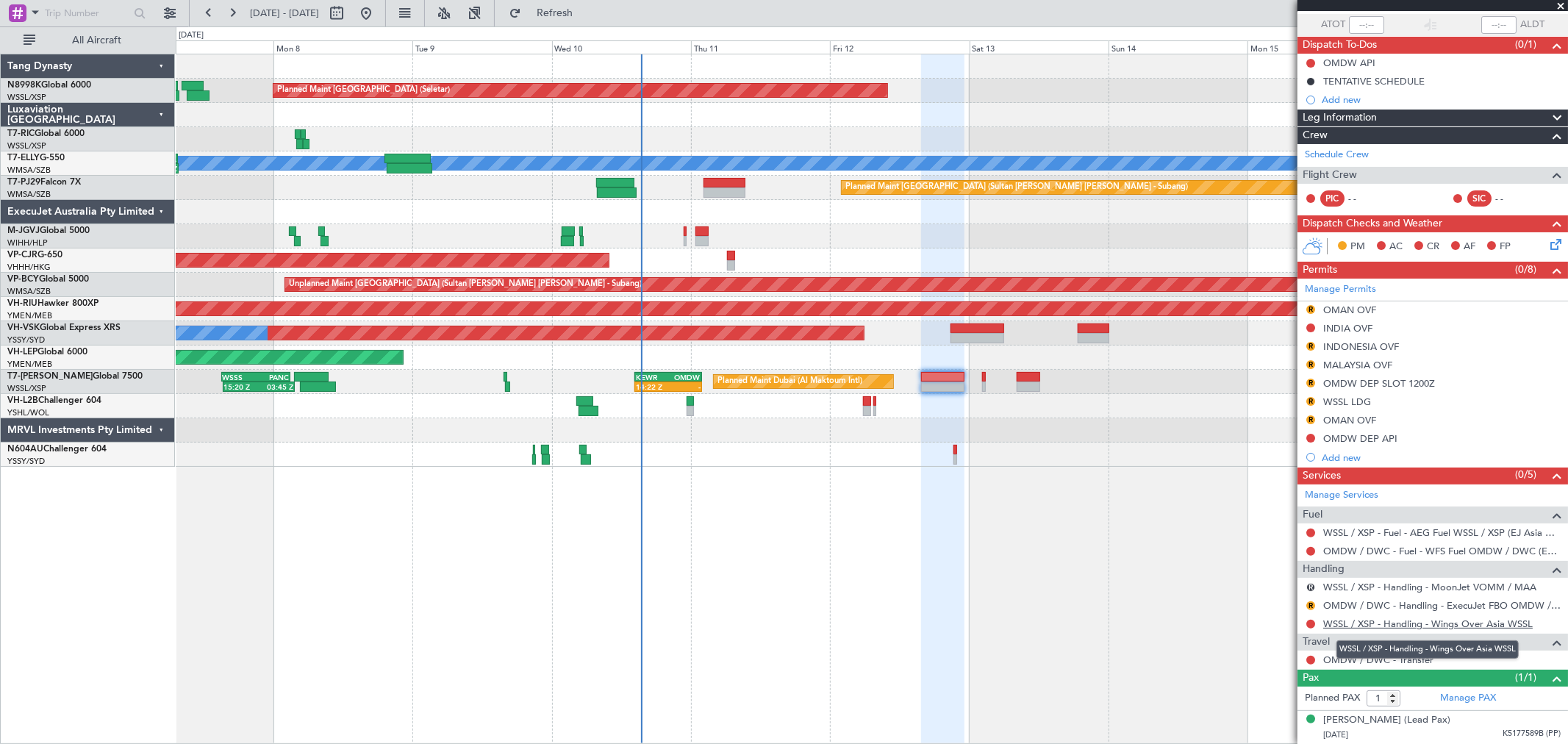
click at [1383, 626] on link "WSSL / XSP - Handling - Wings Over Asia WSSL" at bounding box center [1427, 623] width 209 height 12
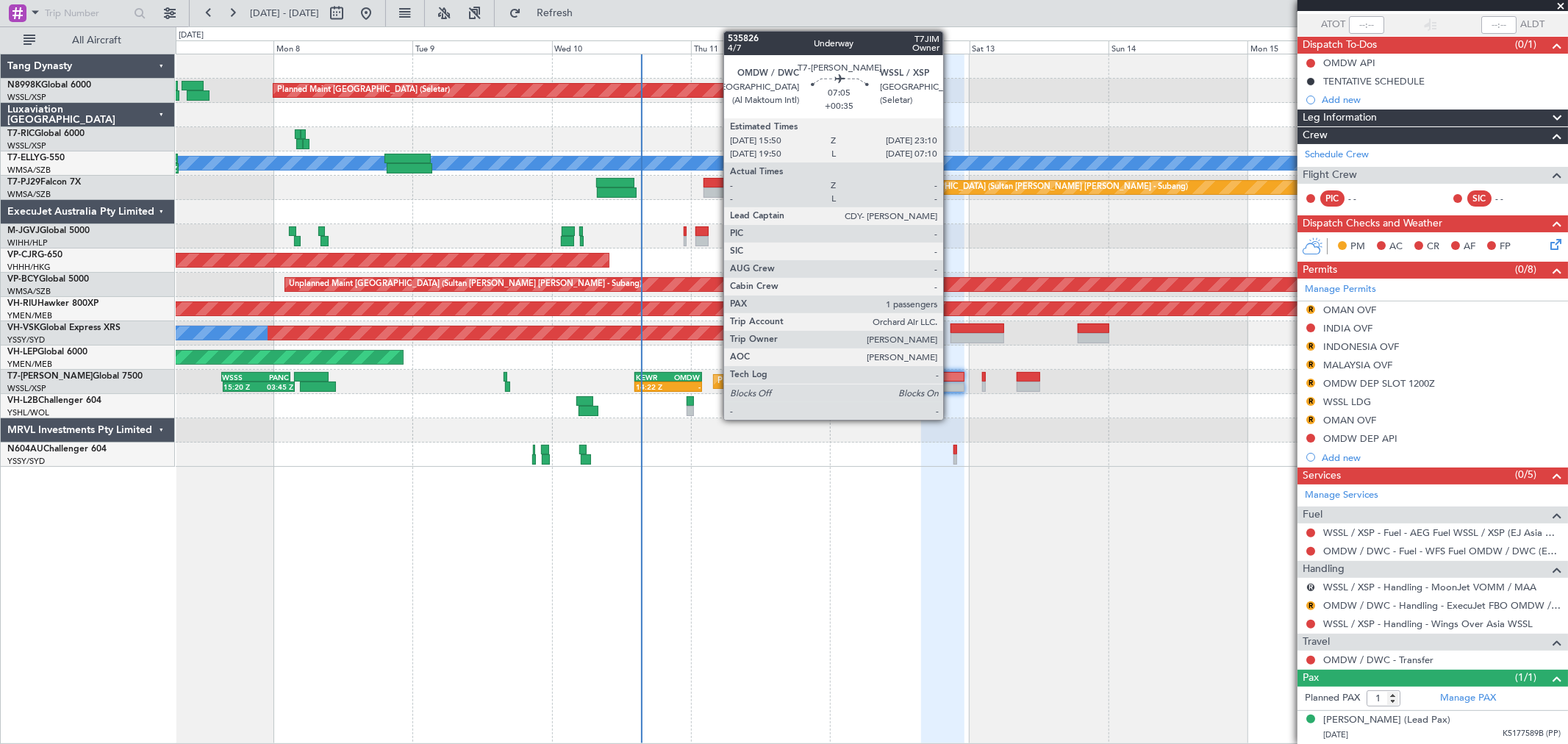
click at [951, 378] on div at bounding box center [941, 376] width 42 height 10
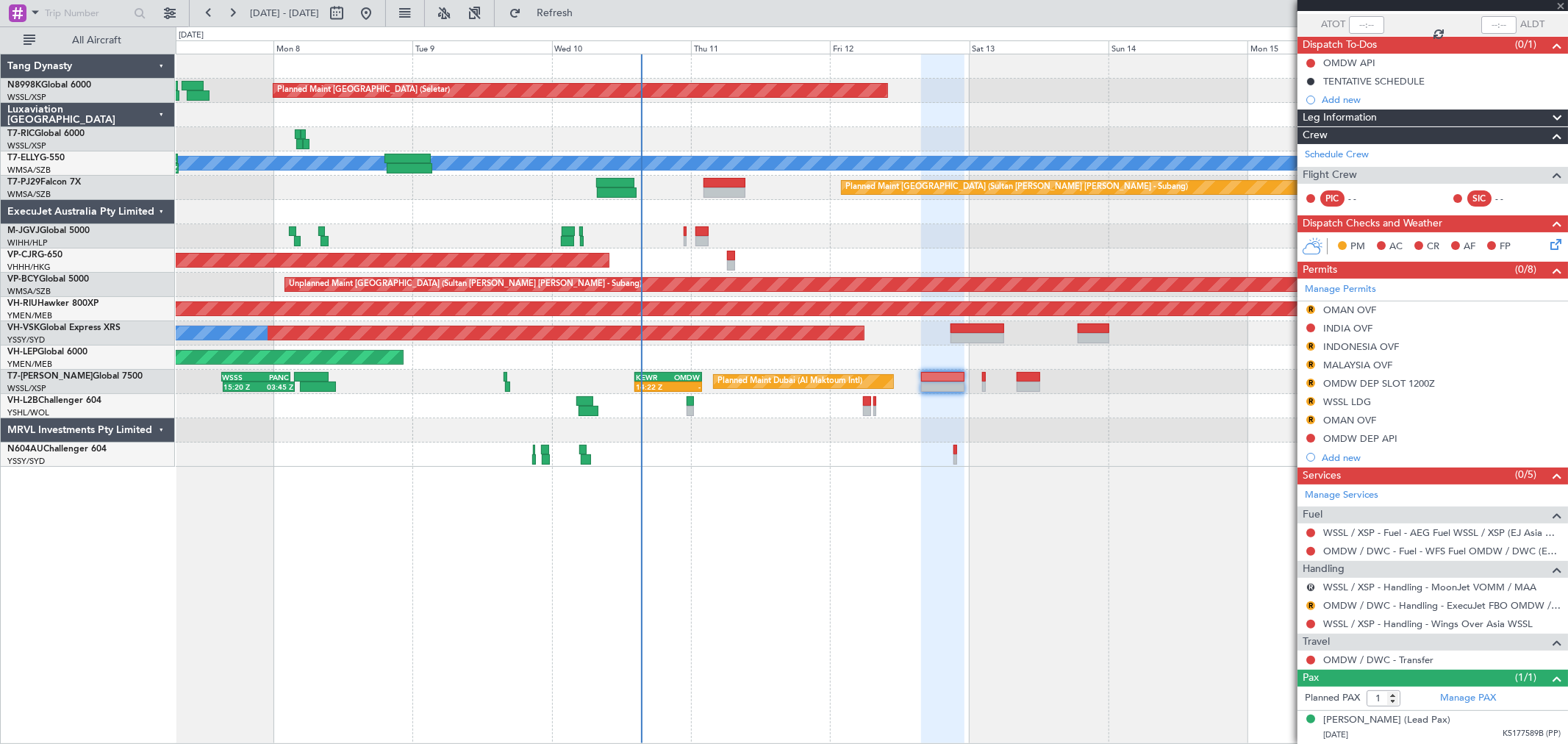
scroll to position [0, 0]
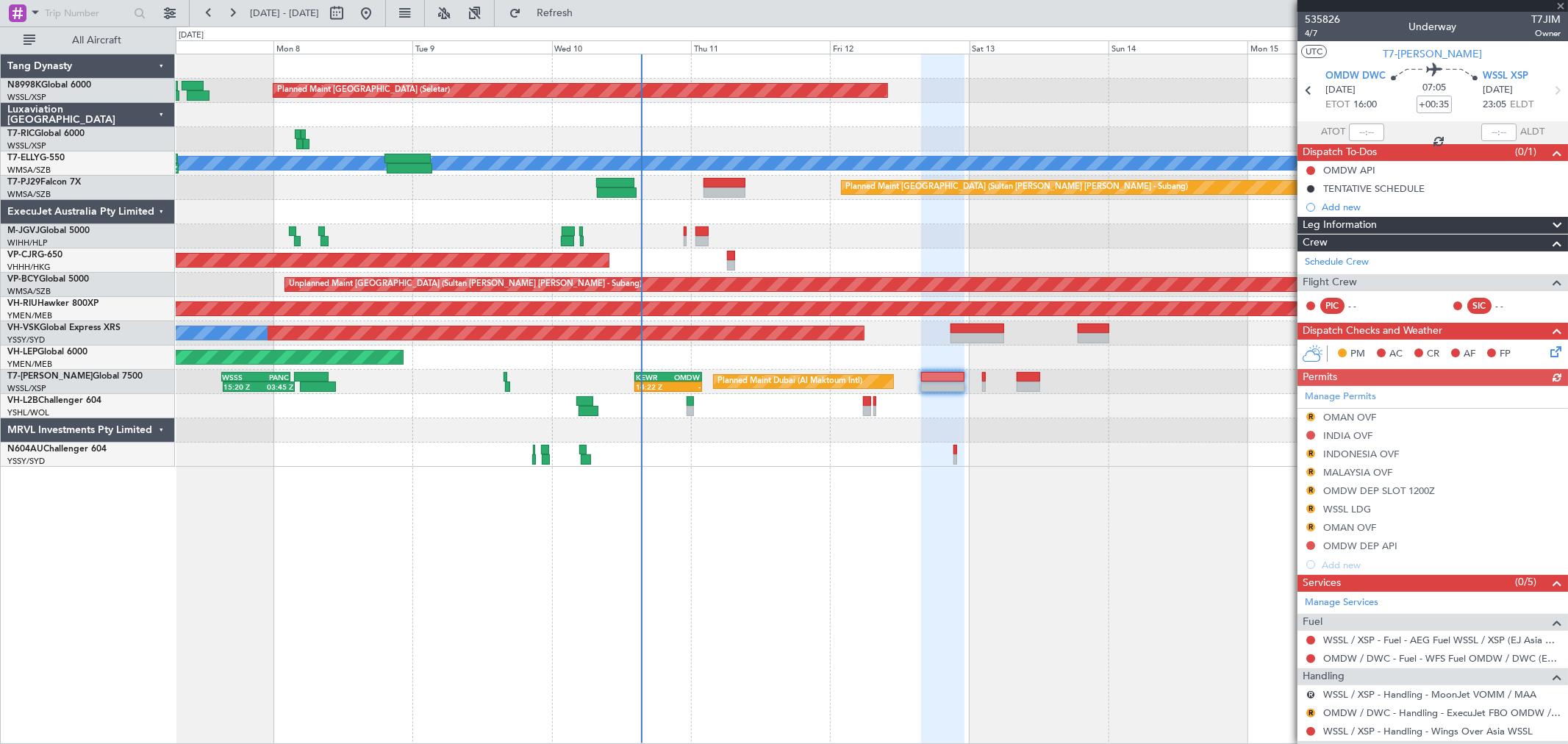
click at [1311, 434] on div "Manage Permits R OMAN OVF INDIA OVF R INDONESIA OVF R MALAYSIA OVF R OMDW DEP S…" at bounding box center [1432, 479] width 270 height 189
click at [1311, 434] on button at bounding box center [1310, 434] width 8 height 8
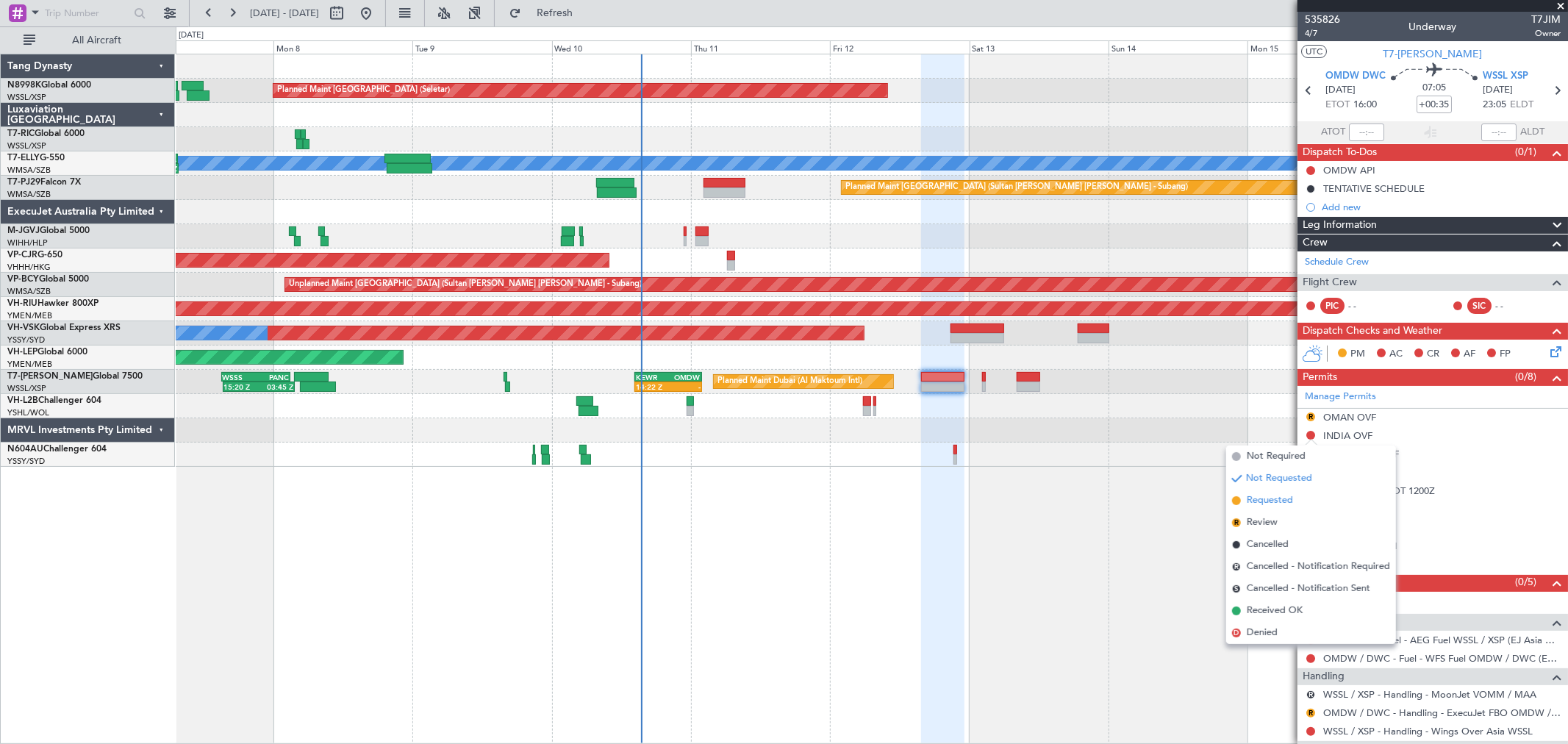
click at [1265, 496] on span "Requested" at bounding box center [1269, 501] width 46 height 15
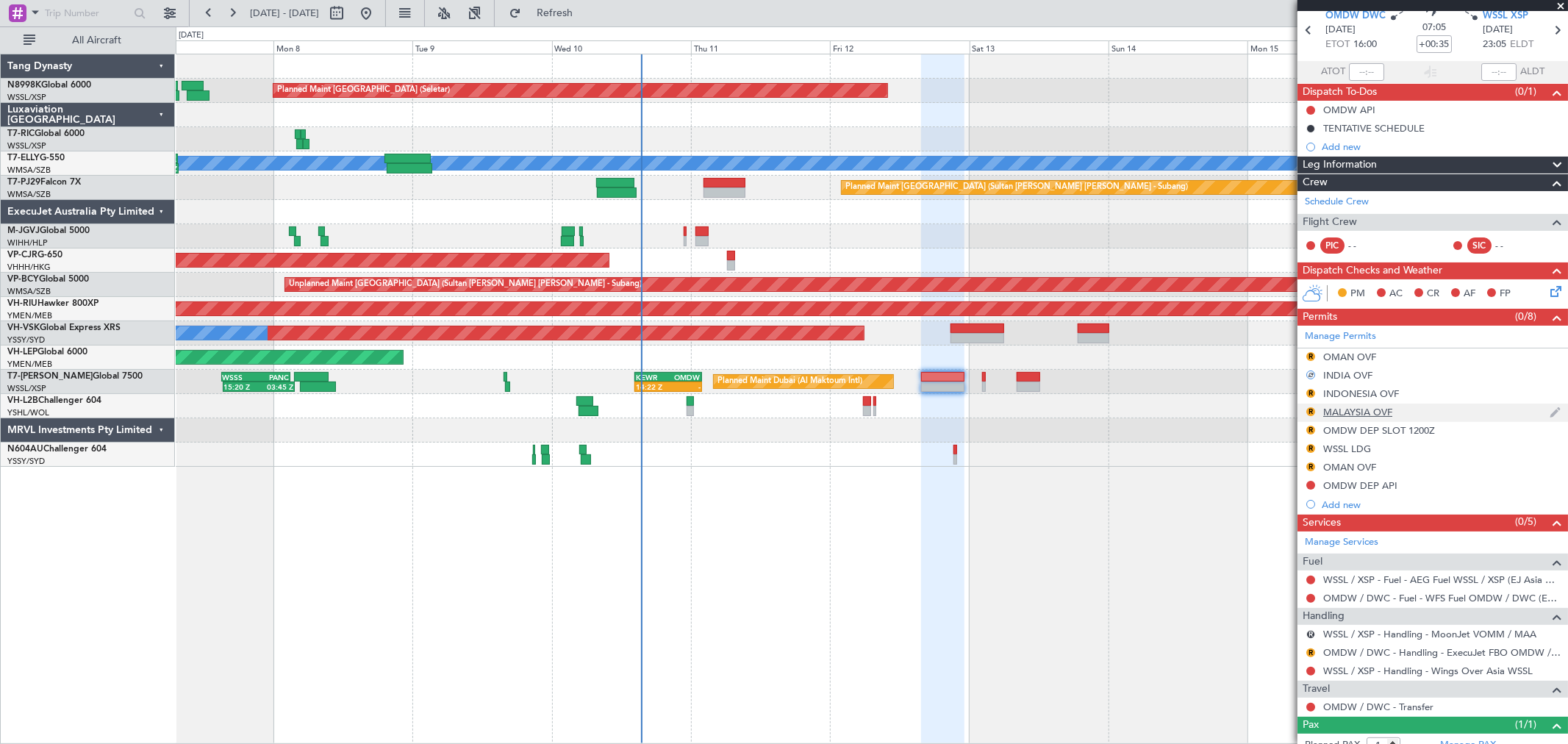
scroll to position [107, 0]
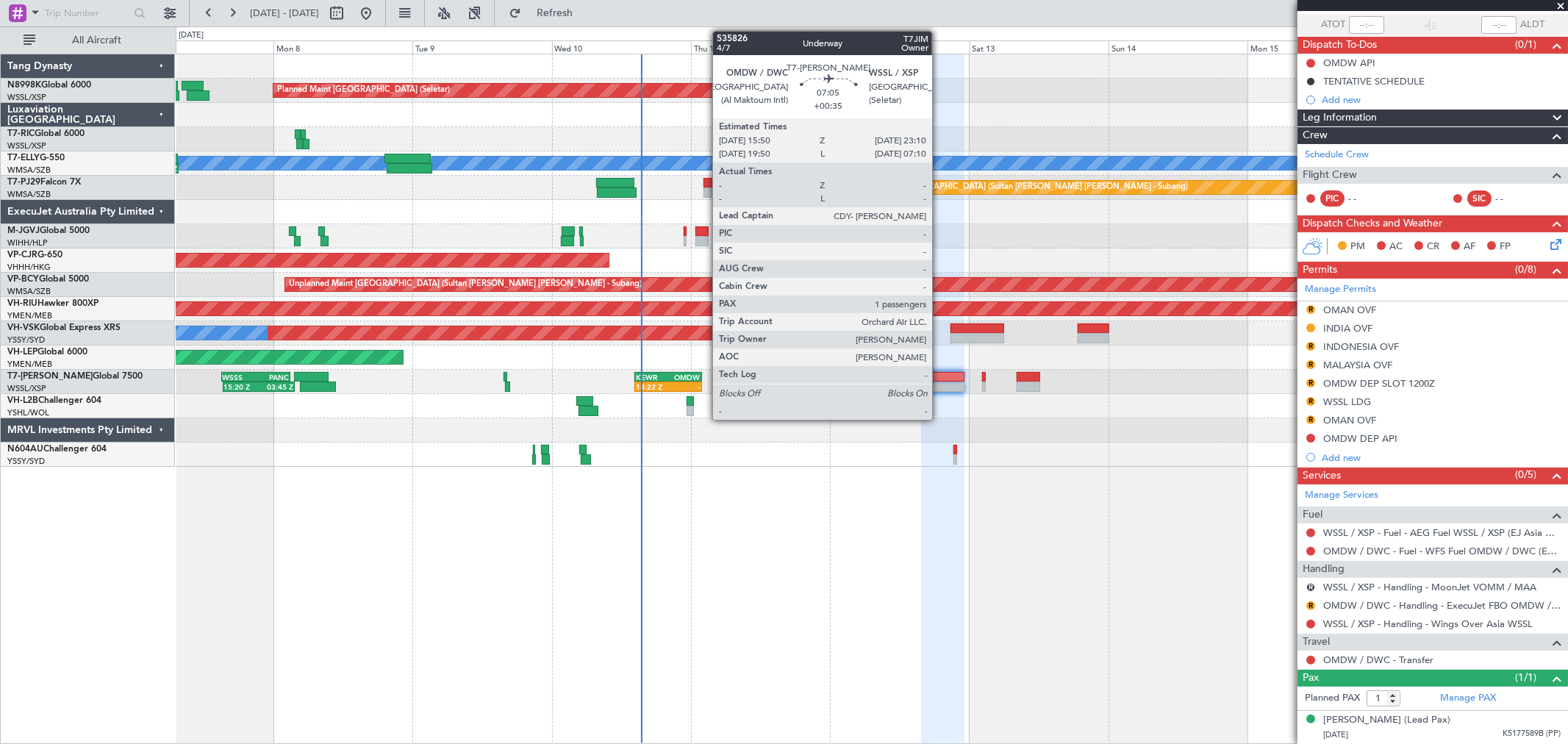
click at [939, 377] on div at bounding box center [941, 376] width 42 height 10
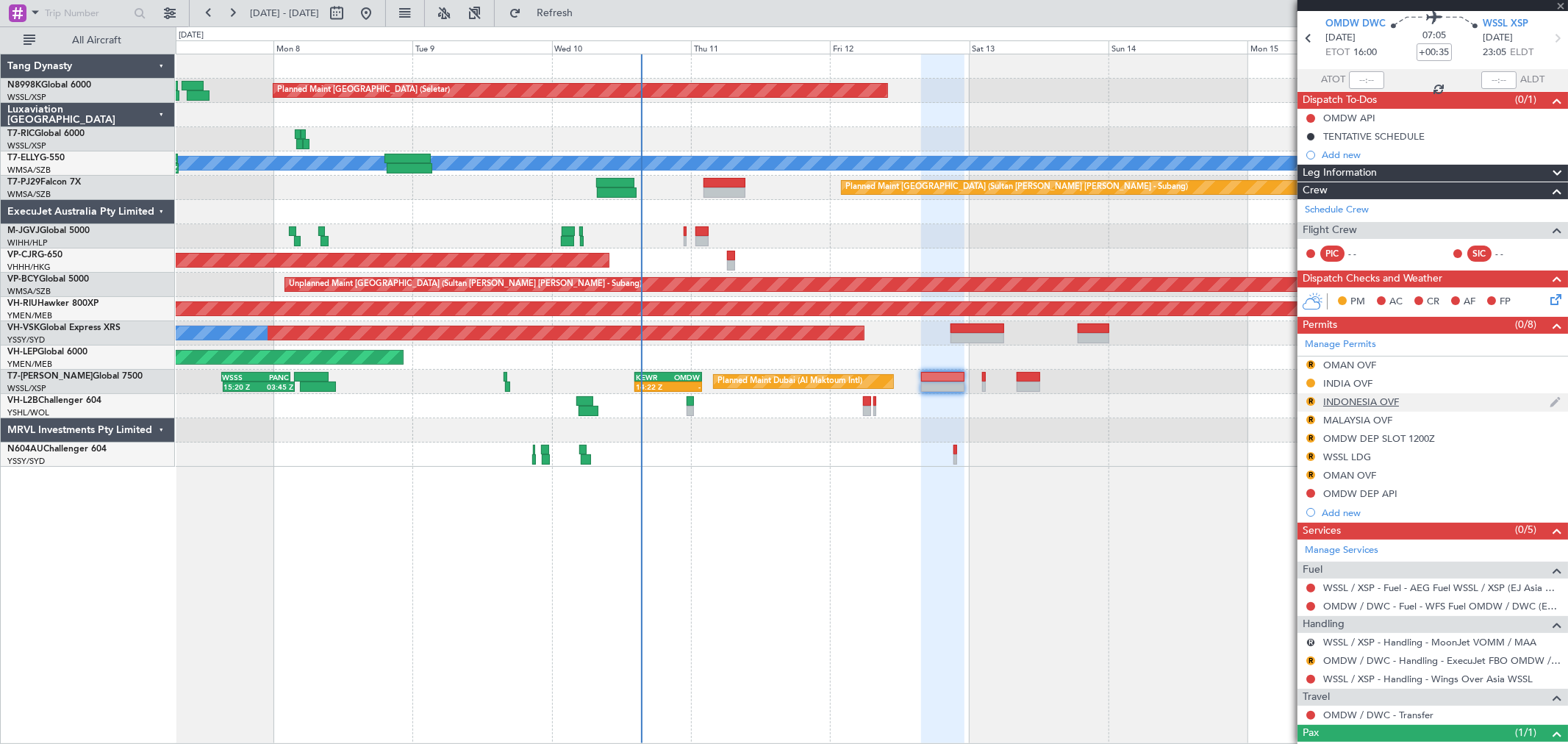
scroll to position [0, 0]
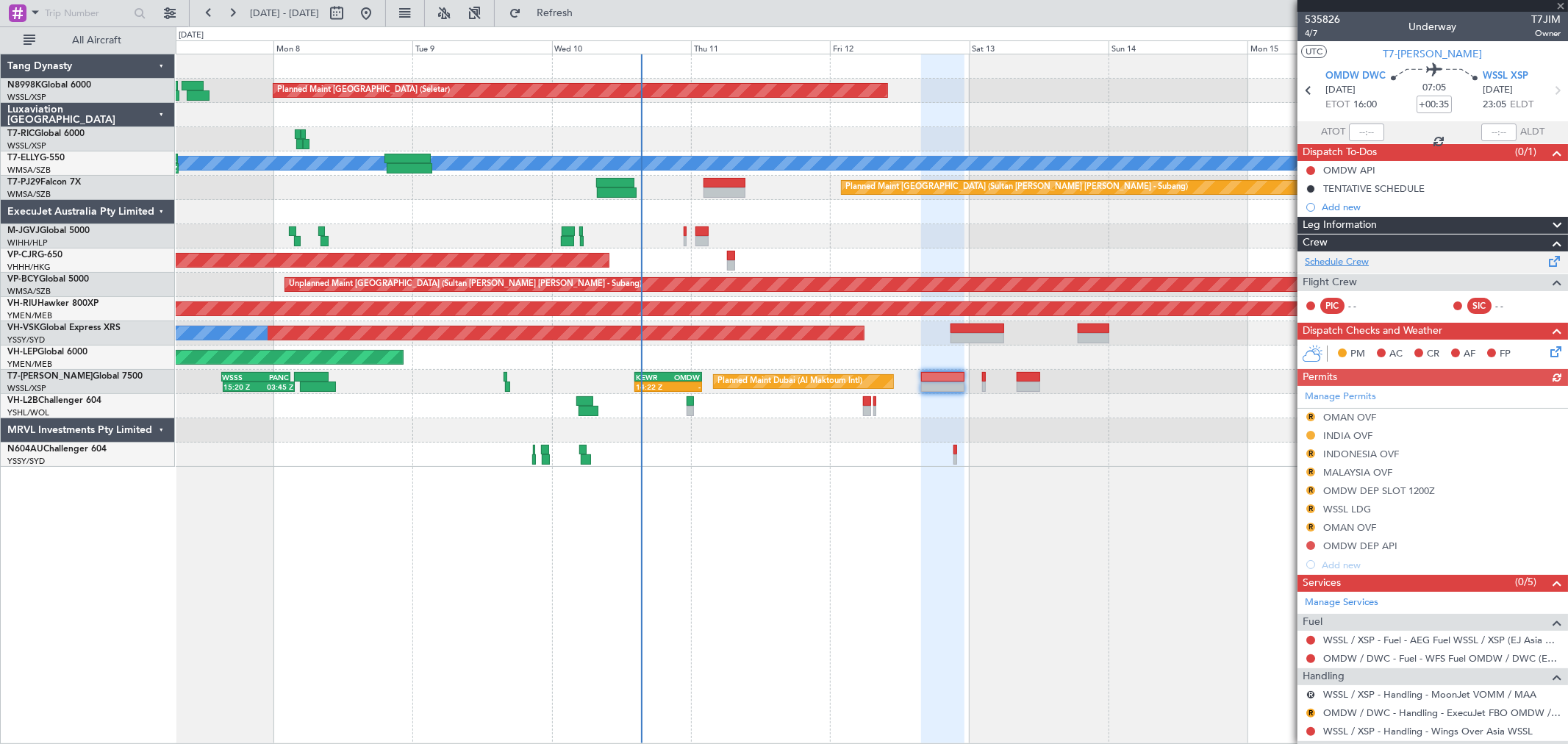
click at [1353, 262] on link "Schedule Crew" at bounding box center [1336, 263] width 64 height 15
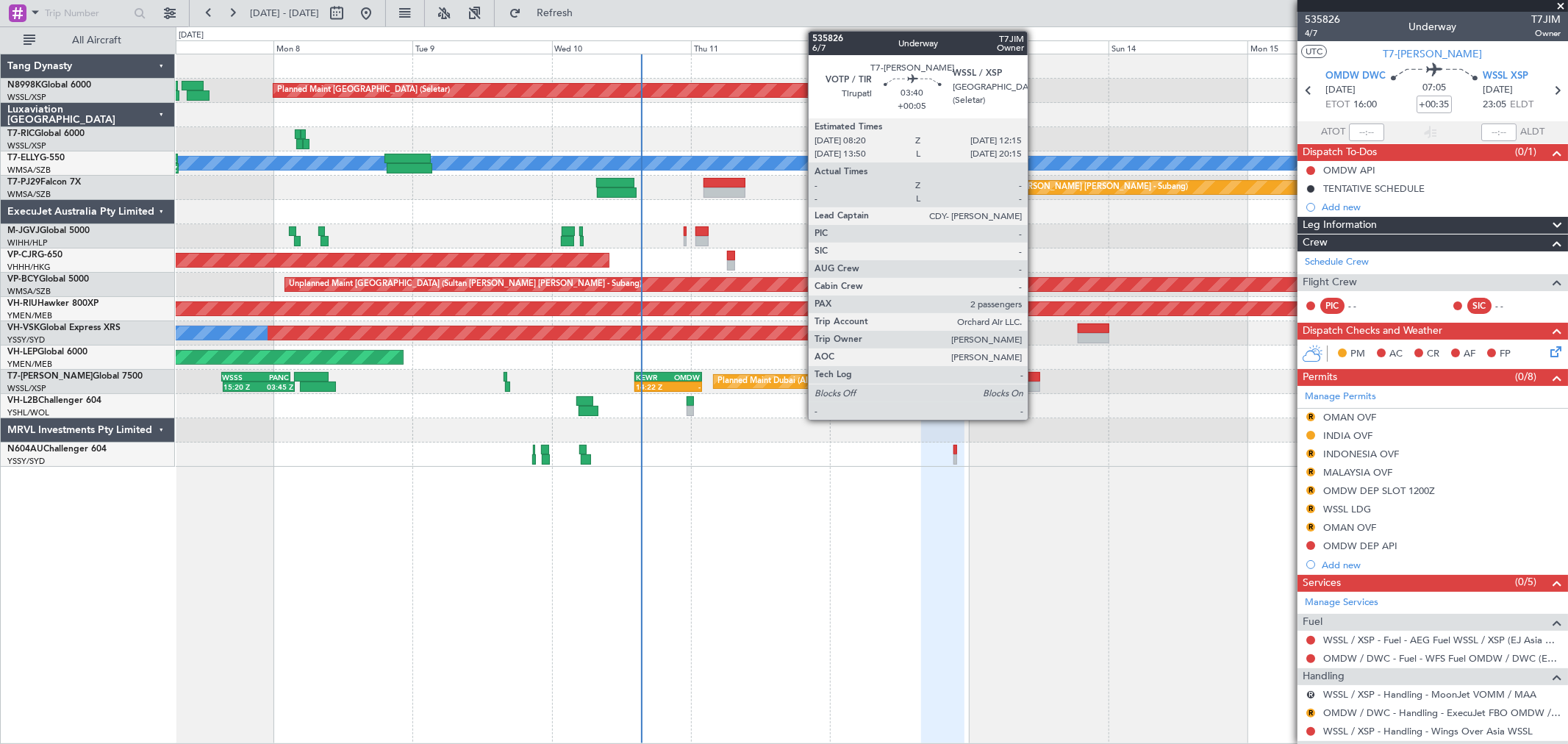
click at [1034, 378] on div "Planned Maint Dubai (Al Maktoum Intl) 15:20 Z 03:45 Z WSSS 15:05 Z PANC 03:00 Z…" at bounding box center [871, 382] width 1392 height 24
click at [1038, 379] on div at bounding box center [1028, 376] width 23 height 10
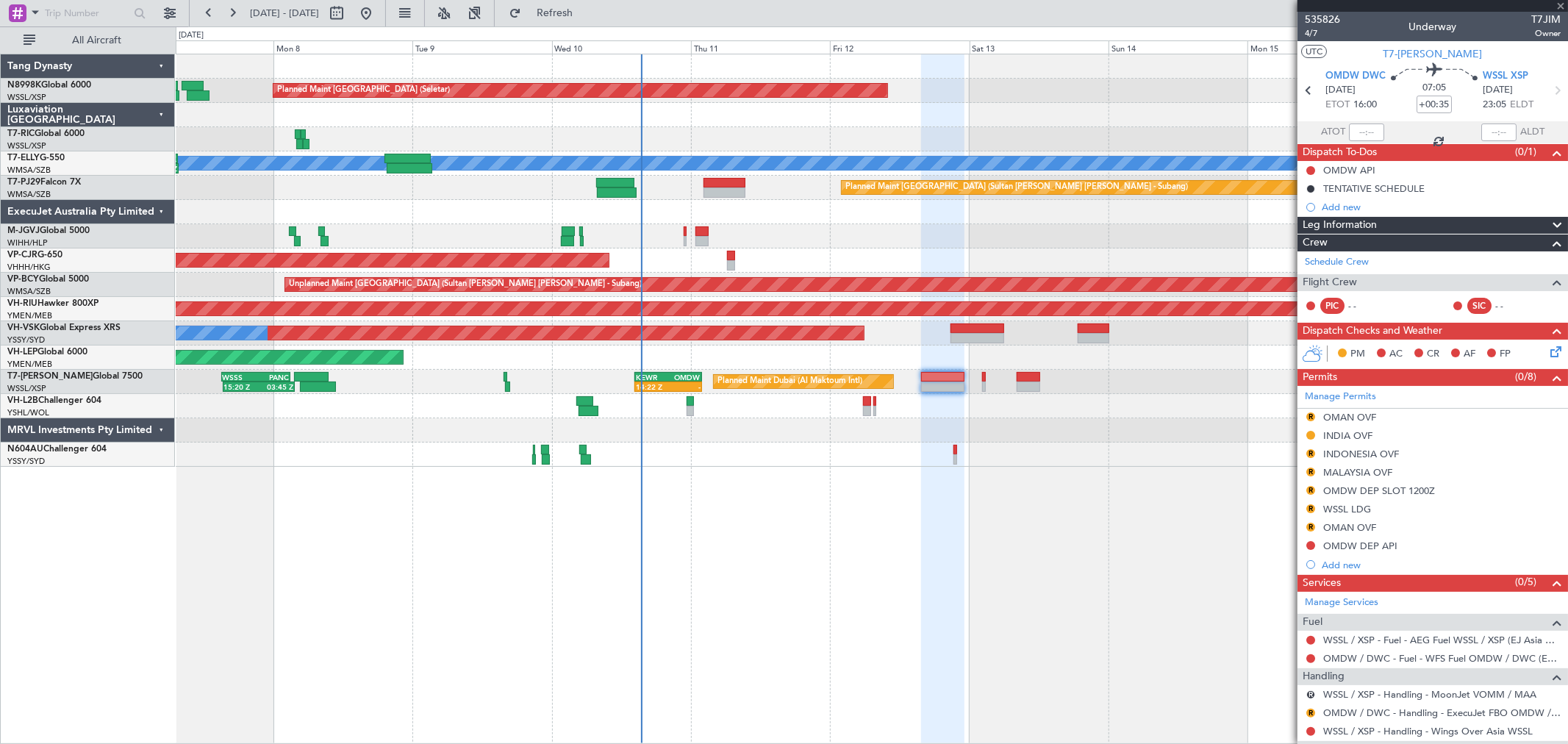
type input "+00:05"
type input "2"
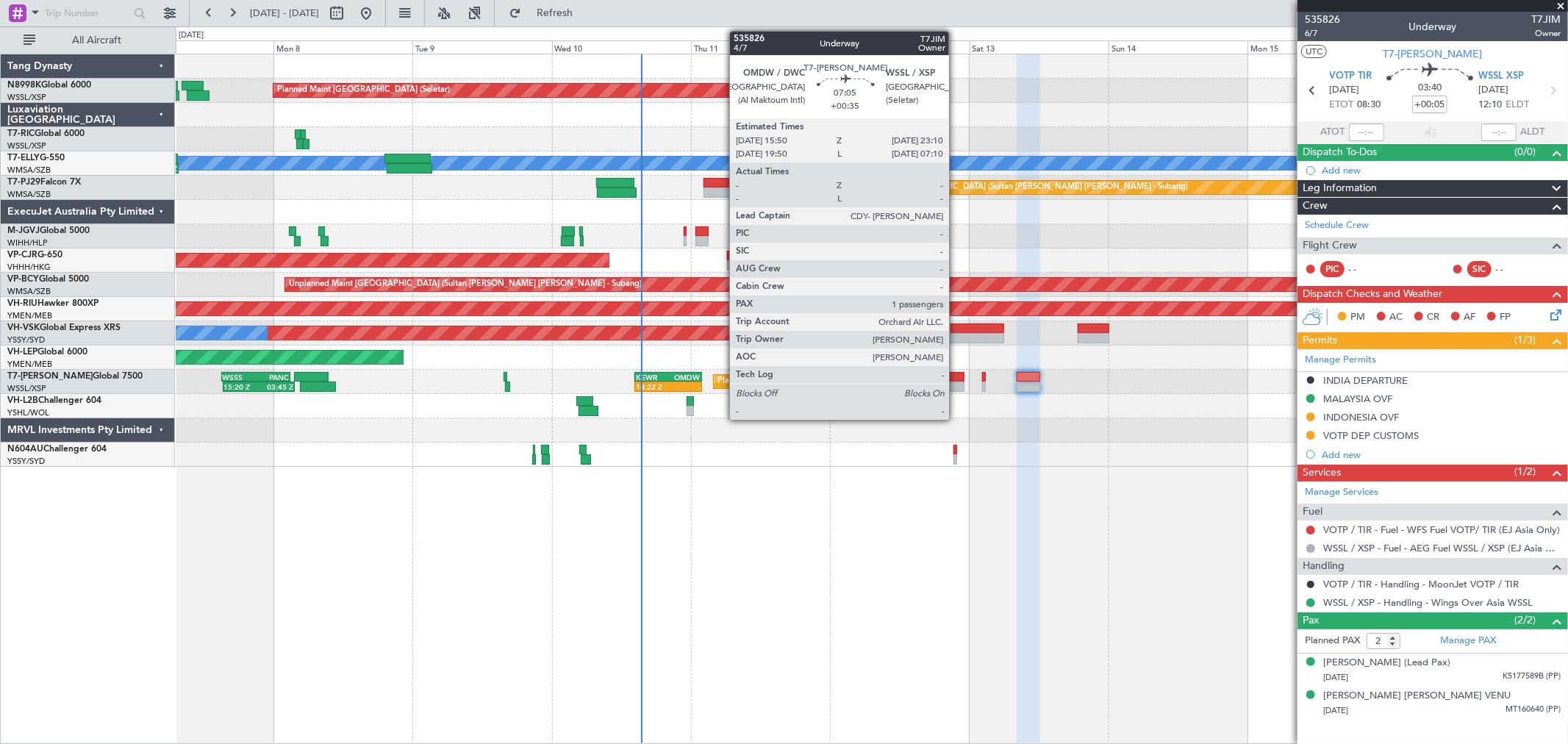
click at [956, 384] on div at bounding box center [941, 386] width 42 height 10
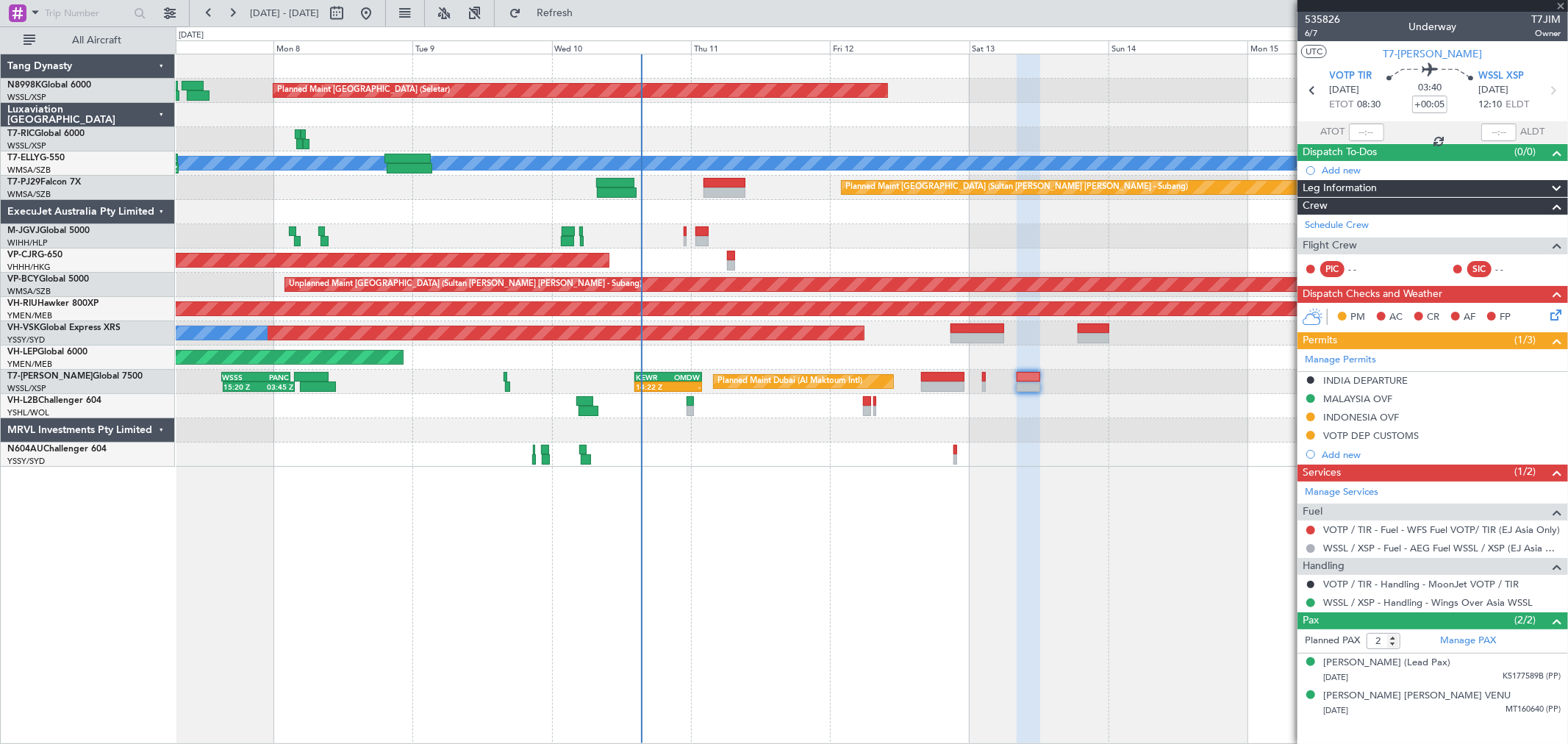
type input "+00:35"
type input "1"
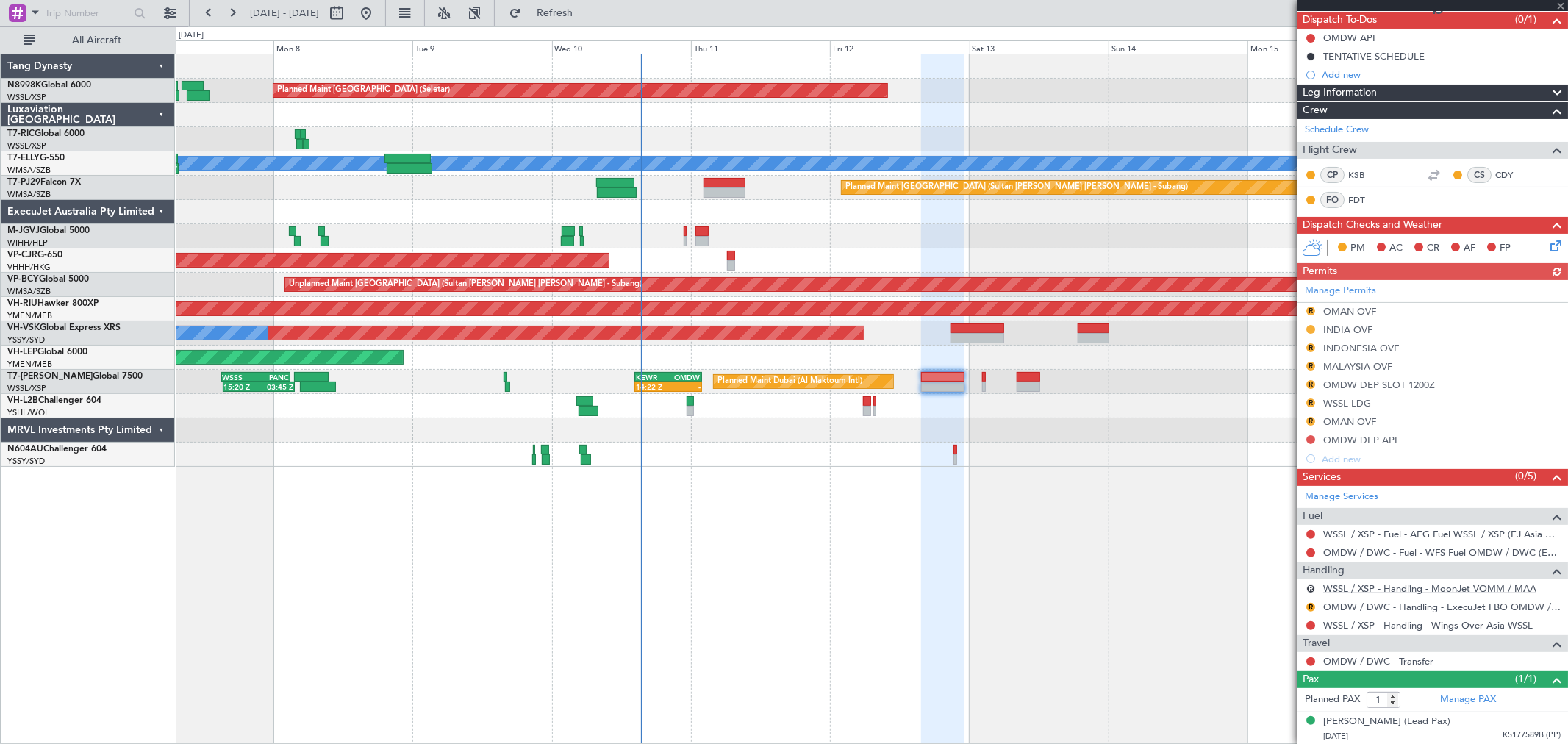
scroll to position [134, 0]
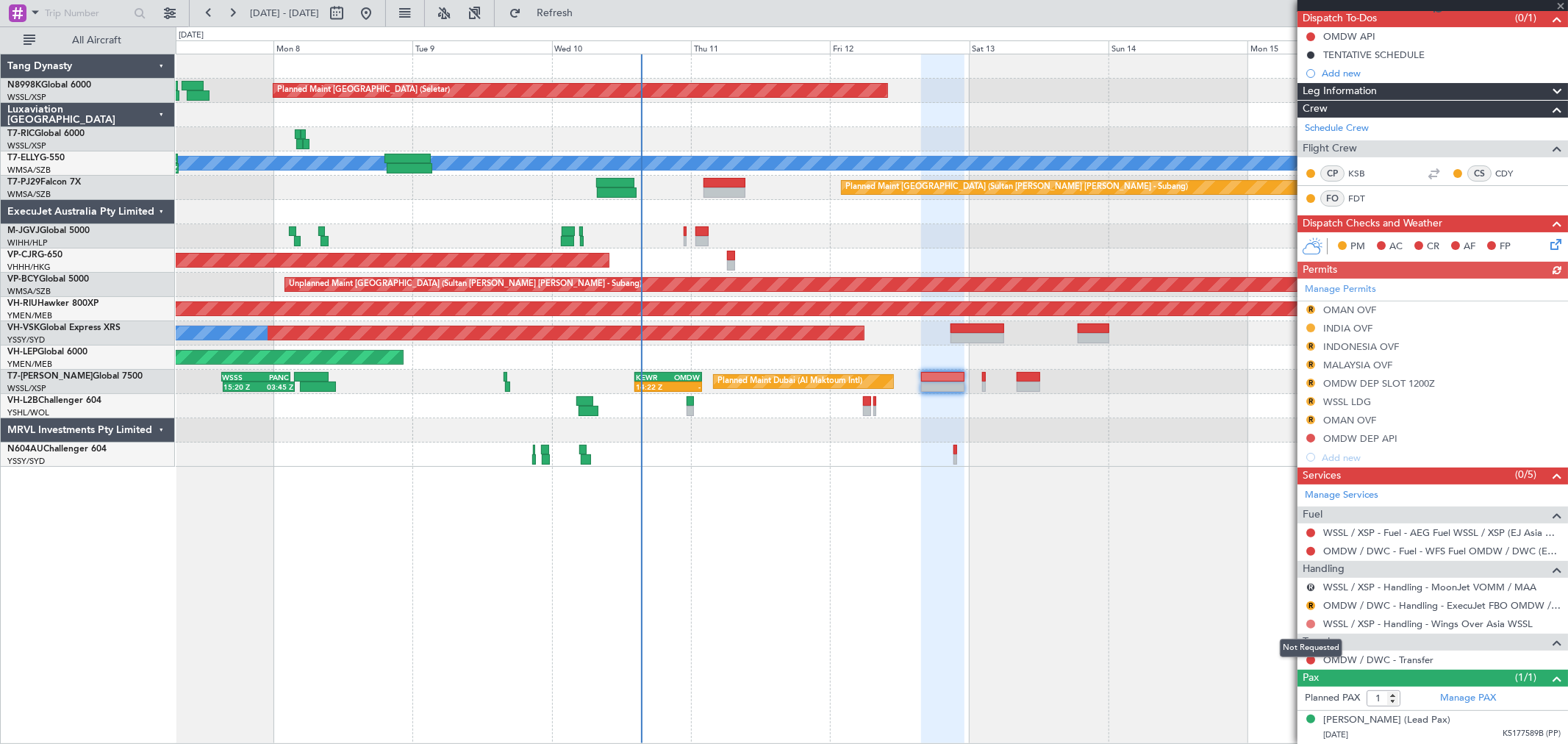
click at [1310, 622] on button at bounding box center [1310, 623] width 8 height 8
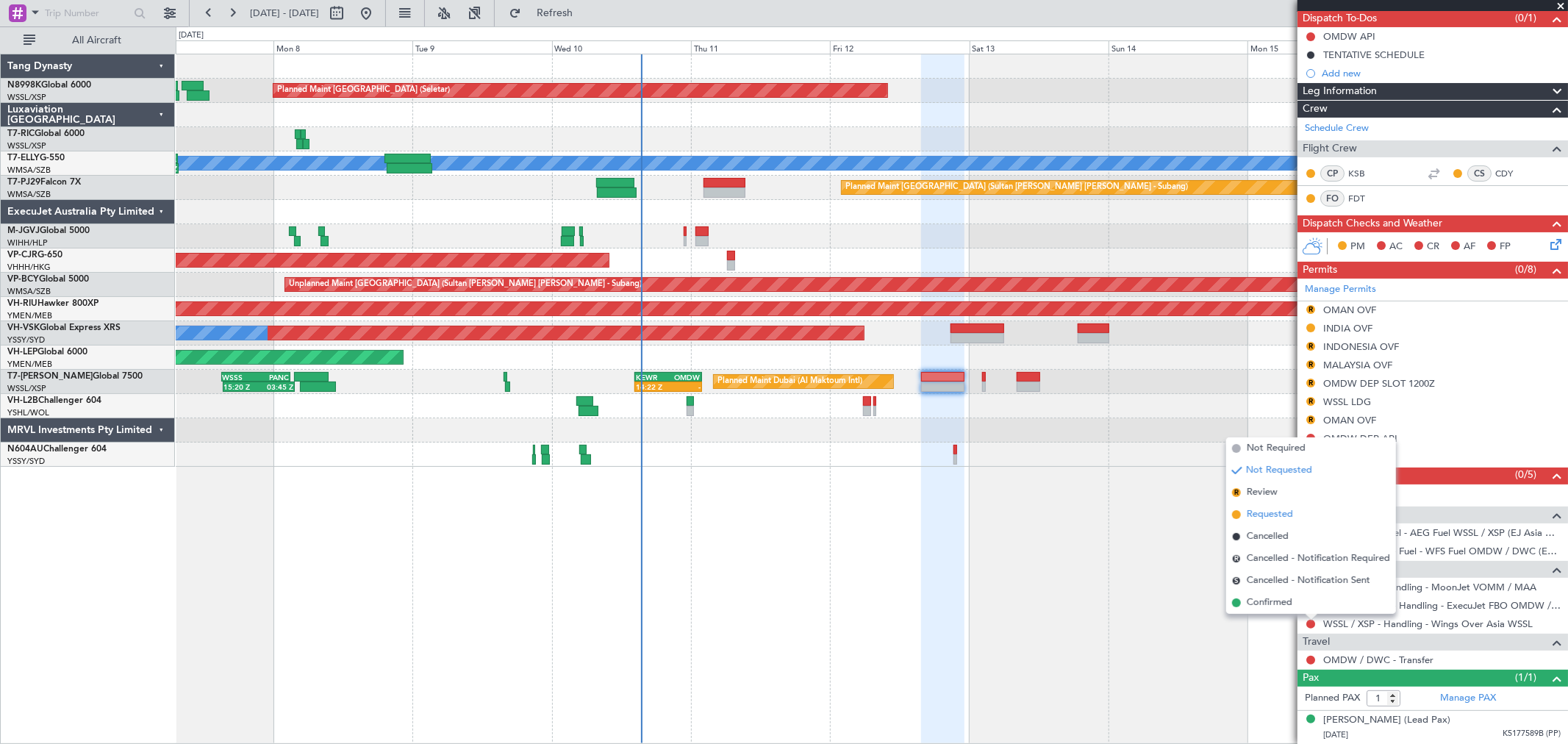
click at [1285, 518] on span "Requested" at bounding box center [1269, 514] width 46 height 15
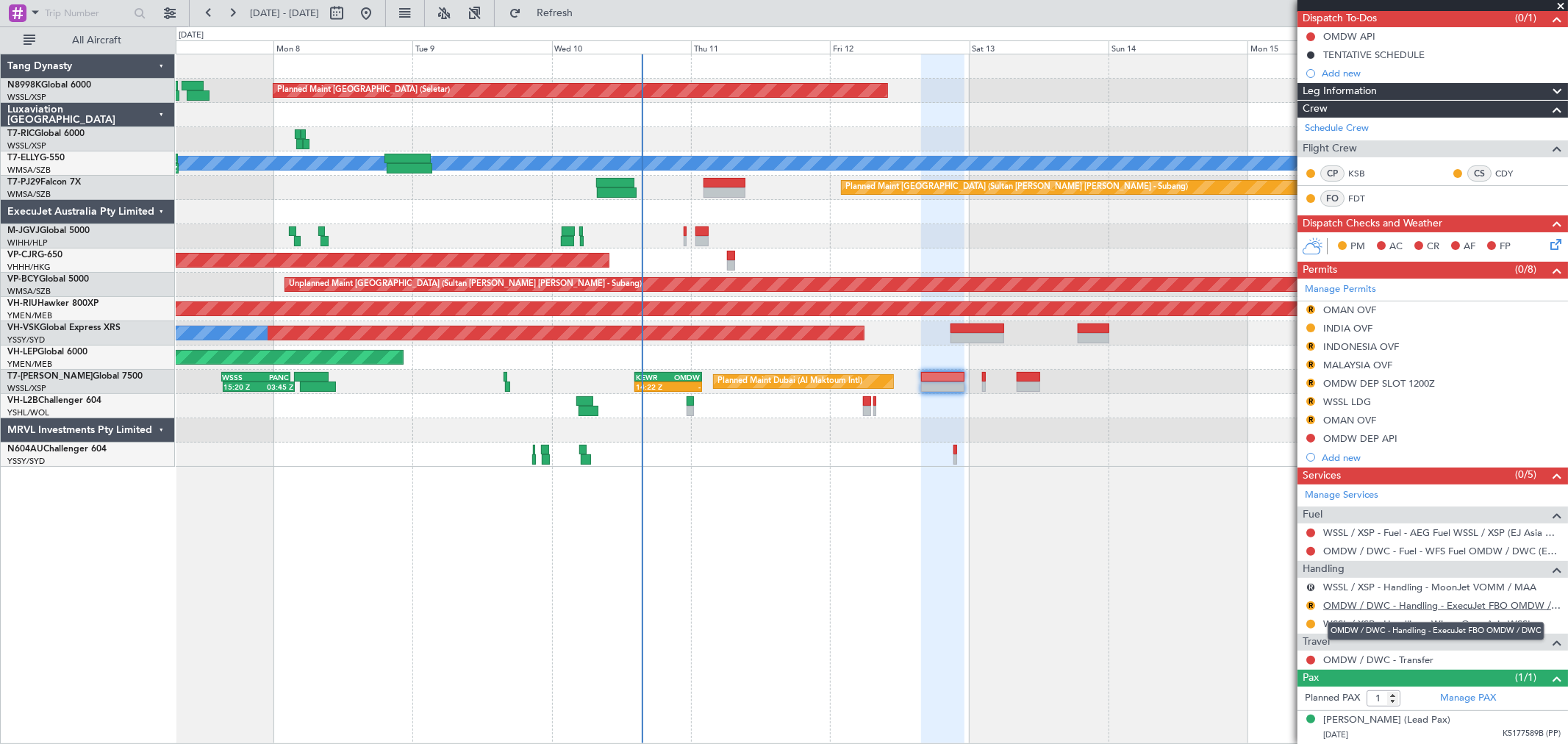
click at [1345, 602] on link "OMDW / DWC - Handling - ExecuJet FBO OMDW / DWC" at bounding box center [1441, 604] width 237 height 12
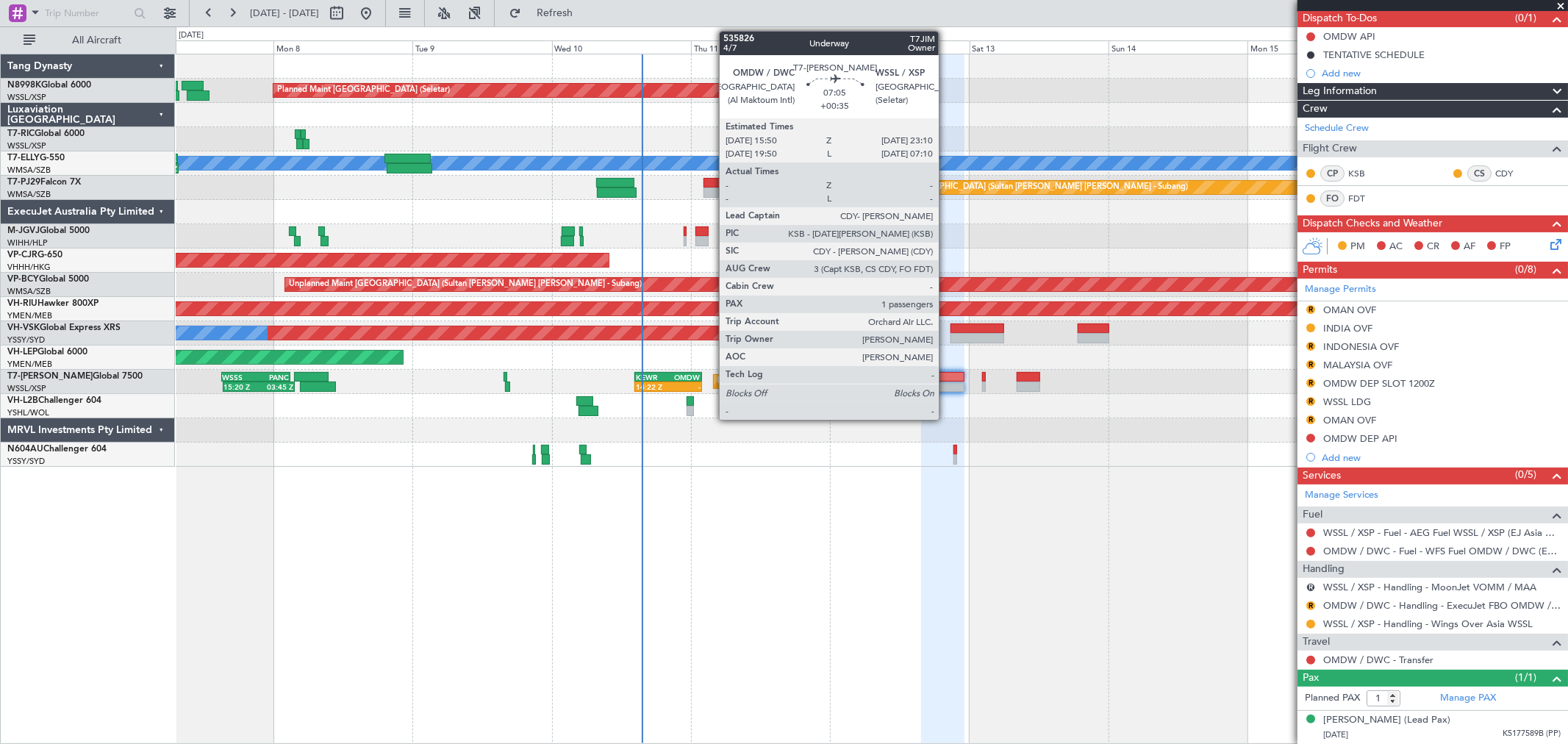
click at [946, 377] on div at bounding box center [941, 376] width 42 height 10
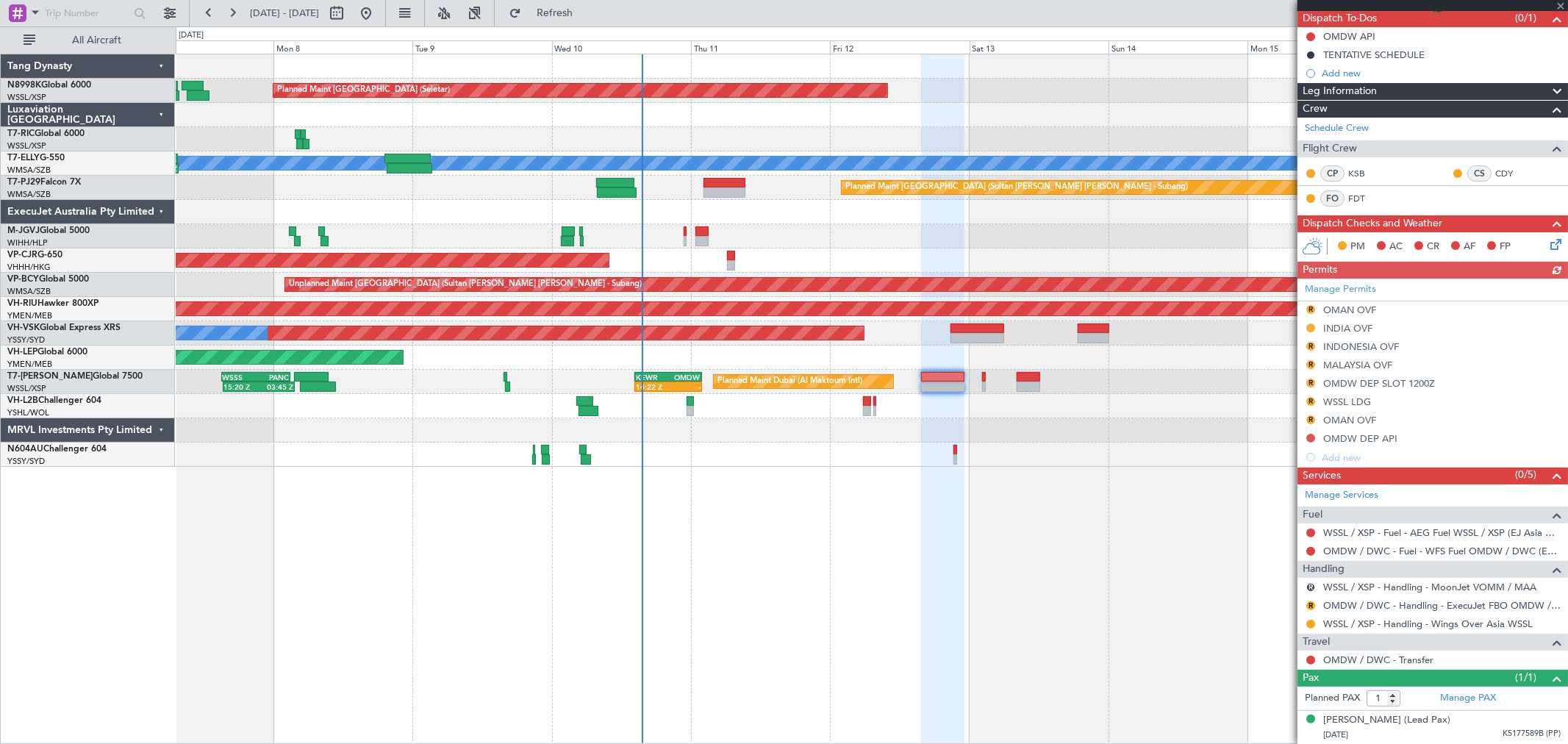
click at [1316, 663] on div "OMDW / DWC - Transfer" at bounding box center [1432, 660] width 270 height 19
click at [1309, 659] on button at bounding box center [1310, 660] width 8 height 8
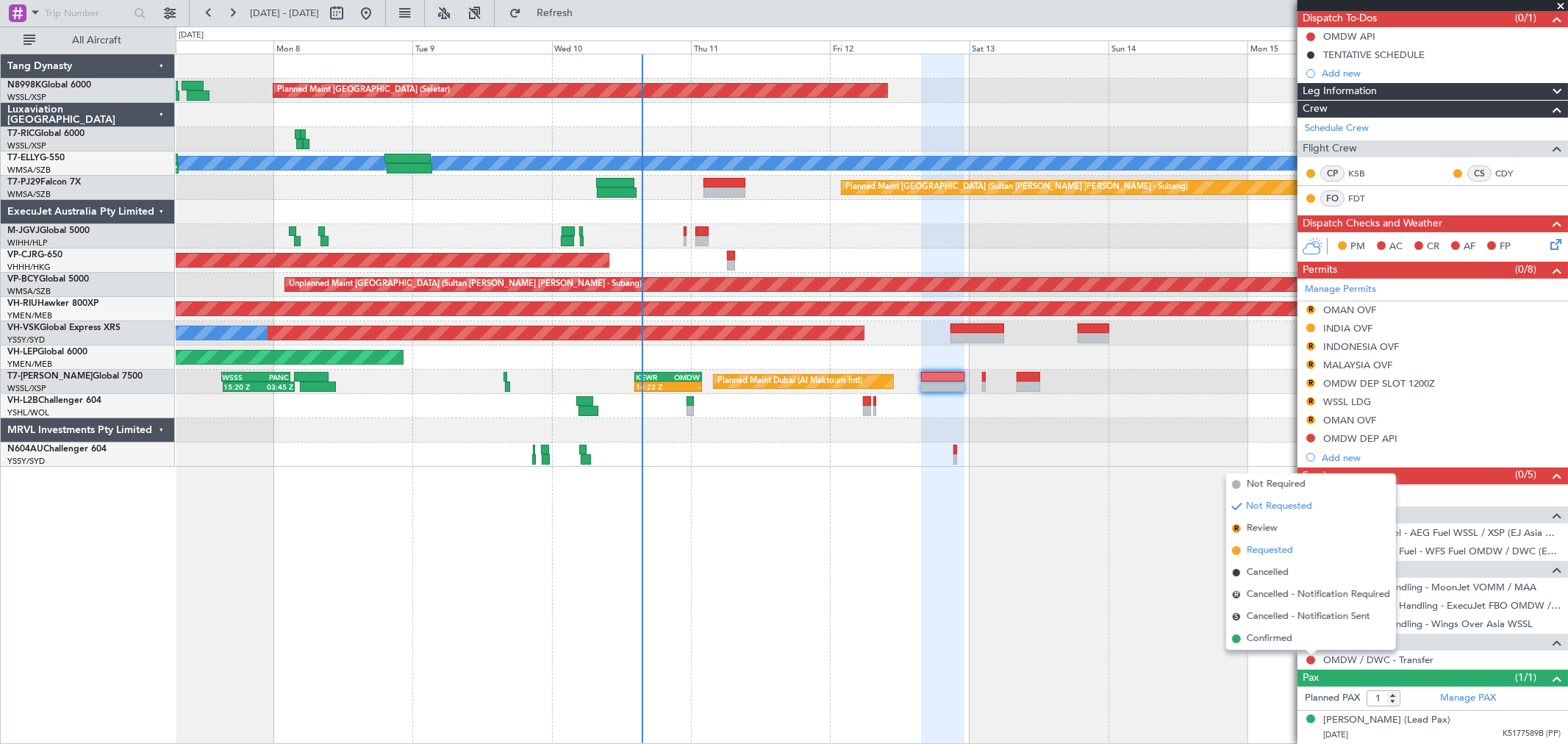
click at [1282, 546] on span "Requested" at bounding box center [1269, 551] width 46 height 15
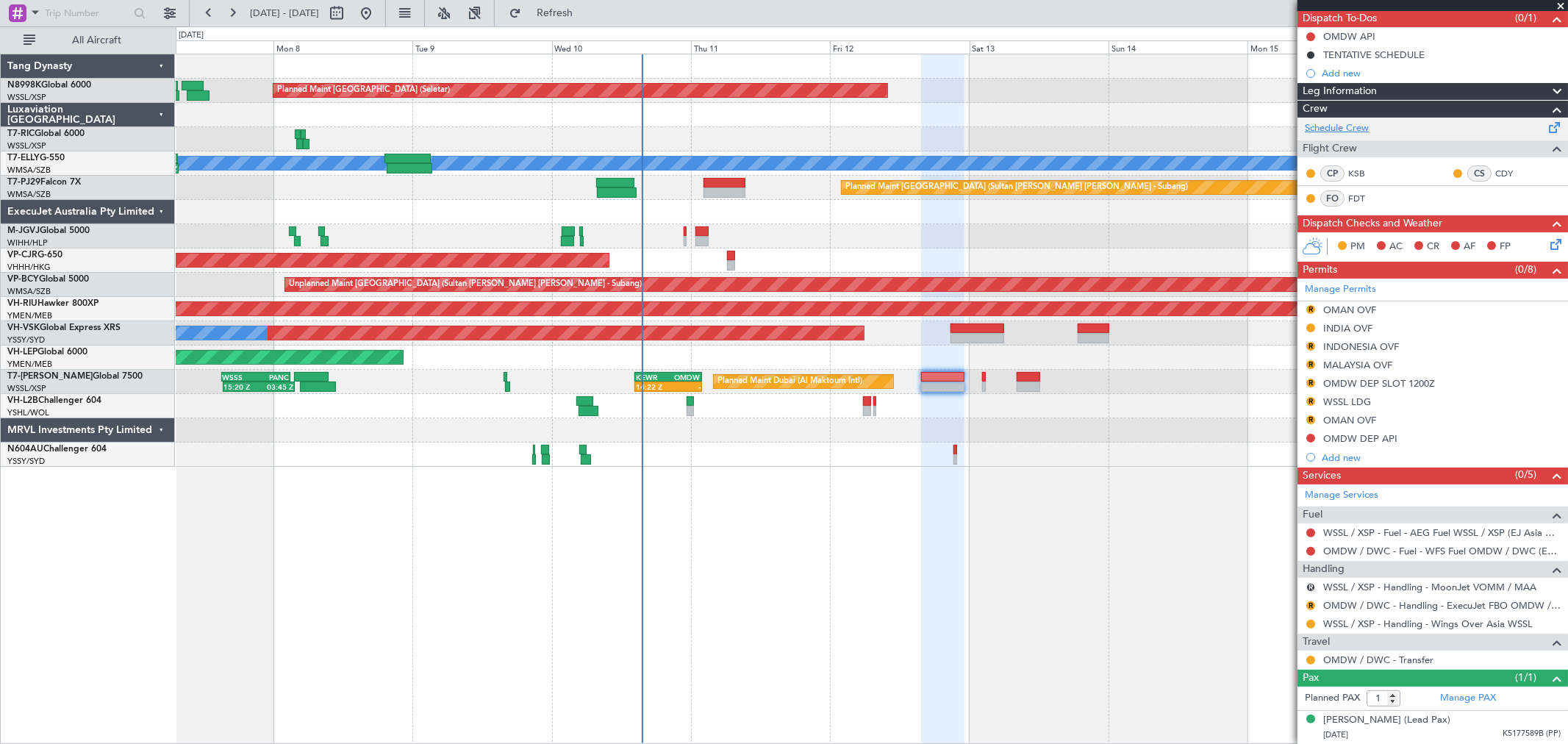
click at [1334, 124] on link "Schedule Crew" at bounding box center [1336, 129] width 64 height 15
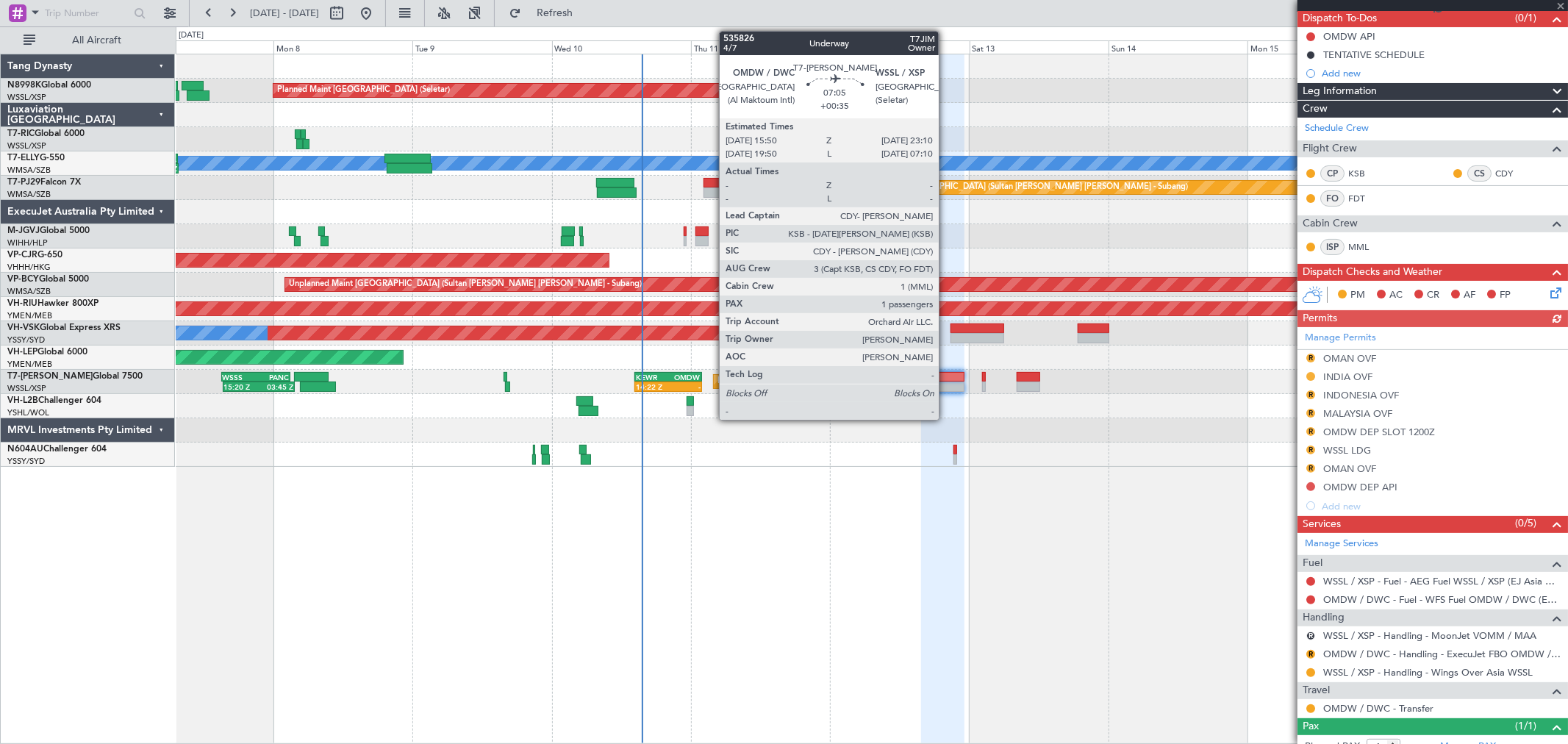
click at [946, 382] on div at bounding box center [941, 386] width 42 height 10
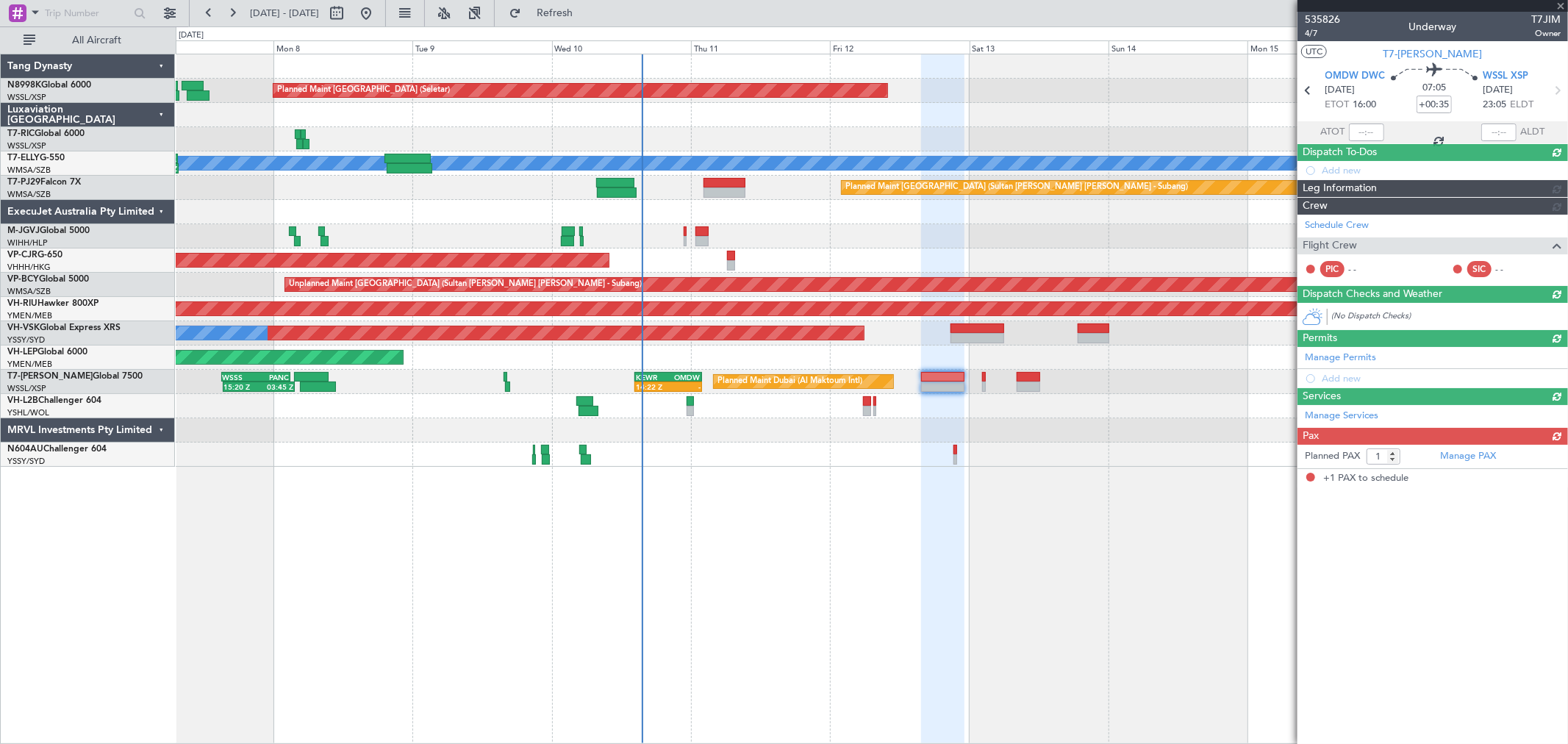
scroll to position [0, 0]
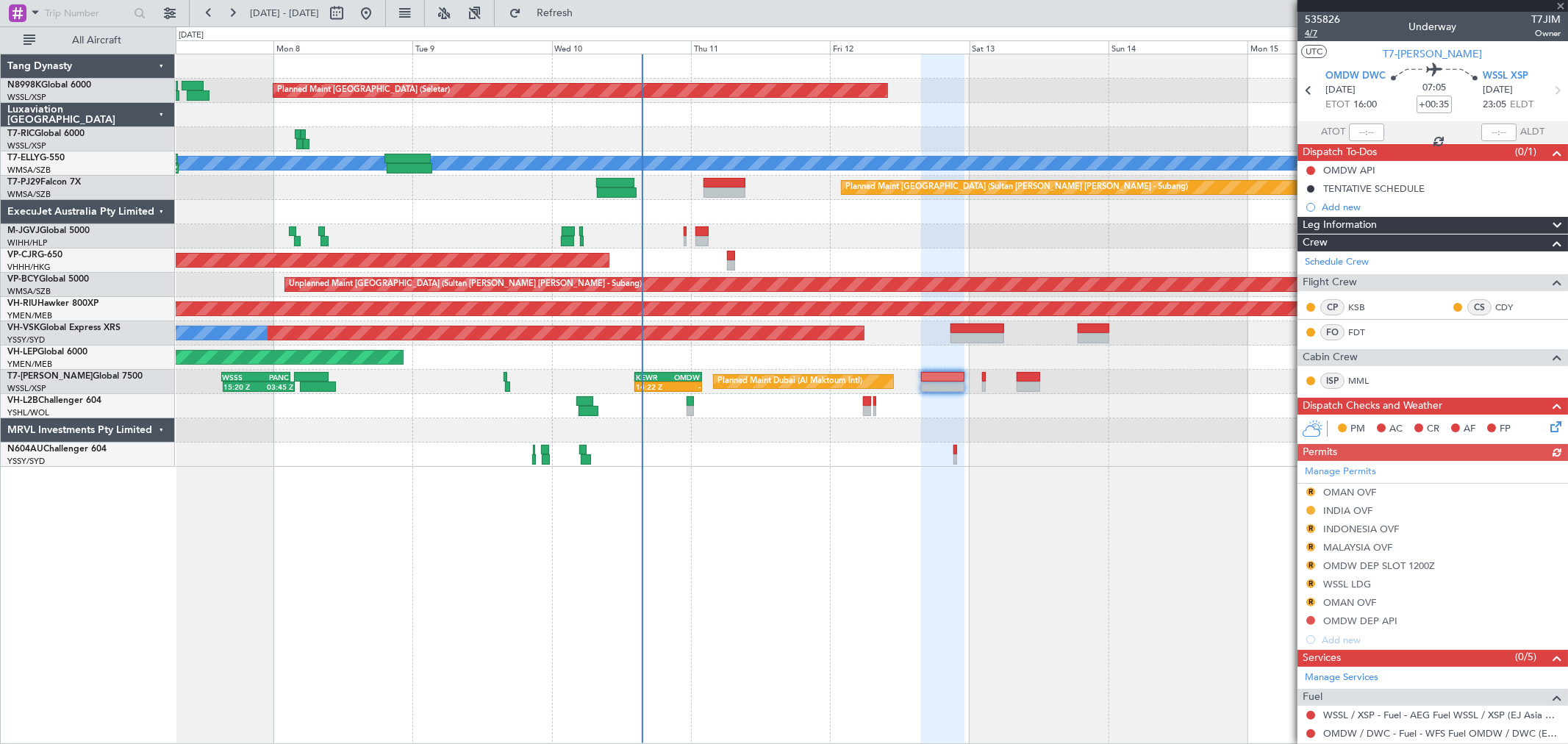
click at [1313, 38] on span "4/7" at bounding box center [1322, 33] width 36 height 12
click at [1358, 305] on link "KSB" at bounding box center [1363, 307] width 33 height 13
click at [1310, 619] on button at bounding box center [1310, 619] width 8 height 8
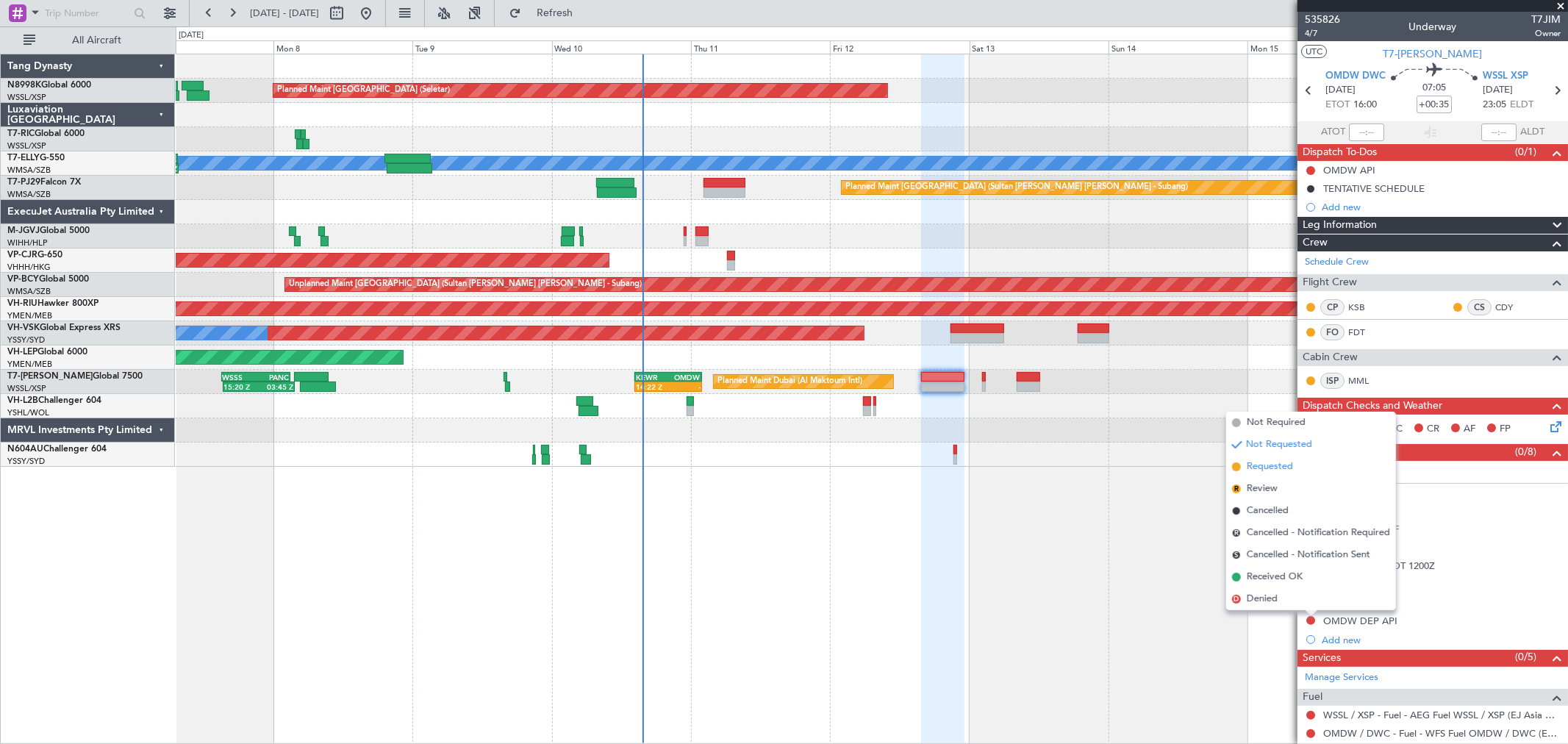
click at [1290, 462] on span "Requested" at bounding box center [1269, 467] width 46 height 15
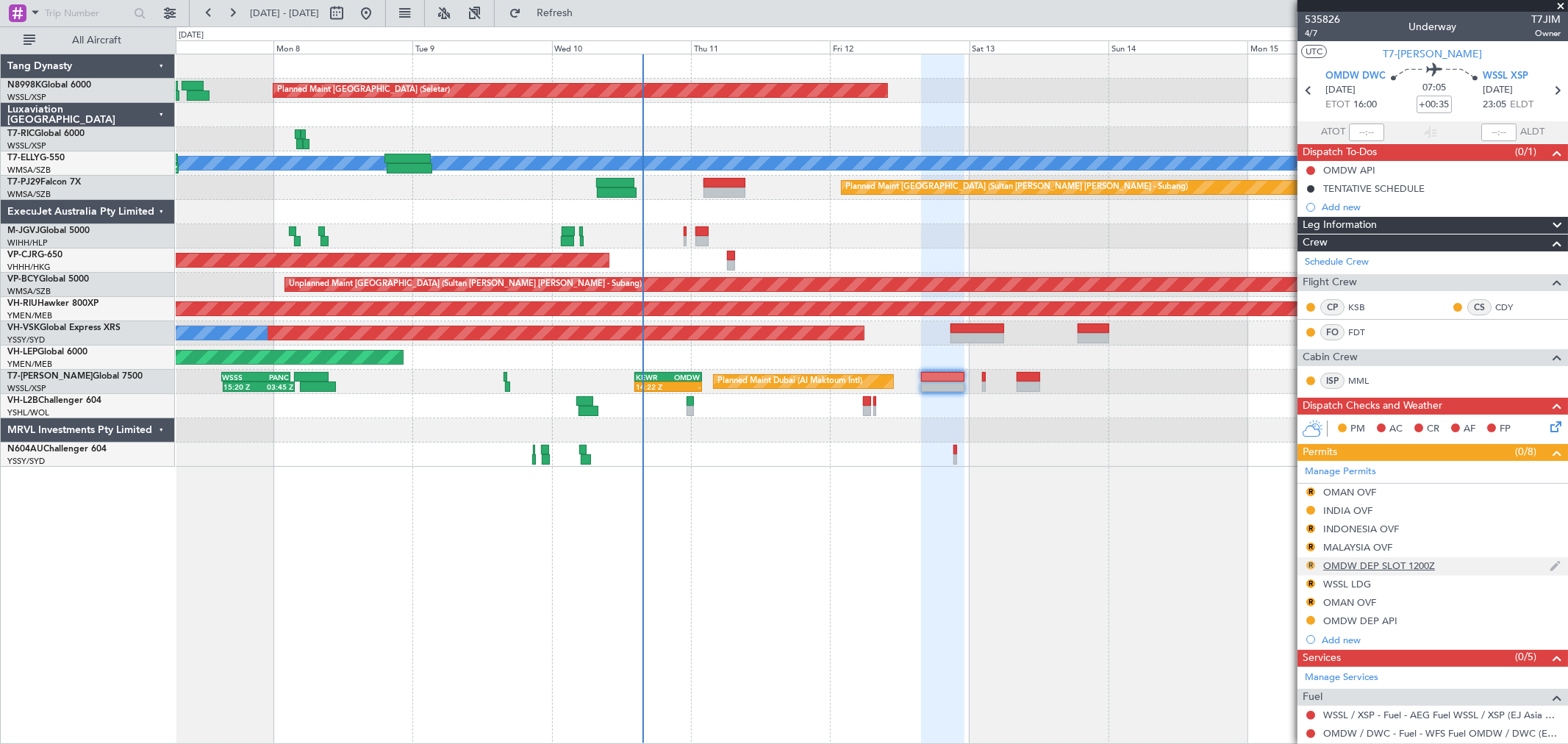
click at [1313, 564] on button "R" at bounding box center [1310, 565] width 8 height 8
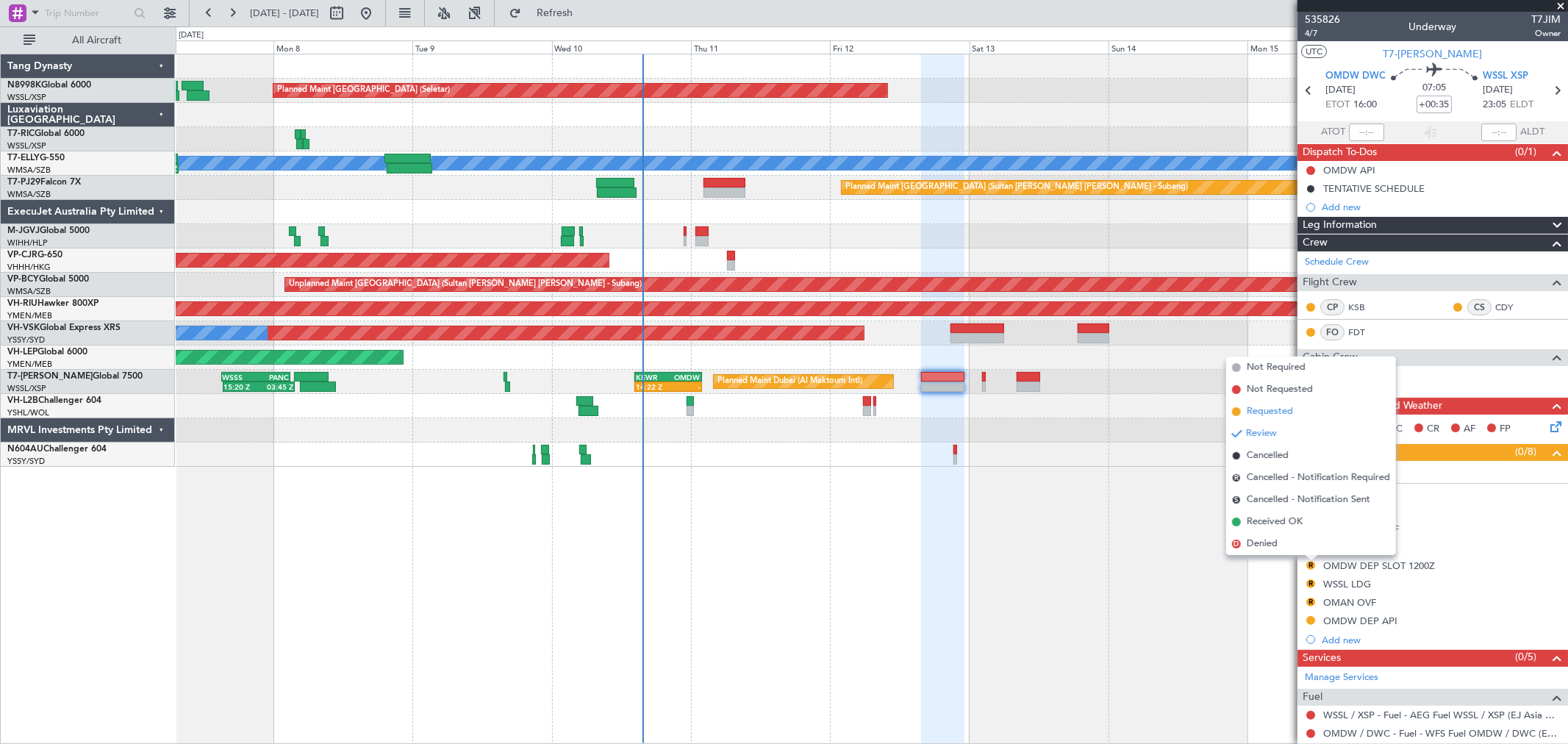
click at [1274, 413] on span "Requested" at bounding box center [1269, 412] width 46 height 15
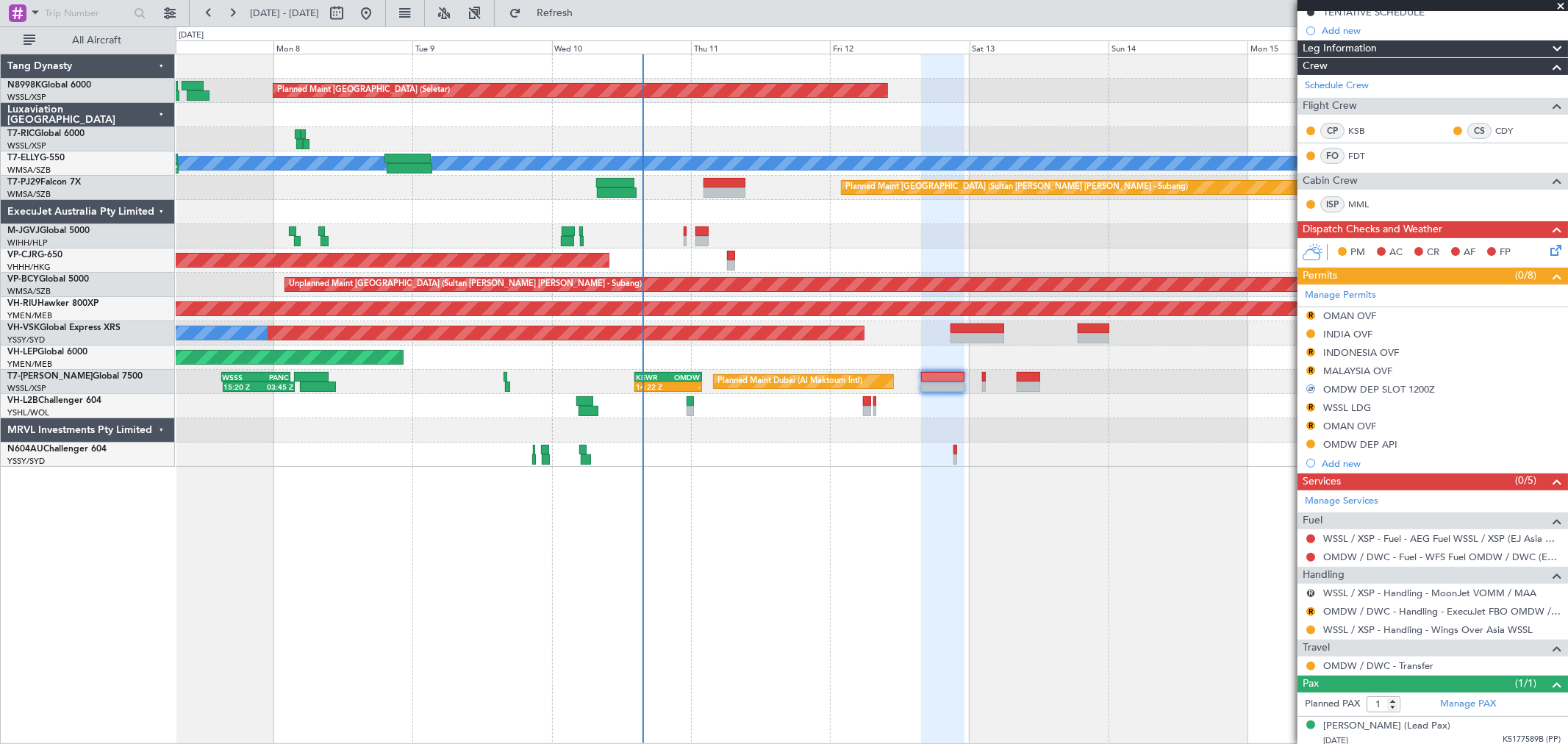
scroll to position [181, 0]
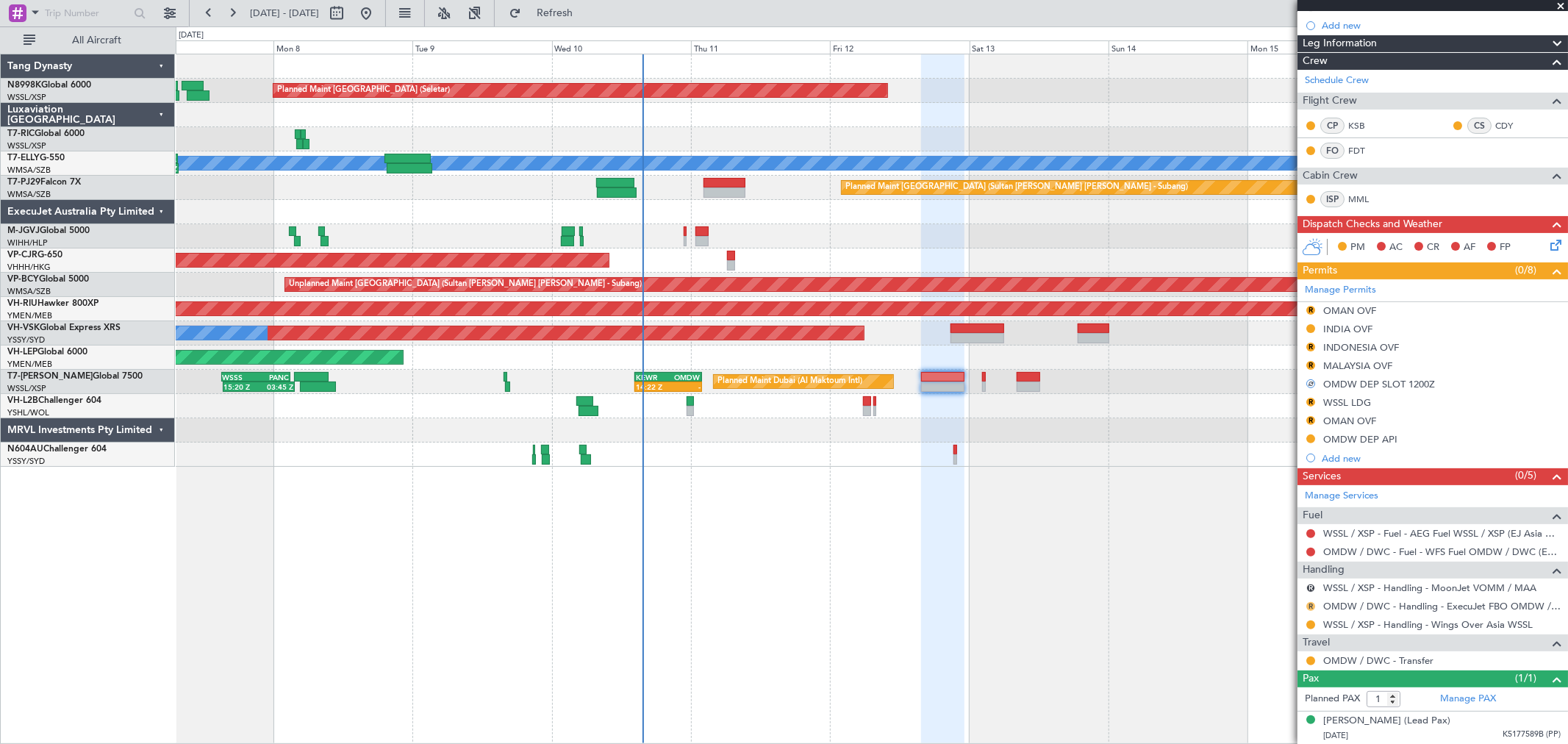
click at [1306, 604] on button "R" at bounding box center [1310, 605] width 8 height 8
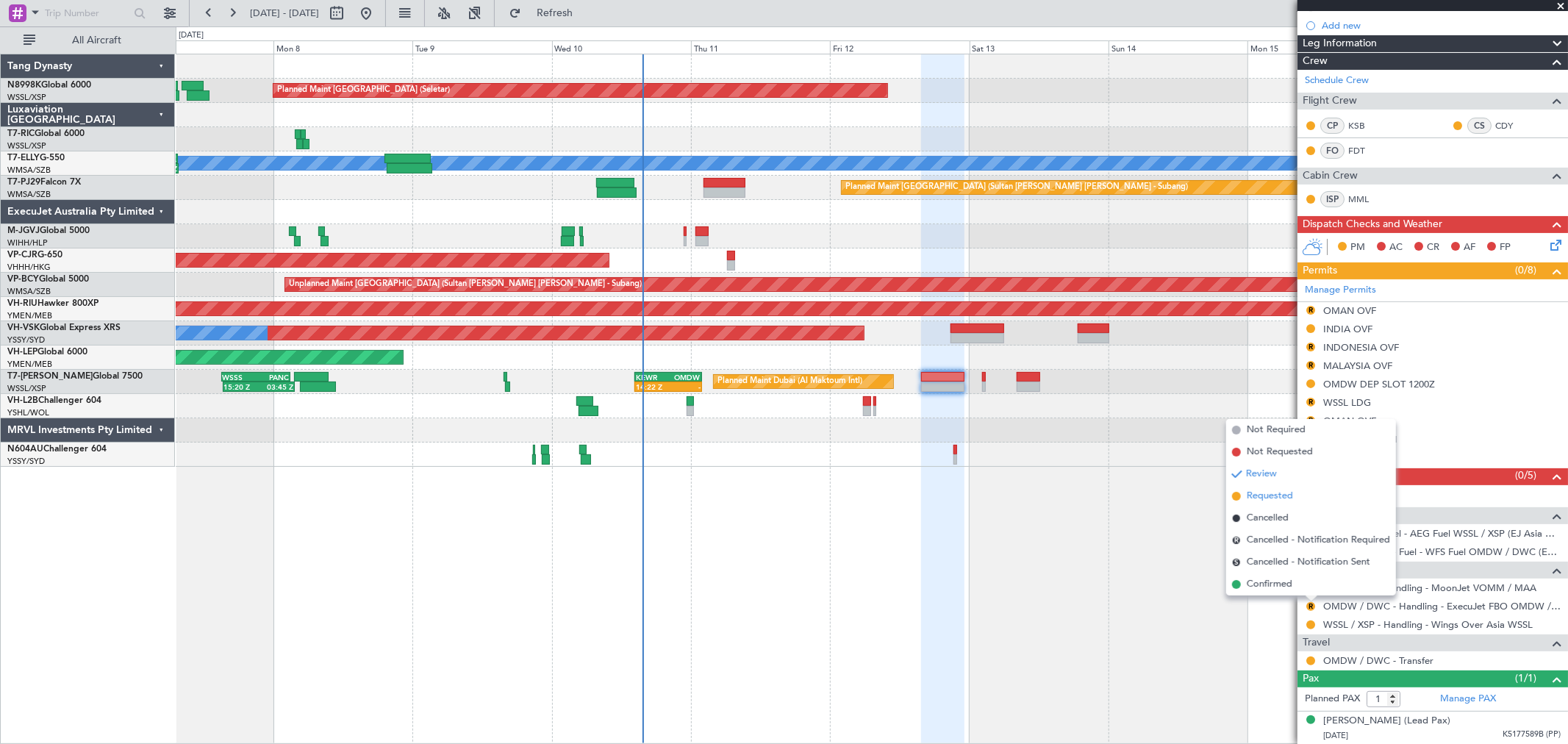
click at [1282, 500] on span "Requested" at bounding box center [1269, 496] width 46 height 15
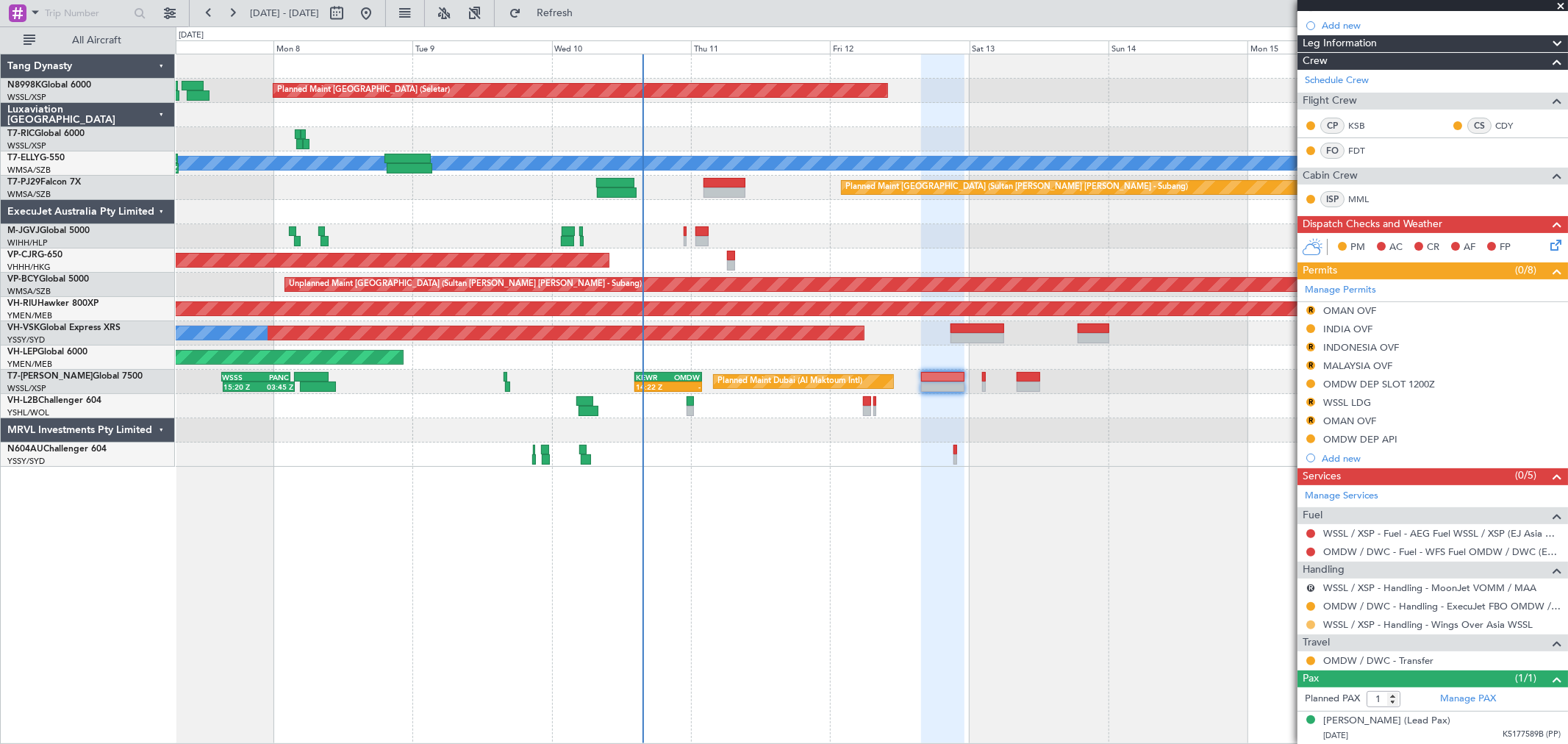
click at [1308, 623] on button at bounding box center [1310, 624] width 8 height 8
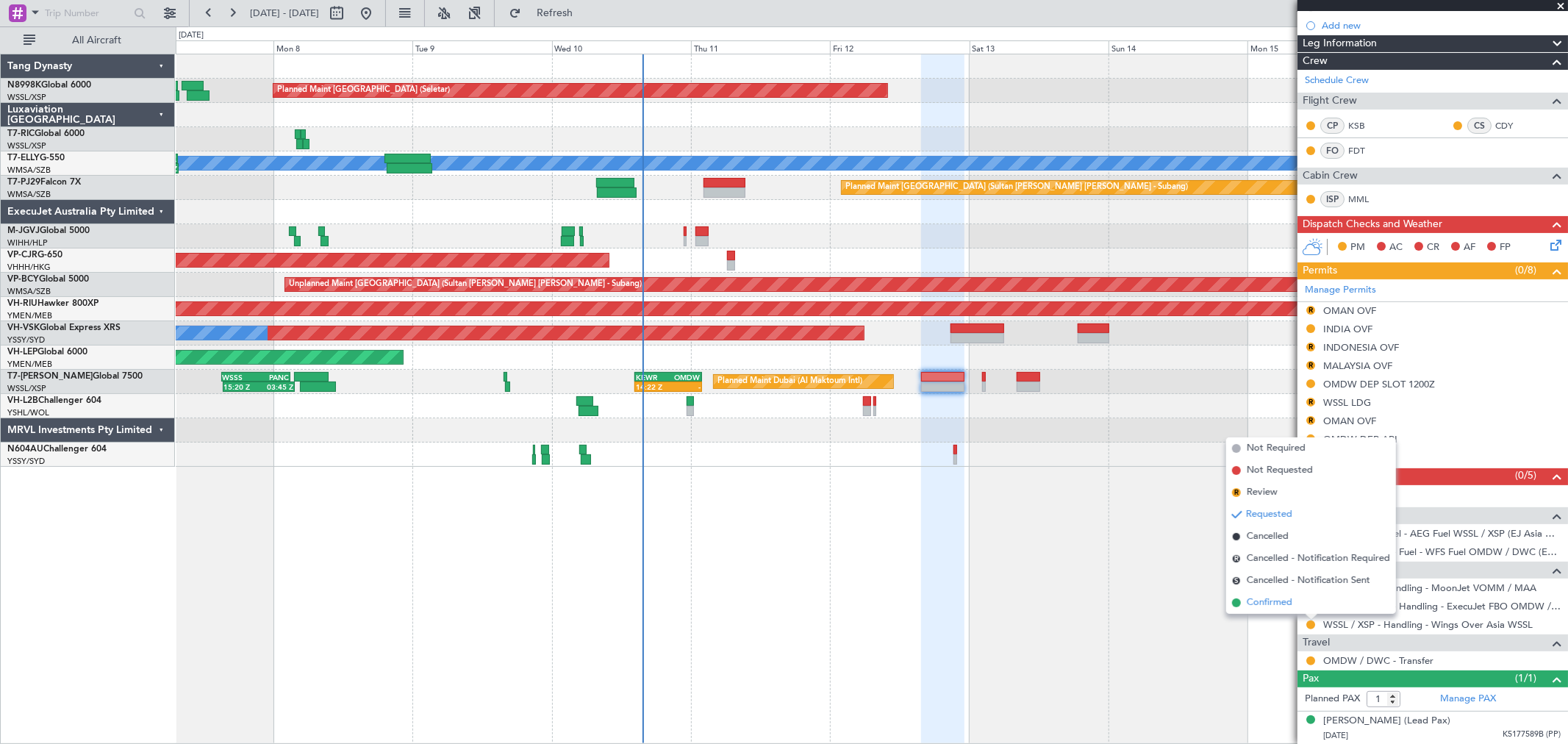
click at [1280, 607] on span "Confirmed" at bounding box center [1269, 602] width 46 height 15
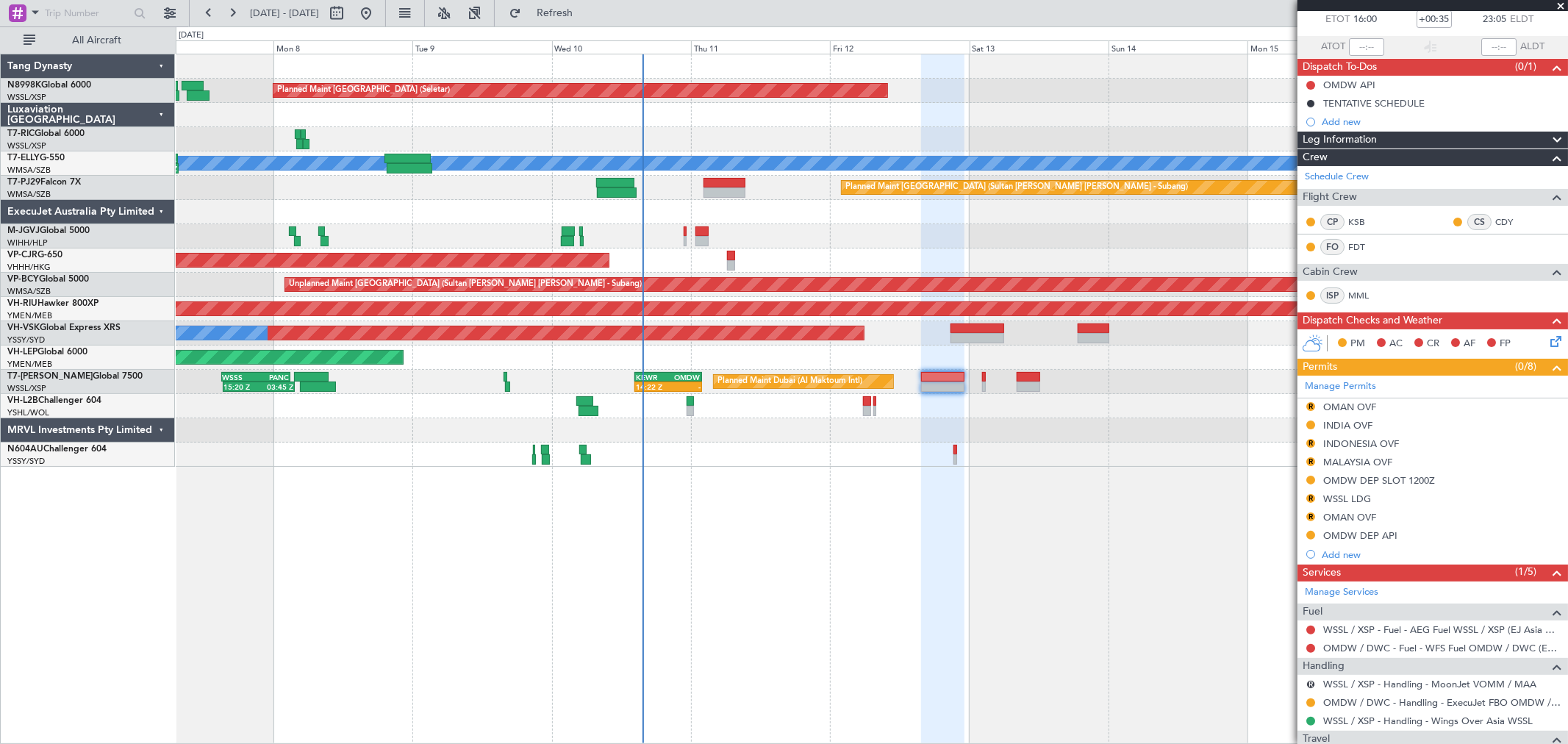
scroll to position [0, 0]
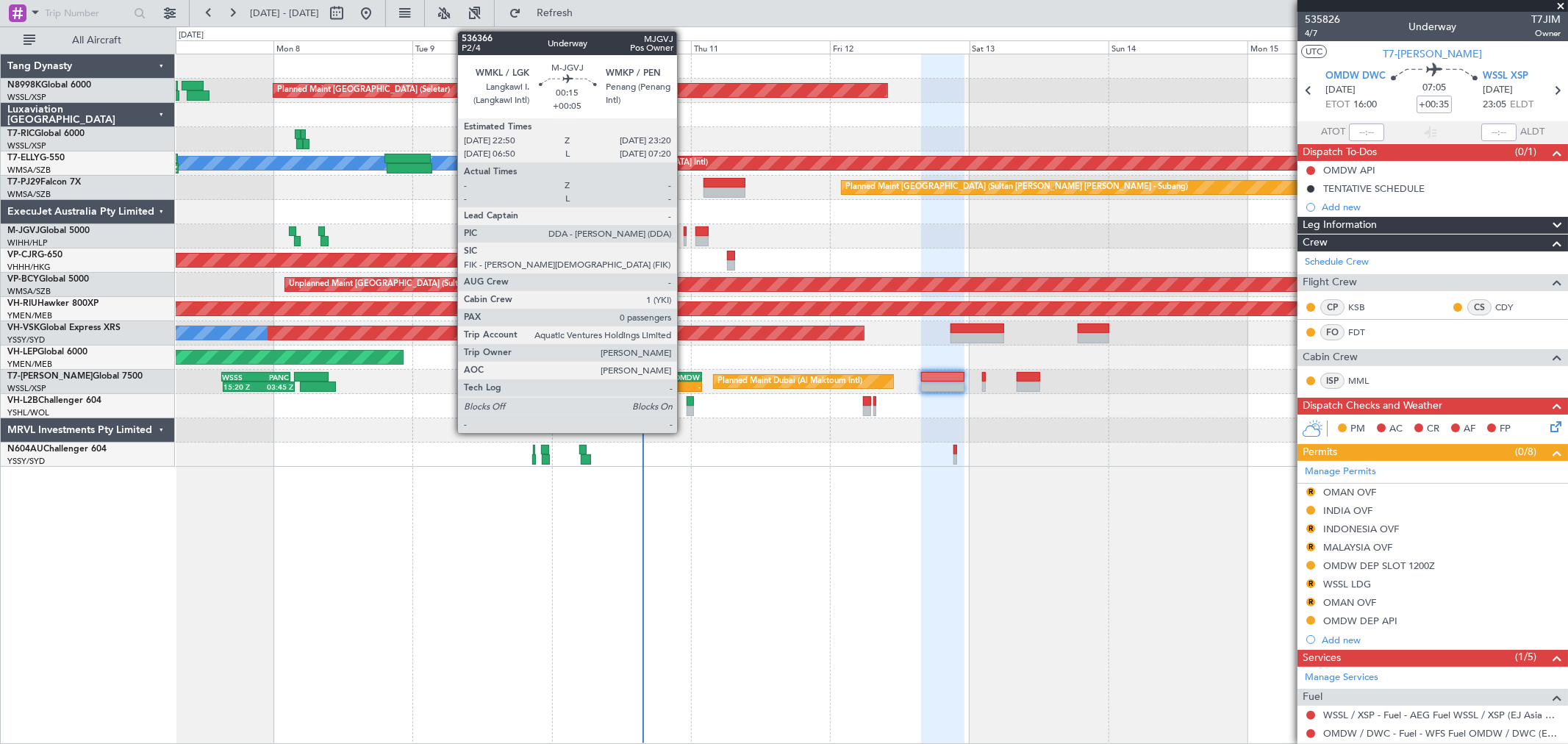
click at [684, 232] on div at bounding box center [684, 231] width 3 height 10
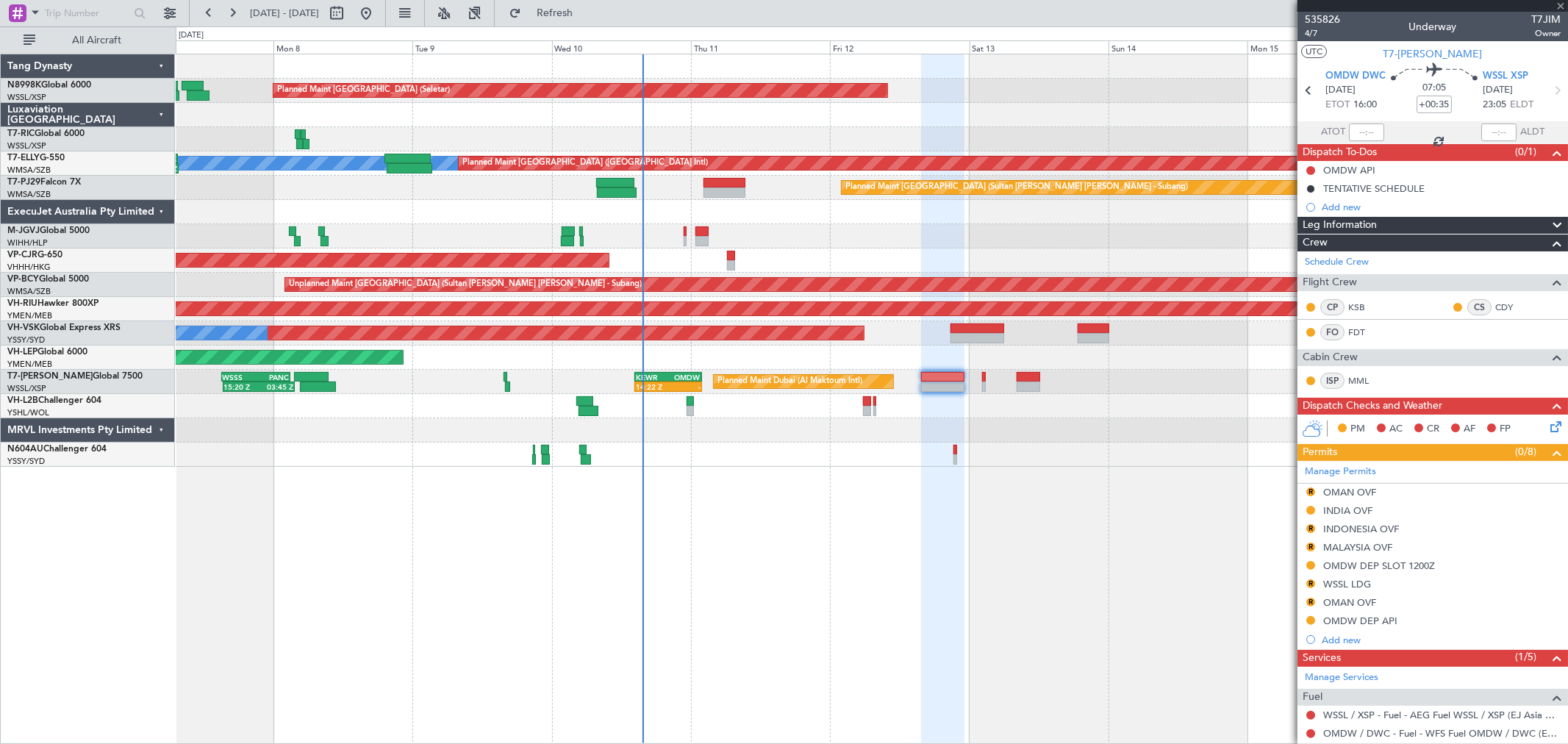
type input "+00:05"
type input "0"
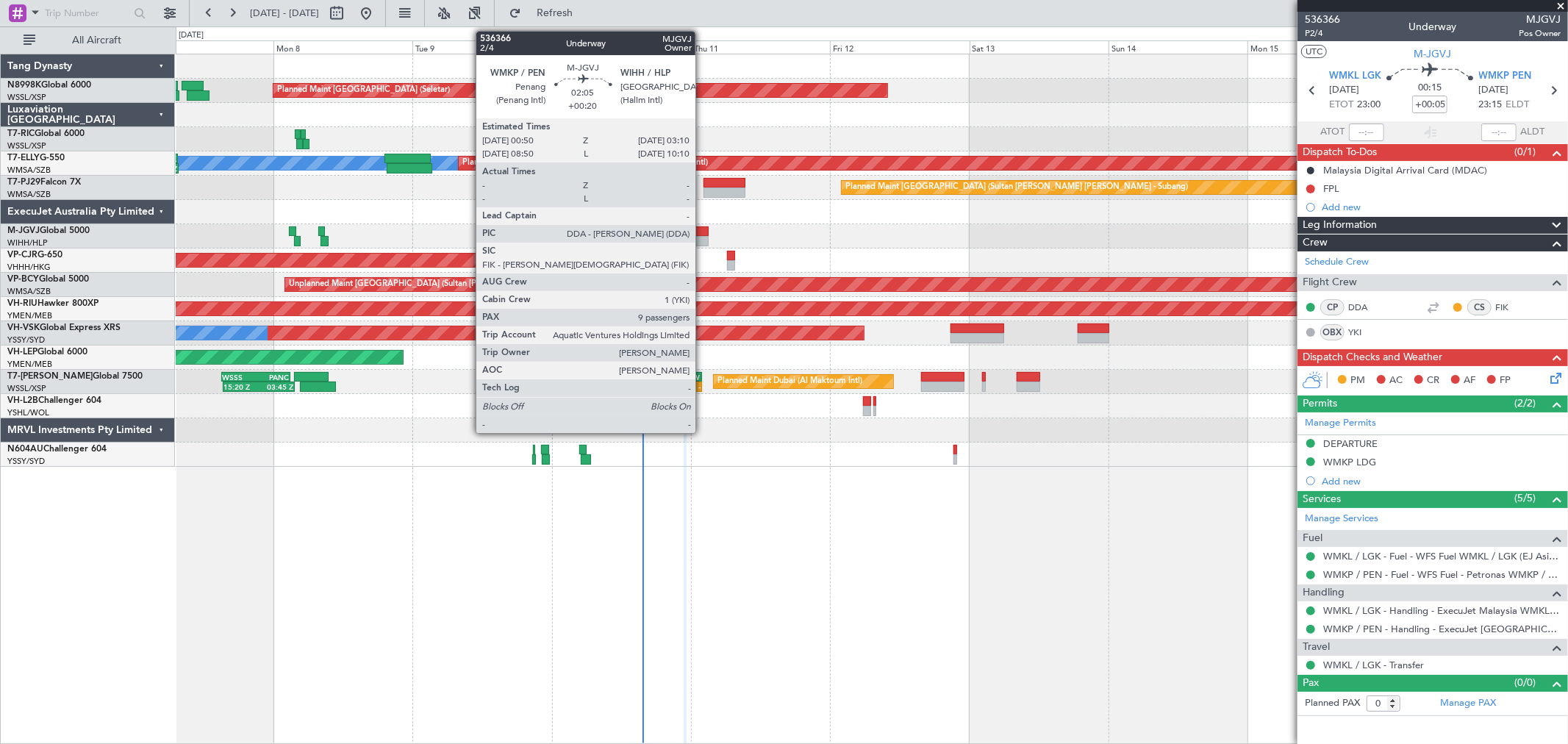
click at [703, 235] on div at bounding box center [702, 240] width 14 height 10
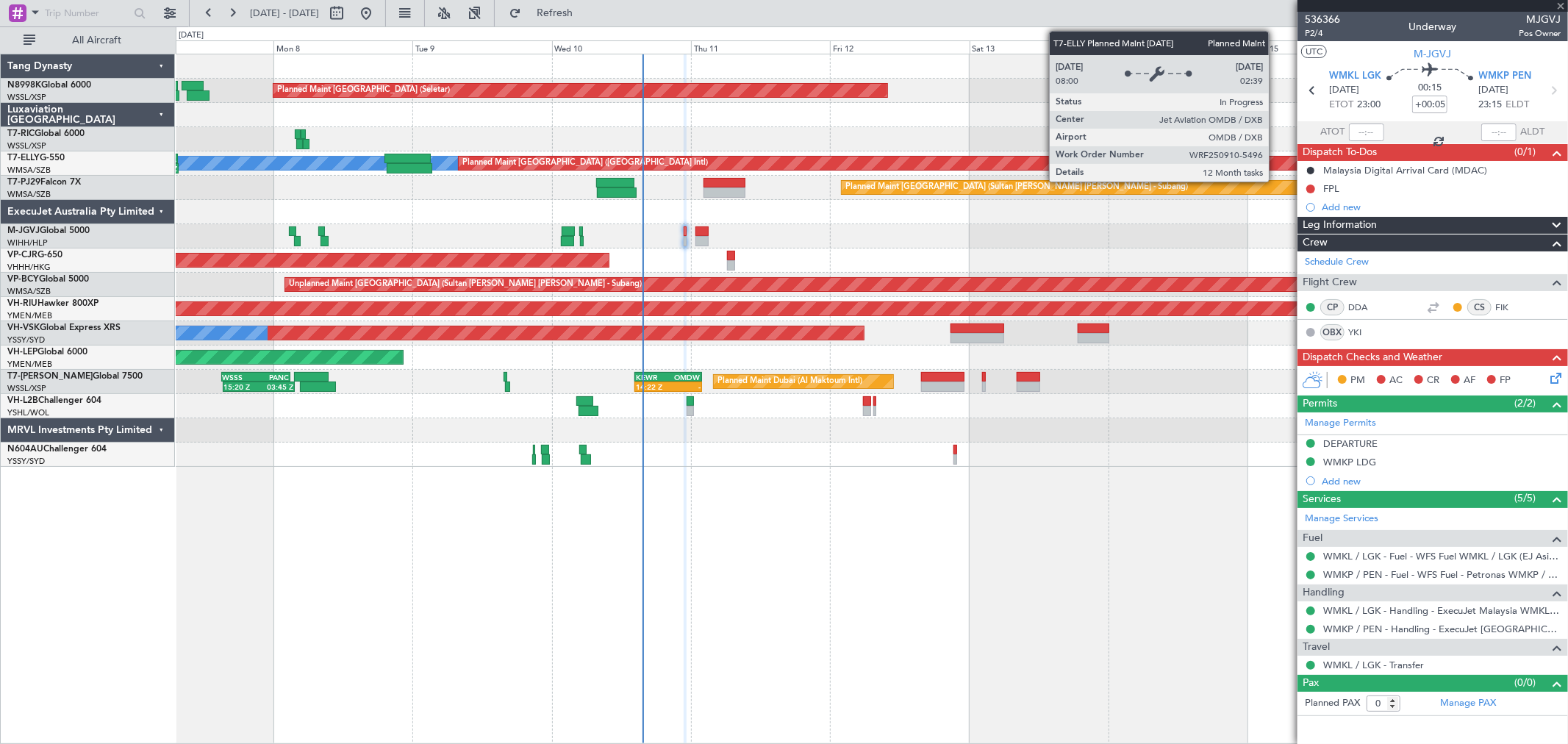
type input "+00:20"
type input "9"
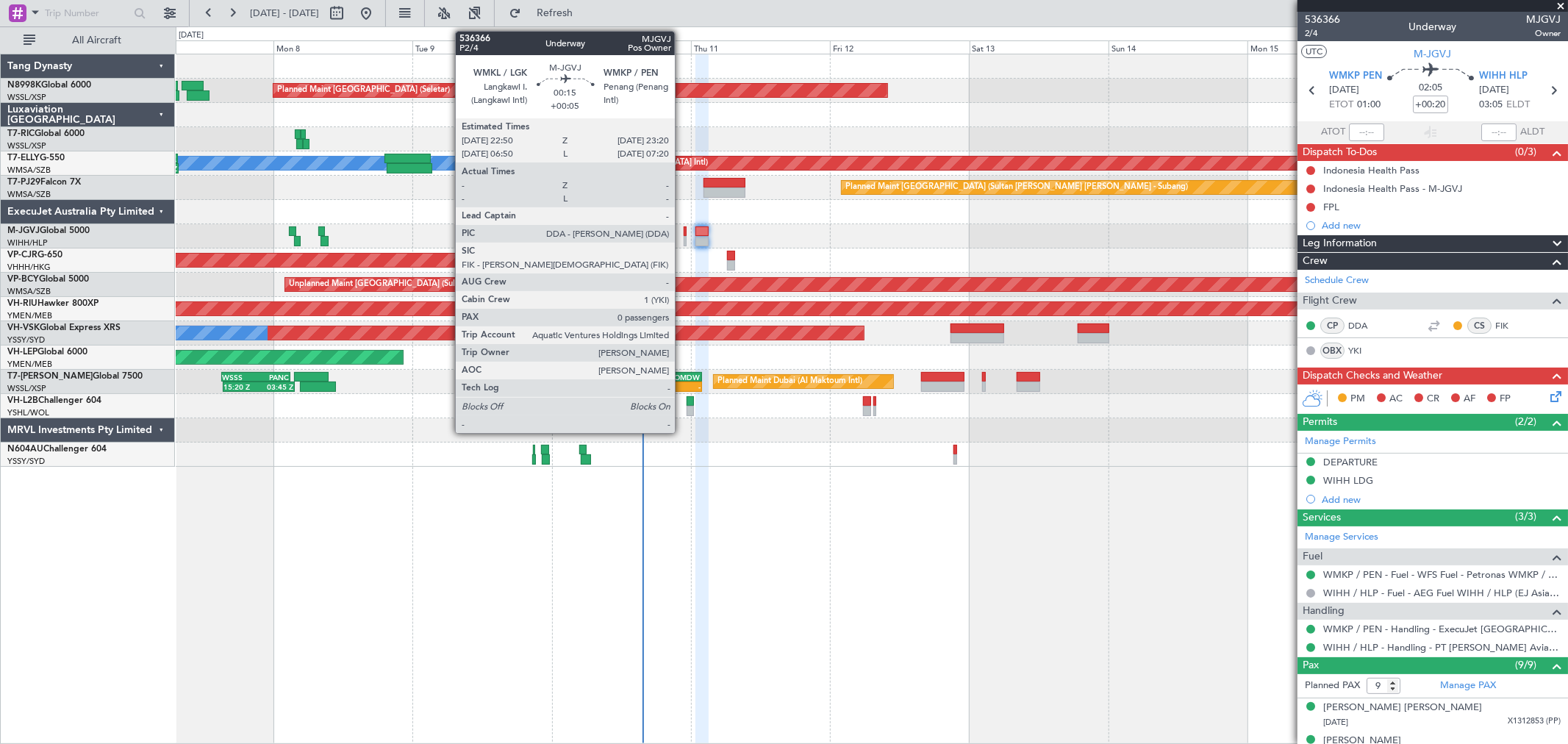
click at [683, 235] on div at bounding box center [684, 240] width 3 height 10
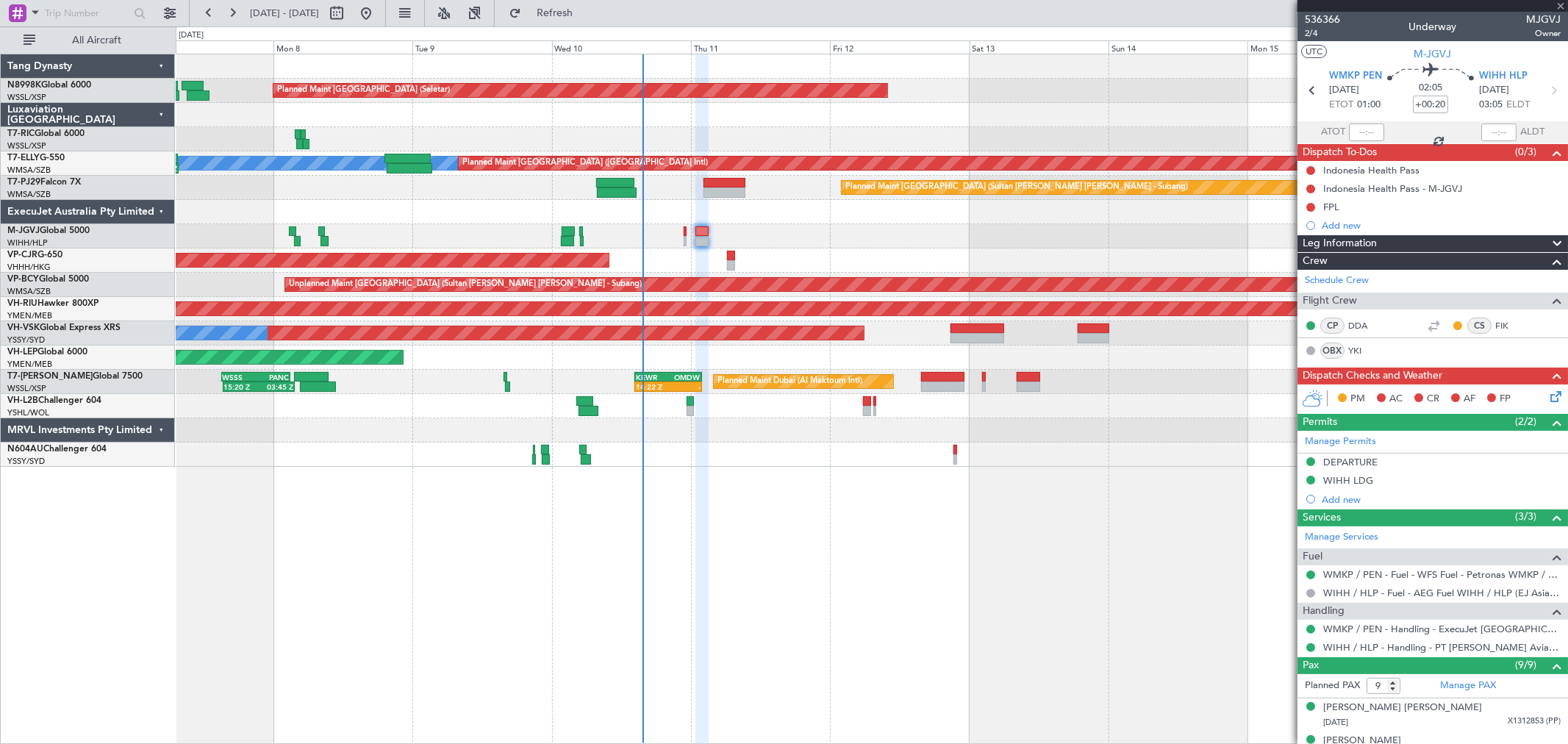
type input "+00:05"
type input "0"
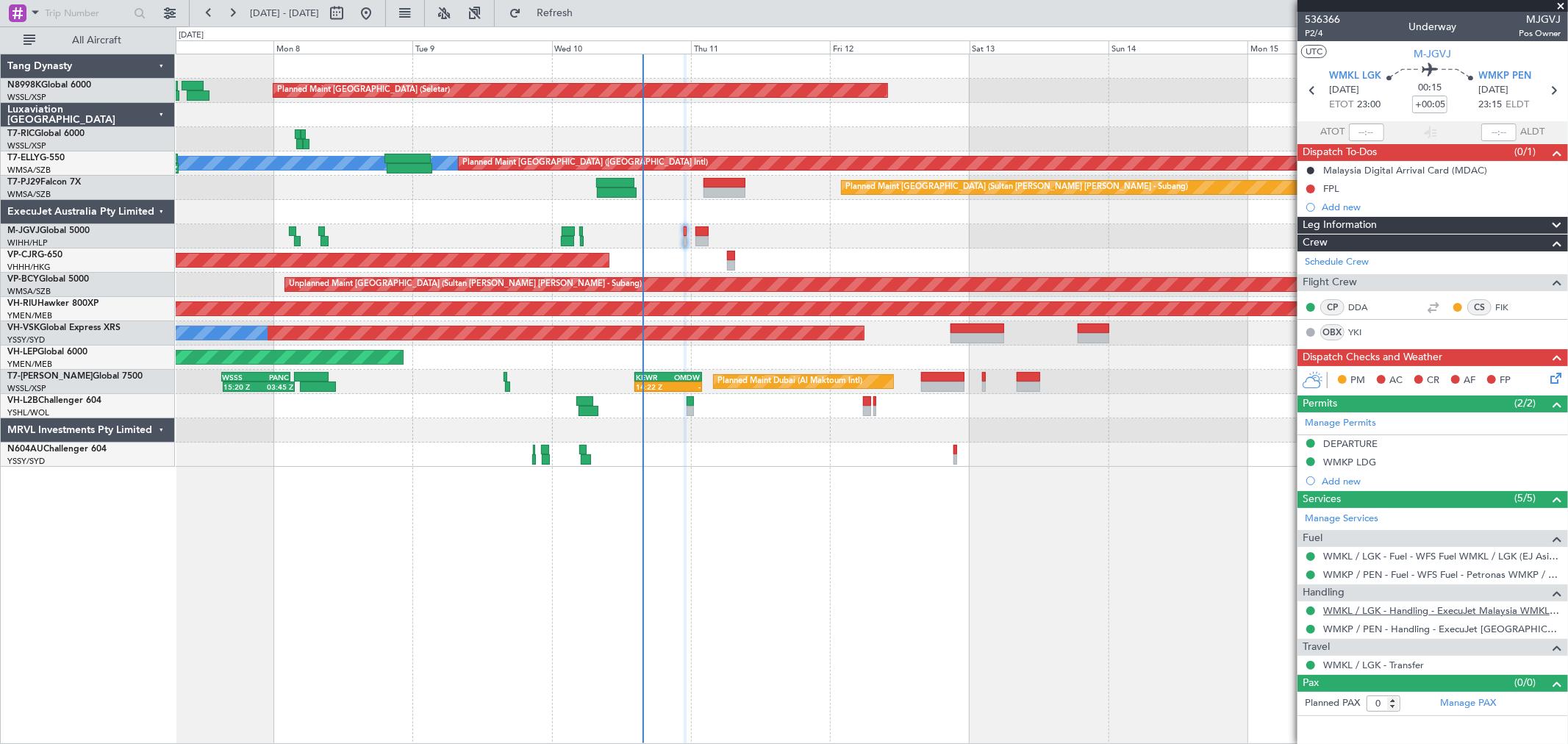
click at [1368, 610] on link "WMKL / LGK - Handling - ExecuJet Malaysia WMKL / LGK" at bounding box center [1441, 610] width 237 height 12
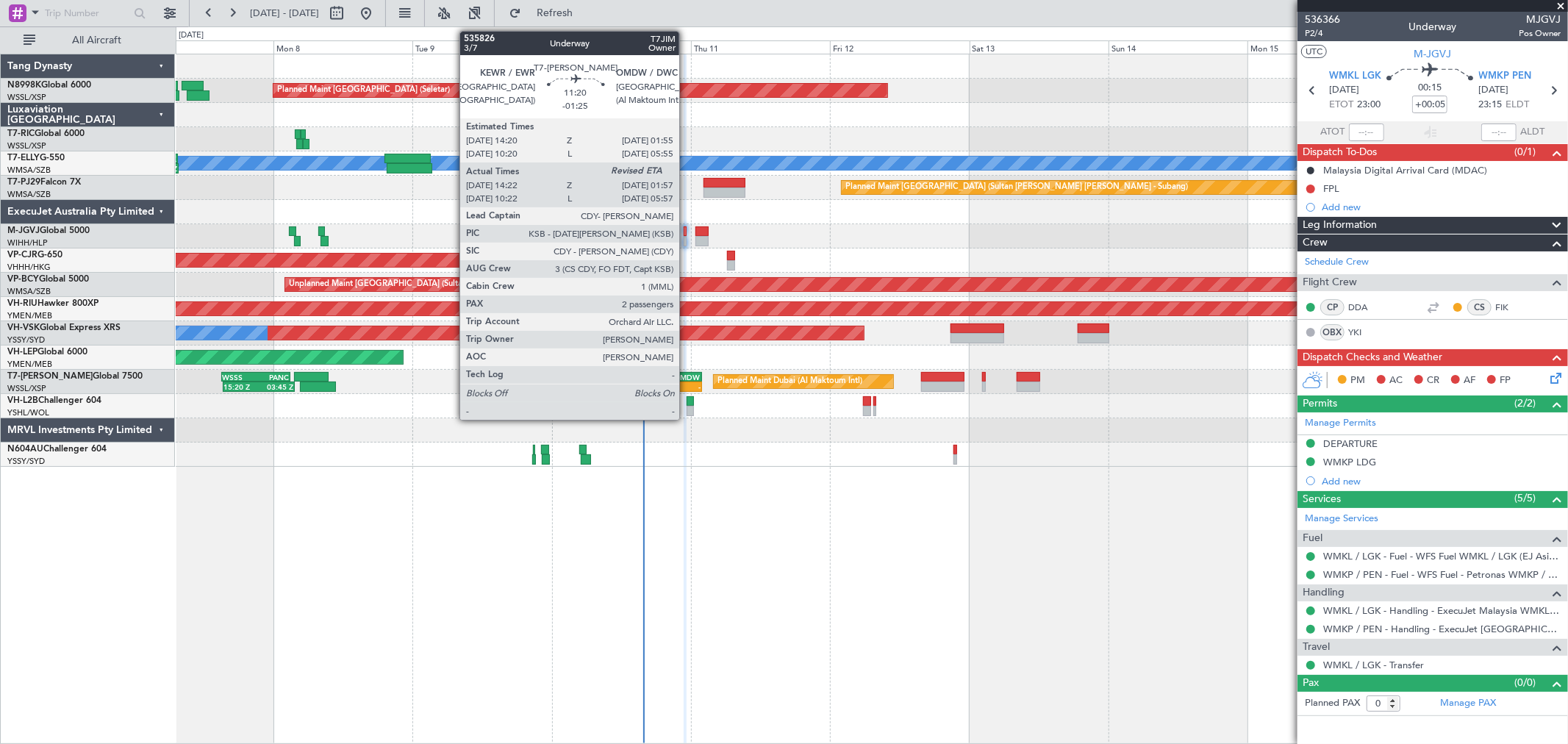
click at [684, 374] on div "OMDW" at bounding box center [684, 376] width 32 height 8
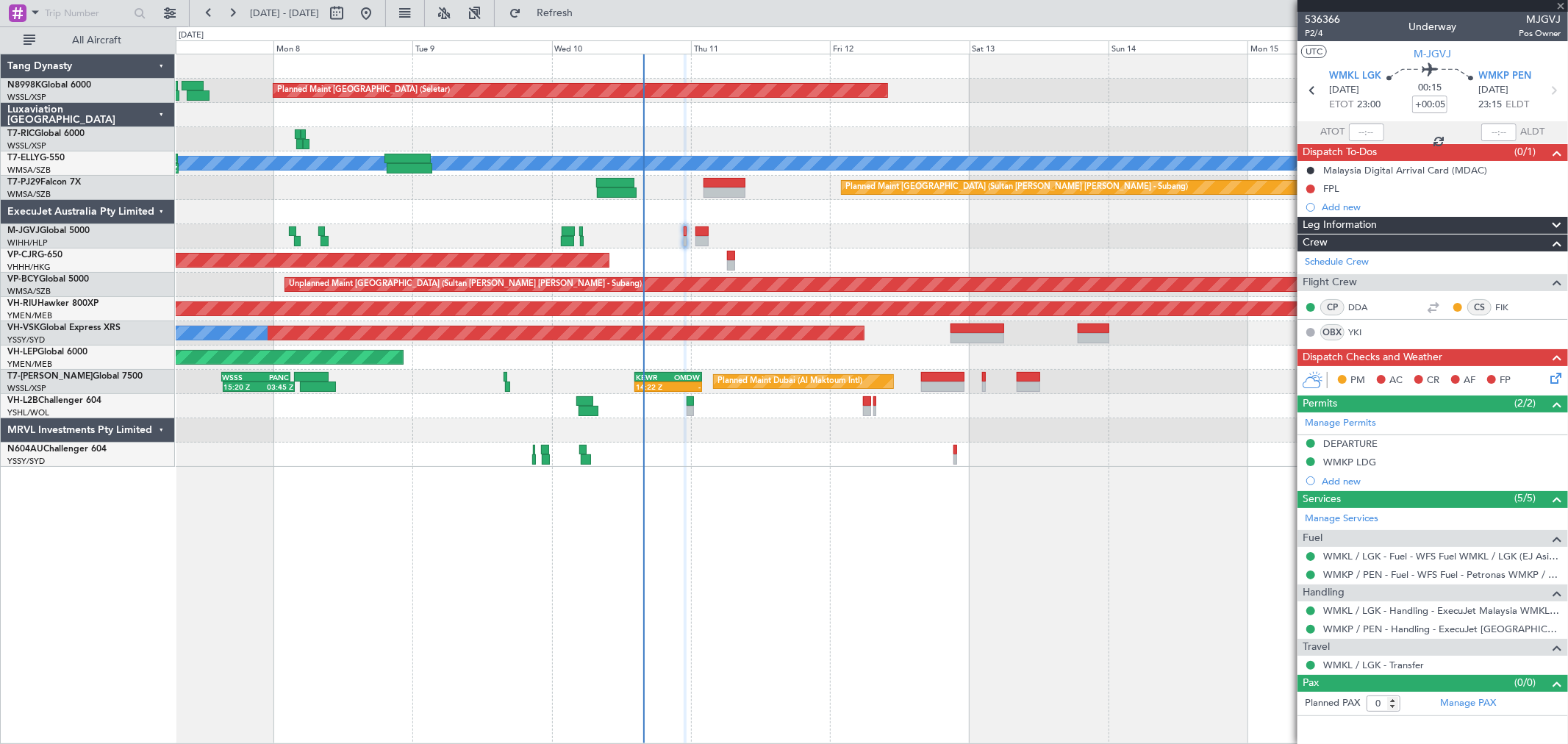
type input "-01:25"
type input "14:32"
type input "2"
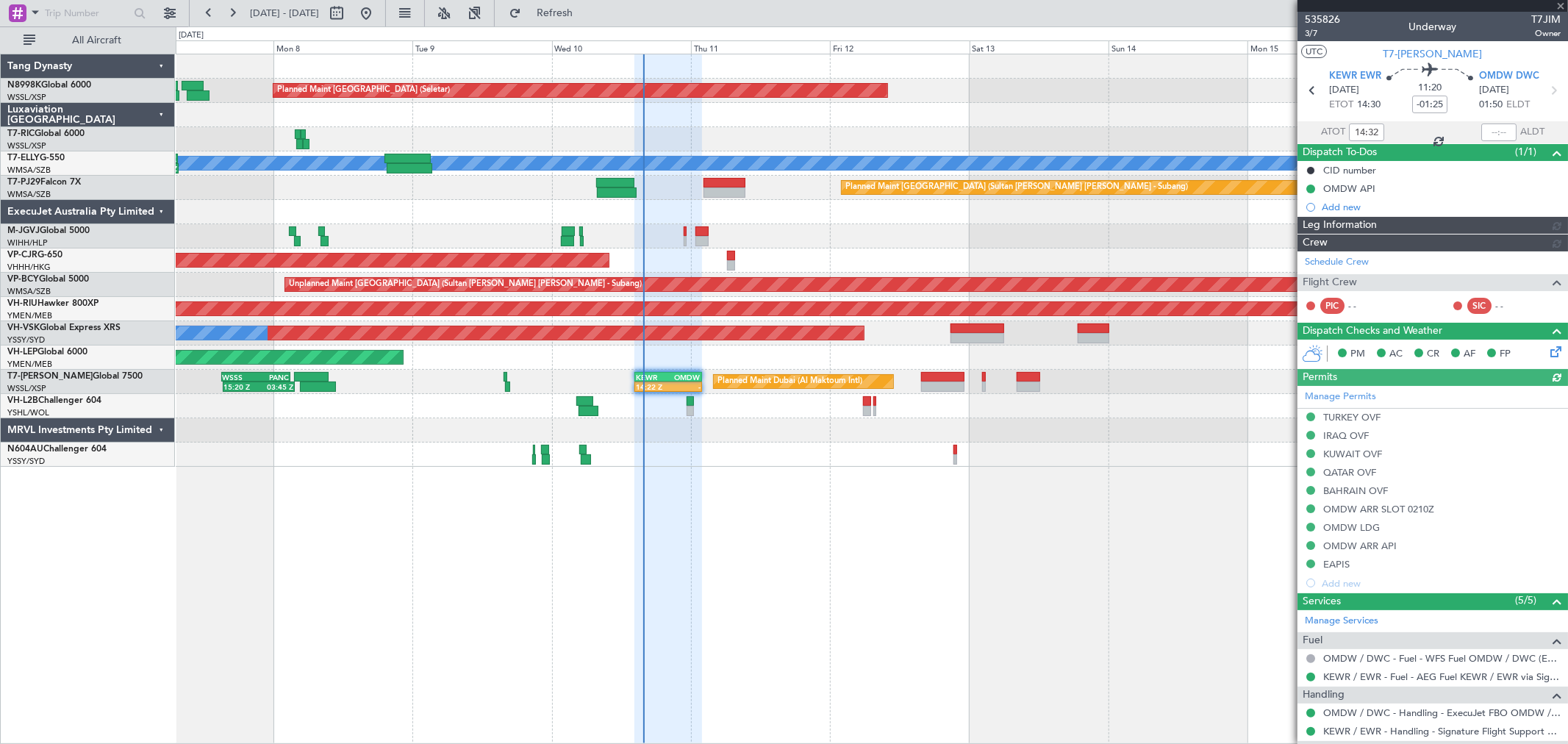
type input "Brien Tan (BTA)"
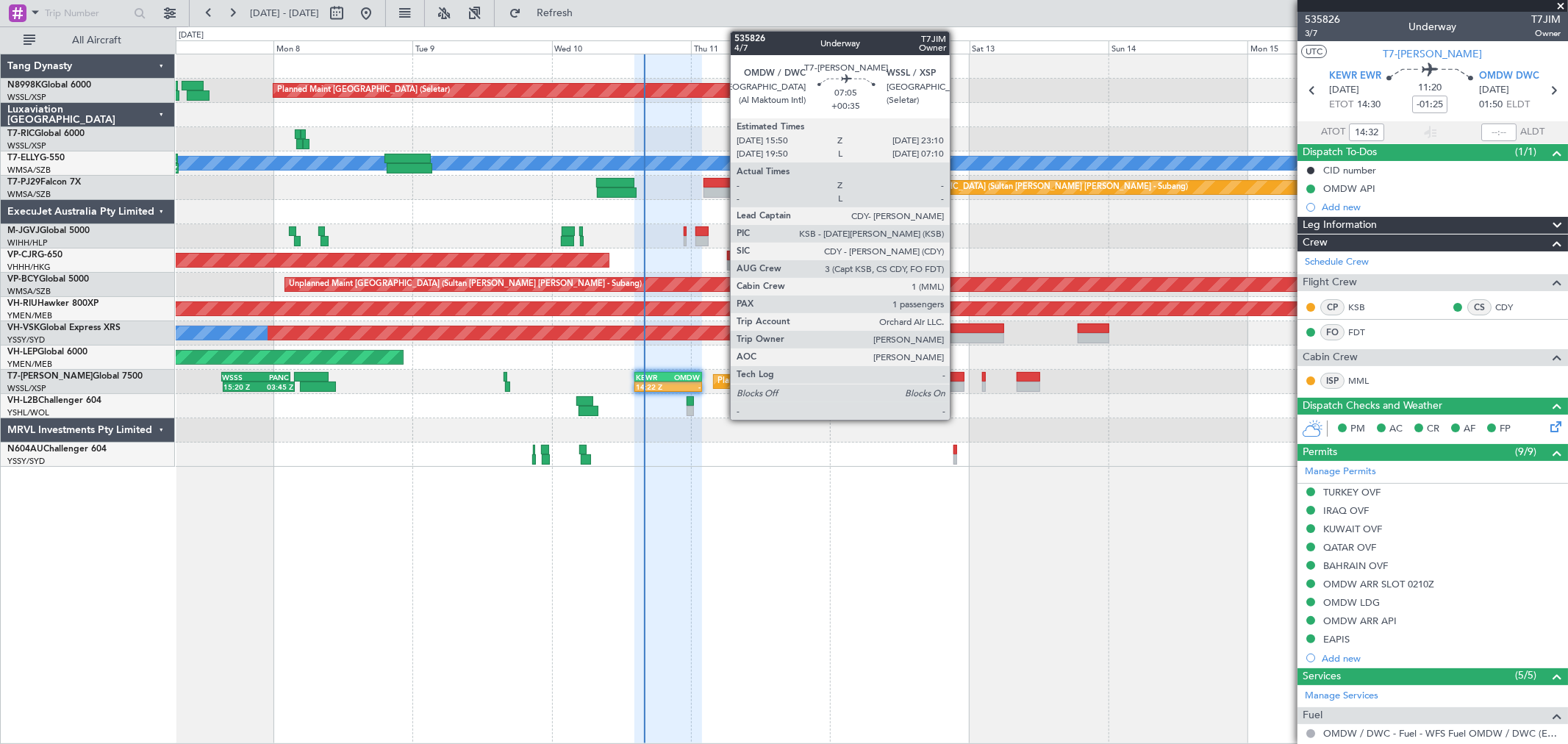
click at [957, 388] on div at bounding box center [941, 386] width 42 height 10
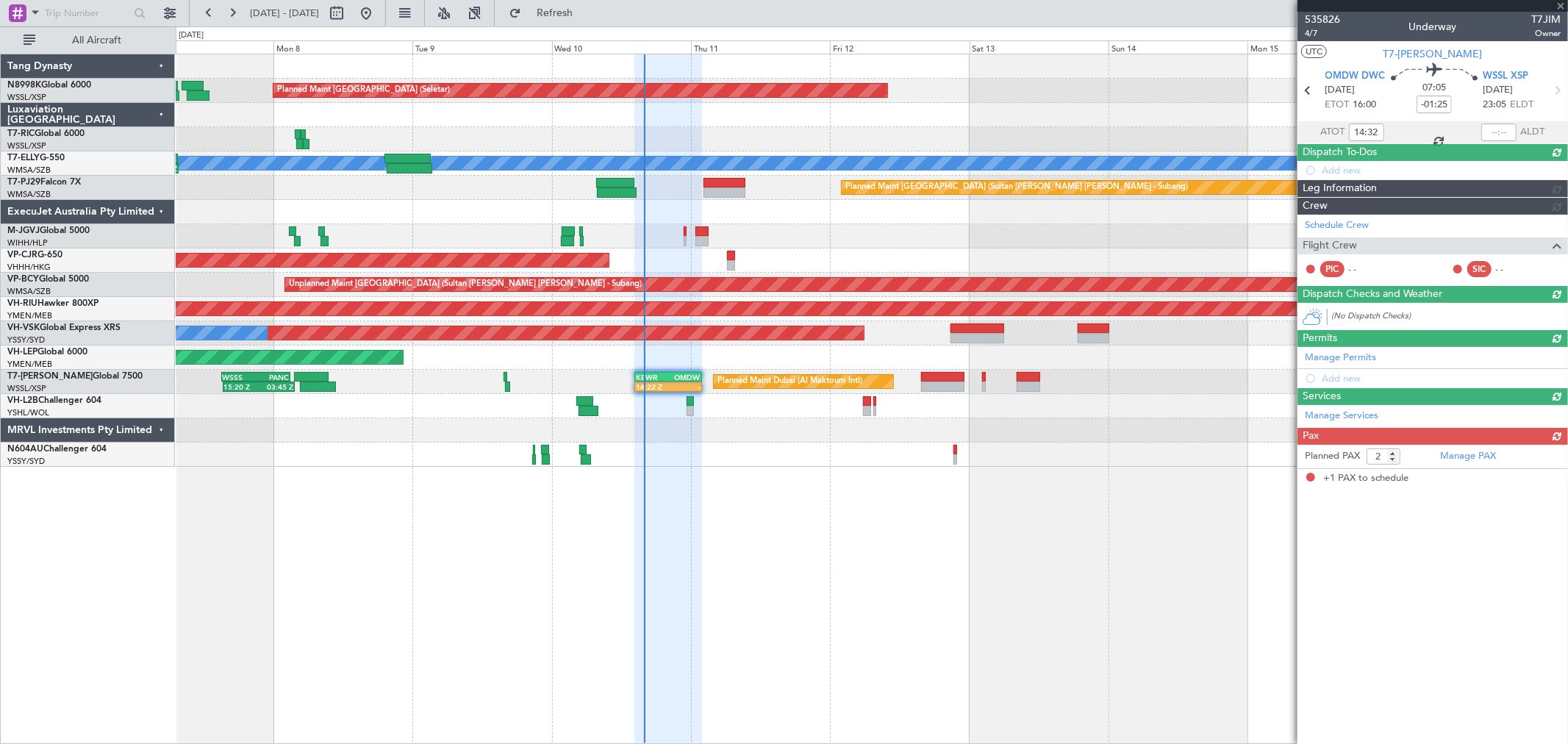
type input "+00:35"
type input "1"
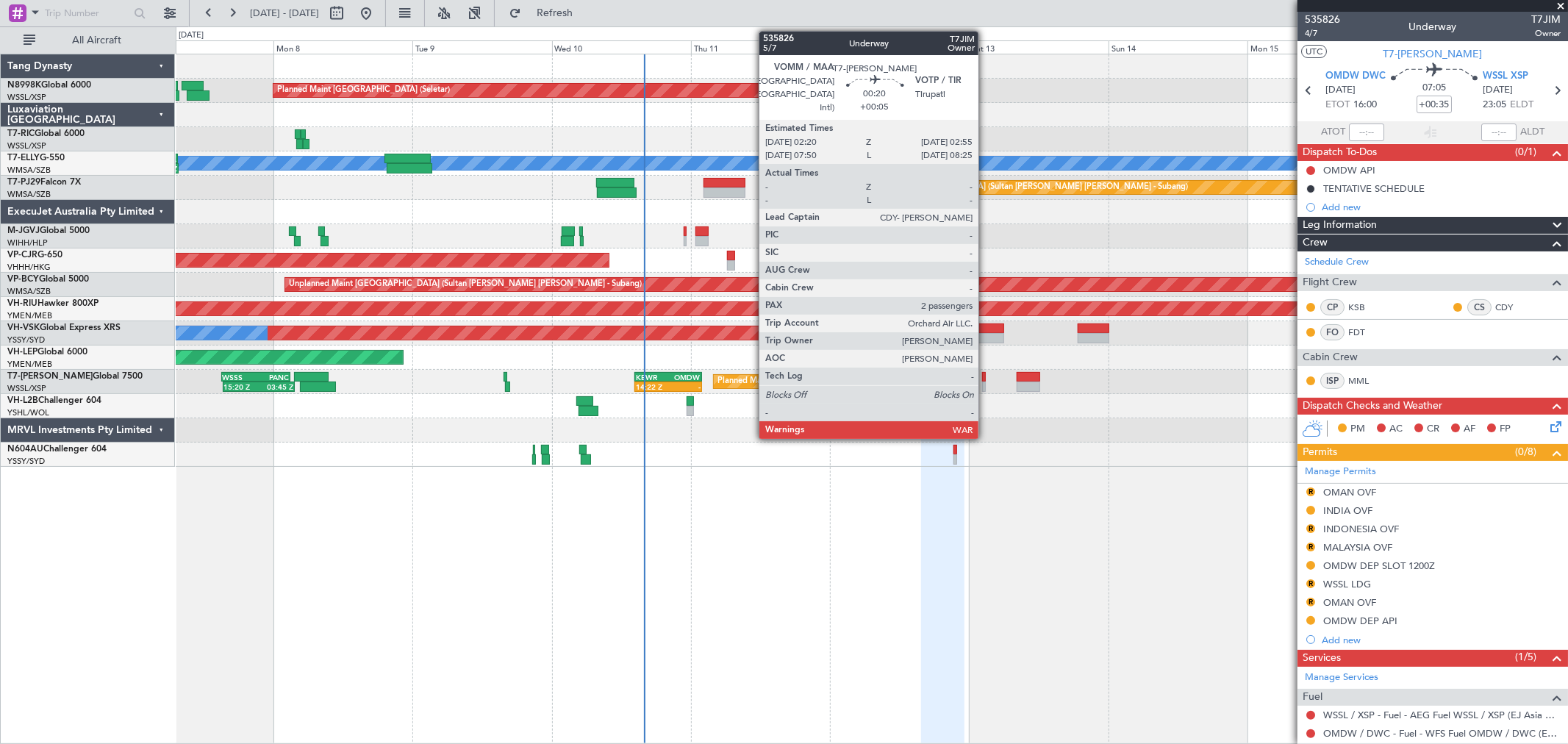
click at [985, 383] on div at bounding box center [983, 386] width 4 height 10
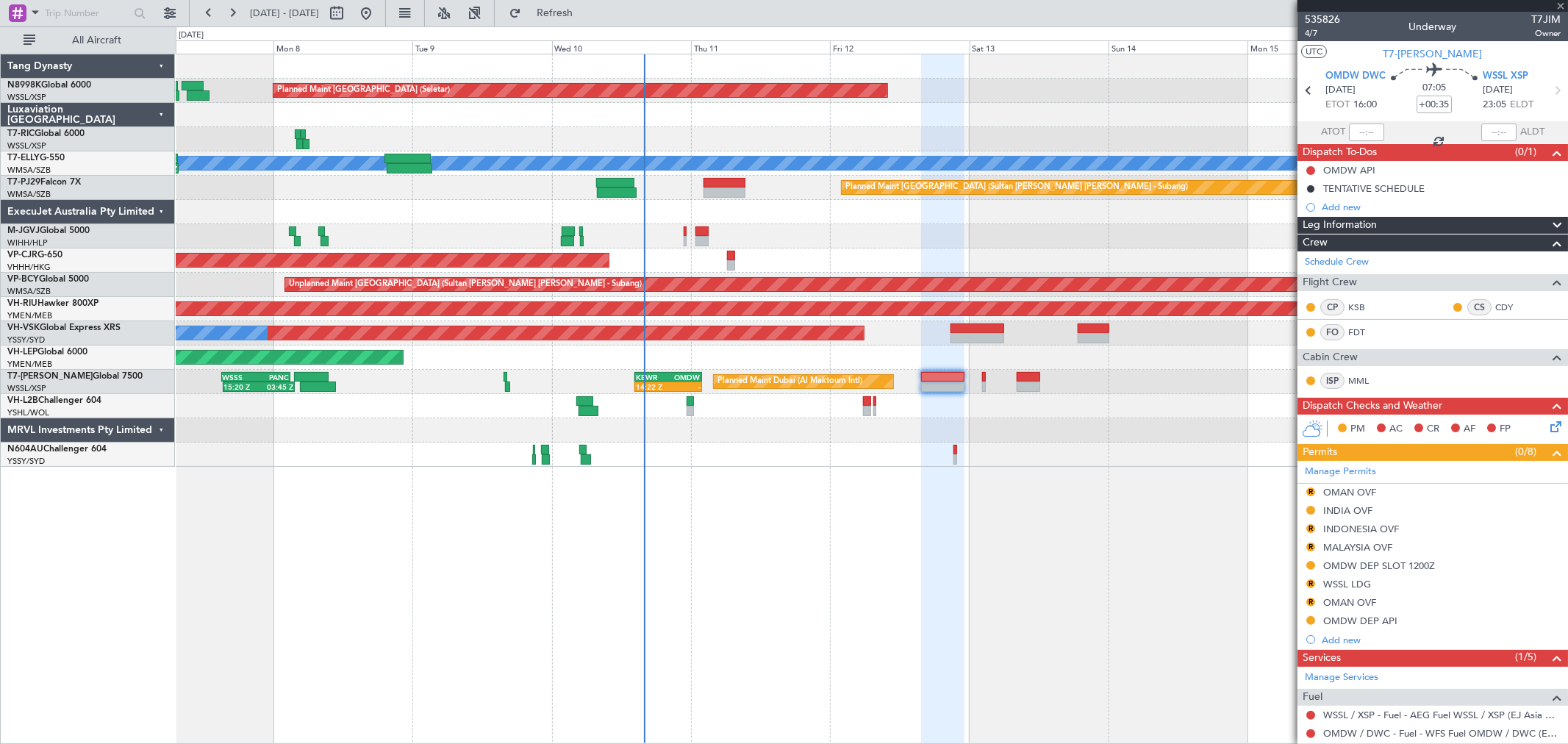
type input "+00:05"
type input "2"
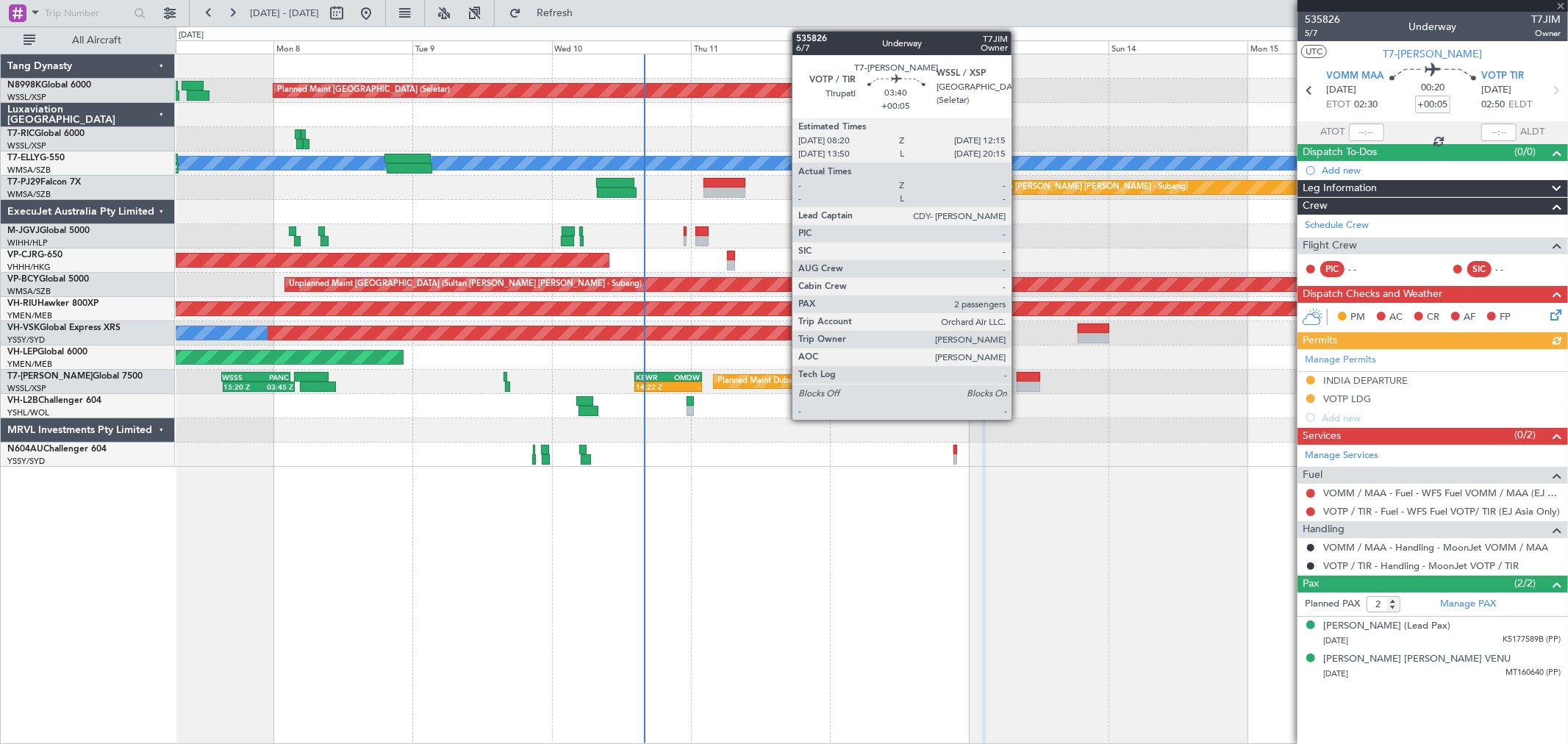
click at [1019, 380] on div at bounding box center [1028, 376] width 23 height 10
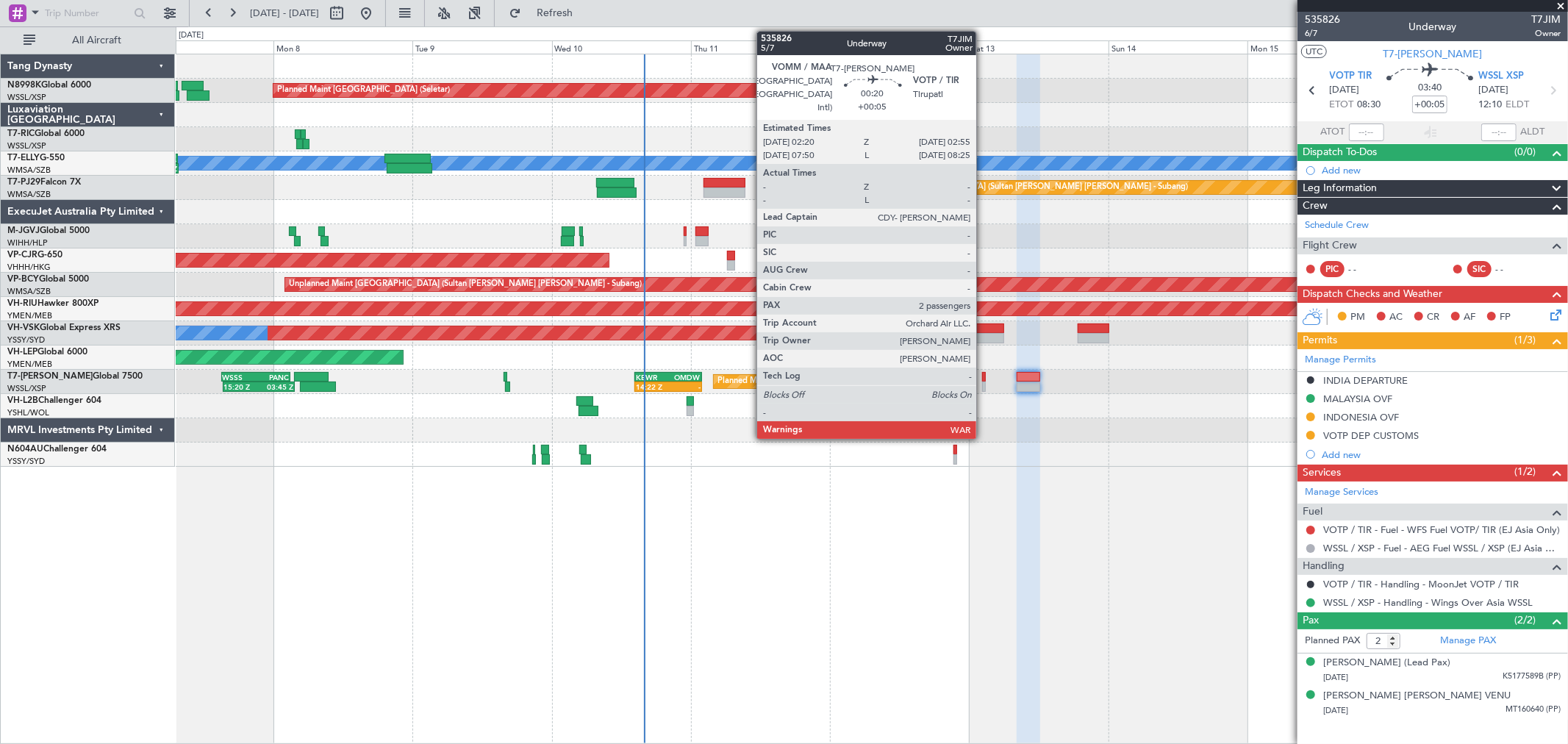
click at [983, 381] on div at bounding box center [983, 386] width 4 height 10
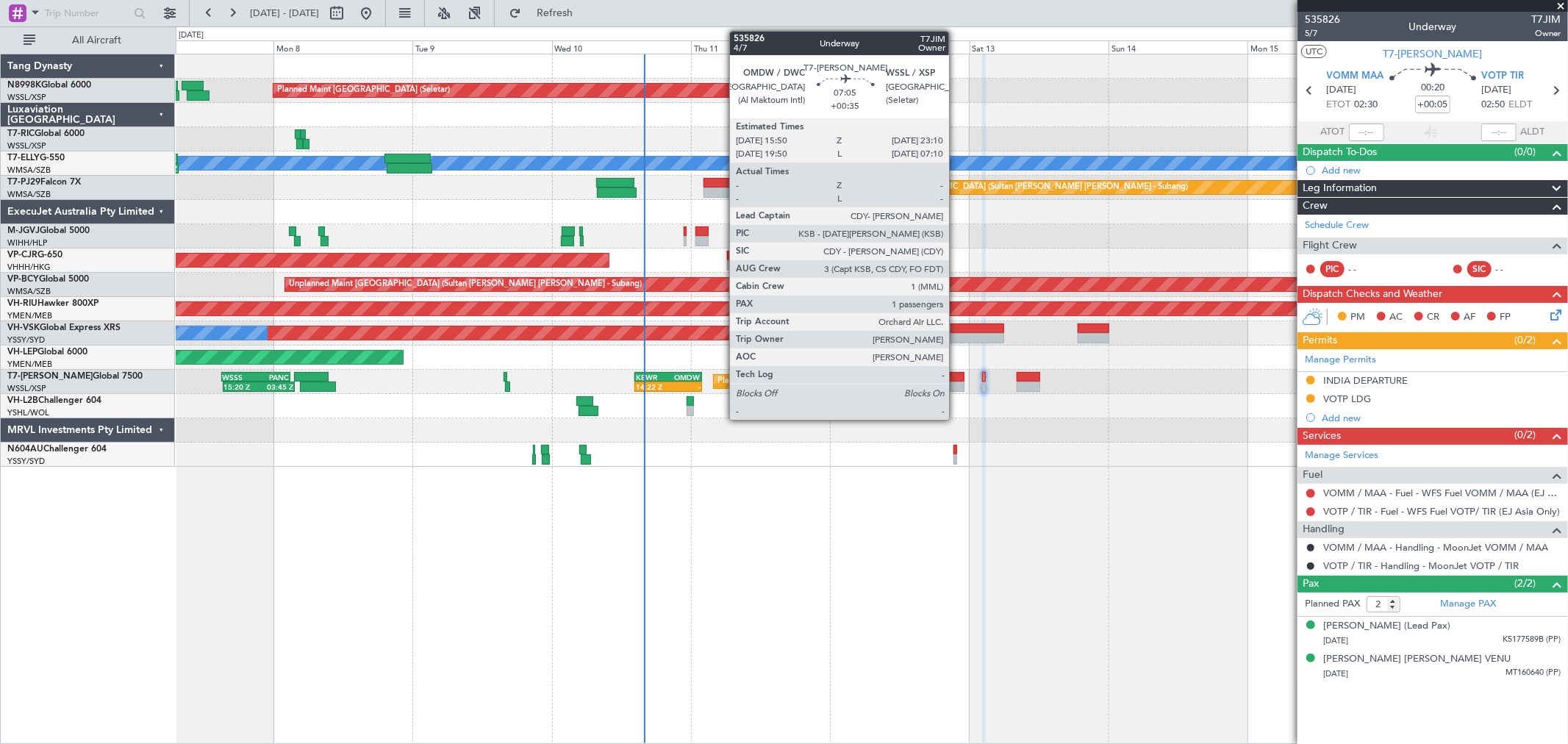
click at [956, 380] on div at bounding box center [941, 376] width 42 height 10
type input "+00:35"
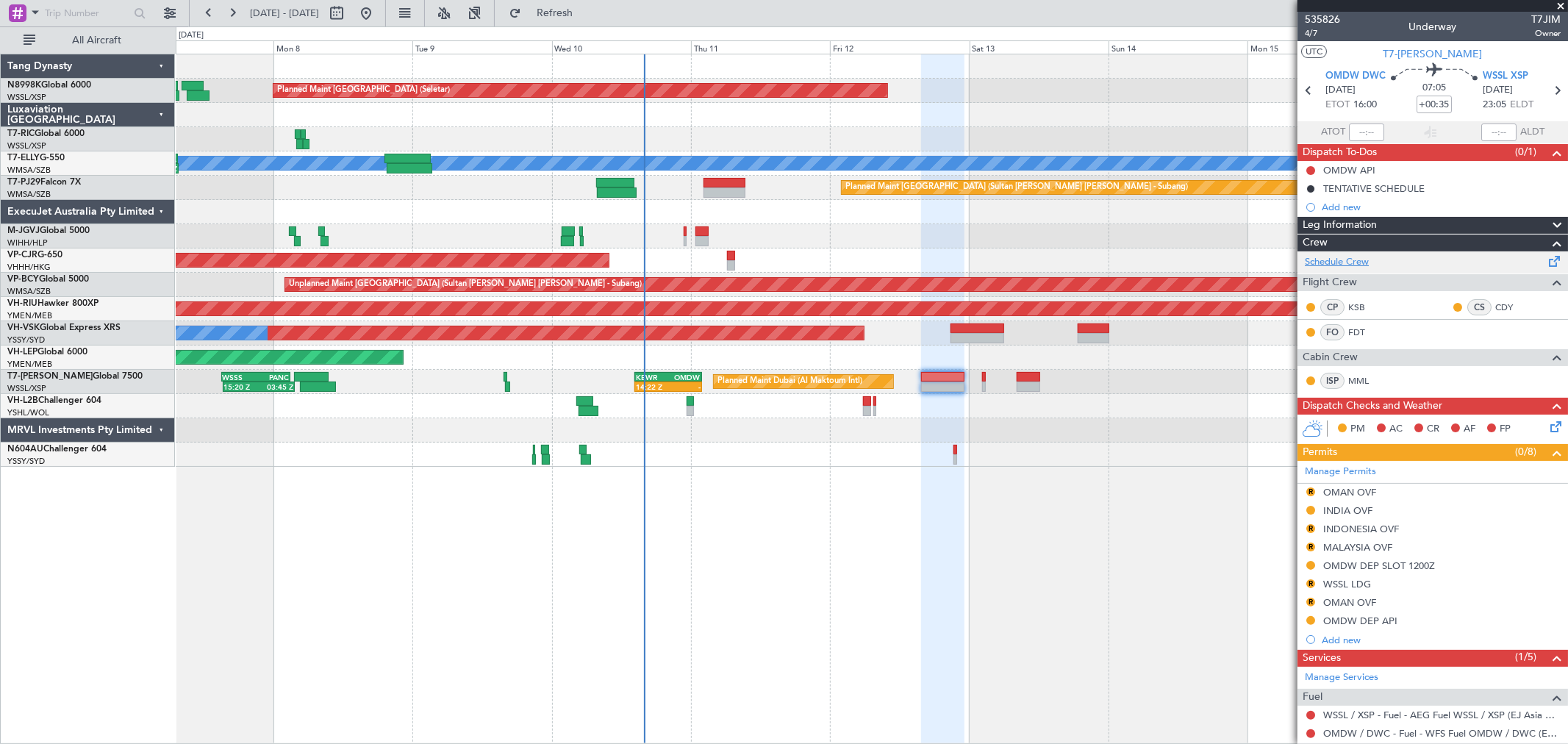
click at [1354, 259] on link "Schedule Crew" at bounding box center [1336, 263] width 64 height 15
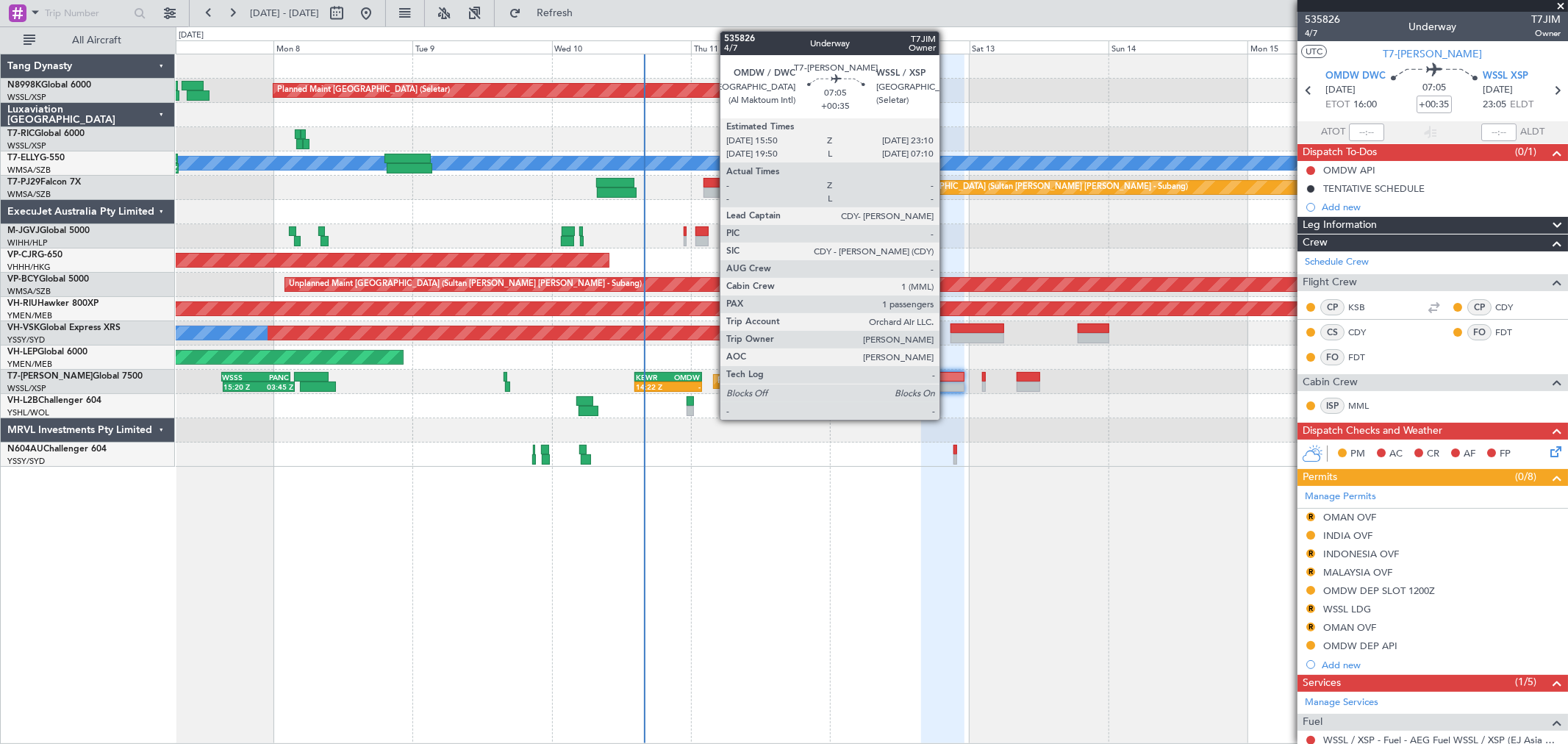
click at [943, 381] on div "Planned Maint Dubai (Al Maktoum Intl) 15:20 Z 03:45 Z WSSS 15:05 Z PANC 03:00 Z…" at bounding box center [871, 382] width 1392 height 24
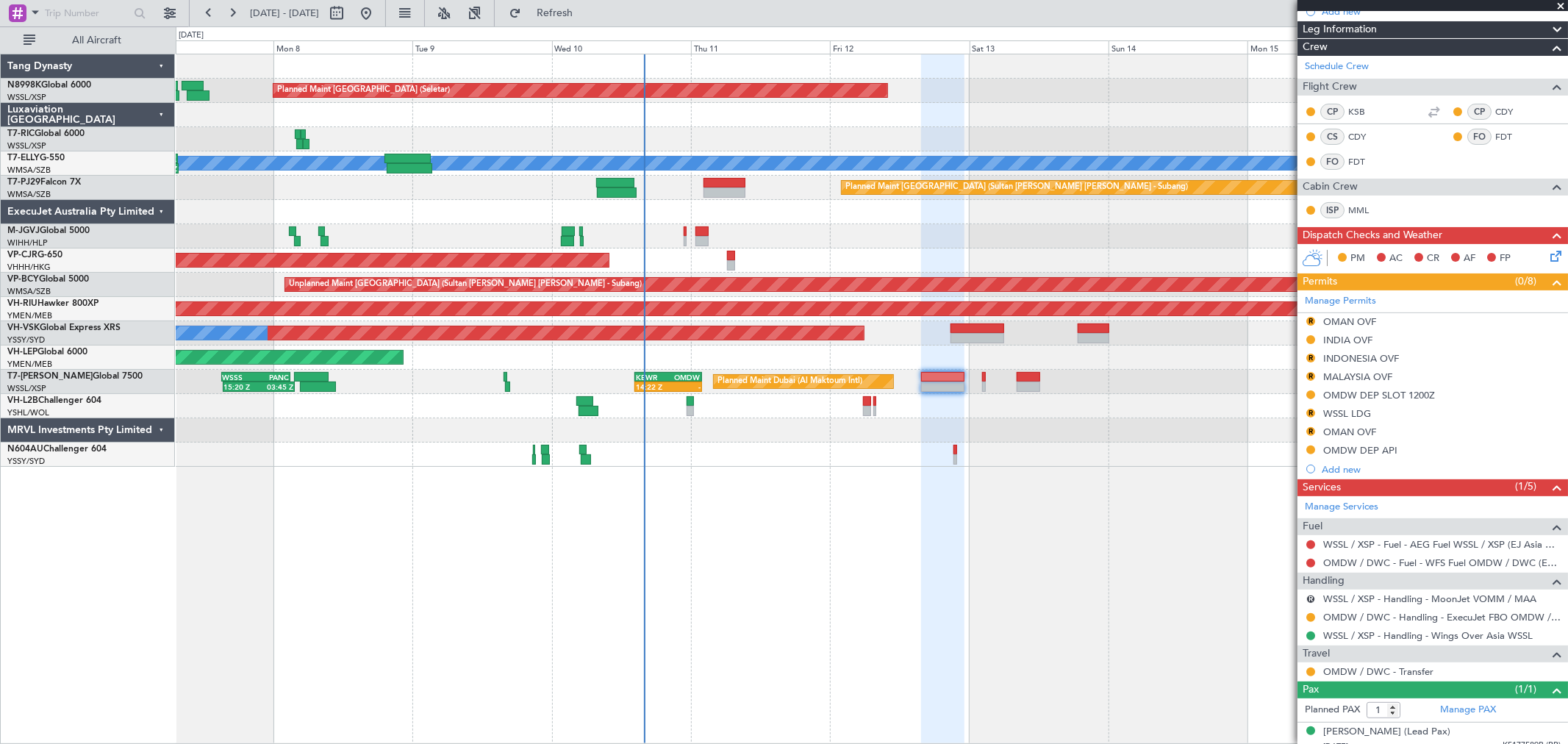
scroll to position [207, 0]
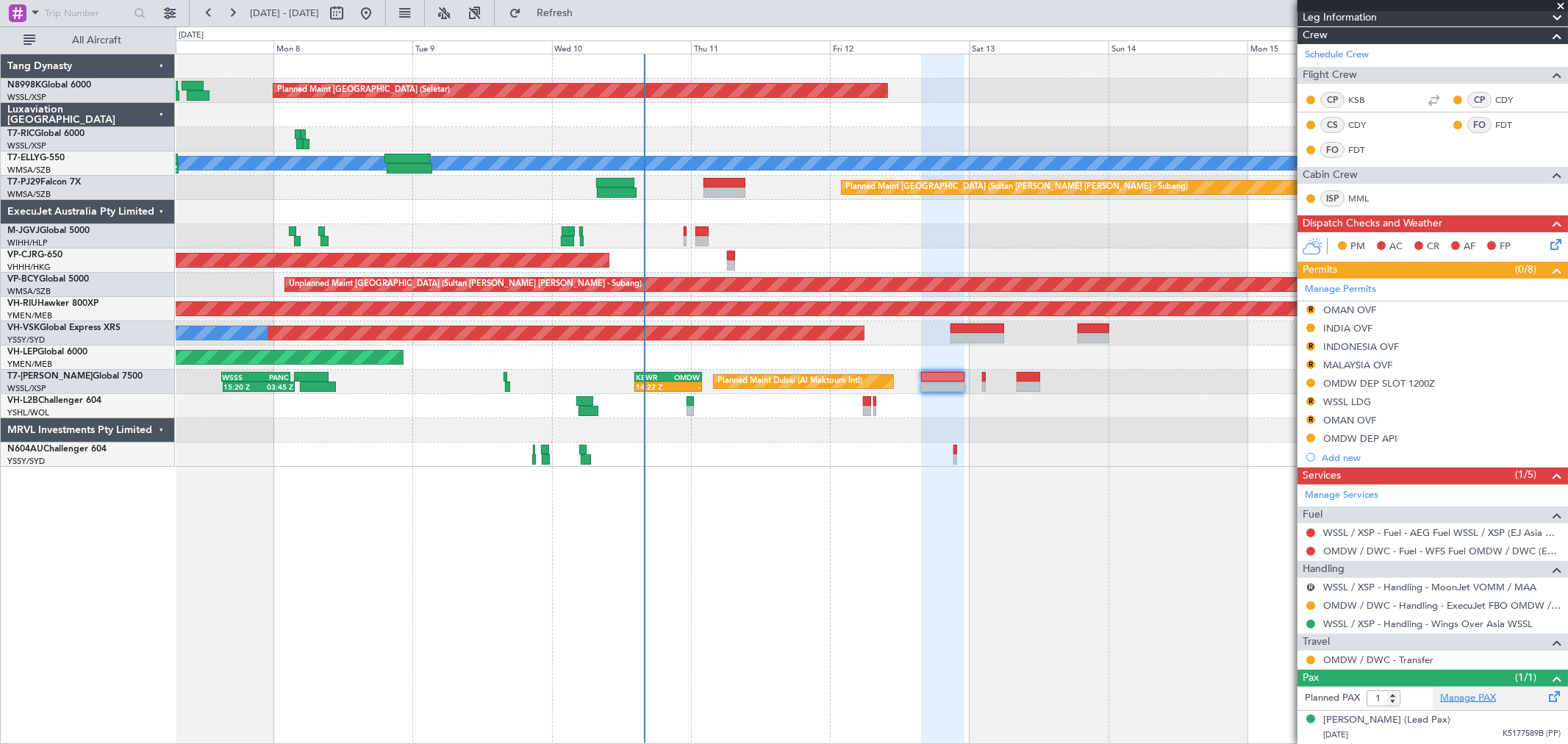
click at [1457, 696] on link "Manage PAX" at bounding box center [1468, 698] width 56 height 15
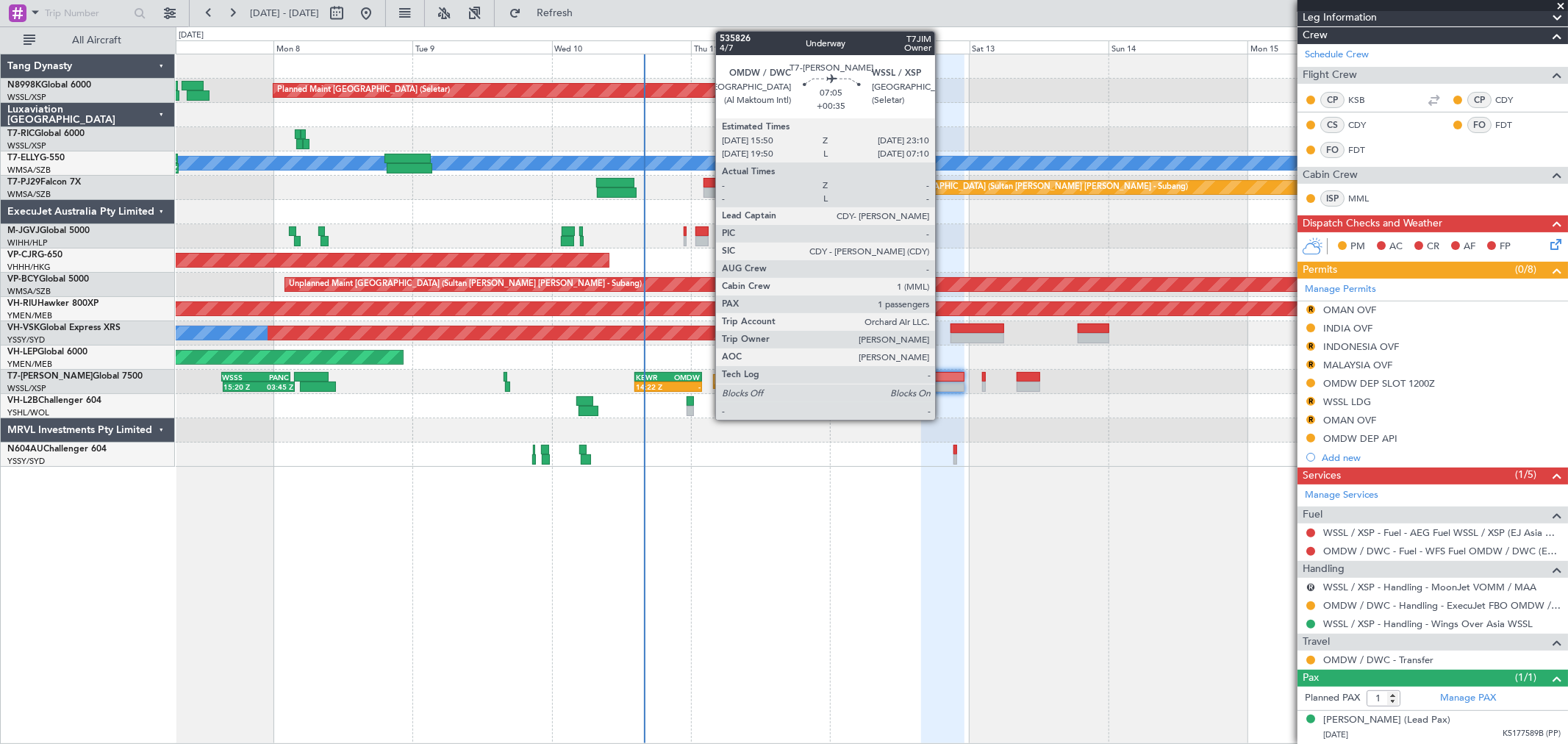
click at [942, 385] on div at bounding box center [941, 386] width 42 height 10
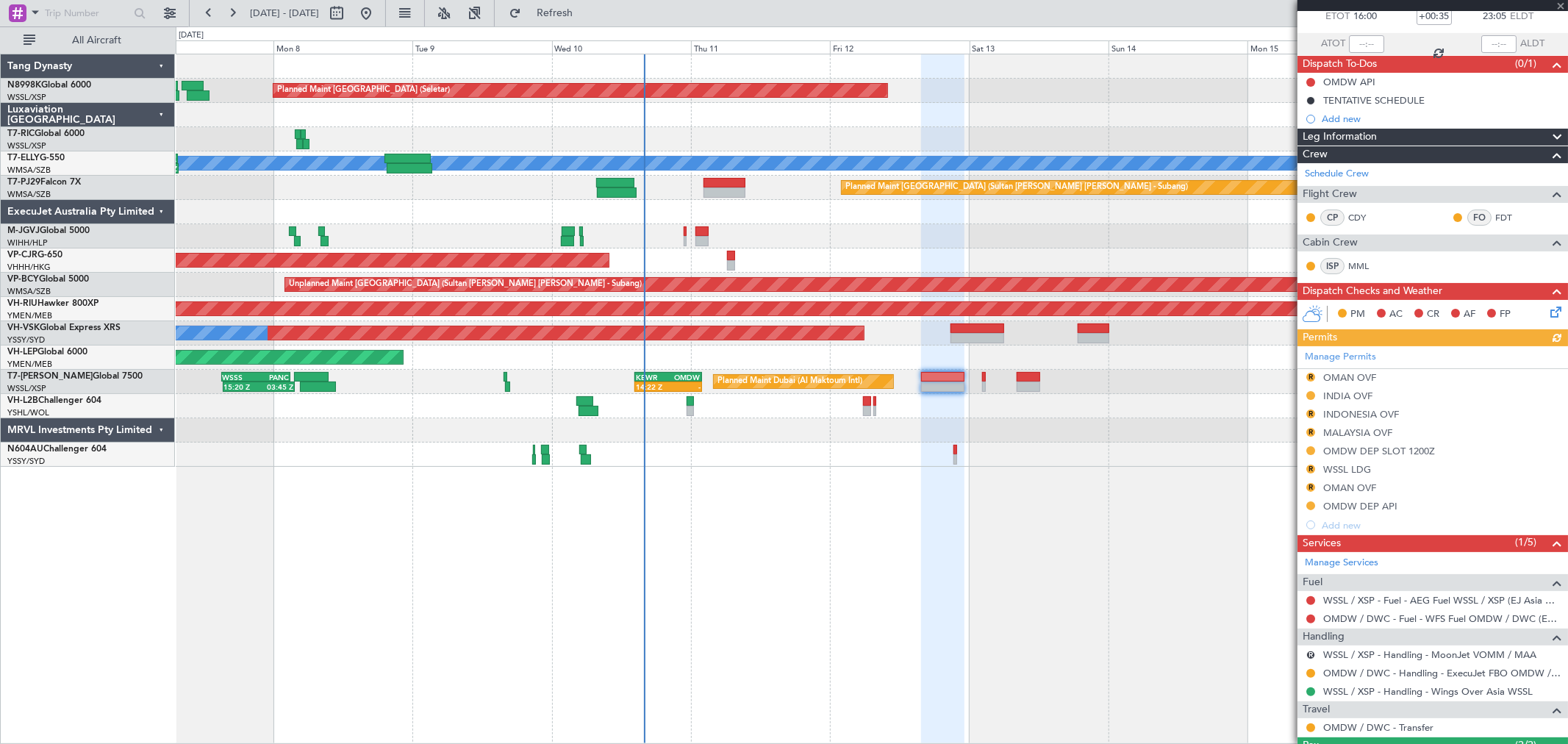
scroll to position [163, 0]
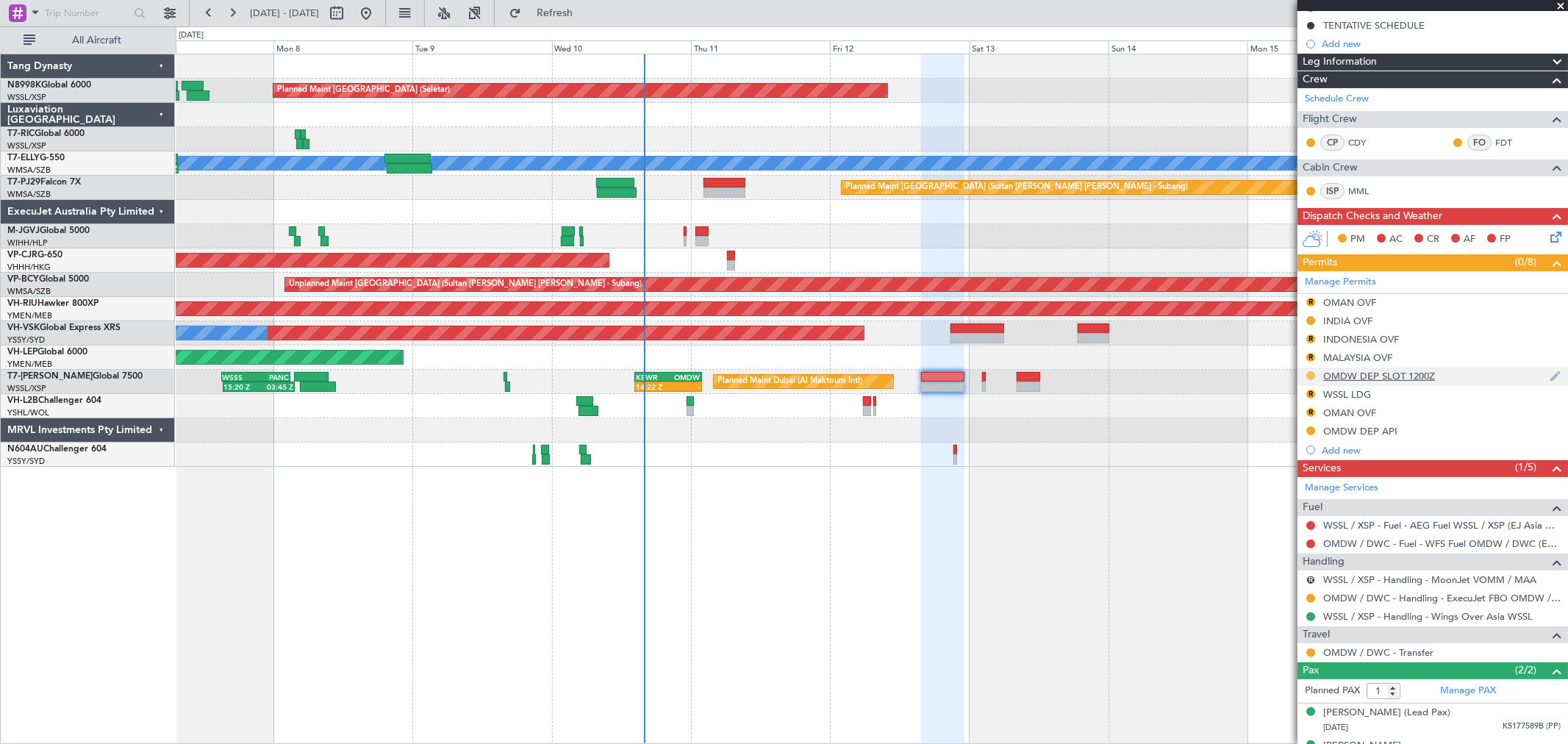
click at [1310, 375] on button at bounding box center [1310, 375] width 8 height 8
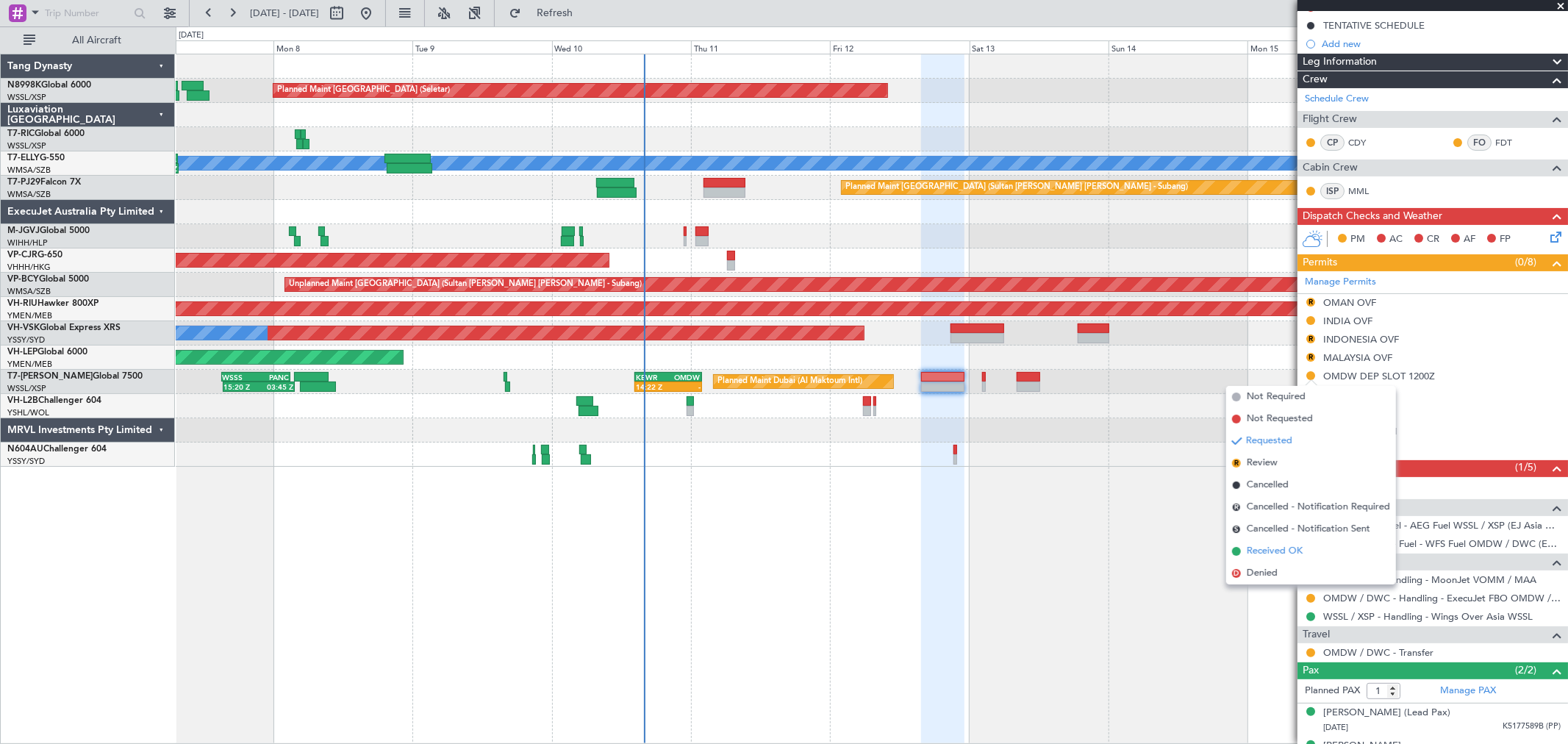
click at [1246, 550] on span "Received OK" at bounding box center [1274, 552] width 56 height 15
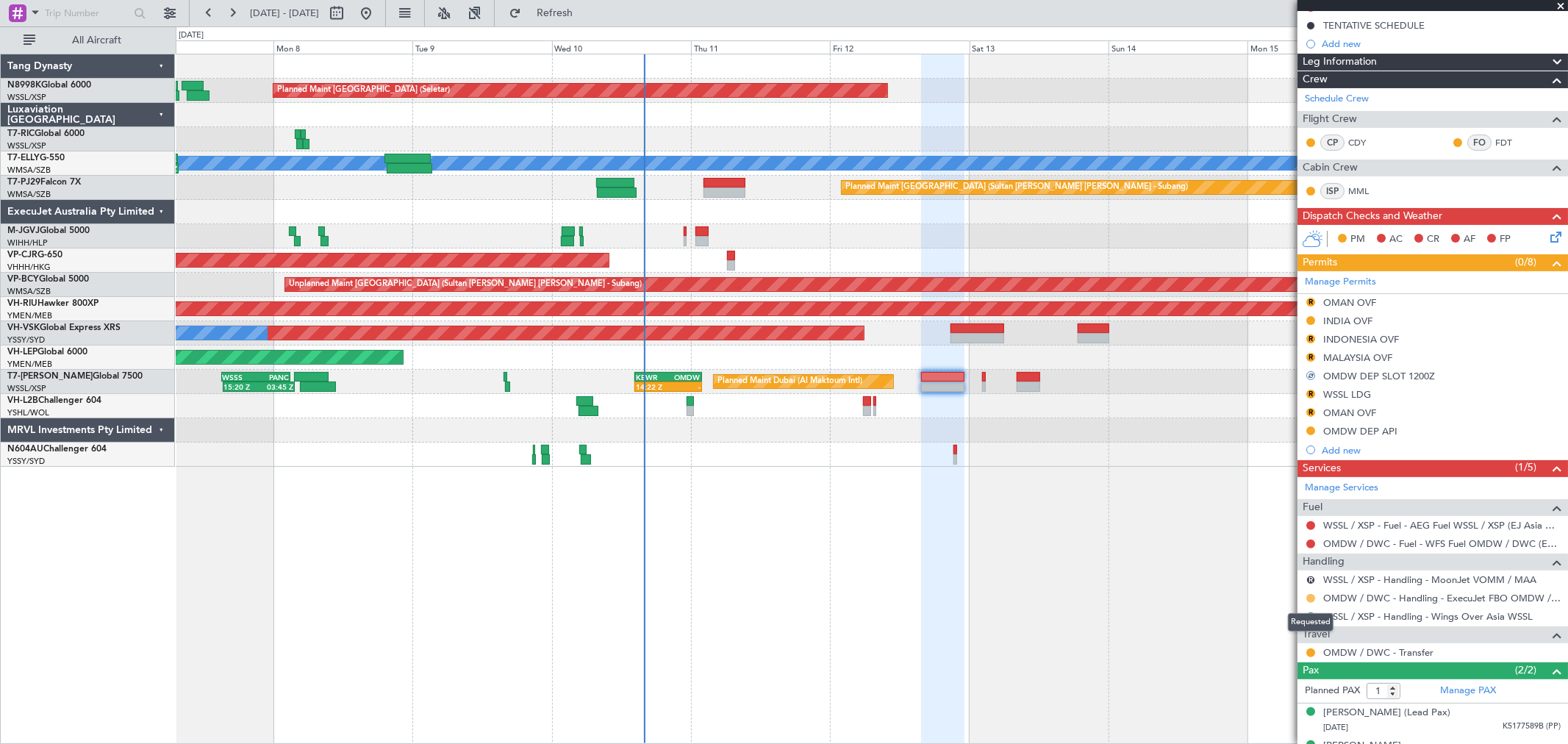
click at [1309, 600] on button at bounding box center [1310, 598] width 8 height 8
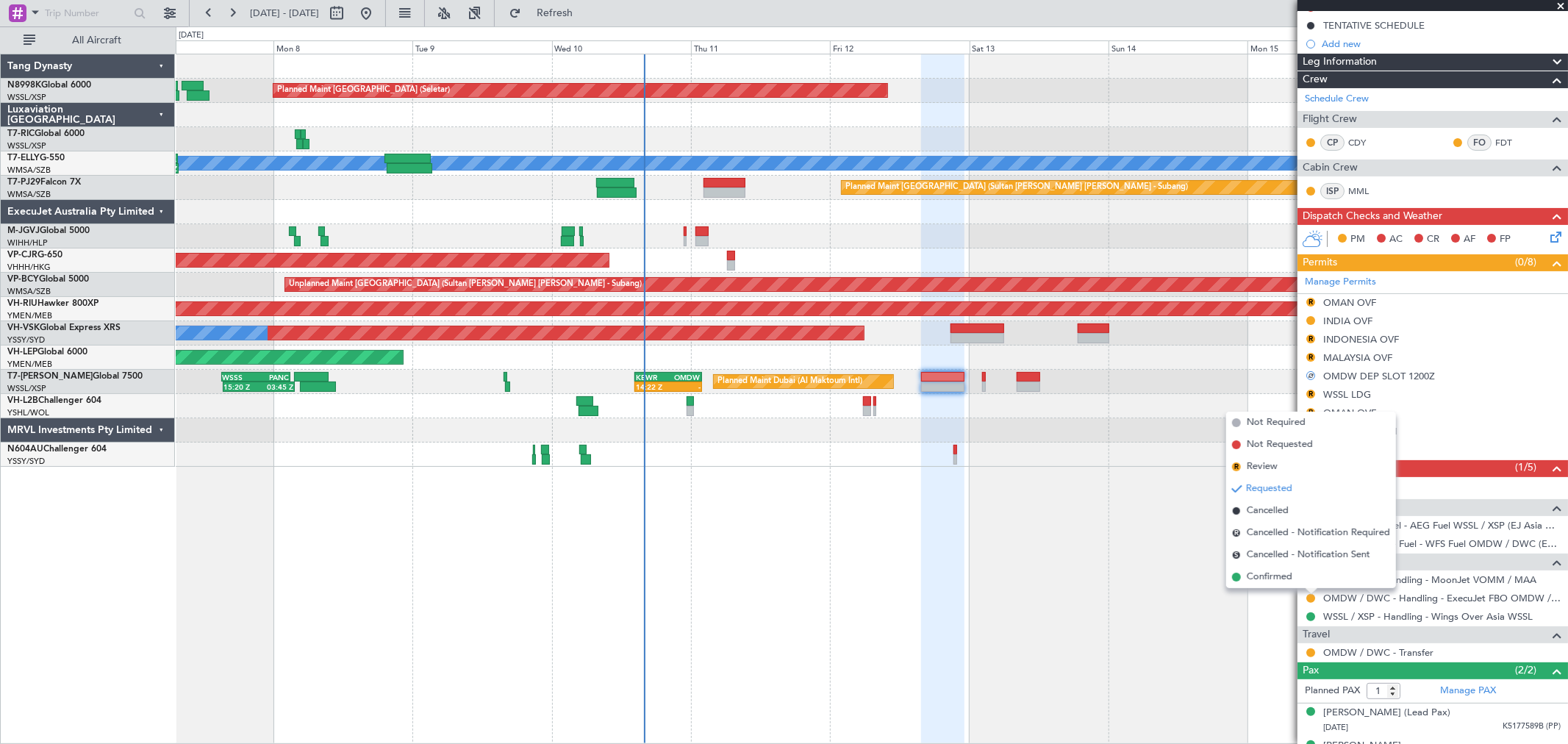
drag, startPoint x: 1268, startPoint y: 573, endPoint x: 1284, endPoint y: 569, distance: 16.5
click at [1270, 573] on span "Confirmed" at bounding box center [1269, 577] width 46 height 15
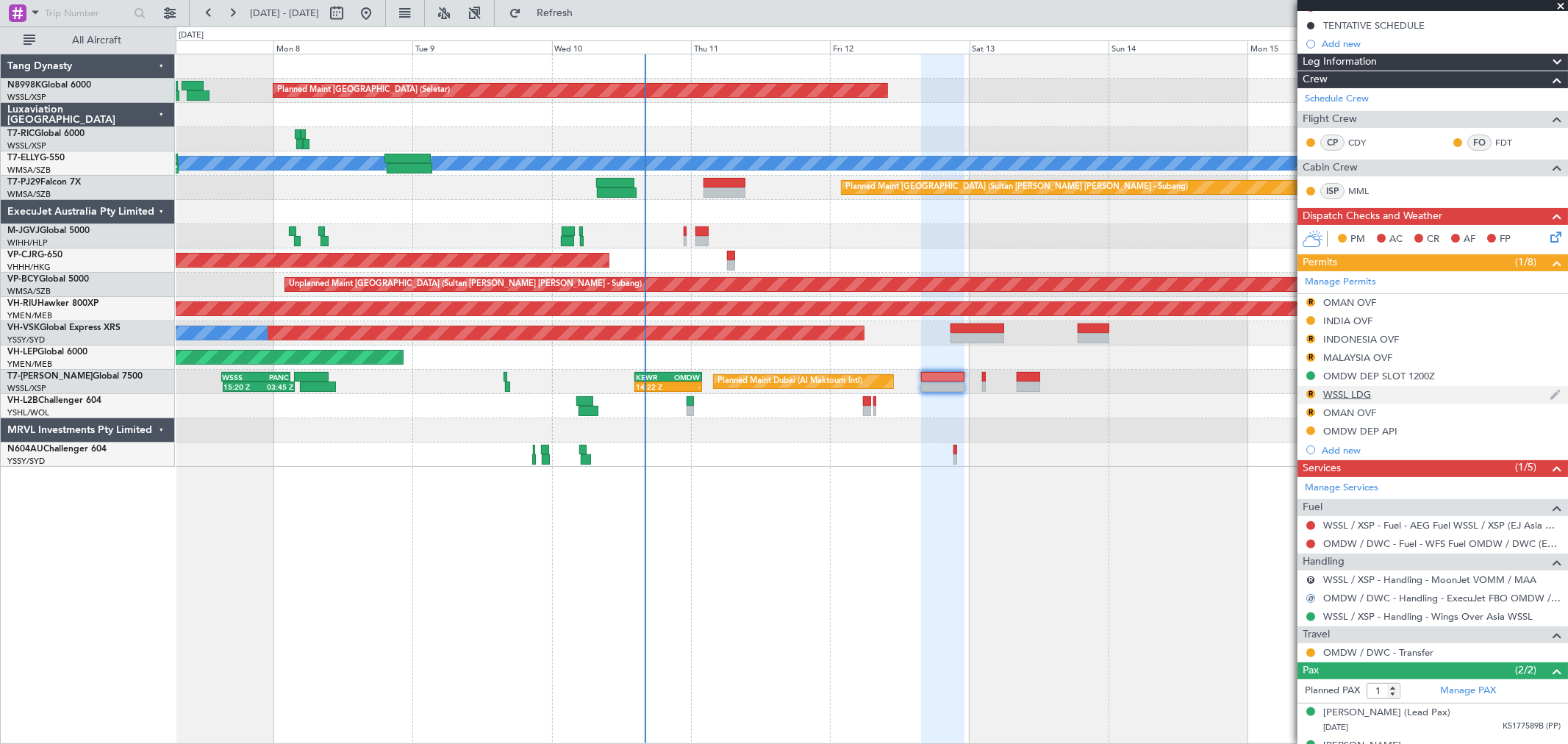
type input "2"
click at [1396, 378] on div "OMDW DEP SLOT 1200Z" at bounding box center [1378, 375] width 112 height 12
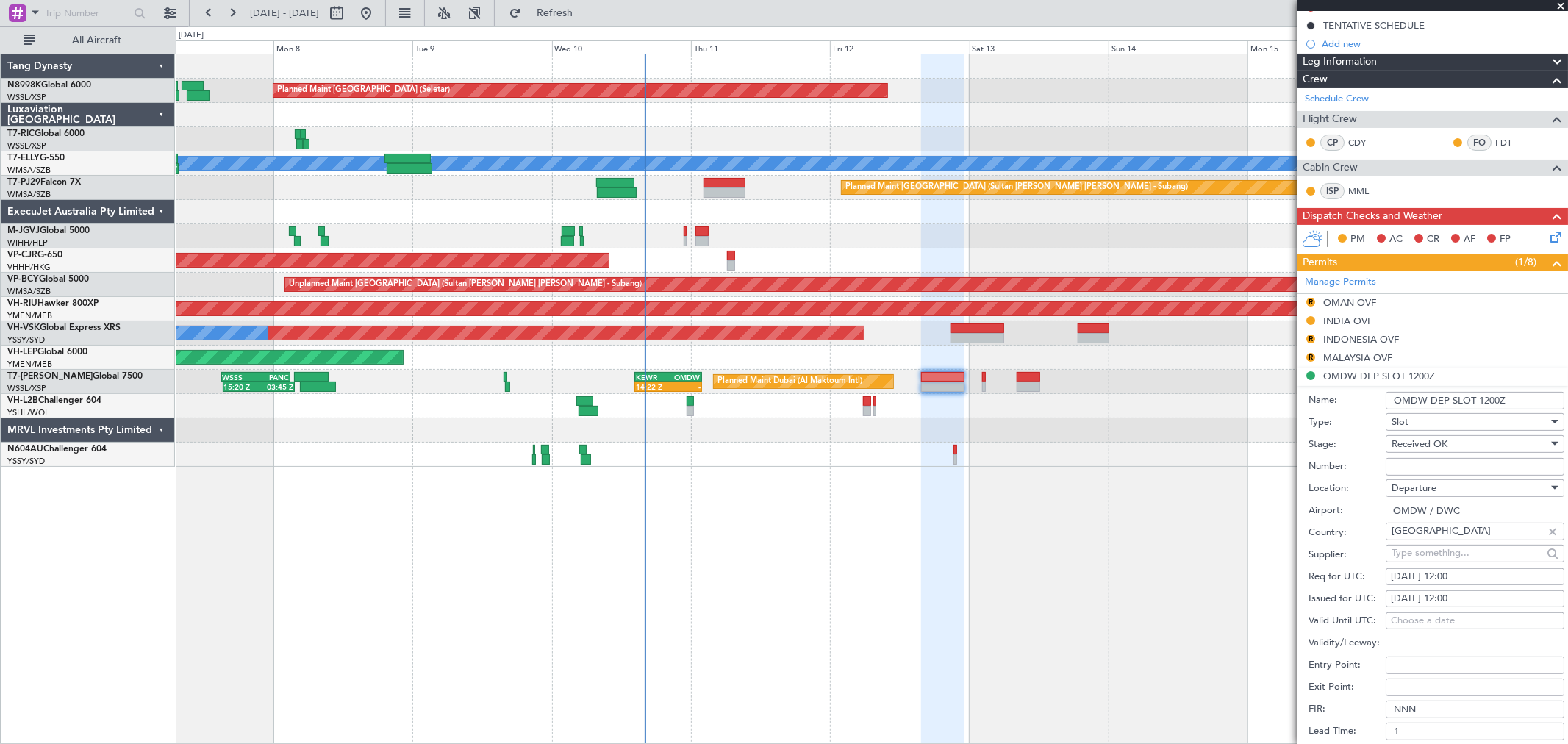
click at [1445, 599] on div "12/09/2025 12:00" at bounding box center [1474, 599] width 168 height 15
select select "9"
select select "2025"
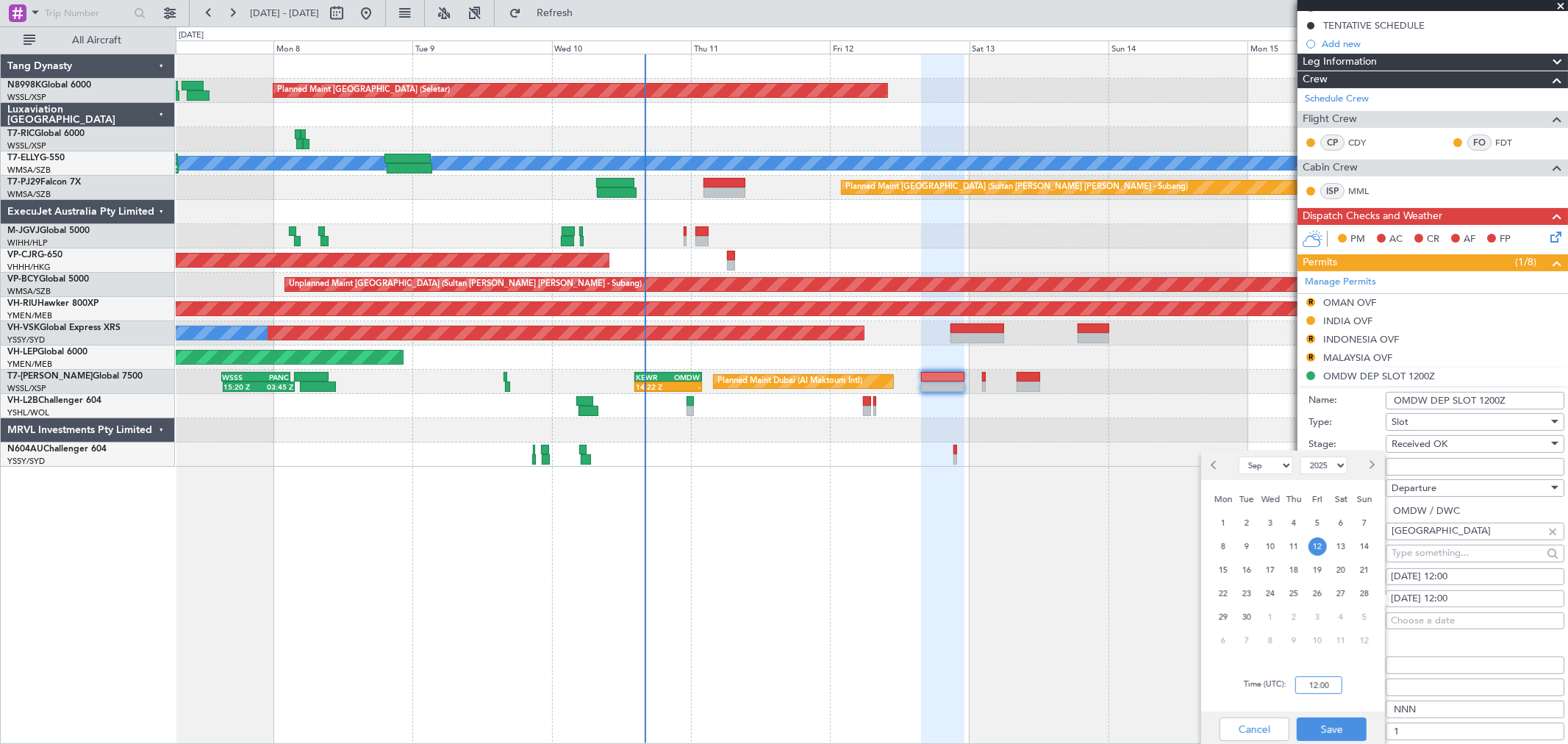
click at [1324, 692] on input "12:00" at bounding box center [1318, 685] width 47 height 18
type input "16:00"
click at [1331, 735] on button "Save" at bounding box center [1332, 728] width 69 height 23
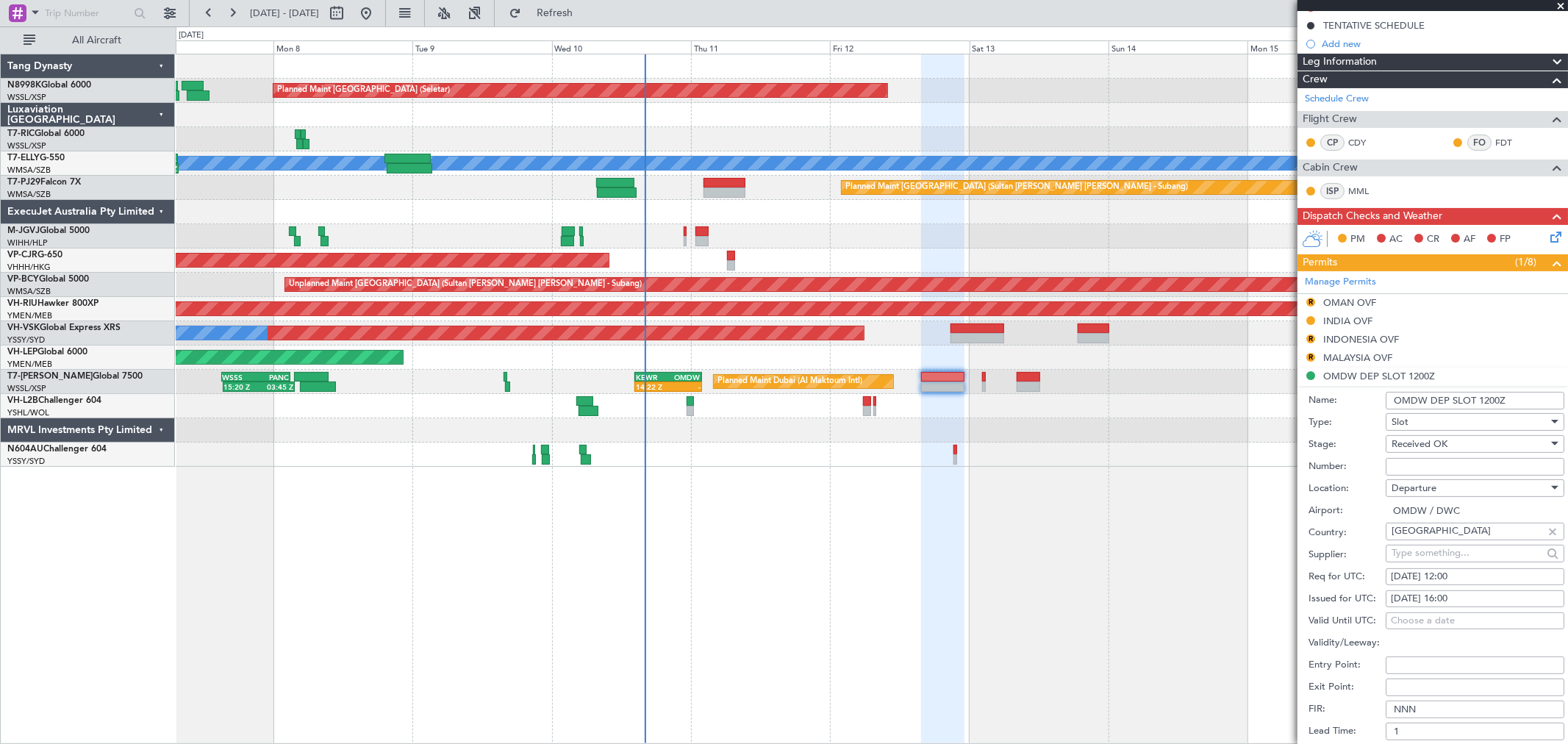
click at [1450, 571] on div "12/09/2025 12:00" at bounding box center [1474, 577] width 168 height 15
select select "9"
select select "2025"
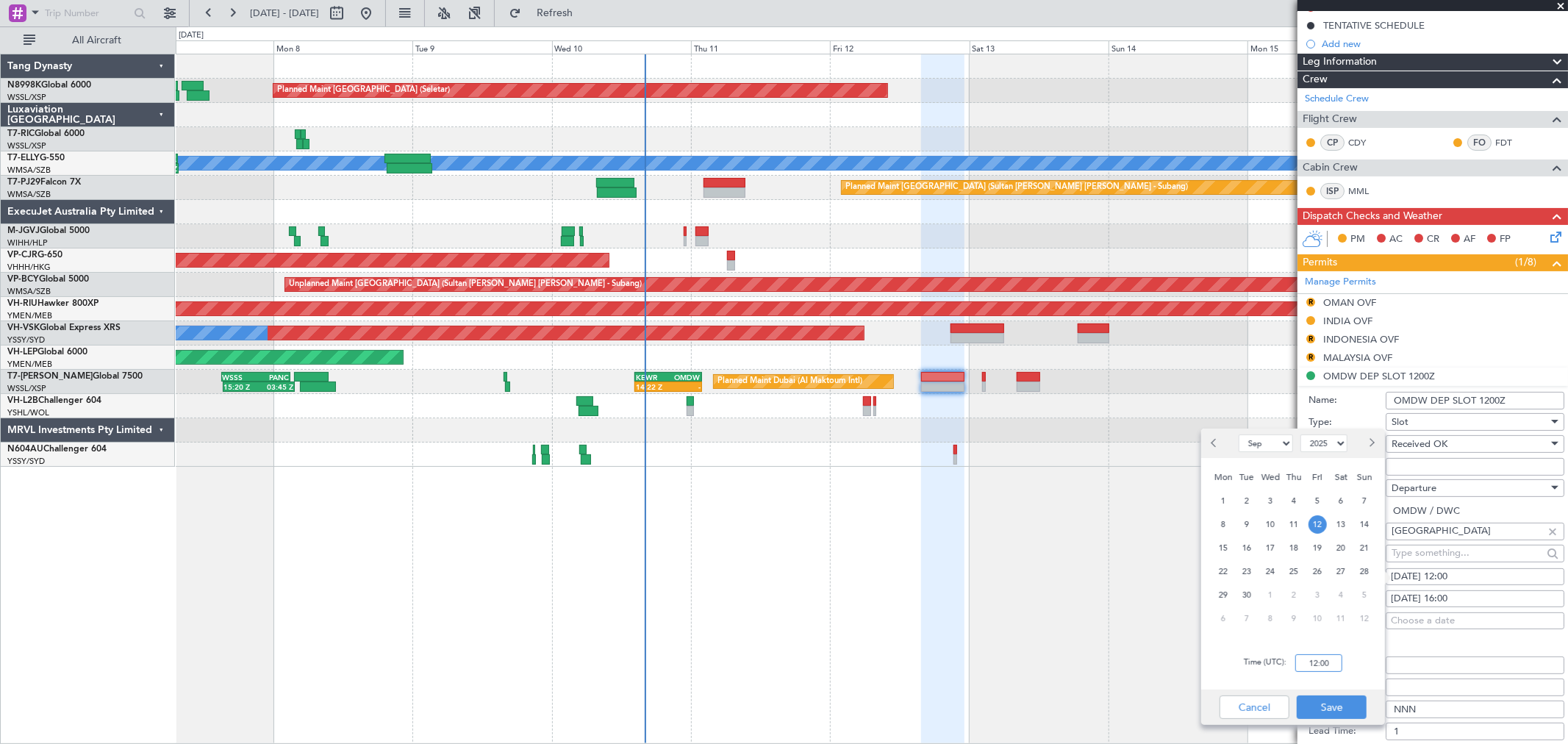
click at [1329, 661] on input "12:00" at bounding box center [1318, 662] width 47 height 18
type input "16:00"
click at [1341, 711] on button "Save" at bounding box center [1332, 706] width 69 height 23
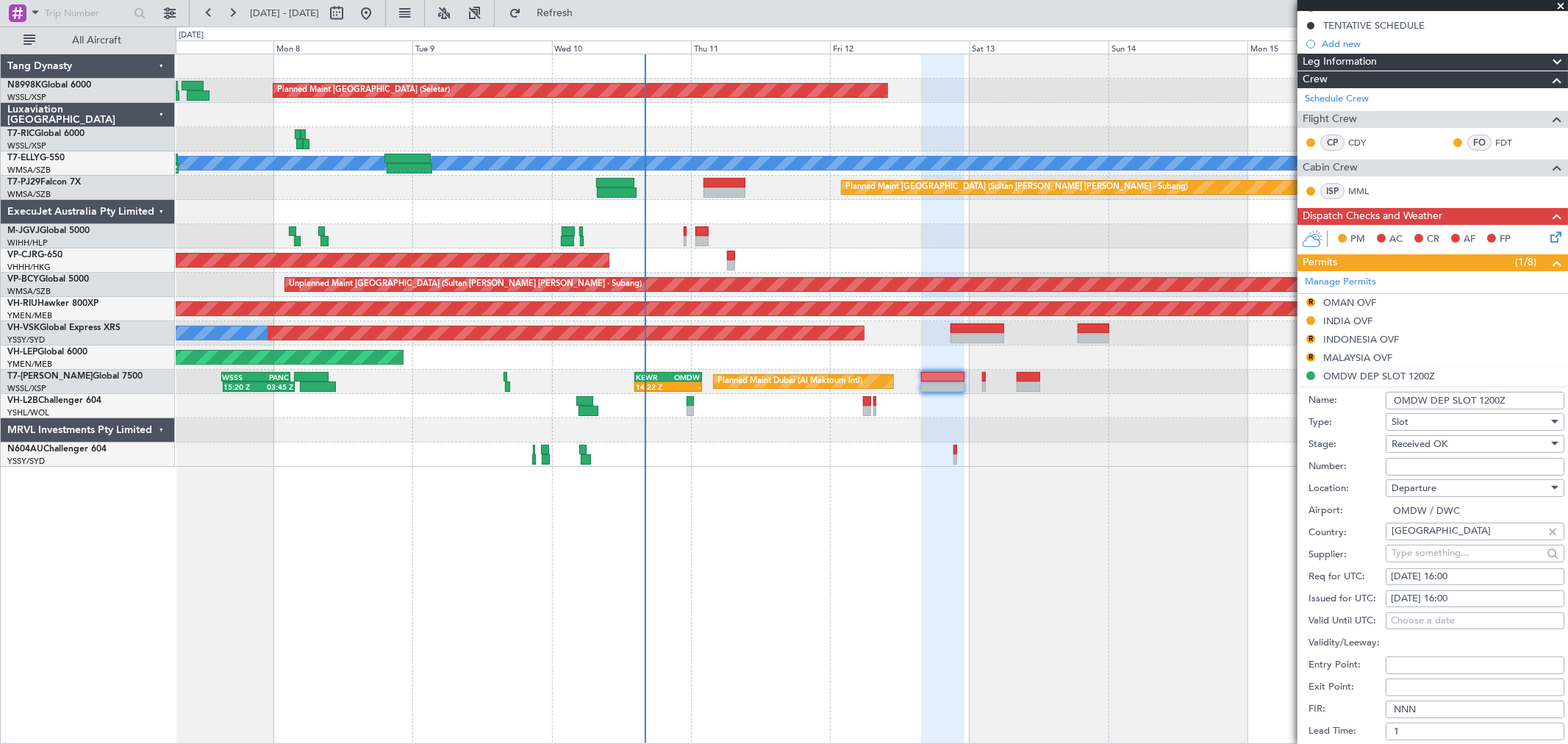
click at [1488, 399] on input "OMDW DEP SLOT 1200Z" at bounding box center [1474, 400] width 178 height 18
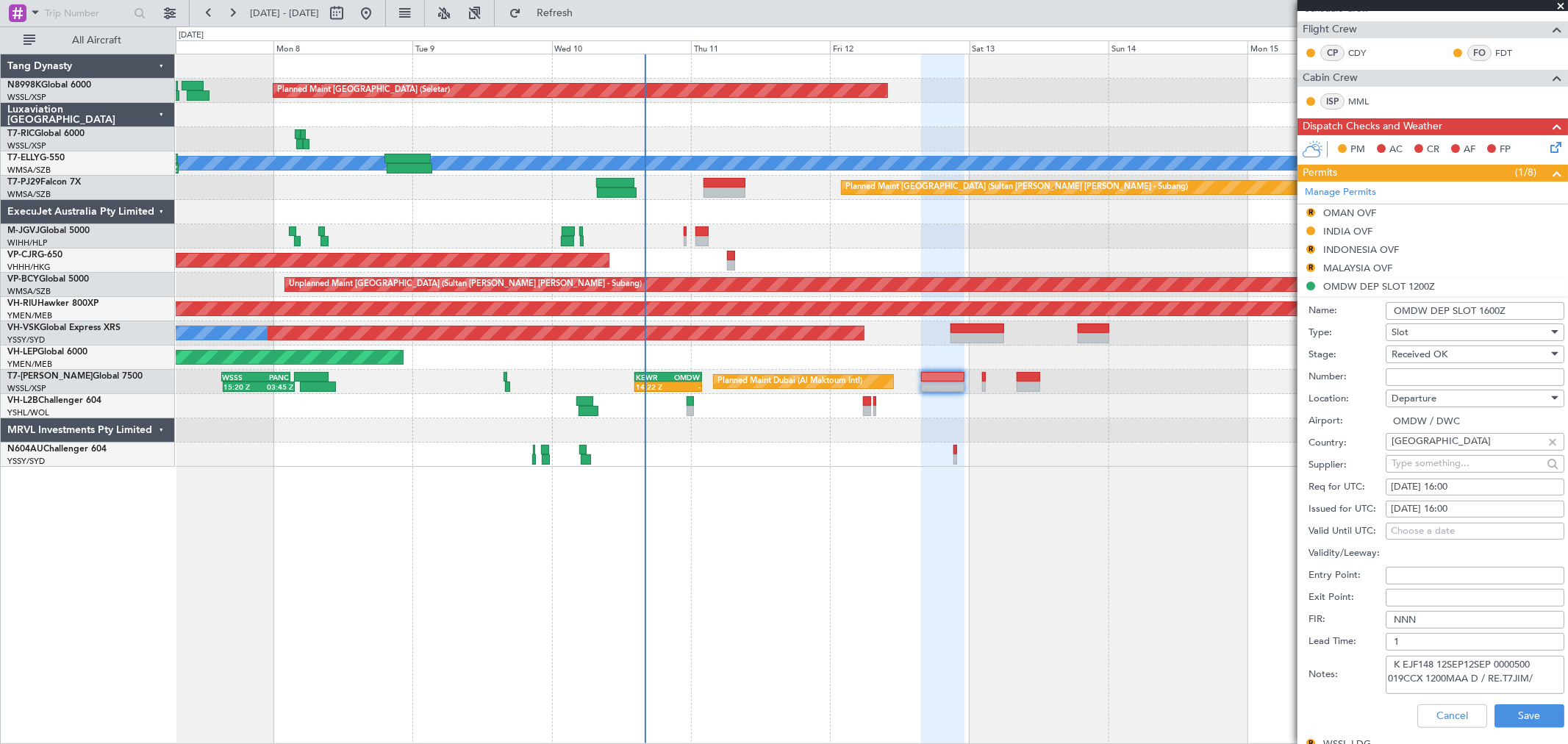
scroll to position [326, 0]
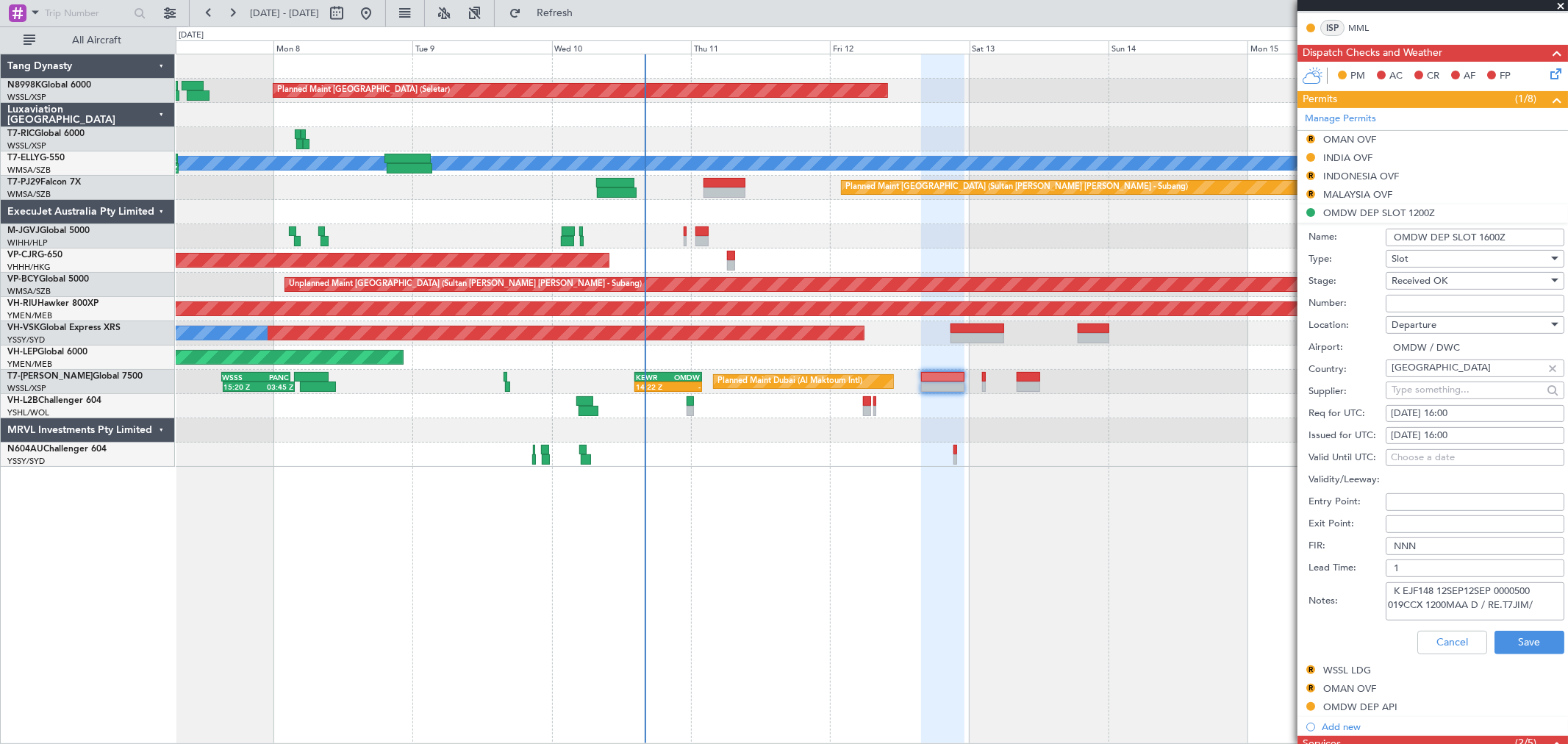
type input "OMDW DEP SLOT 1600Z"
drag, startPoint x: 1392, startPoint y: 591, endPoint x: 1522, endPoint y: 621, distance: 133.4
click at [1522, 621] on div "Notes: K EJF148 12SEP12SEP 0000500 019CCX 1200MAA D / RE.T7JIM/" at bounding box center [1436, 600] width 256 height 44
click at [1538, 605] on textarea "K EJF148 12SEP12SEP 0000500 019CCX 1200MAA D / RE.T7JIM/" at bounding box center [1474, 600] width 178 height 38
drag, startPoint x: 1544, startPoint y: 608, endPoint x: 1306, endPoint y: 582, distance: 239.4
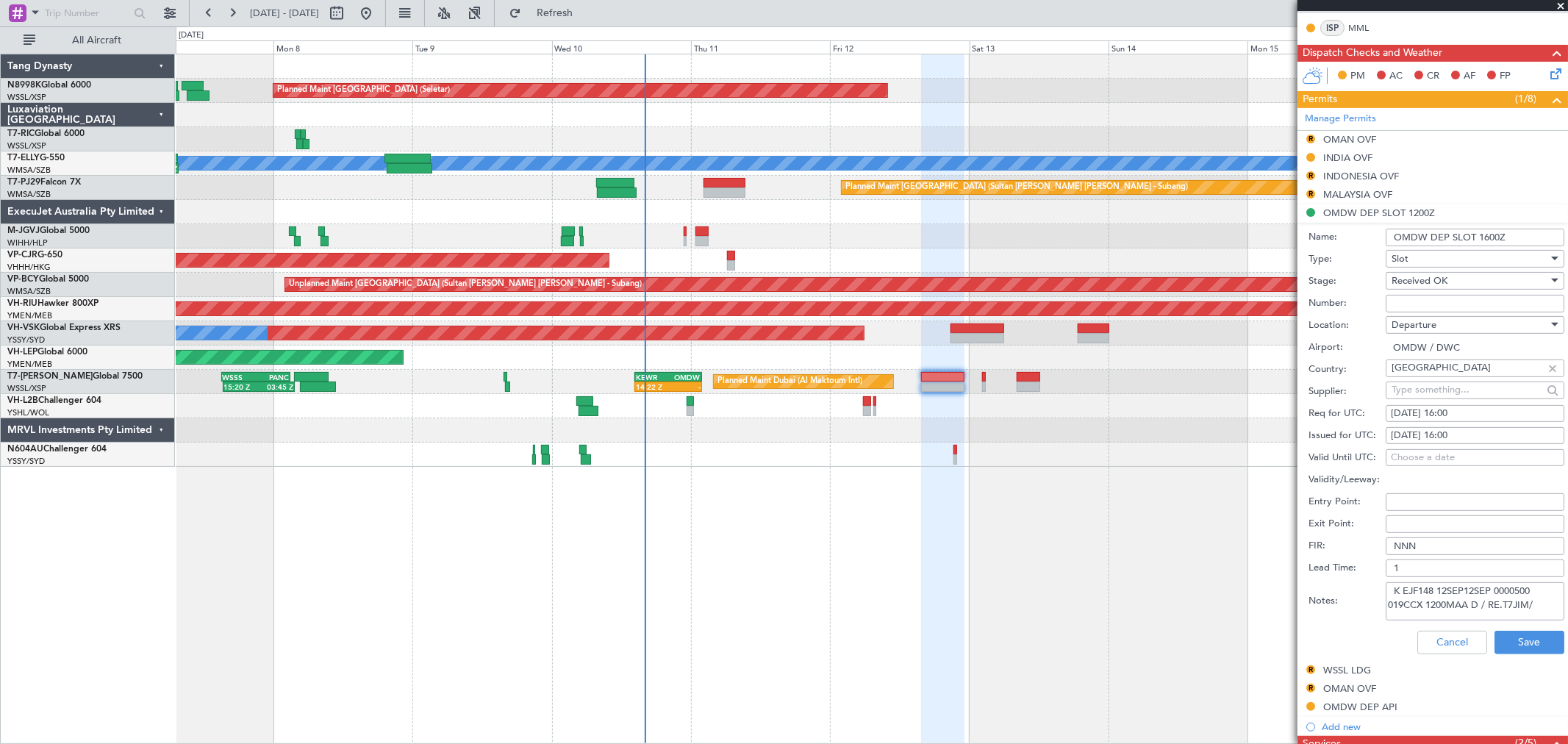
click at [1317, 582] on div "Notes: K EJF148 12SEP12SEP 0000500 019CCX 1200MAA D / RE.T7JIM/" at bounding box center [1436, 600] width 256 height 44
paste textarea "K EJF148 12SEP12SEP 0000500 019CCX 1600XSP D / RE.T7JIM/"
type textarea "K EJF148 12SEP12SEP 0000500 019CCX 1600XSP D / RE.T7JIM/"
click at [1504, 640] on button "Save" at bounding box center [1529, 642] width 69 height 23
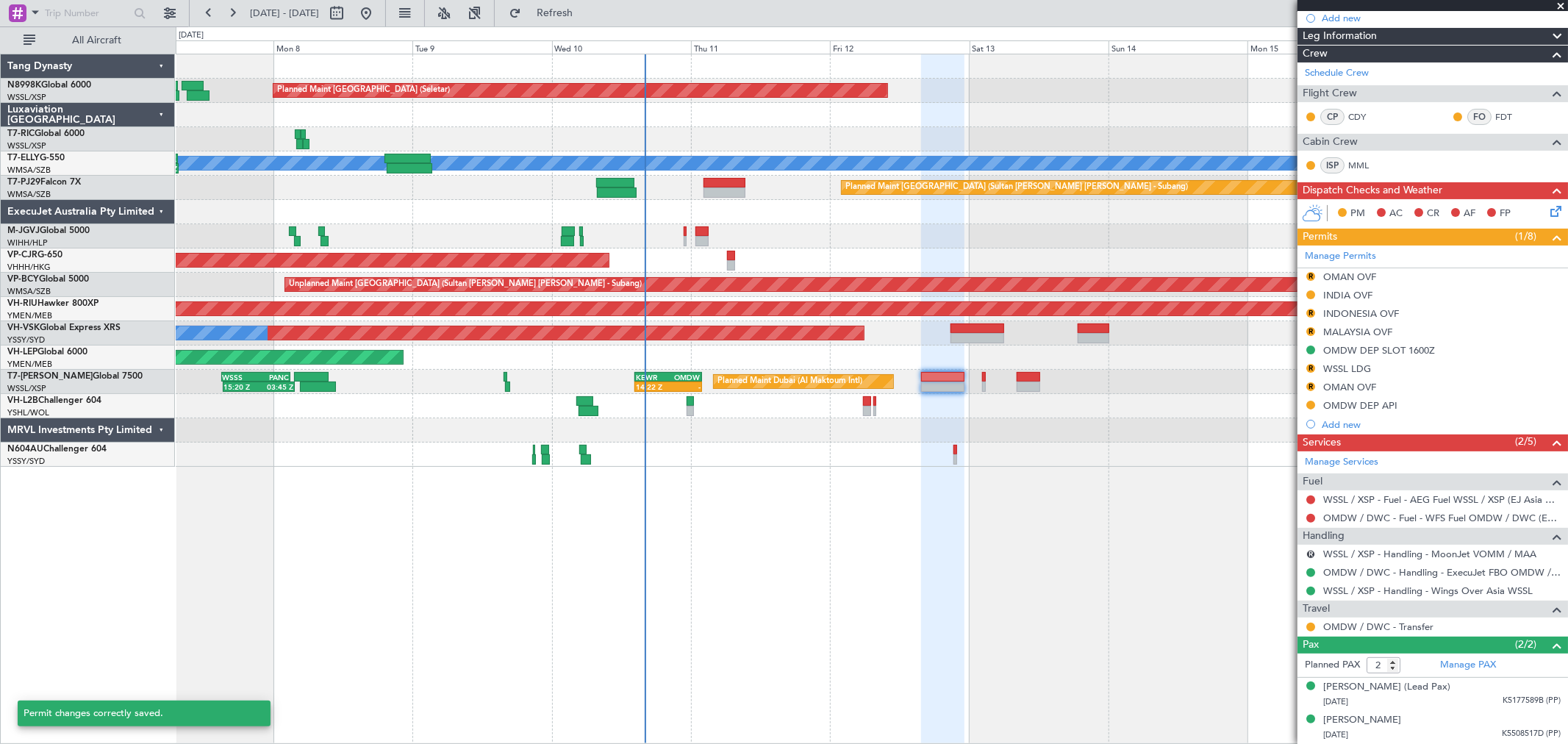
scroll to position [189, 0]
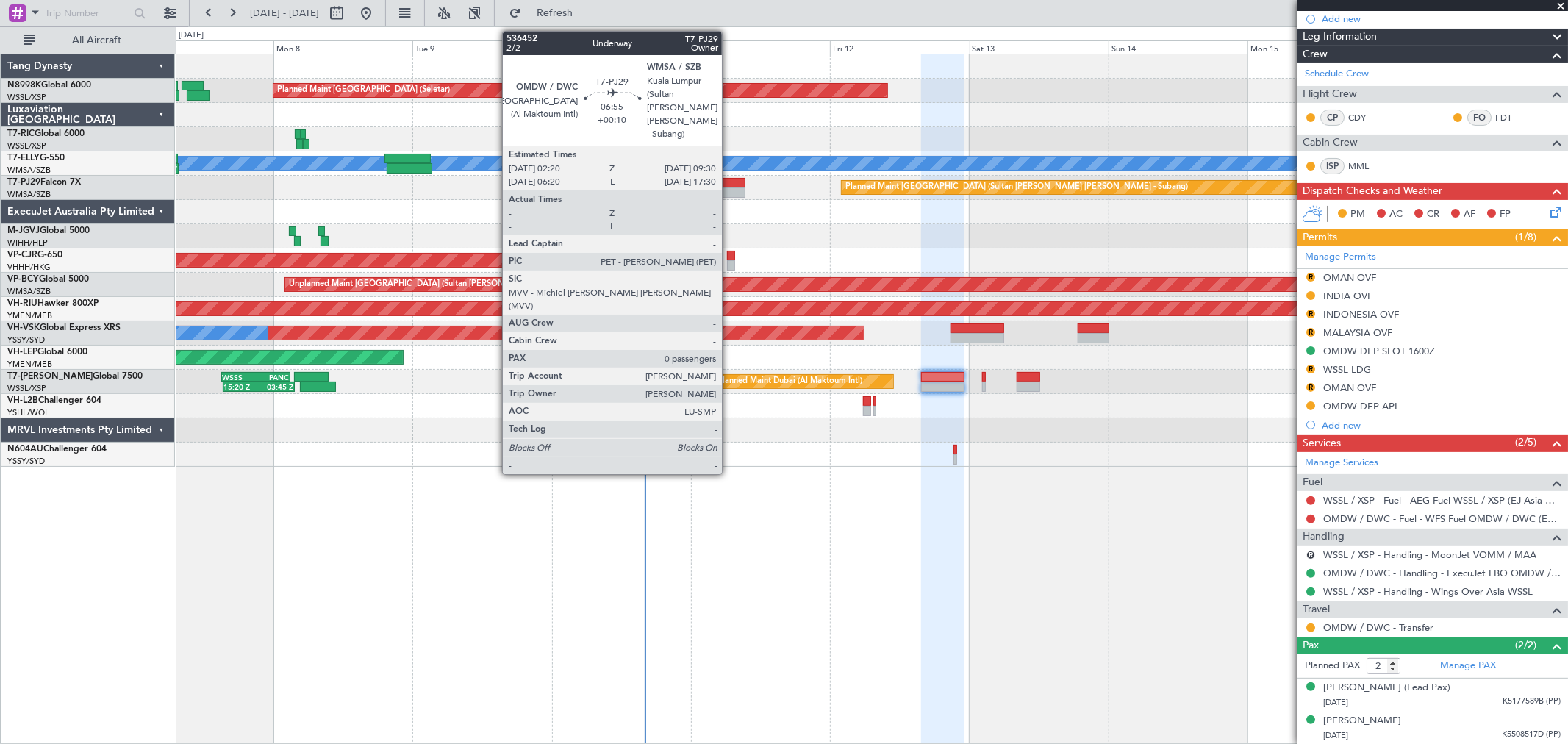
click at [729, 190] on div at bounding box center [724, 192] width 42 height 10
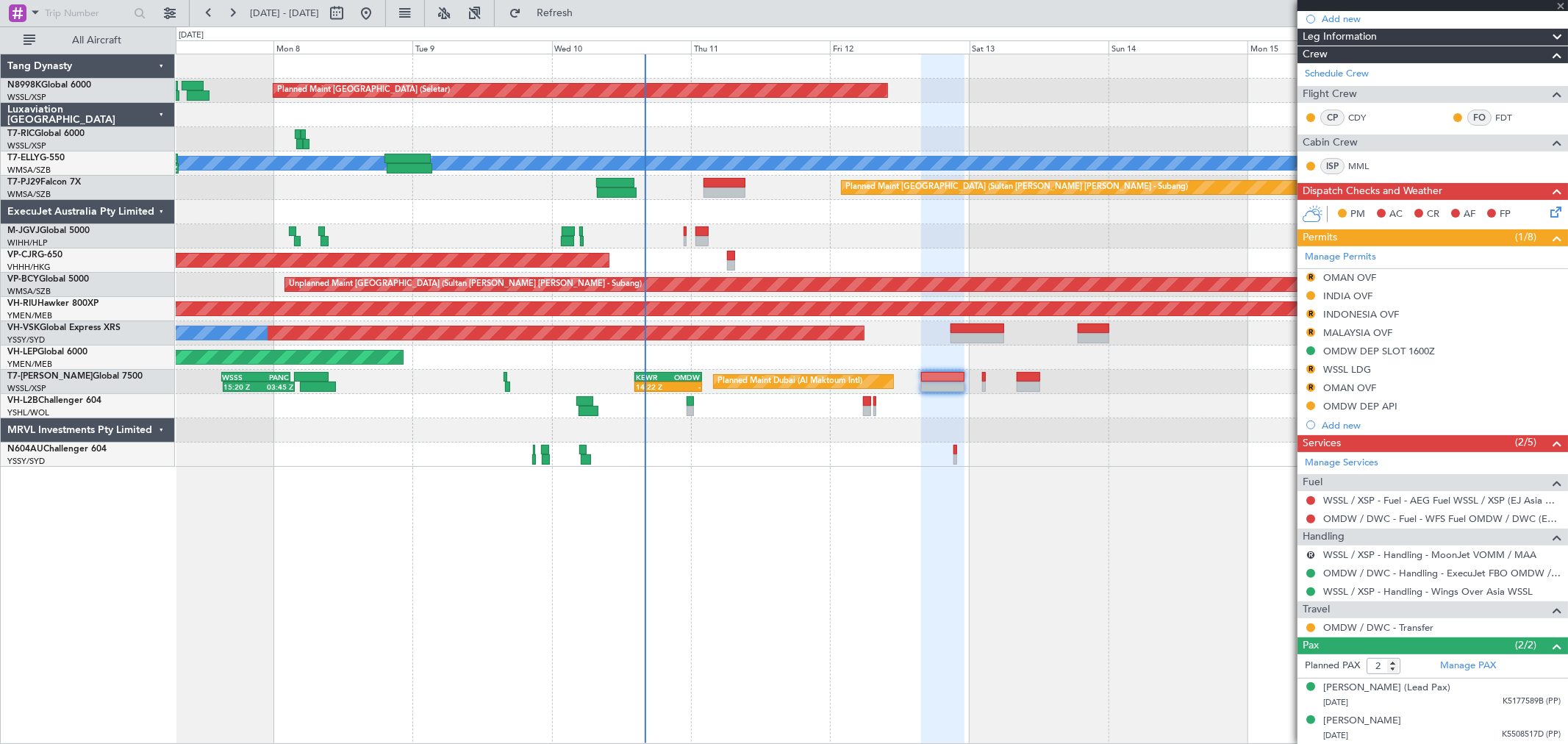
type input "+00:10"
type input "0"
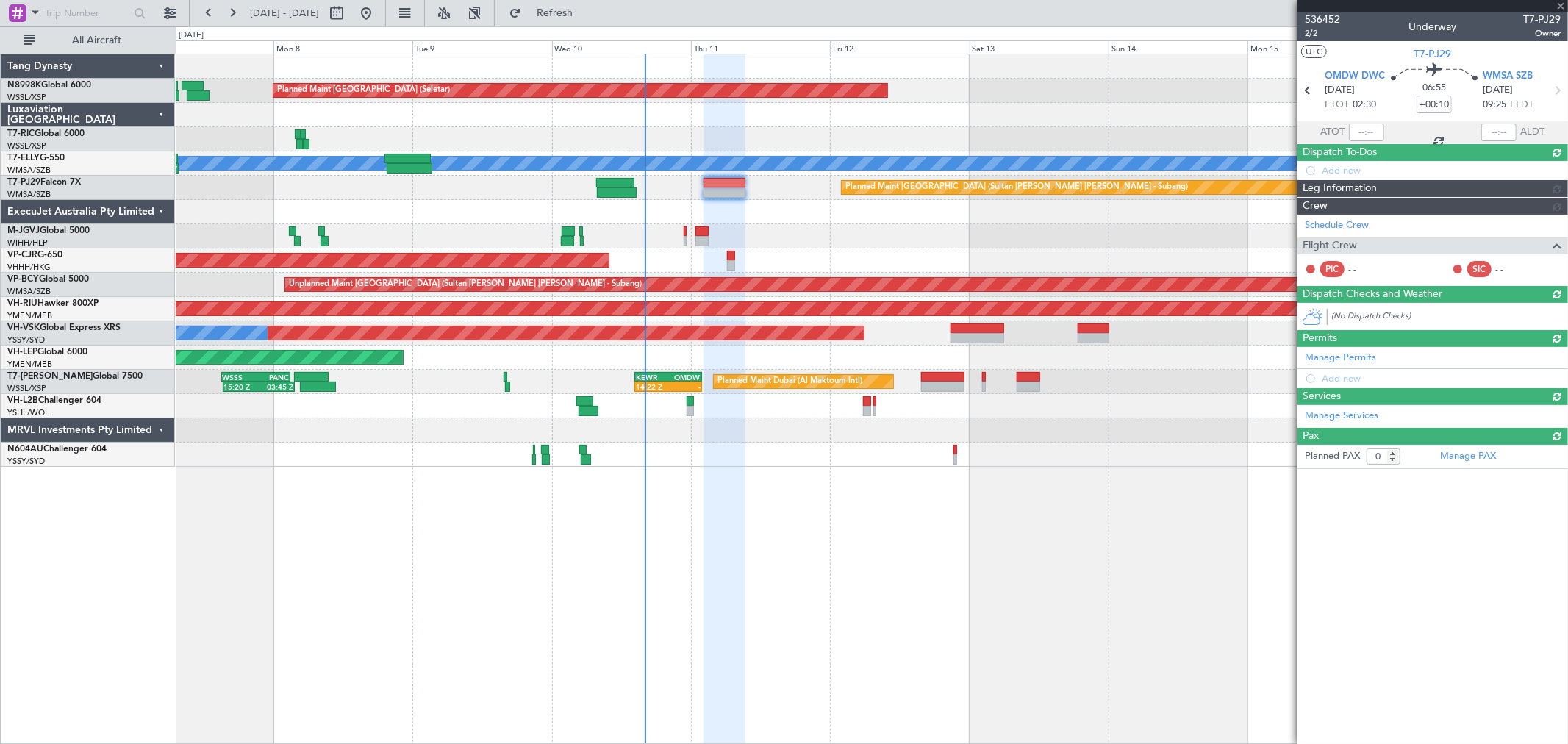
scroll to position [0, 0]
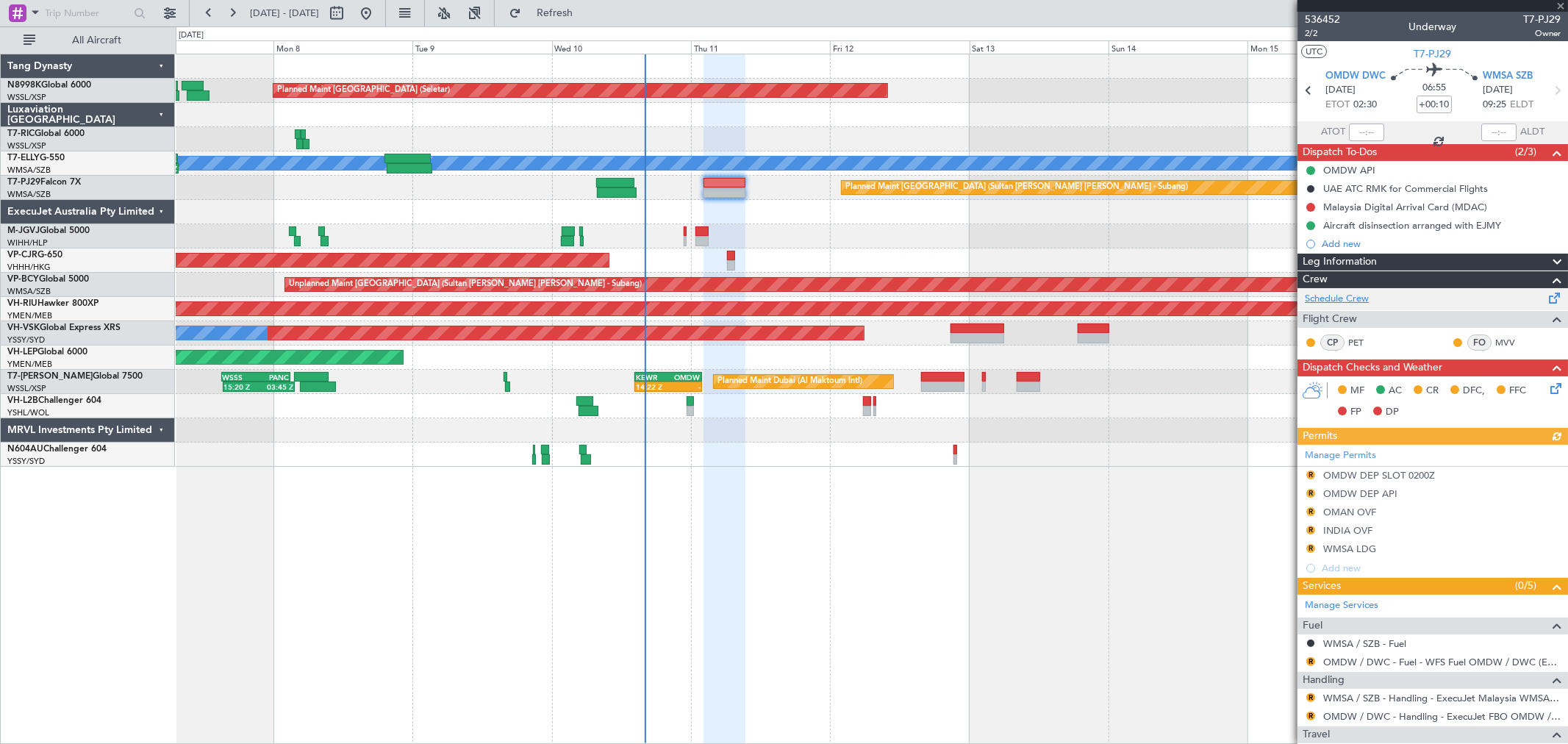
click at [1354, 297] on link "Schedule Crew" at bounding box center [1336, 299] width 64 height 15
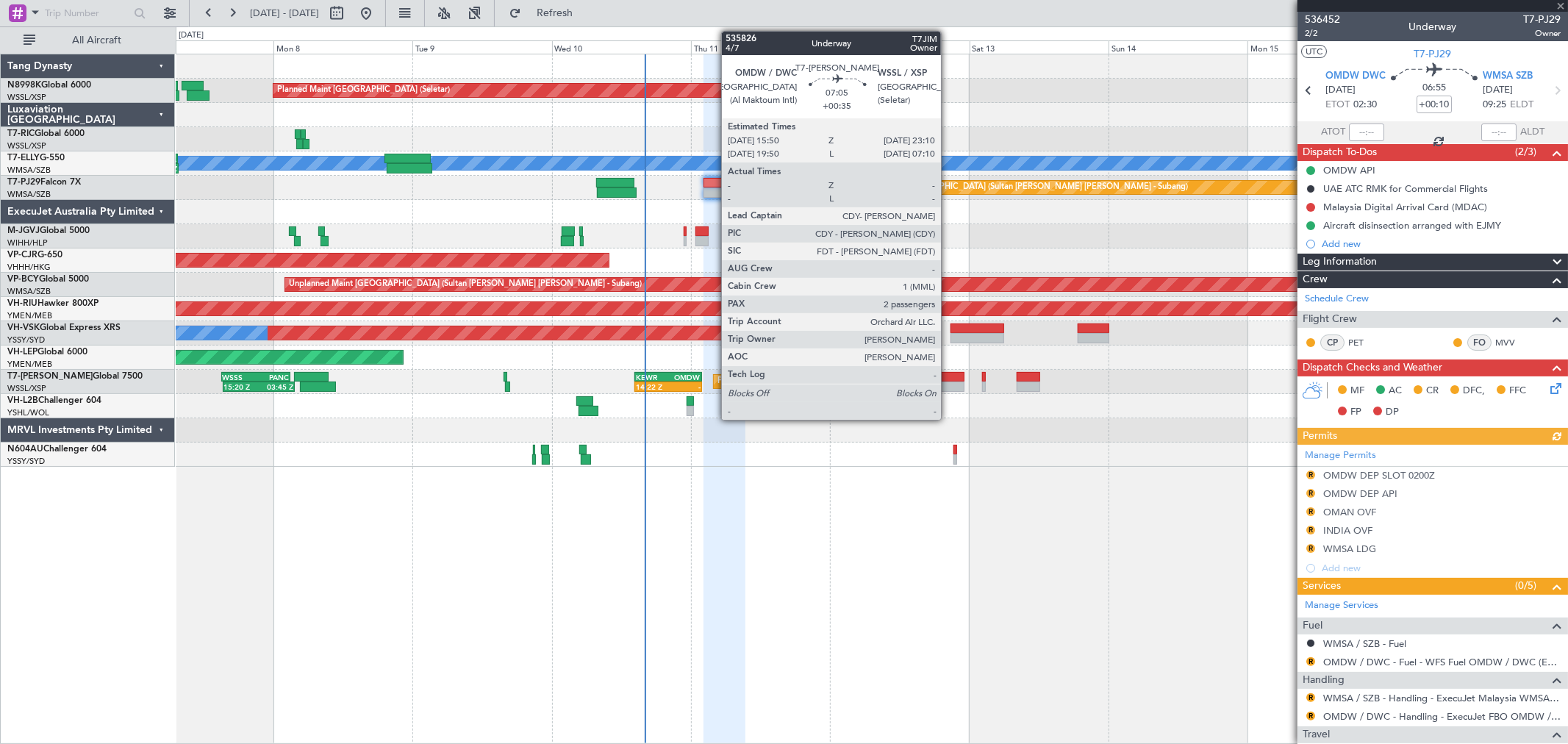
click at [941, 378] on div at bounding box center [941, 376] width 42 height 10
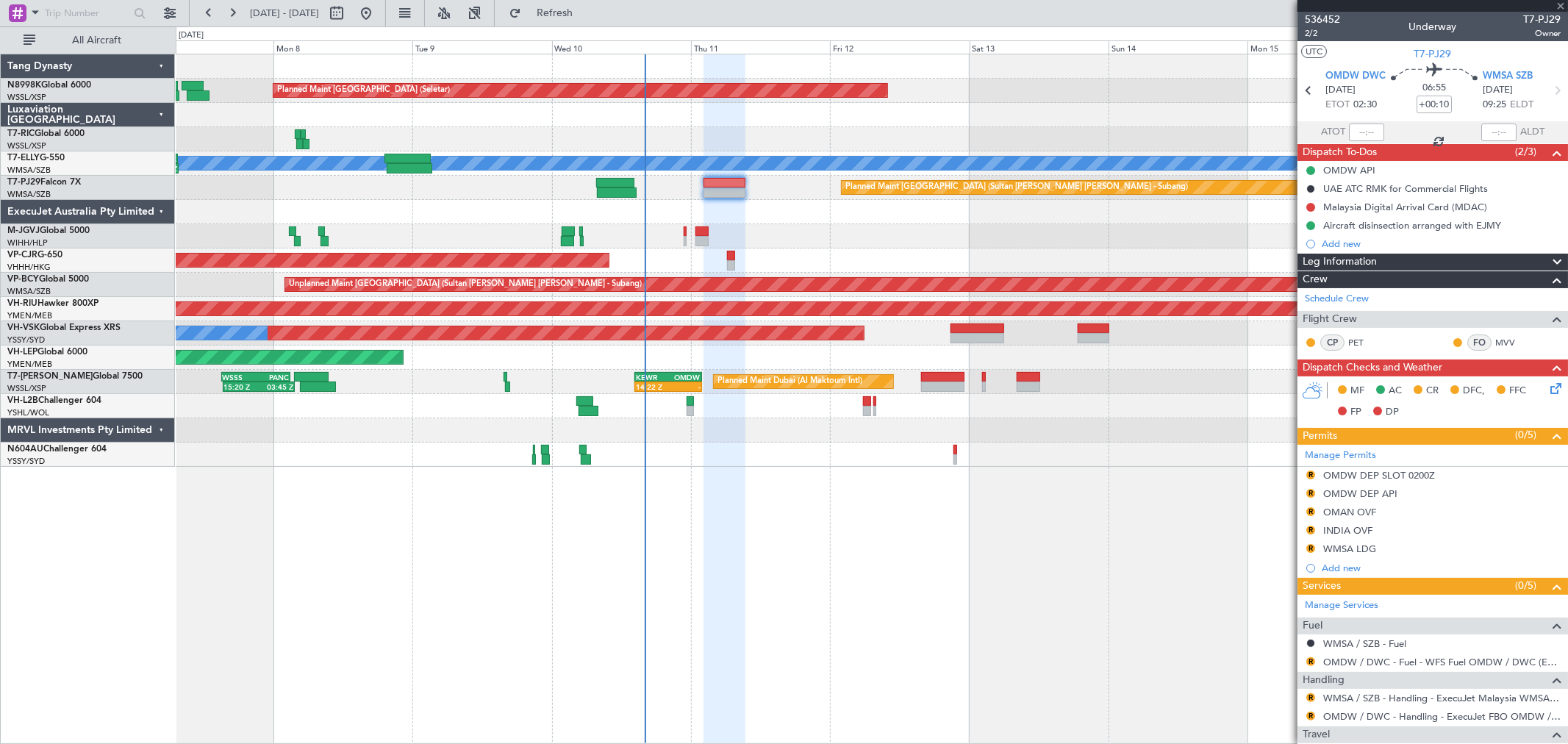
type input "+00:35"
type input "2"
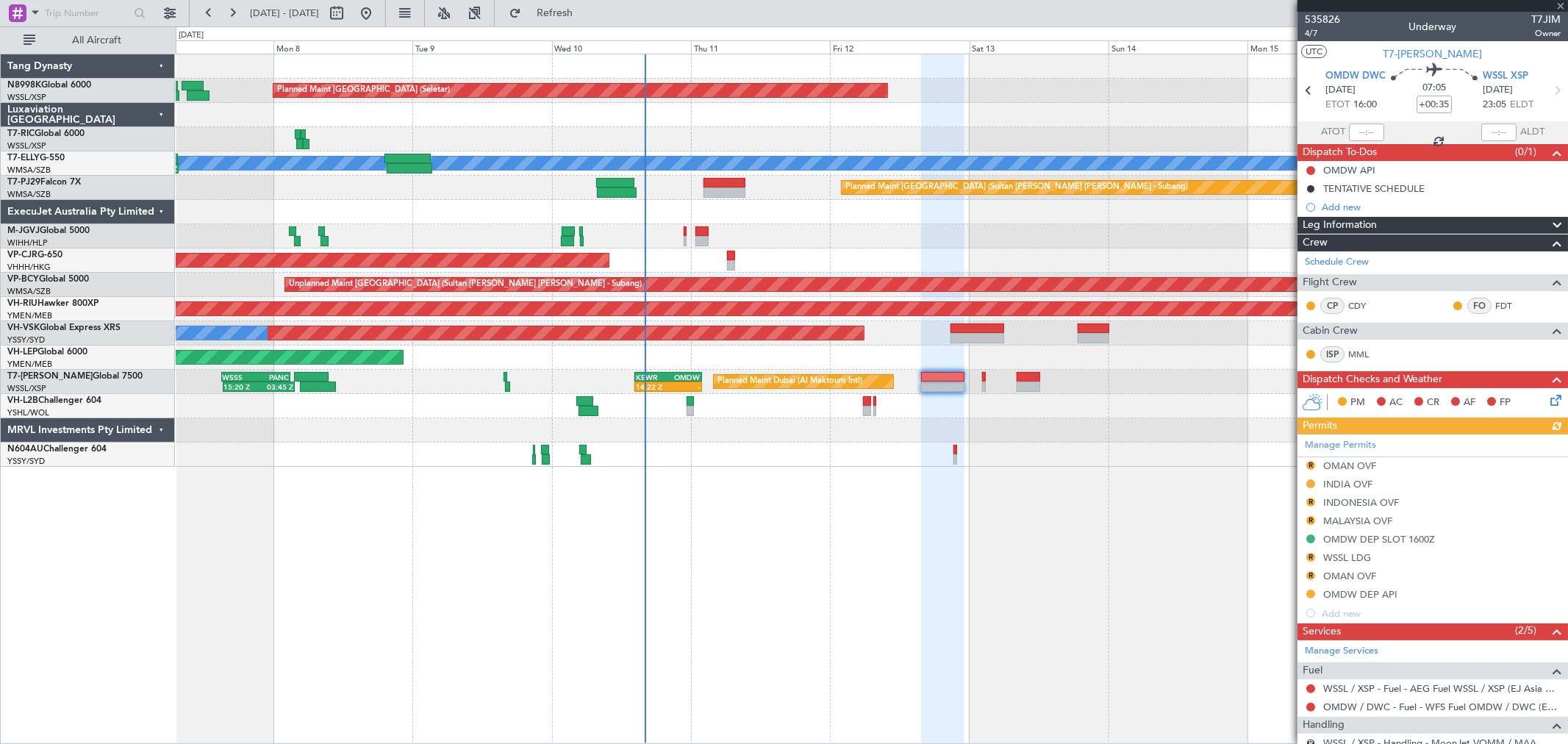
scroll to position [189, 0]
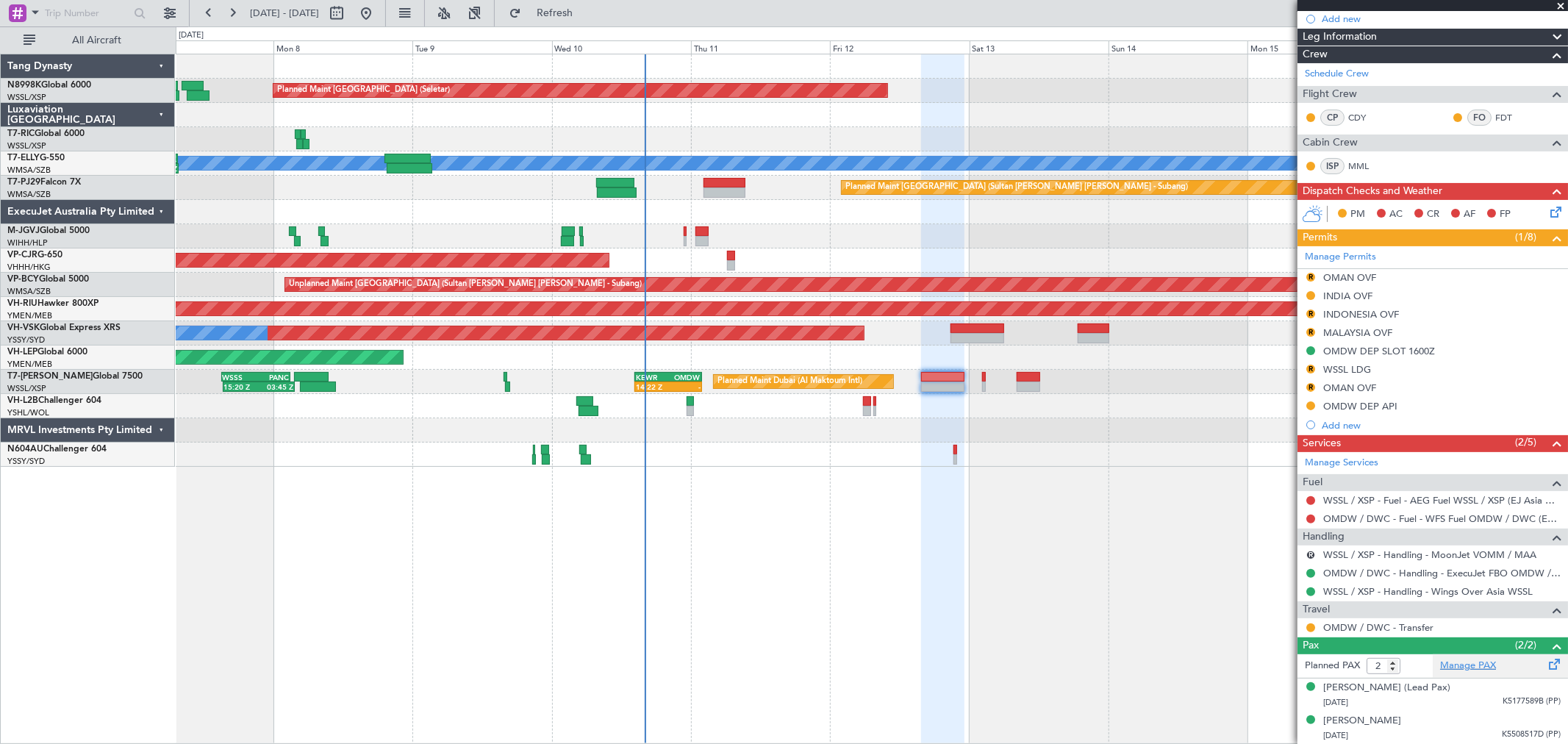
click at [1463, 662] on link "Manage PAX" at bounding box center [1468, 666] width 56 height 15
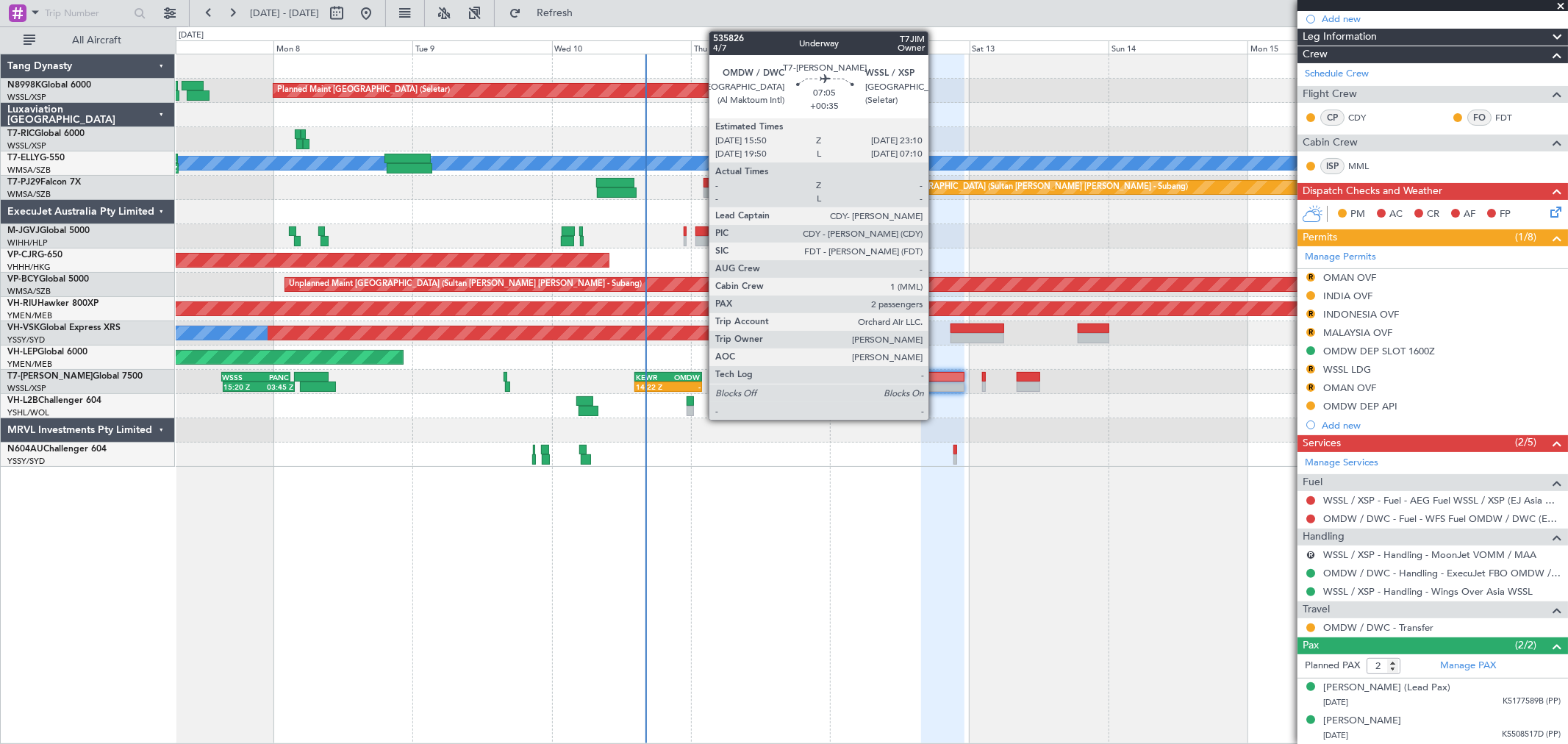
click at [938, 377] on div at bounding box center [941, 376] width 42 height 10
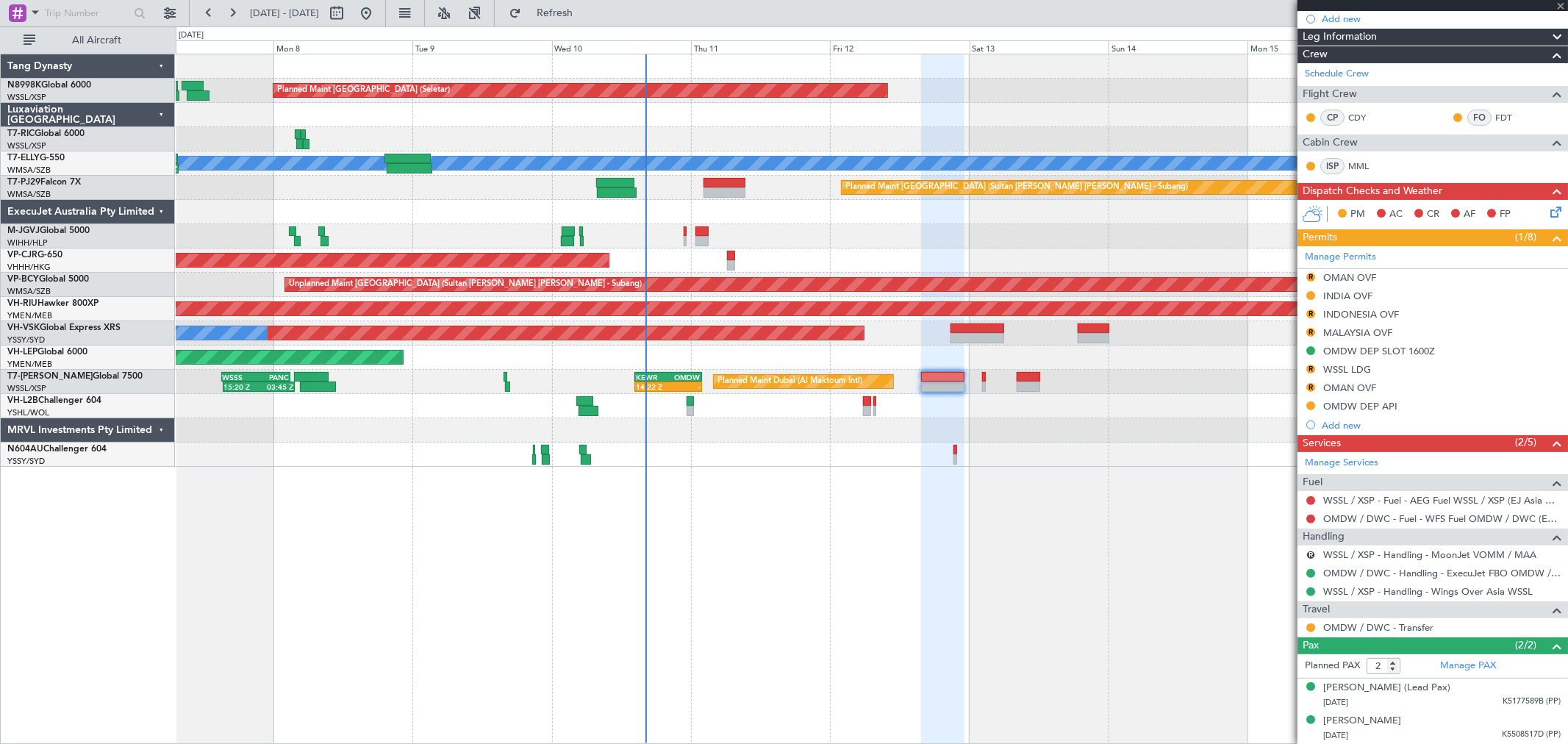
scroll to position [0, 0]
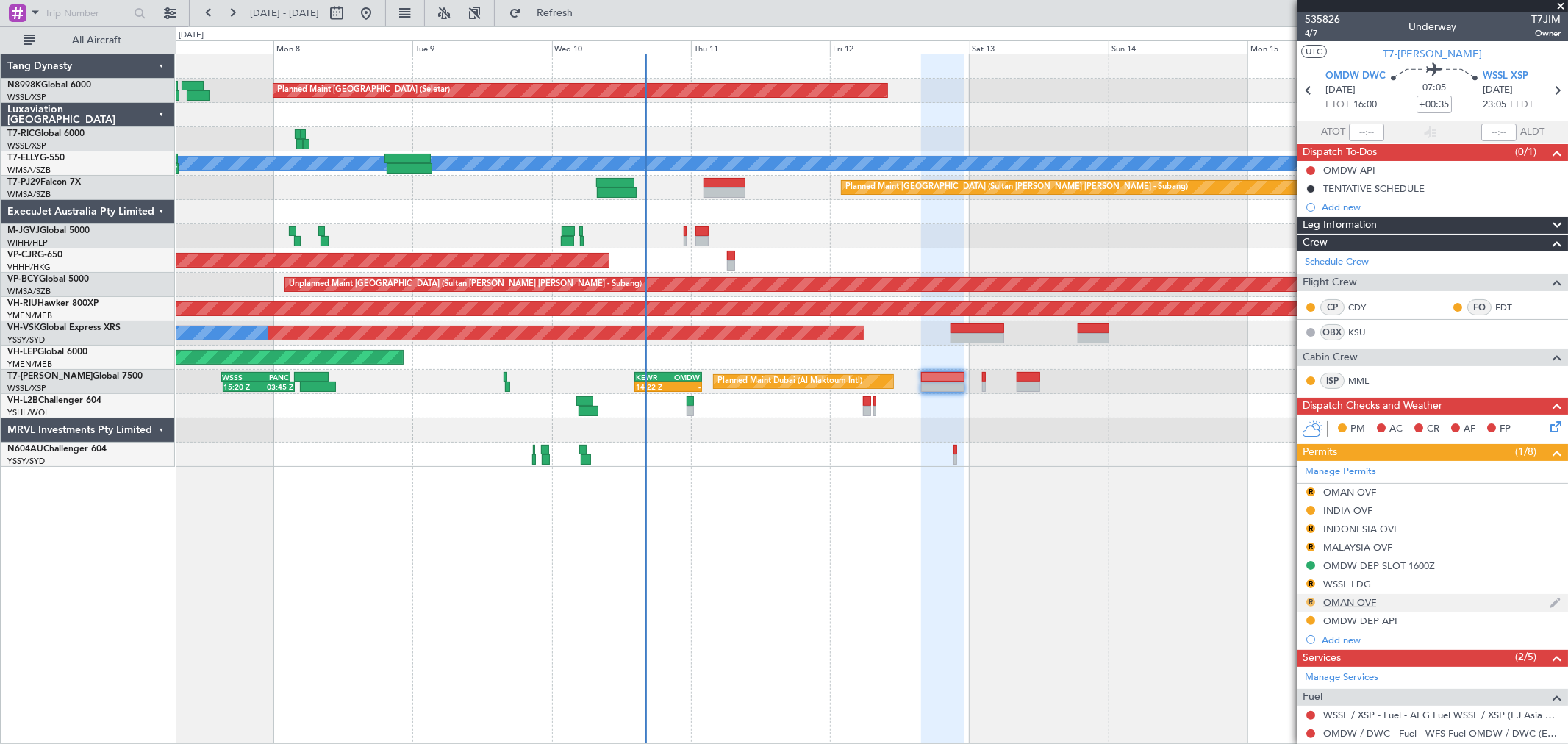
click at [1312, 600] on button "R" at bounding box center [1310, 601] width 8 height 8
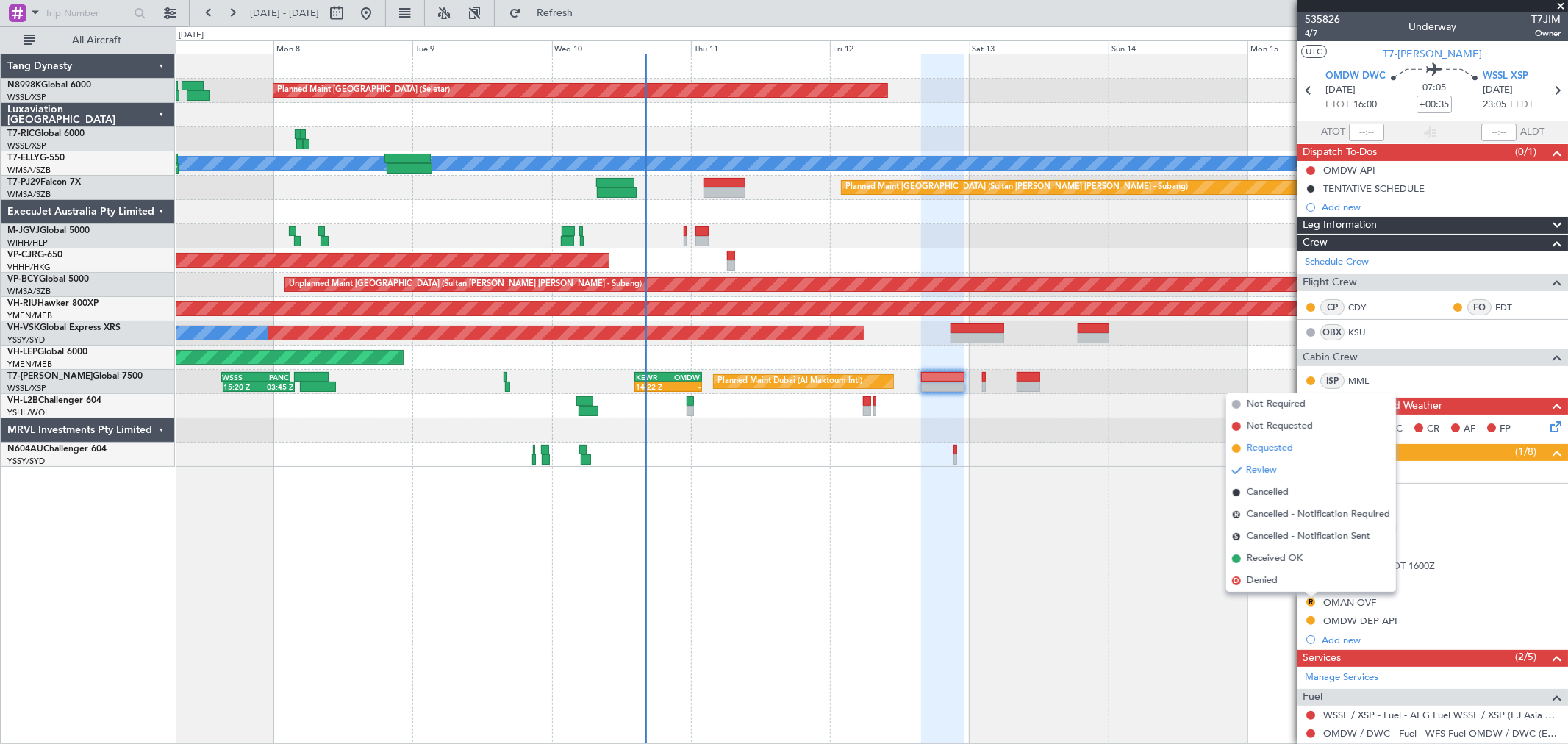
click at [1276, 451] on span "Requested" at bounding box center [1269, 448] width 46 height 15
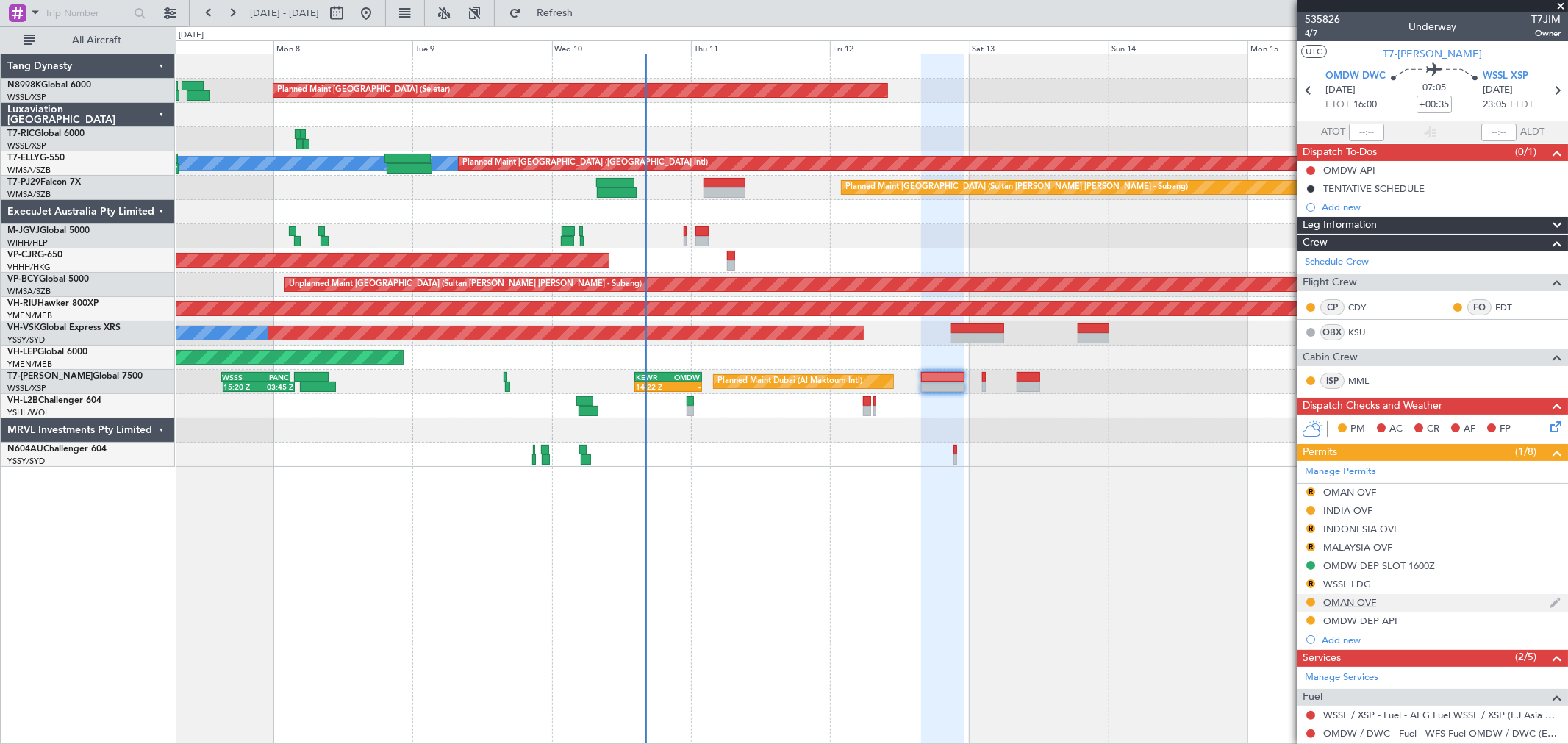
click at [1353, 602] on div "OMAN OVF" at bounding box center [1349, 601] width 53 height 12
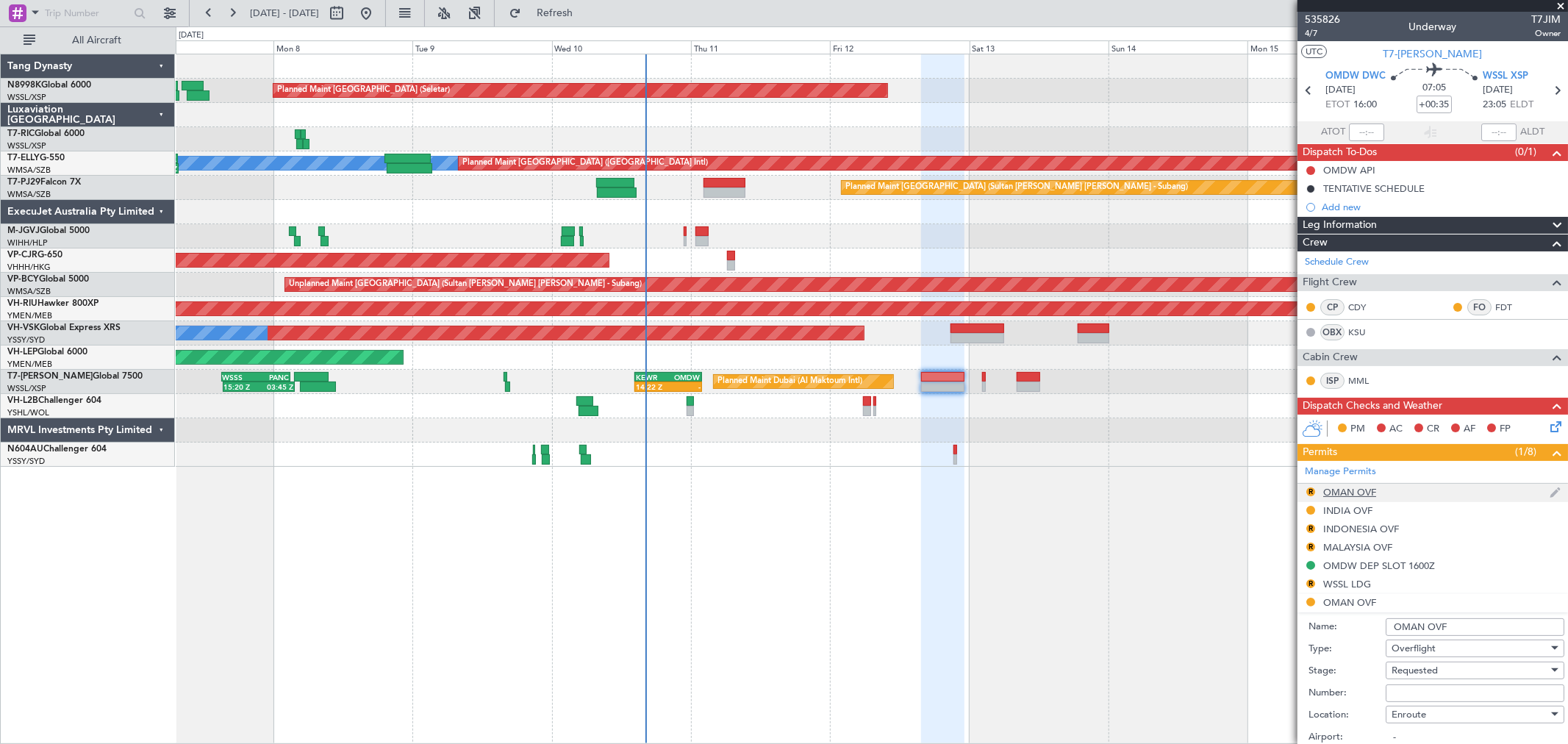
click at [1354, 486] on div "OMAN OVF" at bounding box center [1349, 492] width 53 height 12
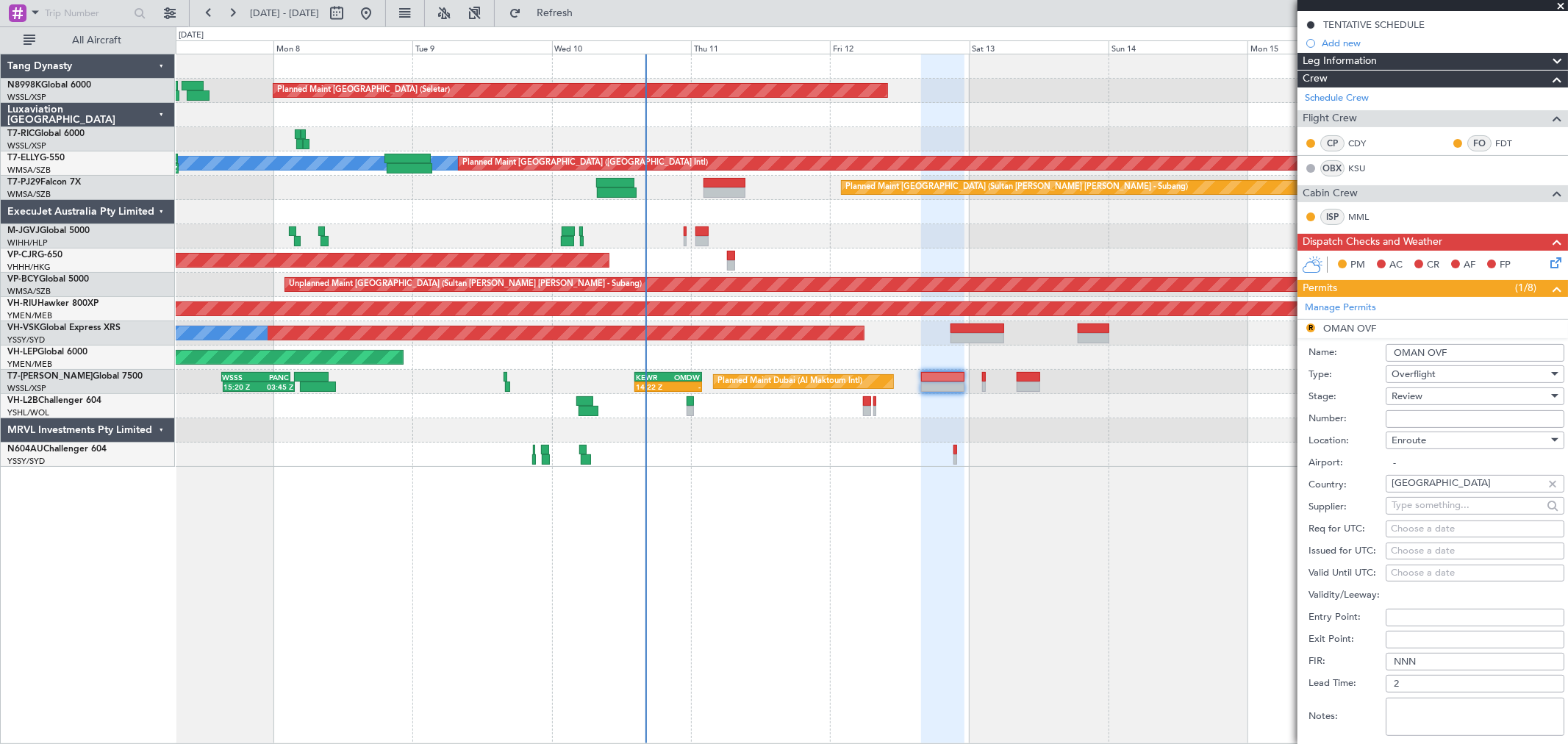
scroll to position [245, 0]
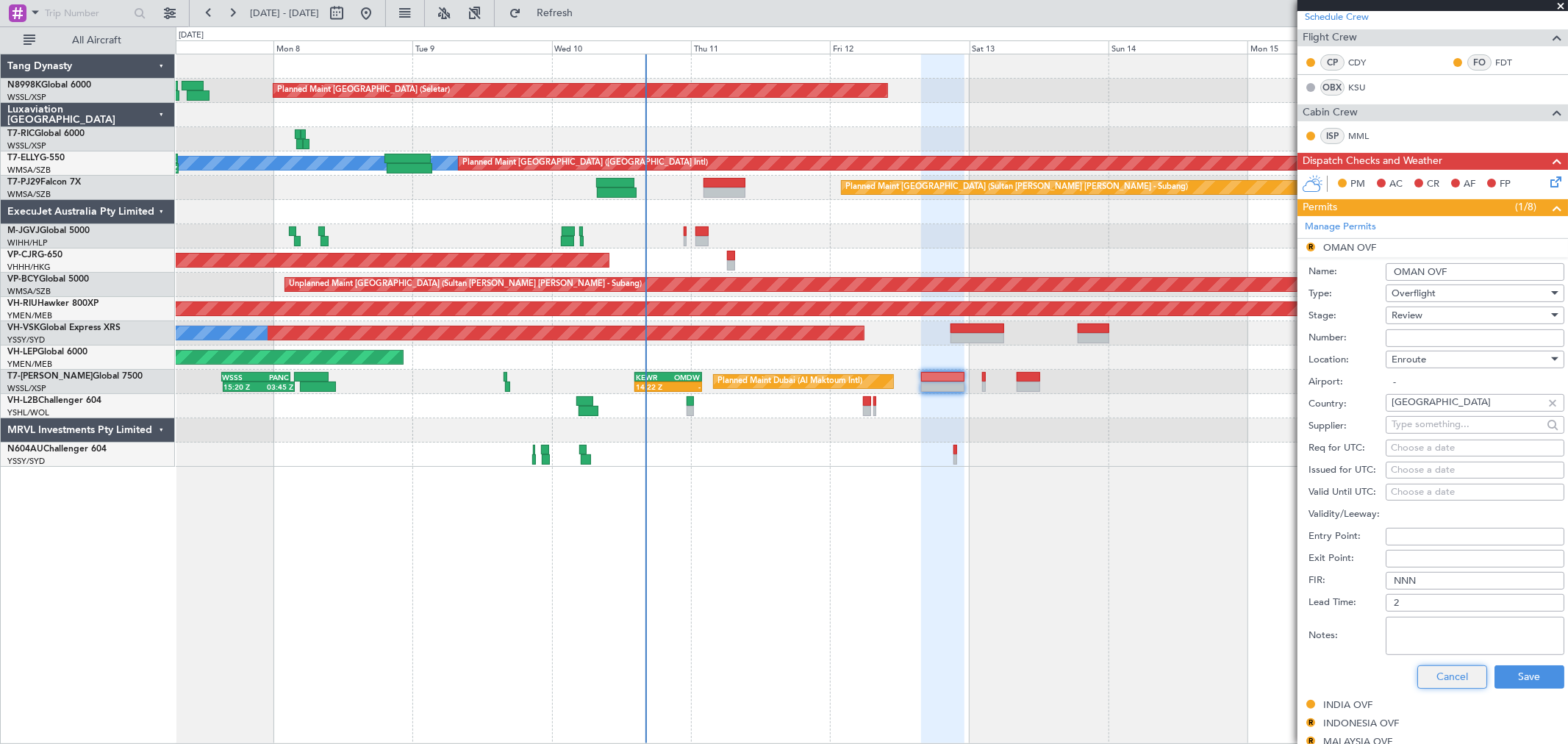
click at [1439, 676] on button "Cancel" at bounding box center [1452, 676] width 69 height 23
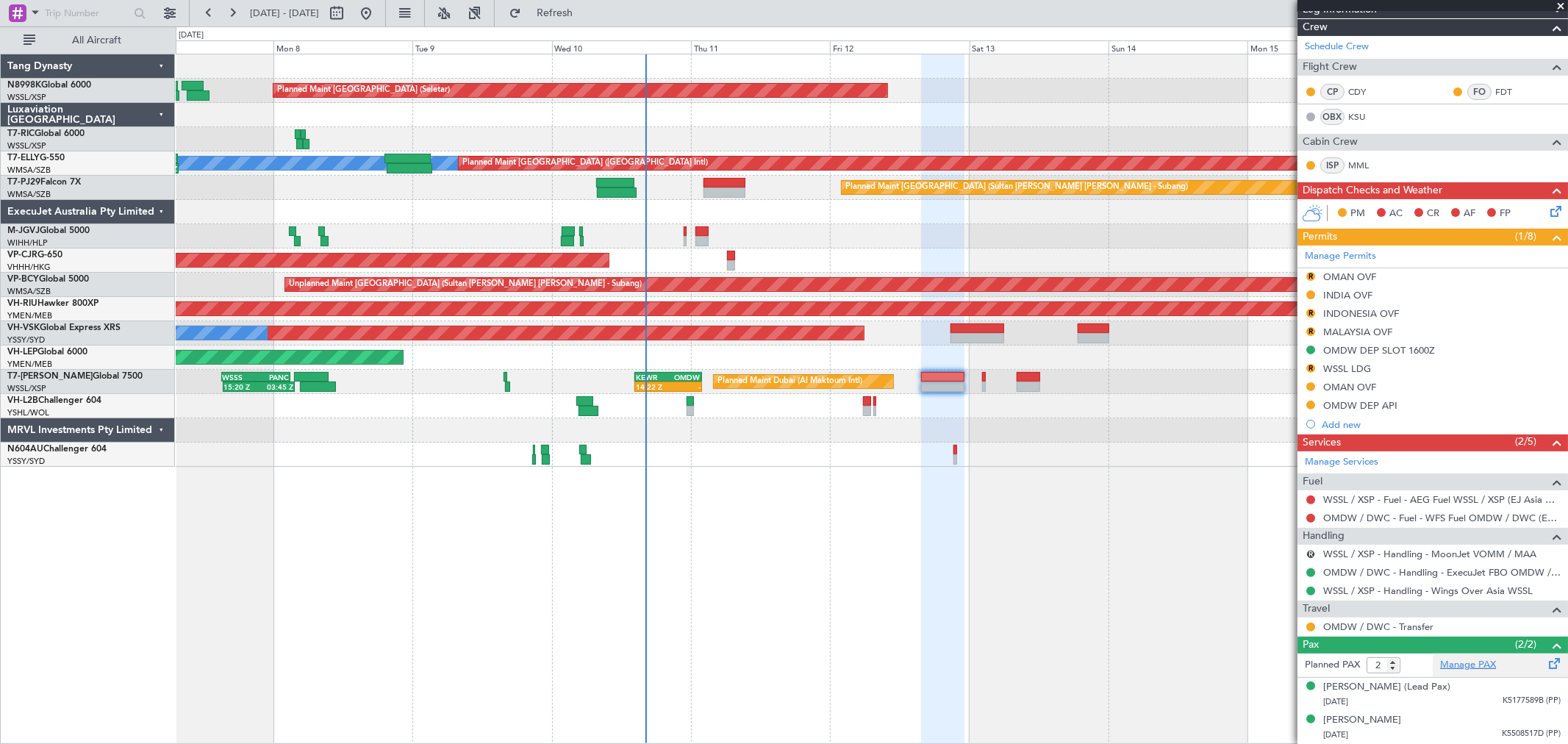
scroll to position [215, 0]
click at [1309, 273] on button "R" at bounding box center [1310, 276] width 8 height 8
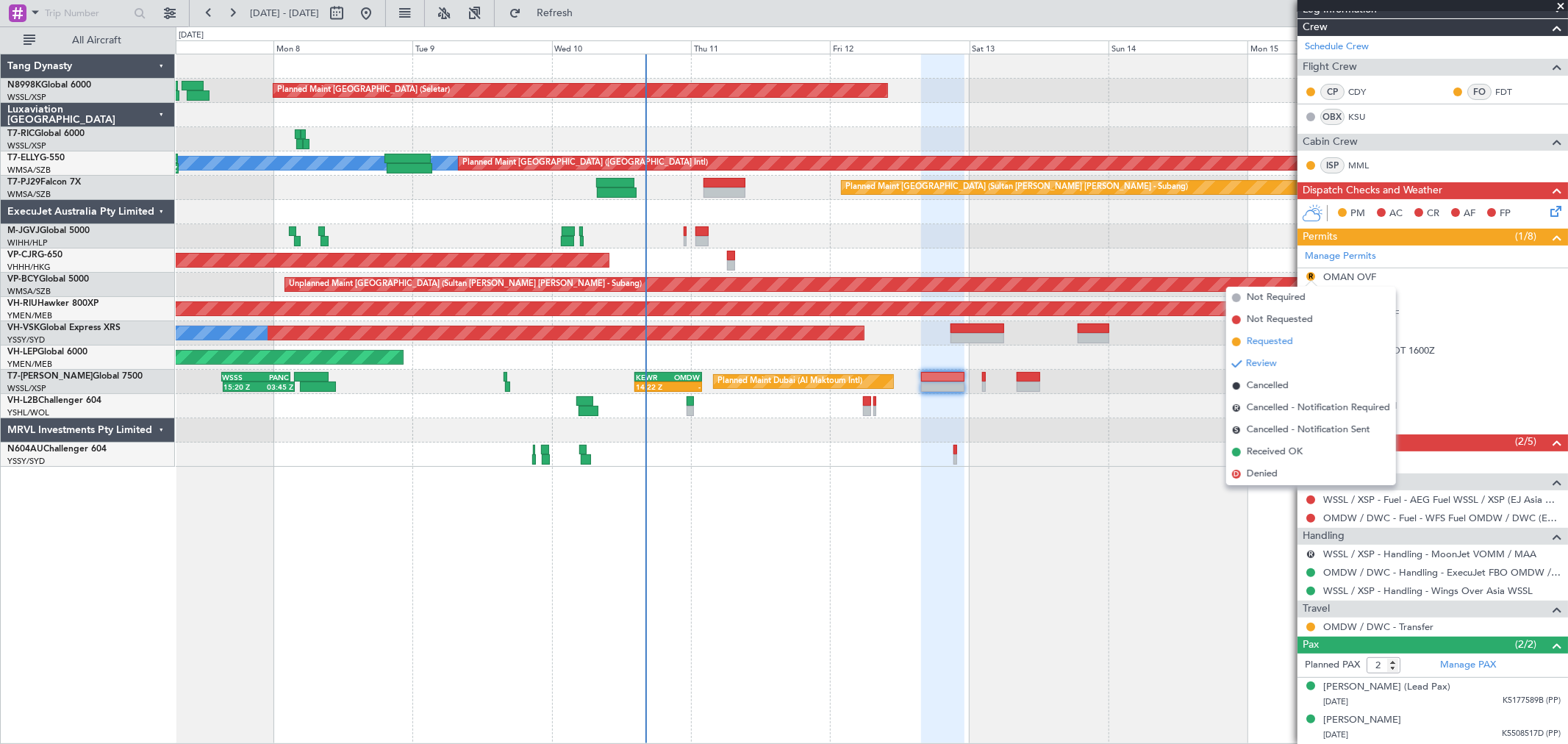
click at [1284, 341] on span "Requested" at bounding box center [1269, 342] width 46 height 15
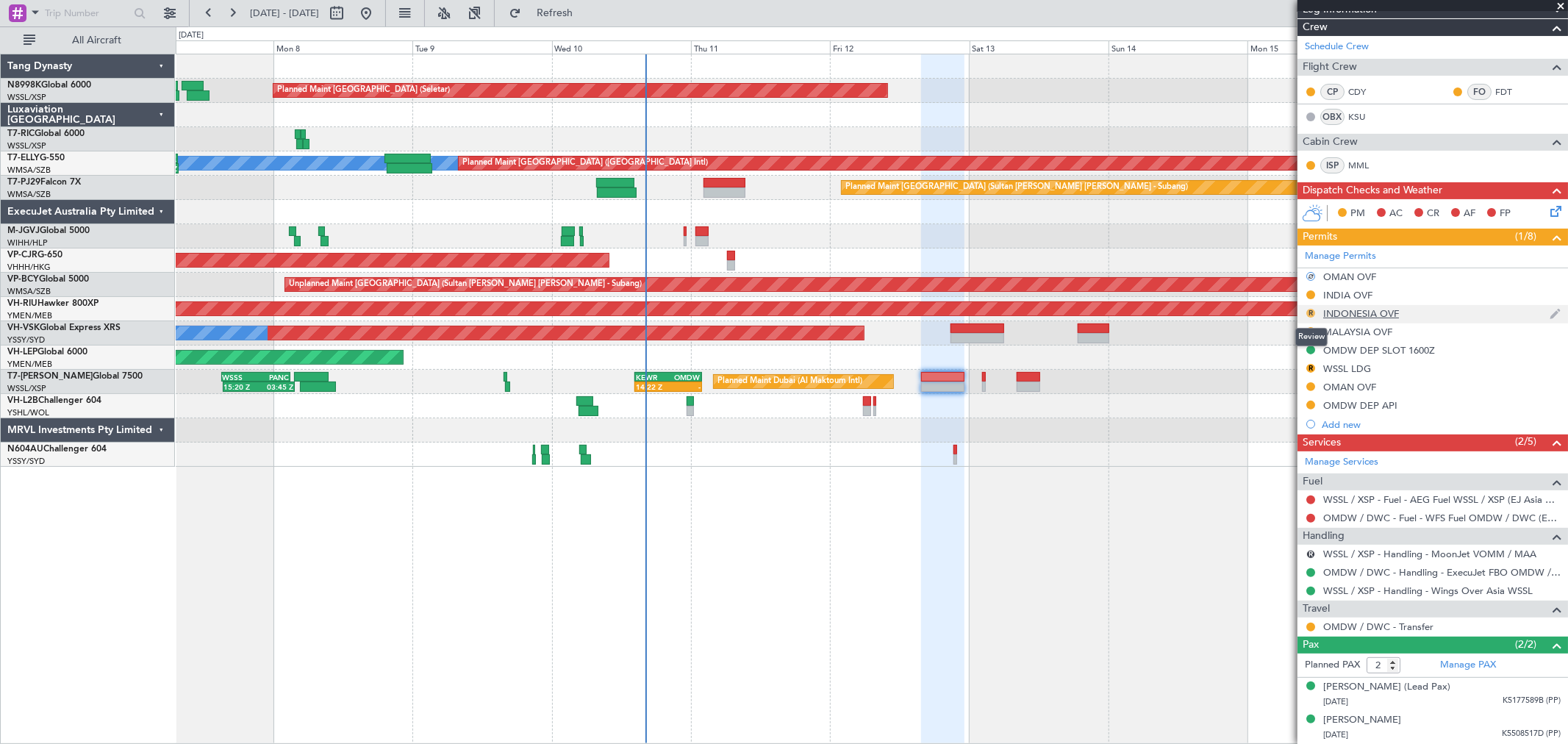
click at [1308, 311] on button "R" at bounding box center [1310, 312] width 8 height 8
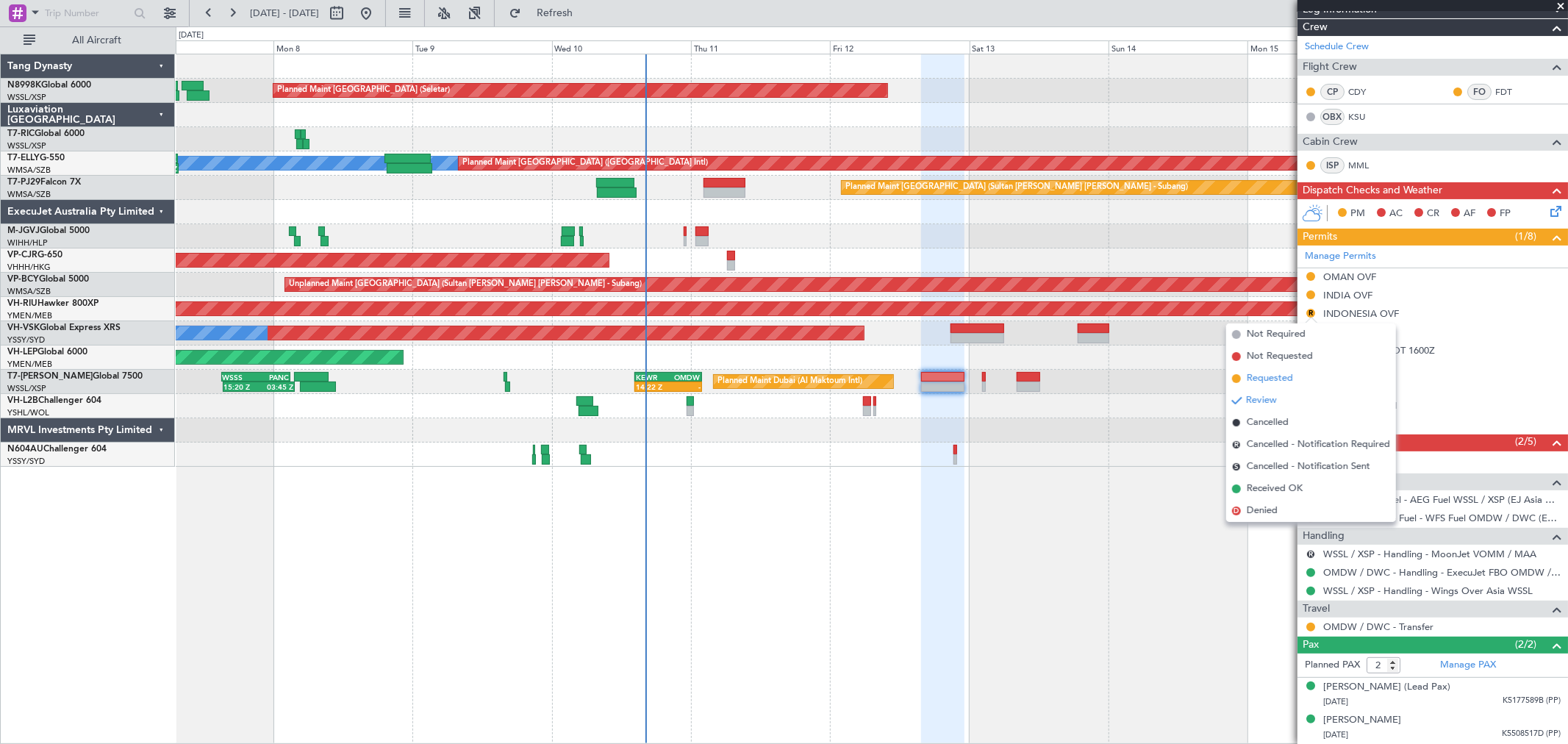
click at [1262, 373] on span "Requested" at bounding box center [1269, 379] width 46 height 15
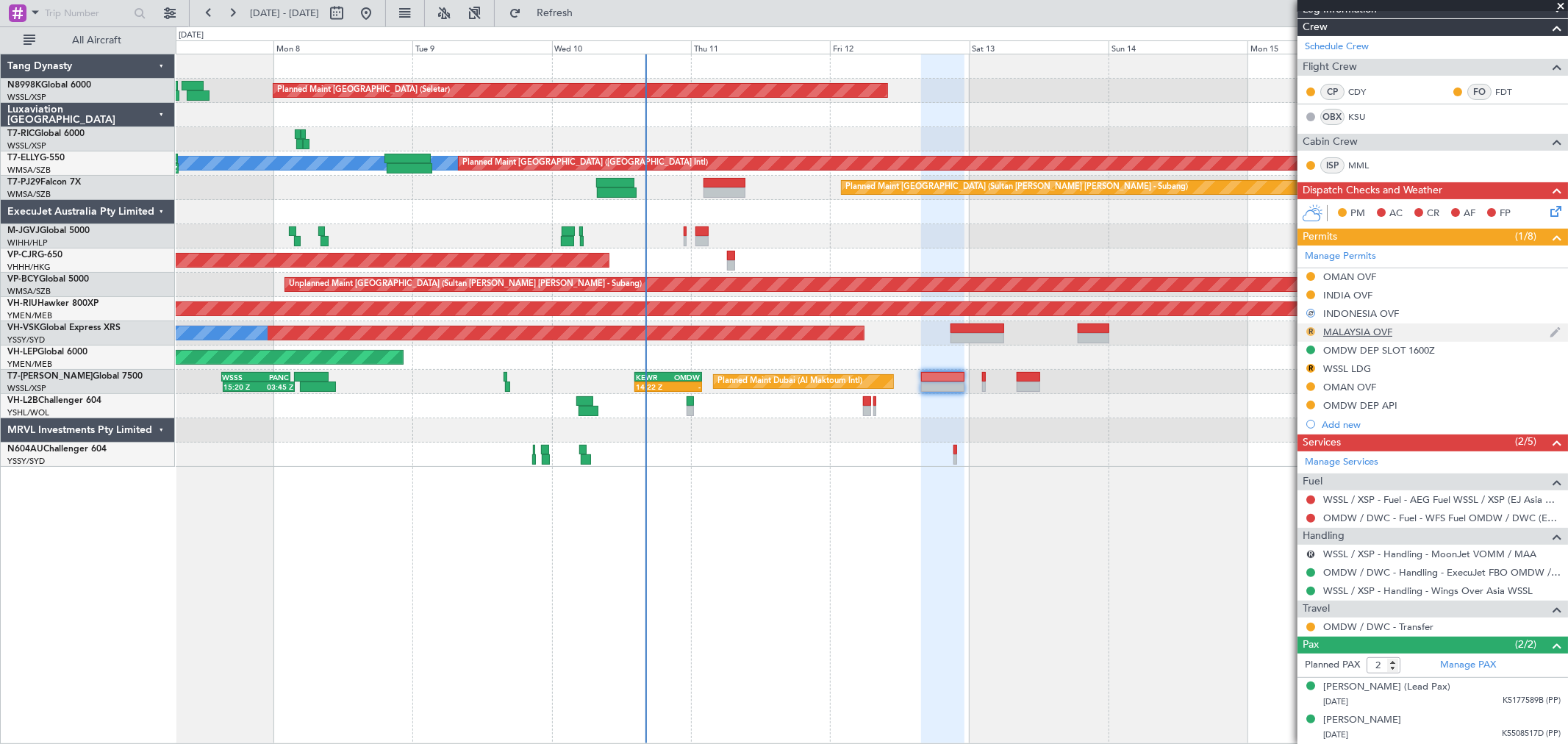
click at [1310, 330] on button "R" at bounding box center [1310, 331] width 8 height 8
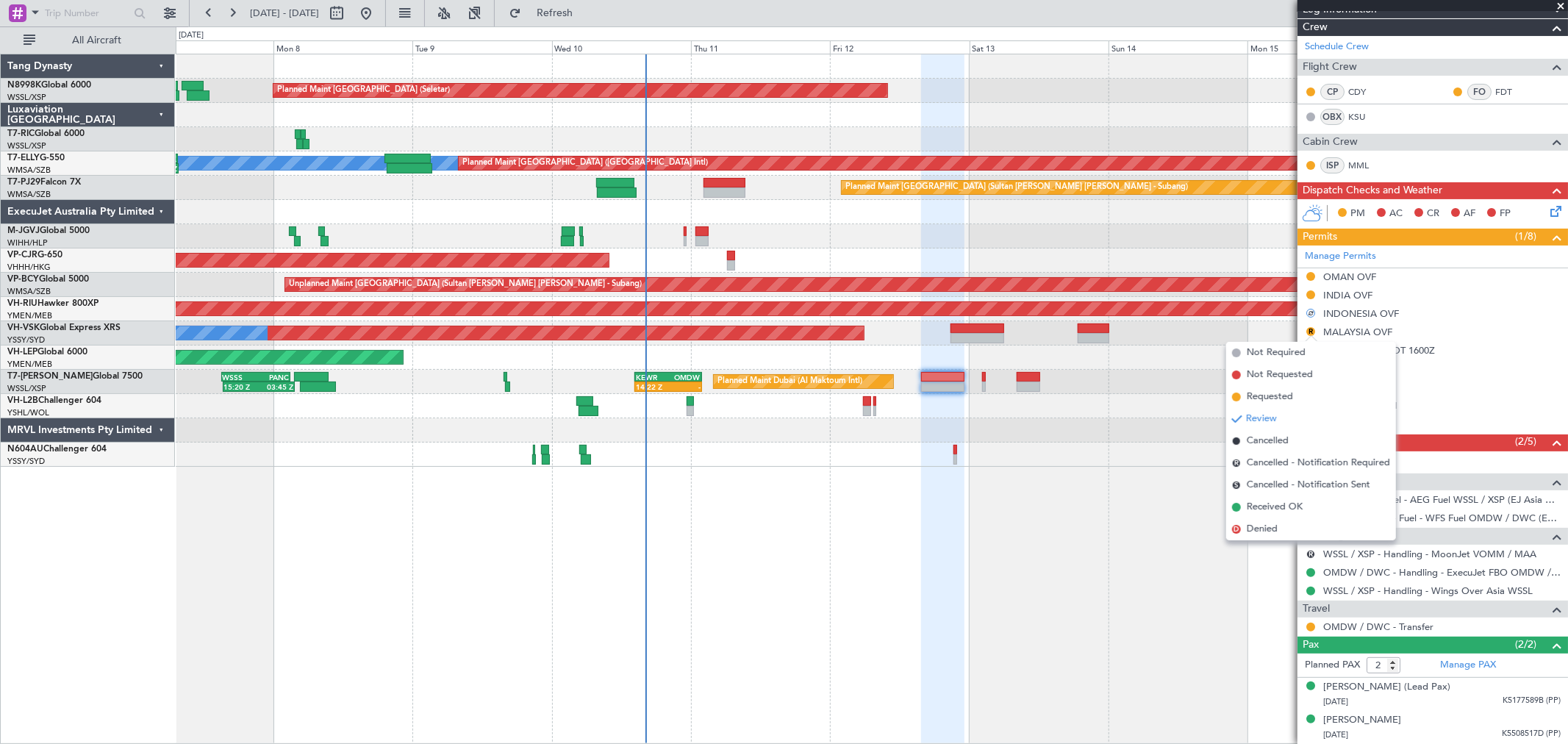
drag, startPoint x: 1247, startPoint y: 391, endPoint x: 1268, endPoint y: 378, distance: 24.7
click at [1249, 391] on span "Requested" at bounding box center [1269, 397] width 46 height 15
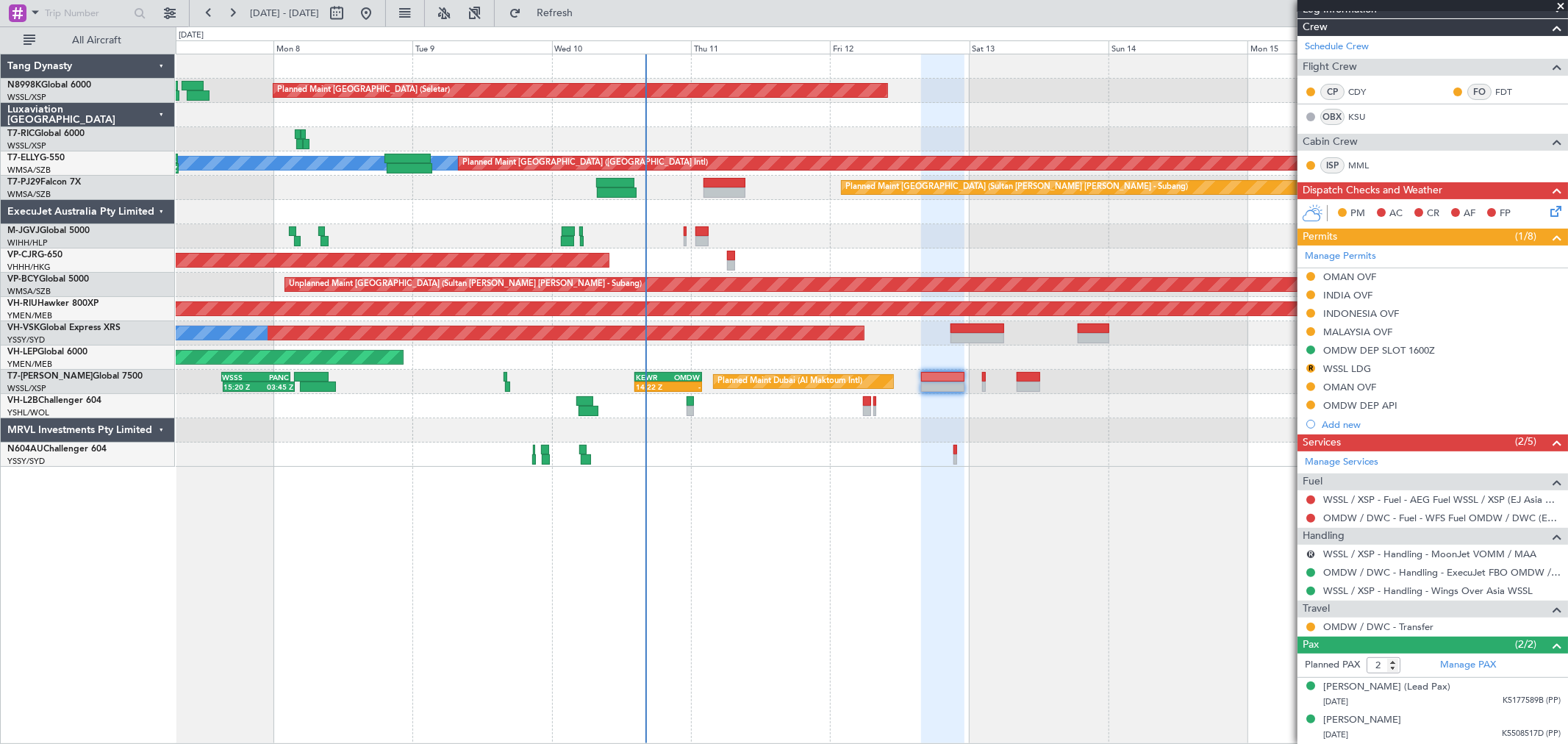
click at [717, 176] on div "Planned Maint [GEOGRAPHIC_DATA] (Sultan [PERSON_NAME] [PERSON_NAME] - Subang)" at bounding box center [871, 188] width 1392 height 24
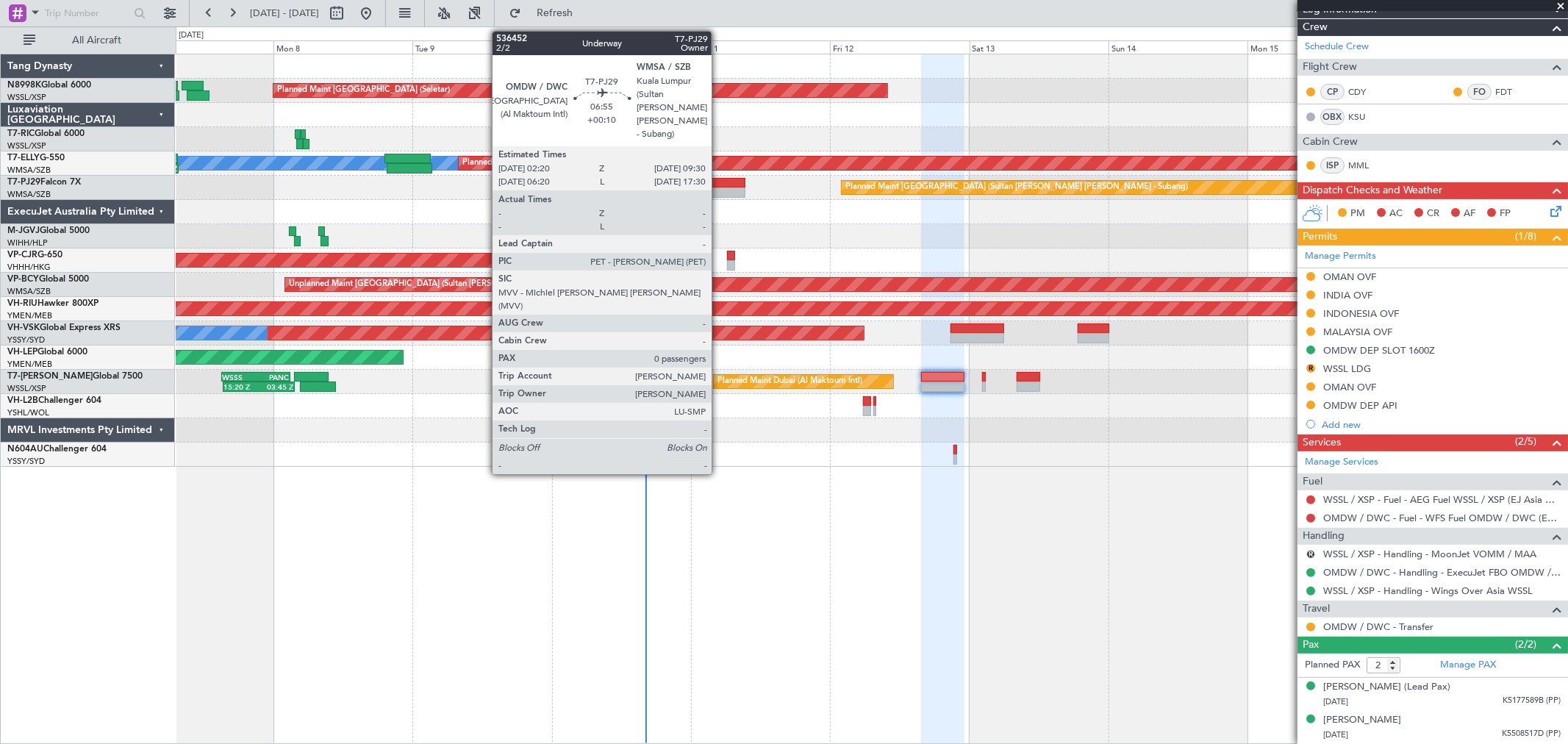
click at [719, 184] on div at bounding box center [724, 183] width 42 height 10
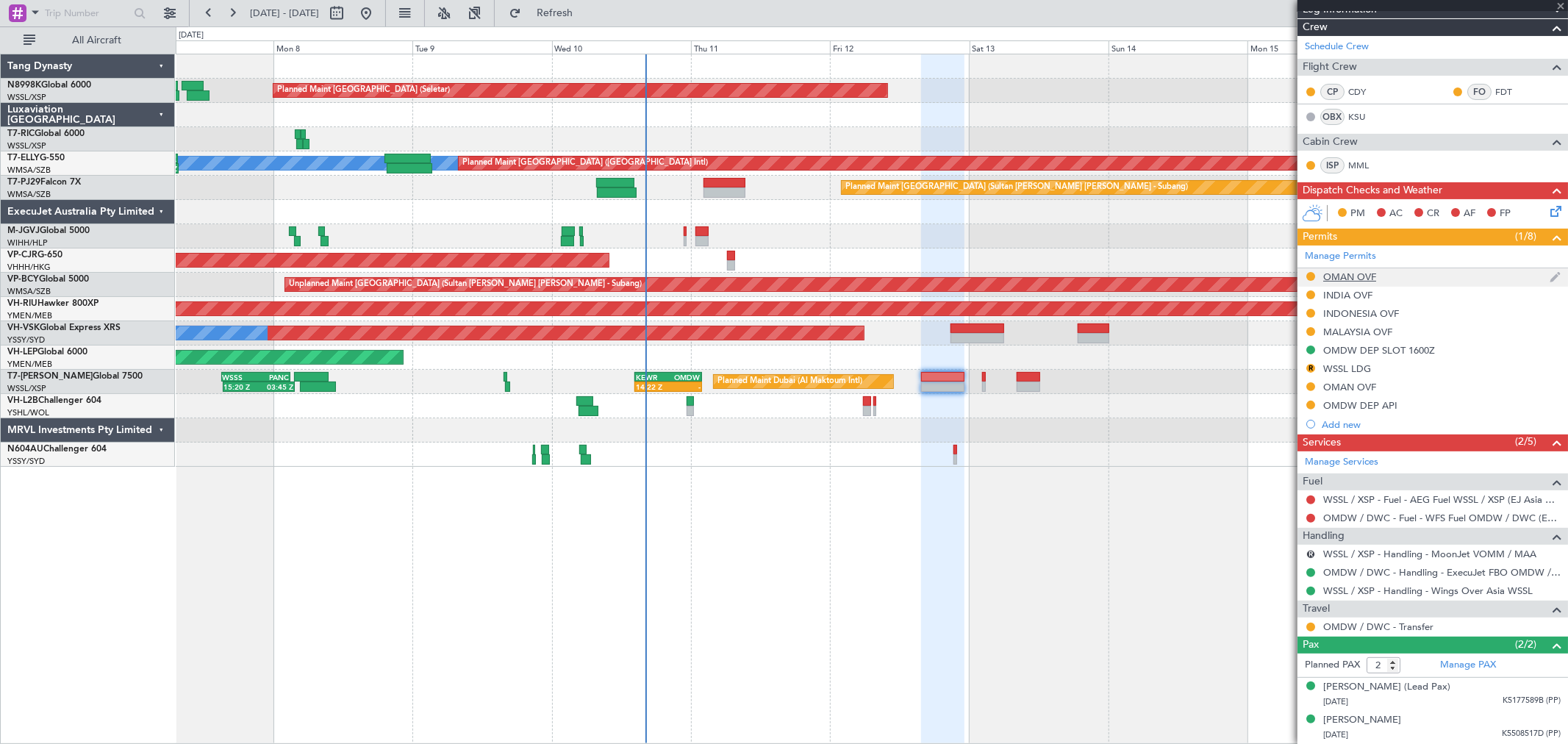
type input "+00:10"
type input "0"
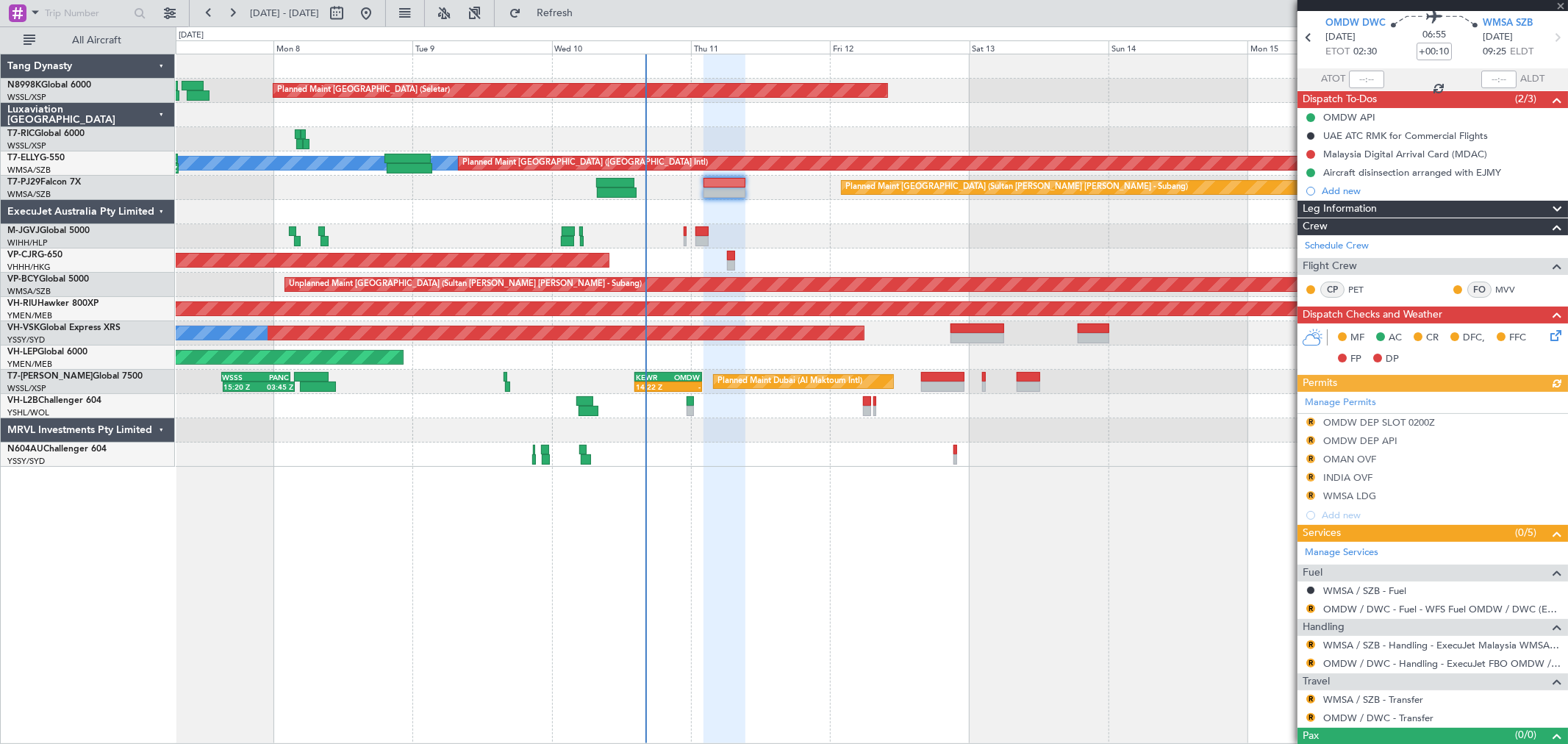
scroll to position [77, 0]
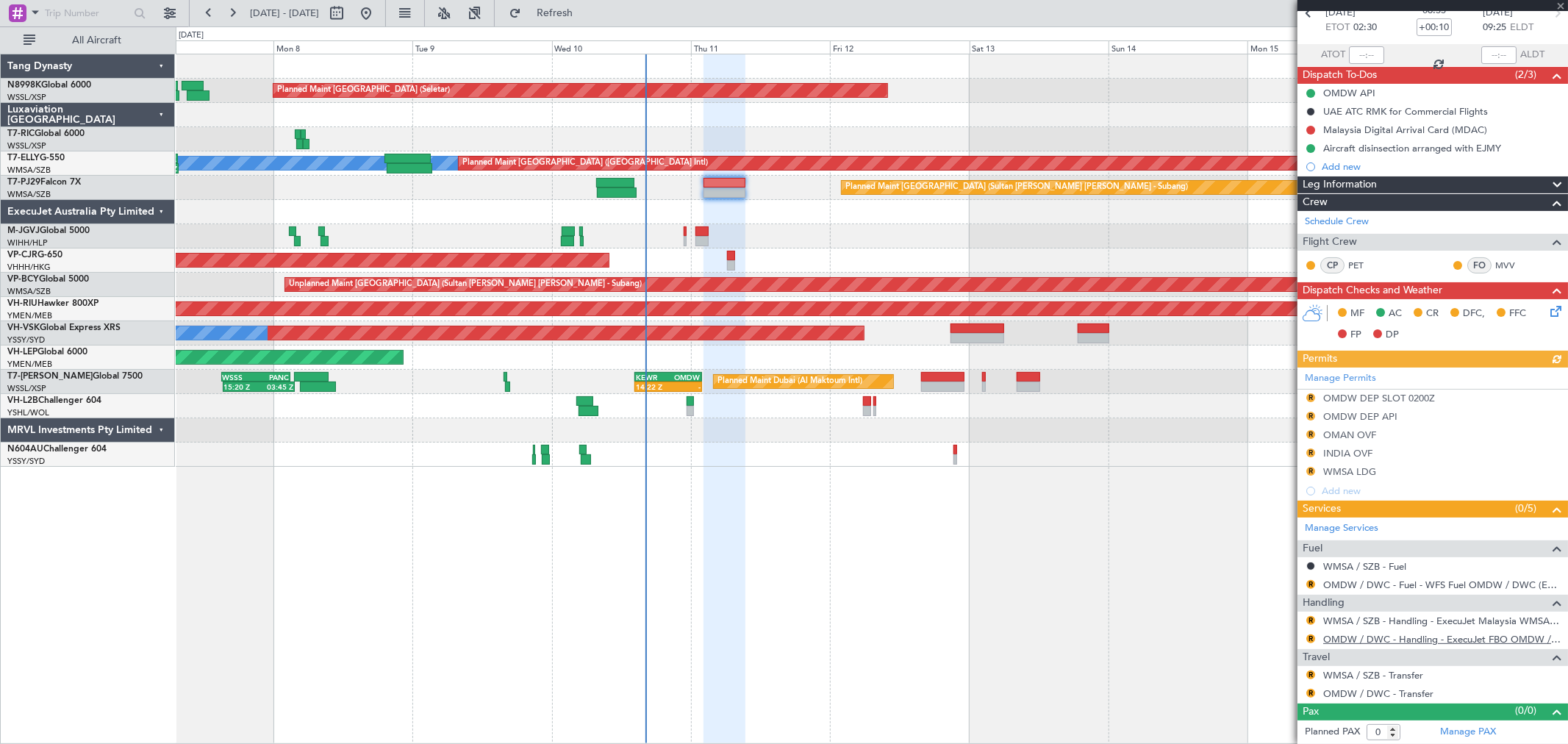
click at [1382, 635] on link "OMDW / DWC - Handling - ExecuJet FBO OMDW / DWC" at bounding box center [1441, 638] width 237 height 12
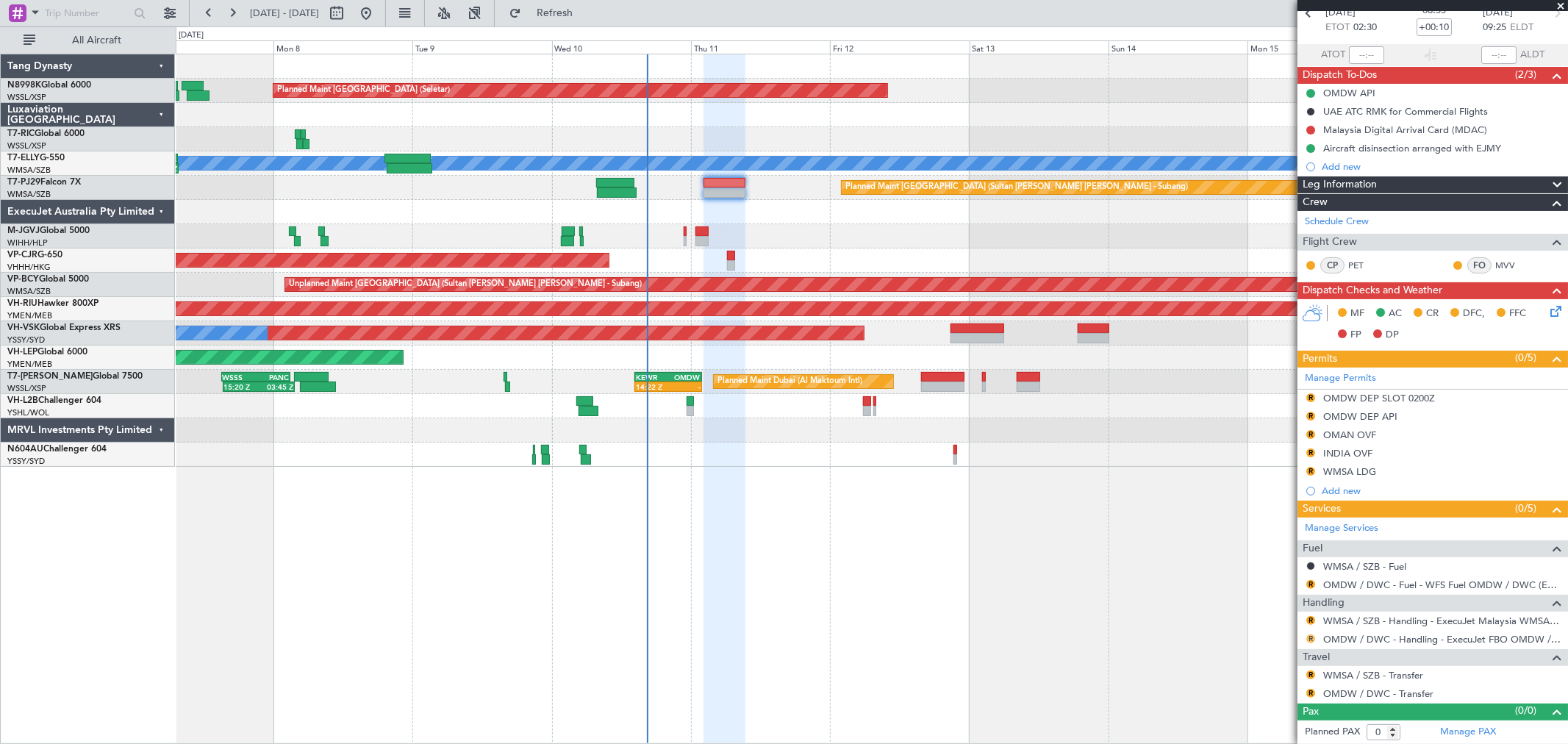
click at [1309, 635] on button "R" at bounding box center [1310, 638] width 8 height 8
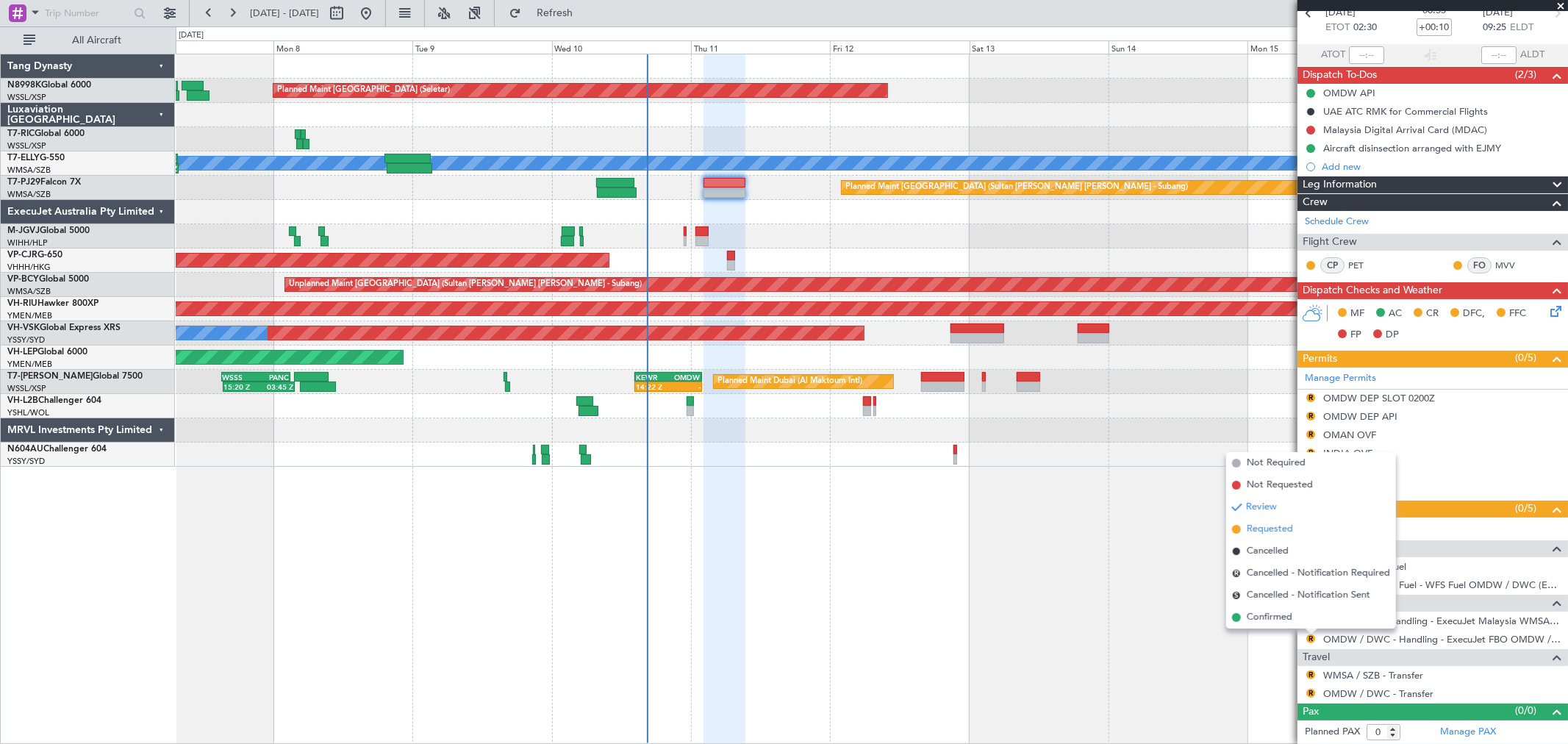
click at [1276, 527] on span "Requested" at bounding box center [1269, 529] width 46 height 15
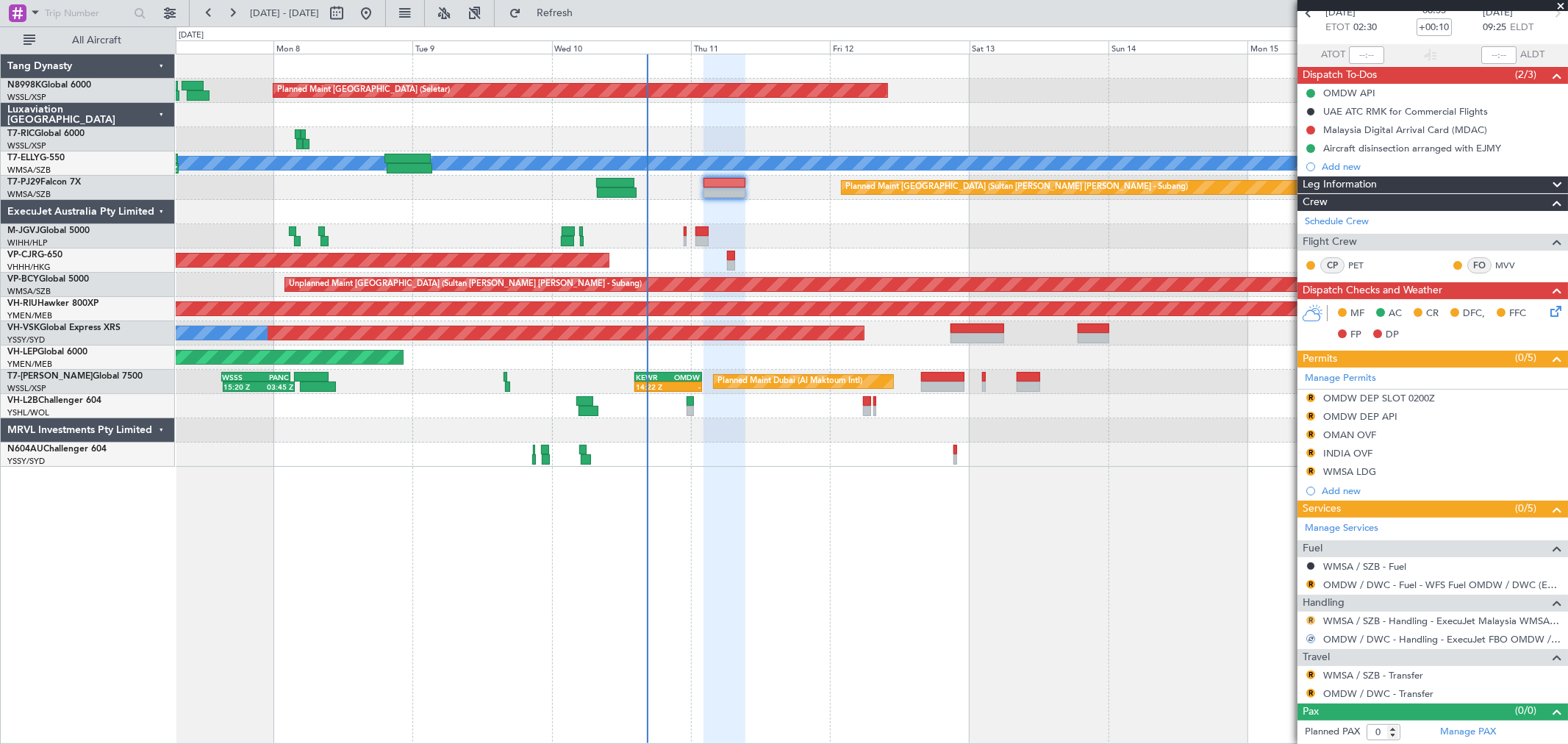
click at [1309, 620] on button "R" at bounding box center [1310, 619] width 8 height 8
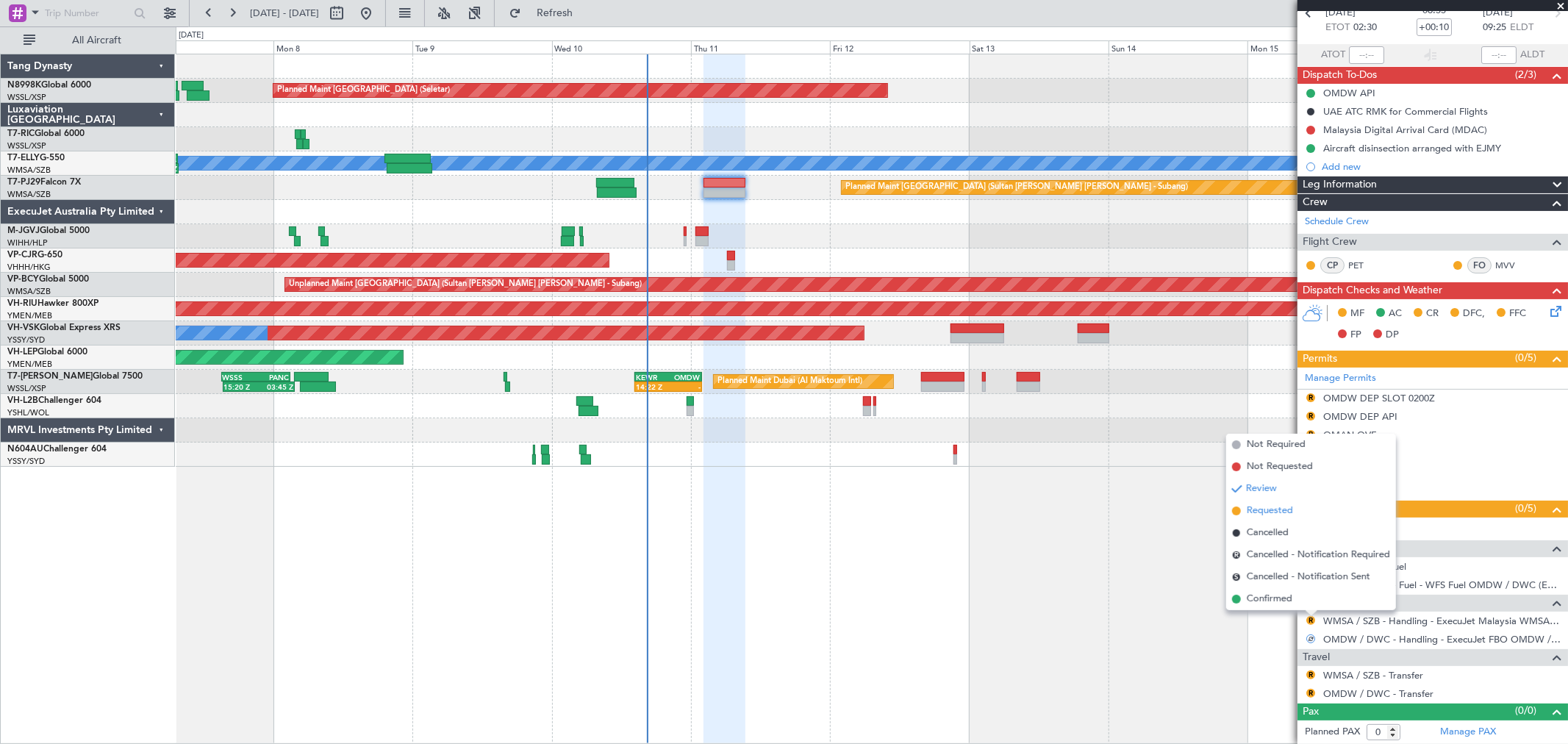
click at [1285, 510] on span "Requested" at bounding box center [1269, 511] width 46 height 15
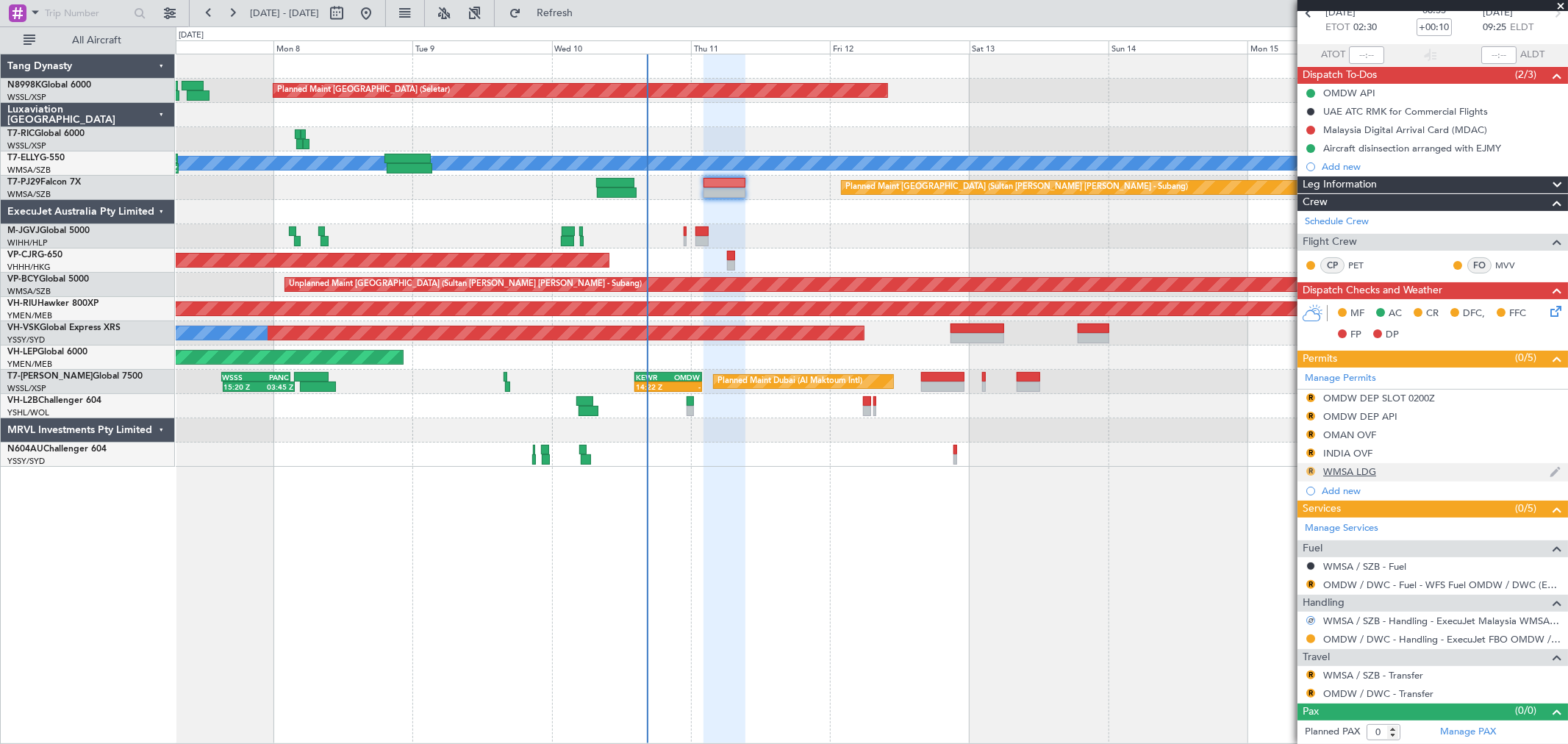
click at [1310, 473] on button "R" at bounding box center [1310, 470] width 8 height 8
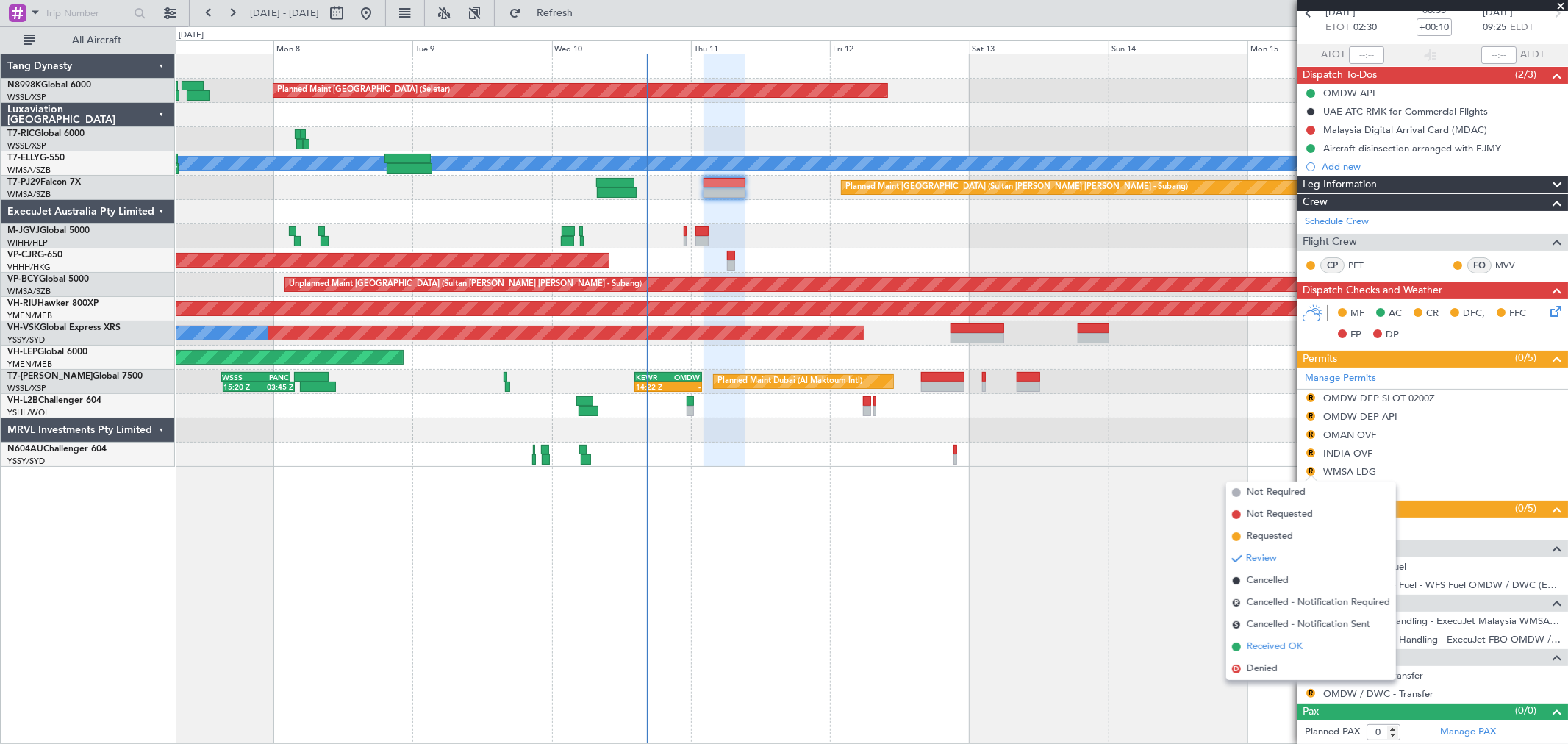
click at [1260, 645] on span "Received OK" at bounding box center [1274, 646] width 56 height 15
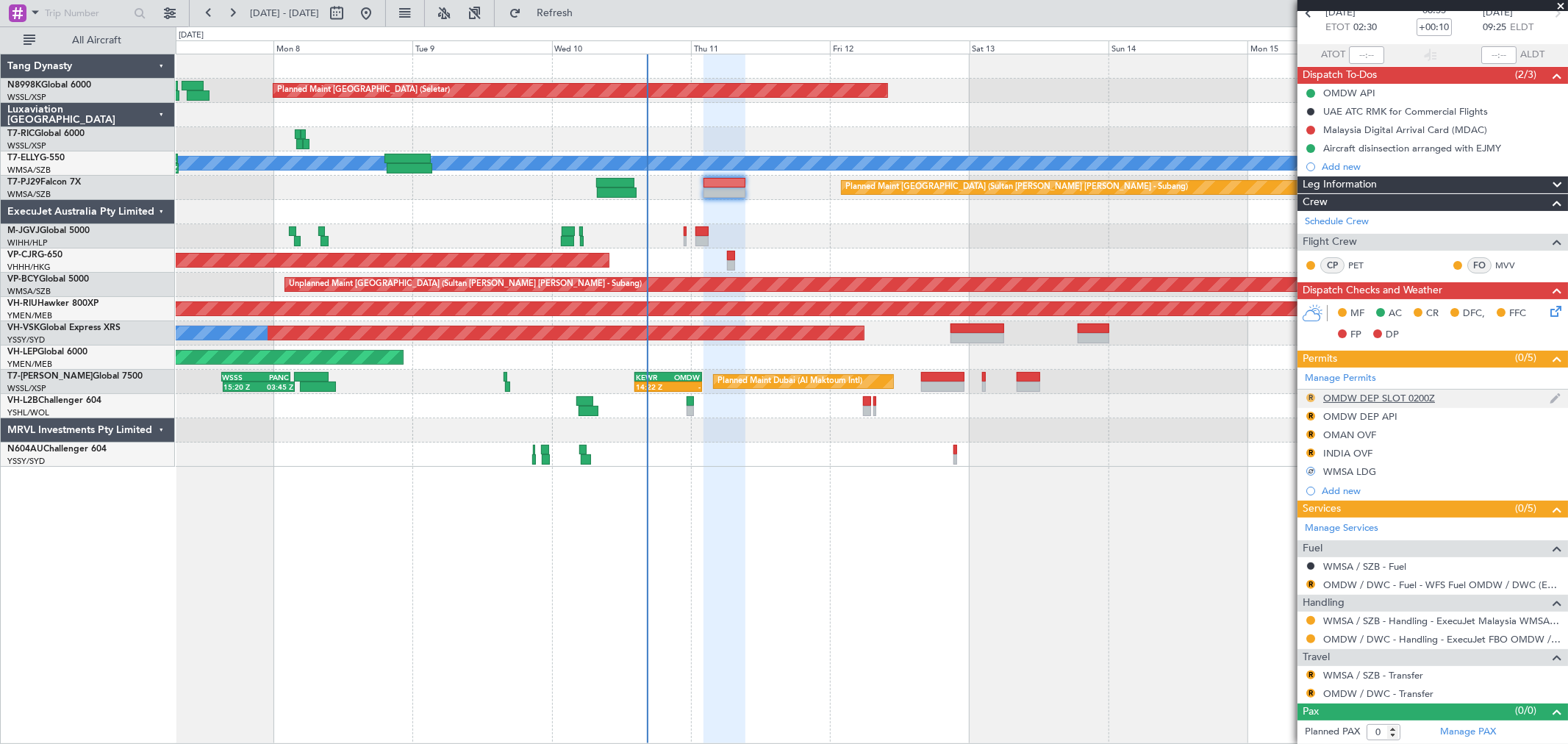
click at [1310, 399] on button "R" at bounding box center [1310, 397] width 8 height 8
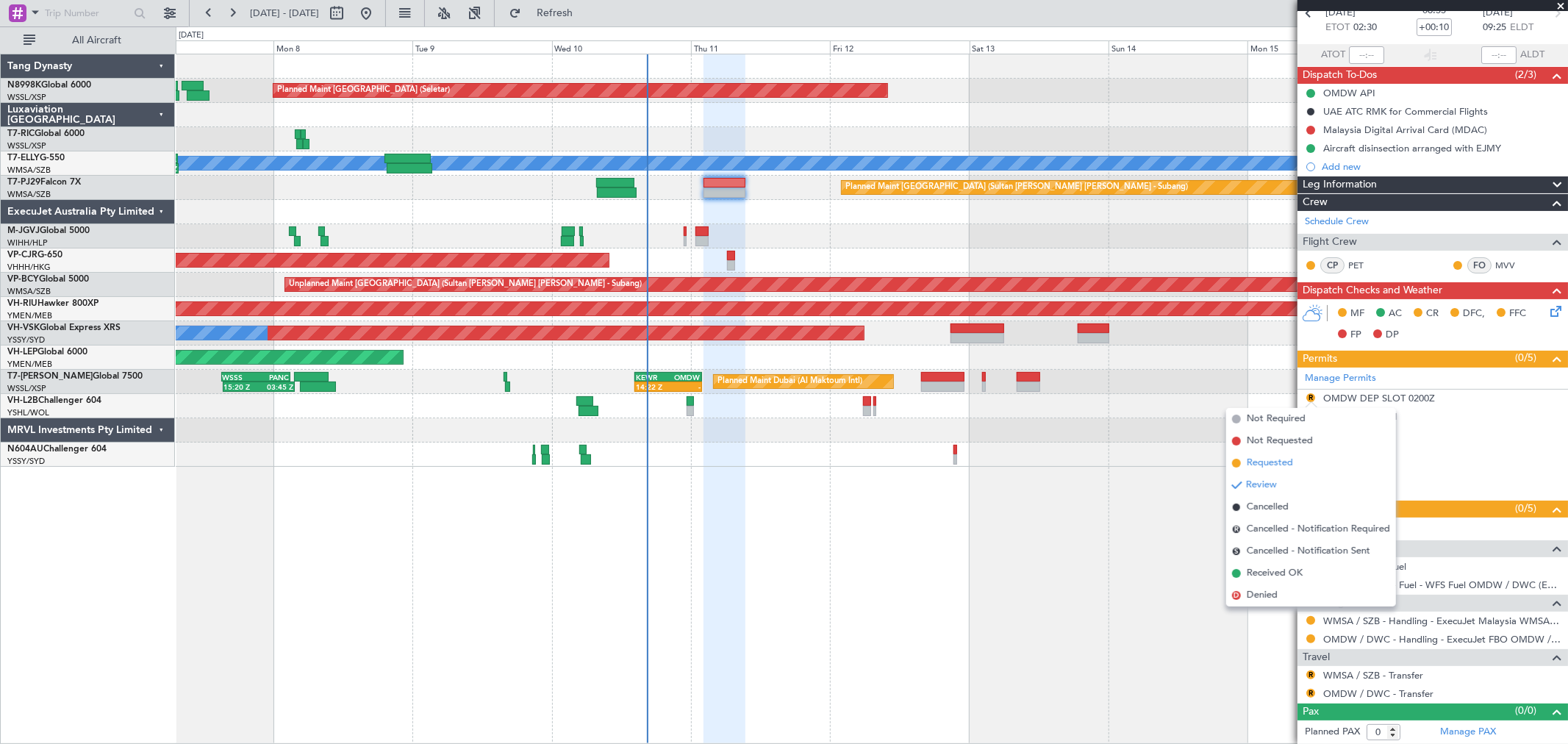
click at [1253, 459] on span "Requested" at bounding box center [1269, 463] width 46 height 15
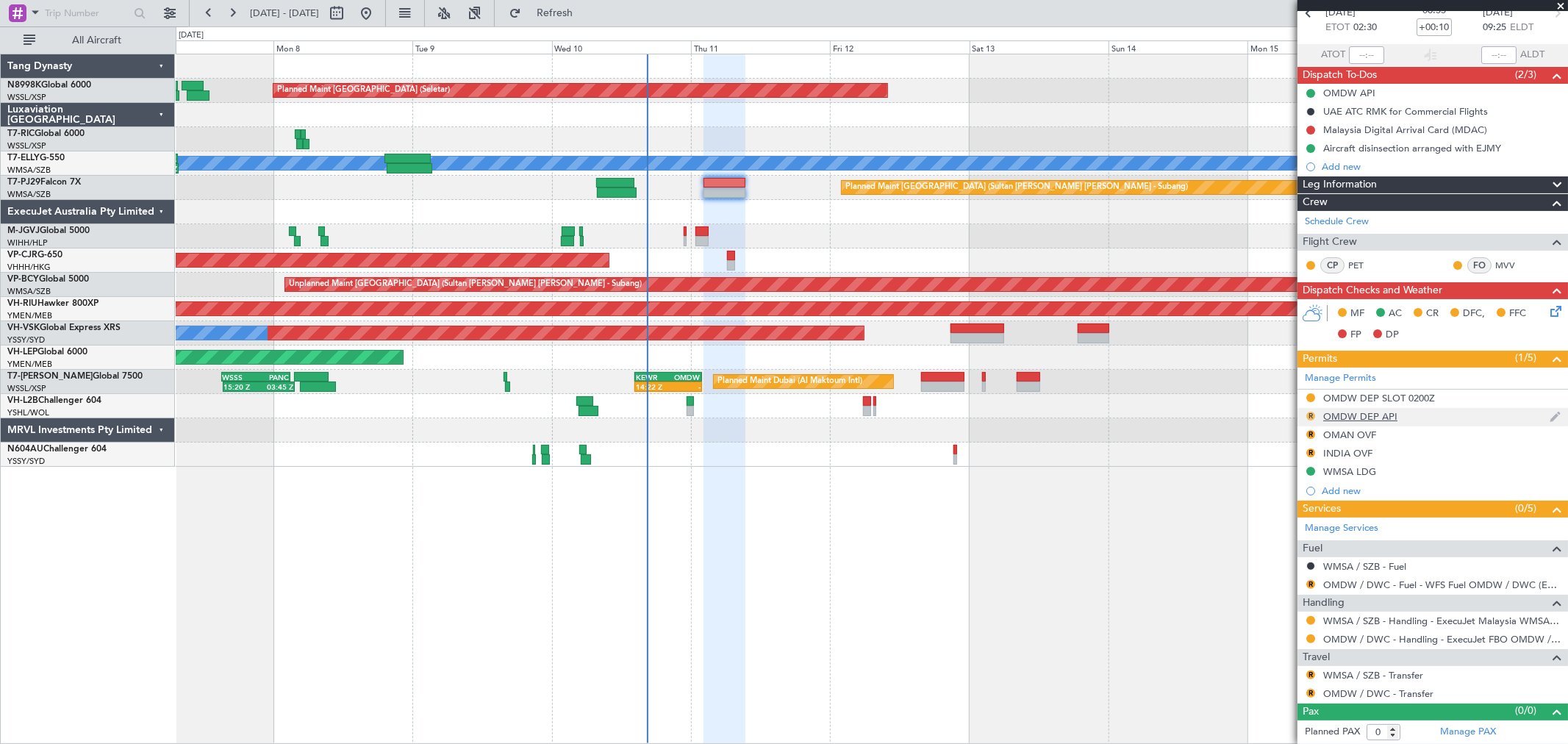
click at [1309, 414] on button "R" at bounding box center [1310, 416] width 8 height 8
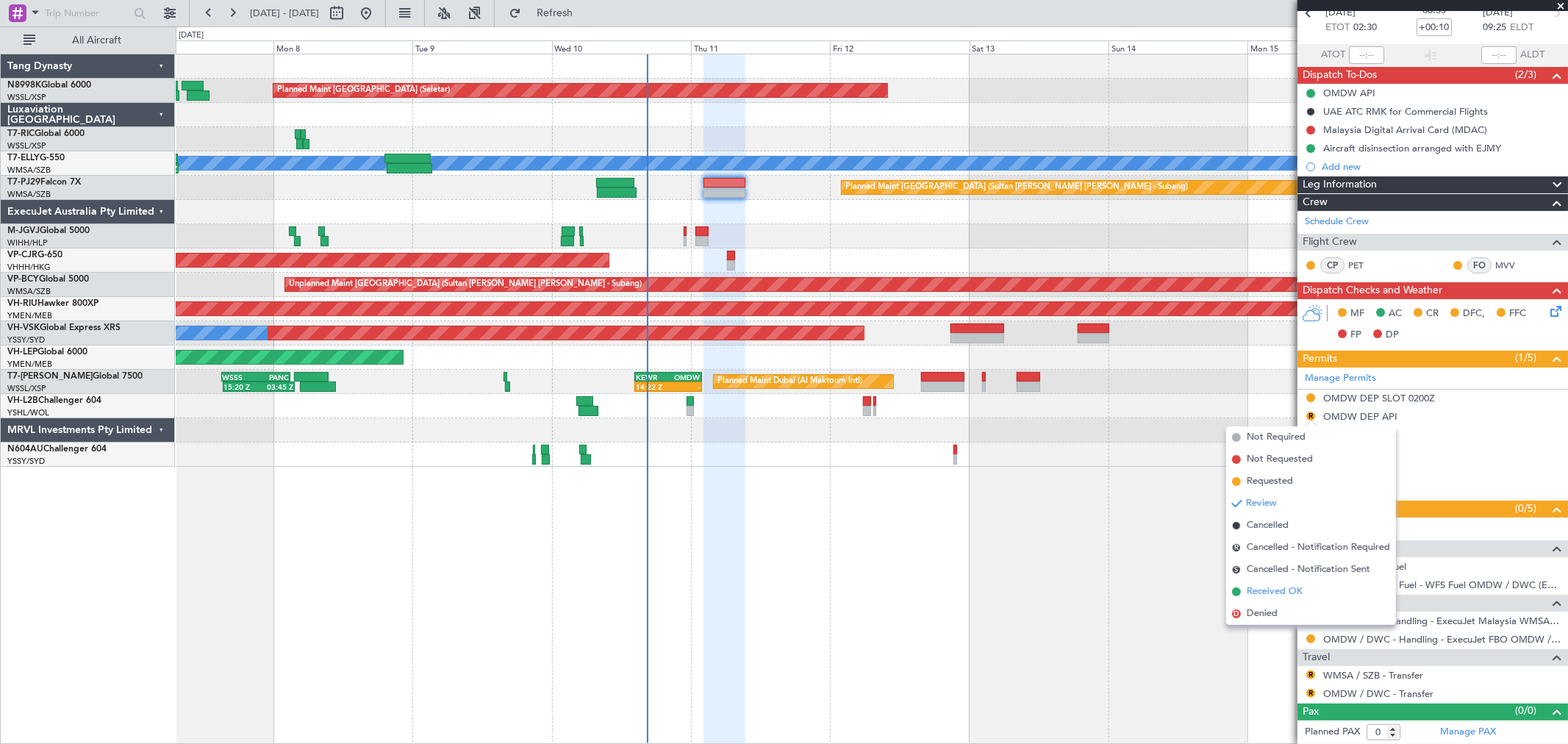
drag, startPoint x: 1256, startPoint y: 588, endPoint x: 1261, endPoint y: 582, distance: 7.8
click at [1256, 588] on span "Received OK" at bounding box center [1274, 592] width 56 height 15
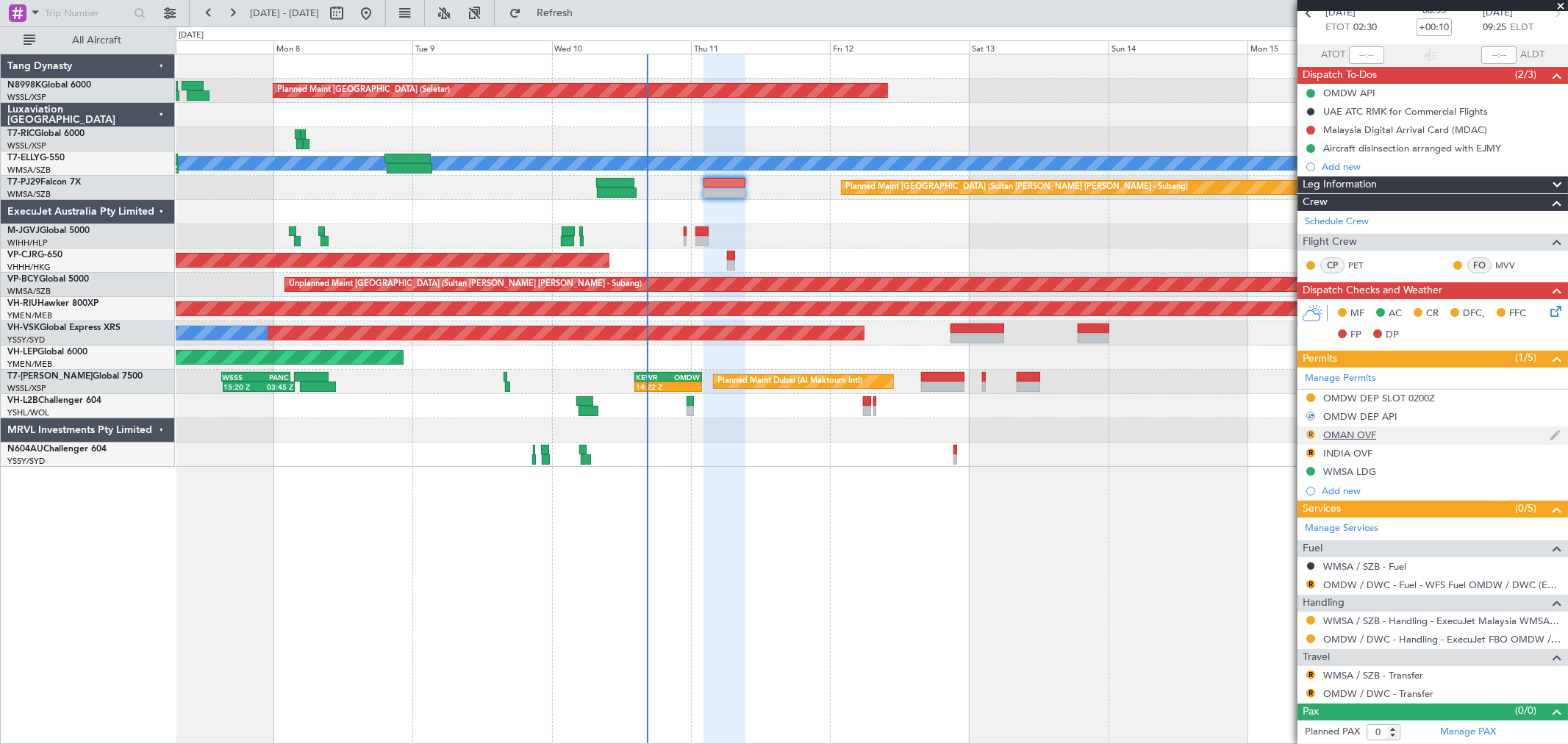
click at [1310, 434] on button "R" at bounding box center [1310, 433] width 8 height 8
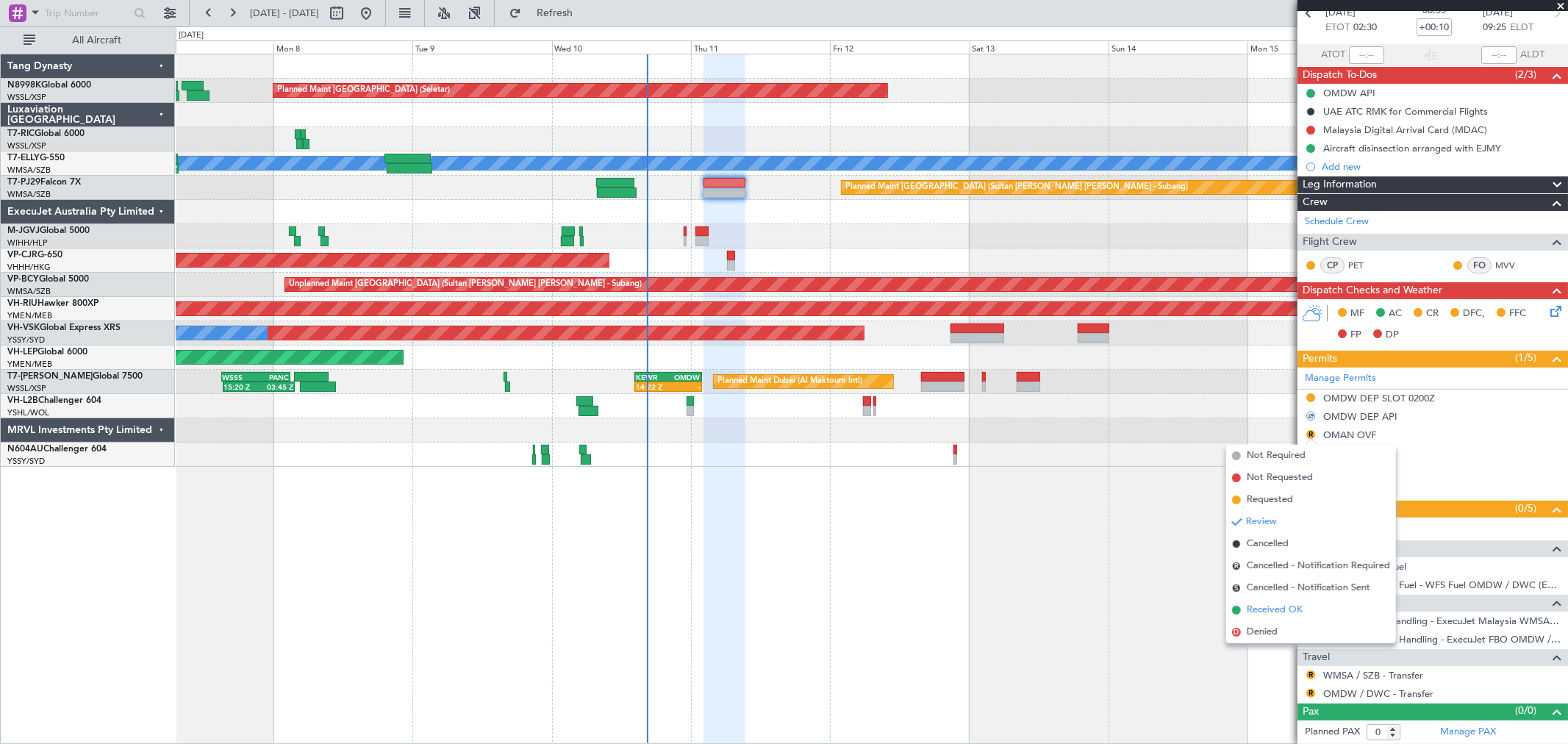
click at [1246, 605] on span "Received OK" at bounding box center [1274, 610] width 56 height 15
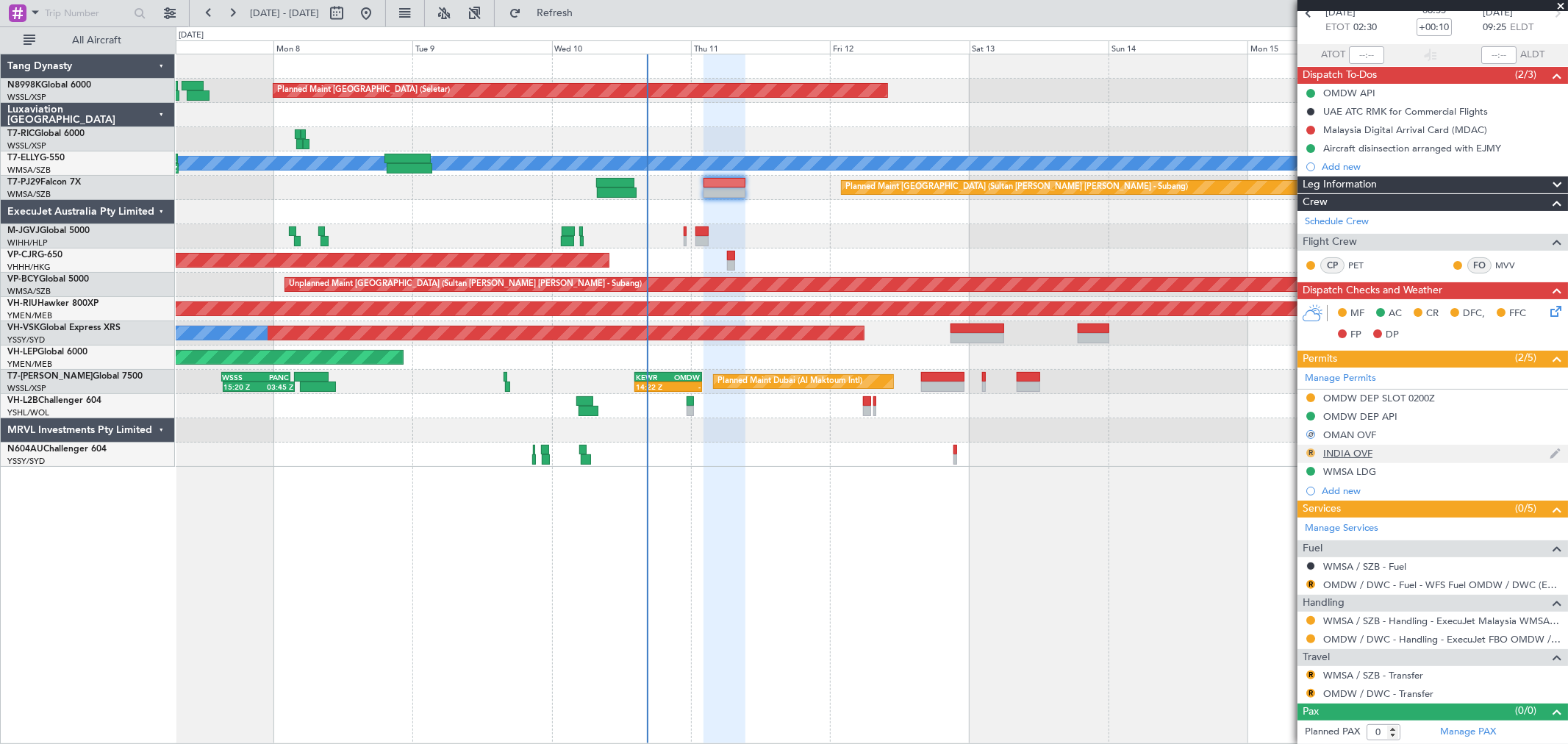
click at [1310, 451] on button "R" at bounding box center [1310, 452] width 8 height 8
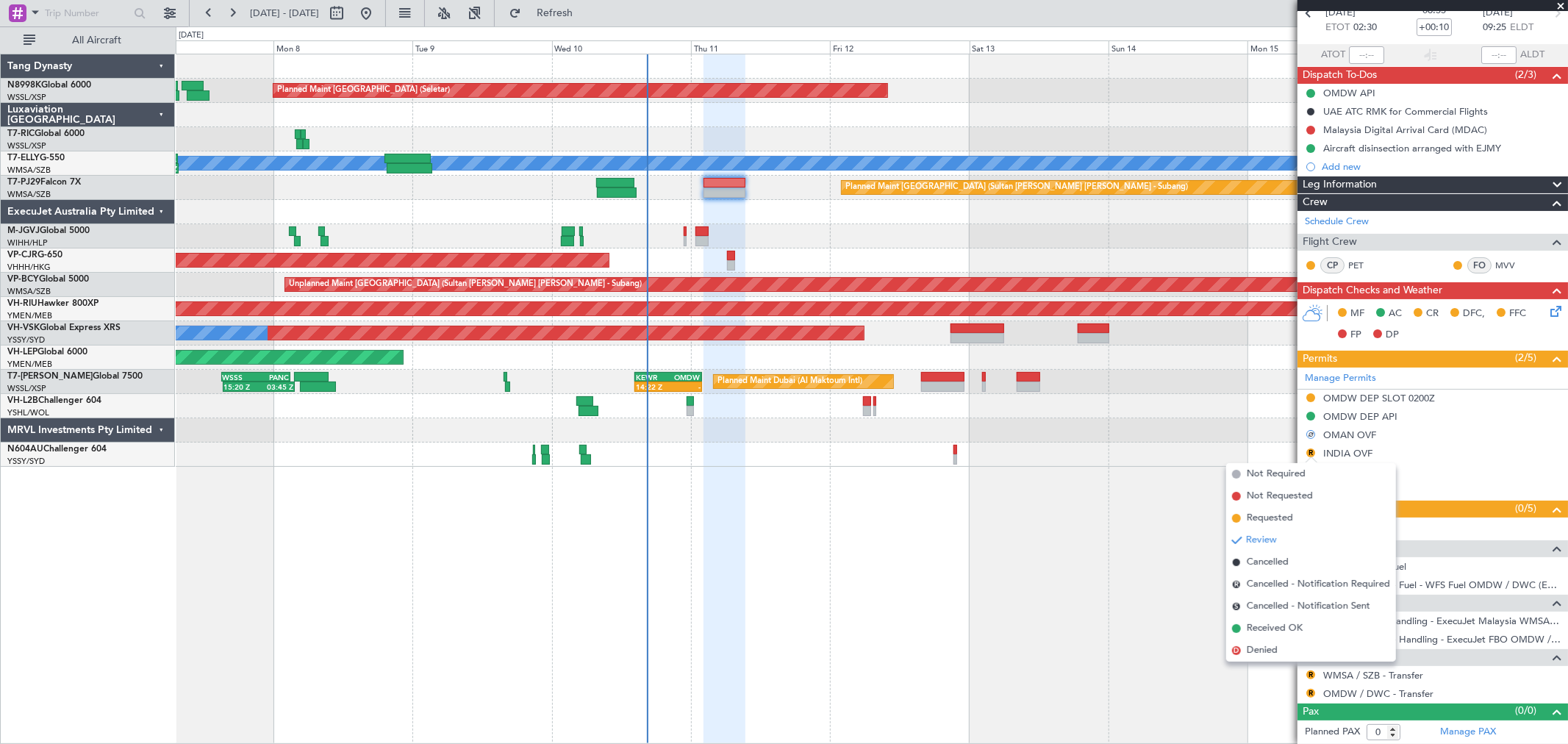
drag, startPoint x: 1249, startPoint y: 628, endPoint x: 1255, endPoint y: 618, distance: 11.7
click at [1249, 626] on span "Received OK" at bounding box center [1274, 629] width 56 height 15
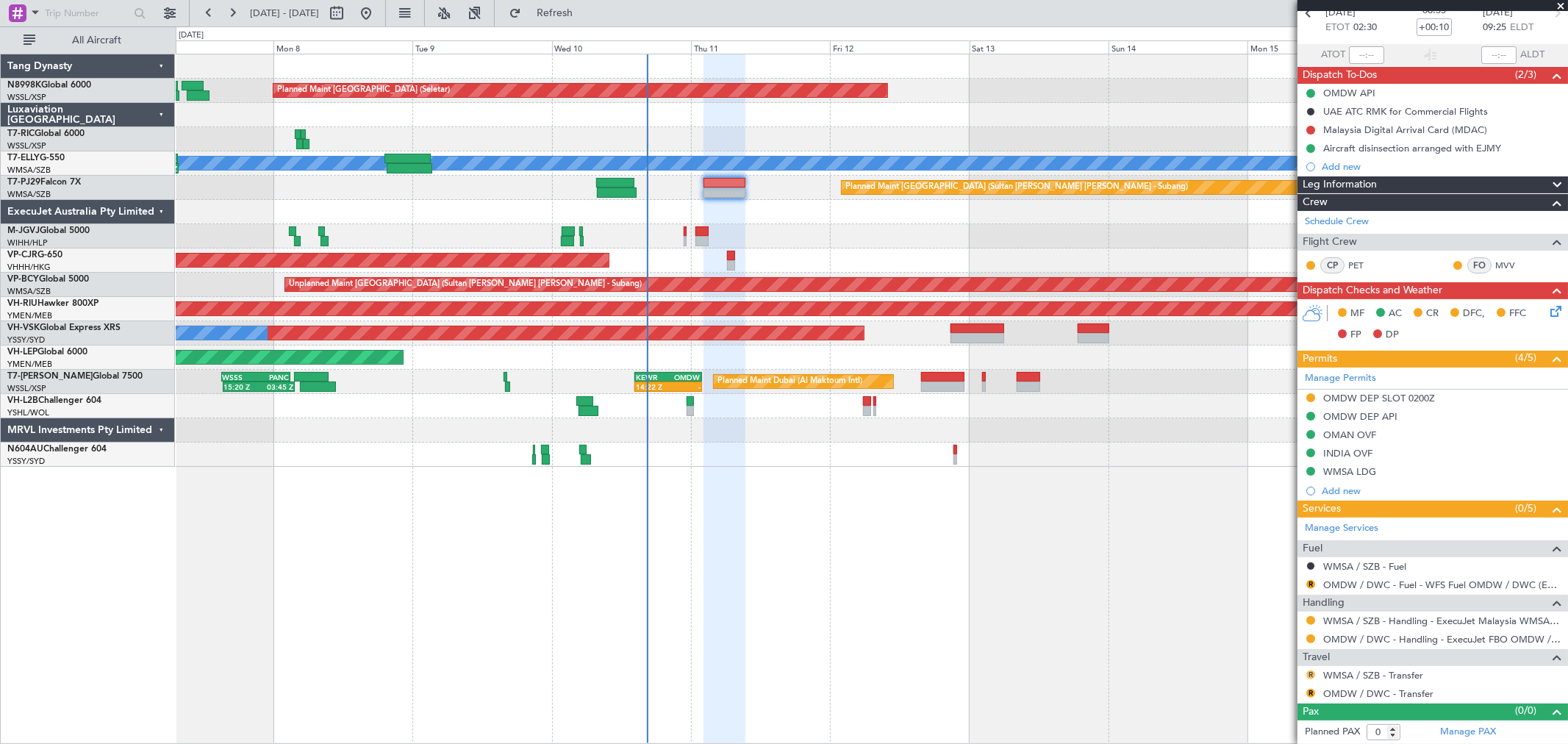
click at [1311, 676] on button "R" at bounding box center [1310, 674] width 8 height 8
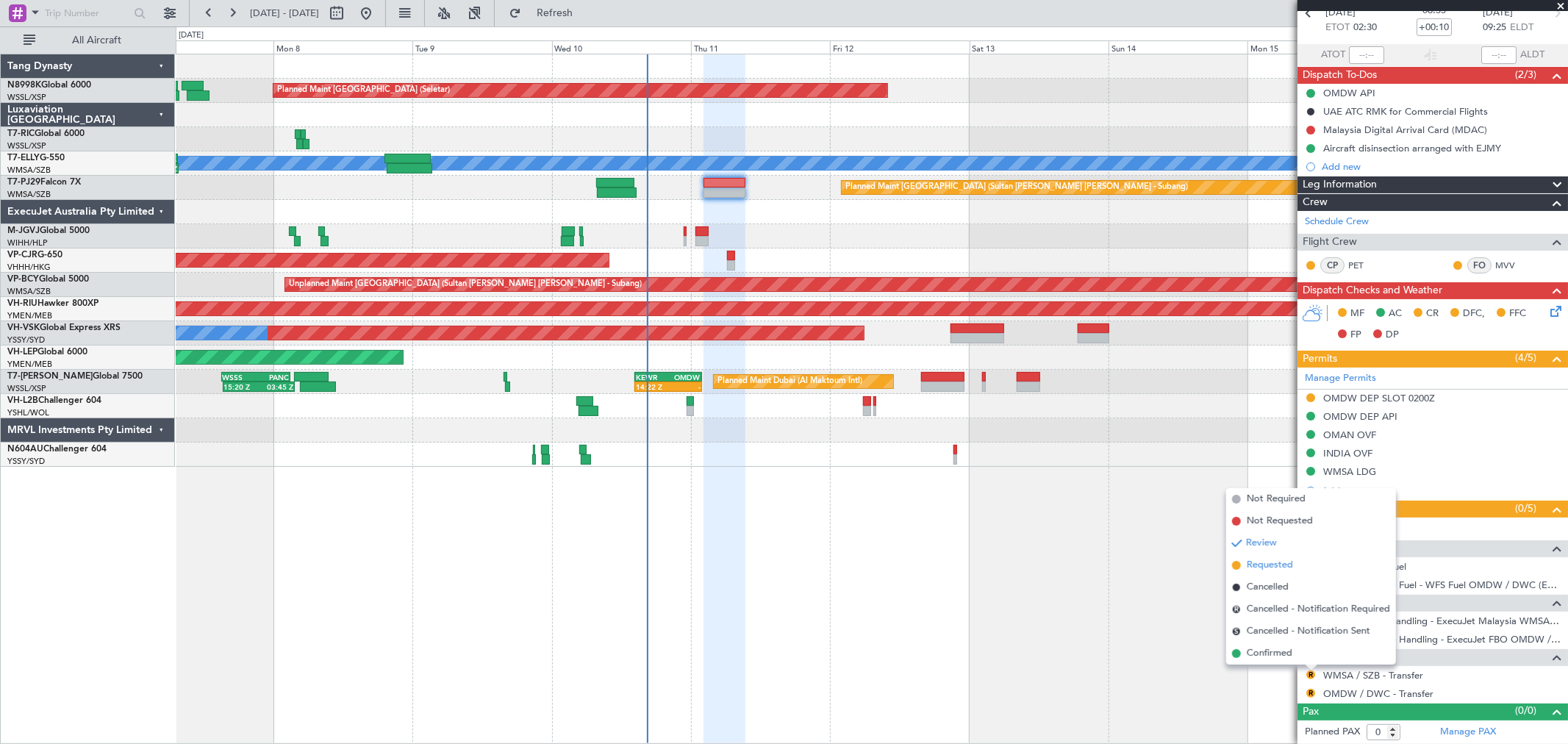
click at [1276, 558] on span "Requested" at bounding box center [1269, 565] width 46 height 15
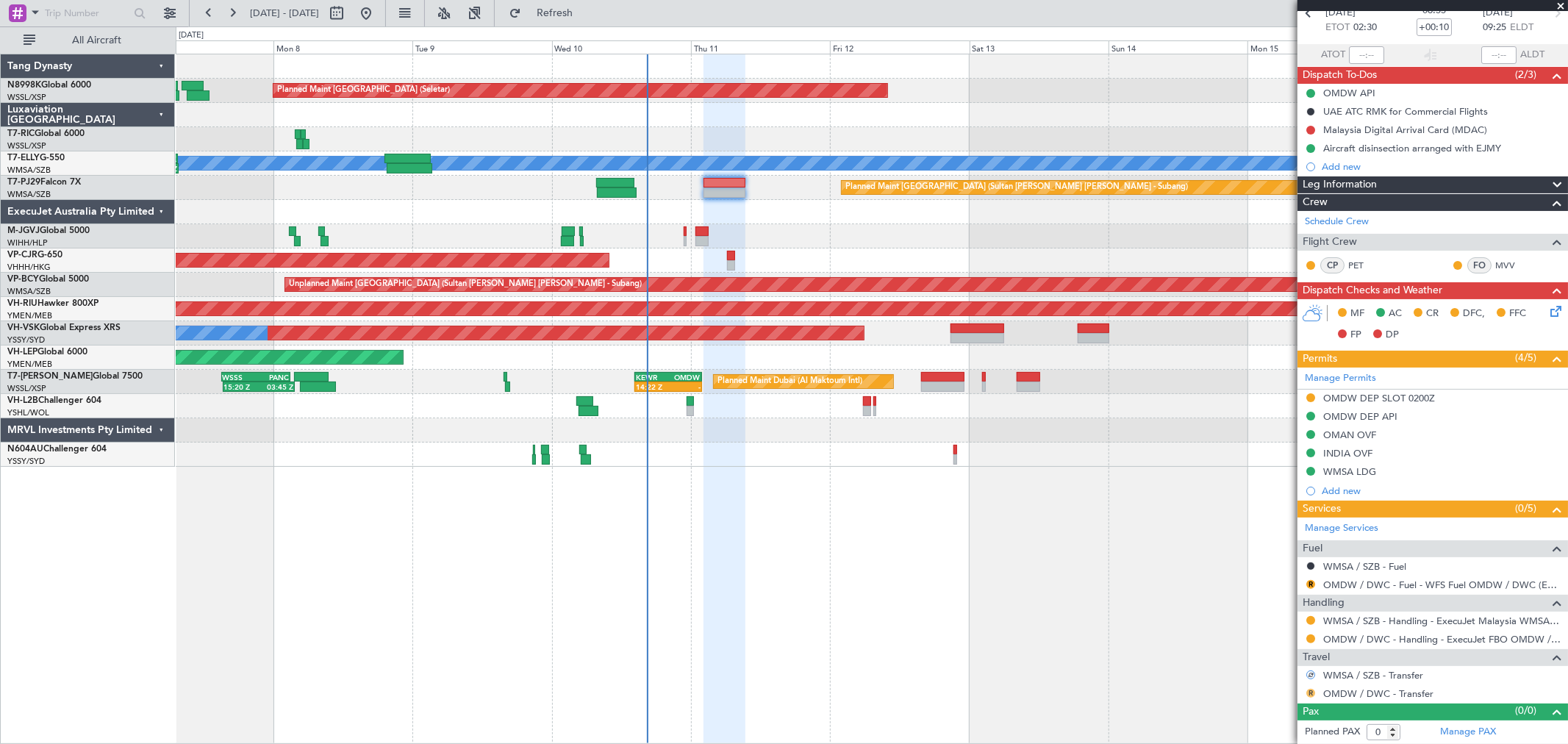
click at [1310, 693] on button "R" at bounding box center [1310, 692] width 8 height 8
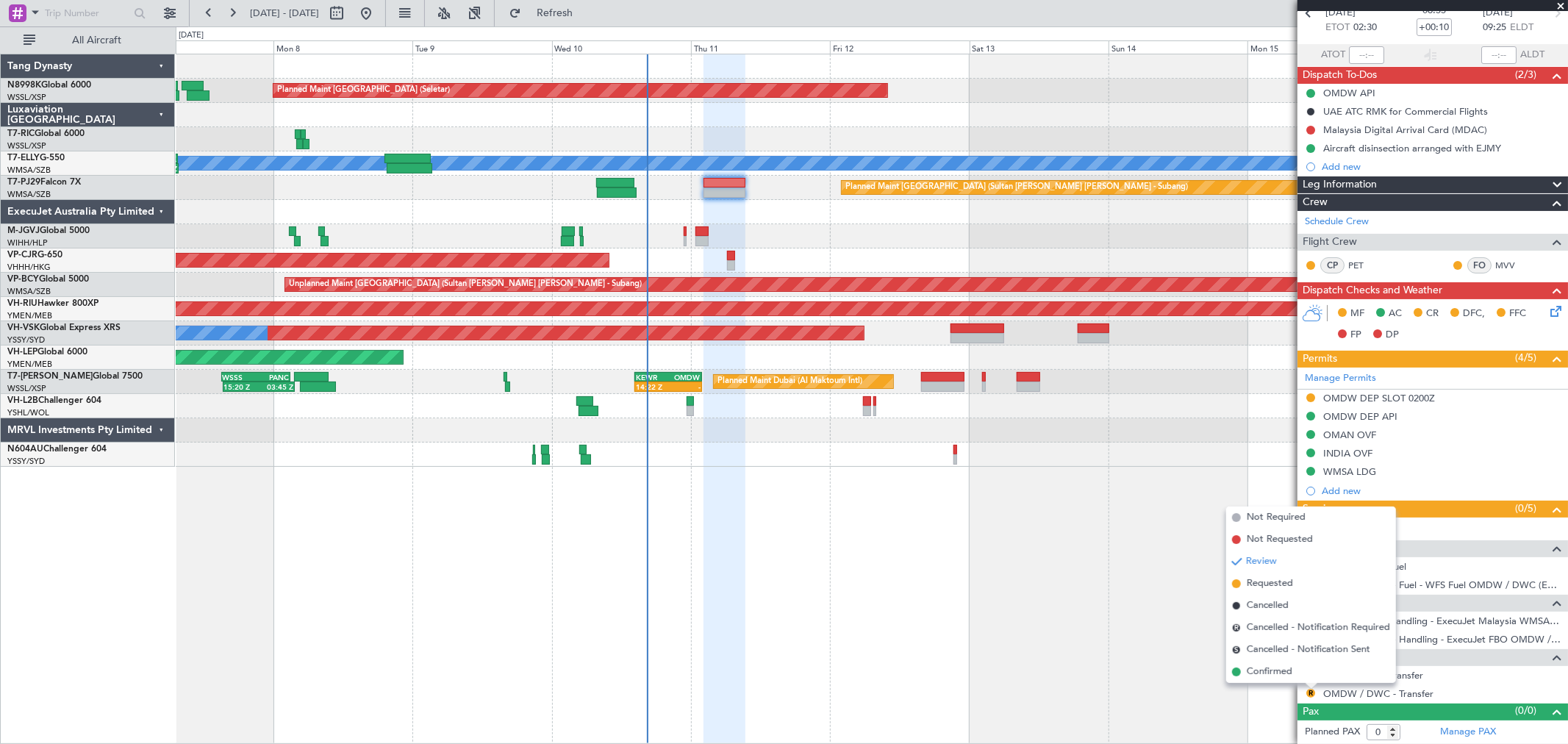
drag, startPoint x: 1266, startPoint y: 670, endPoint x: 1287, endPoint y: 638, distance: 38.3
click at [1266, 666] on span "Confirmed" at bounding box center [1269, 672] width 46 height 15
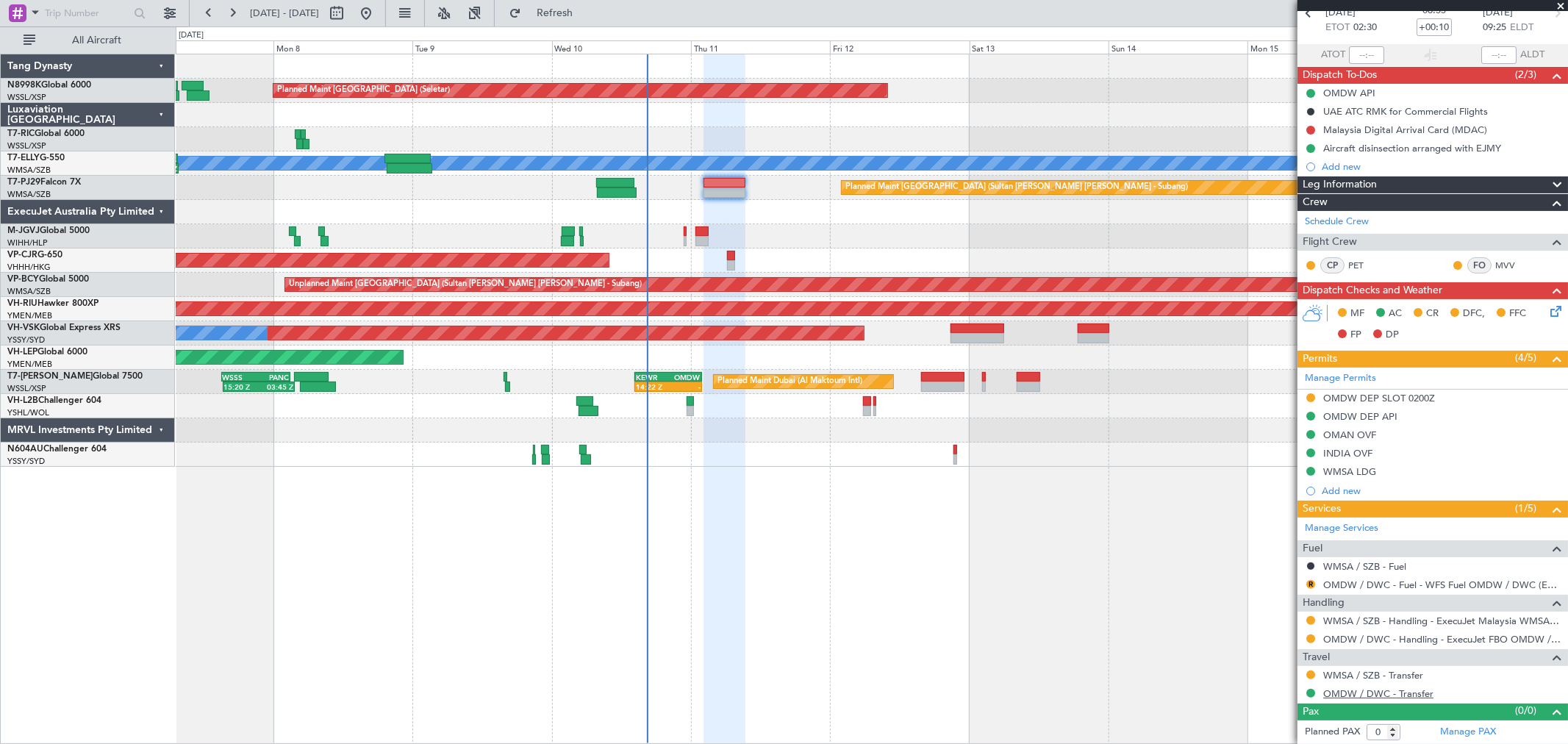
click at [1375, 693] on link "OMDW / DWC - Transfer" at bounding box center [1378, 692] width 110 height 12
click at [1310, 128] on button at bounding box center [1310, 129] width 8 height 8
drag, startPoint x: 1293, startPoint y: 171, endPoint x: 1309, endPoint y: 164, distance: 17.5
click at [1294, 170] on span "In Progress" at bounding box center [1317, 173] width 50 height 15
click at [1309, 585] on button "R" at bounding box center [1310, 584] width 8 height 8
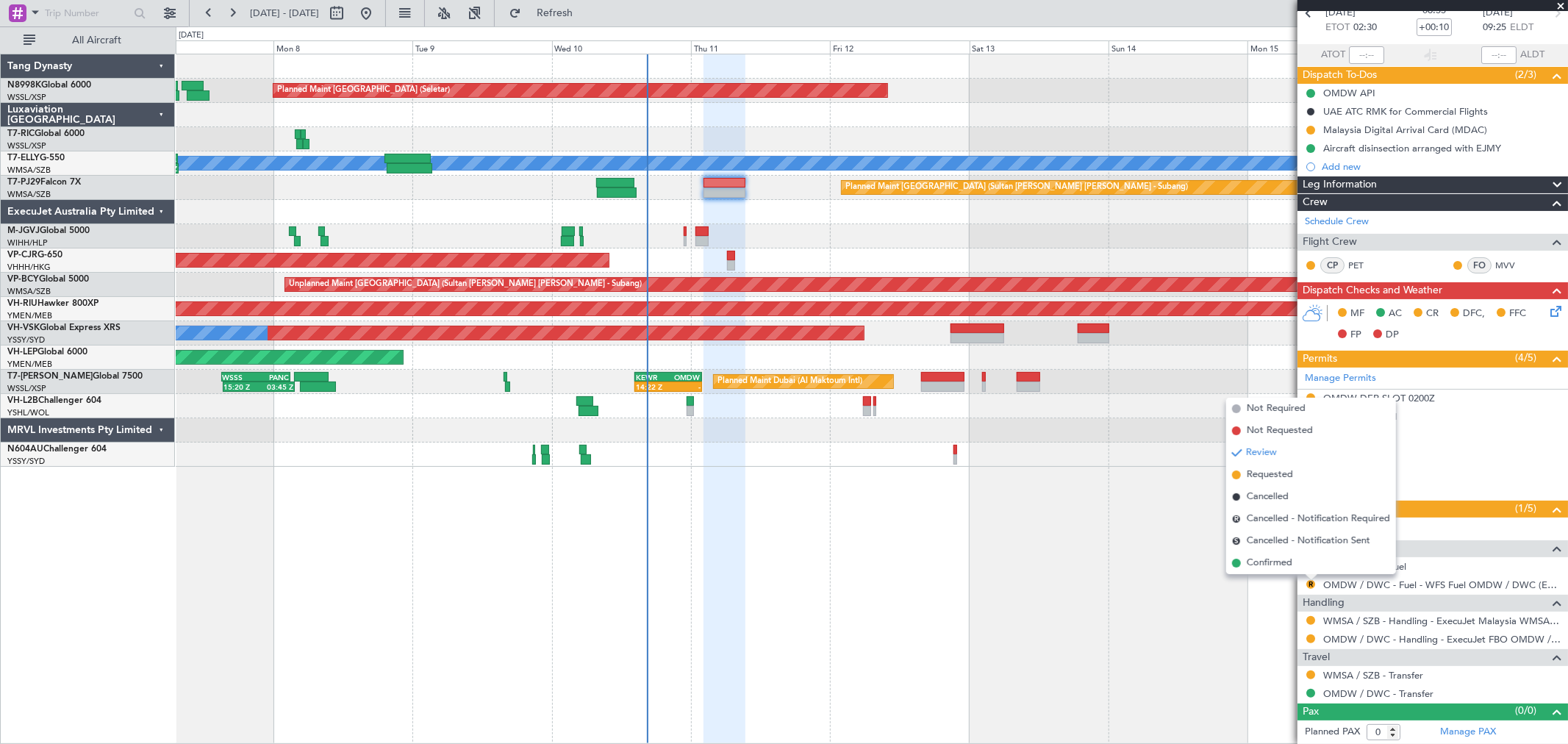
drag, startPoint x: 1268, startPoint y: 561, endPoint x: 1281, endPoint y: 556, distance: 13.9
click at [1269, 561] on span "Confirmed" at bounding box center [1269, 563] width 46 height 15
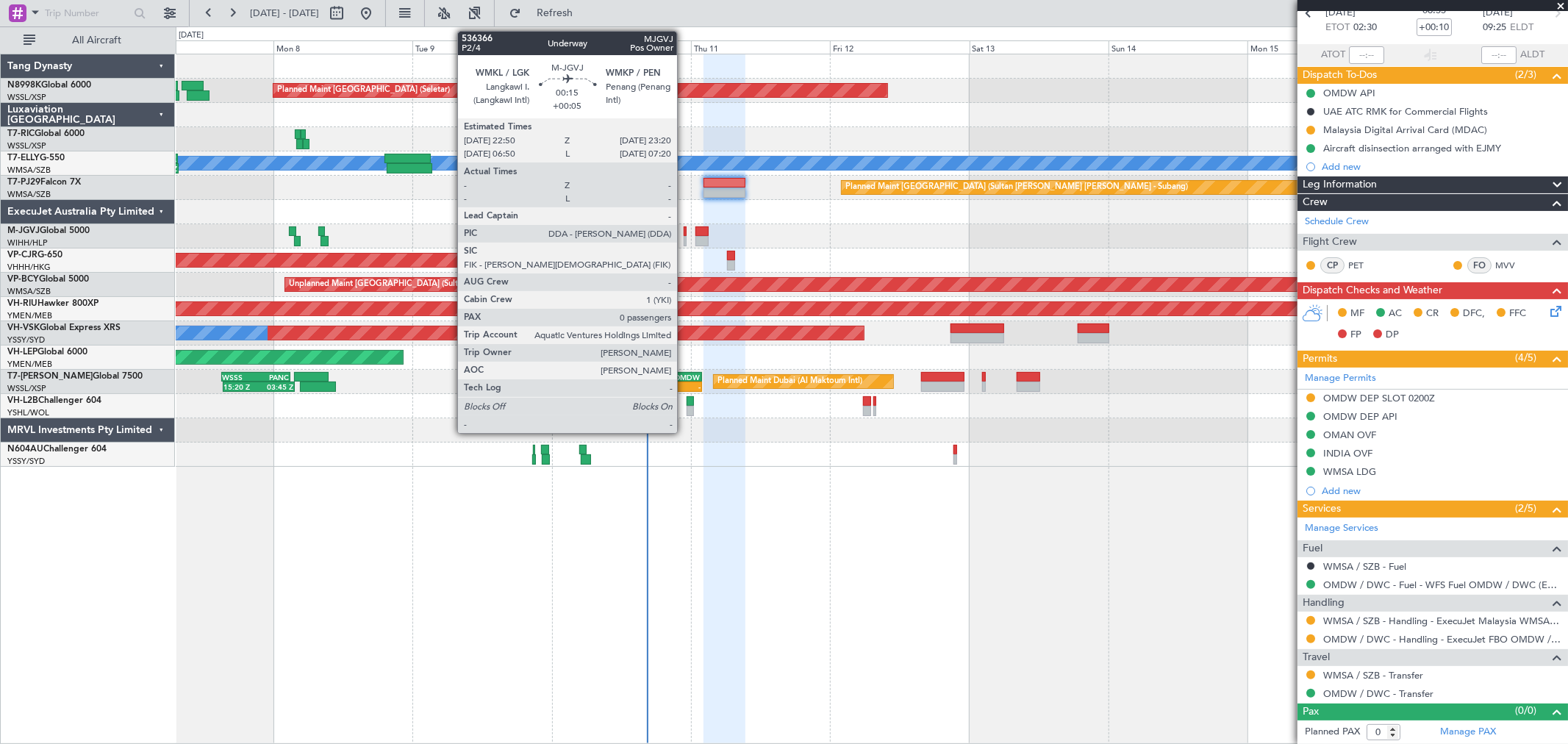
click at [684, 241] on div at bounding box center [684, 240] width 3 height 10
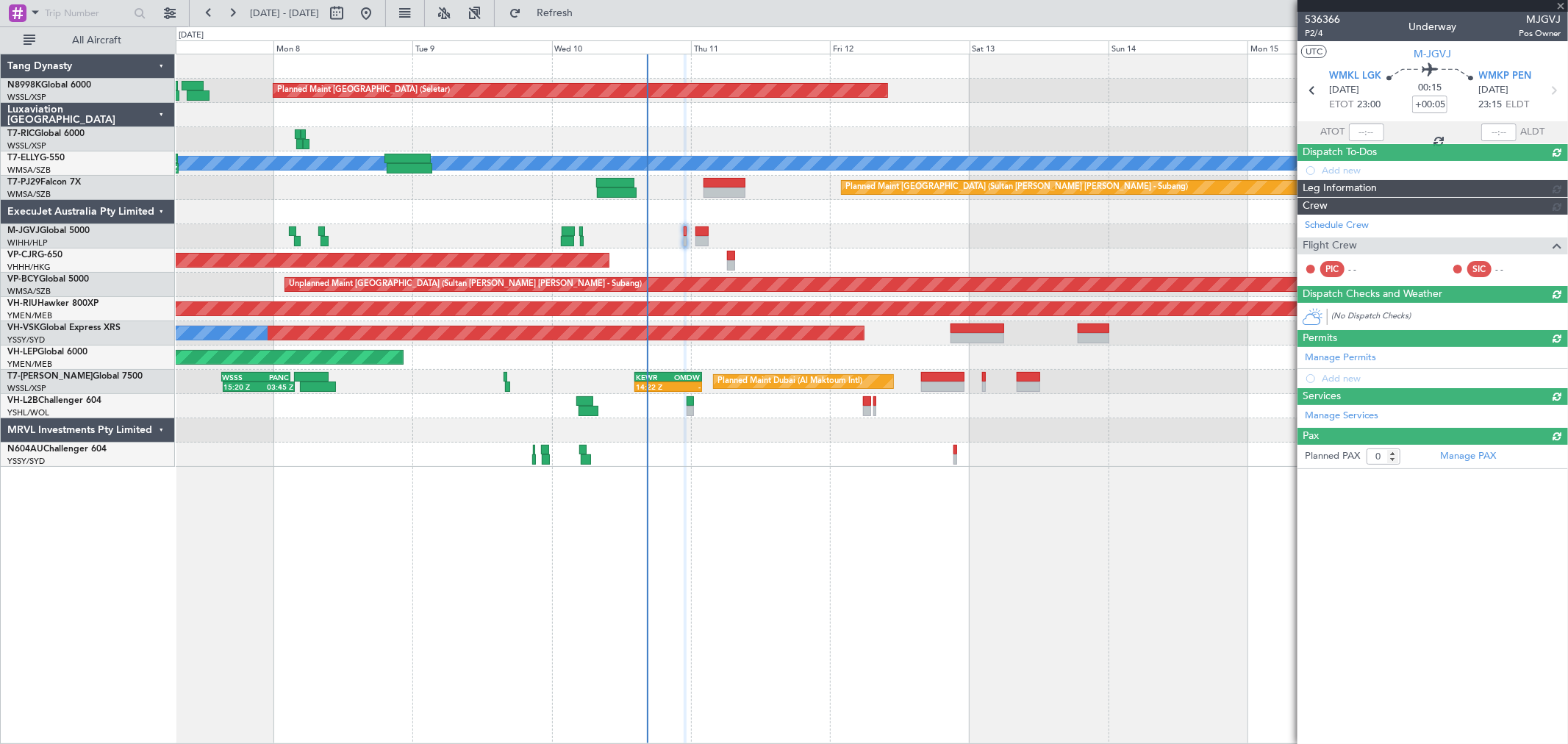
scroll to position [0, 0]
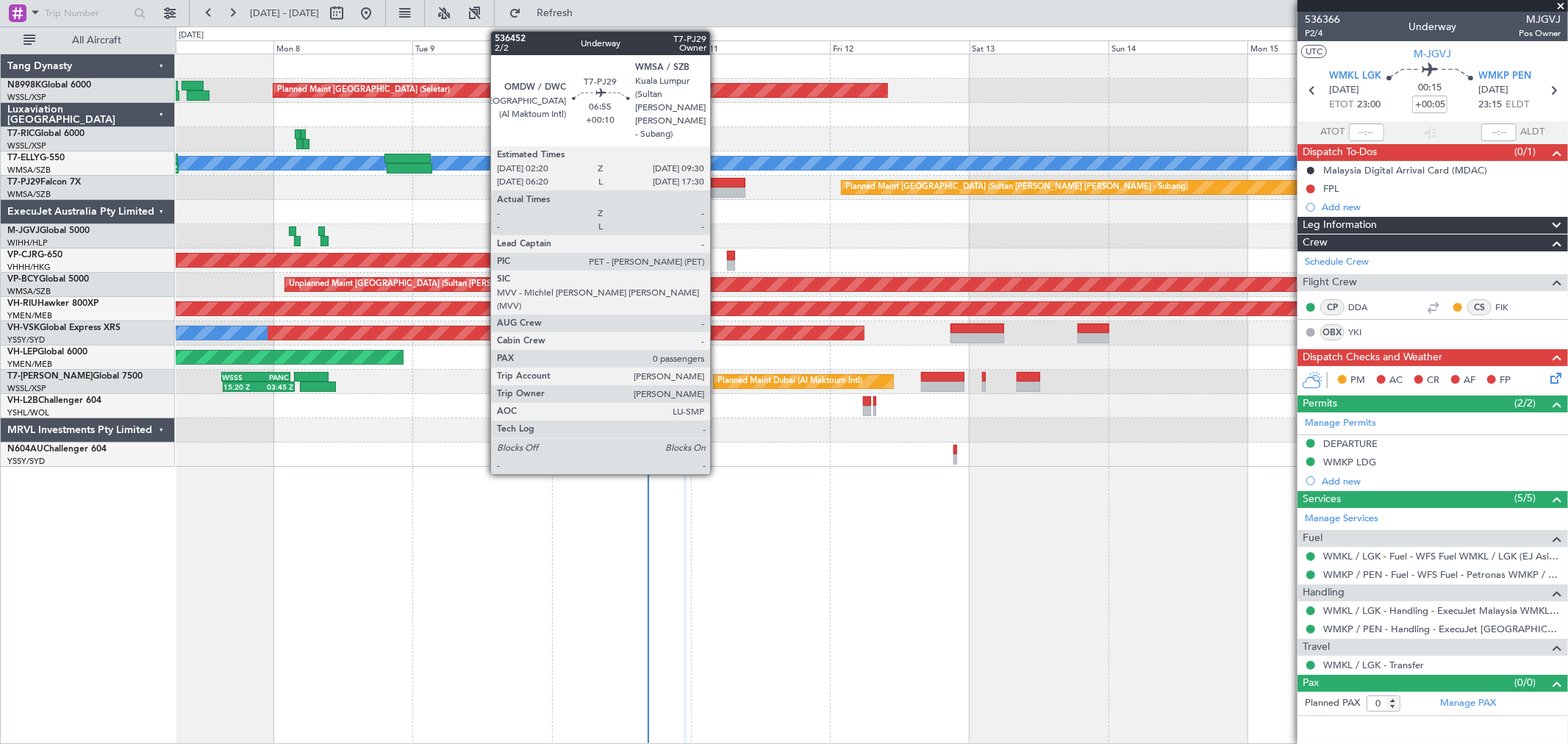
click at [718, 186] on div "Planned Maint [GEOGRAPHIC_DATA] (Sultan [PERSON_NAME] [PERSON_NAME] - Subang)" at bounding box center [871, 188] width 1392 height 24
click at [721, 182] on div at bounding box center [724, 183] width 42 height 10
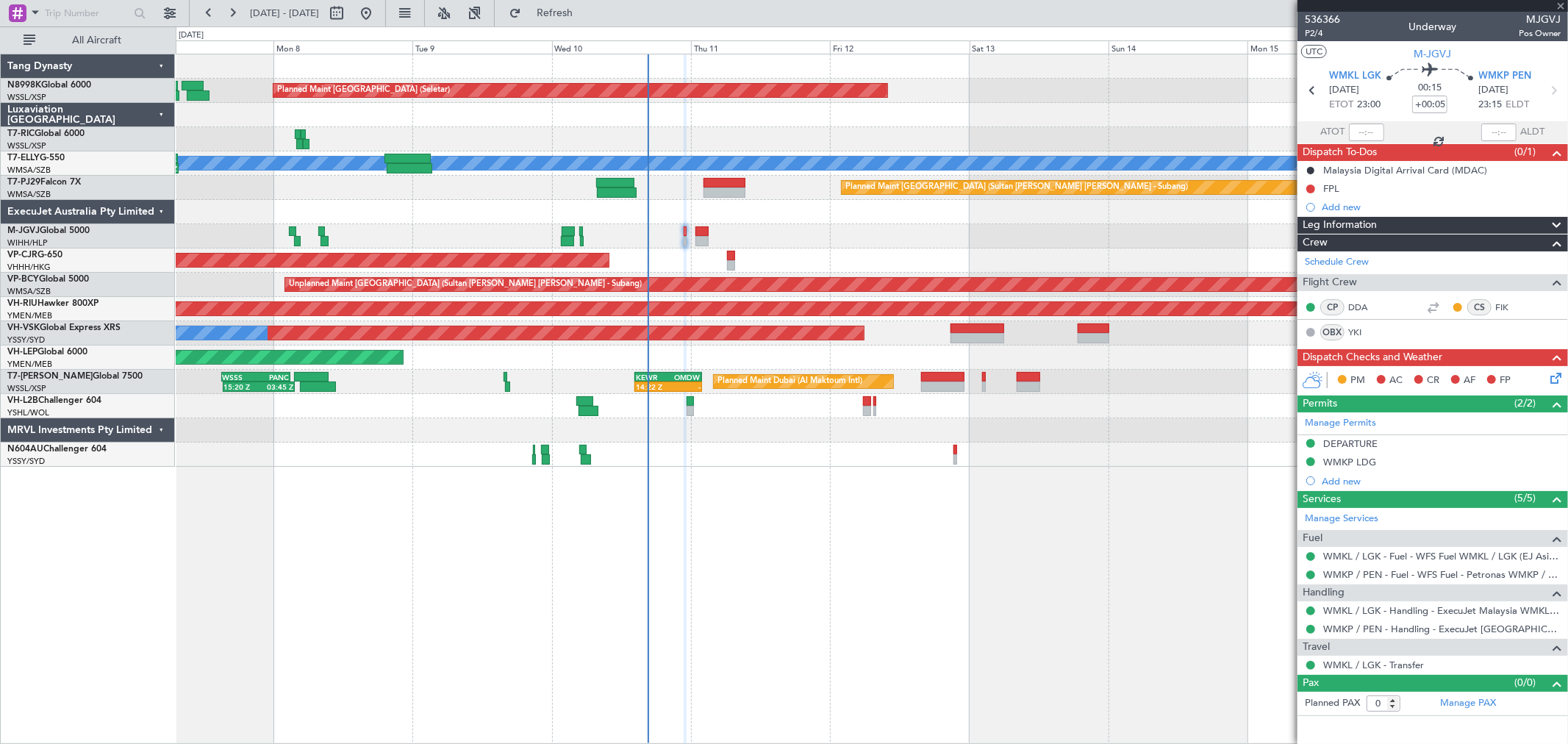
type input "+00:10"
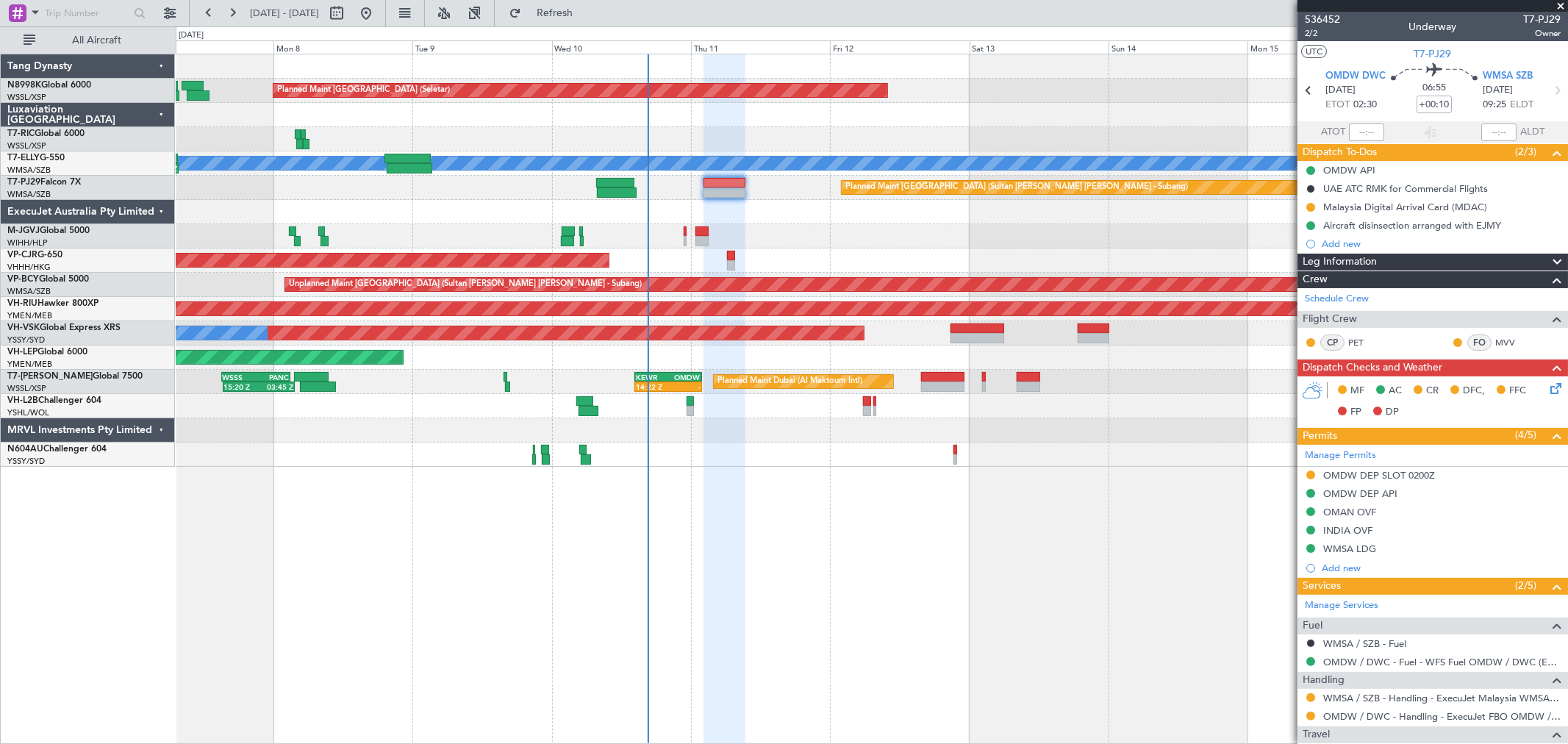
click at [1338, 246] on div "Add new" at bounding box center [1440, 243] width 239 height 12
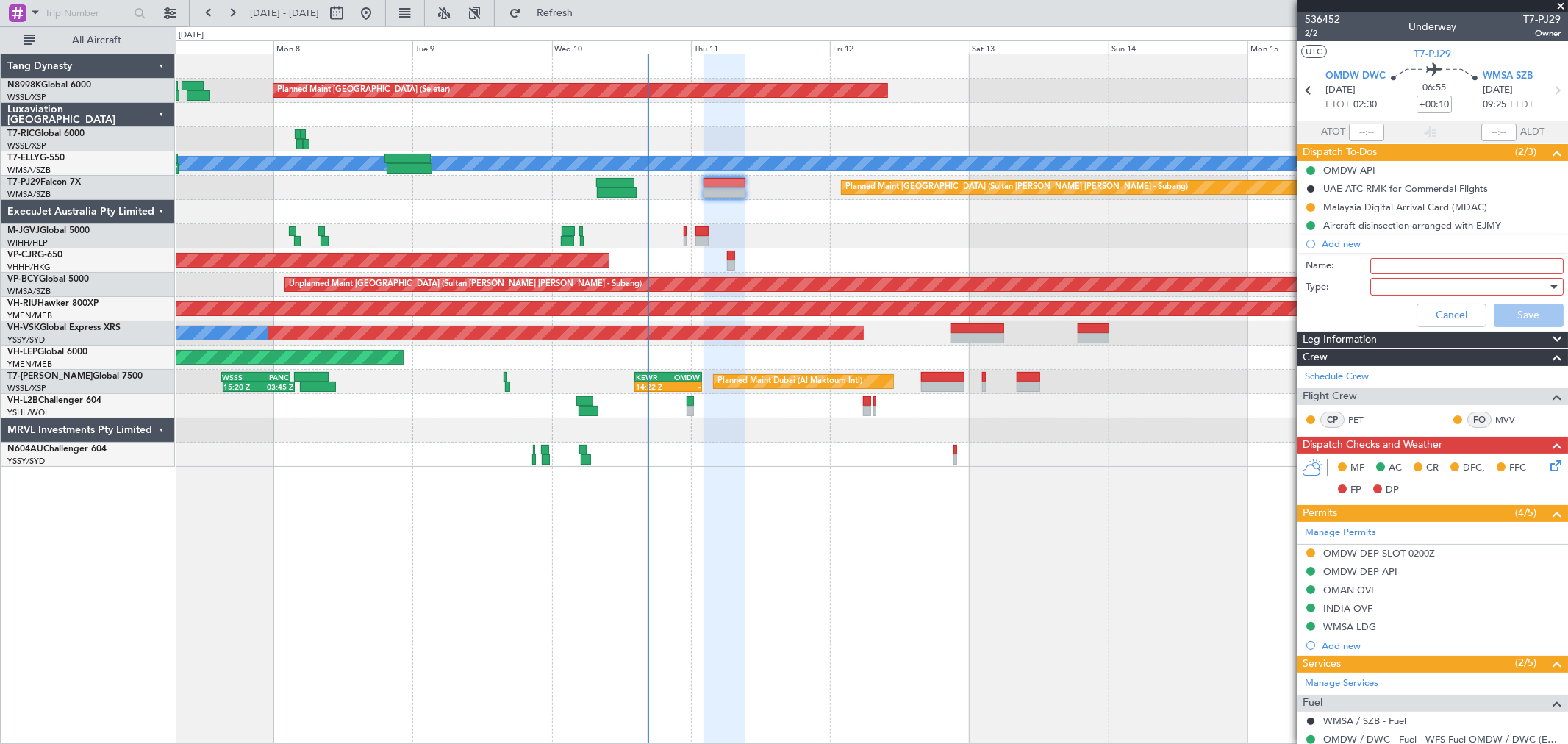
drag, startPoint x: 1377, startPoint y: 268, endPoint x: 1386, endPoint y: 266, distance: 9.2
click at [1377, 267] on input "Name:" at bounding box center [1467, 266] width 193 height 16
type input "FPL"
click at [1406, 287] on div at bounding box center [1461, 286] width 171 height 22
click at [1393, 306] on span "Generic" at bounding box center [1459, 316] width 171 height 22
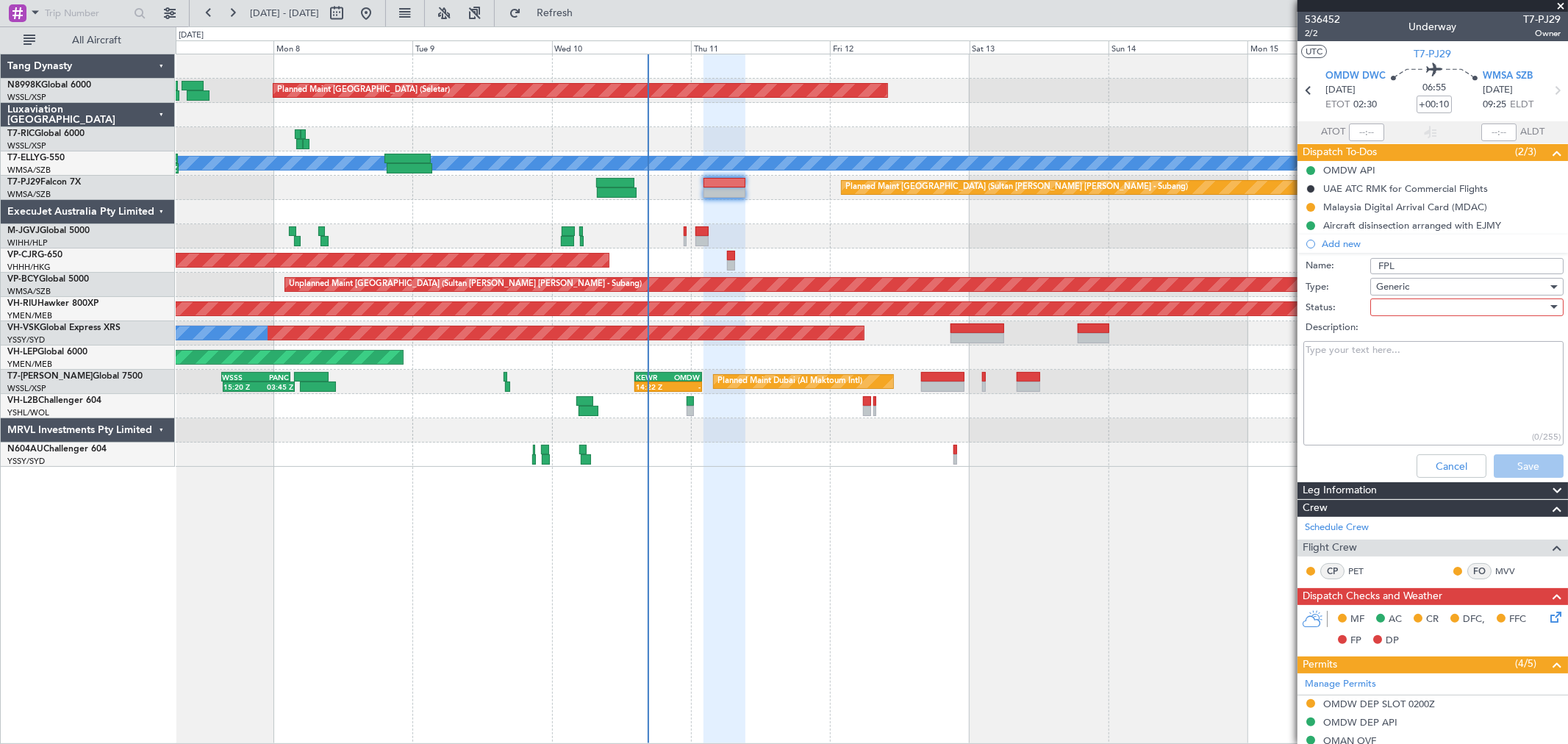
click at [1393, 303] on div at bounding box center [1461, 307] width 171 height 22
click at [1386, 330] on span "Not Started" at bounding box center [1459, 336] width 171 height 22
click at [1362, 364] on textarea "Description:" at bounding box center [1433, 393] width 260 height 105
type textarea "27000lbs"
click at [1511, 466] on button "Save" at bounding box center [1529, 465] width 69 height 23
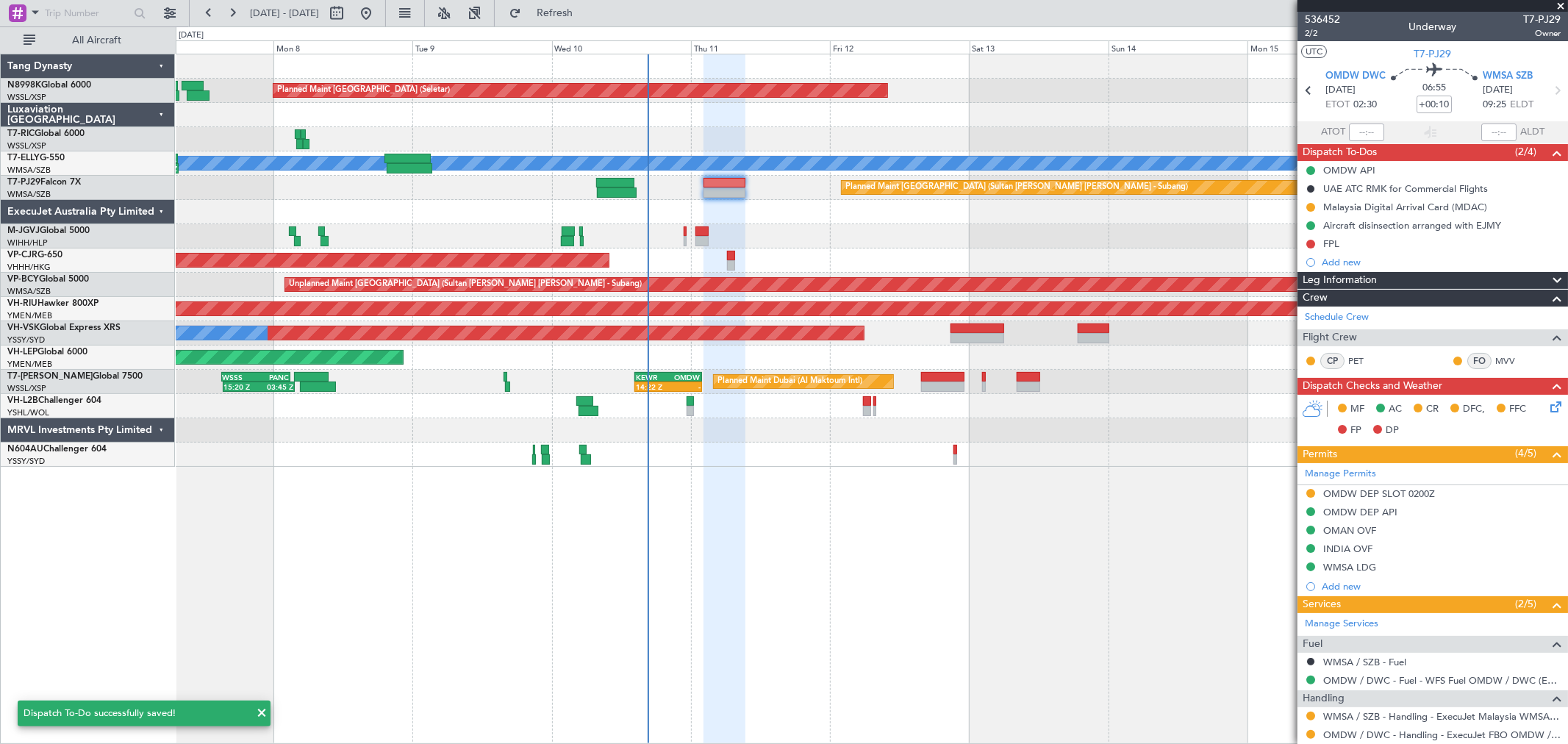
scroll to position [97, 0]
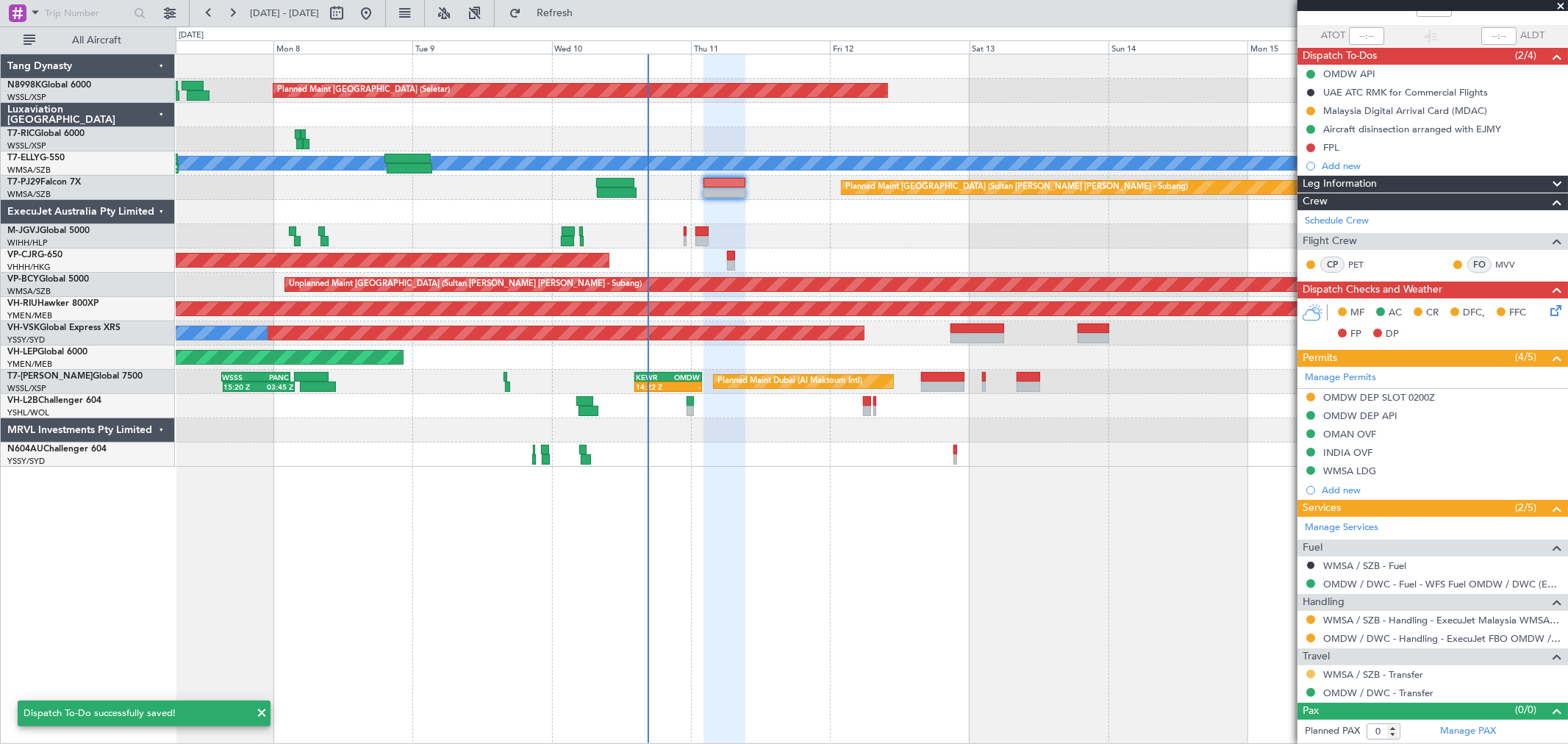
click at [1311, 674] on button at bounding box center [1310, 674] width 8 height 8
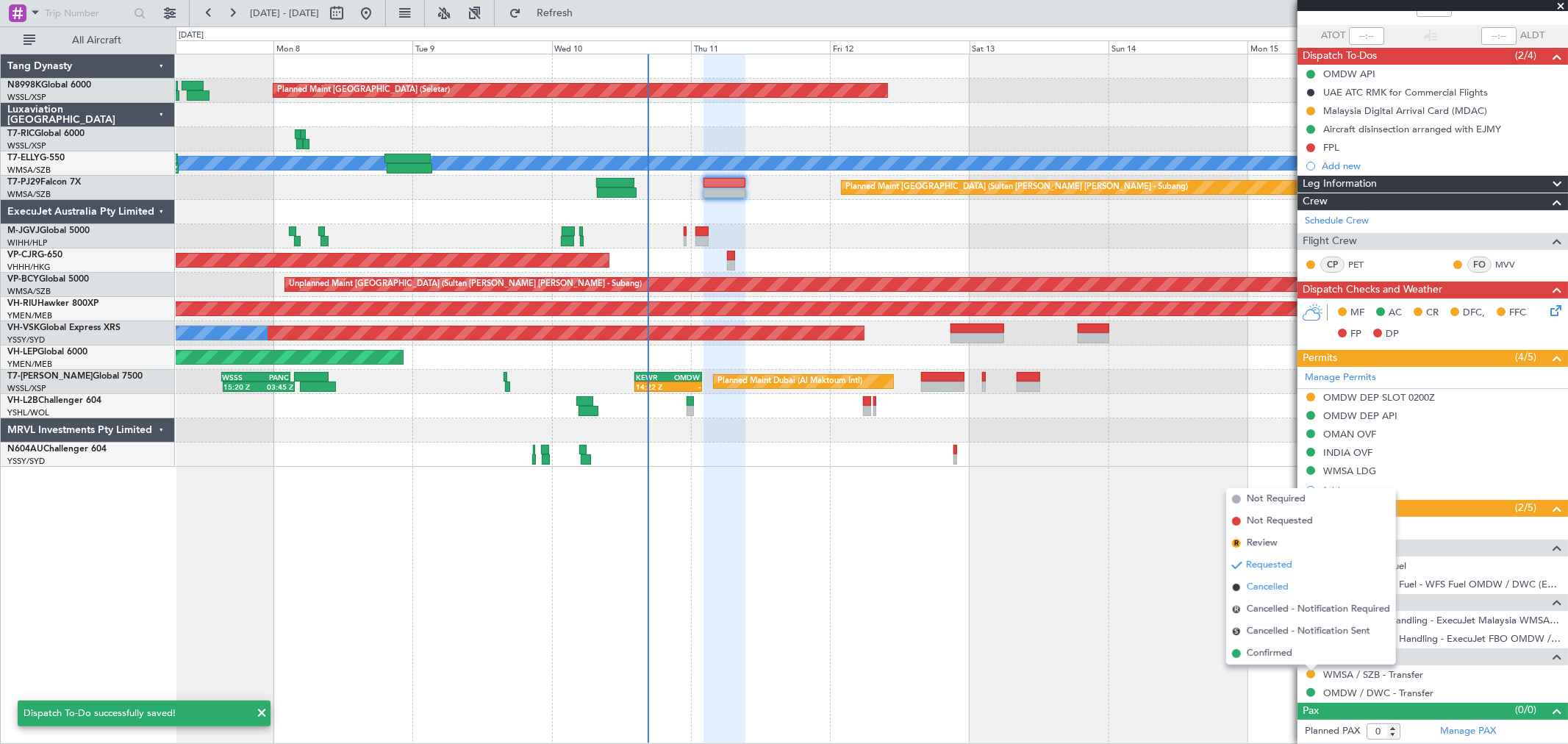
click at [1271, 588] on span "Cancelled" at bounding box center [1267, 587] width 42 height 15
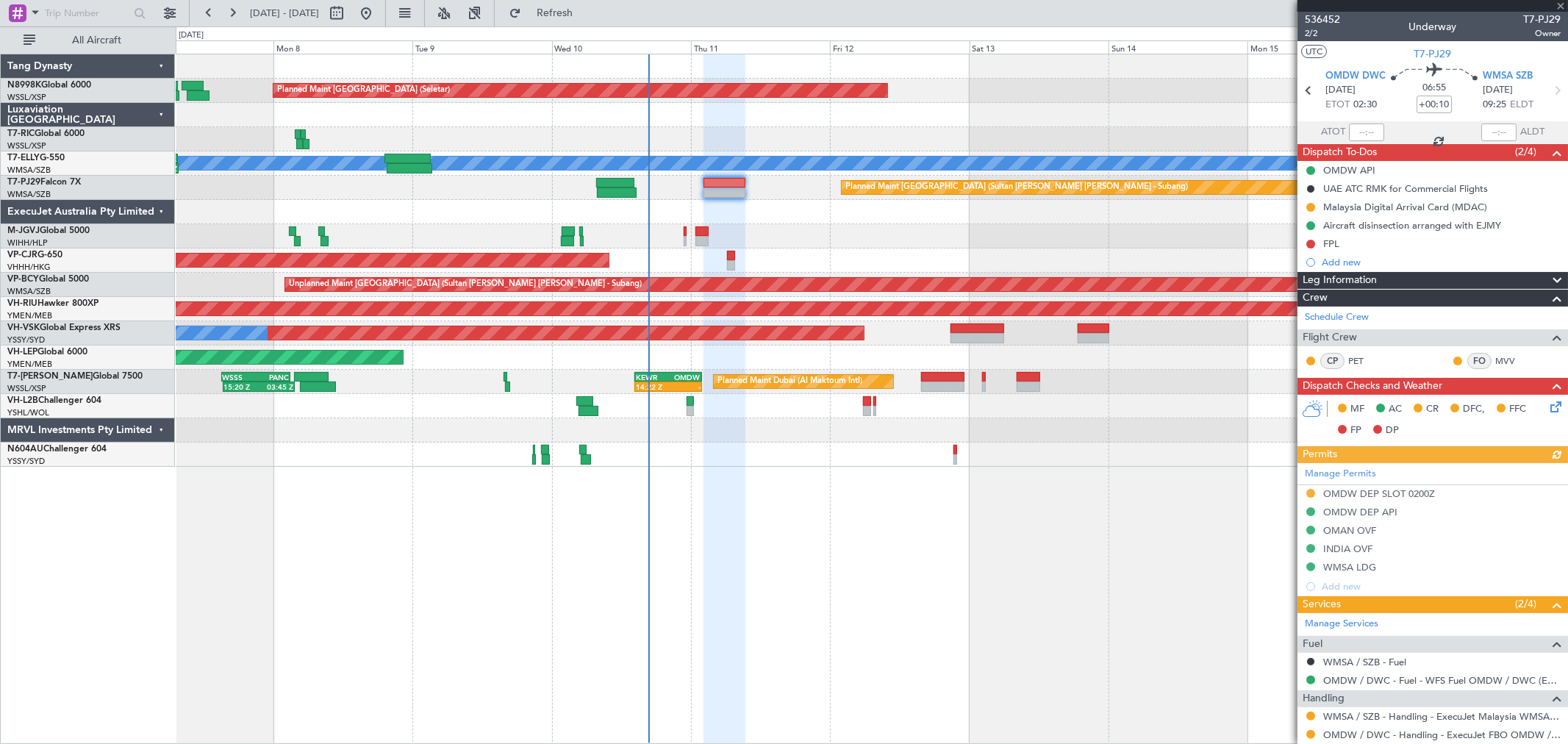
scroll to position [97, 0]
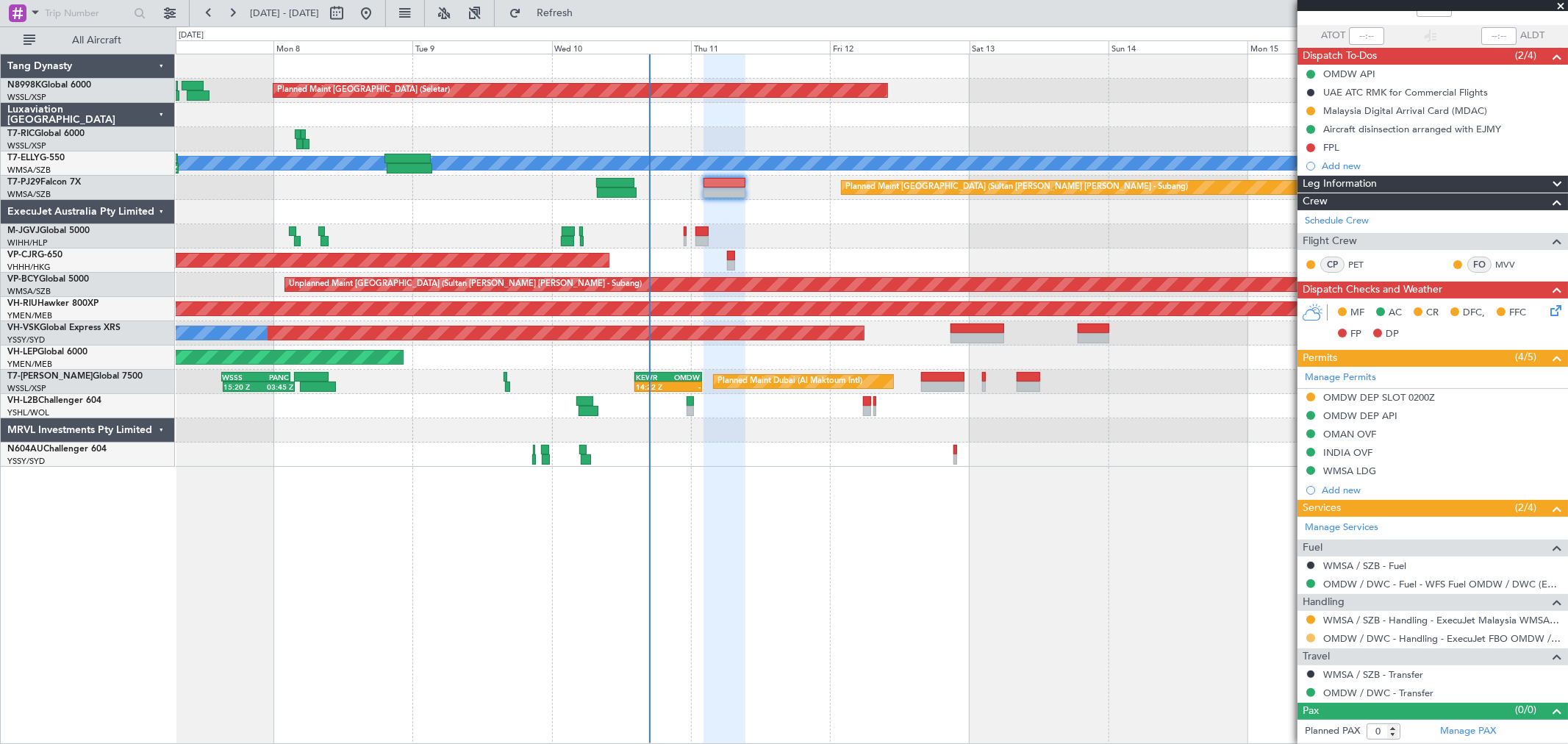
click at [1310, 635] on button at bounding box center [1310, 637] width 8 height 8
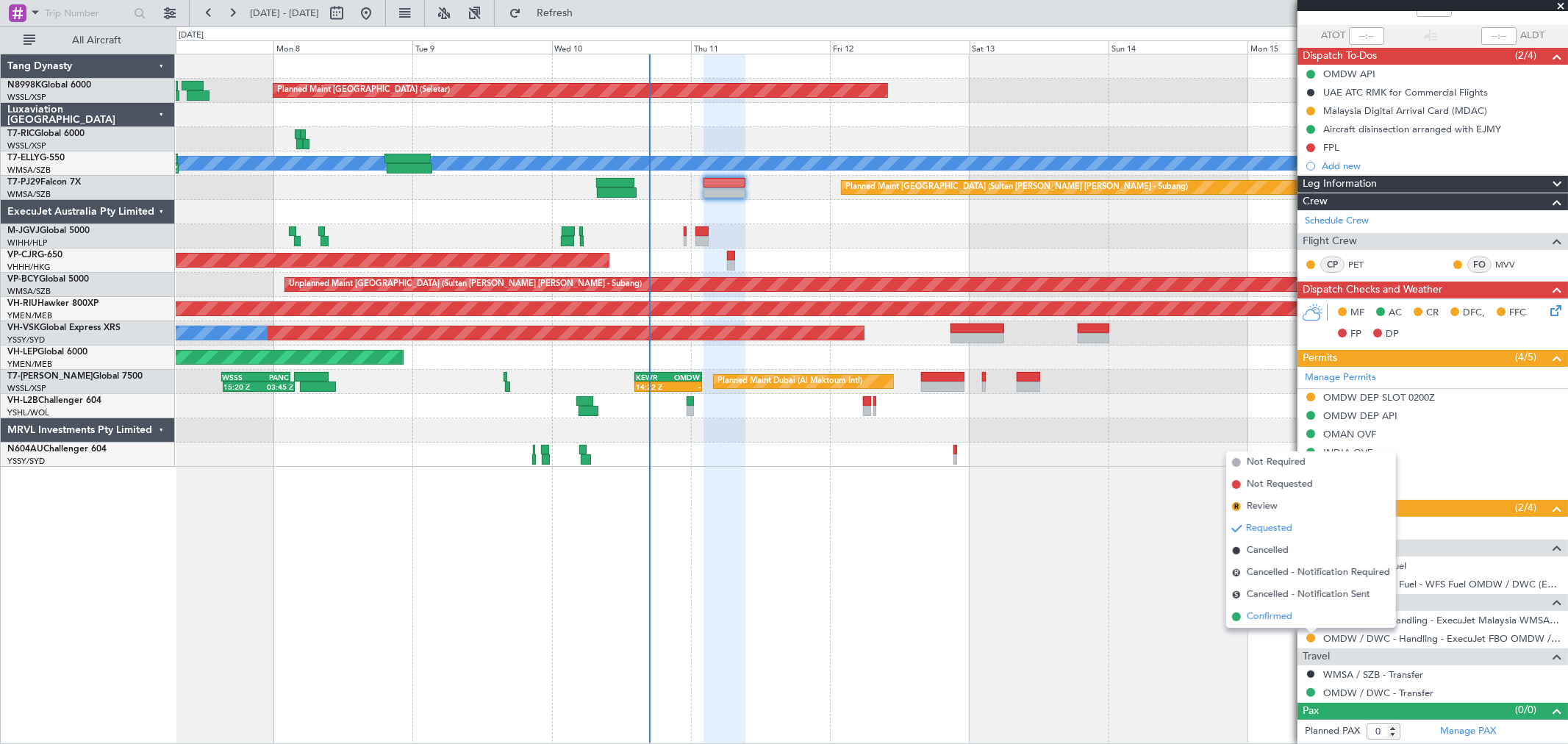
click at [1271, 612] on span "Confirmed" at bounding box center [1269, 616] width 46 height 15
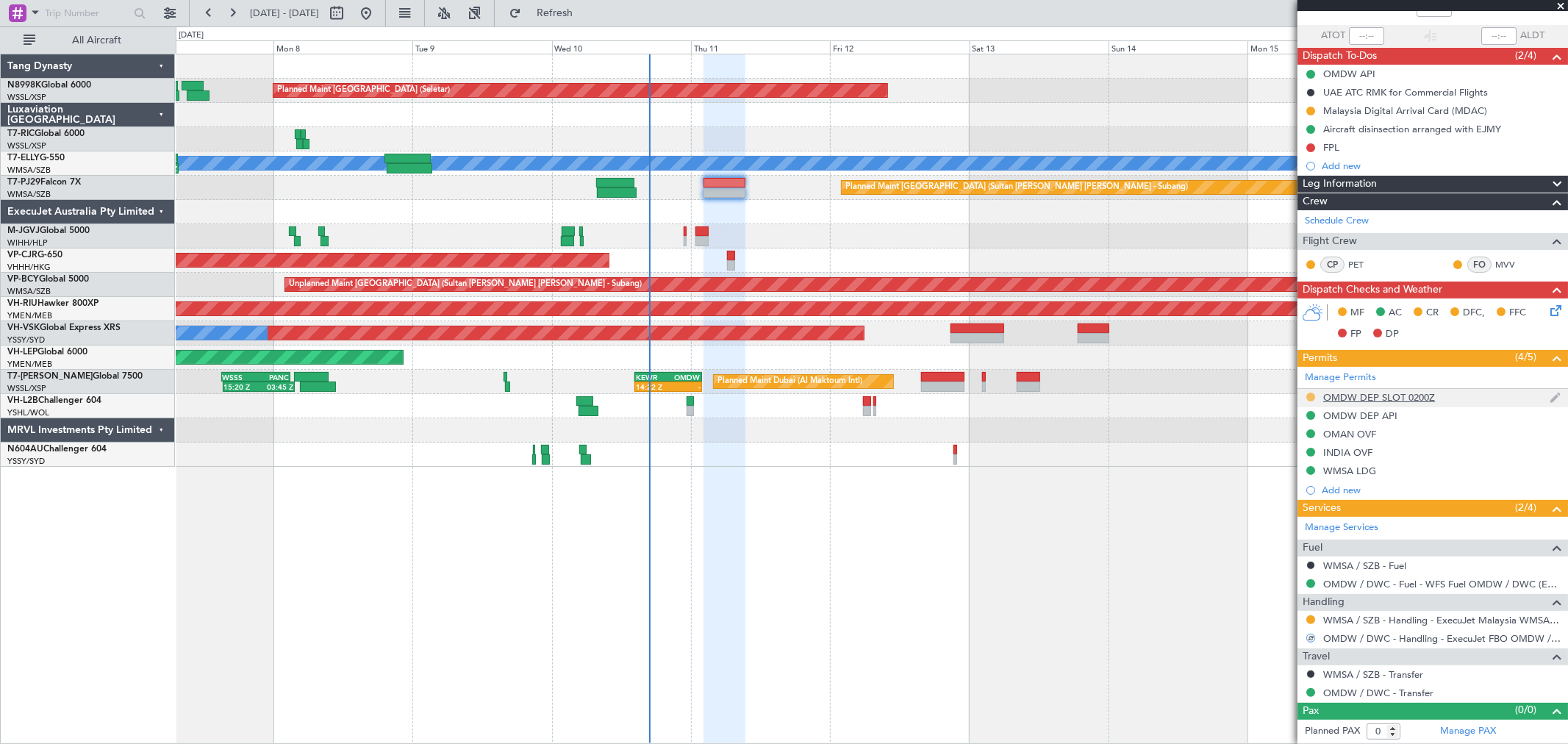
click at [1311, 395] on button at bounding box center [1310, 396] width 8 height 8
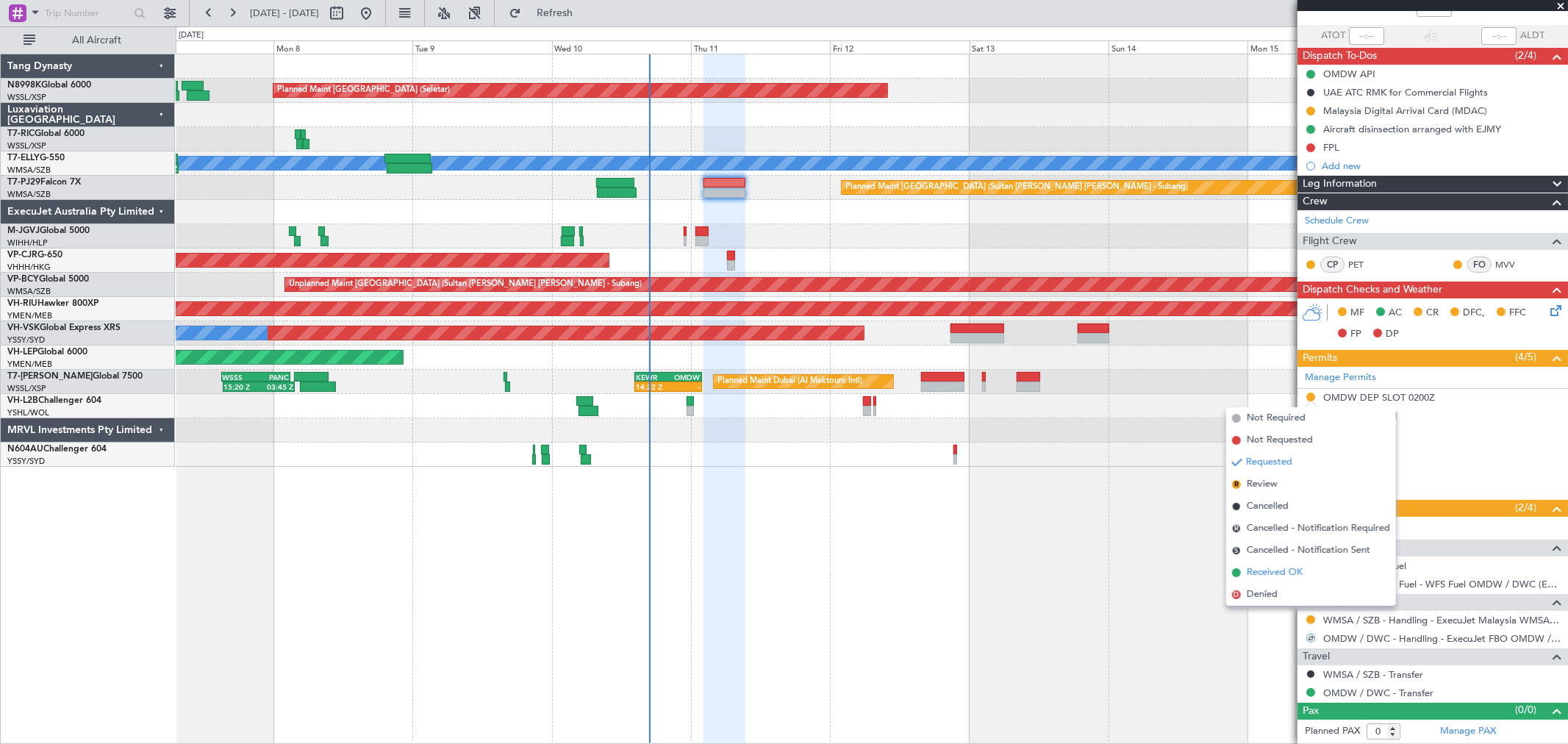
click at [1256, 568] on span "Received OK" at bounding box center [1274, 572] width 56 height 15
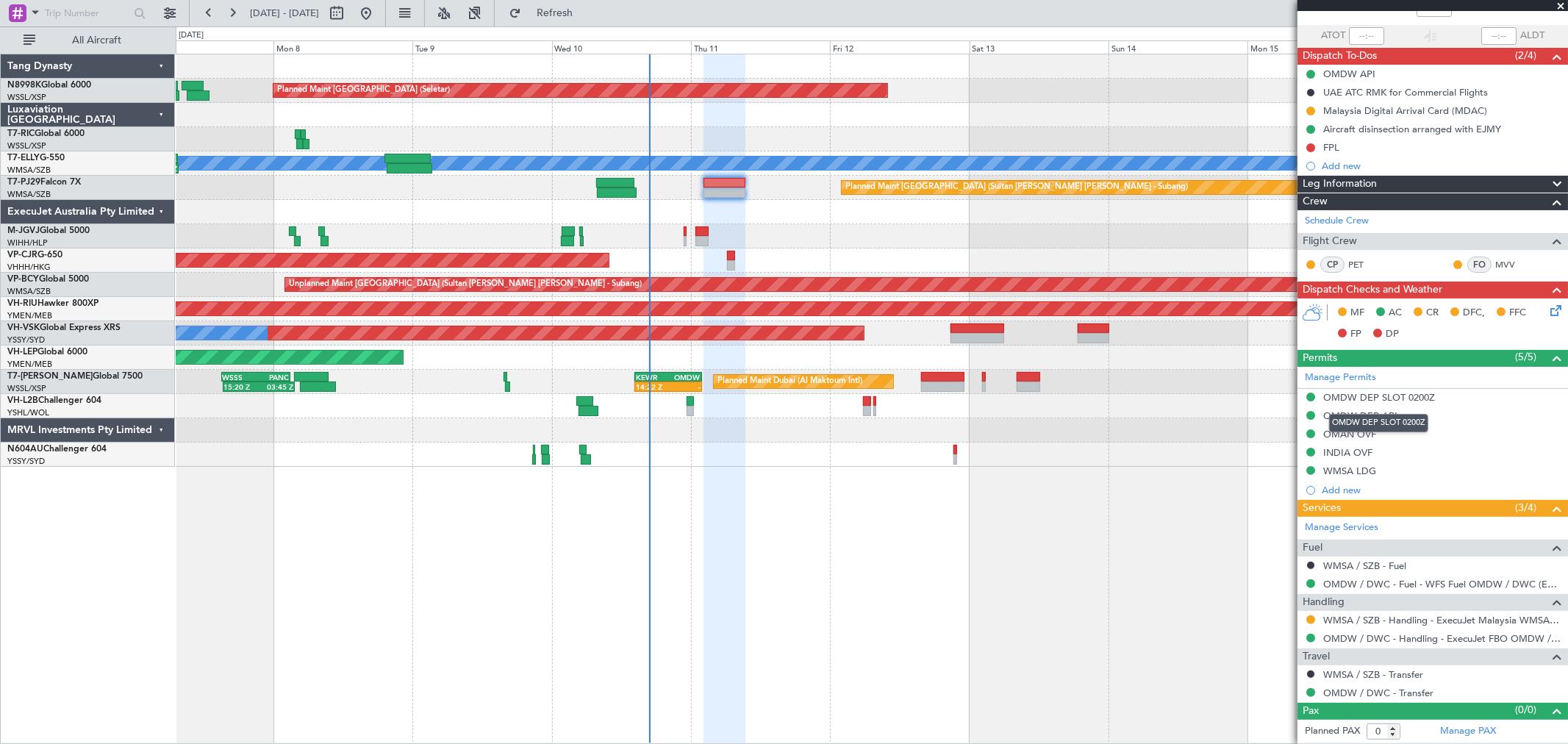
click at [1379, 394] on div "OMDW DEP SLOT 0200Z" at bounding box center [1378, 397] width 112 height 12
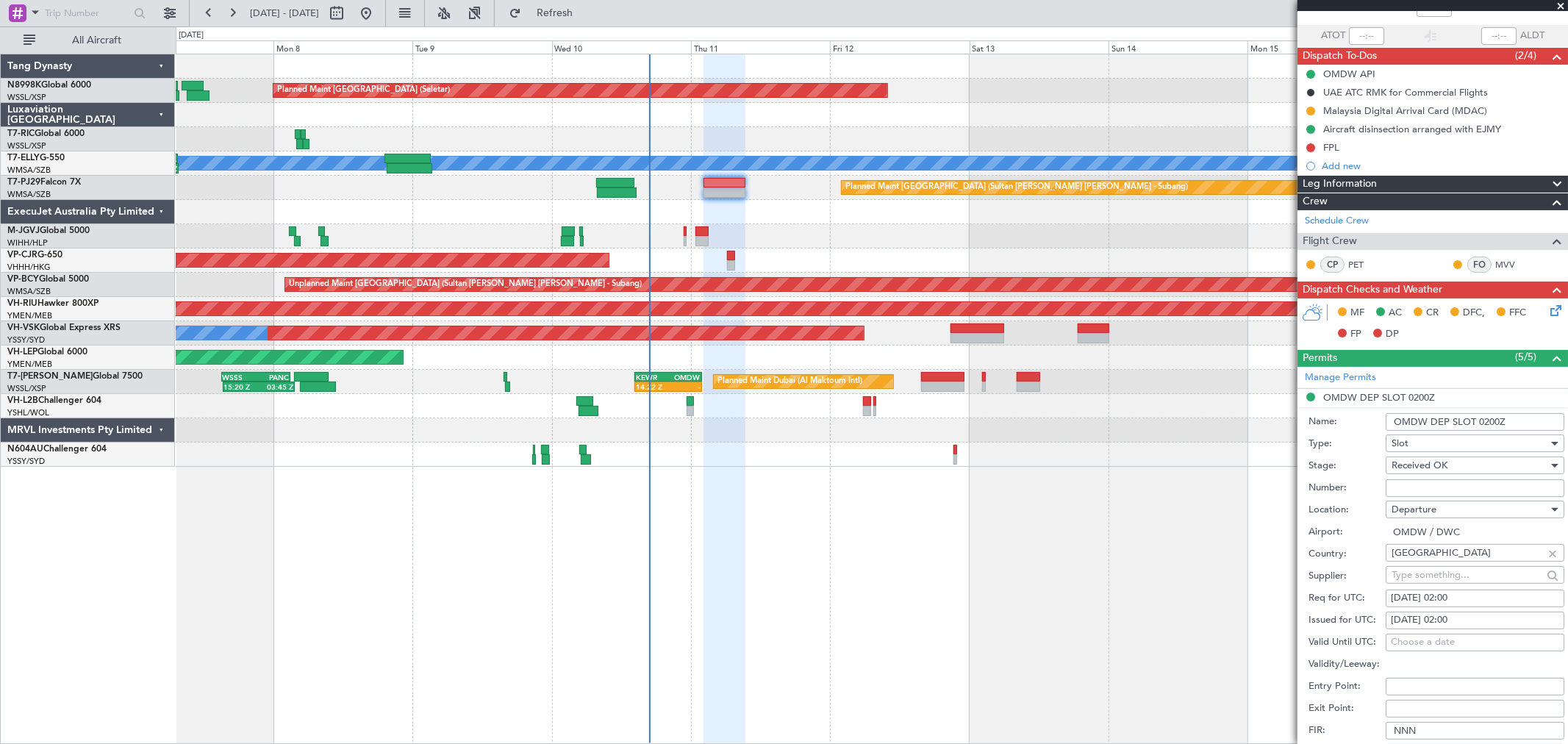
click at [1439, 619] on div "[DATE] 02:00" at bounding box center [1474, 620] width 168 height 15
select select "9"
select select "2025"
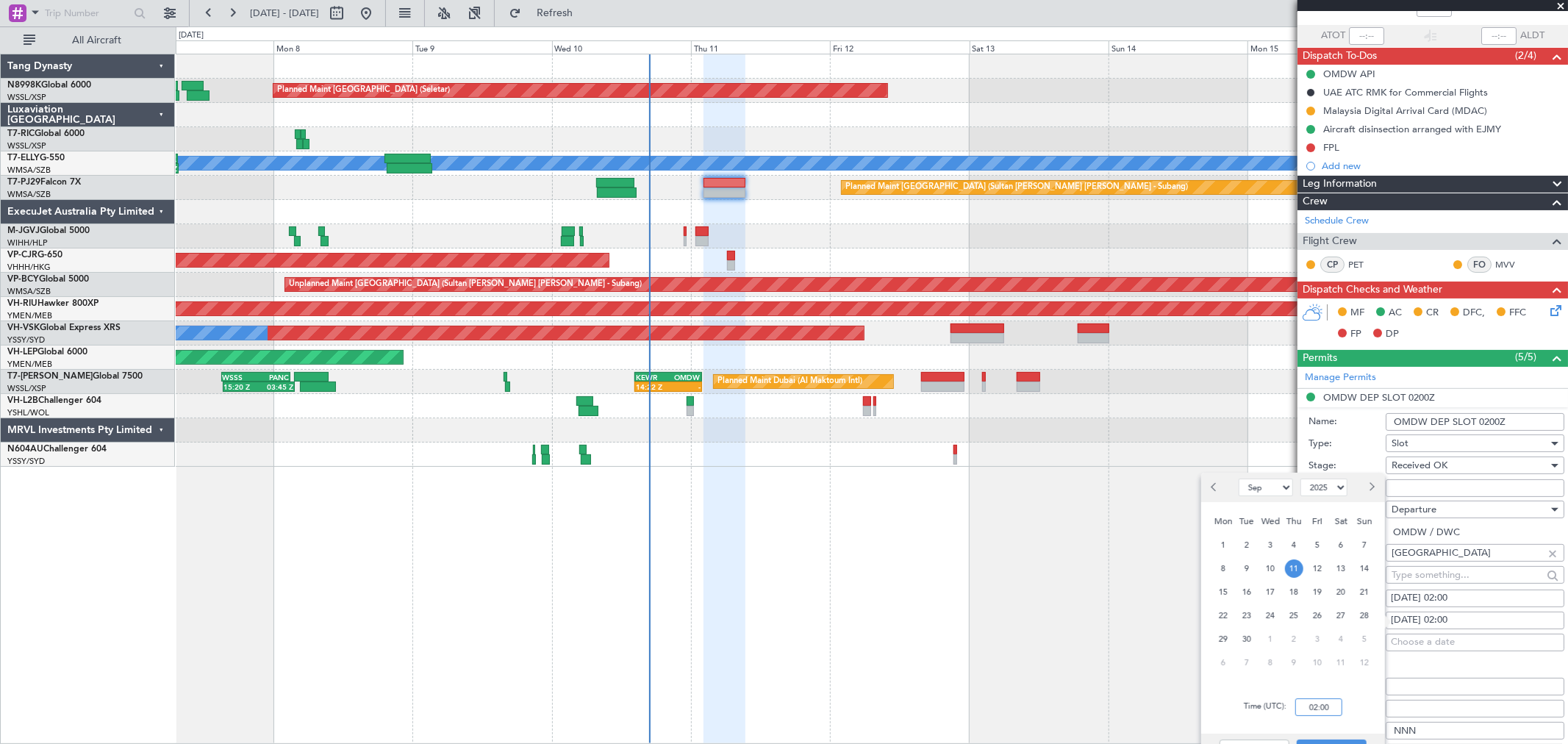
click at [1329, 709] on input "02:00" at bounding box center [1318, 706] width 47 height 18
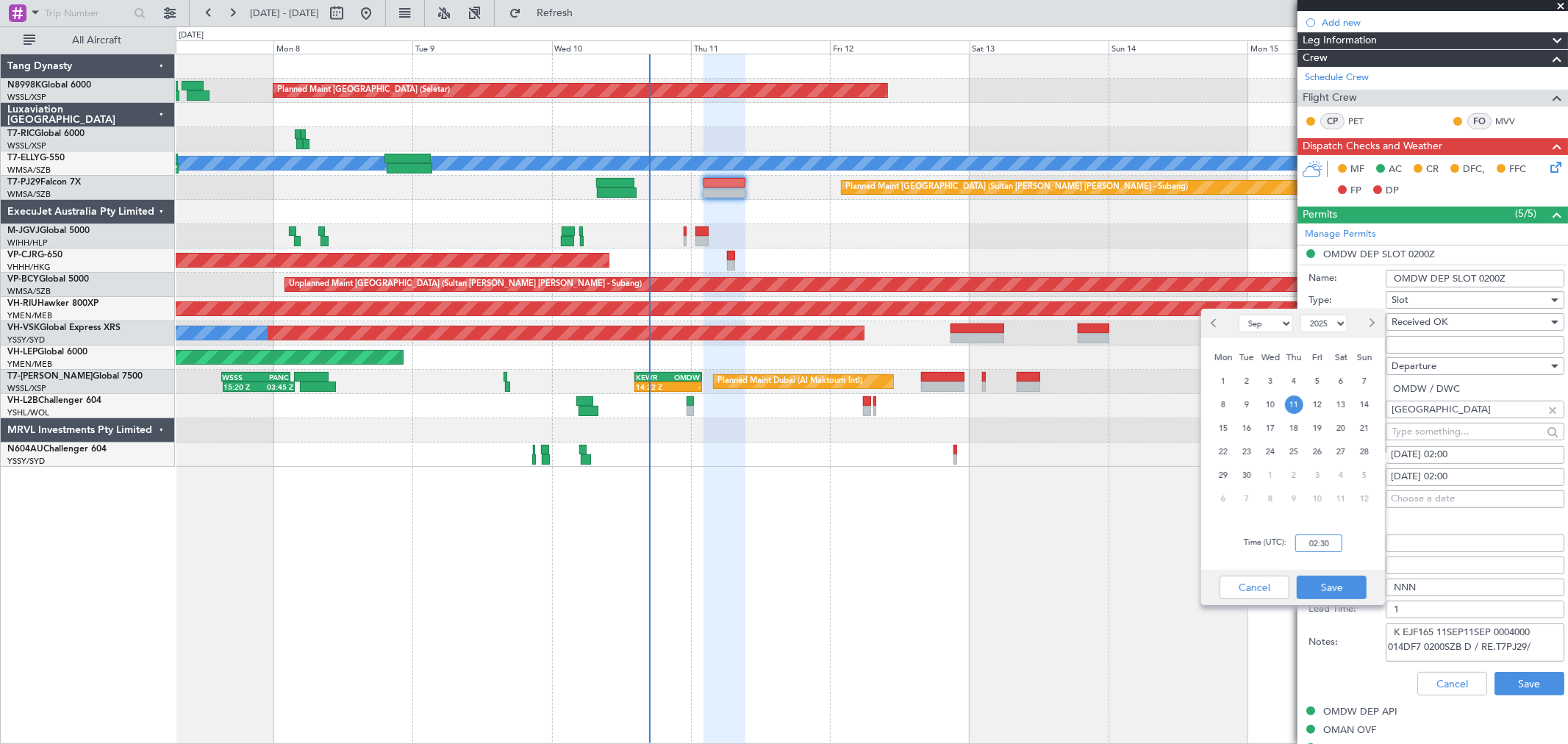
scroll to position [259, 0]
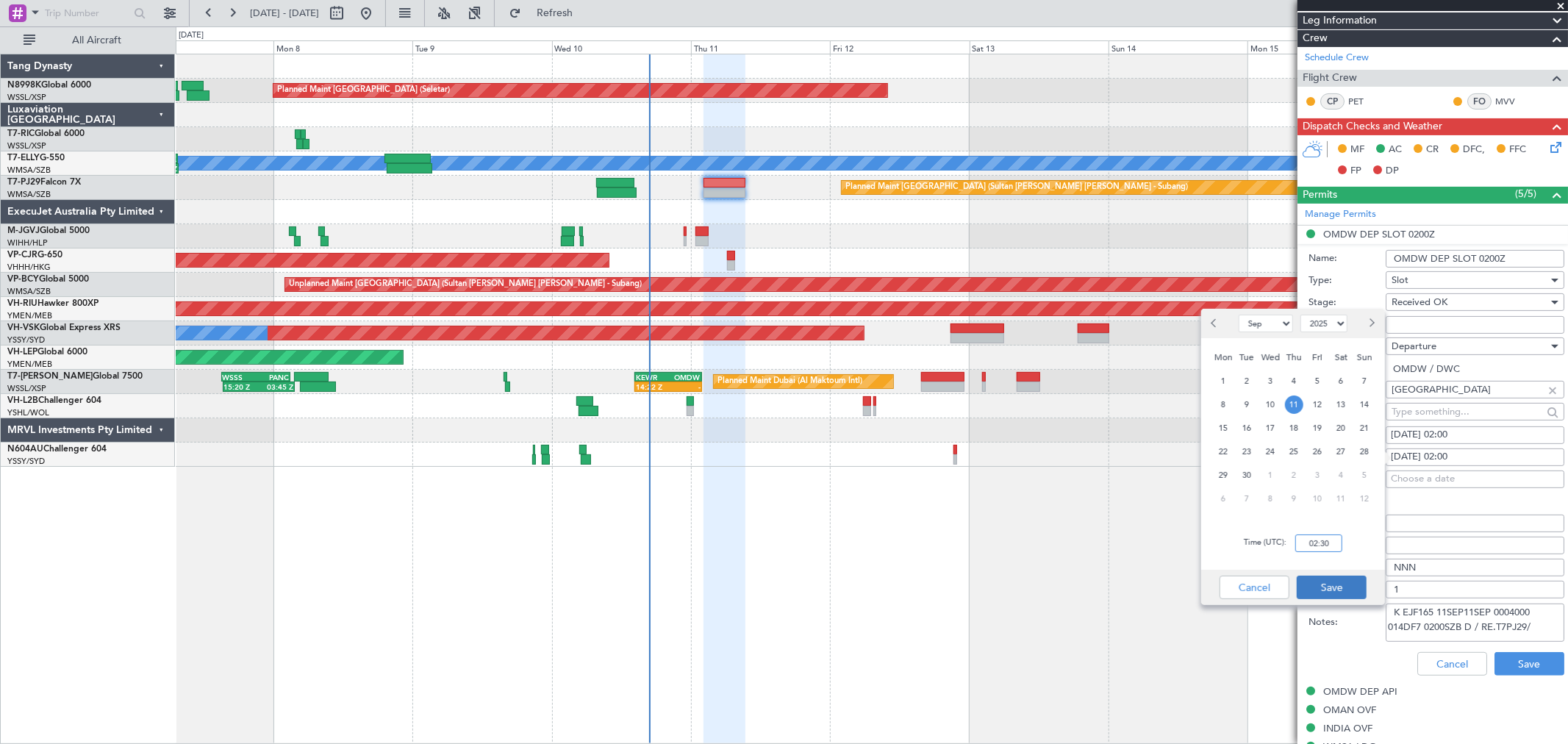
type input "02:30"
click at [1337, 589] on button "Save" at bounding box center [1332, 586] width 69 height 23
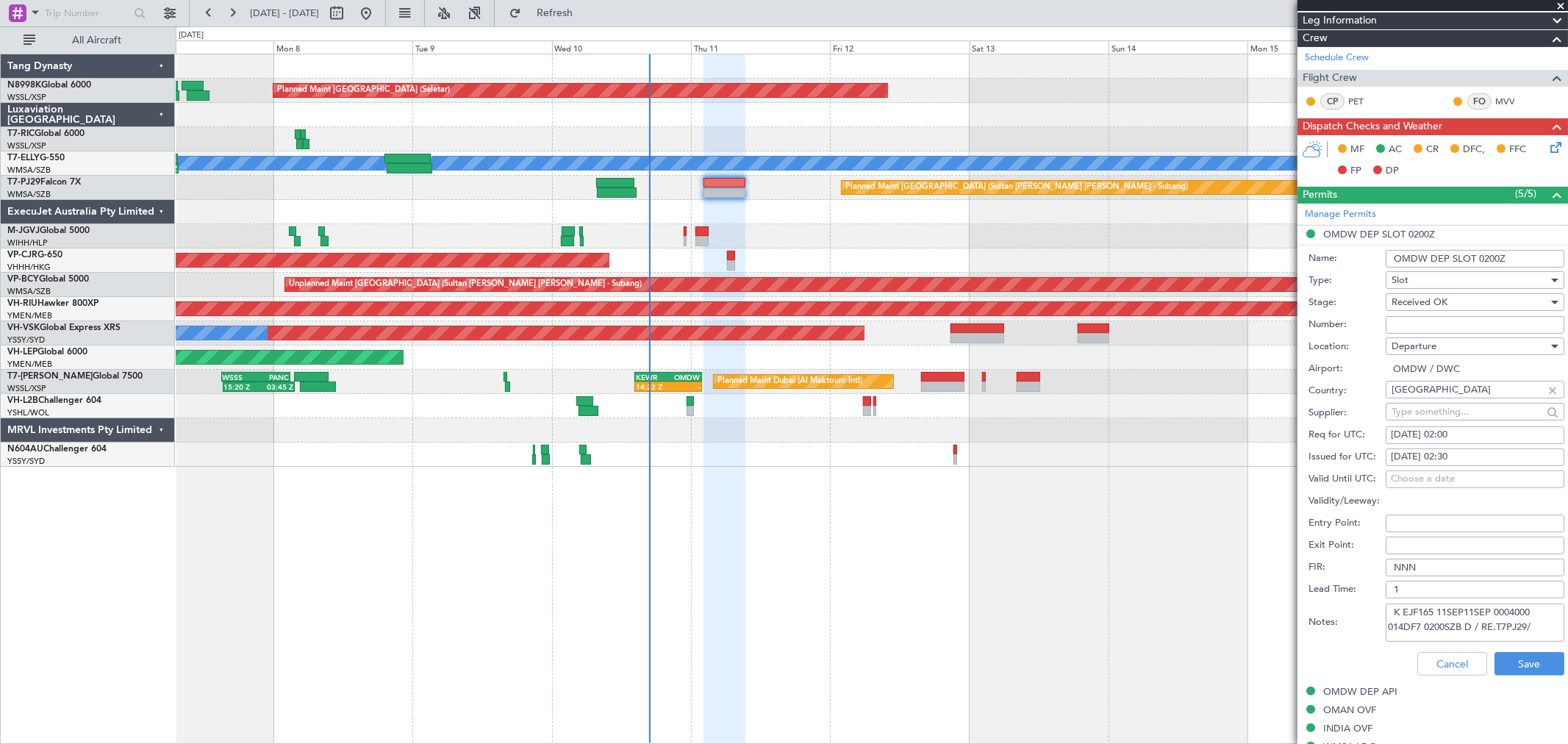
click at [1427, 428] on div "[DATE] 02:00" at bounding box center [1474, 435] width 168 height 15
select select "9"
select select "2025"
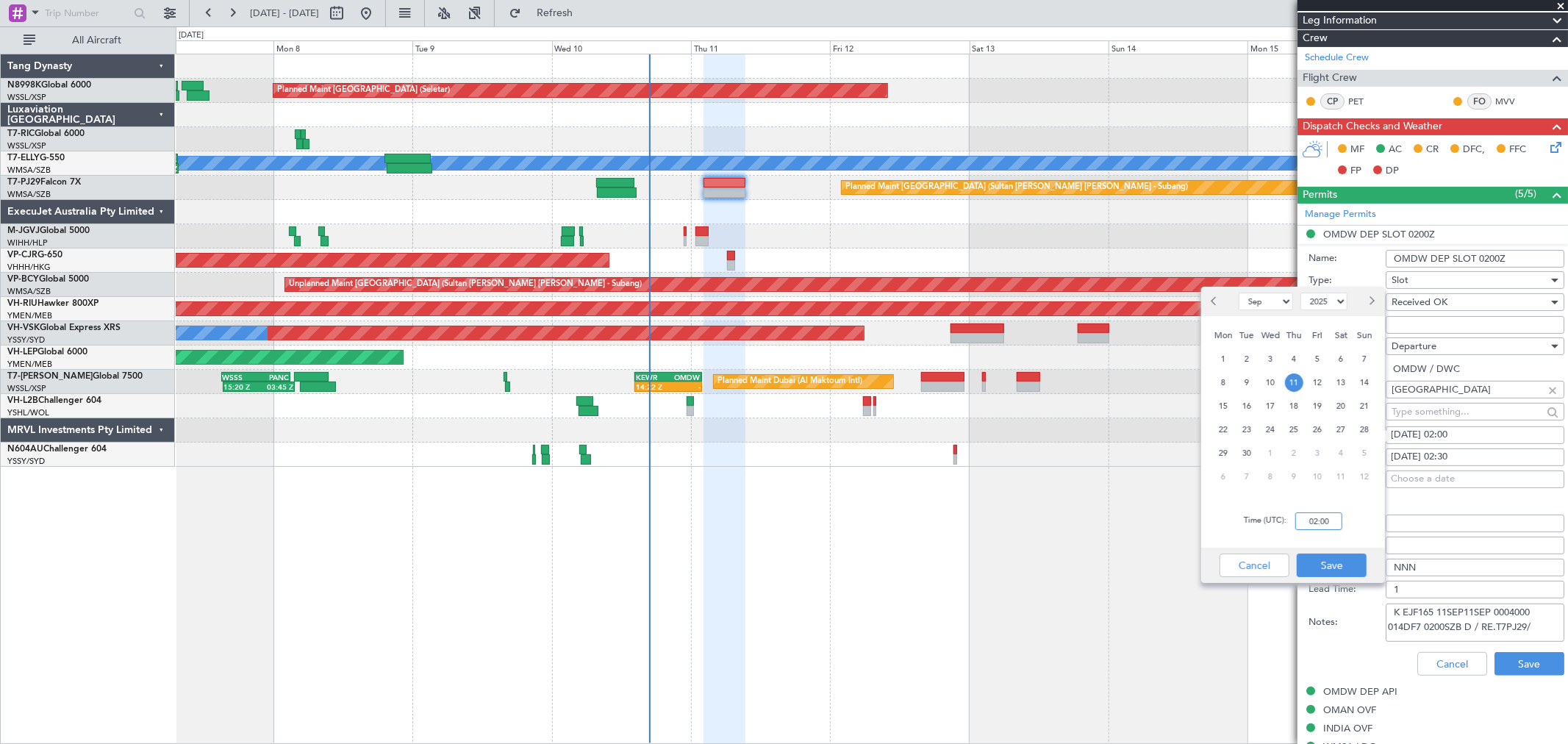
click at [1327, 519] on input "02:00" at bounding box center [1318, 521] width 47 height 18
type input "02:30"
click at [1341, 560] on button "Save" at bounding box center [1332, 565] width 69 height 23
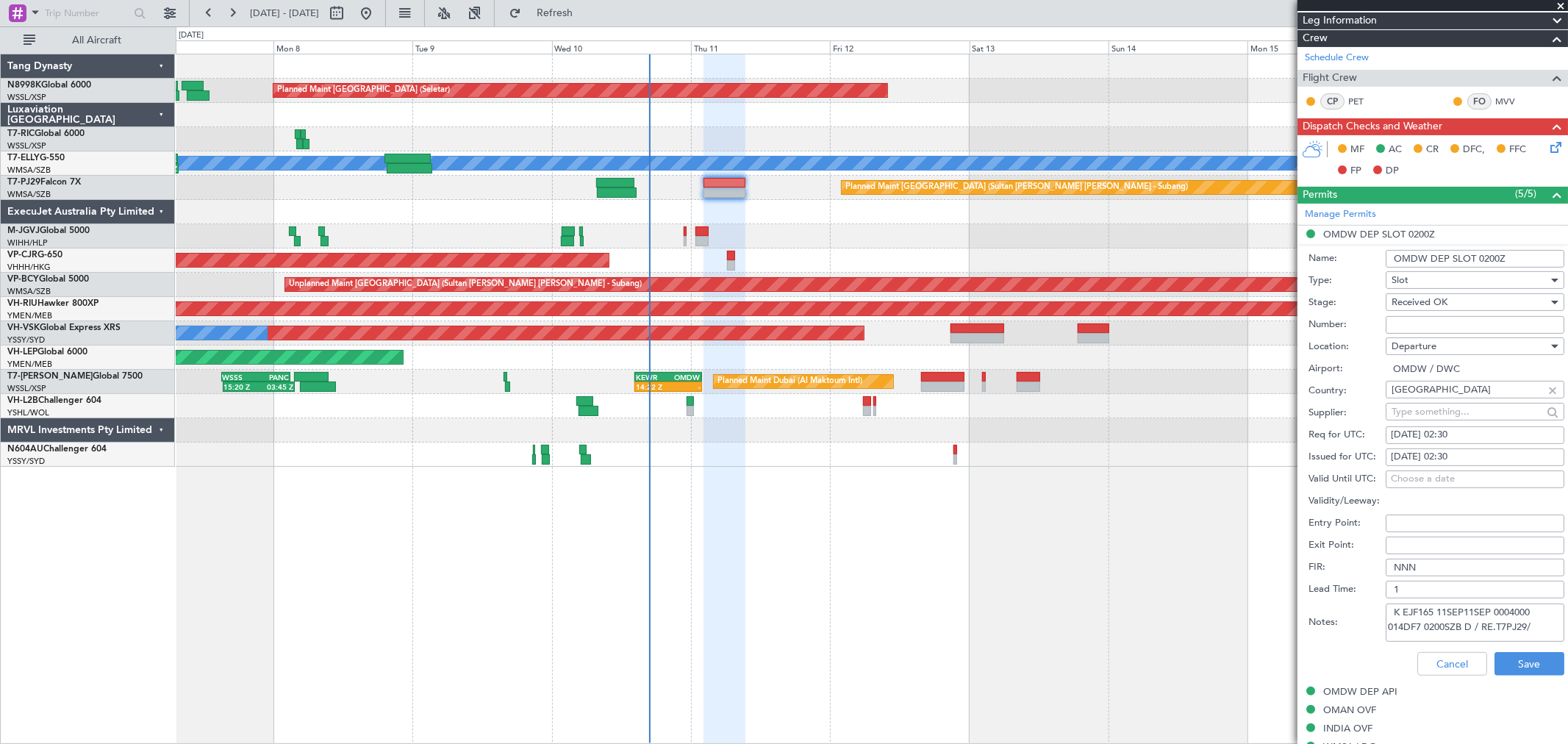
drag, startPoint x: 1391, startPoint y: 617, endPoint x: 1547, endPoint y: 635, distance: 157.0
click at [1546, 635] on textarea "K EJF165 11SEP11SEP 0004000 014DF7 0200SZB D / RE.T7PJ29/" at bounding box center [1474, 622] width 178 height 38
paste textarea "K EJF165 11SEP11SEP 0004000 014DF7 0230SZB D / RE.T7PJ29/"
type textarea "K EJF165 11SEP11SEP 0004000 014DF7 0230SZB D / RE.T7PJ29/"
click at [1512, 656] on button "Save" at bounding box center [1529, 663] width 69 height 23
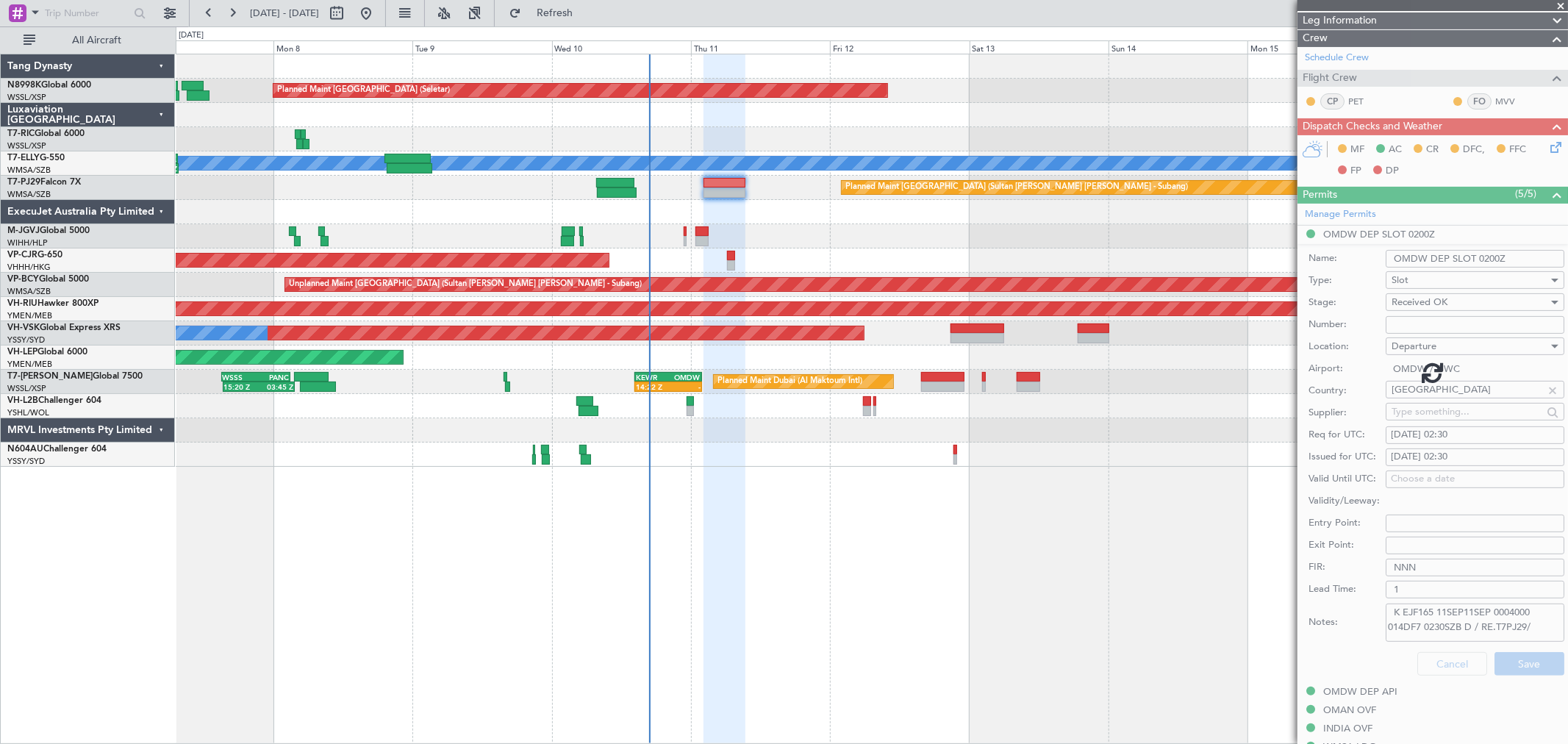
scroll to position [97, 0]
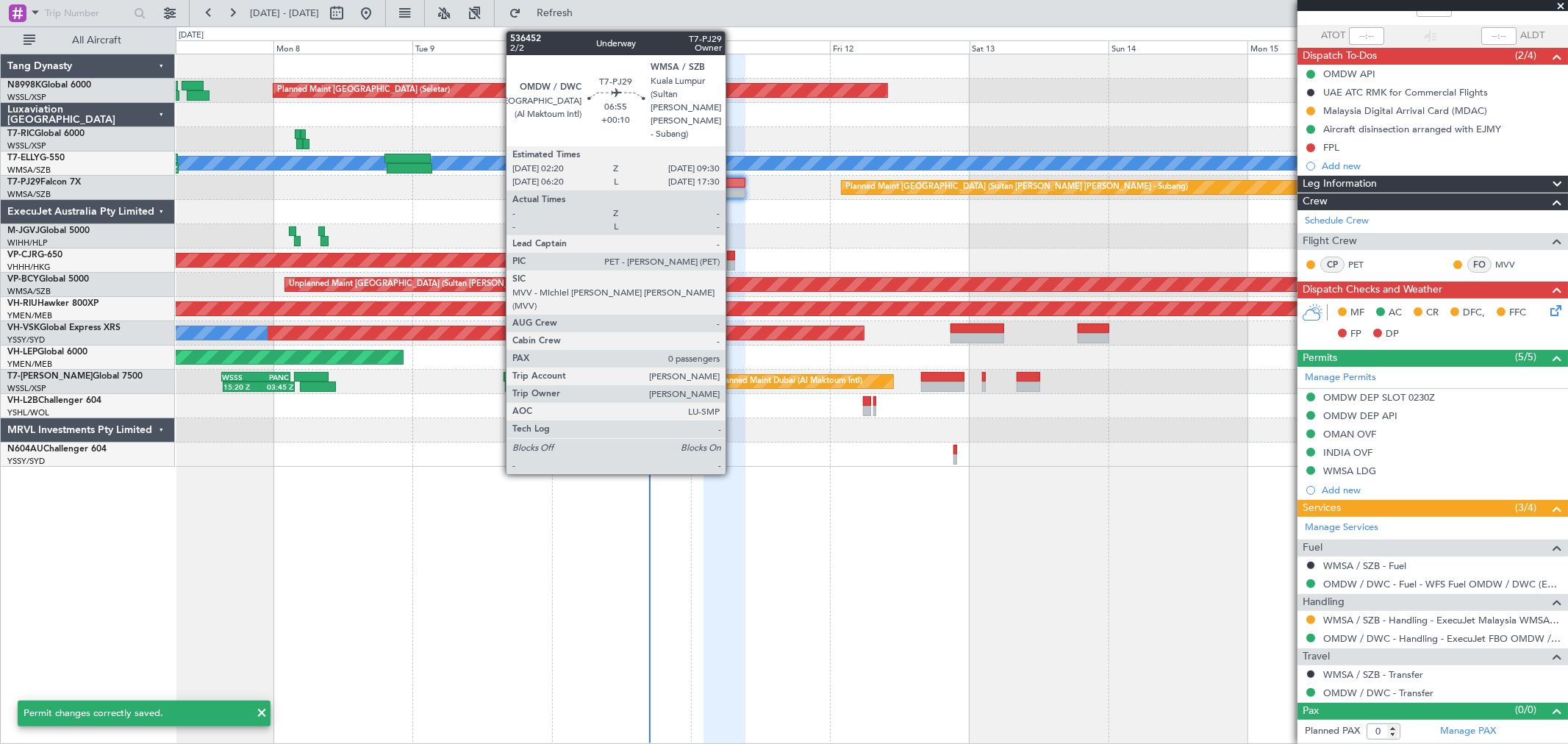
click at [733, 189] on div at bounding box center [724, 192] width 42 height 10
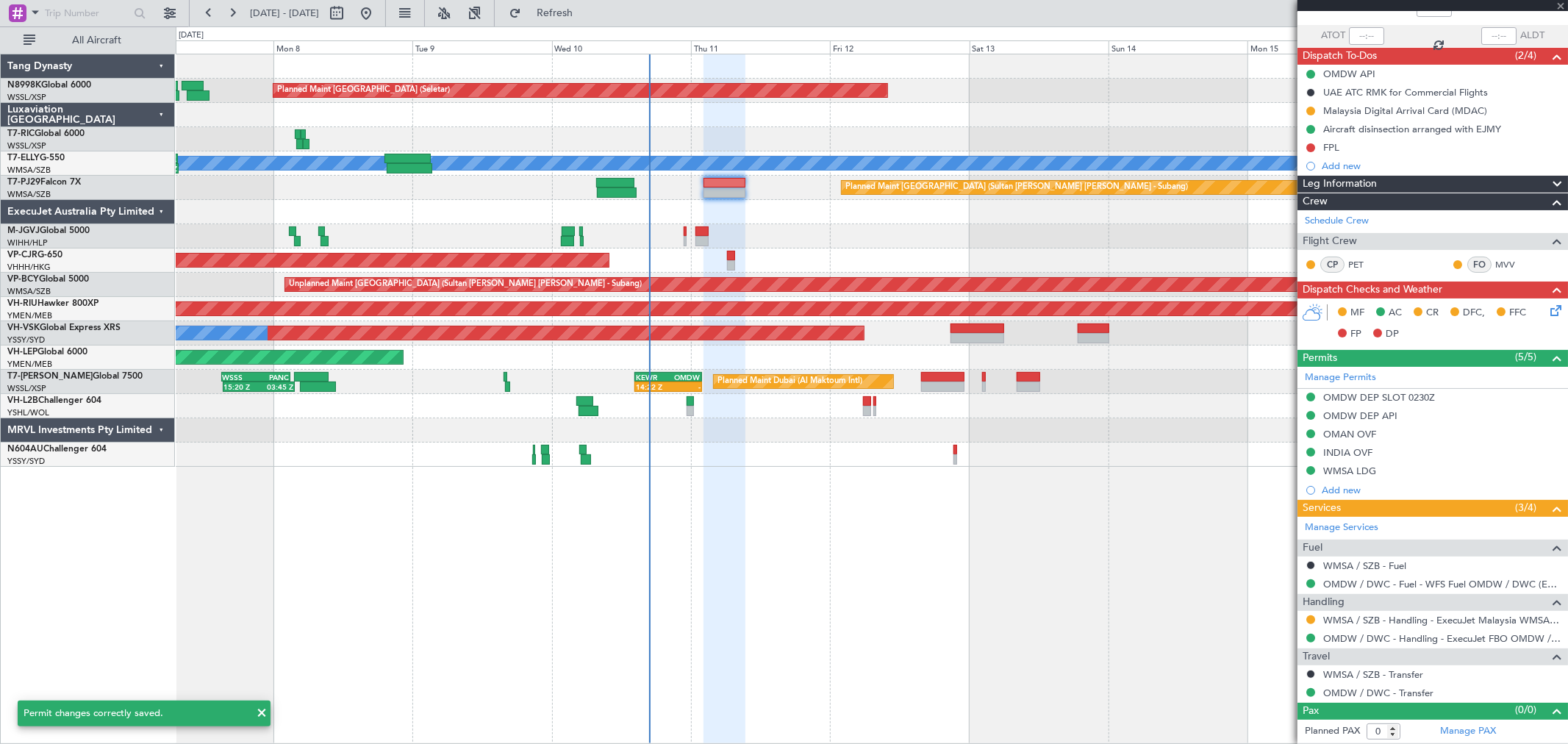
click at [680, 236] on div "Planned Maint [GEOGRAPHIC_DATA] (Seletar)" at bounding box center [871, 236] width 1392 height 24
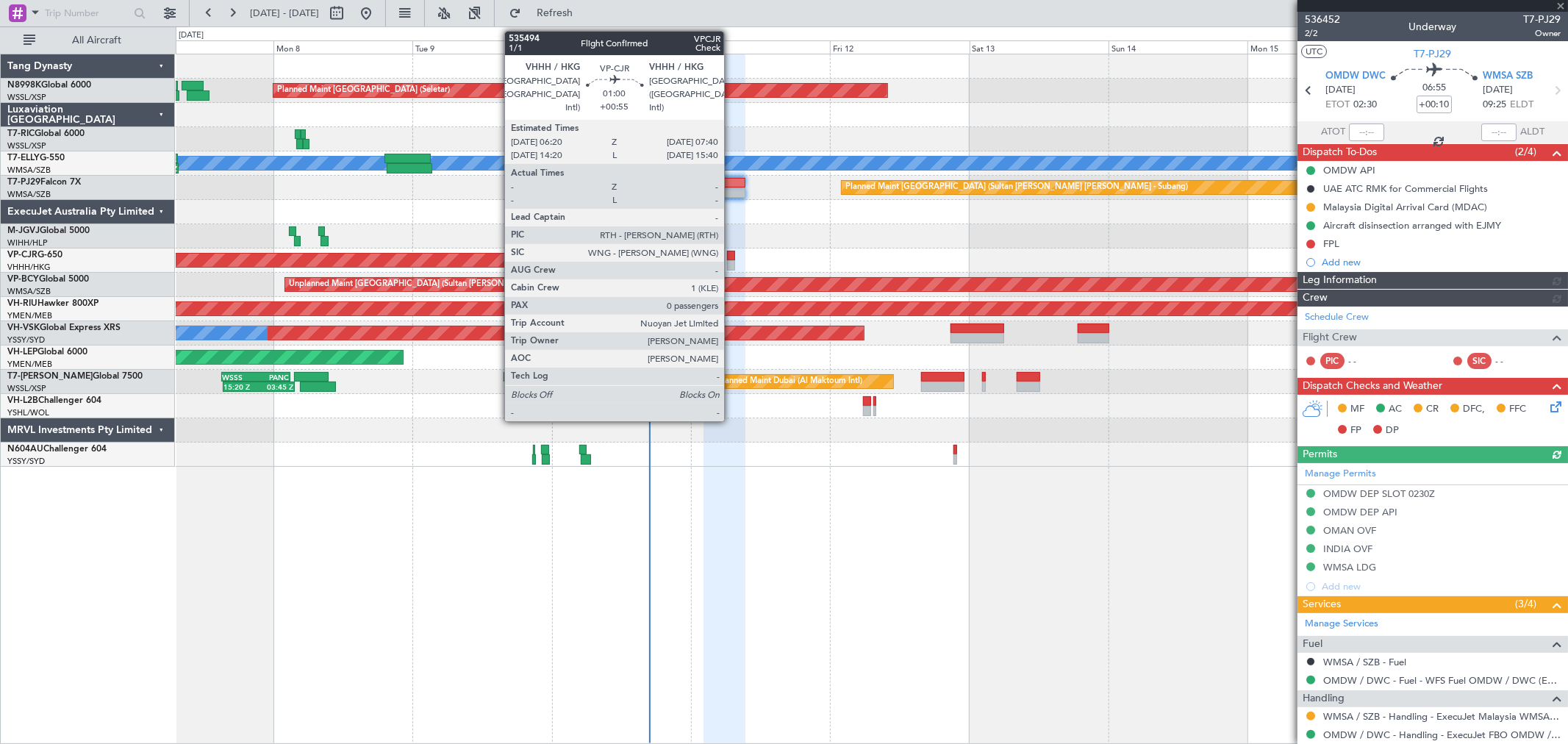
click at [731, 263] on div at bounding box center [731, 265] width 8 height 10
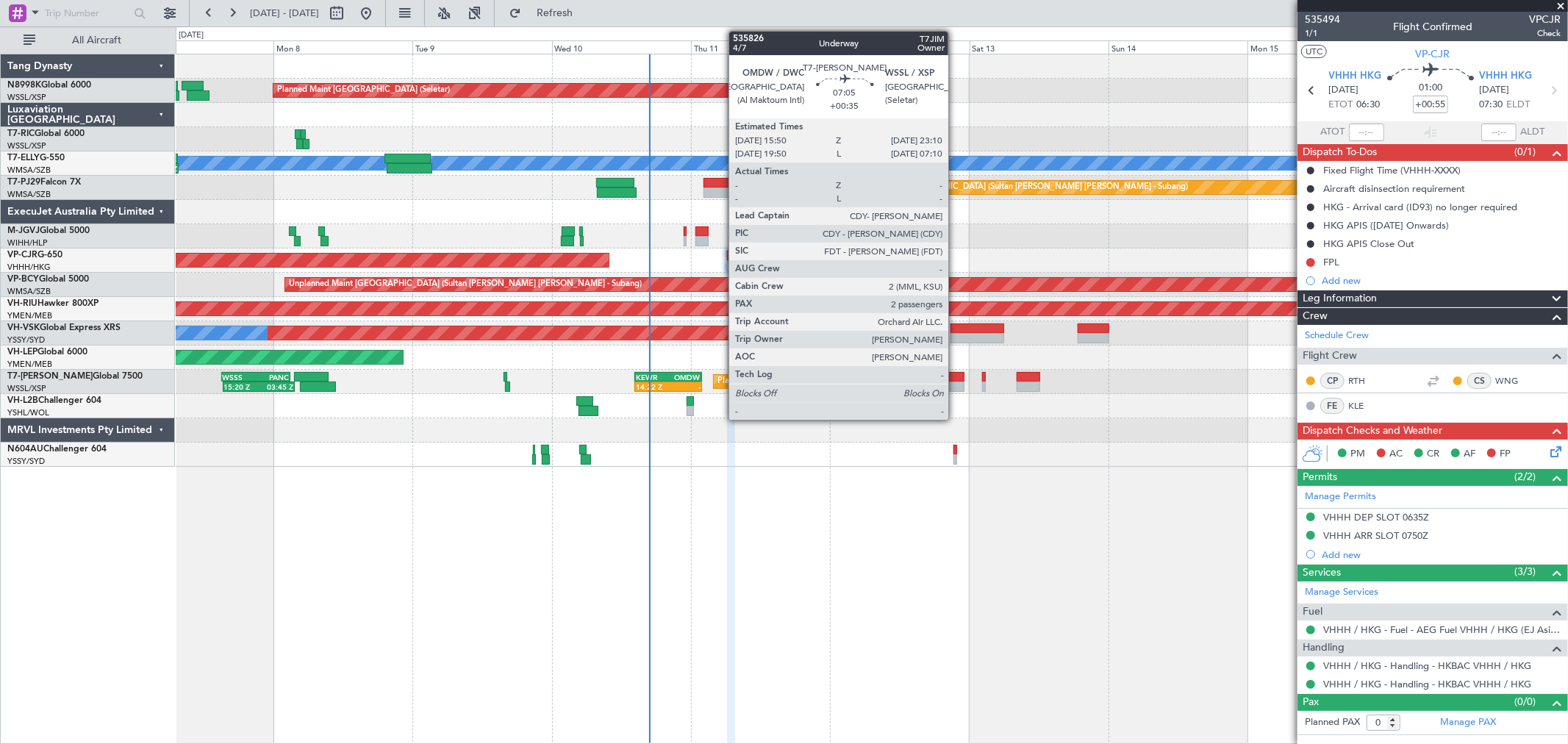
click at [953, 376] on div at bounding box center [941, 376] width 42 height 10
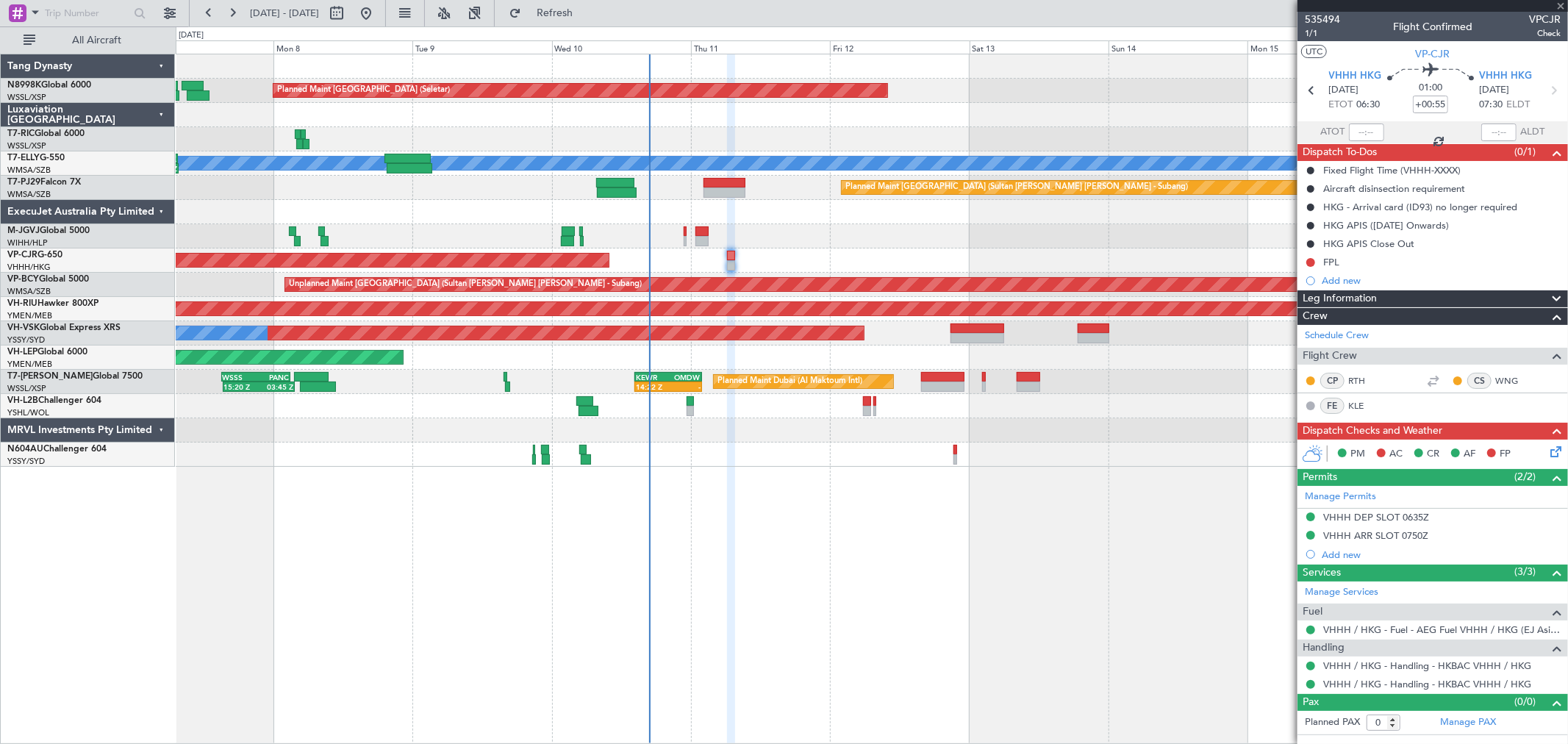
type input "+00:35"
type input "2"
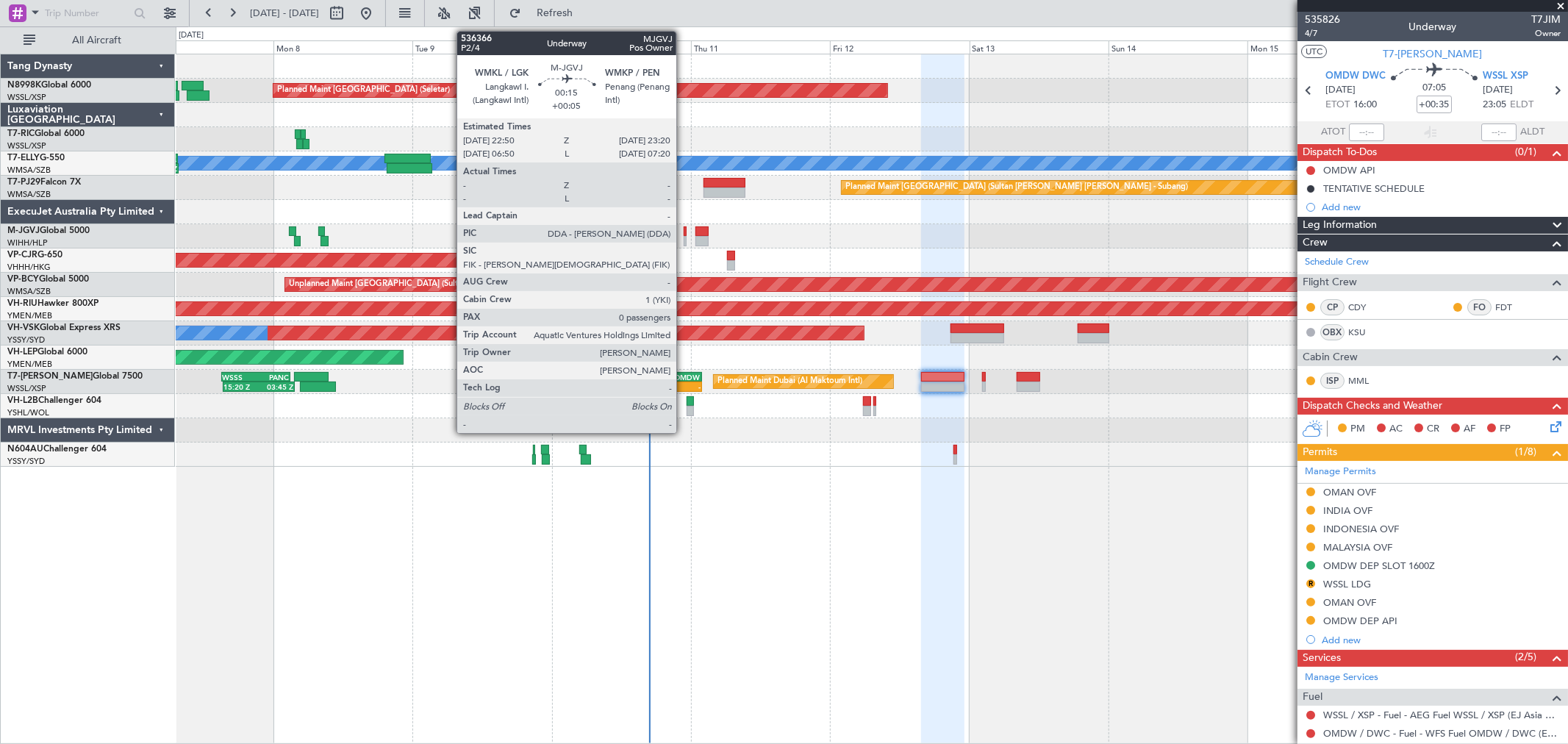
click at [683, 231] on div at bounding box center [684, 231] width 3 height 10
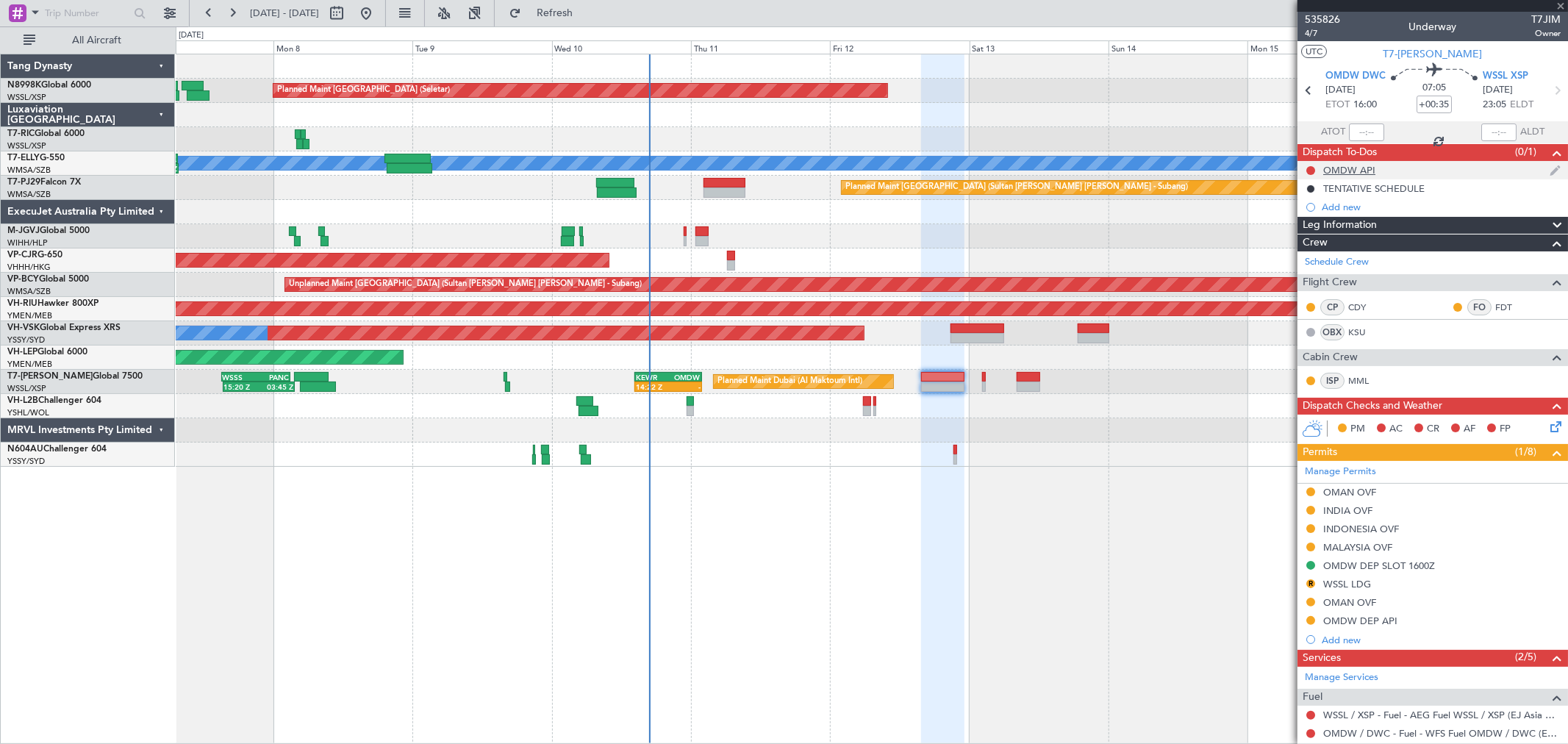
type input "+00:05"
type input "0"
